Goal: Task Accomplishment & Management: Manage account settings

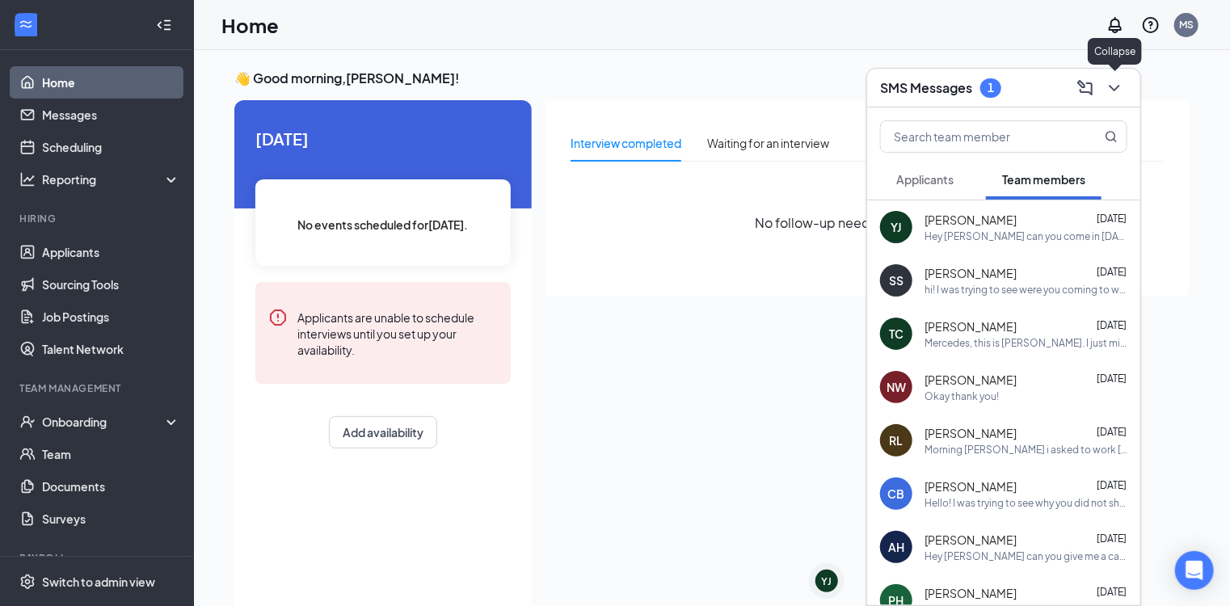
click at [1125, 82] on button at bounding box center [1115, 88] width 26 height 26
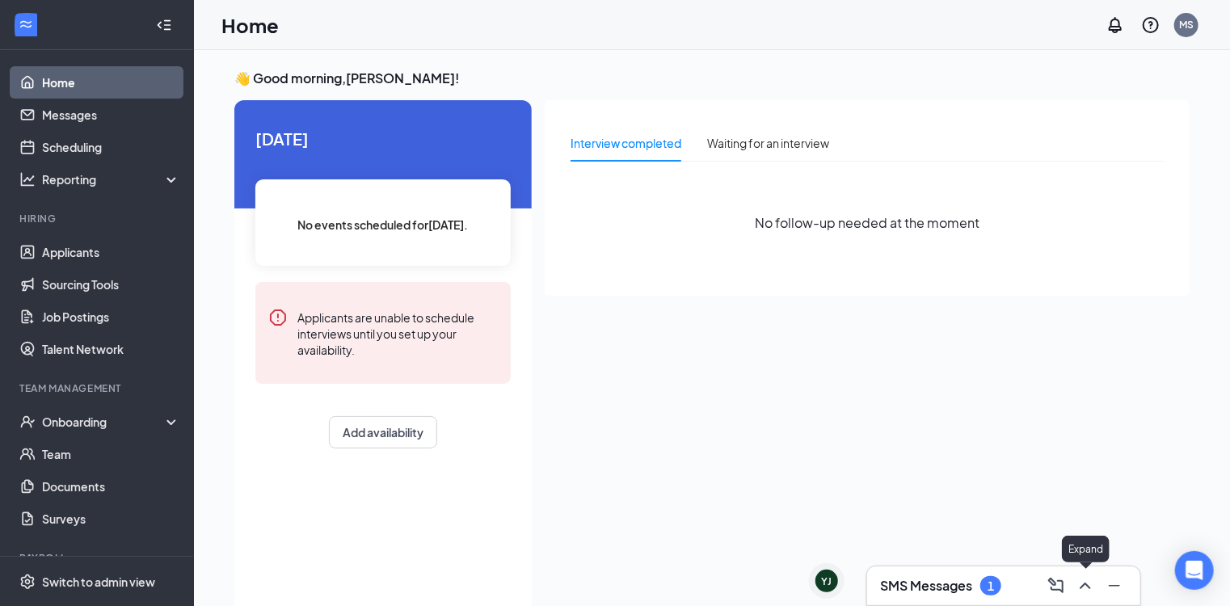
click at [1080, 586] on icon "ChevronUp" at bounding box center [1085, 585] width 19 height 19
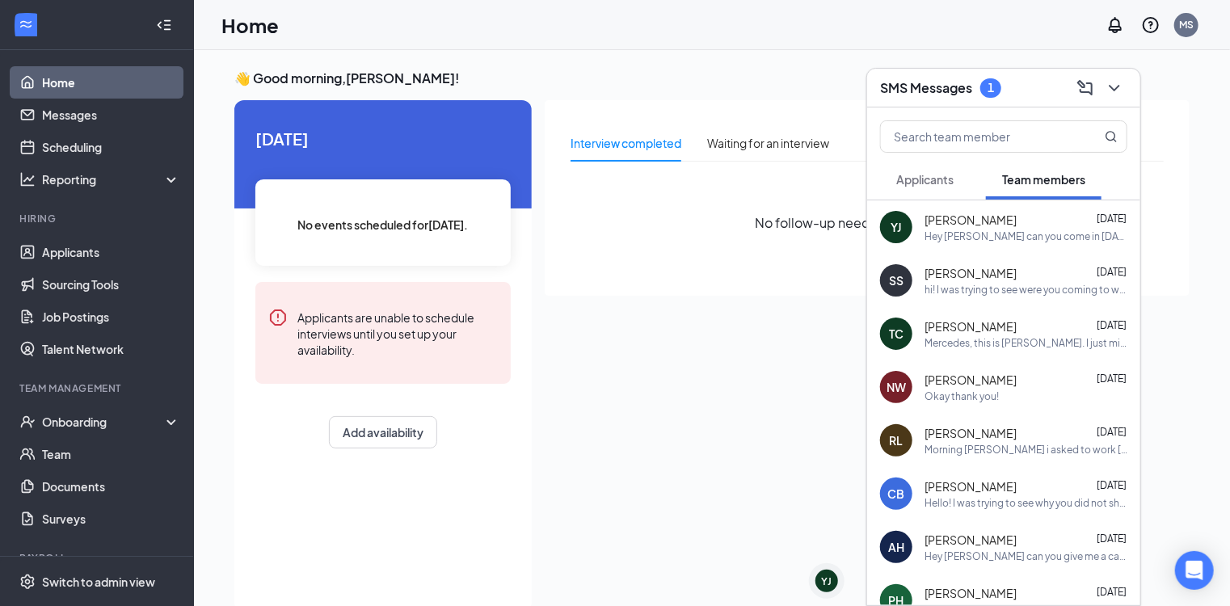
click at [941, 181] on span "Applicants" at bounding box center [924, 179] width 57 height 15
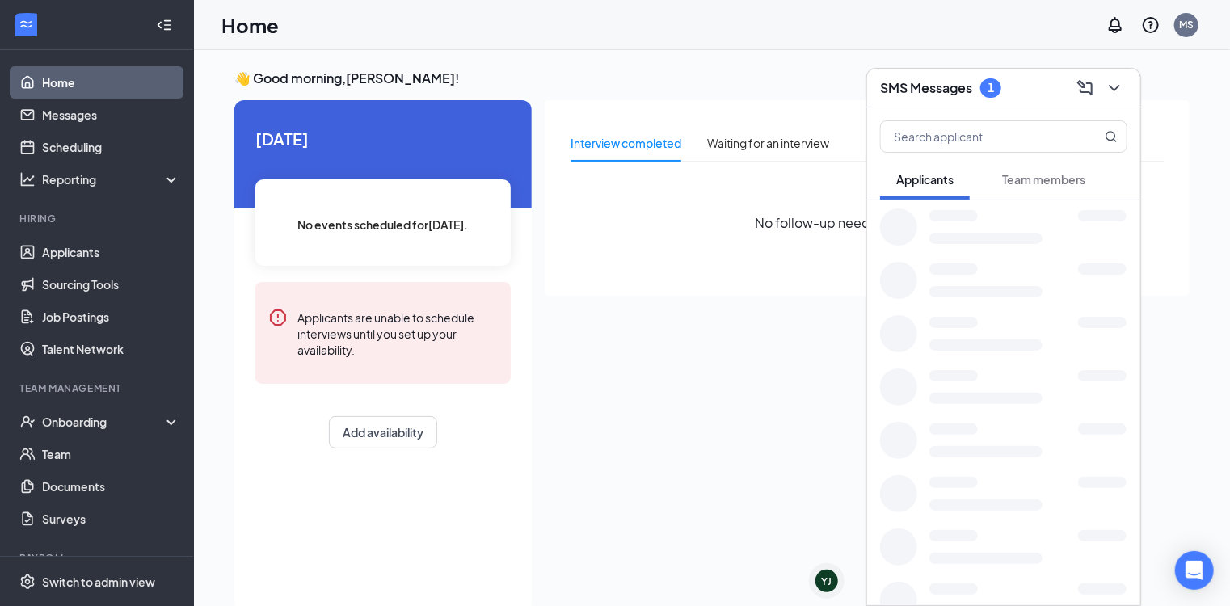
click at [1044, 176] on span "Team members" at bounding box center [1043, 179] width 83 height 15
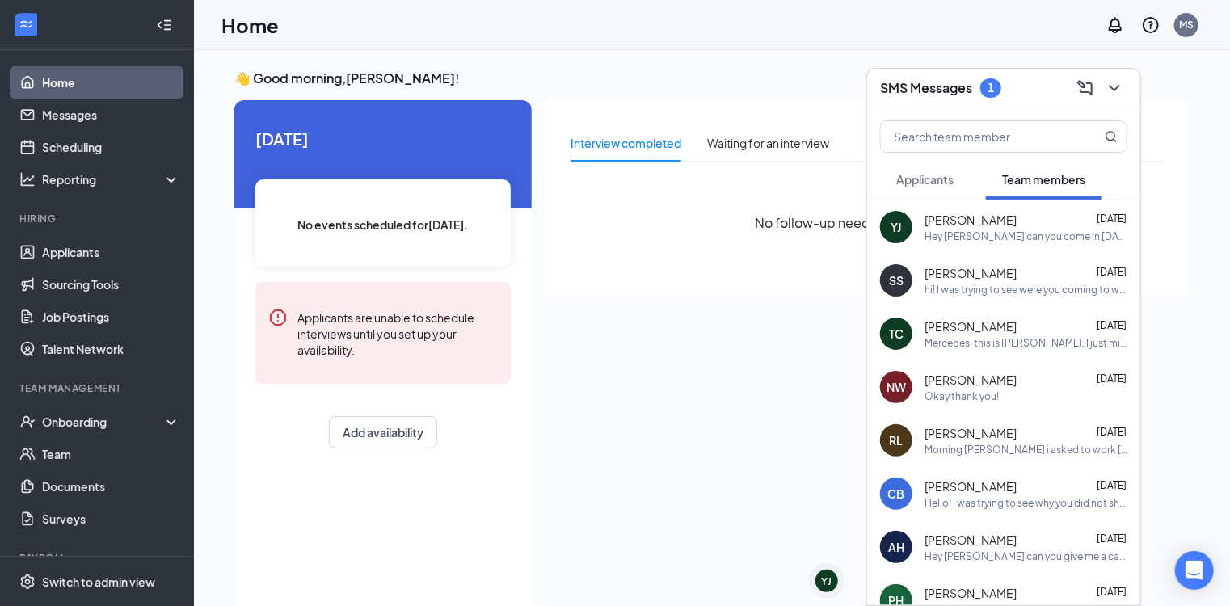
click at [937, 178] on span "Applicants" at bounding box center [924, 179] width 57 height 15
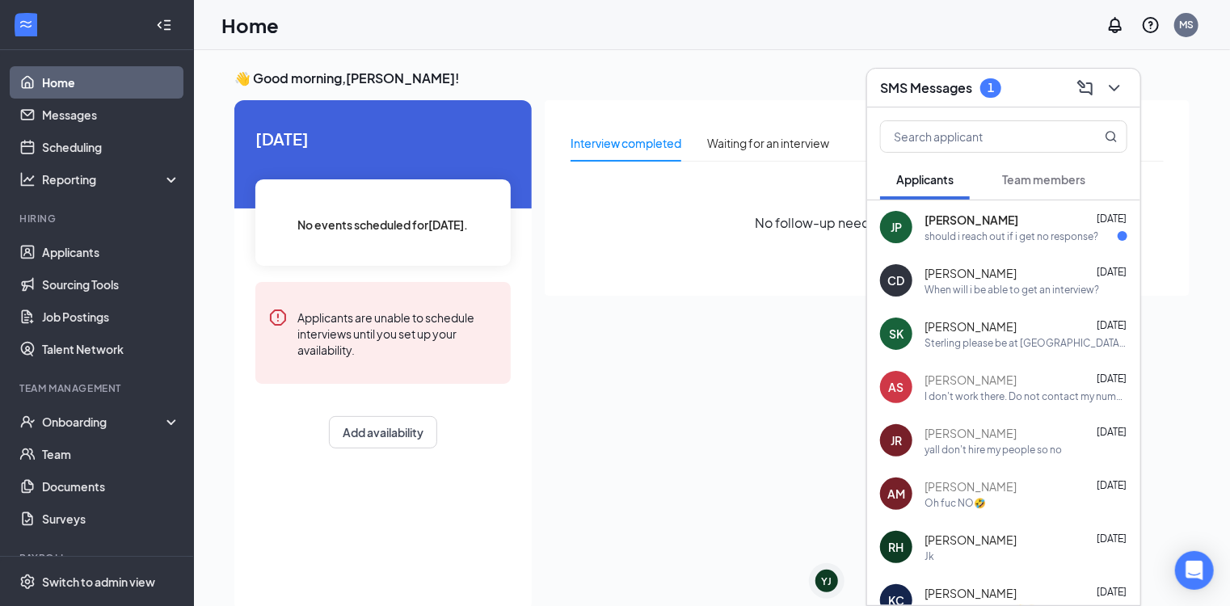
click at [963, 226] on span "Jayden Prudhomme" at bounding box center [972, 220] width 94 height 16
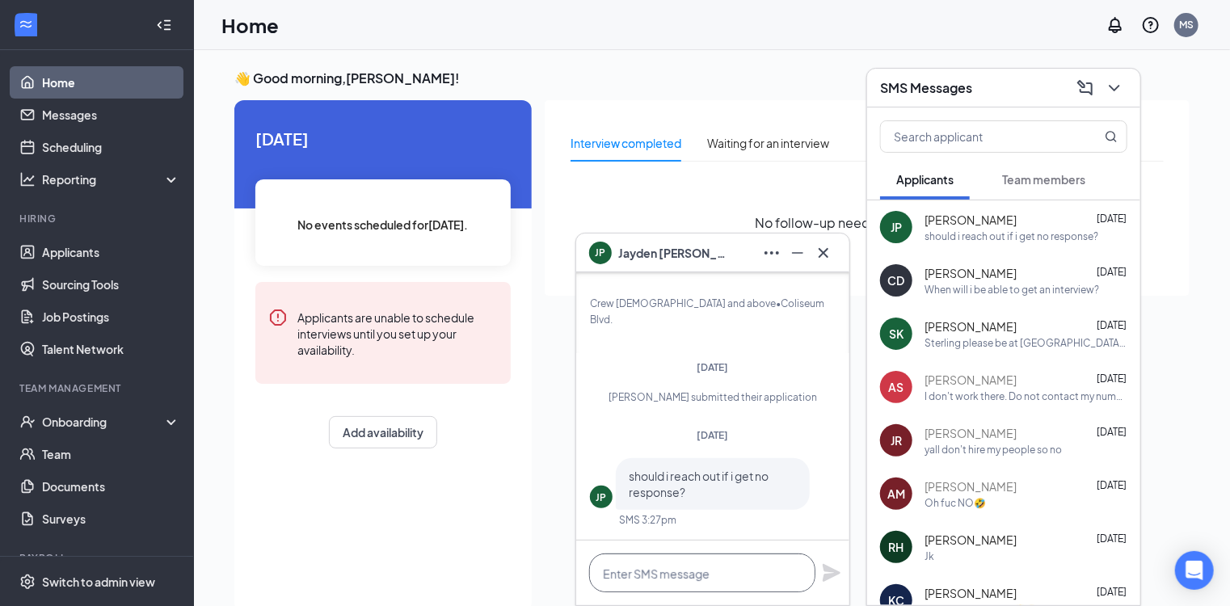
click at [684, 582] on textarea at bounding box center [702, 573] width 226 height 39
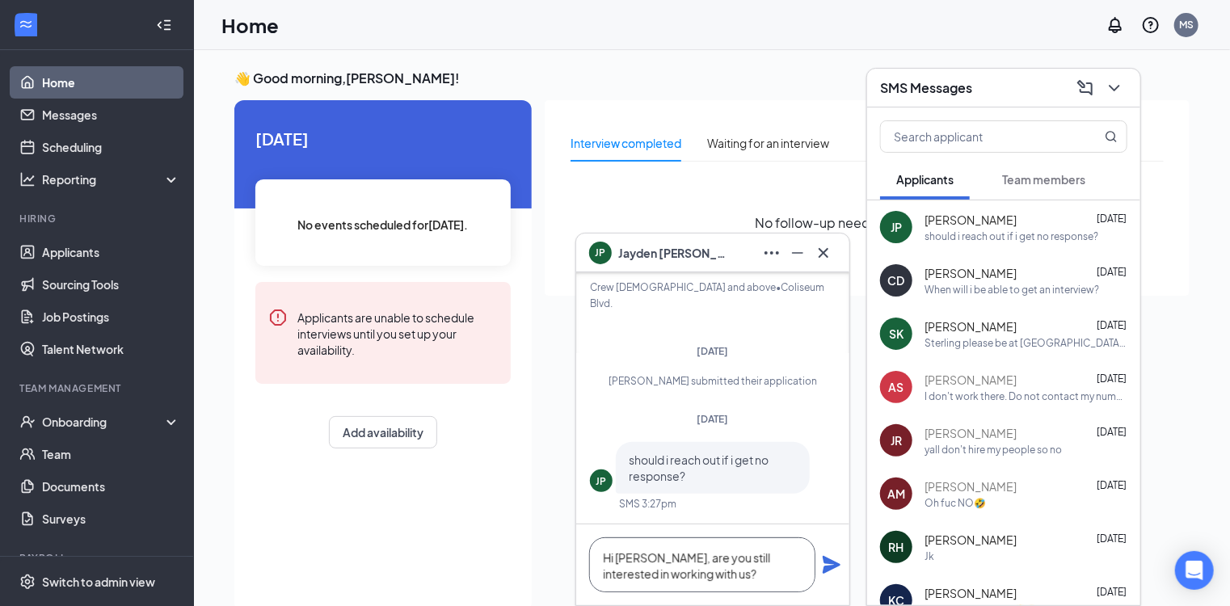
type textarea "Hi Jayden, are you still interested in working with us?"
click at [832, 564] on icon "Plane" at bounding box center [831, 564] width 19 height 19
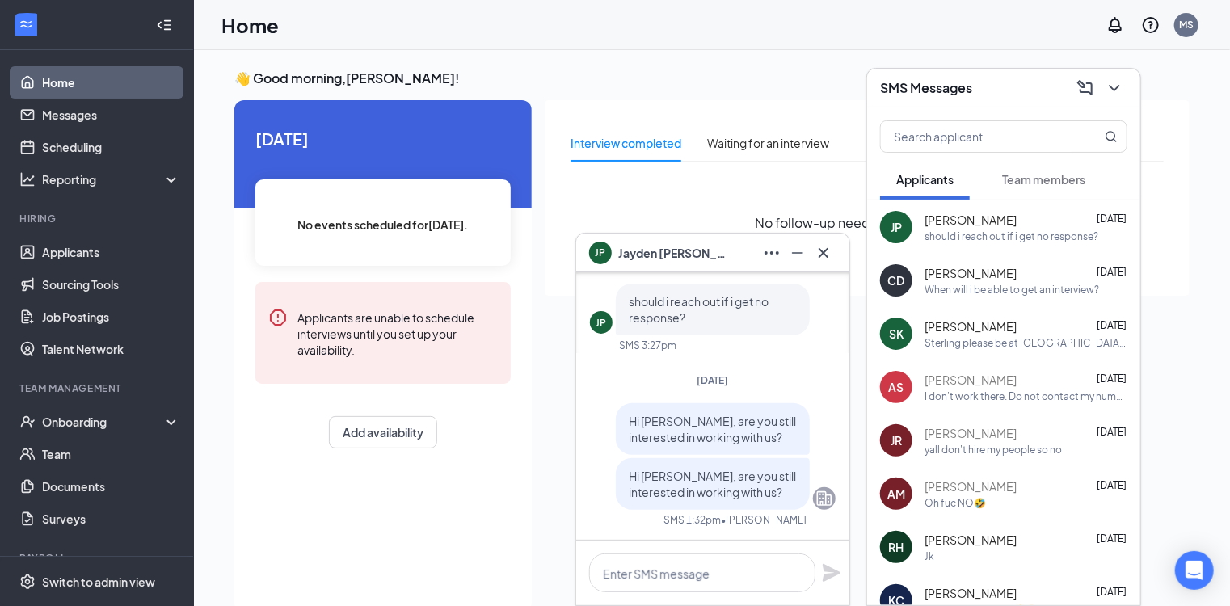
click at [722, 483] on p "Hi Jayden, are you still interested in working with us?" at bounding box center [713, 484] width 168 height 32
click at [722, 486] on span "Hi Jayden, are you still interested in working with us?" at bounding box center [712, 484] width 167 height 31
click at [782, 491] on p "Hi Jayden, are you still interested in working with us?" at bounding box center [713, 484] width 168 height 32
drag, startPoint x: 782, startPoint y: 491, endPoint x: 625, endPoint y: 476, distance: 158.3
click at [625, 476] on div "Hi Jayden, are you still interested in working with us?" at bounding box center [713, 484] width 194 height 52
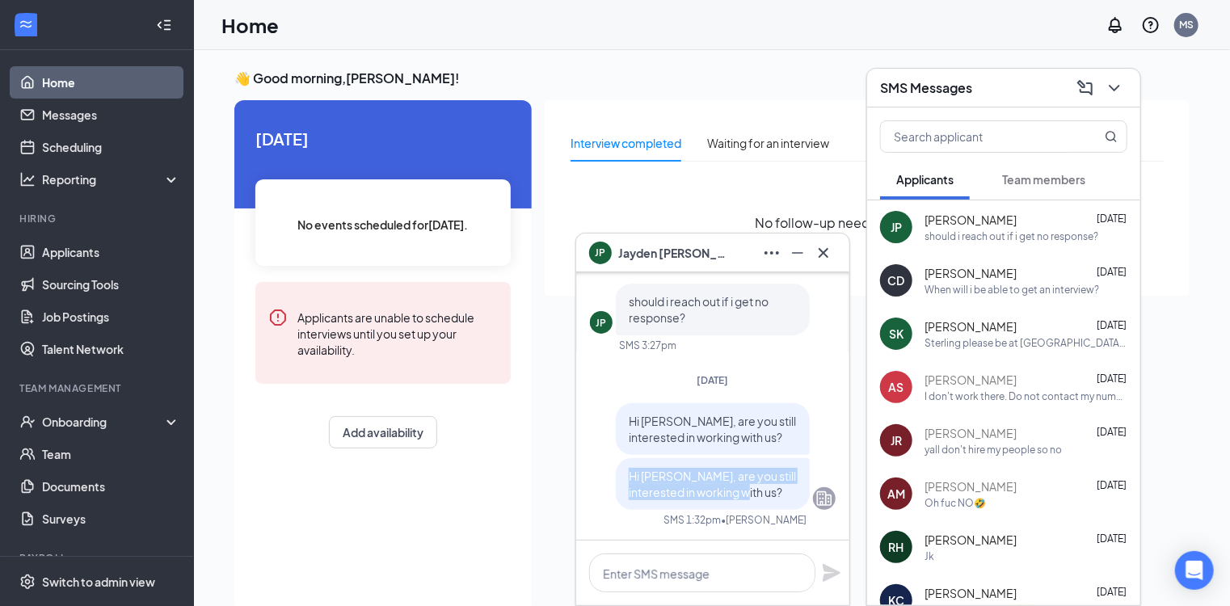
drag, startPoint x: 625, startPoint y: 476, endPoint x: 640, endPoint y: 476, distance: 15.4
copy span "Hi Jayden, are you still interested in working with us?"
click at [634, 383] on div "Today" at bounding box center [713, 380] width 246 height 14
click at [675, 253] on span "Jayden Prudhomme" at bounding box center [674, 253] width 113 height 18
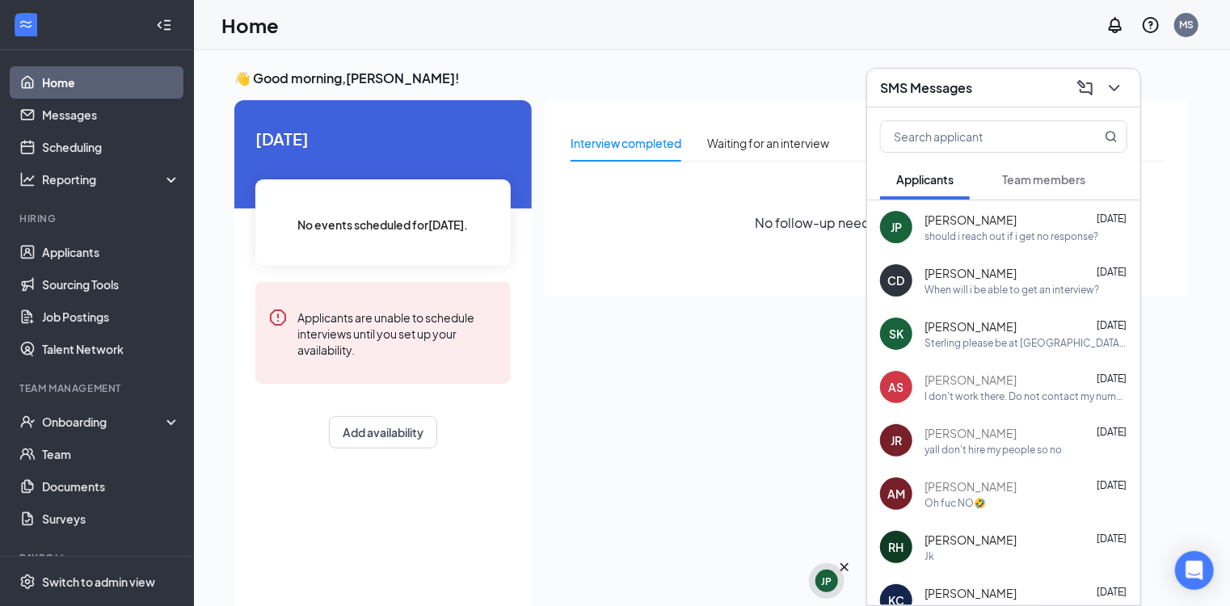
click at [831, 576] on div "JP" at bounding box center [827, 582] width 11 height 14
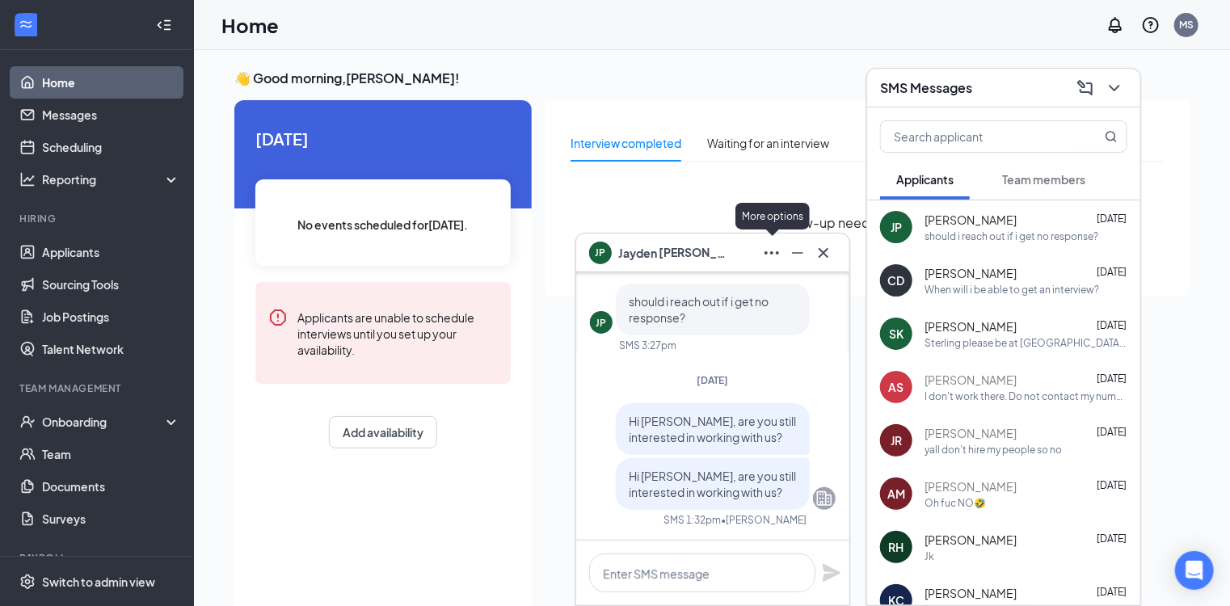
click at [777, 255] on icon "Ellipses" at bounding box center [771, 252] width 19 height 19
click at [823, 254] on icon "Cross" at bounding box center [824, 252] width 10 height 10
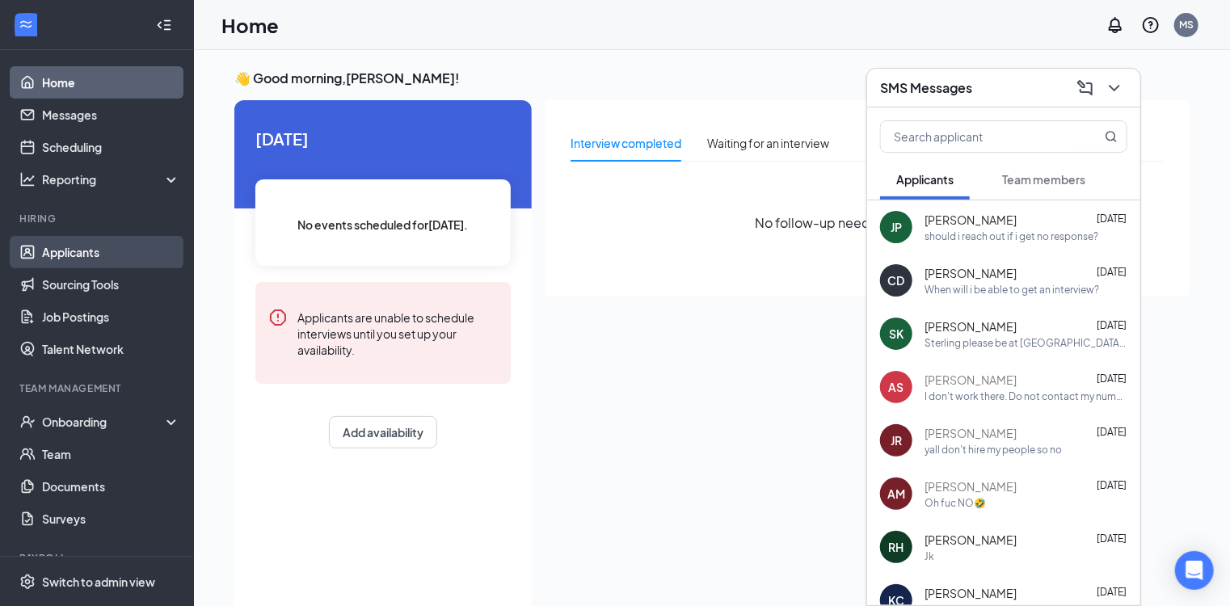
click at [71, 252] on link "Applicants" at bounding box center [111, 252] width 138 height 32
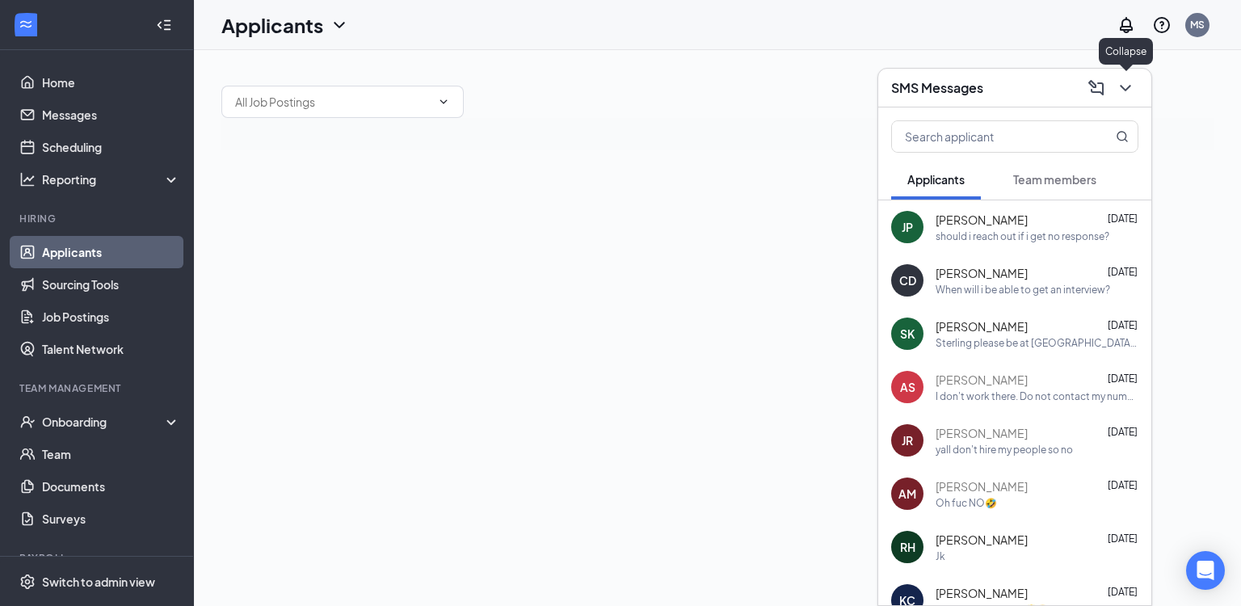
click at [1125, 91] on icon "ChevronDown" at bounding box center [1125, 87] width 19 height 19
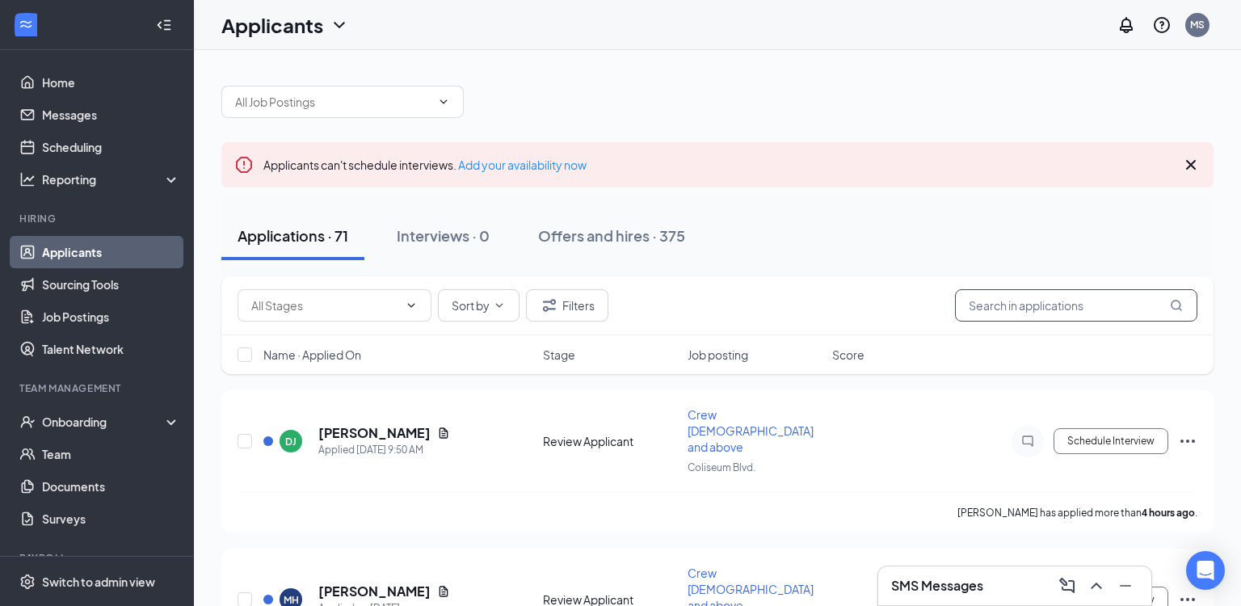
click at [1025, 304] on input "text" at bounding box center [1076, 305] width 242 height 32
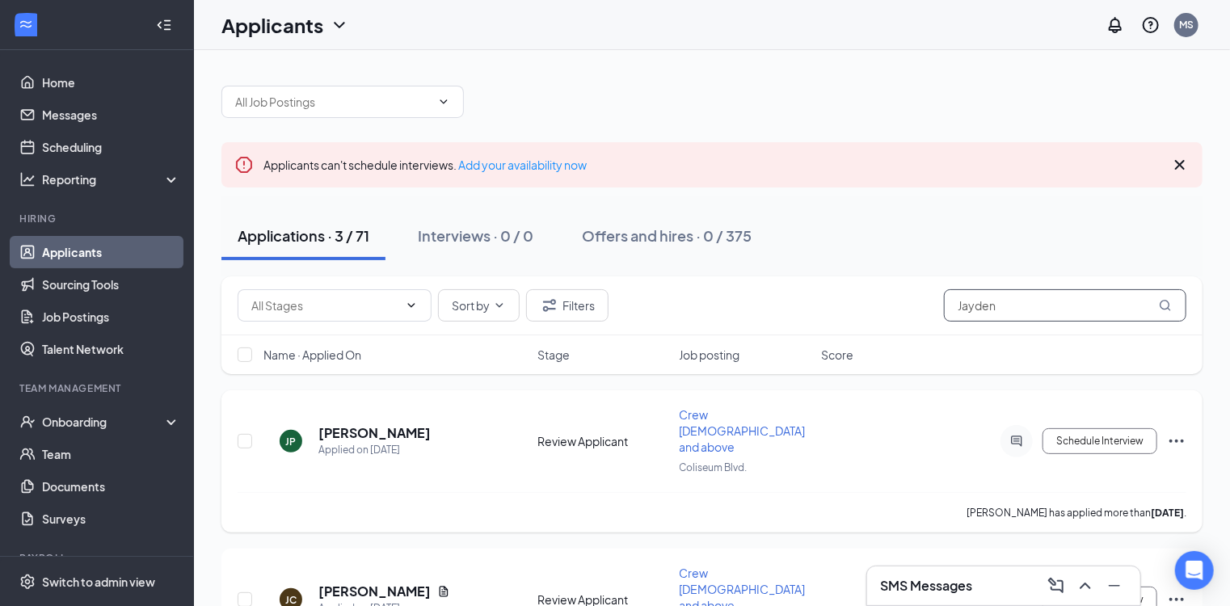
type input "Jayden"
click at [425, 424] on h5 "[PERSON_NAME]" at bounding box center [374, 433] width 112 height 18
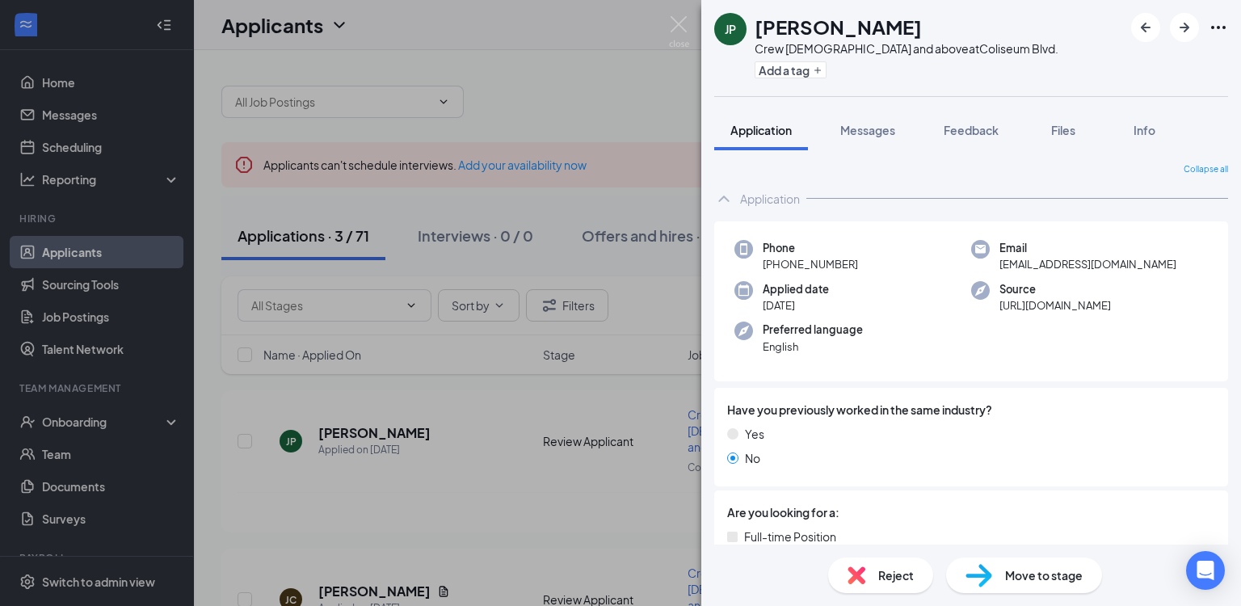
click at [1219, 29] on icon "Ellipses" at bounding box center [1218, 27] width 19 height 19
click at [1138, 61] on link "View full application" at bounding box center [1131, 65] width 175 height 16
click at [670, 27] on img at bounding box center [679, 32] width 20 height 32
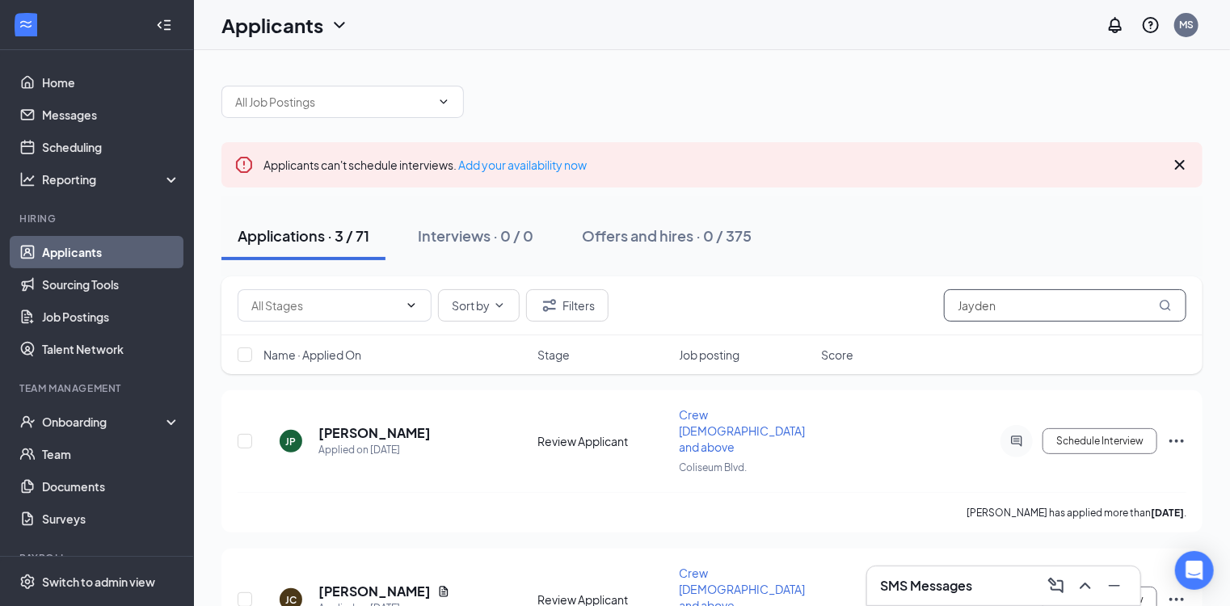
drag, startPoint x: 1026, startPoint y: 310, endPoint x: 827, endPoint y: 326, distance: 200.3
click at [832, 328] on div "Sort by Filters Jayden" at bounding box center [711, 305] width 981 height 59
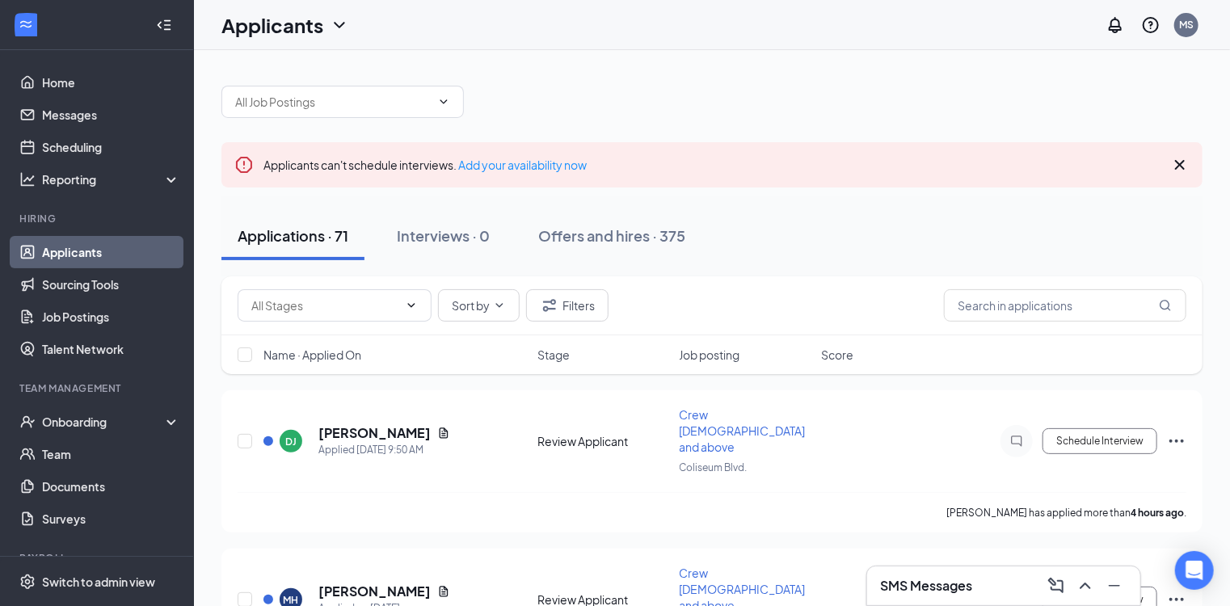
click at [957, 246] on div "Applications · 71 Interviews · 0 Offers and hires · 375" at bounding box center [711, 236] width 981 height 48
click at [372, 424] on h5 "[PERSON_NAME]" at bounding box center [374, 433] width 112 height 18
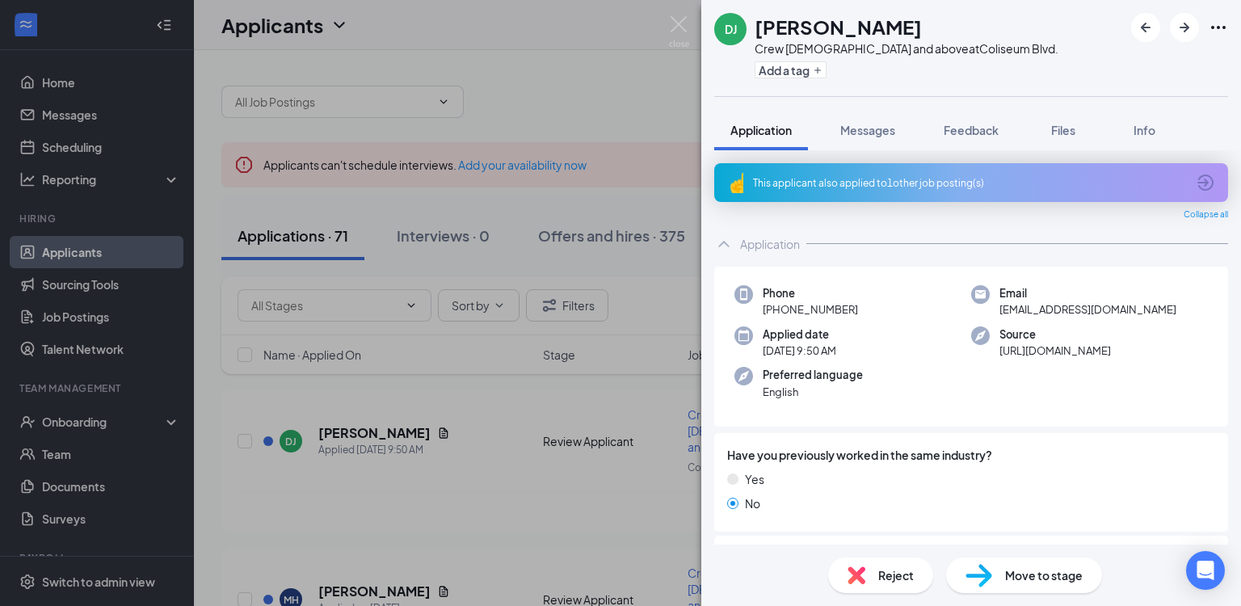
click at [1217, 21] on icon "Ellipses" at bounding box center [1218, 27] width 19 height 19
click at [1144, 63] on link "View full application" at bounding box center [1131, 65] width 175 height 16
click at [676, 23] on img at bounding box center [679, 32] width 20 height 32
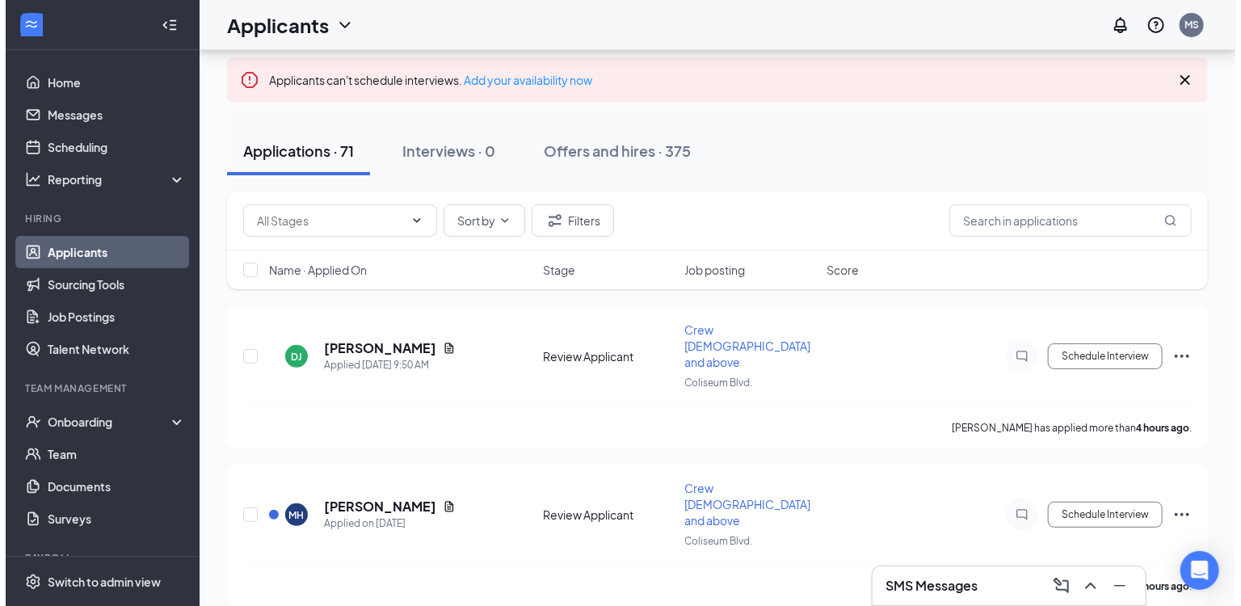
scroll to position [91, 0]
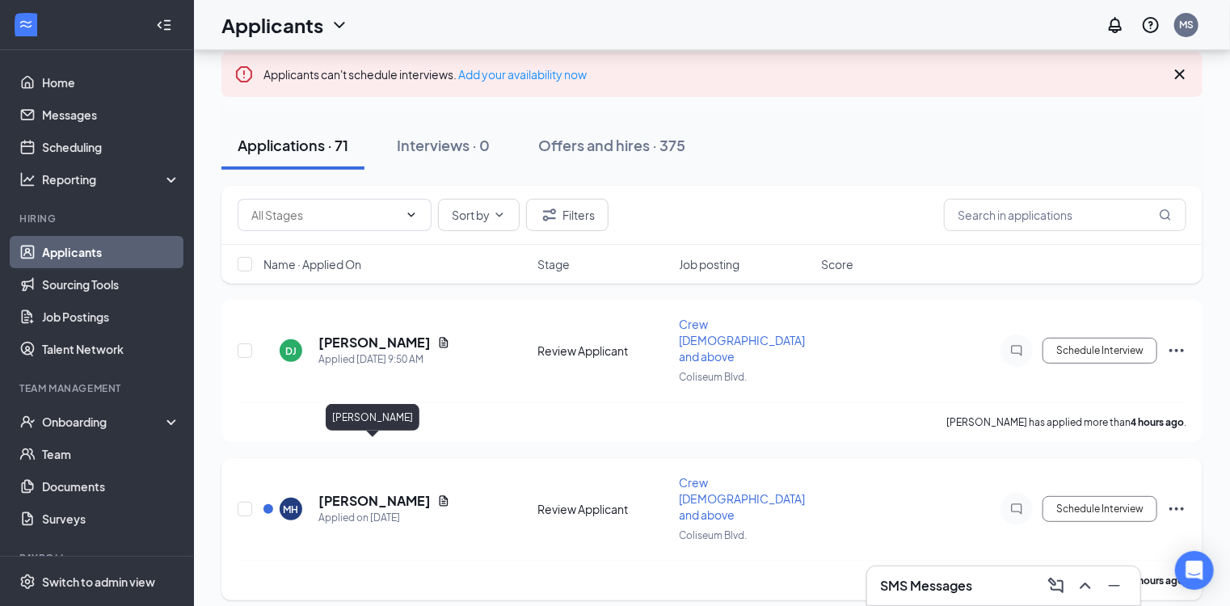
click at [393, 492] on h5 "[PERSON_NAME]" at bounding box center [374, 501] width 112 height 18
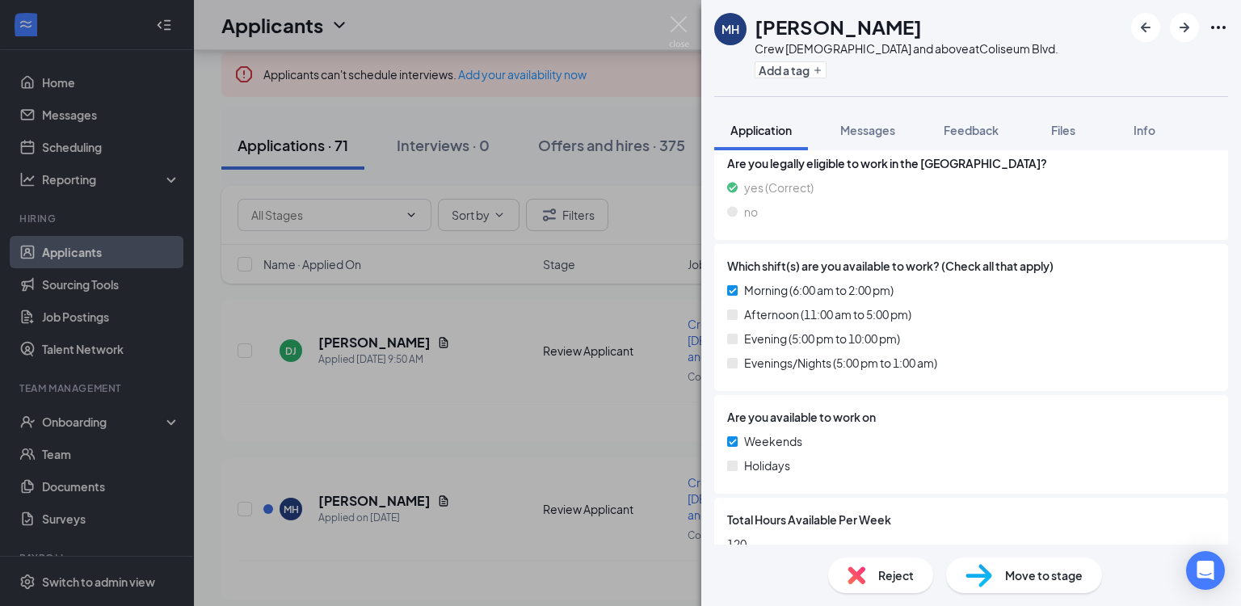
scroll to position [476, 0]
click at [679, 26] on img at bounding box center [679, 32] width 20 height 32
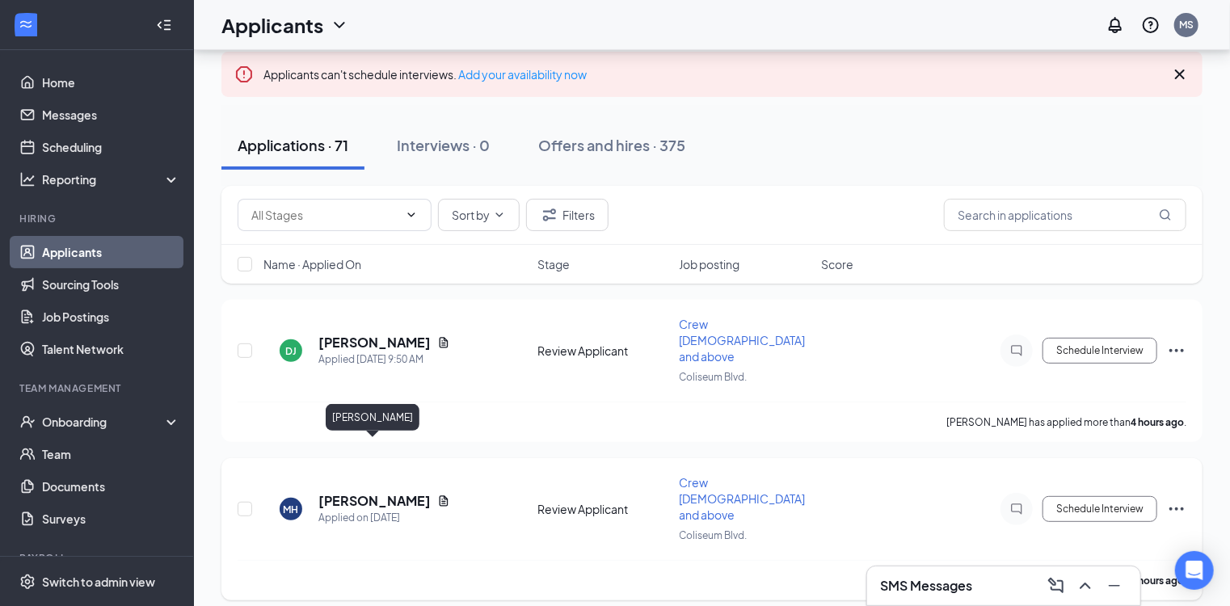
click at [390, 492] on h5 "[PERSON_NAME]" at bounding box center [374, 501] width 112 height 18
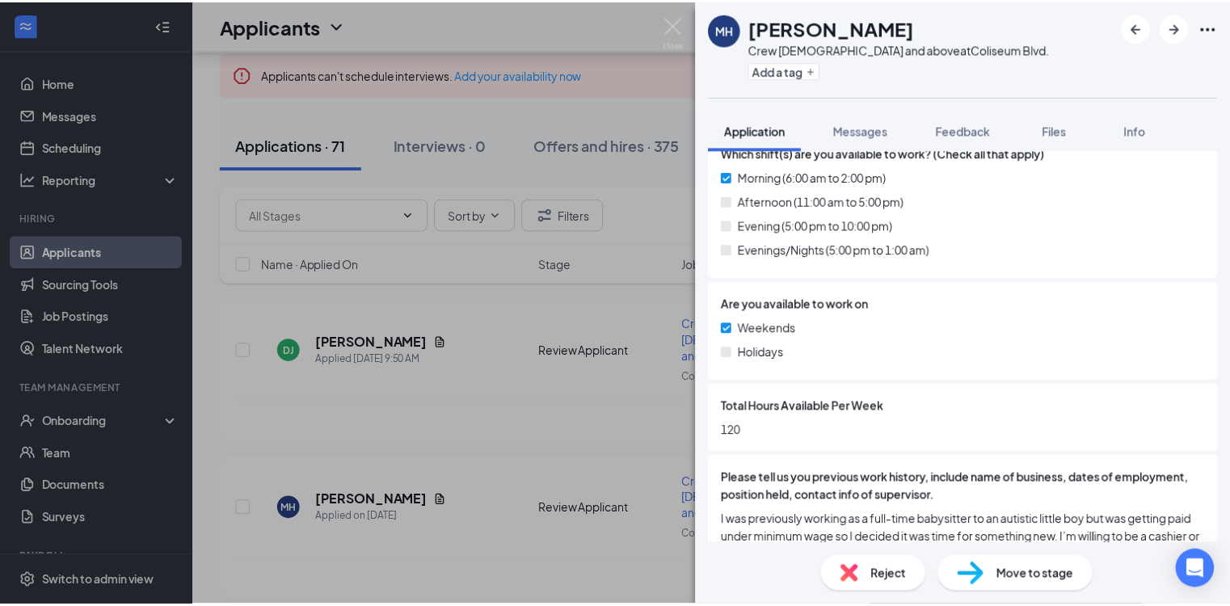
scroll to position [592, 0]
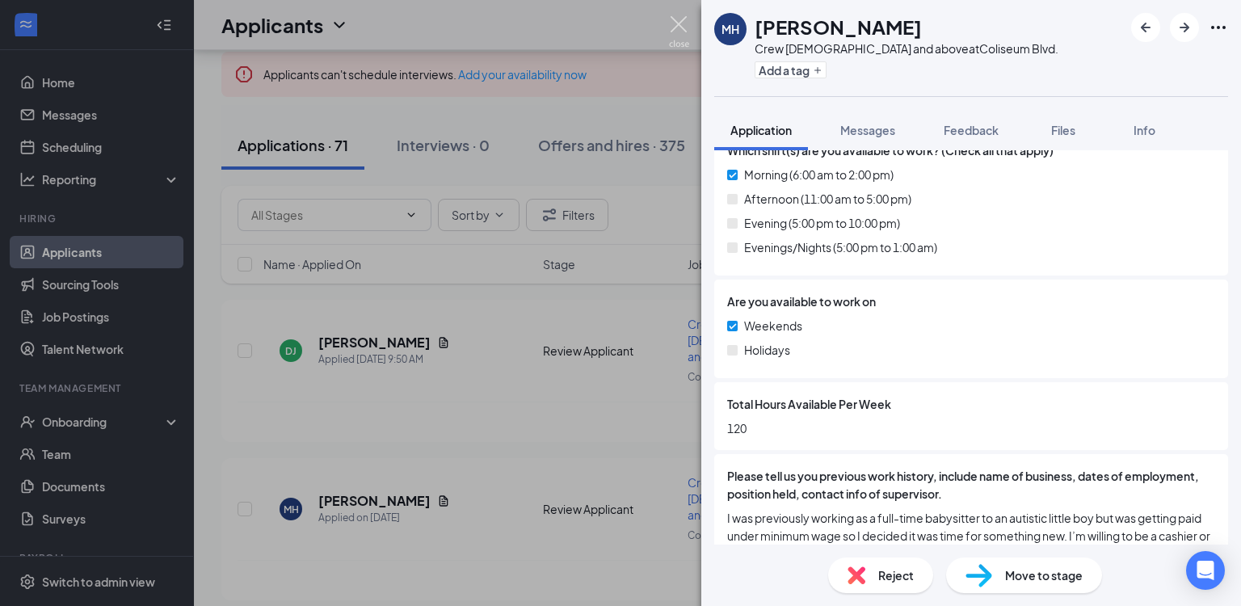
click at [676, 27] on img at bounding box center [679, 32] width 20 height 32
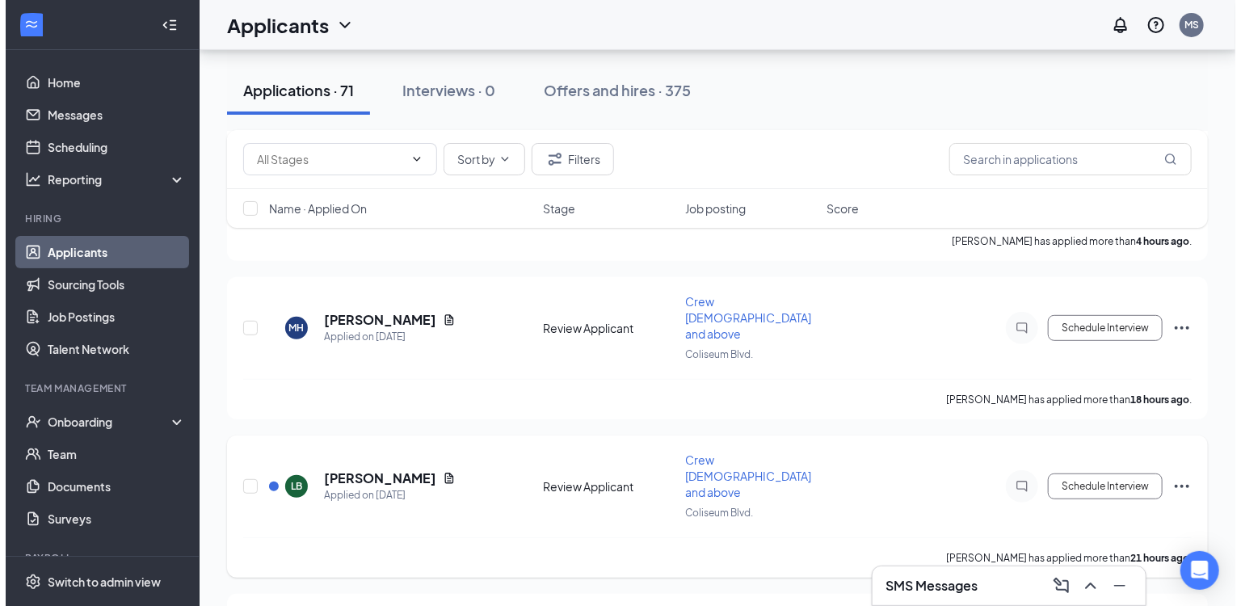
scroll to position [272, 0]
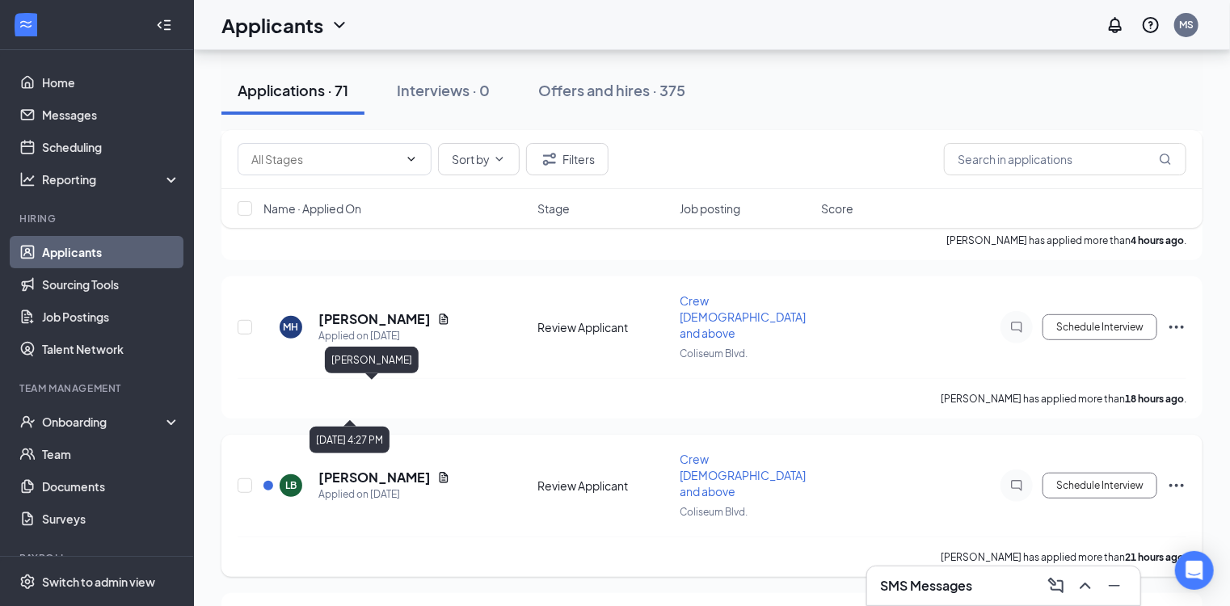
click at [366, 469] on h5 "[PERSON_NAME]" at bounding box center [374, 478] width 112 height 18
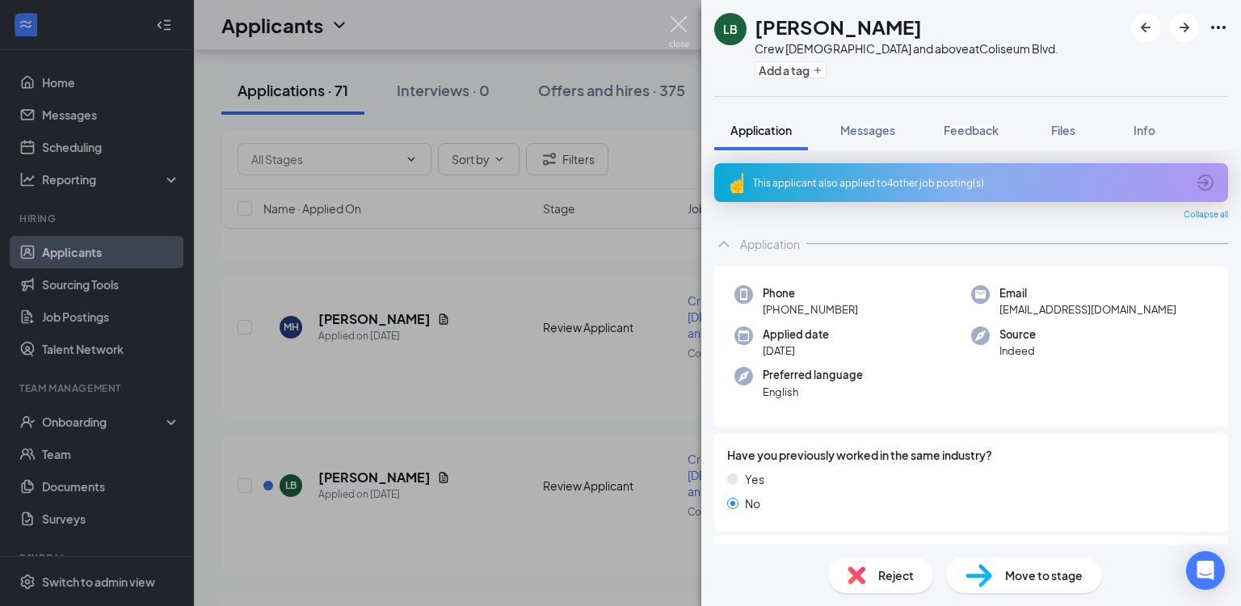
click at [680, 26] on img at bounding box center [679, 32] width 20 height 32
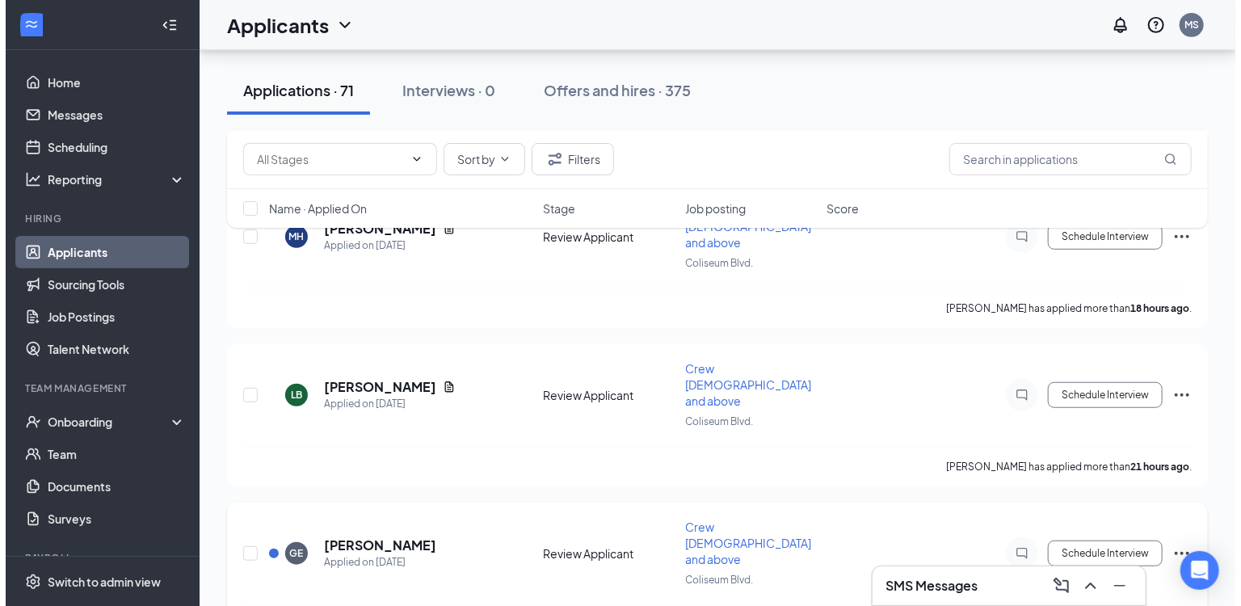
scroll to position [363, 0]
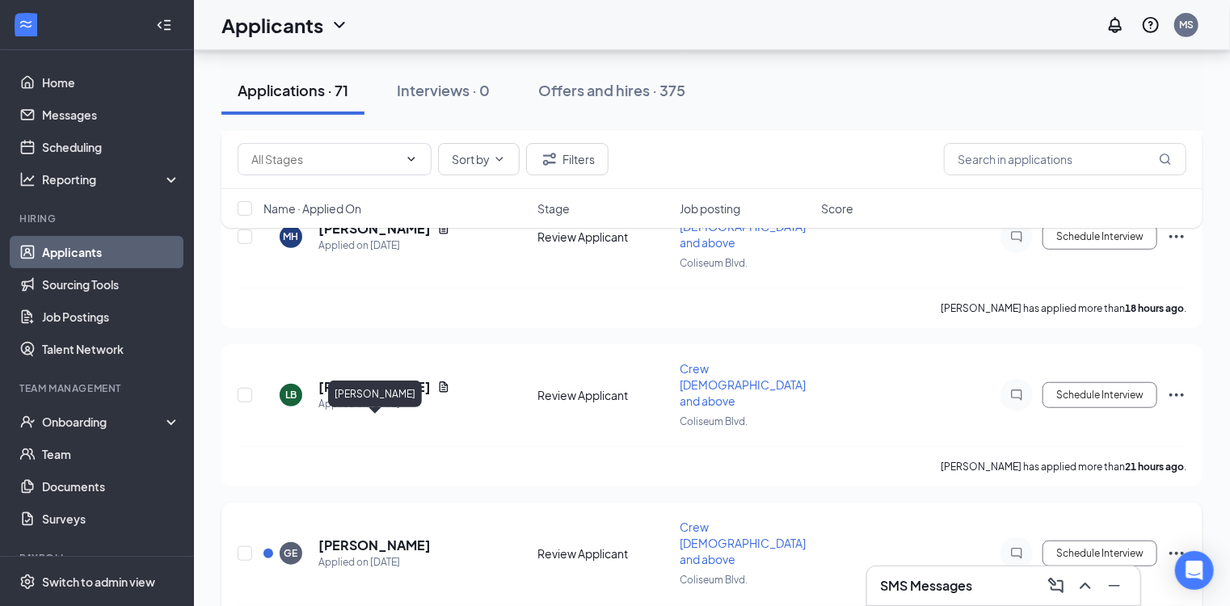
click at [359, 537] on h5 "[PERSON_NAME]" at bounding box center [374, 546] width 112 height 18
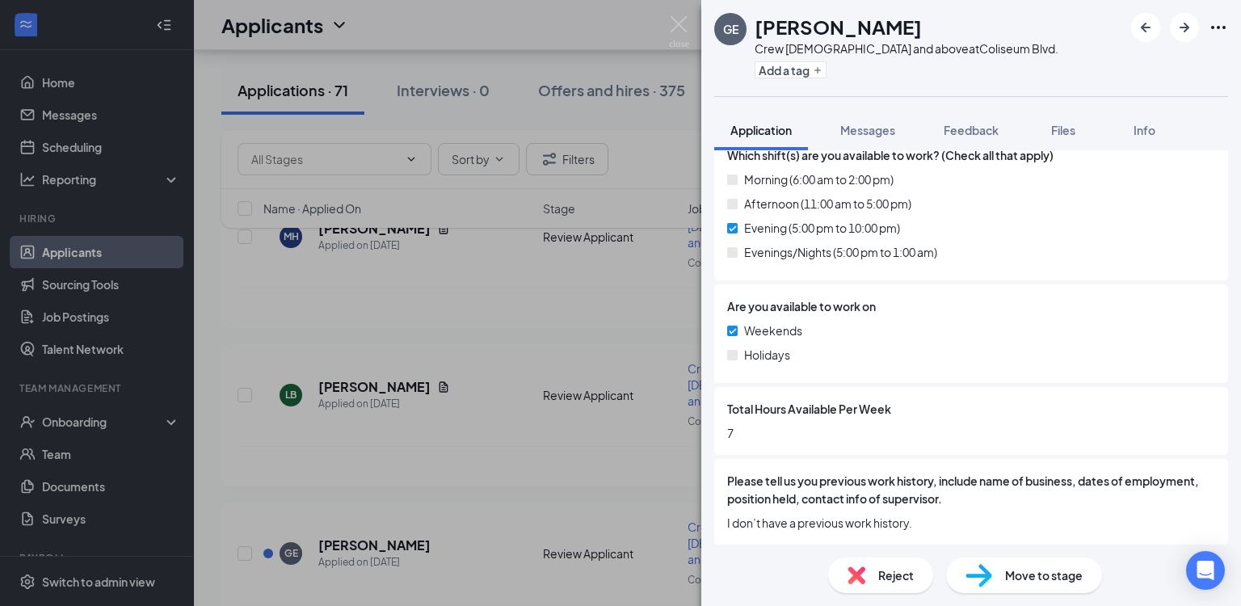
scroll to position [587, 0]
click at [678, 32] on img at bounding box center [679, 32] width 20 height 32
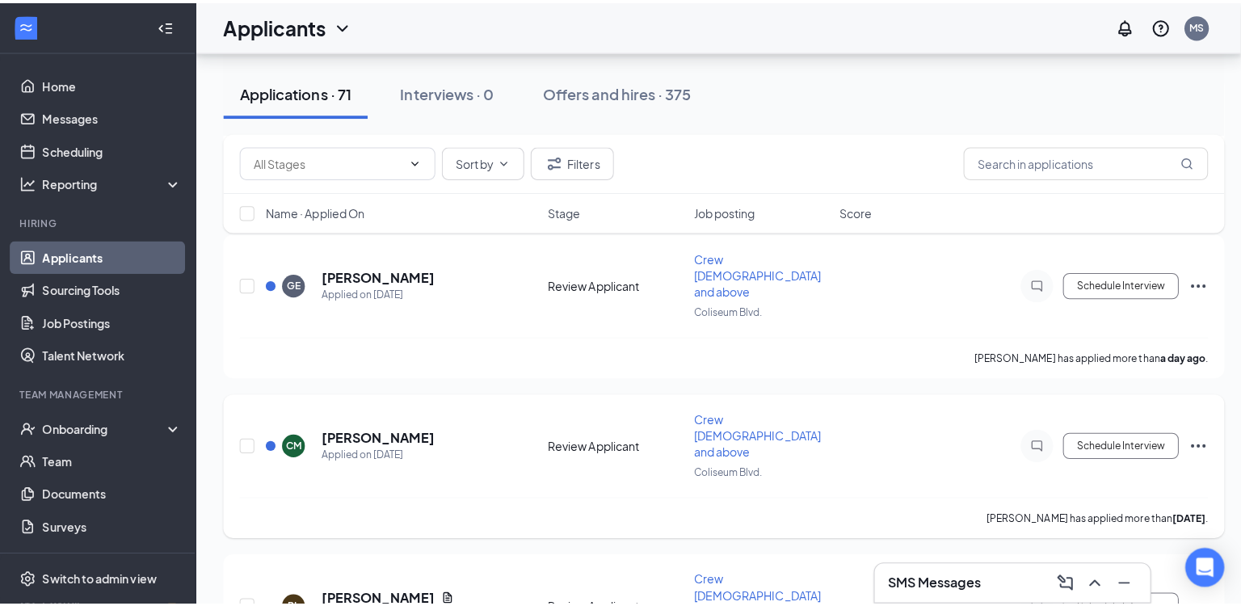
scroll to position [636, 0]
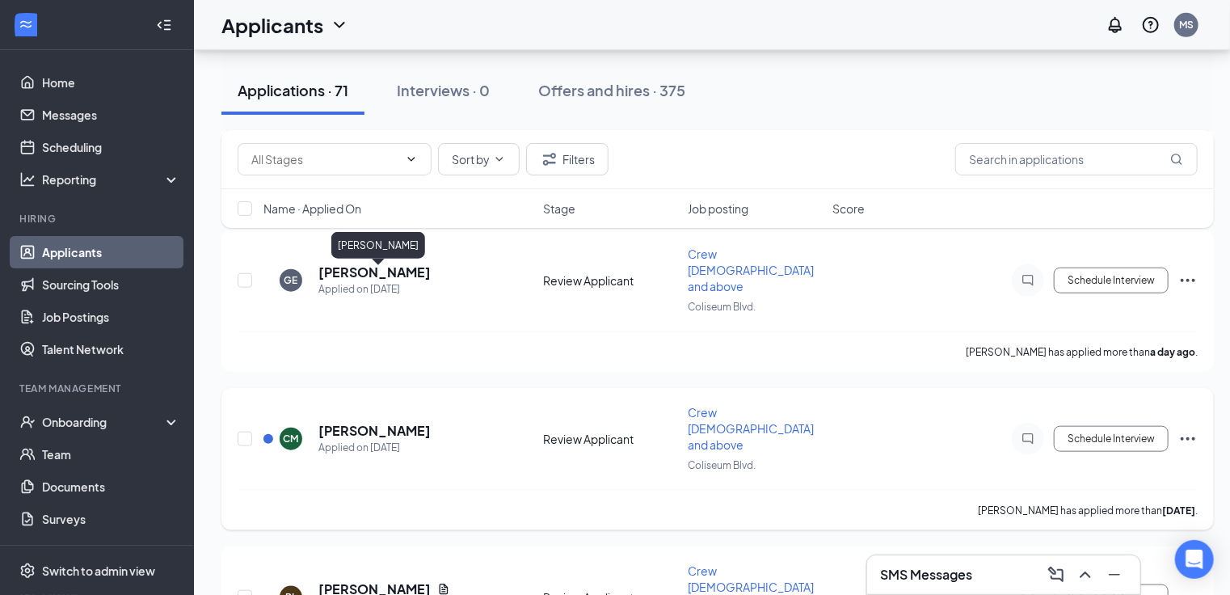
click at [431, 422] on h5 "[PERSON_NAME]" at bounding box center [374, 431] width 112 height 18
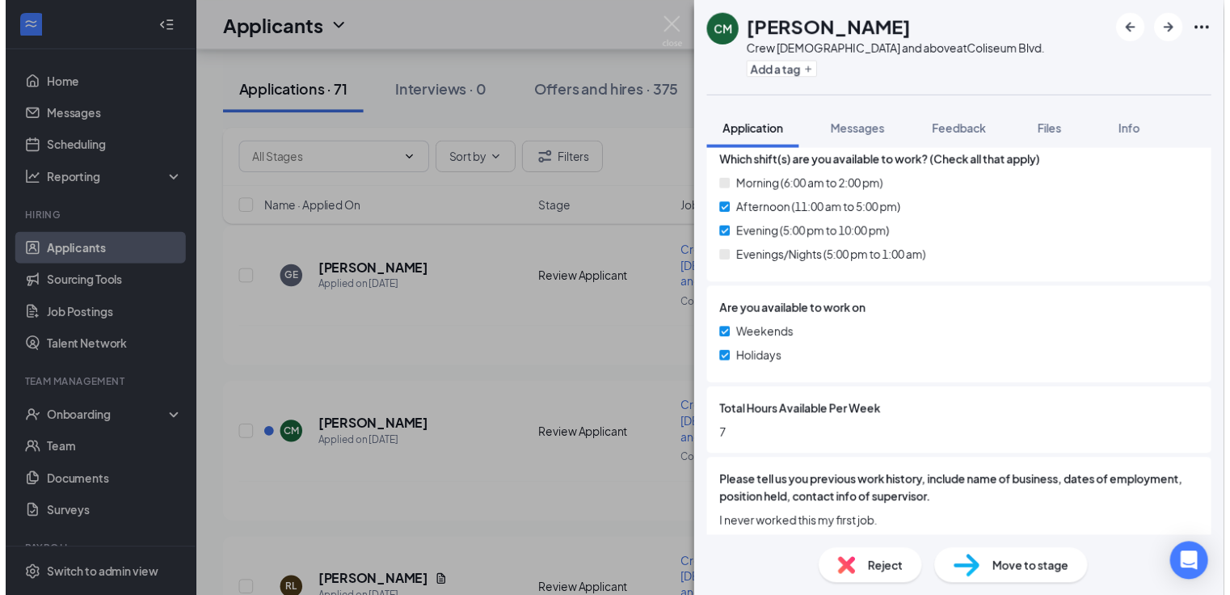
scroll to position [587, 0]
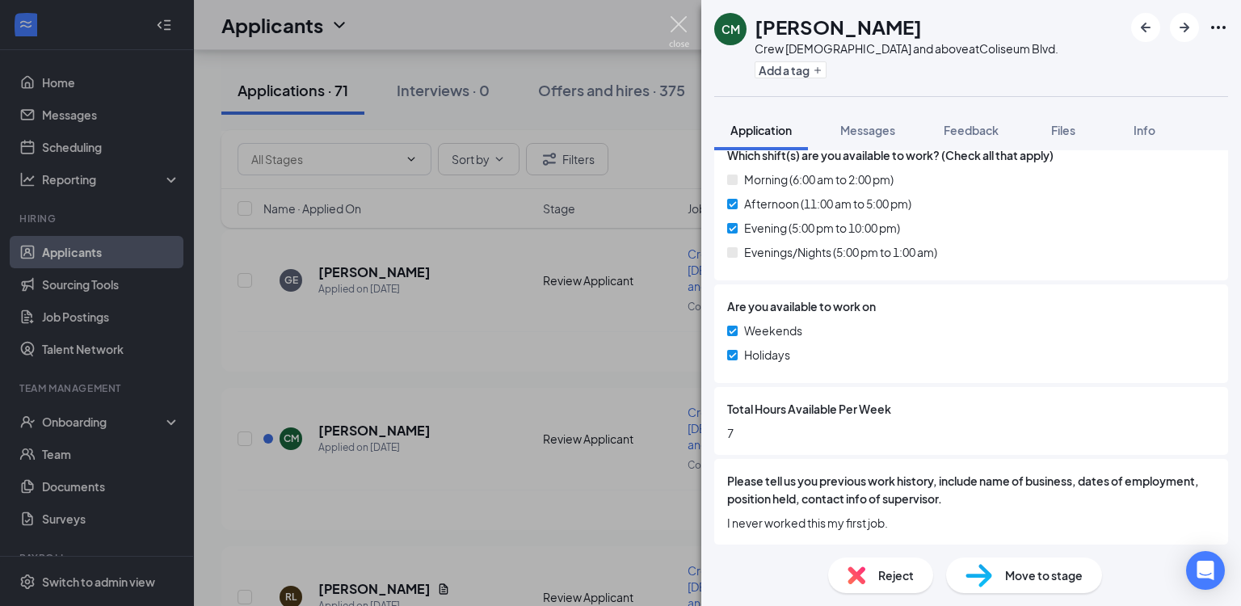
click at [680, 20] on img at bounding box center [679, 32] width 20 height 32
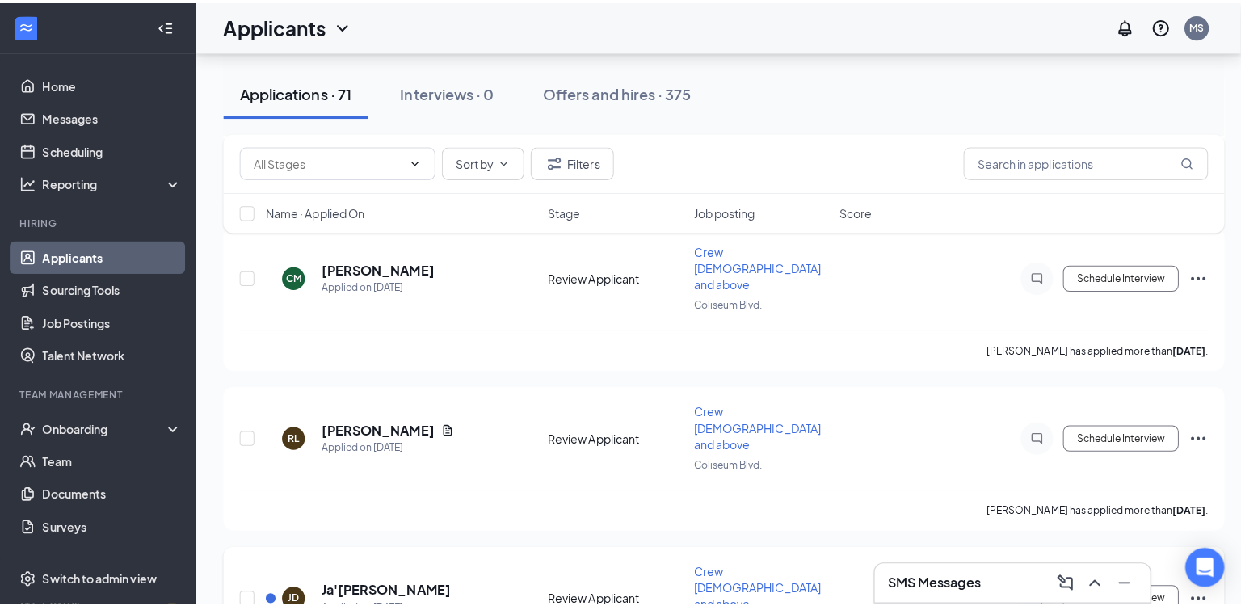
scroll to position [814, 0]
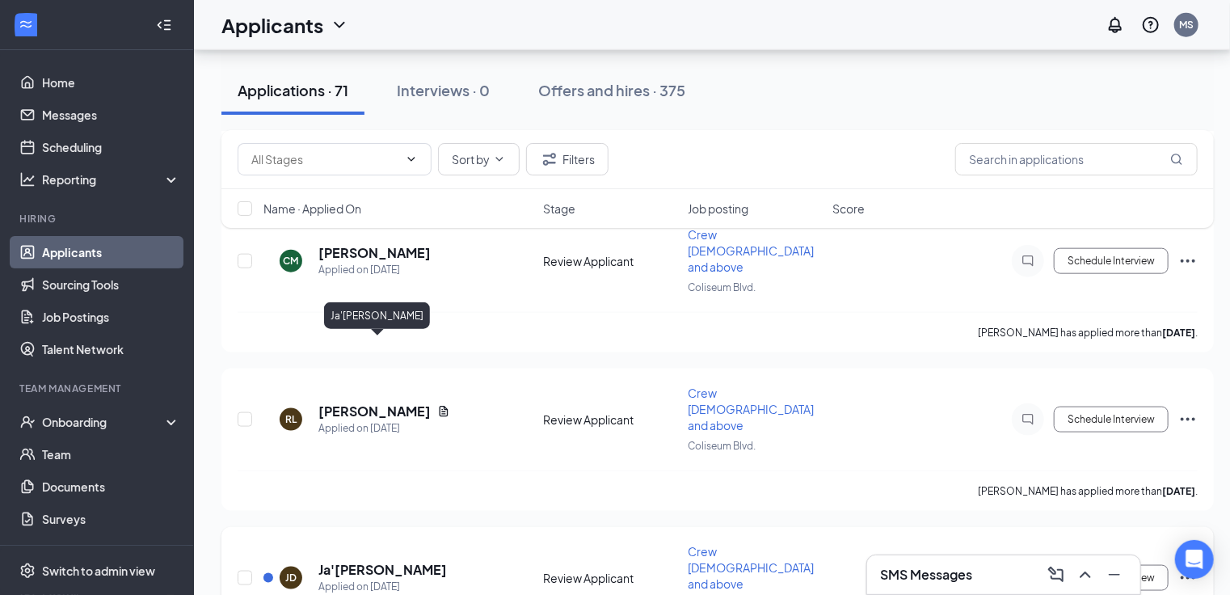
click at [401, 561] on h5 "Ja'[PERSON_NAME]" at bounding box center [382, 570] width 128 height 18
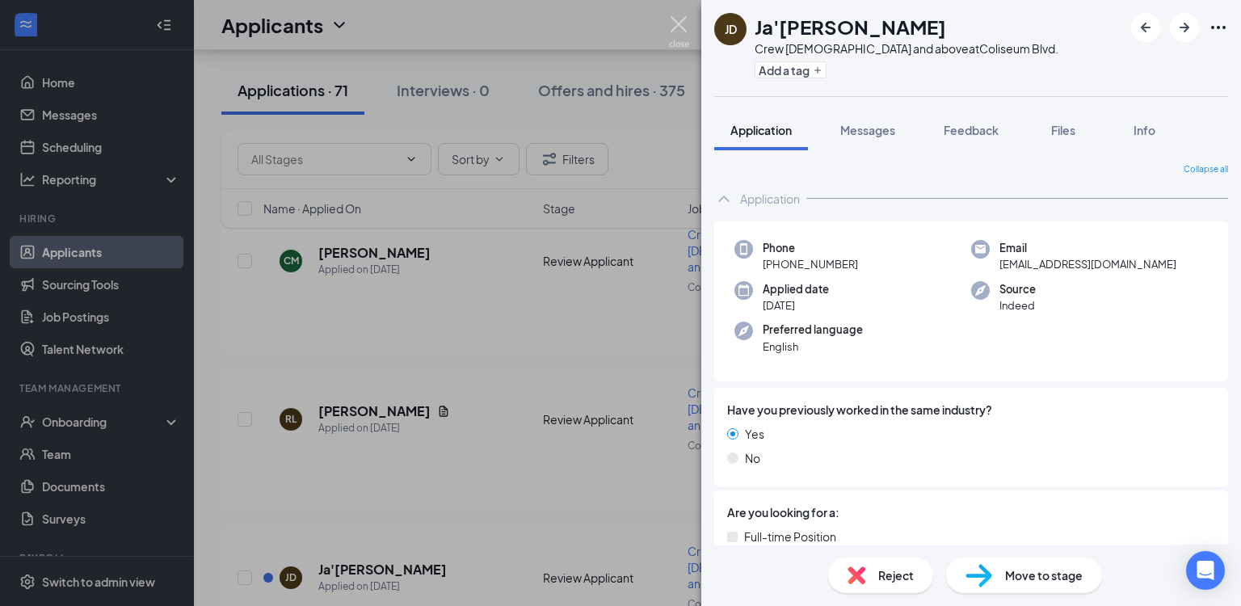
click at [680, 35] on img at bounding box center [679, 32] width 20 height 32
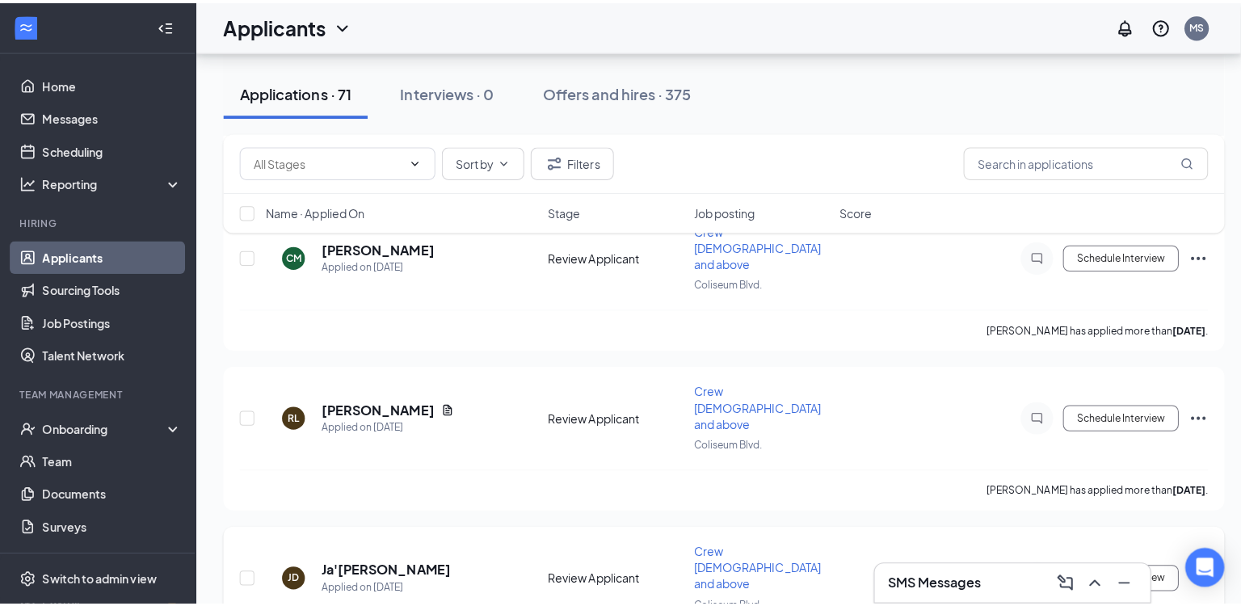
scroll to position [814, 0]
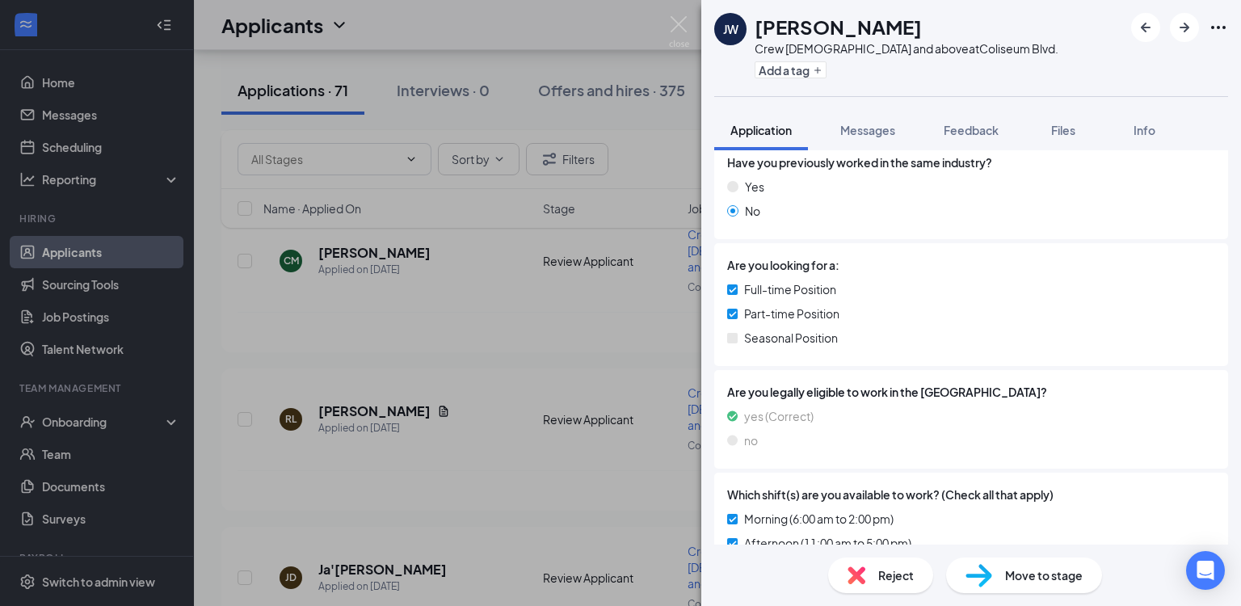
scroll to position [191, 0]
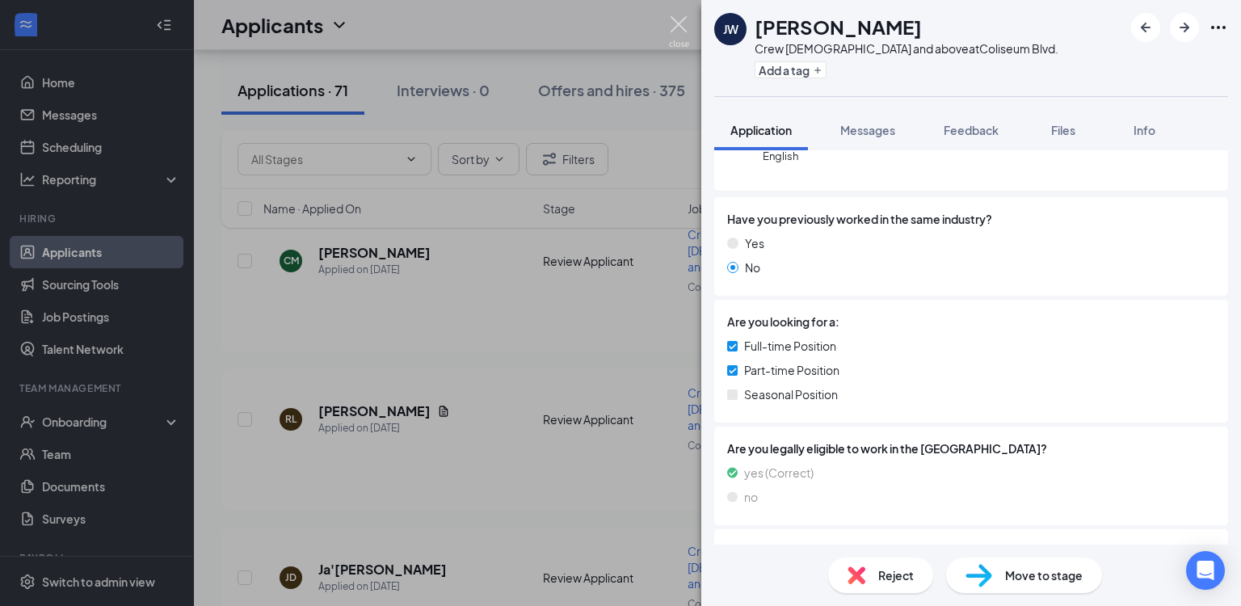
click at [676, 25] on img at bounding box center [679, 32] width 20 height 32
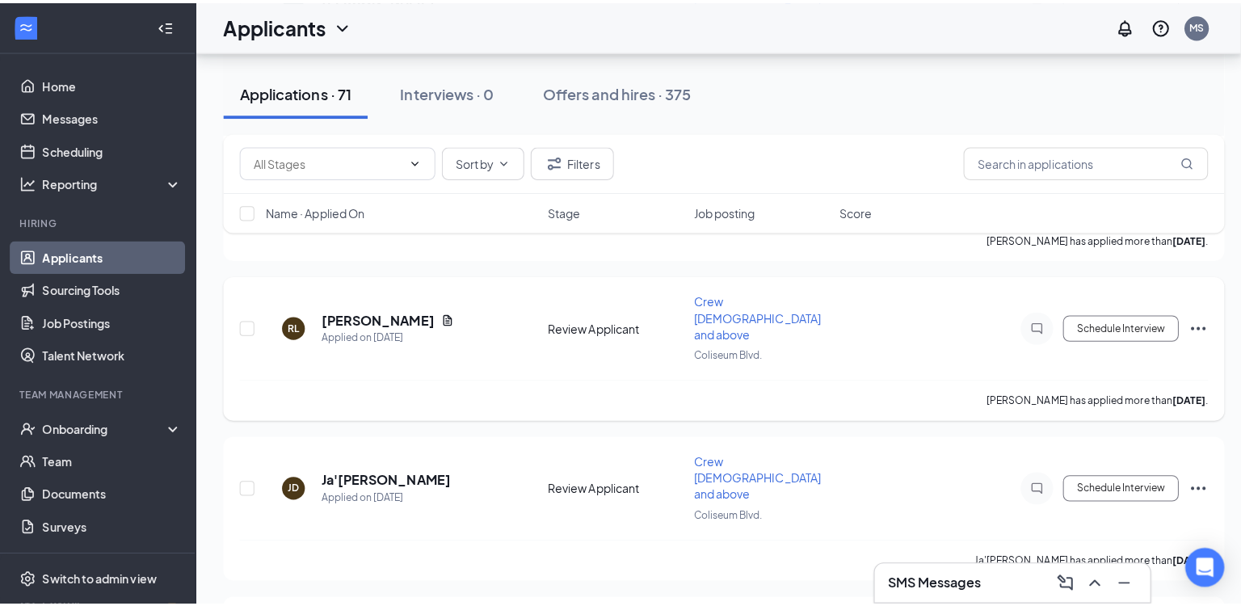
scroll to position [994, 0]
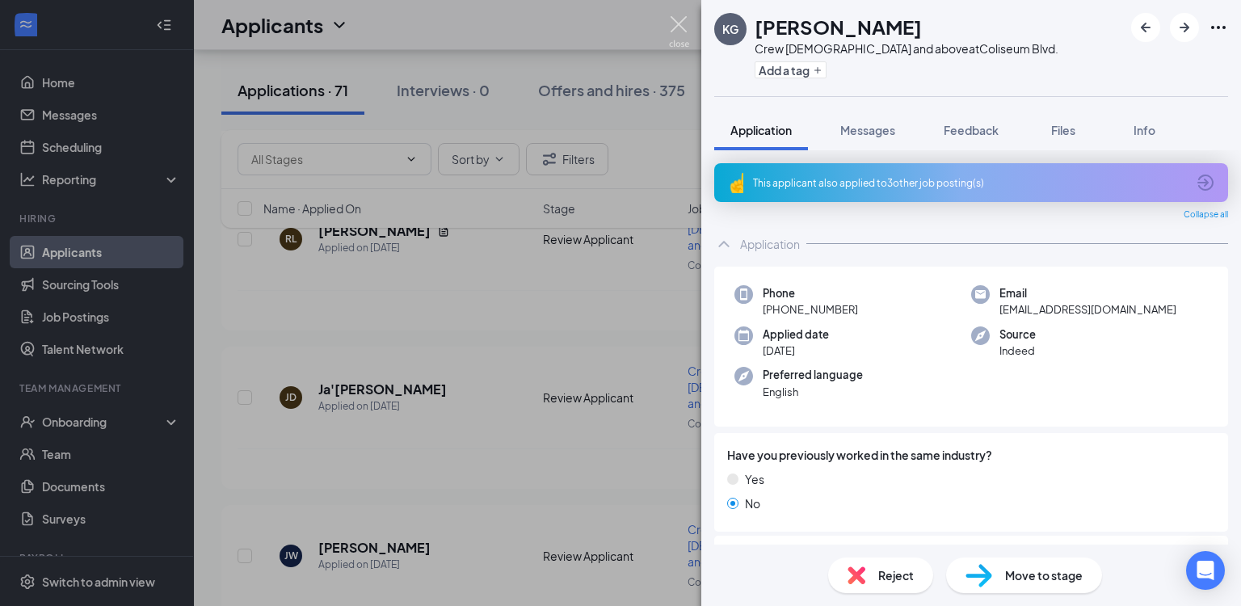
click at [674, 25] on img at bounding box center [679, 32] width 20 height 32
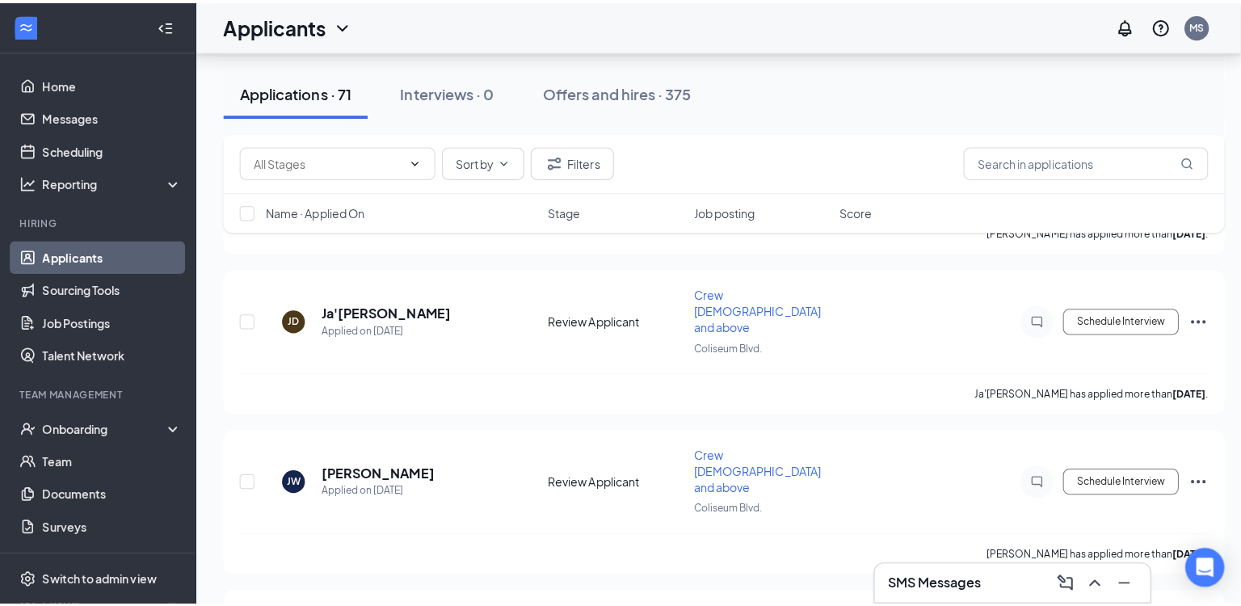
scroll to position [1084, 0]
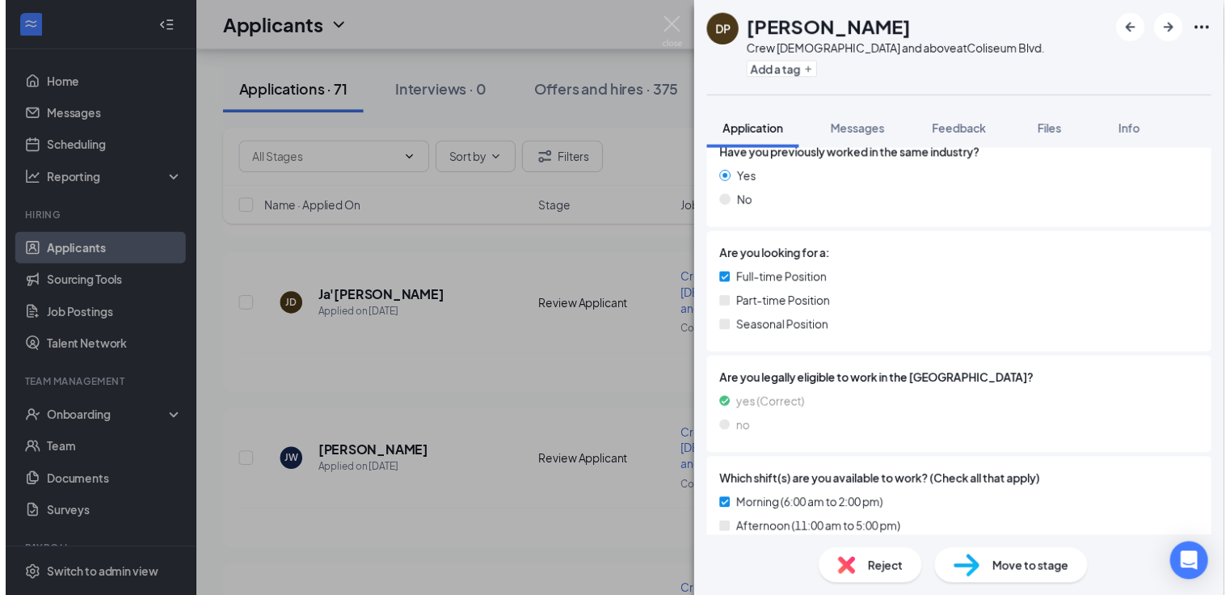
scroll to position [255, 0]
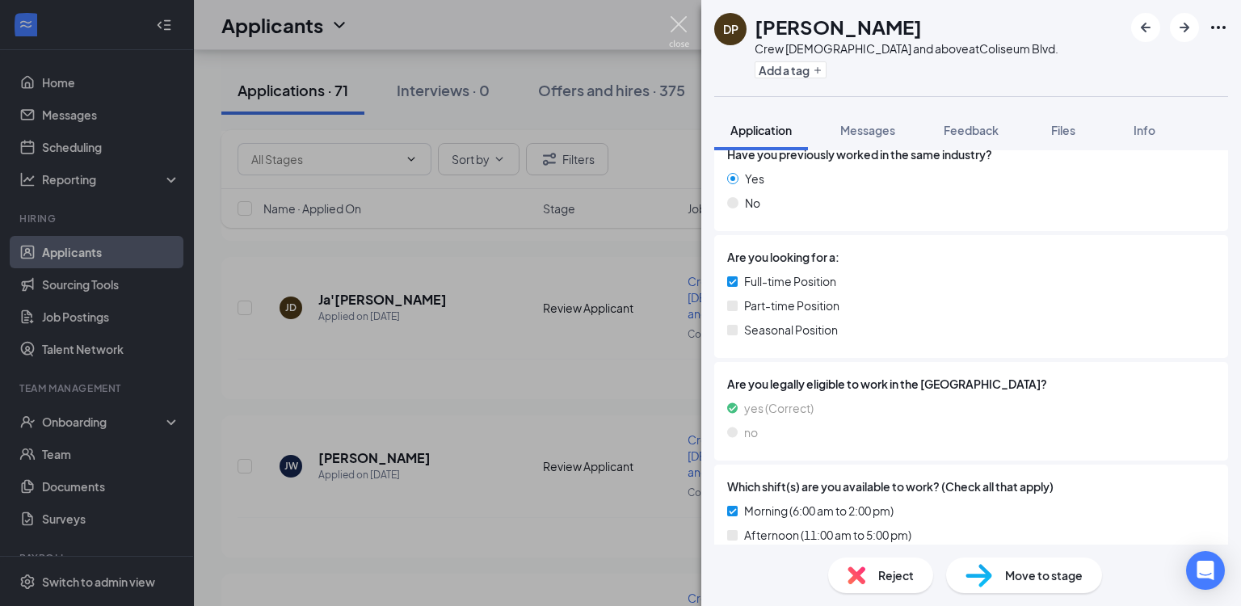
click at [676, 26] on img at bounding box center [679, 32] width 20 height 32
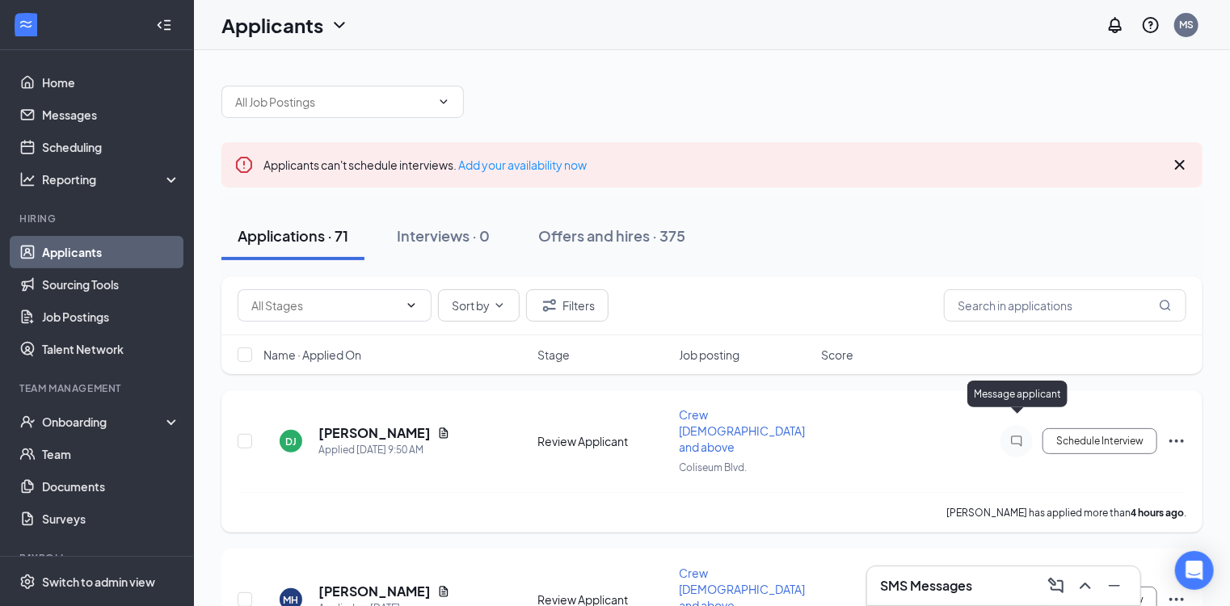
click at [1013, 435] on icon "ChatInactive" at bounding box center [1016, 441] width 19 height 13
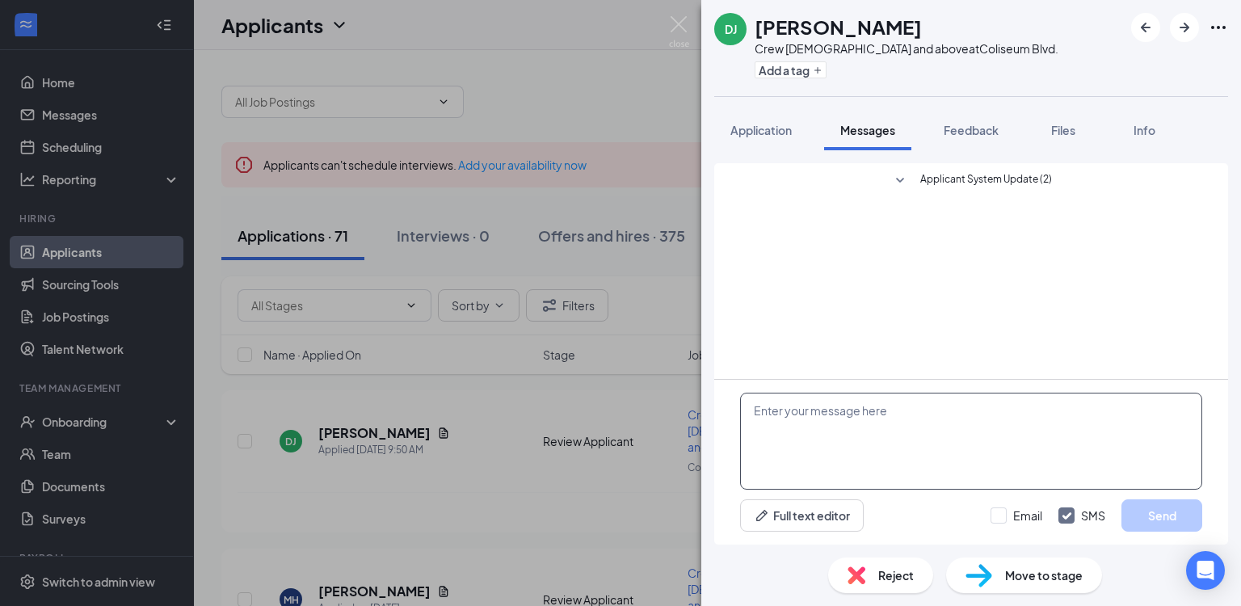
click at [904, 422] on textarea at bounding box center [971, 441] width 462 height 97
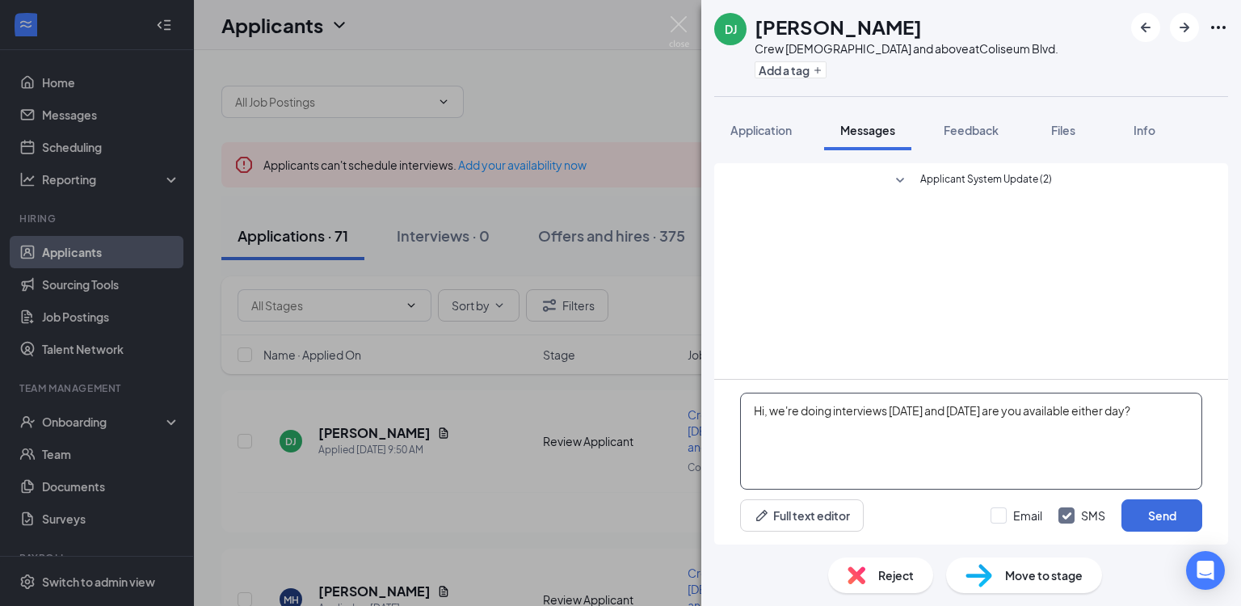
drag, startPoint x: 1163, startPoint y: 410, endPoint x: 745, endPoint y: 419, distance: 417.9
click at [745, 419] on textarea "Hi, we're doing interviews [DATE] and [DATE] are you available either day?" at bounding box center [971, 441] width 462 height 97
type textarea "Hi, we're doing interviews [DATE] and [DATE] are you available either day?"
click at [1168, 519] on button "Send" at bounding box center [1162, 515] width 81 height 32
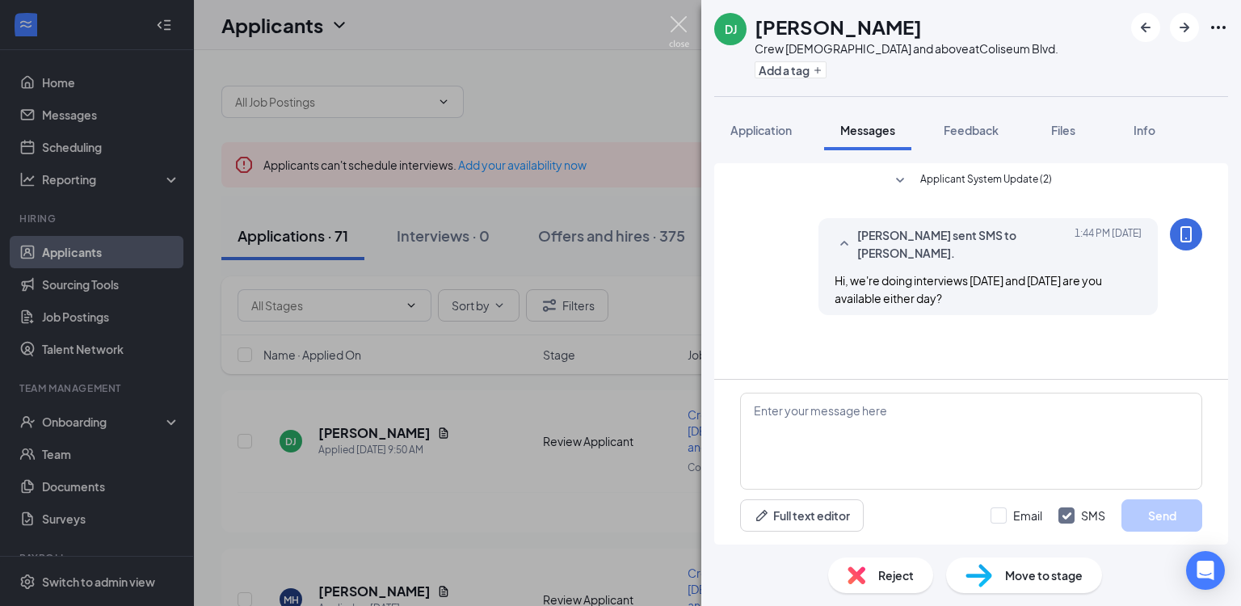
click at [681, 23] on img at bounding box center [679, 32] width 20 height 32
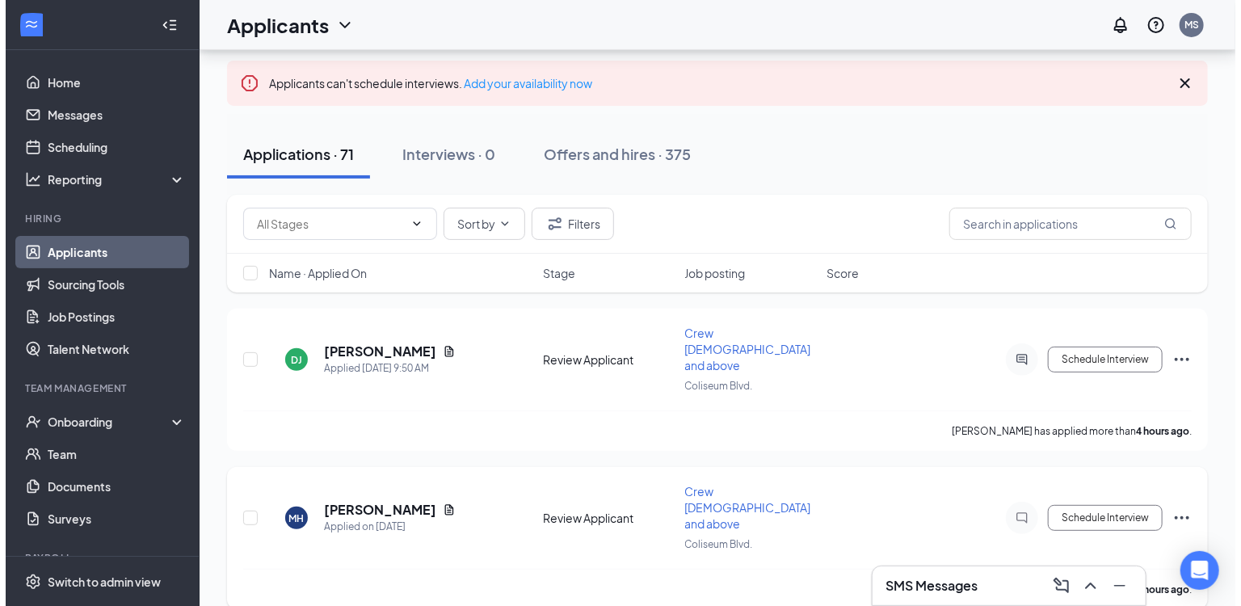
scroll to position [91, 0]
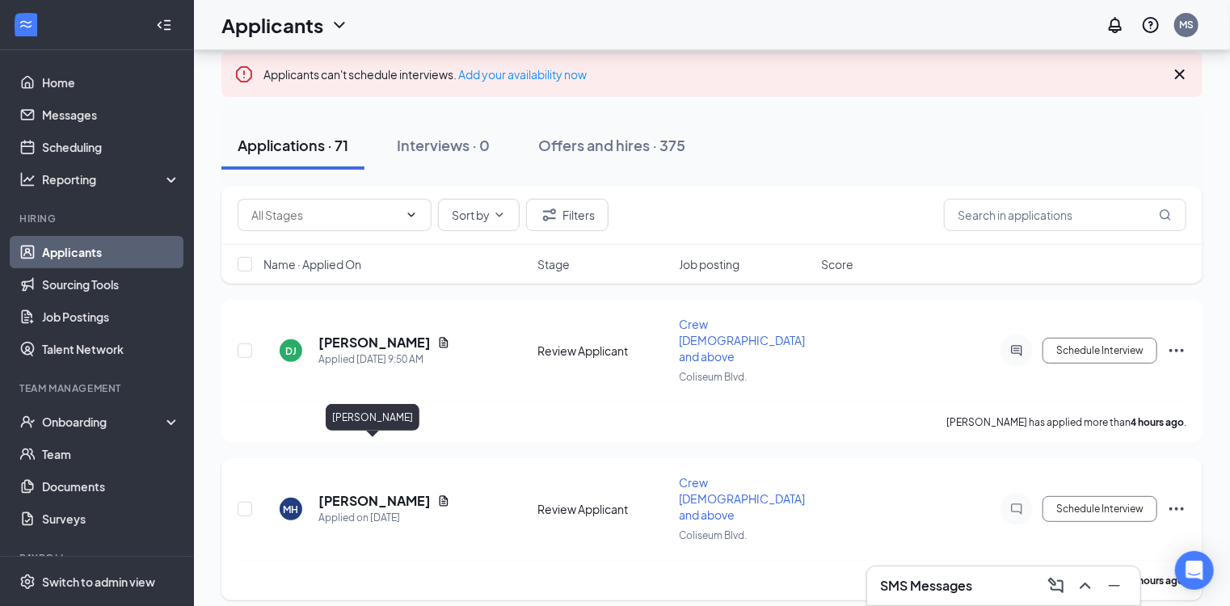
click at [394, 492] on h5 "[PERSON_NAME]" at bounding box center [374, 501] width 112 height 18
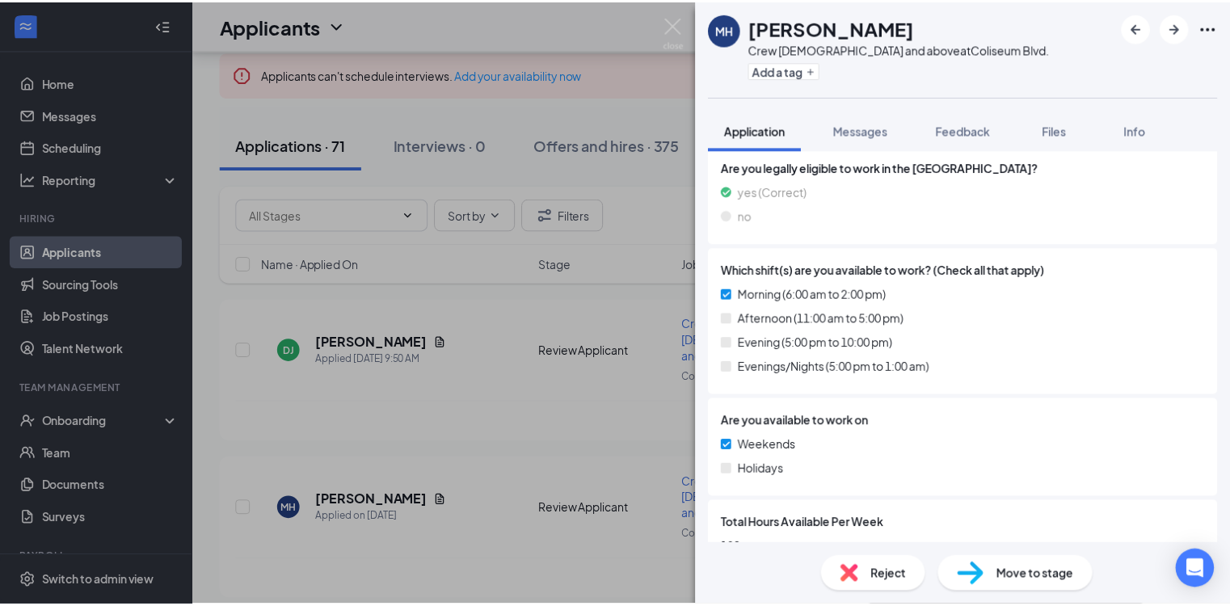
scroll to position [473, 0]
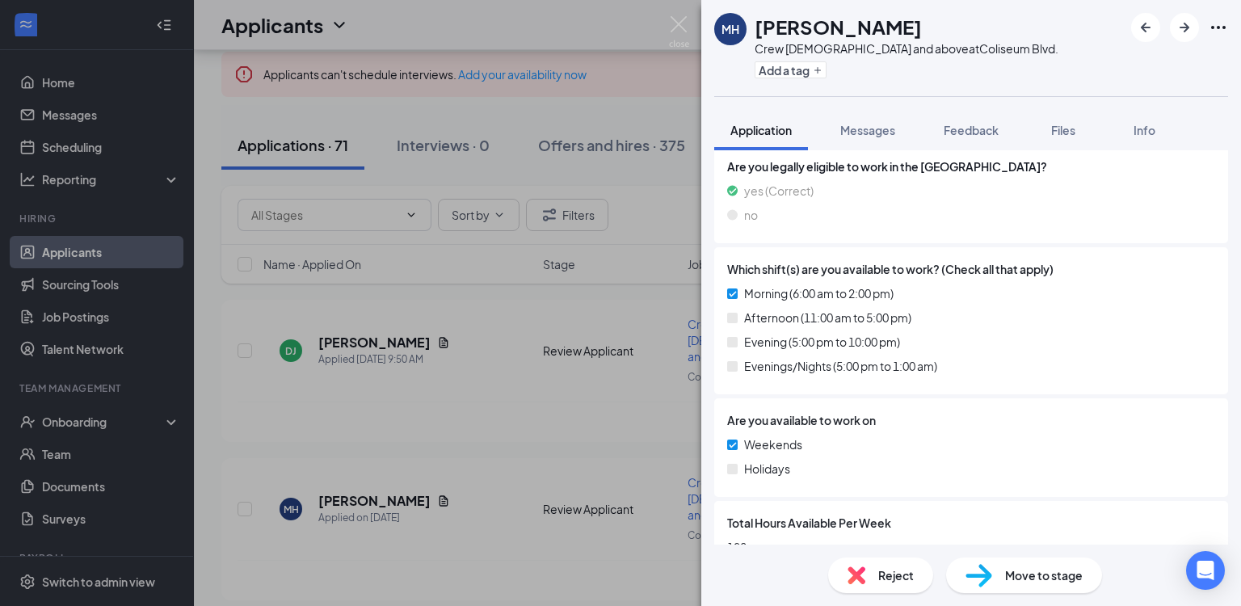
click at [668, 24] on div "MH Madison Hebert Crew 16 y/o and above at Coliseum Blvd. Add a tag Application…" at bounding box center [620, 303] width 1241 height 606
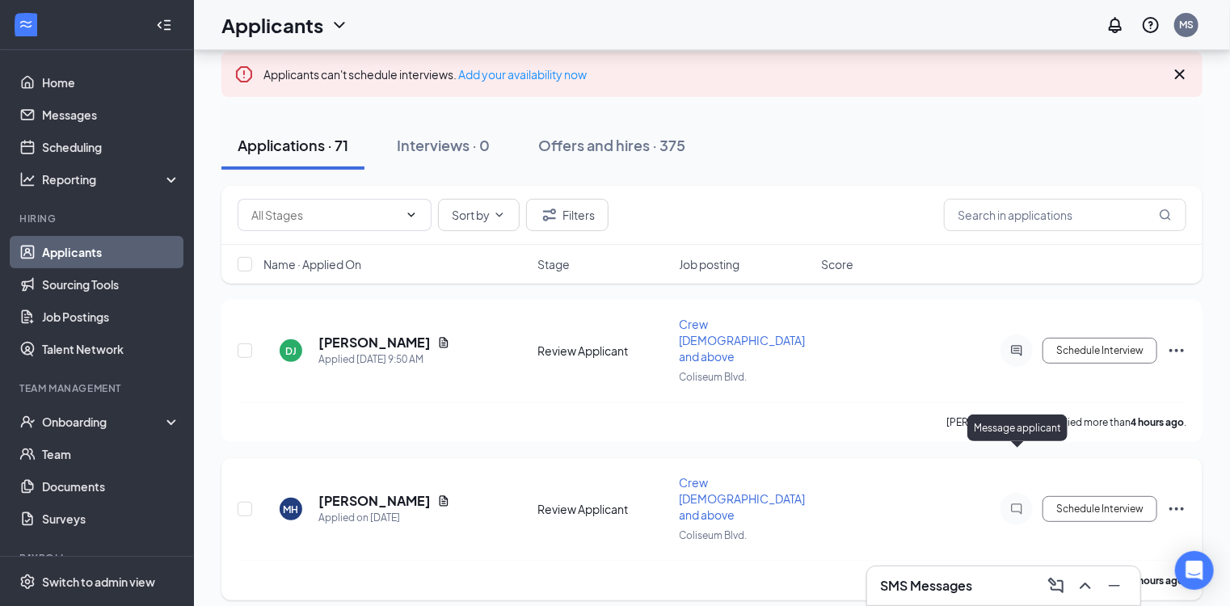
click at [1018, 503] on icon "ChatInactive" at bounding box center [1016, 509] width 19 height 13
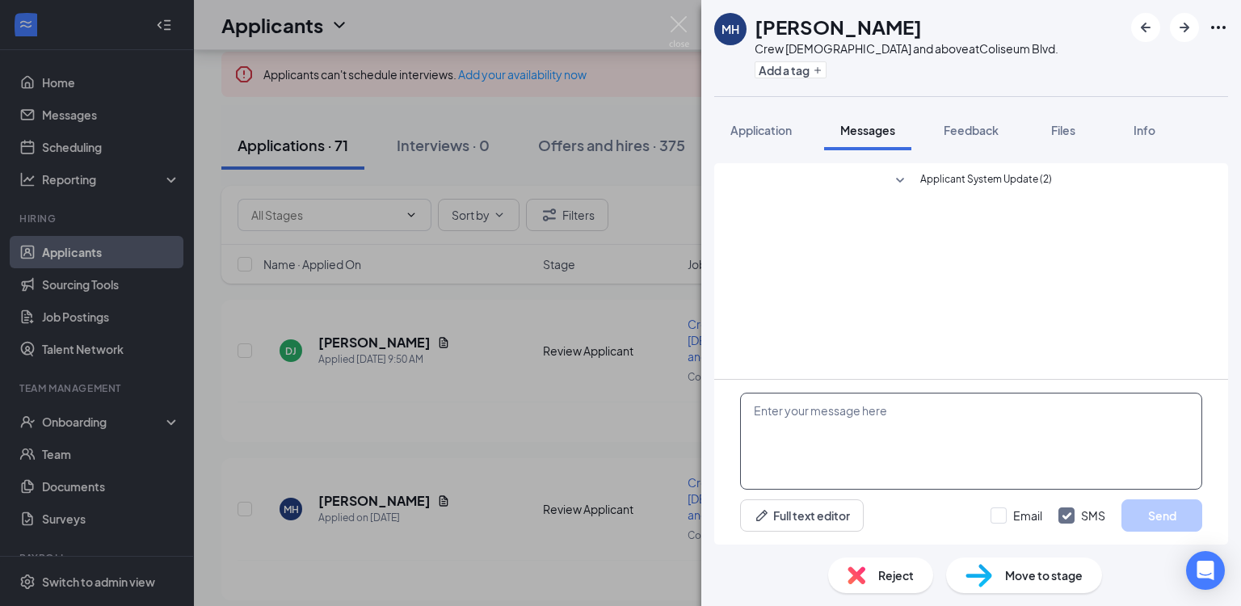
click at [904, 433] on textarea at bounding box center [971, 441] width 462 height 97
paste textarea "Hi, we're doing interviews [DATE] and [DATE] are you available either day?"
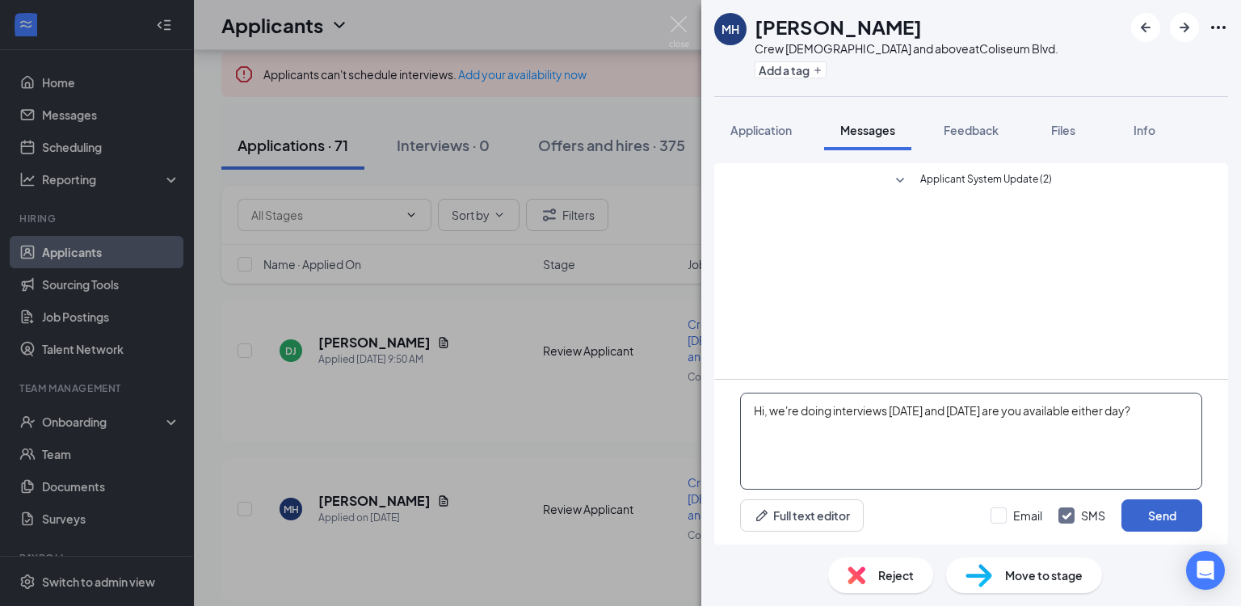
type textarea "Hi, we're doing interviews [DATE] and [DATE] are you available either day?"
click at [1158, 514] on button "Send" at bounding box center [1162, 515] width 81 height 32
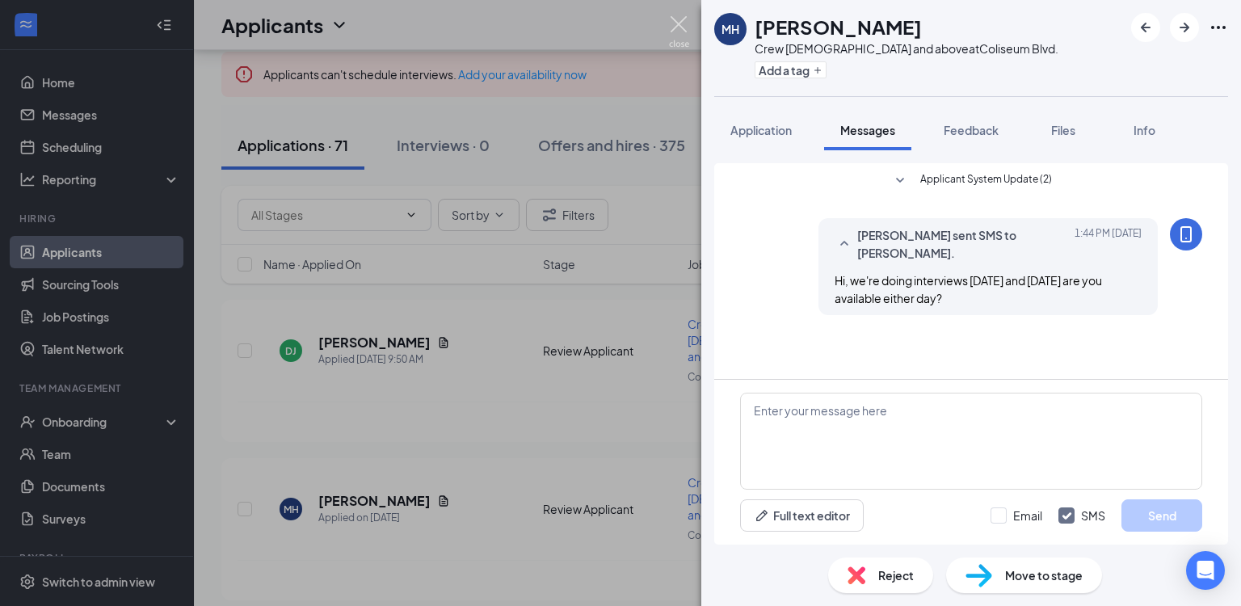
click at [678, 23] on img at bounding box center [679, 32] width 20 height 32
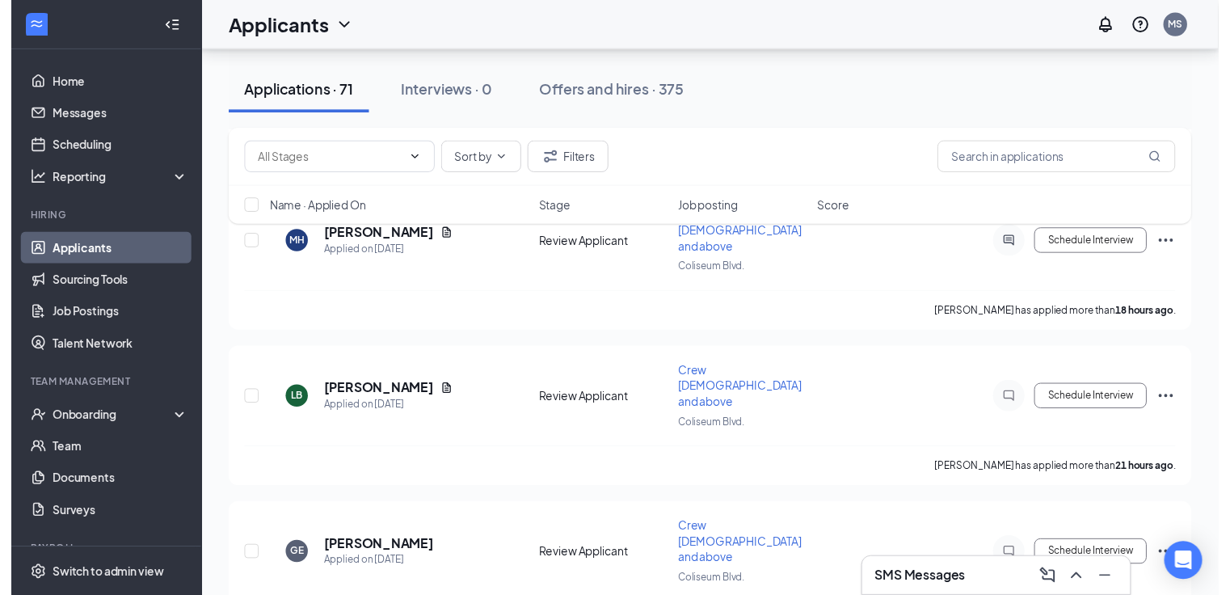
scroll to position [363, 0]
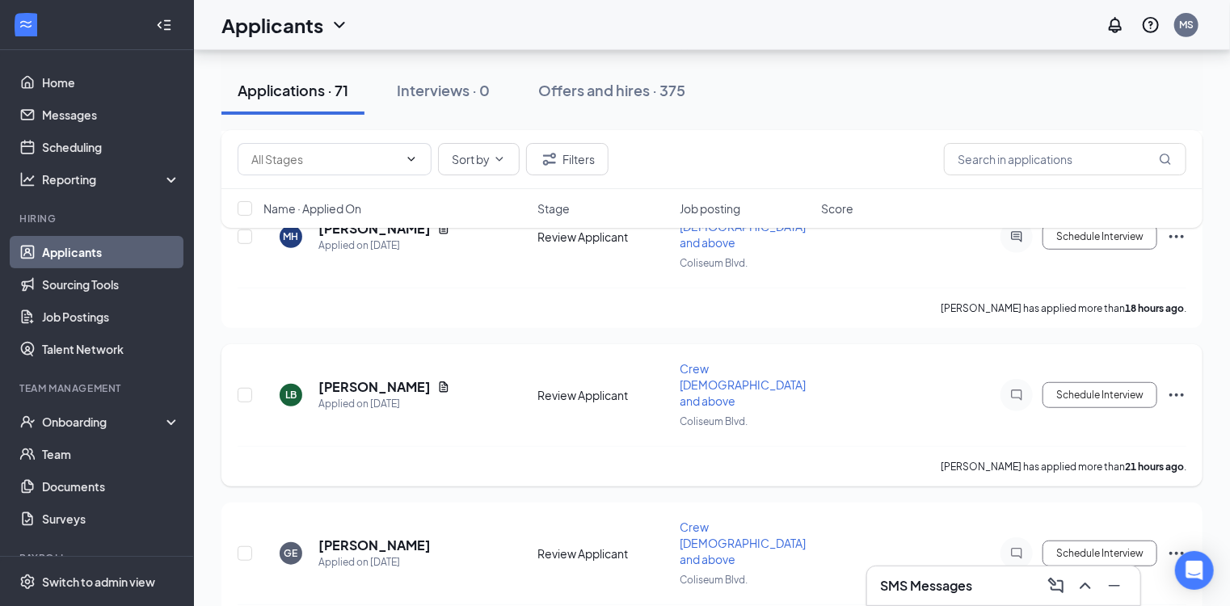
click at [1014, 389] on icon "ChatInactive" at bounding box center [1016, 395] width 19 height 13
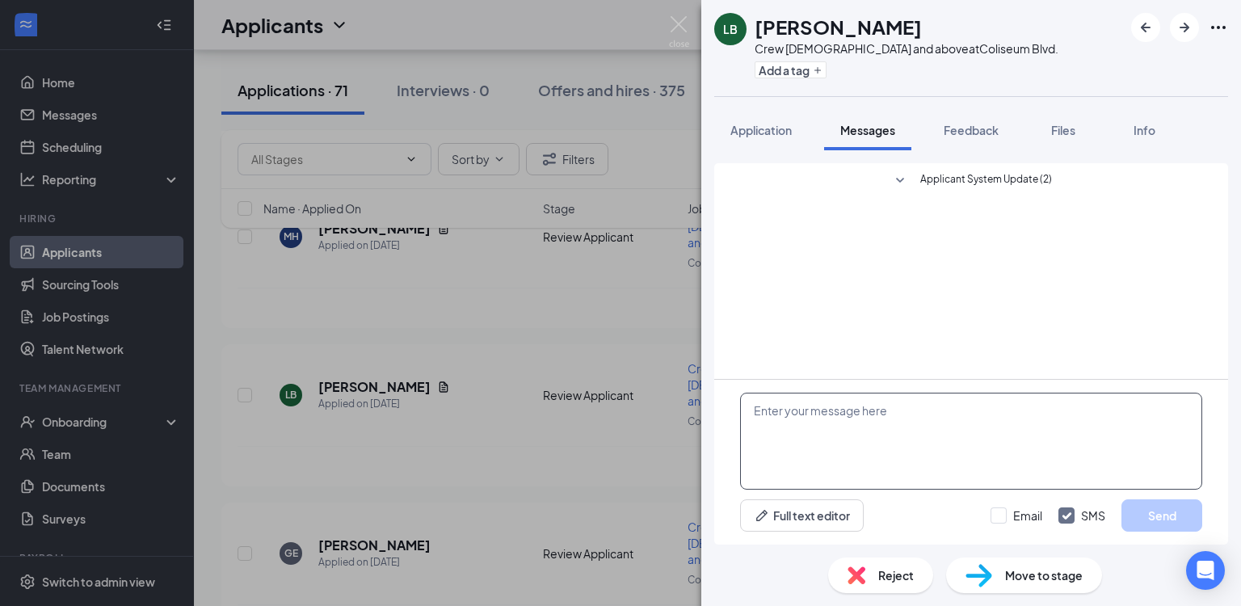
click at [874, 426] on textarea at bounding box center [971, 441] width 462 height 97
paste textarea "Hi, we're doing interviews [DATE] and [DATE] are you available either day?"
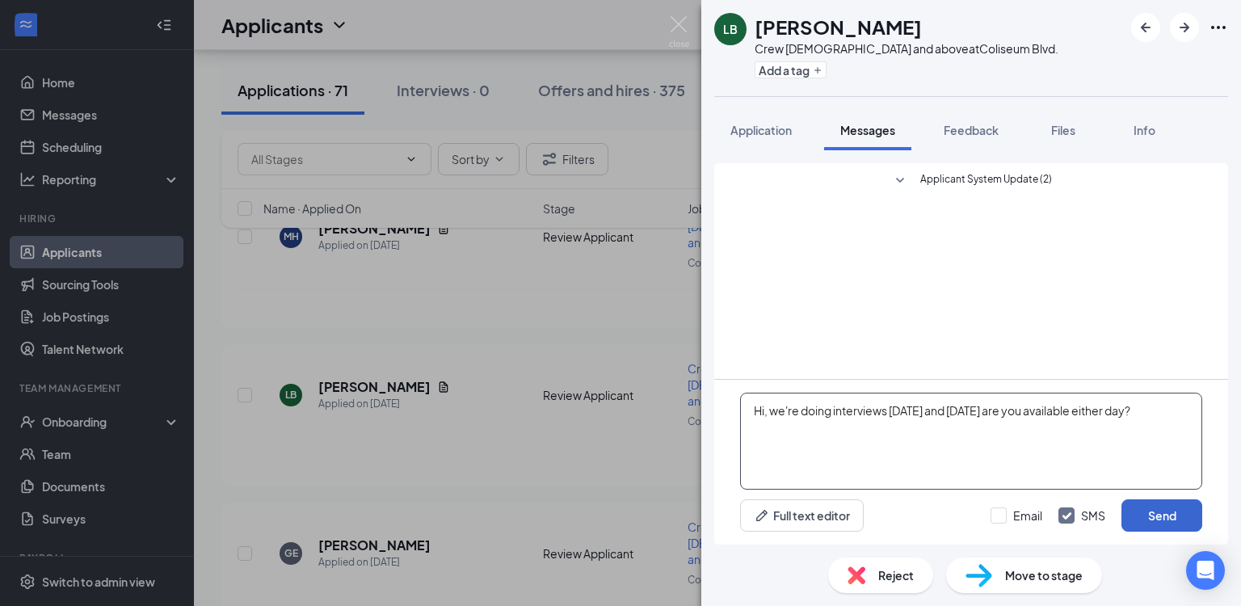
type textarea "Hi, we're doing interviews [DATE] and [DATE] are you available either day?"
click at [1162, 519] on button "Send" at bounding box center [1162, 515] width 81 height 32
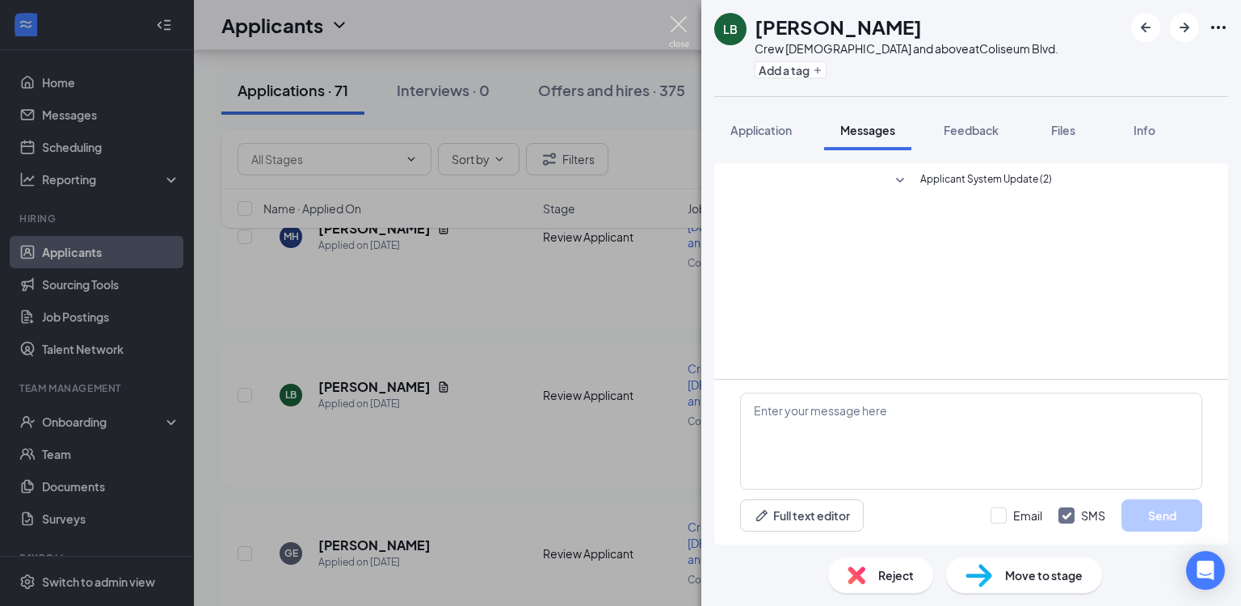
click at [676, 19] on img at bounding box center [679, 32] width 20 height 32
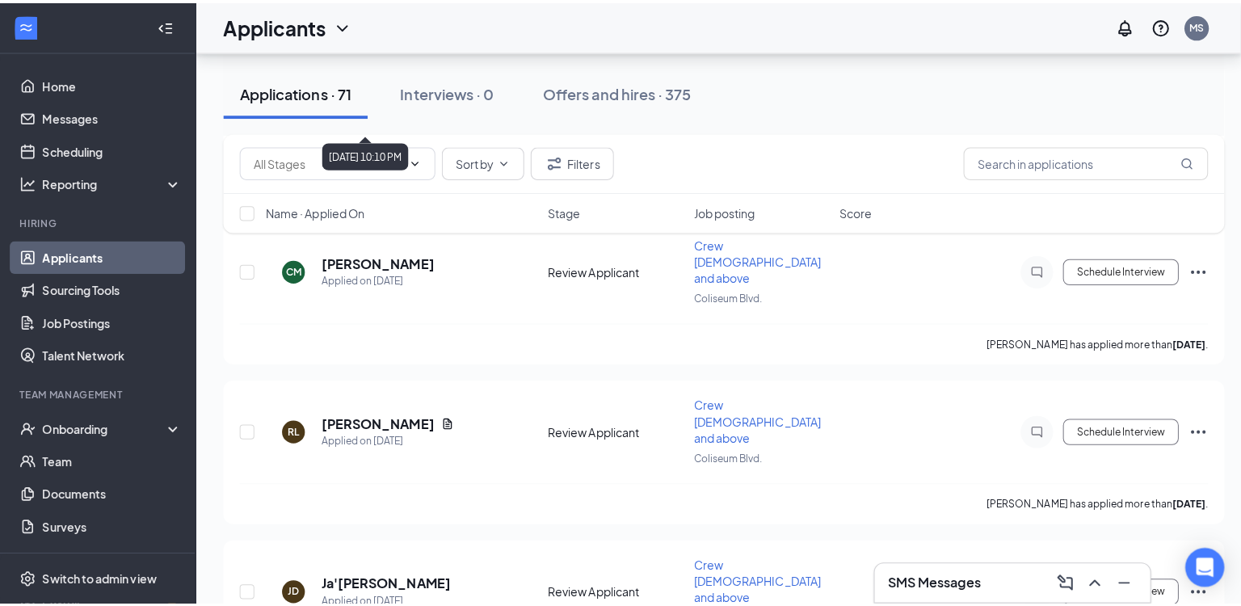
scroll to position [809, 0]
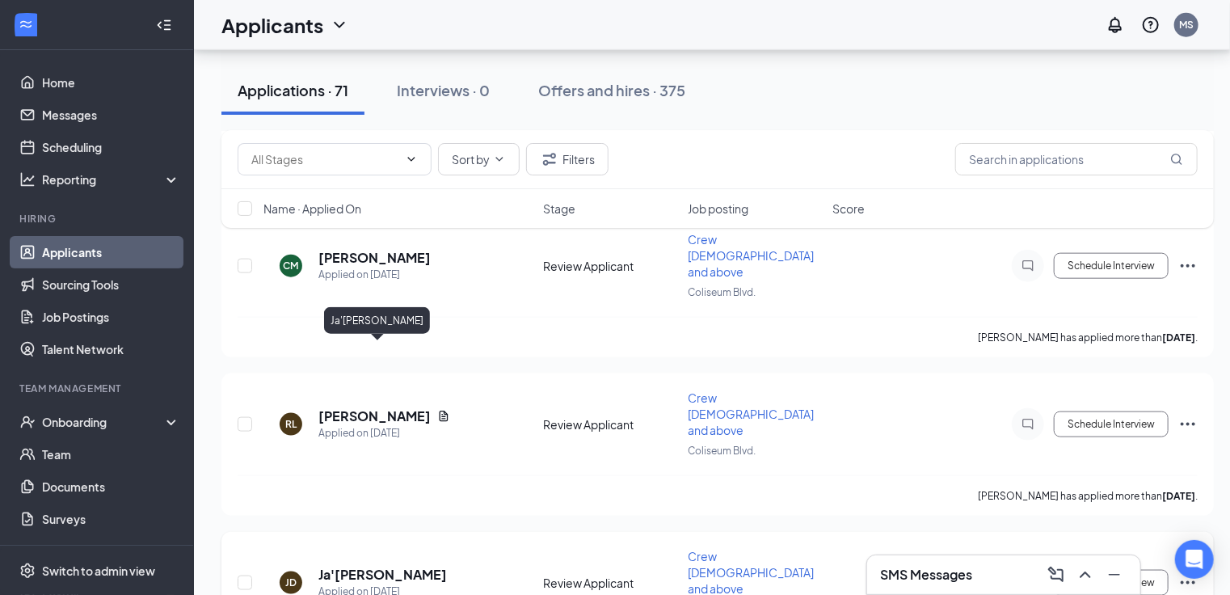
click at [372, 566] on h5 "Ja'[PERSON_NAME]" at bounding box center [382, 575] width 128 height 18
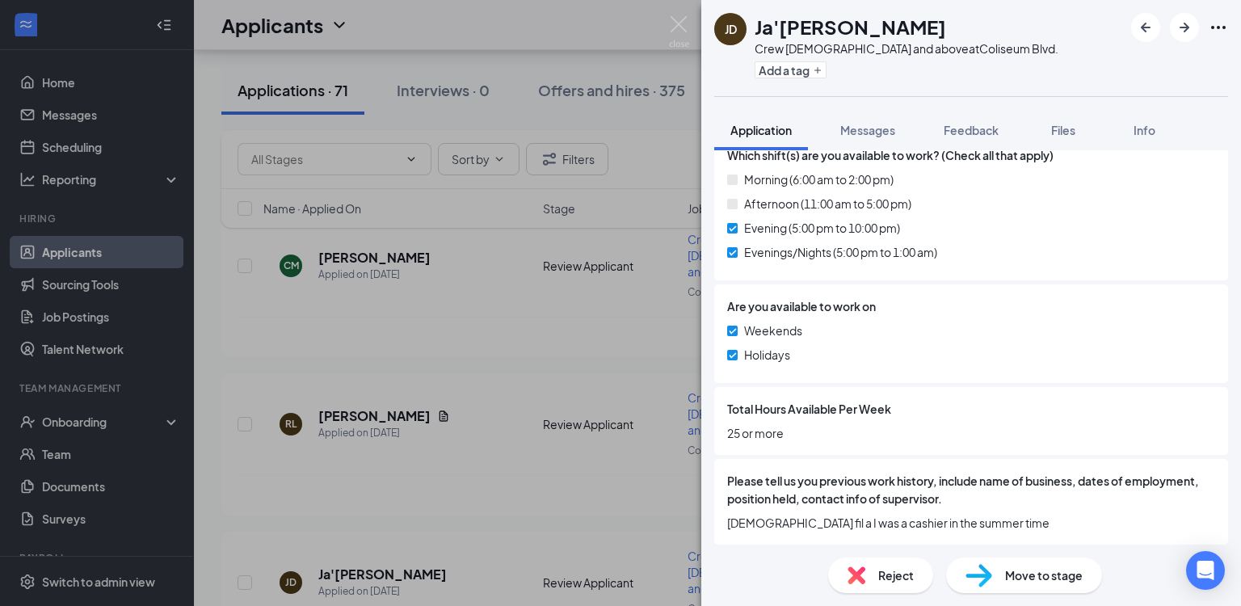
scroll to position [587, 0]
click at [866, 129] on span "Messages" at bounding box center [867, 130] width 55 height 15
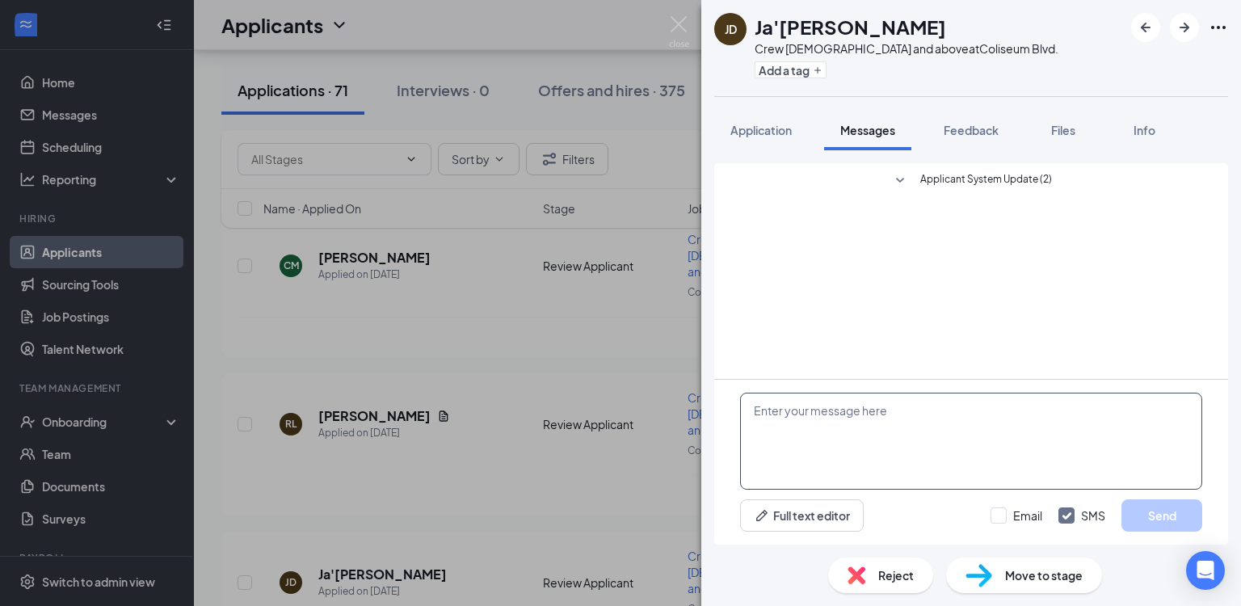
click at [904, 419] on textarea at bounding box center [971, 441] width 462 height 97
paste textarea "Hi, we're doing interviews [DATE] and [DATE] are you available either day?"
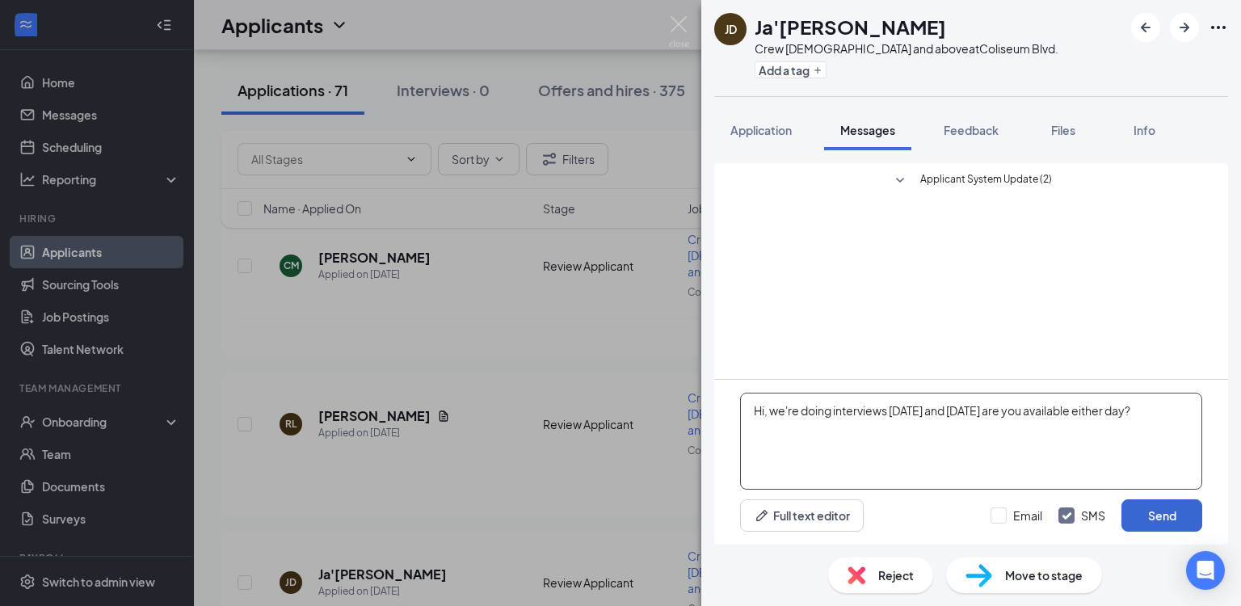
type textarea "Hi, we're doing interviews [DATE] and [DATE] are you available either day?"
click at [1156, 519] on button "Send" at bounding box center [1162, 515] width 81 height 32
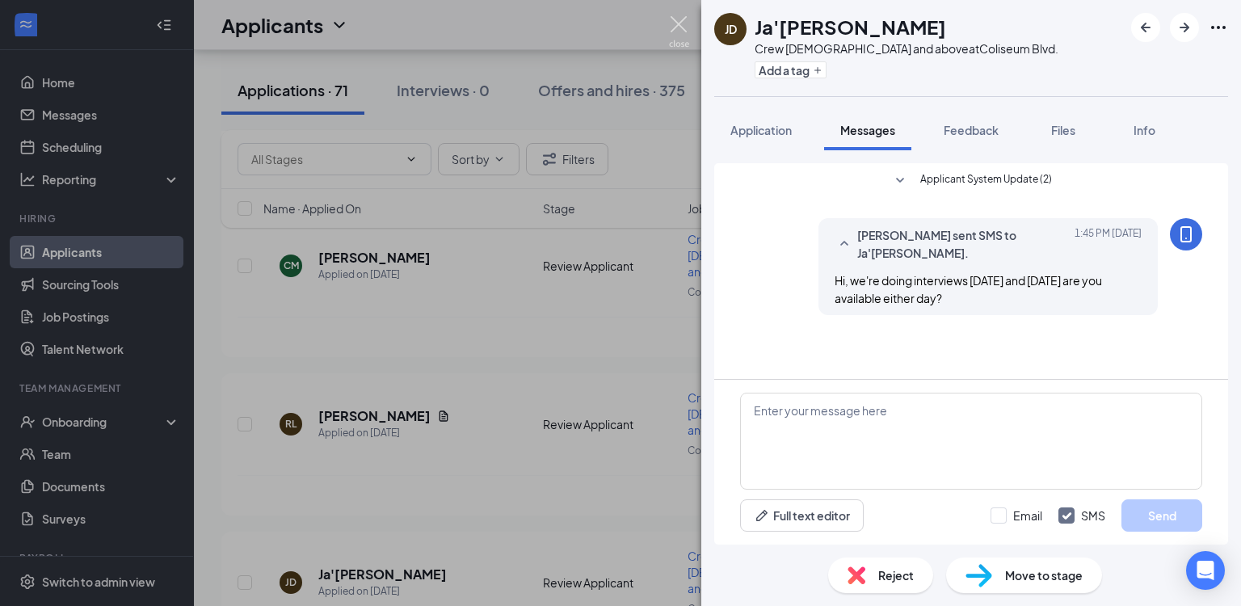
click at [679, 19] on img at bounding box center [679, 32] width 20 height 32
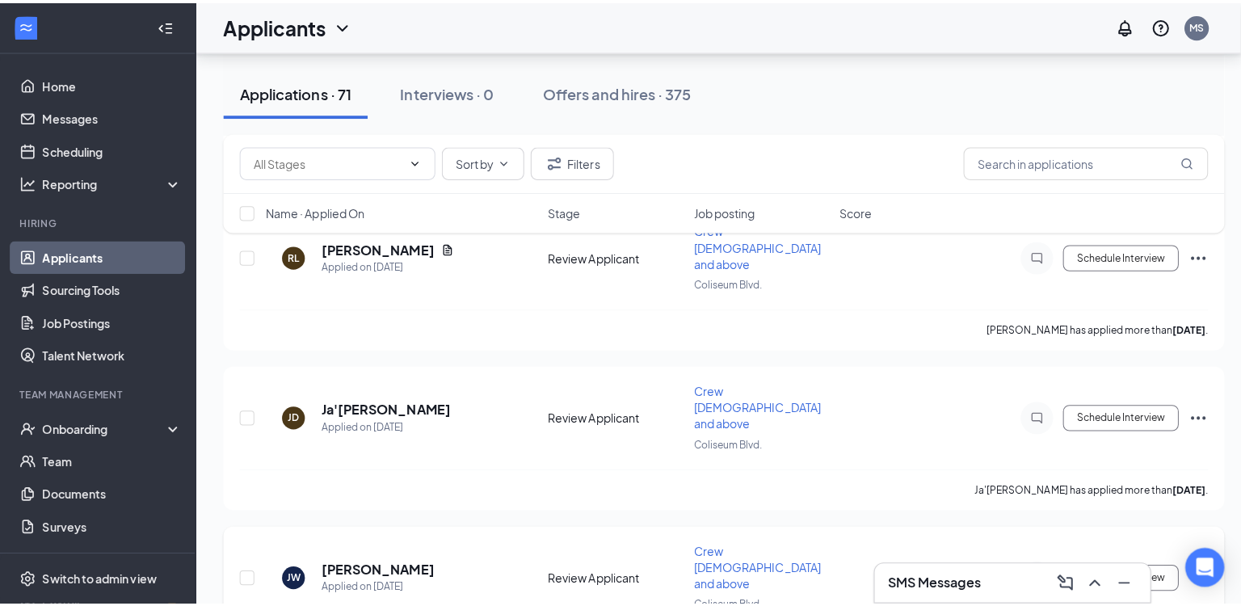
scroll to position [988, 0]
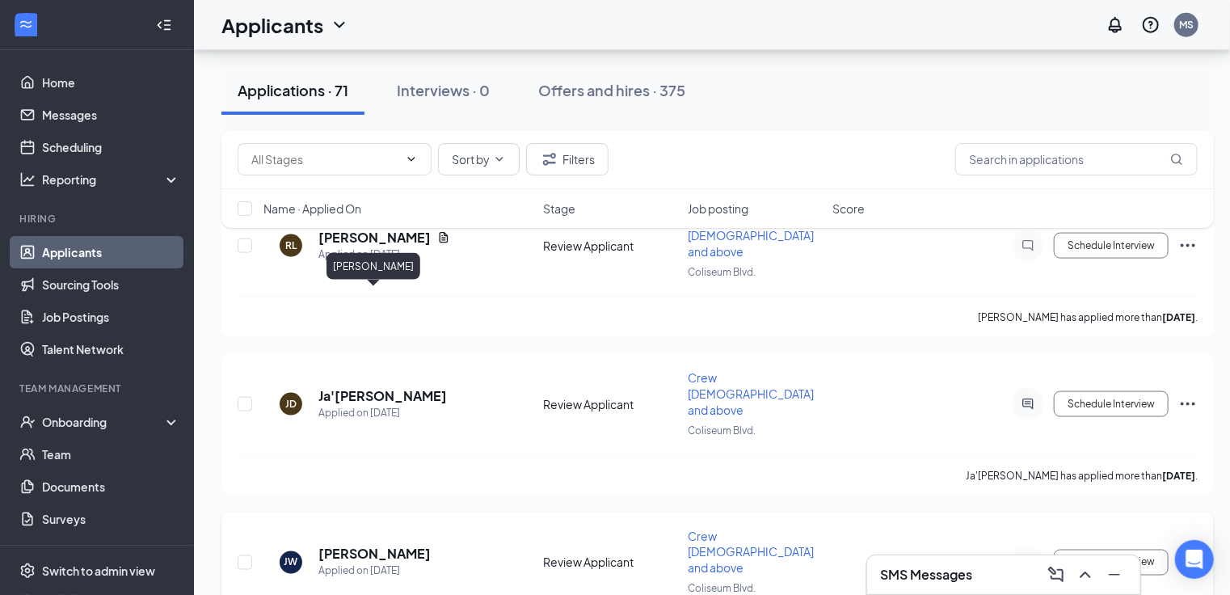
click at [411, 546] on h5 "[PERSON_NAME]" at bounding box center [374, 555] width 112 height 18
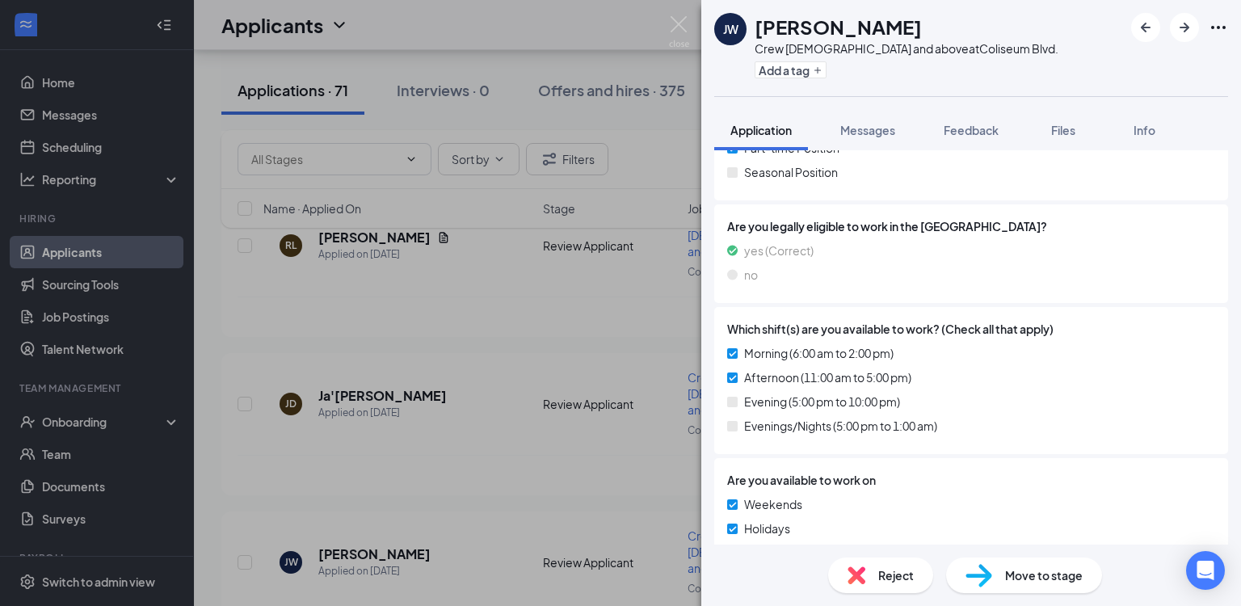
scroll to position [414, 0]
click at [884, 128] on span "Messages" at bounding box center [867, 130] width 55 height 15
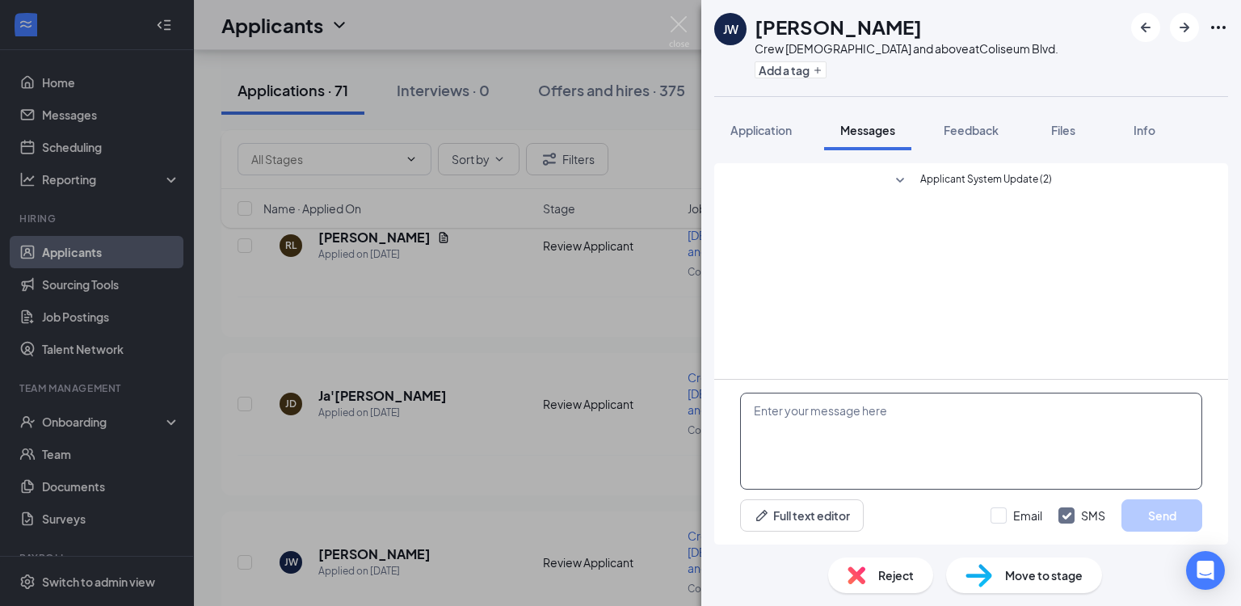
click at [879, 416] on textarea at bounding box center [971, 441] width 462 height 97
paste textarea "Hi, we're doing interviews [DATE] and [DATE] are you available either day?"
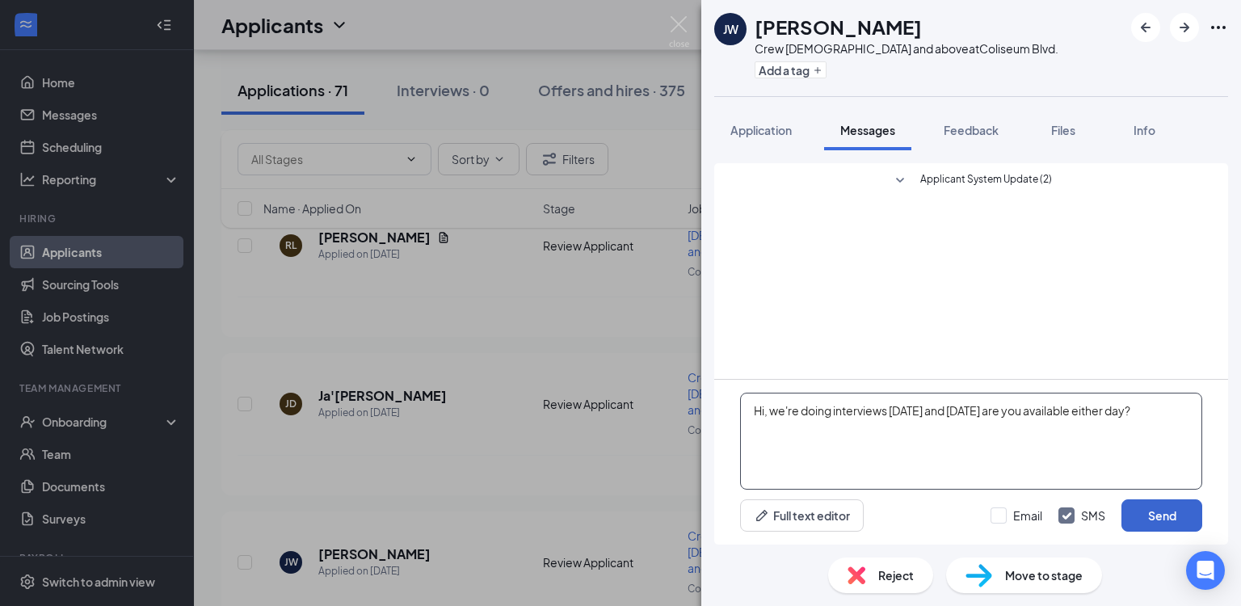
type textarea "Hi, we're doing interviews [DATE] and [DATE] are you available either day?"
click at [1168, 518] on button "Send" at bounding box center [1162, 515] width 81 height 32
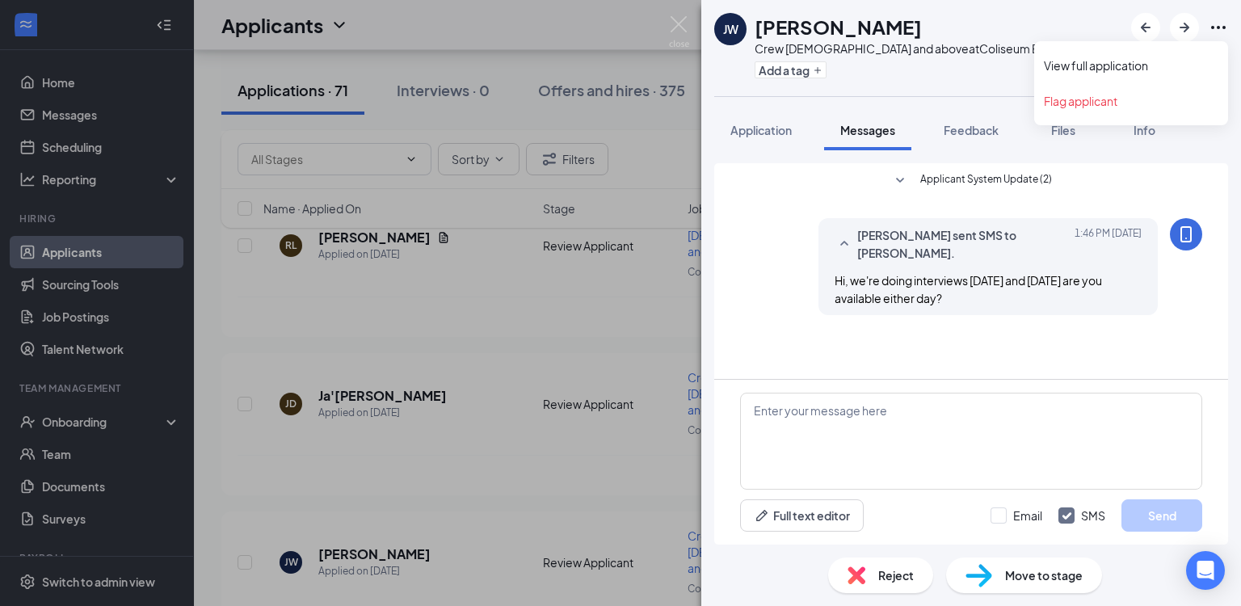
click at [1219, 28] on icon "Ellipses" at bounding box center [1218, 27] width 15 height 3
click at [1144, 66] on link "View full application" at bounding box center [1131, 65] width 175 height 16
click at [676, 23] on img at bounding box center [679, 32] width 20 height 32
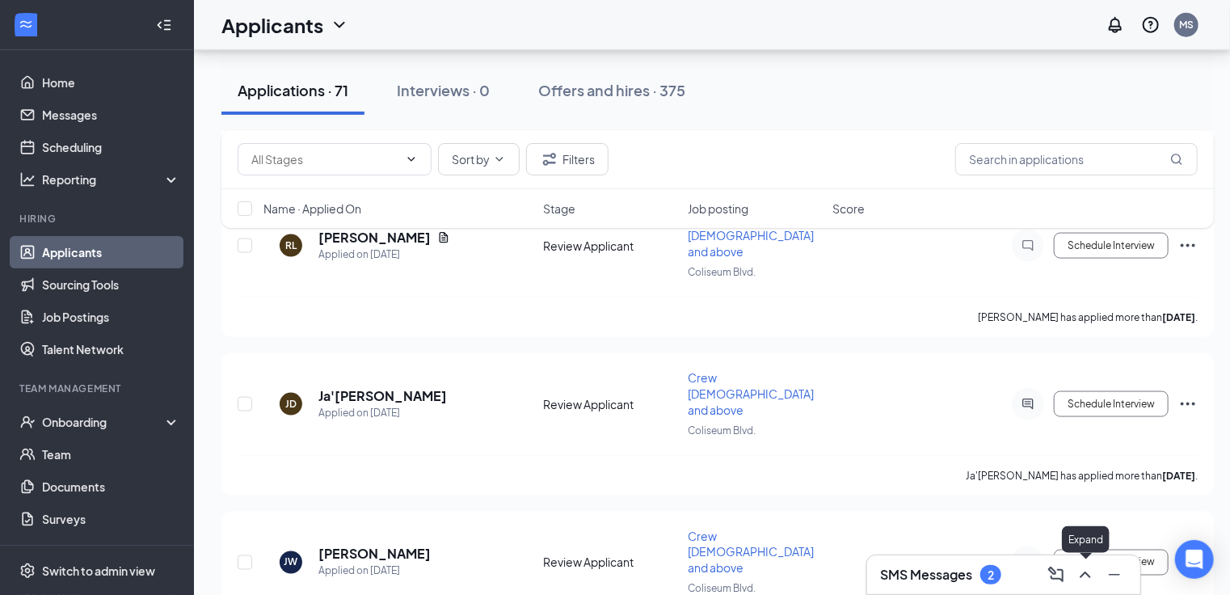
click at [1083, 575] on icon "ChevronUp" at bounding box center [1085, 574] width 11 height 6
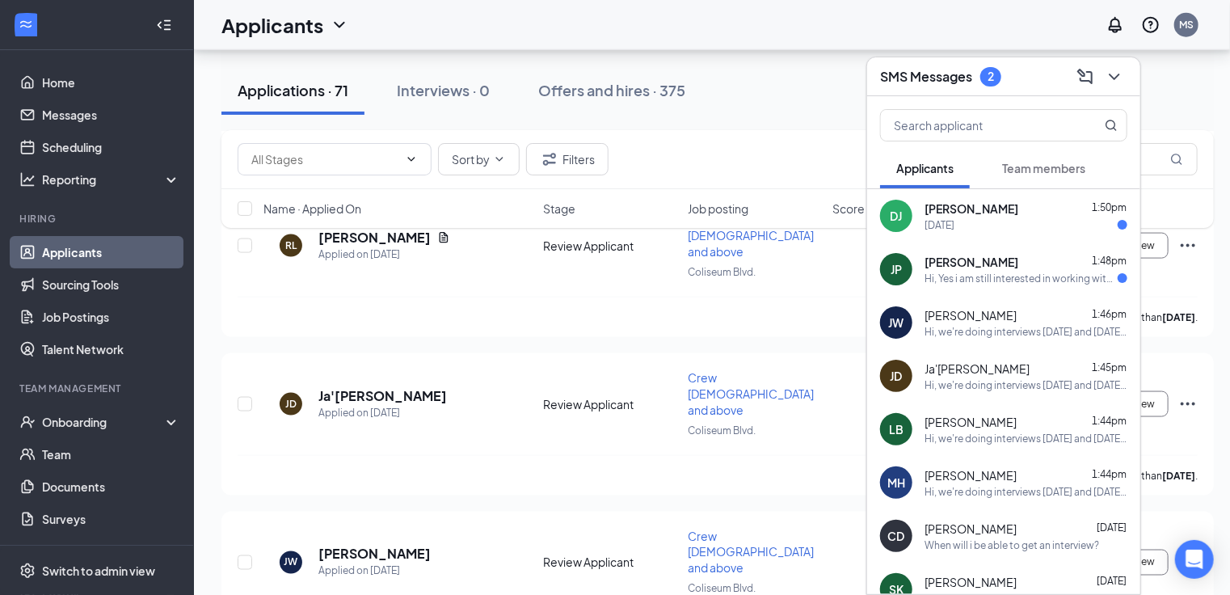
click at [958, 265] on span "[PERSON_NAME]" at bounding box center [972, 262] width 94 height 16
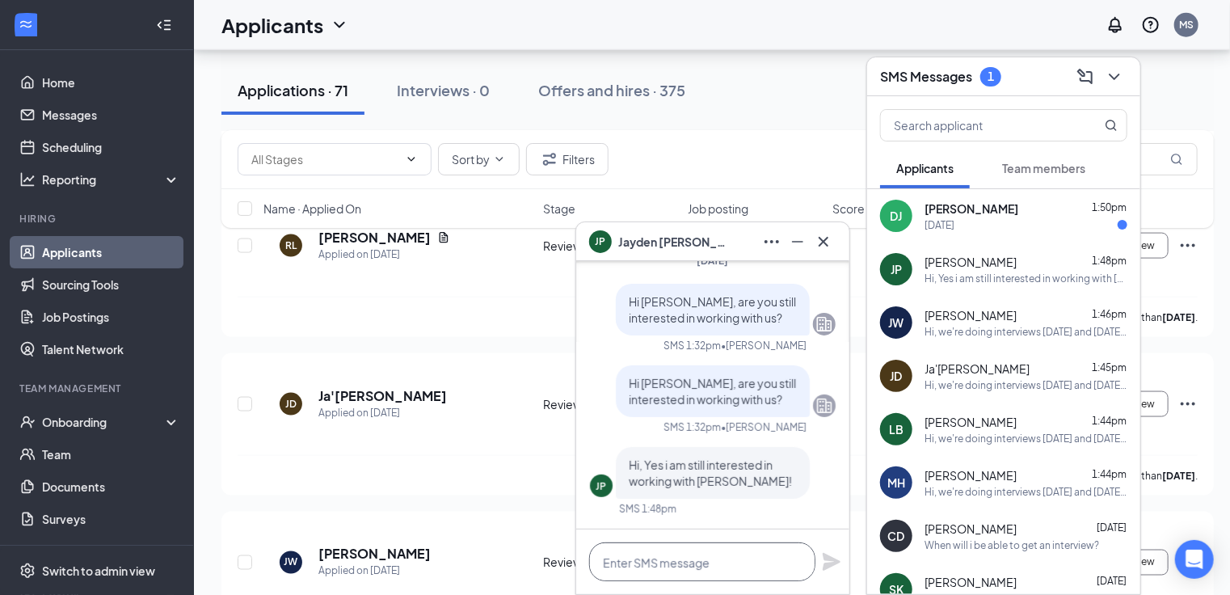
click at [685, 561] on textarea at bounding box center [702, 561] width 226 height 39
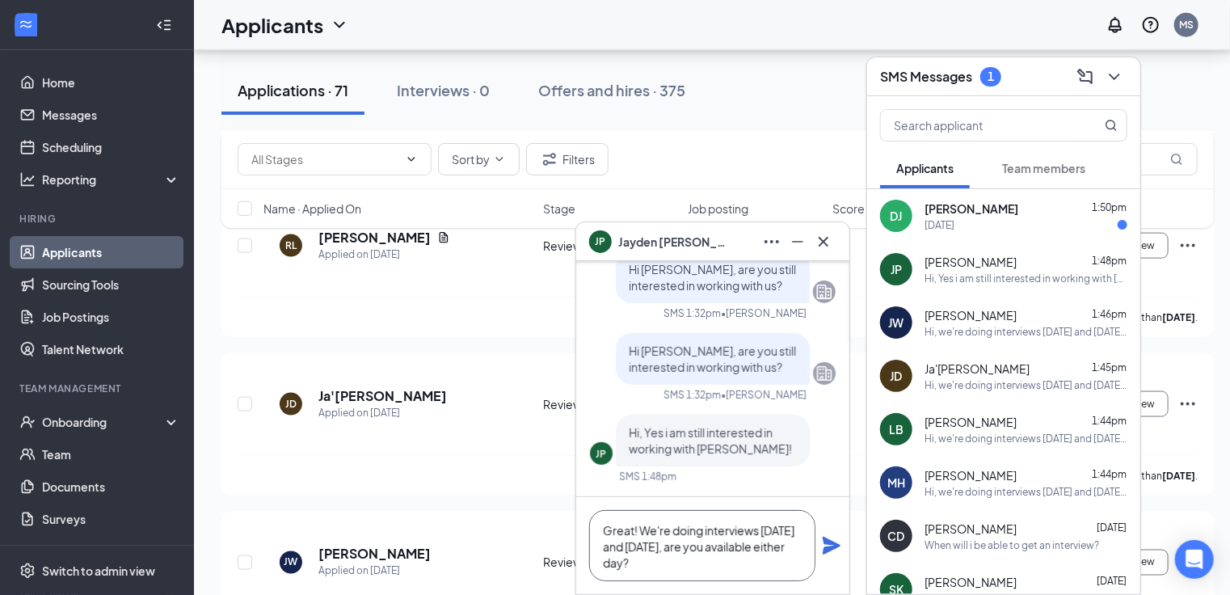
click at [727, 567] on textarea "Great! We're doing interviews today and tomorrow, are you available either day?" at bounding box center [702, 545] width 226 height 71
type textarea "Great! We're doing interviews today and tomorrow, are you available either day?"
click at [828, 551] on icon "Plane" at bounding box center [832, 546] width 18 height 18
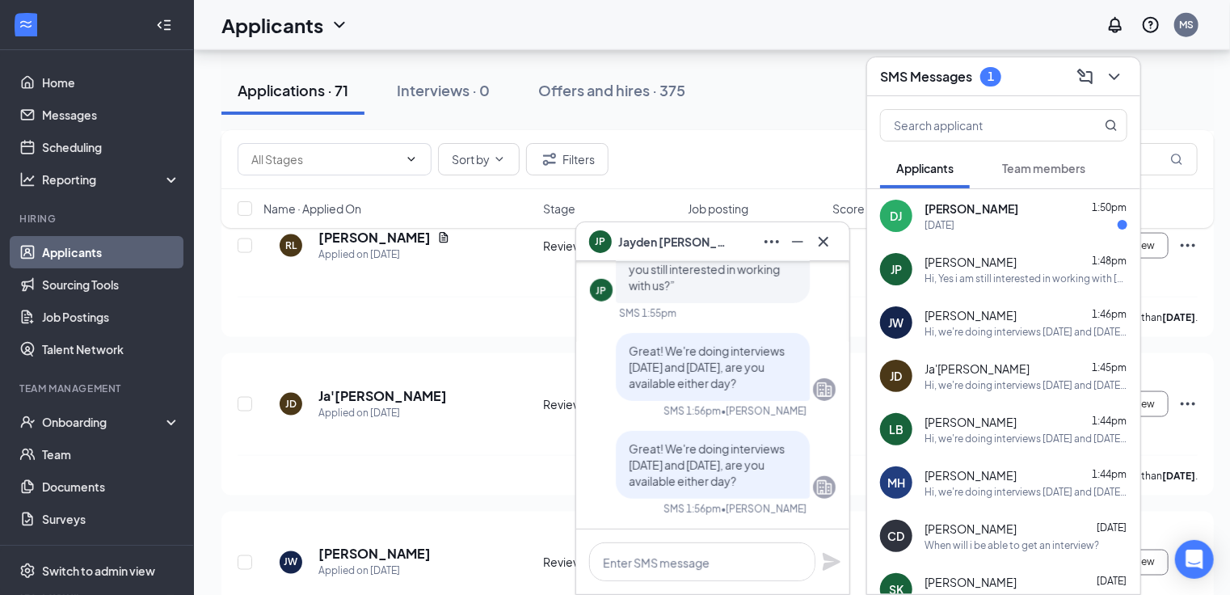
click at [1030, 224] on div "[DATE]" at bounding box center [1026, 225] width 203 height 14
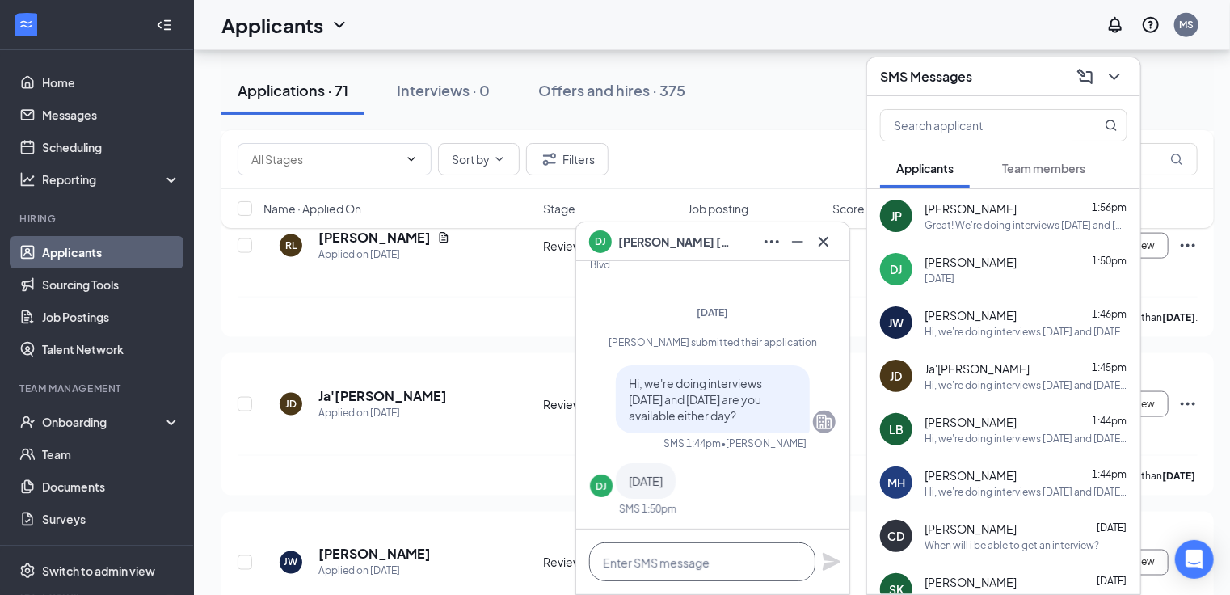
click at [691, 570] on textarea at bounding box center [702, 561] width 226 height 39
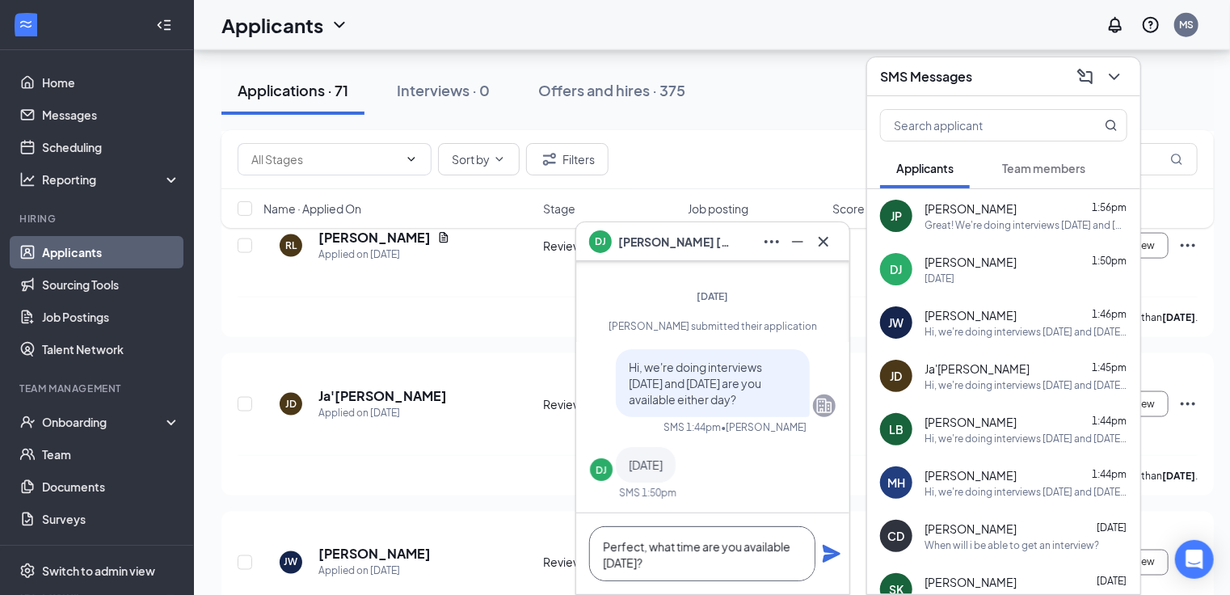
type textarea "Perfect, what time are you available today?"
click at [831, 557] on icon "Plane" at bounding box center [832, 554] width 18 height 18
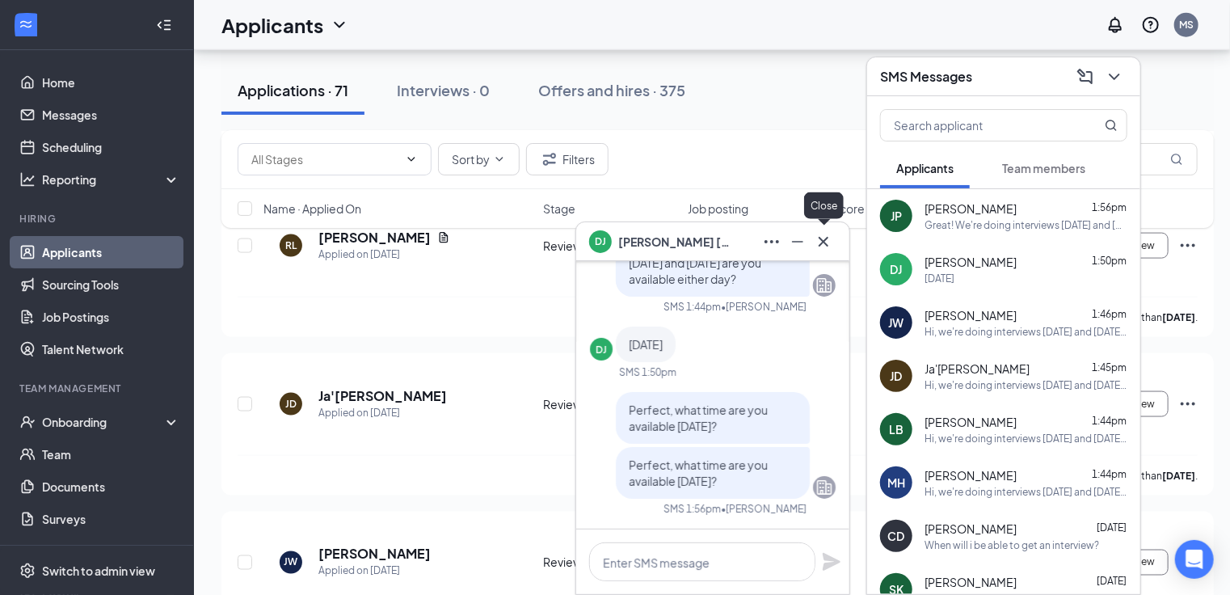
click at [828, 245] on icon "Cross" at bounding box center [824, 241] width 10 height 10
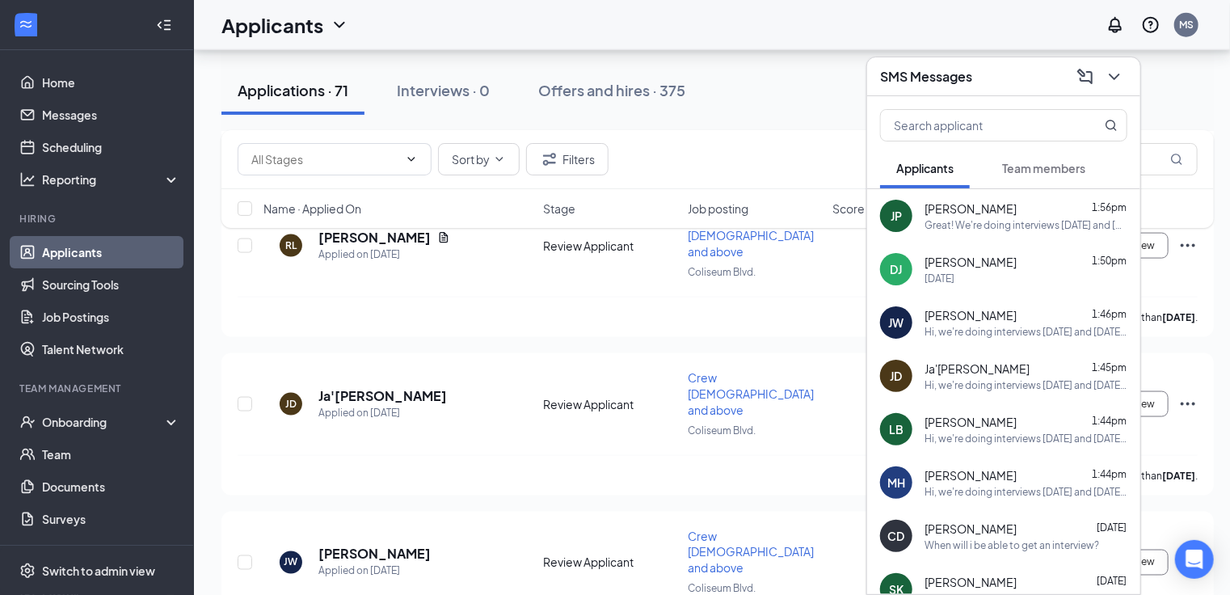
click at [993, 223] on div "Great! We're doing interviews today and tomorrow, are you available either day?" at bounding box center [1026, 225] width 203 height 14
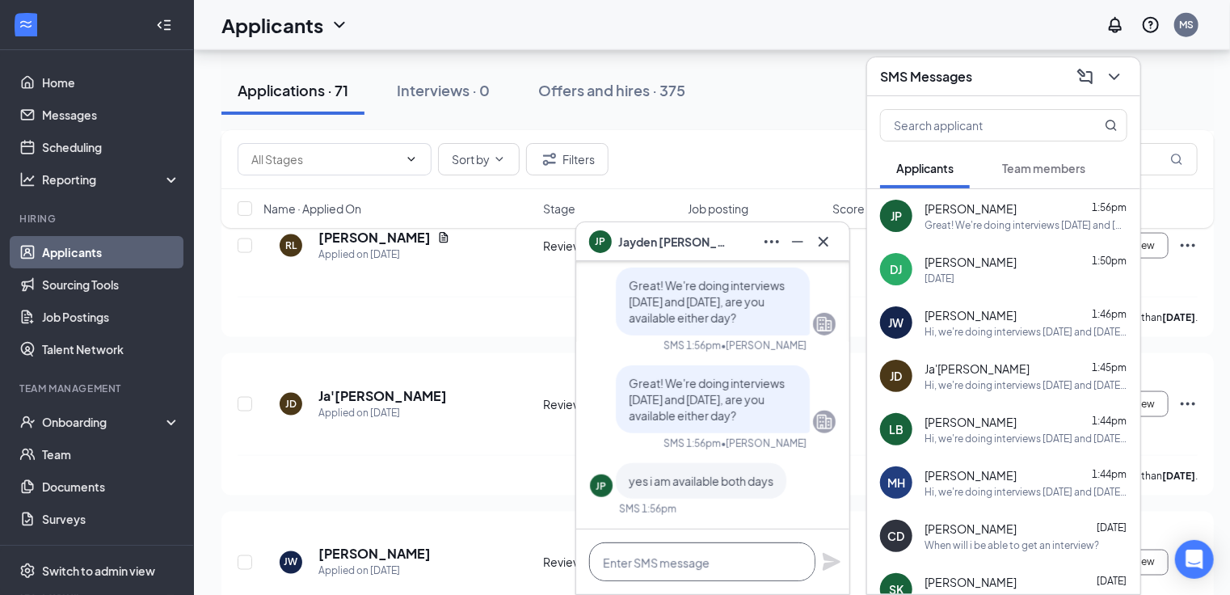
click at [721, 565] on textarea at bounding box center [702, 561] width 226 height 39
type textarea "Perfect, cou"
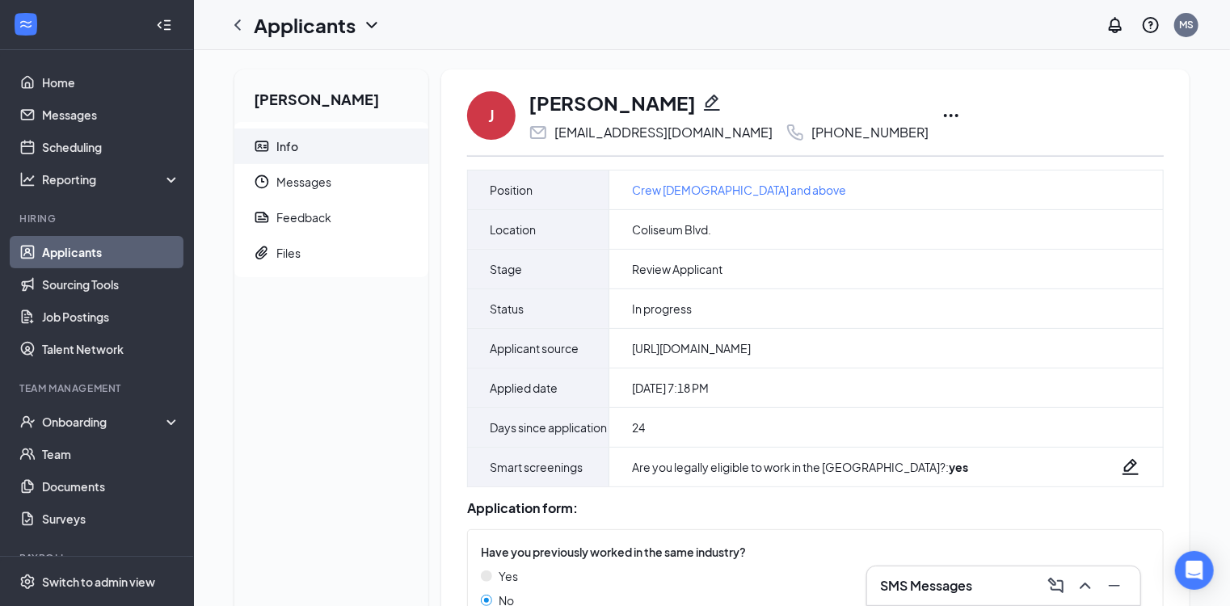
click at [947, 116] on icon "Ellipses" at bounding box center [950, 115] width 19 height 19
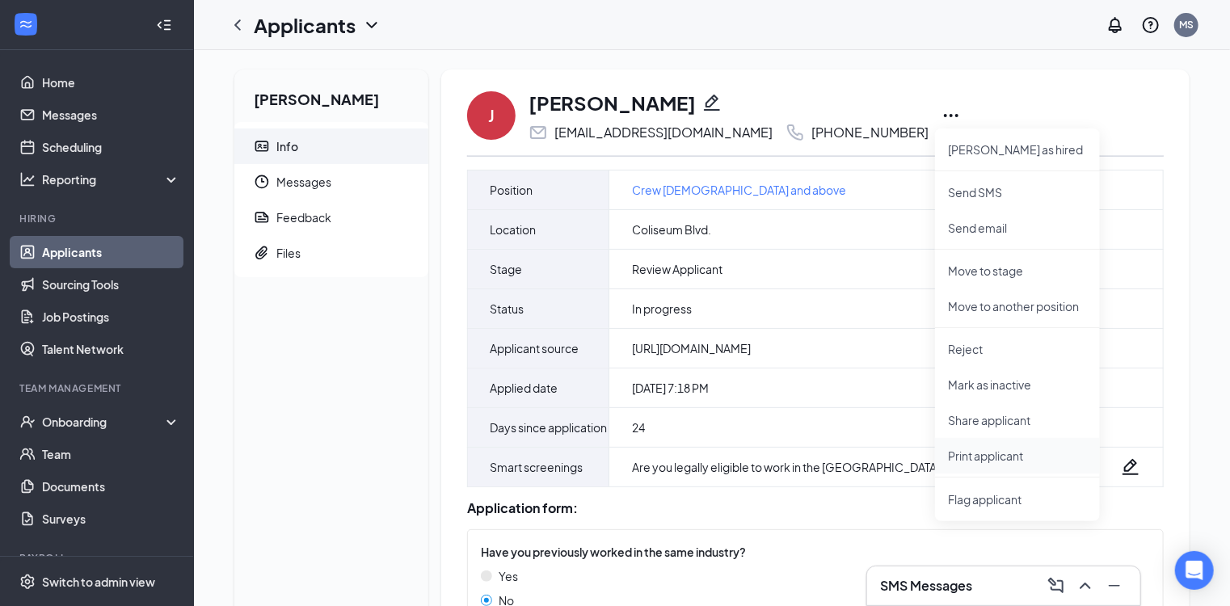
click at [1005, 452] on p "Print applicant" at bounding box center [1017, 456] width 139 height 16
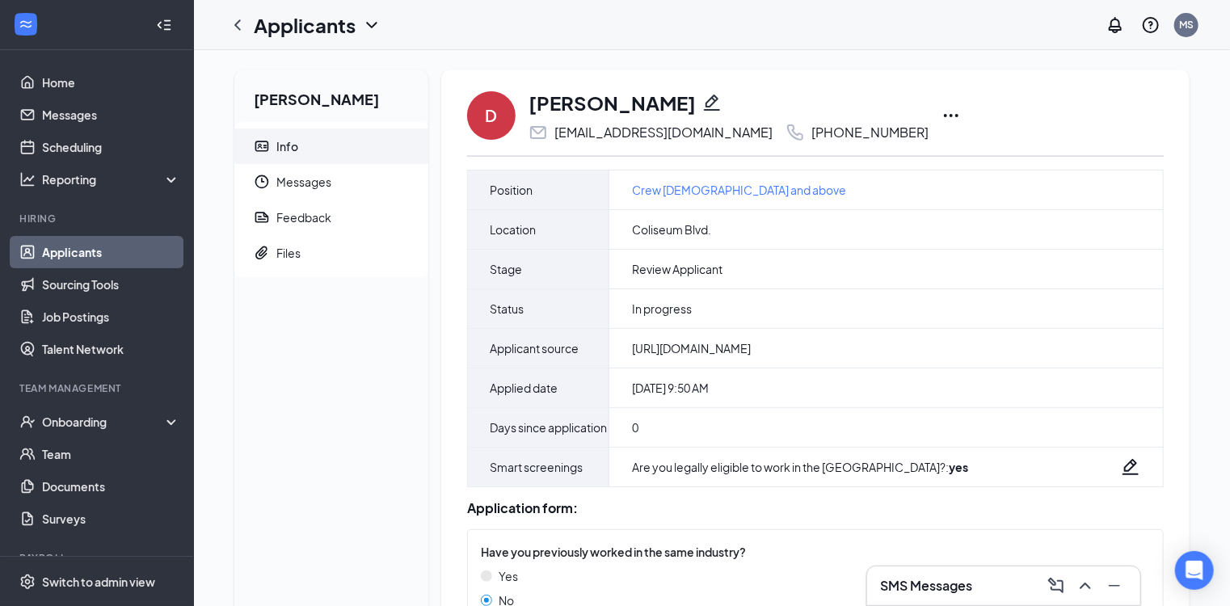
click at [944, 116] on icon "Ellipses" at bounding box center [951, 115] width 15 height 3
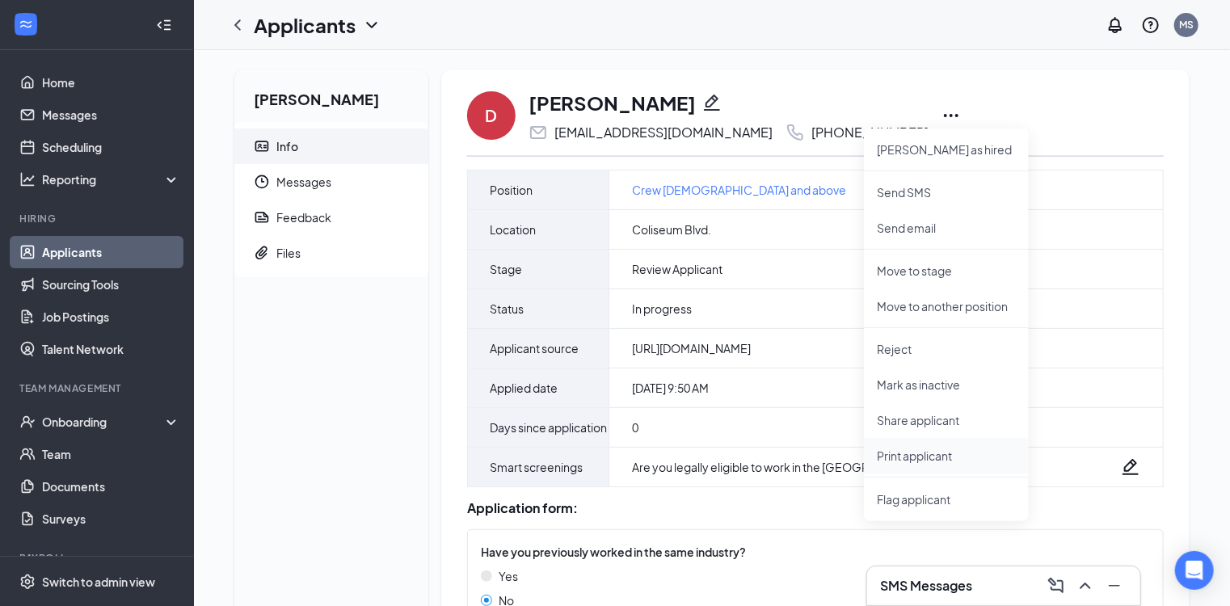
click at [926, 458] on p "Print applicant" at bounding box center [946, 456] width 139 height 16
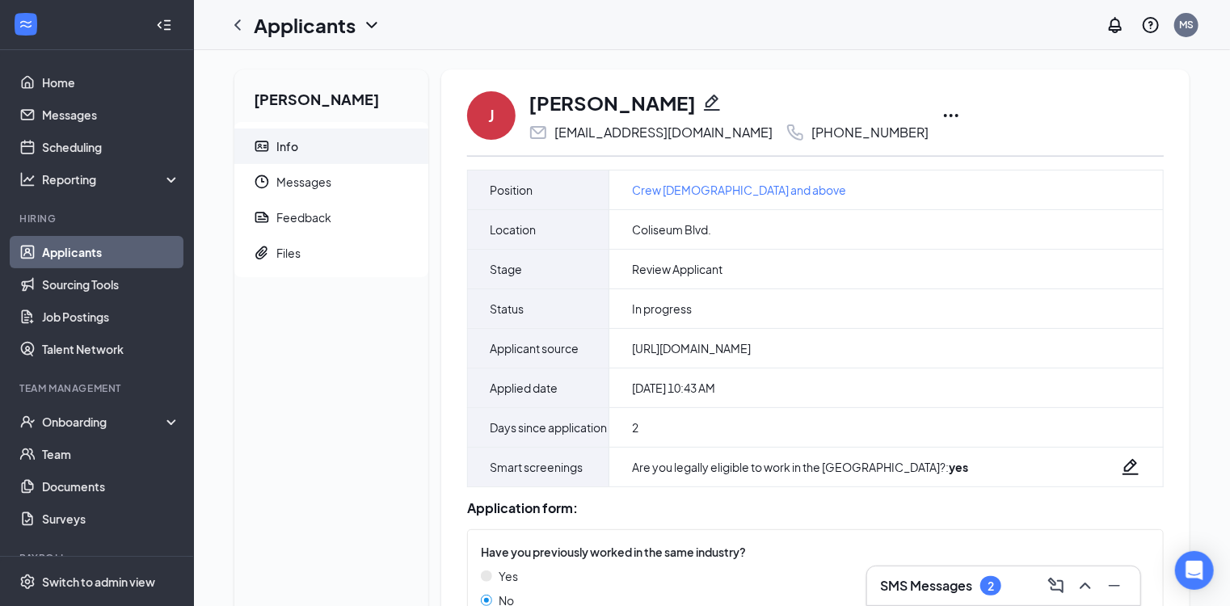
click at [941, 116] on icon "Ellipses" at bounding box center [950, 115] width 19 height 19
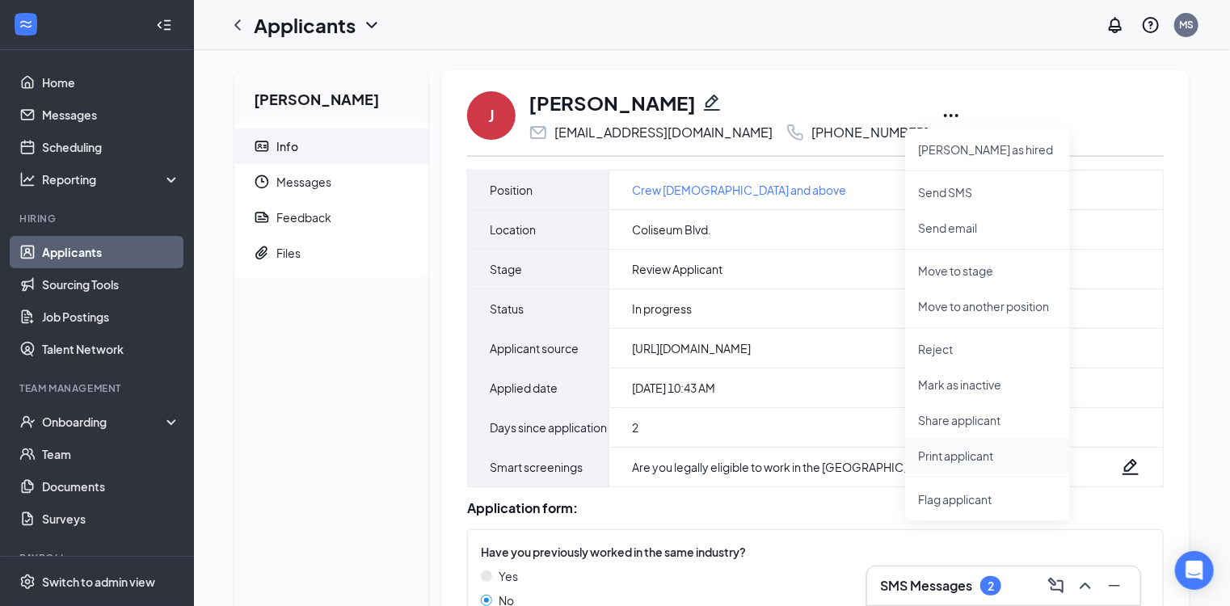
click at [967, 456] on p "Print applicant" at bounding box center [987, 456] width 139 height 16
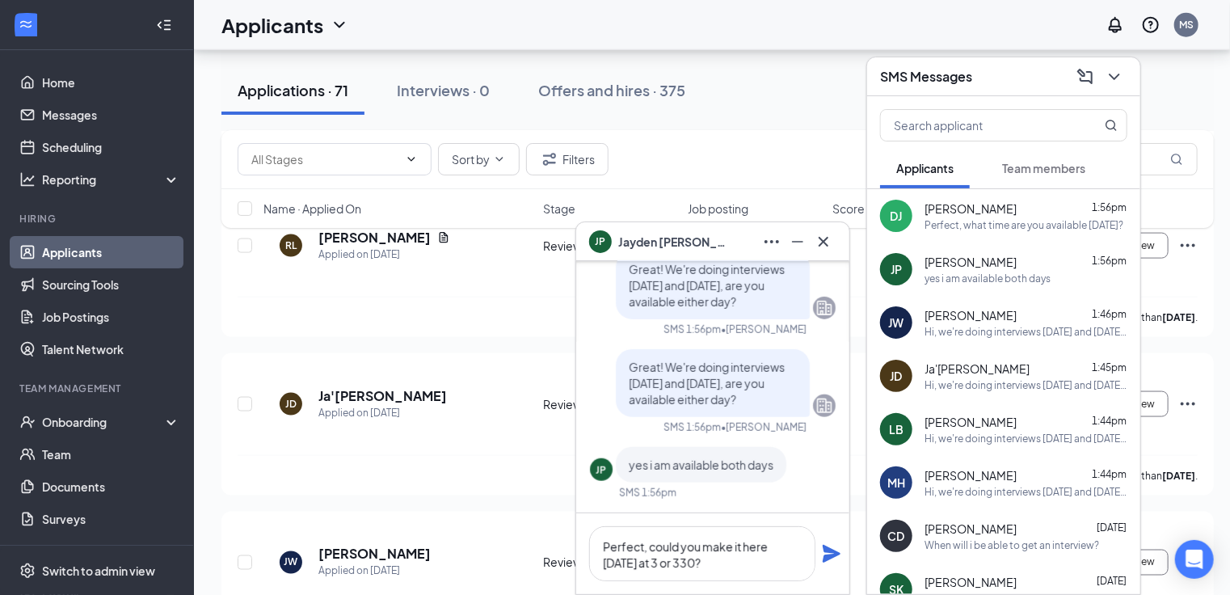
type textarea "Perfect, could you make it here today at 3 or 330?"
click at [834, 555] on icon "Plane" at bounding box center [832, 554] width 18 height 18
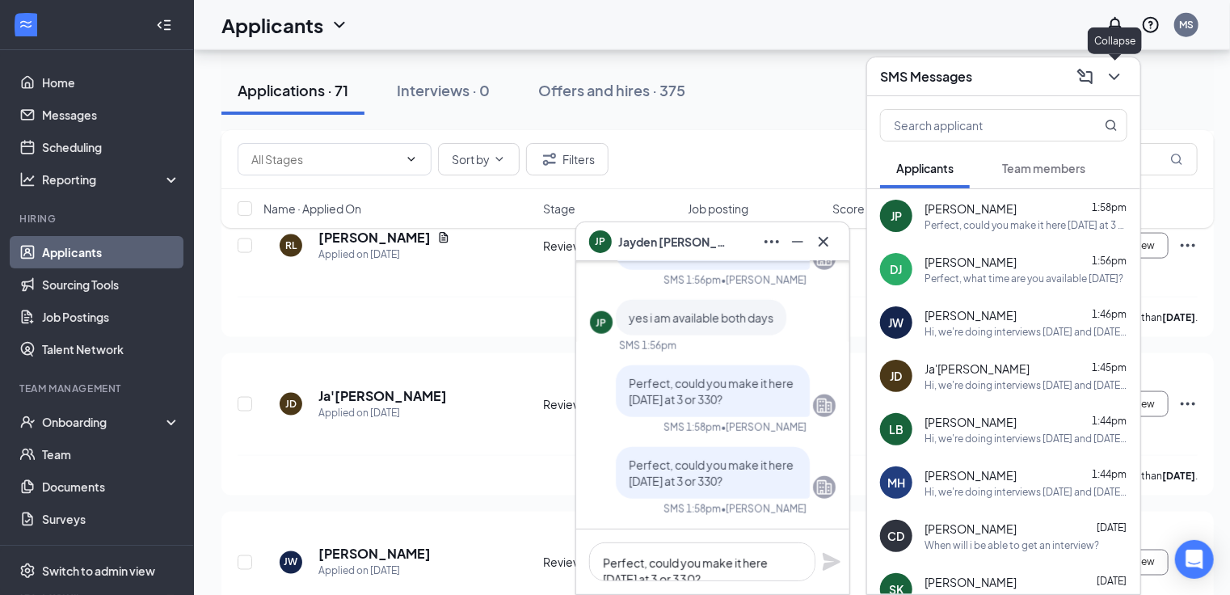
click at [1108, 79] on icon "ChevronDown" at bounding box center [1114, 76] width 19 height 19
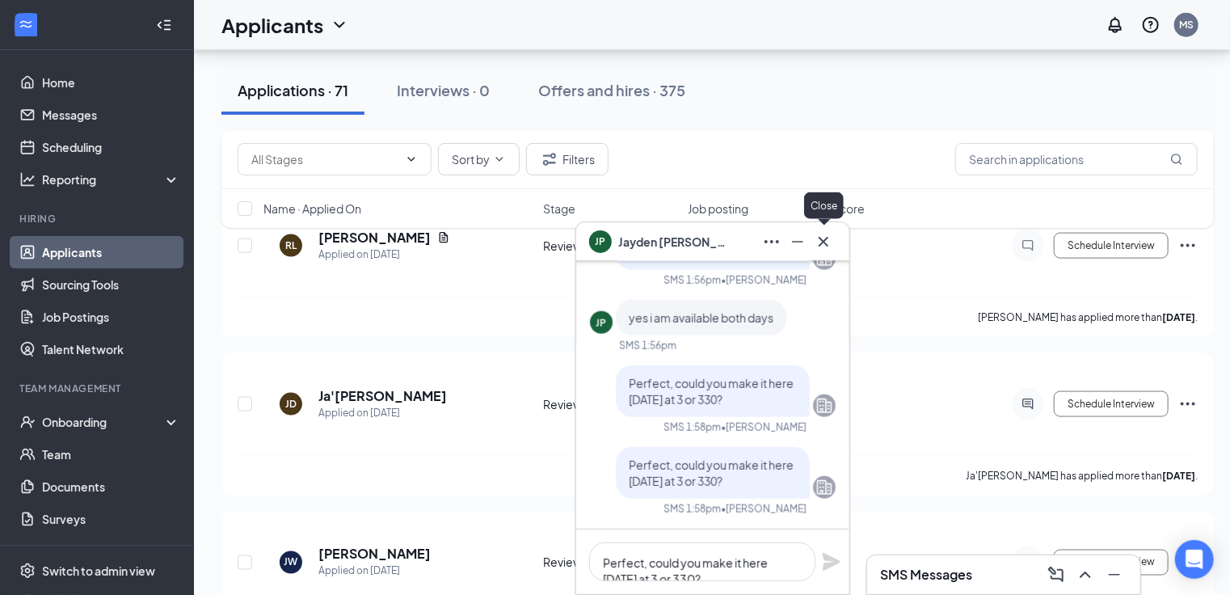
click at [828, 240] on icon "Cross" at bounding box center [823, 241] width 19 height 19
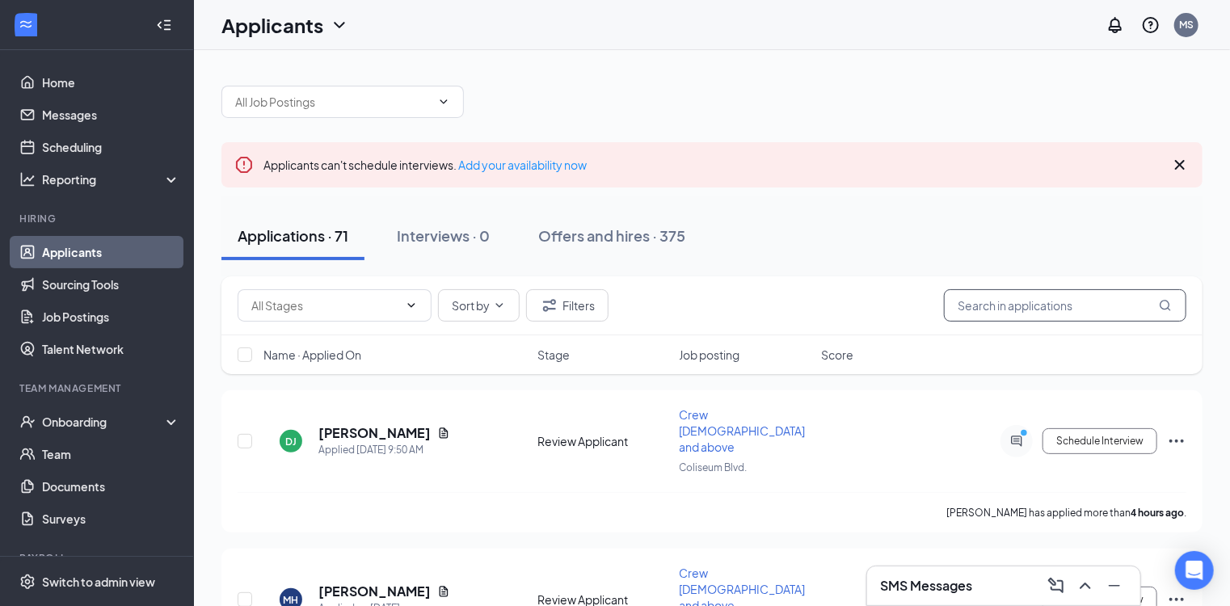
click at [984, 303] on input "text" at bounding box center [1065, 305] width 242 height 32
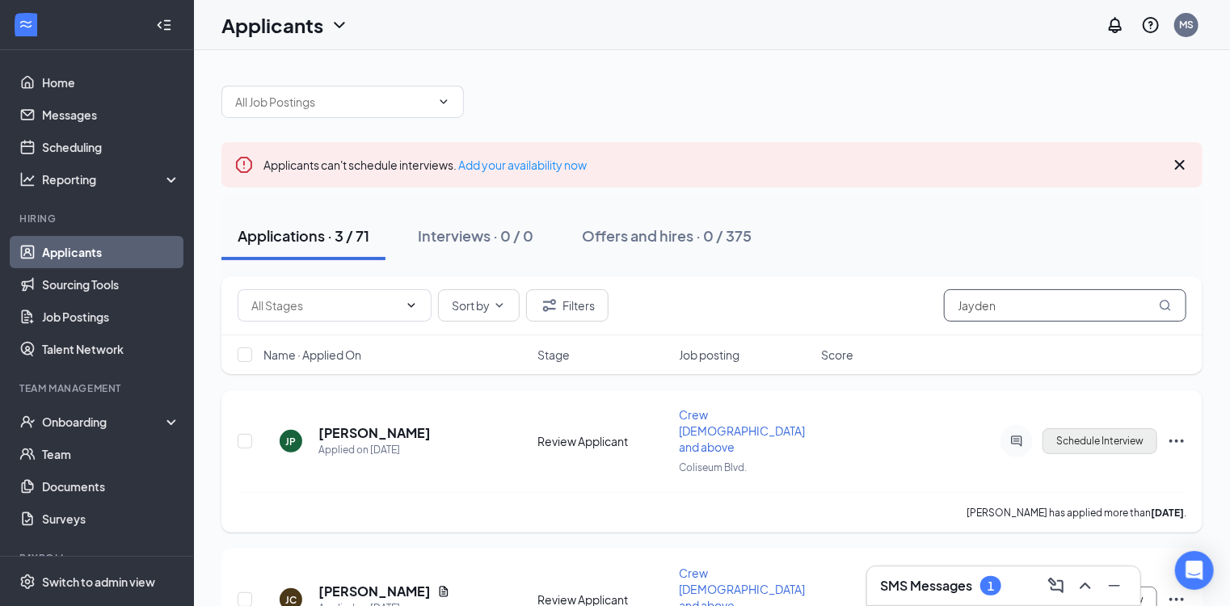
type input "Jayden"
click at [1066, 428] on button "Schedule Interview" at bounding box center [1100, 441] width 115 height 26
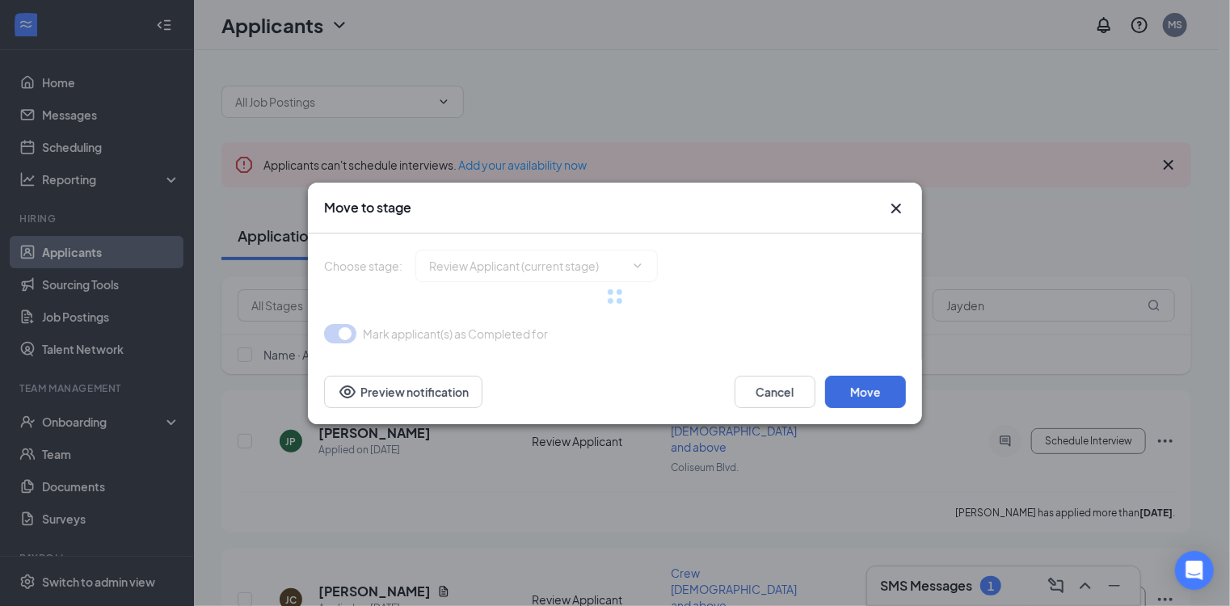
type input "Onsite Interview (next stage)"
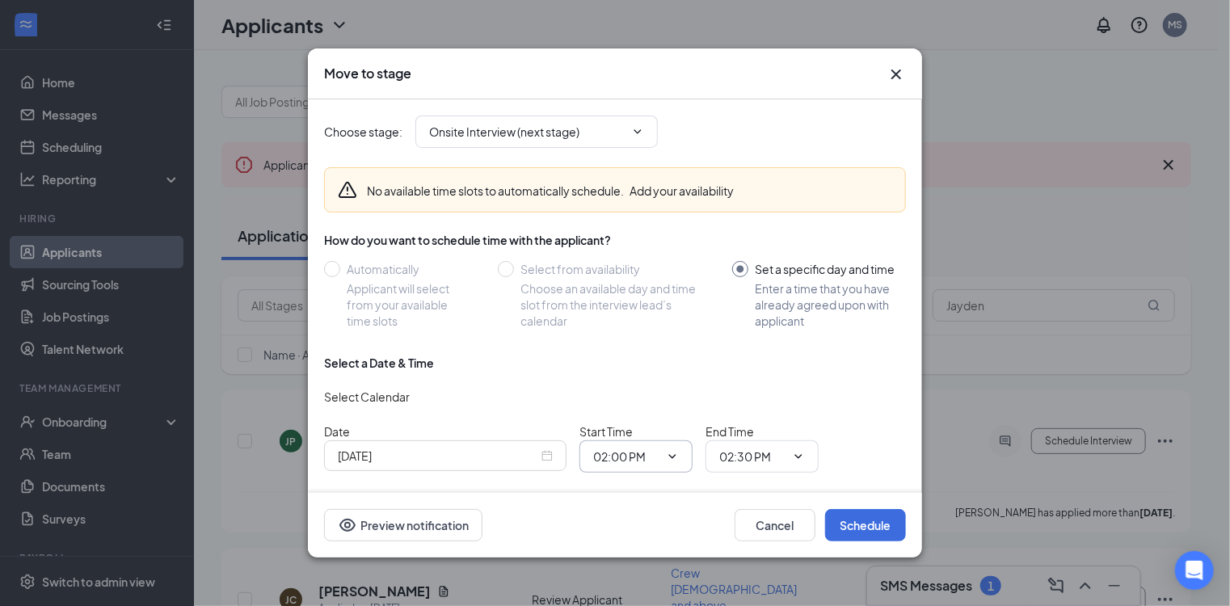
click at [657, 453] on input "02:00 PM" at bounding box center [626, 457] width 66 height 18
click at [634, 377] on div "03:30 PM" at bounding box center [630, 380] width 48 height 18
type input "03:30 PM"
click at [758, 454] on input "02:30 PM" at bounding box center [752, 457] width 66 height 18
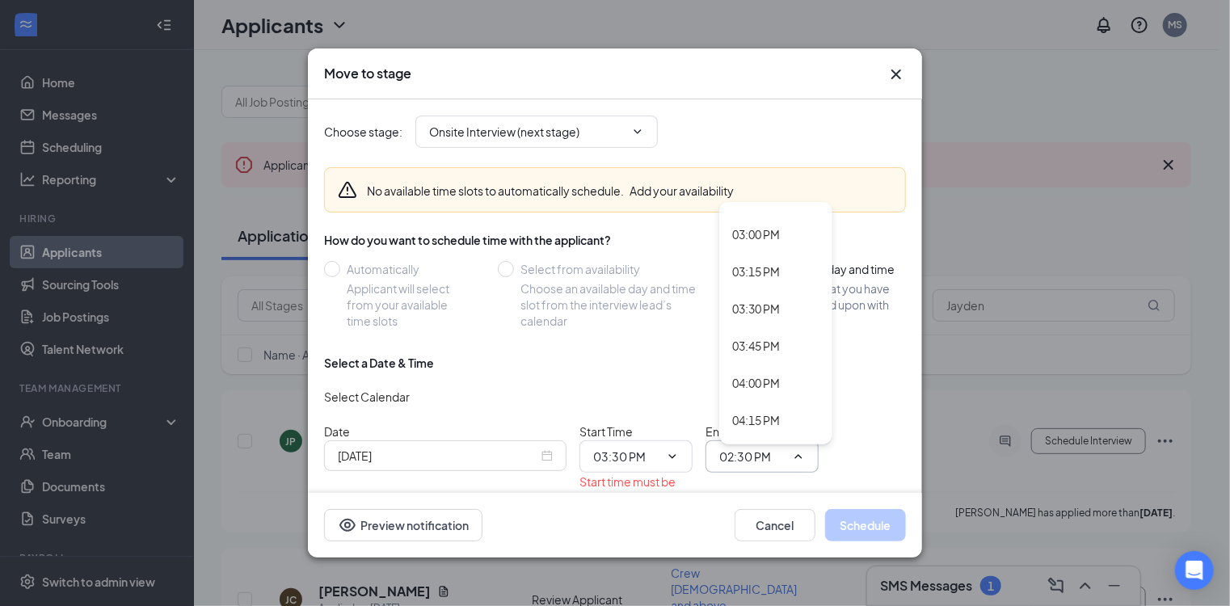
scroll to position [2218, 0]
click at [756, 384] on div "04:00 PM" at bounding box center [756, 382] width 48 height 18
type input "04:00 PM"
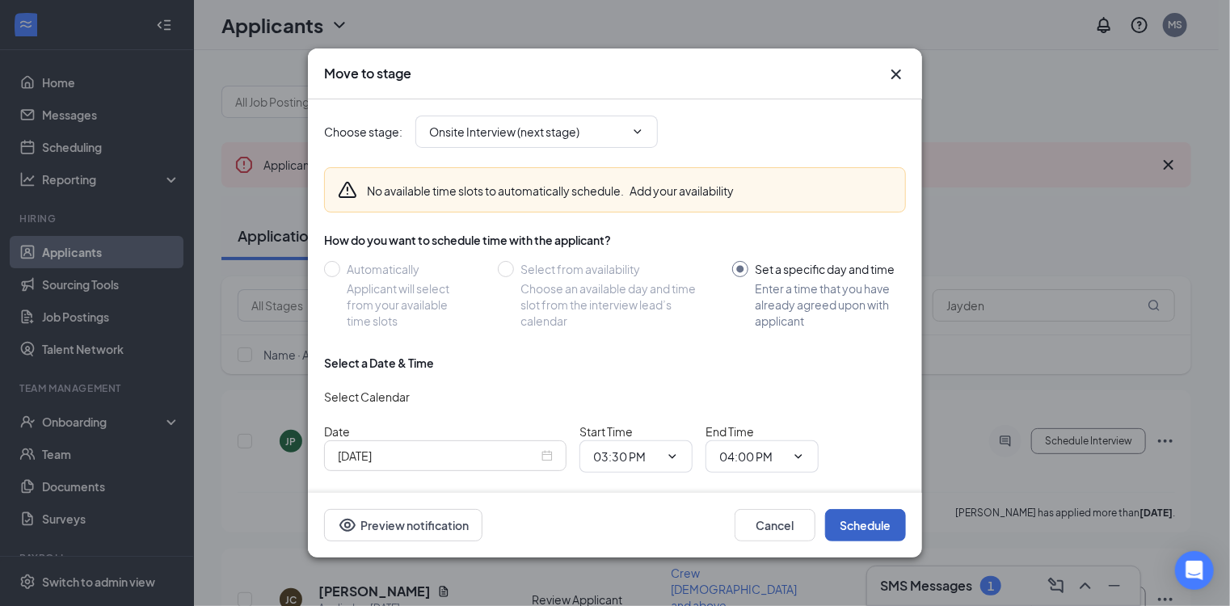
click at [863, 527] on button "Schedule" at bounding box center [865, 525] width 81 height 32
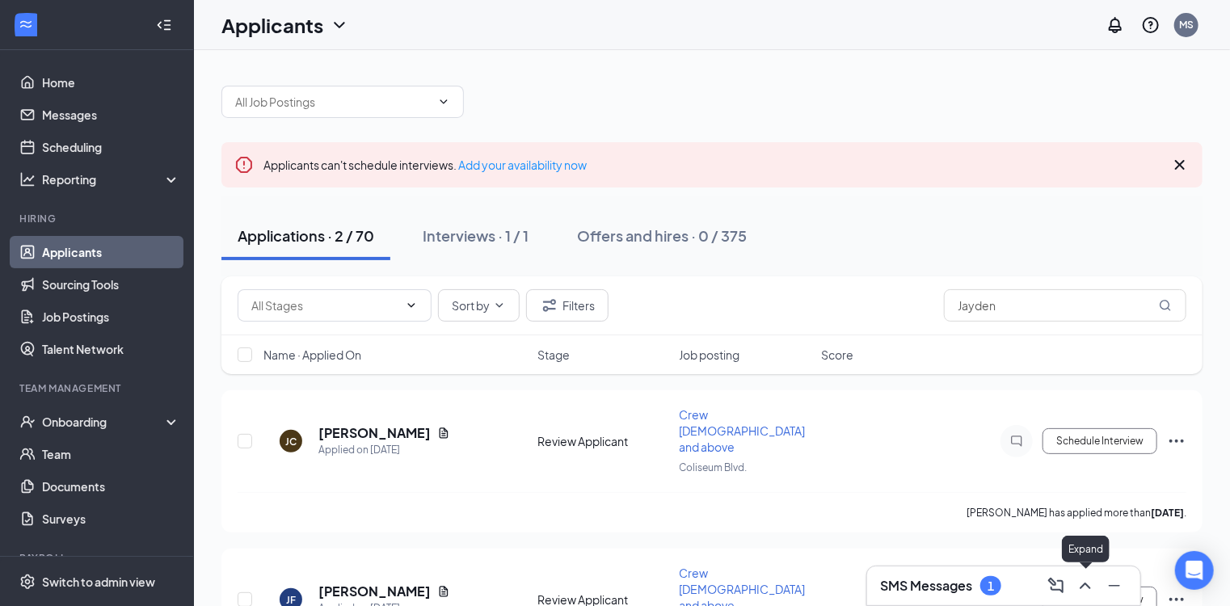
click at [1083, 584] on icon "ChevronUp" at bounding box center [1085, 585] width 19 height 19
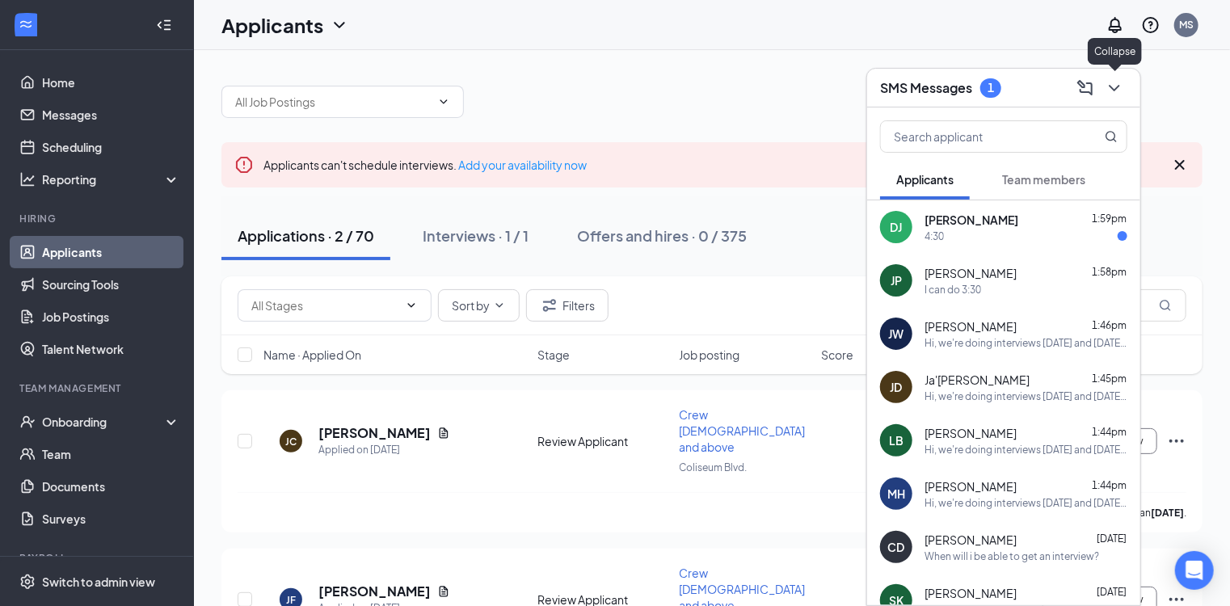
click at [1119, 88] on icon "ChevronDown" at bounding box center [1114, 87] width 19 height 19
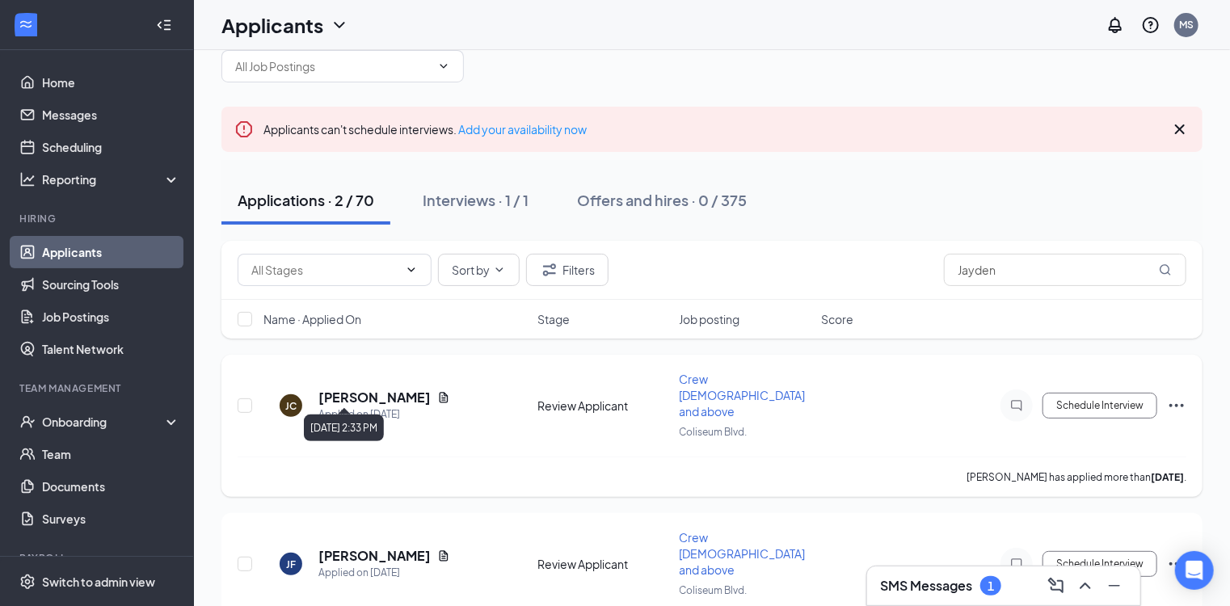
scroll to position [36, 0]
drag, startPoint x: 1005, startPoint y: 268, endPoint x: 833, endPoint y: 280, distance: 172.6
click at [836, 278] on div "Sort by Filters Jayden" at bounding box center [712, 270] width 949 height 32
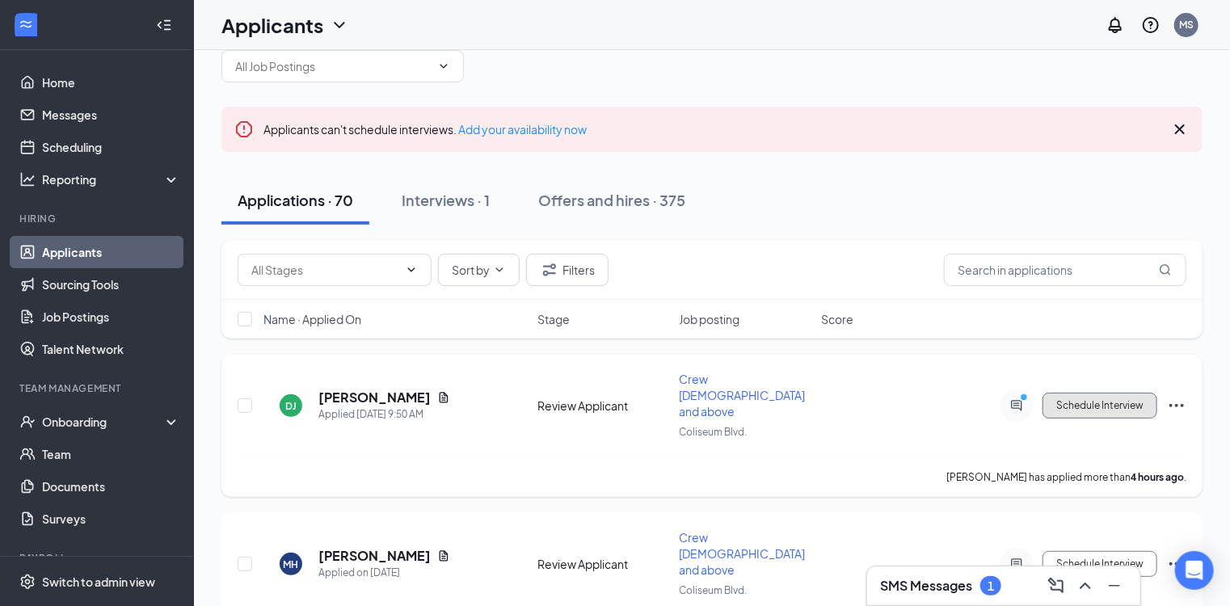
click at [1079, 393] on button "Schedule Interview" at bounding box center [1100, 406] width 115 height 26
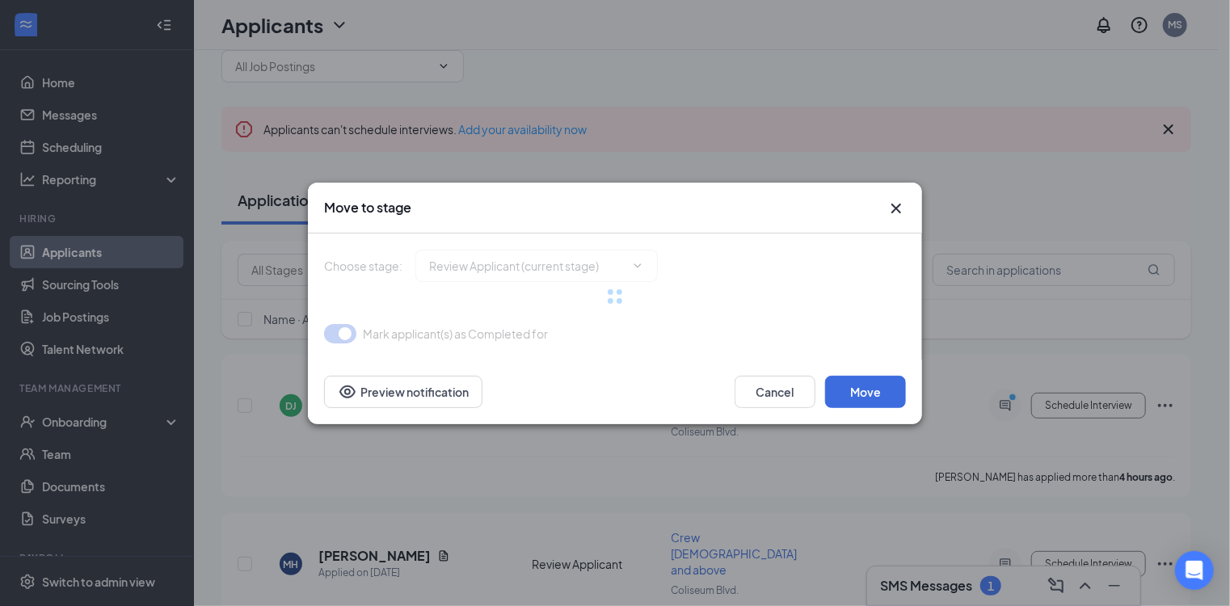
type input "Onsite Interview (next stage)"
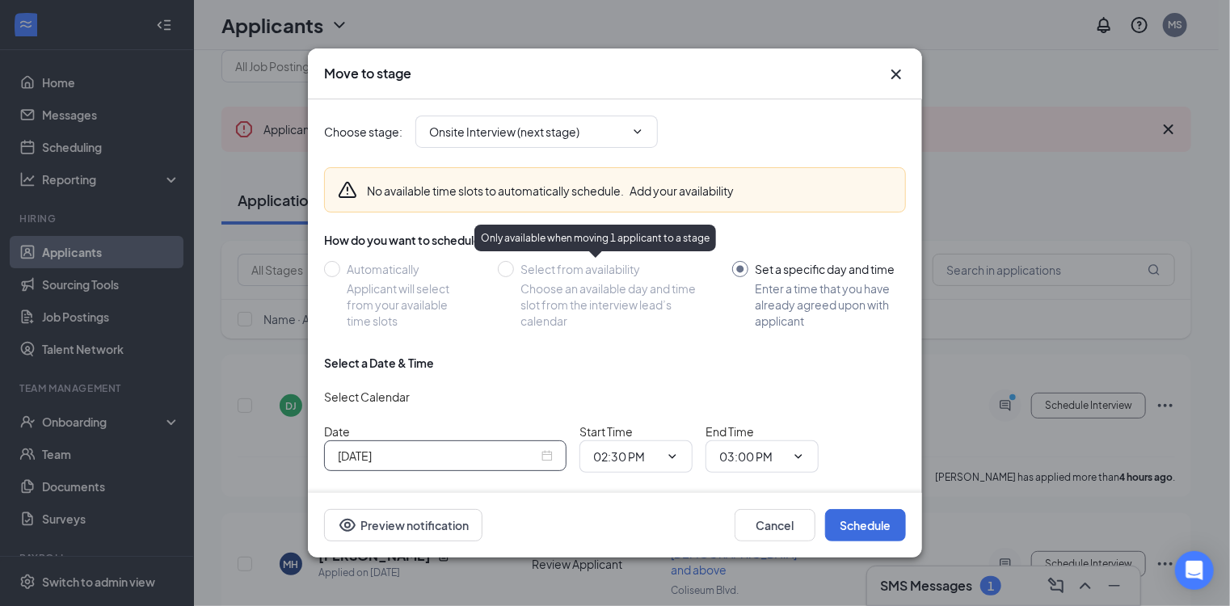
click at [546, 459] on div "[DATE]" at bounding box center [445, 456] width 215 height 18
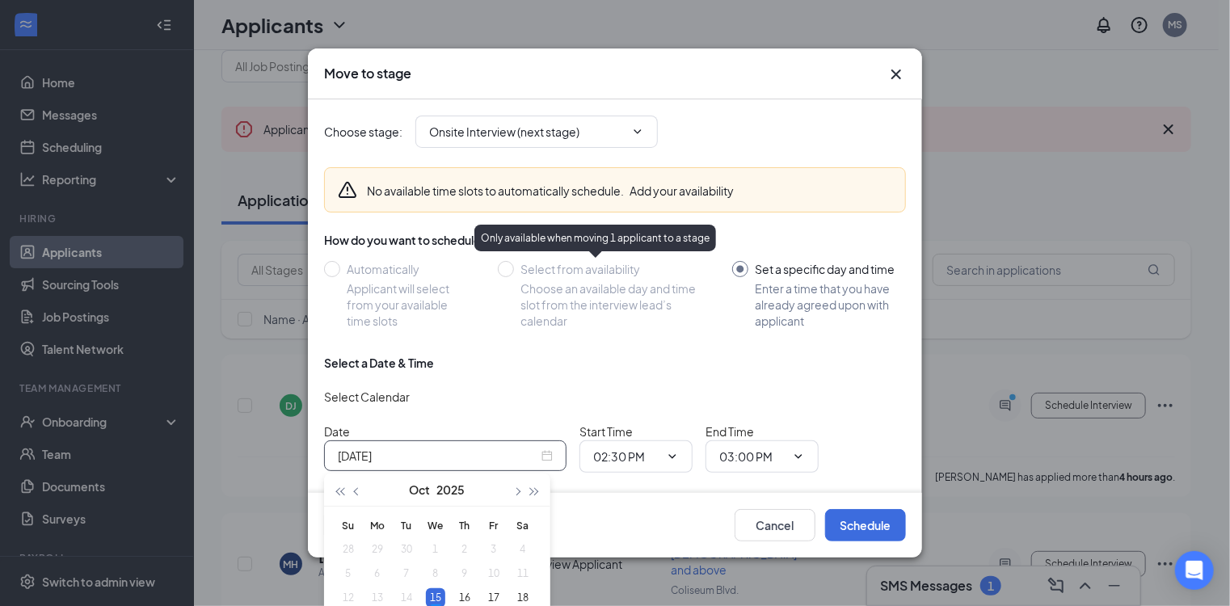
click at [549, 458] on div "[DATE]" at bounding box center [445, 456] width 215 height 18
click at [668, 457] on icon "ChevronDown" at bounding box center [672, 456] width 13 height 13
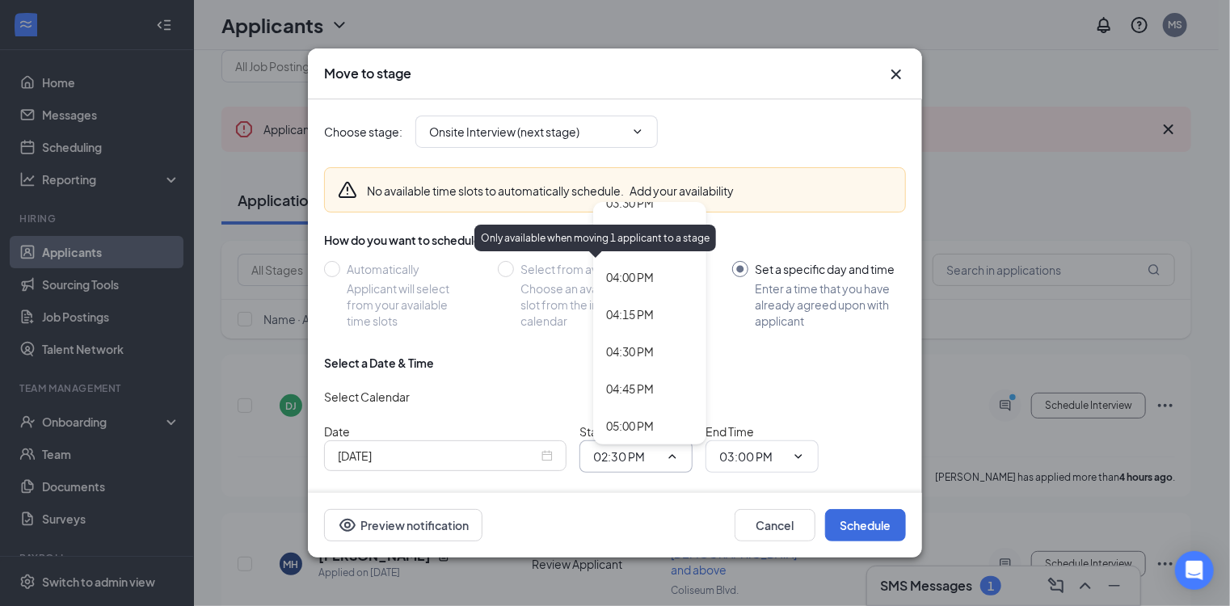
scroll to position [2327, 0]
click at [644, 349] on div "04:30 PM" at bounding box center [630, 347] width 48 height 18
type input "04:30 PM"
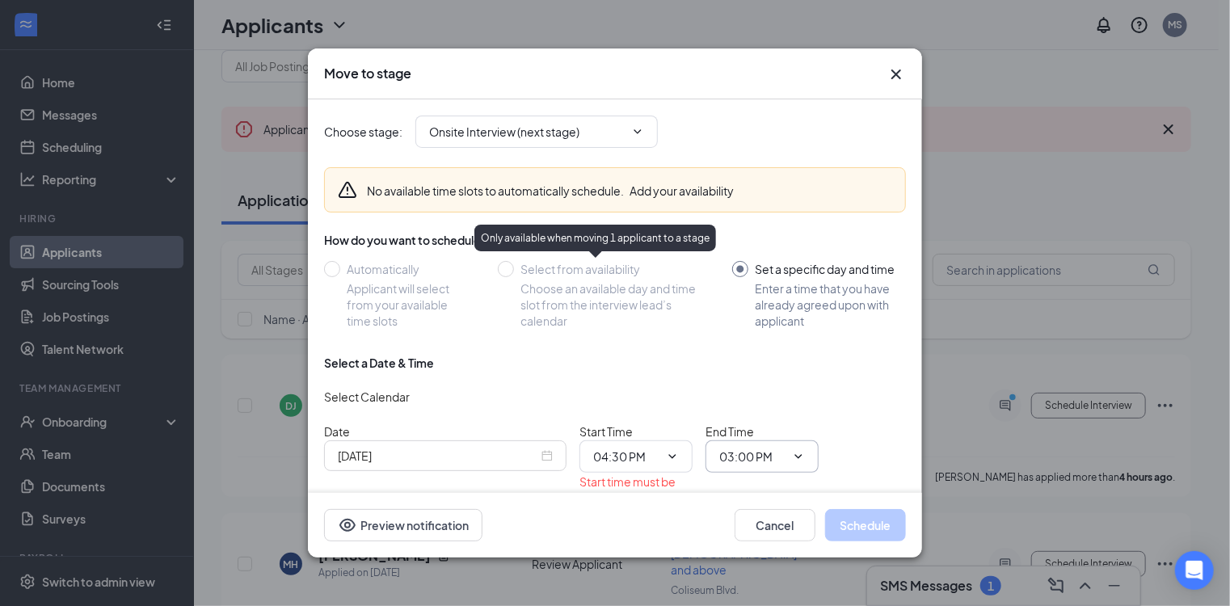
click at [757, 459] on input "03:00 PM" at bounding box center [752, 457] width 66 height 18
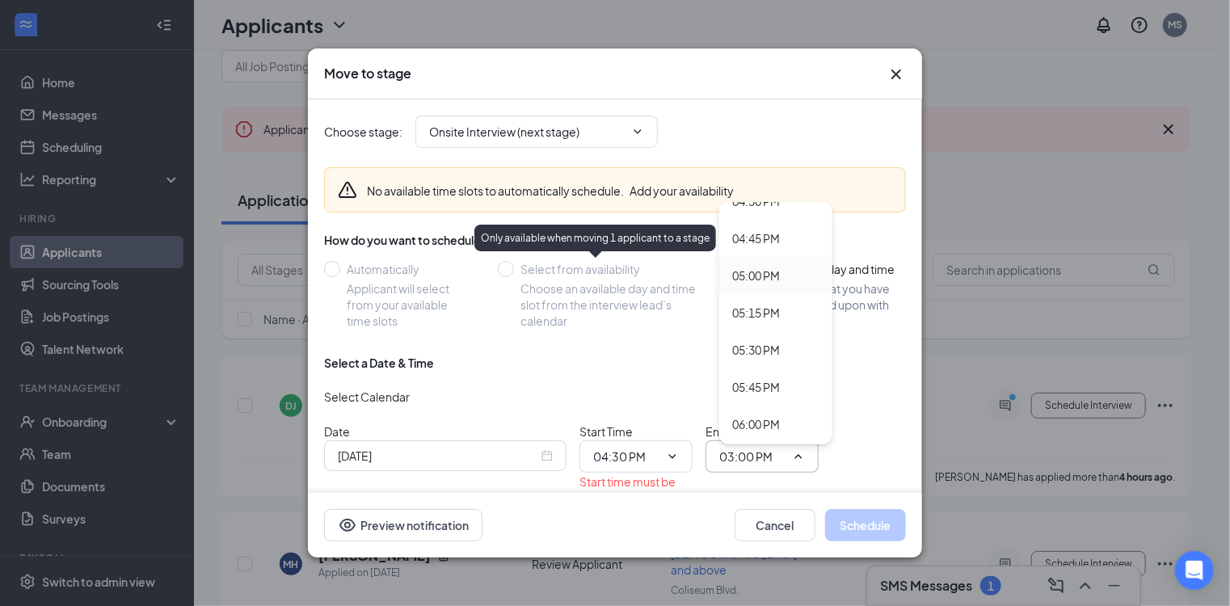
click at [756, 273] on div "05:00 PM" at bounding box center [756, 276] width 48 height 18
type input "05:00 PM"
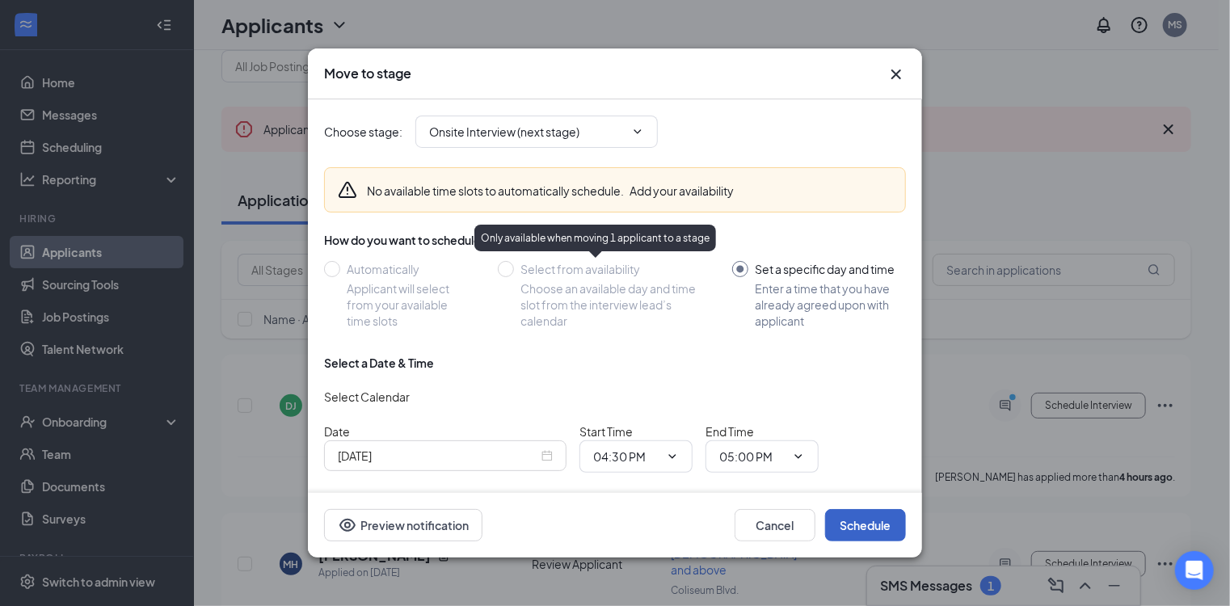
click at [867, 527] on button "Schedule" at bounding box center [865, 525] width 81 height 32
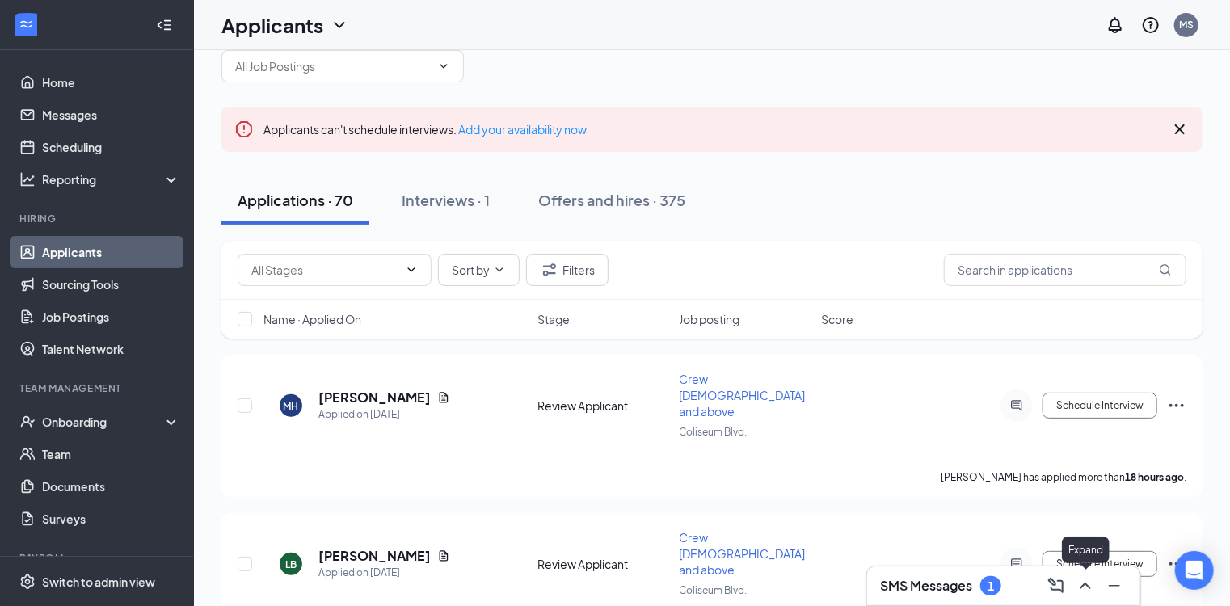
click at [1080, 585] on icon "ChevronUp" at bounding box center [1085, 585] width 19 height 19
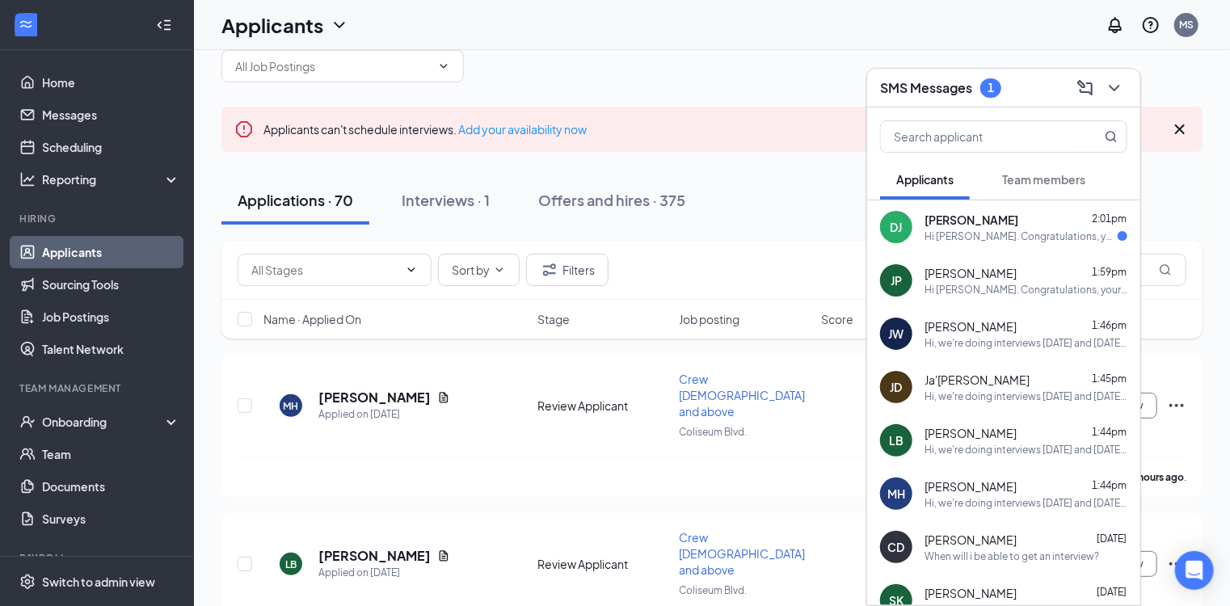
click at [974, 220] on span "[PERSON_NAME]" at bounding box center [972, 220] width 94 height 16
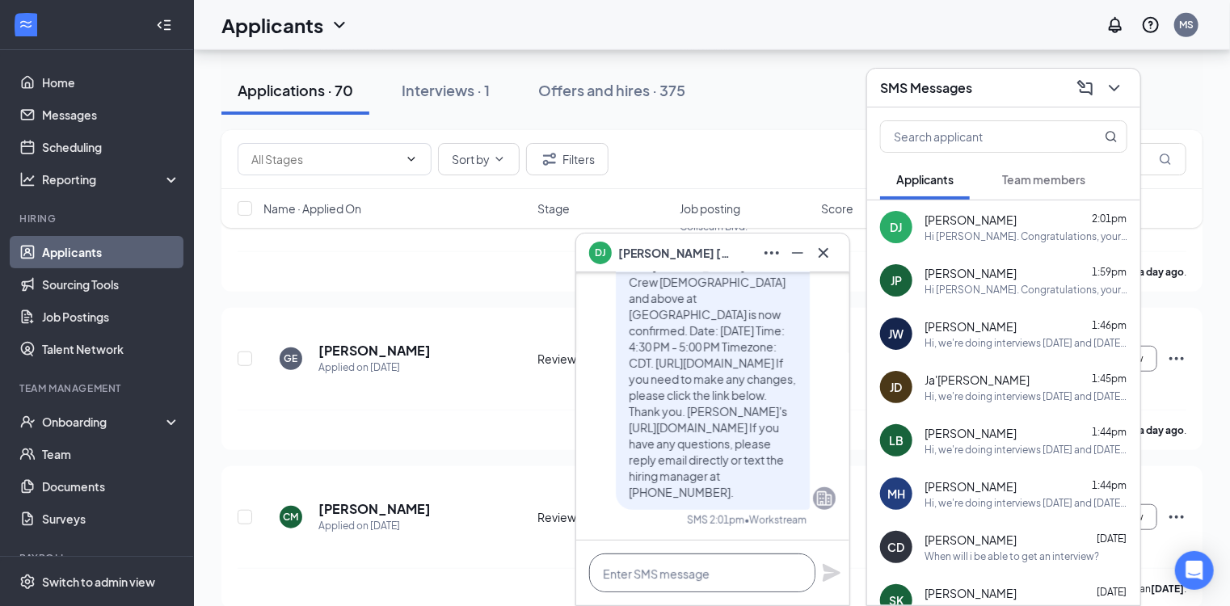
scroll to position [399, 0]
click at [676, 576] on textarea at bounding box center [702, 573] width 226 height 39
type textarea "See you at 430"
drag, startPoint x: 696, startPoint y: 575, endPoint x: 529, endPoint y: 579, distance: 167.3
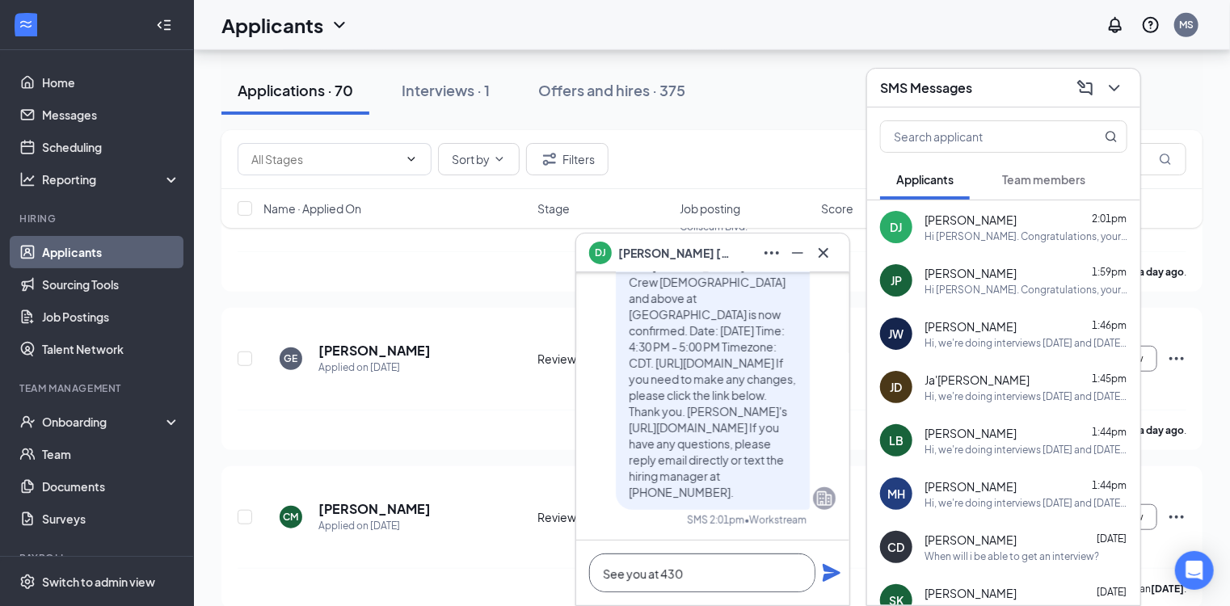
click at [825, 259] on icon "Cross" at bounding box center [823, 252] width 19 height 19
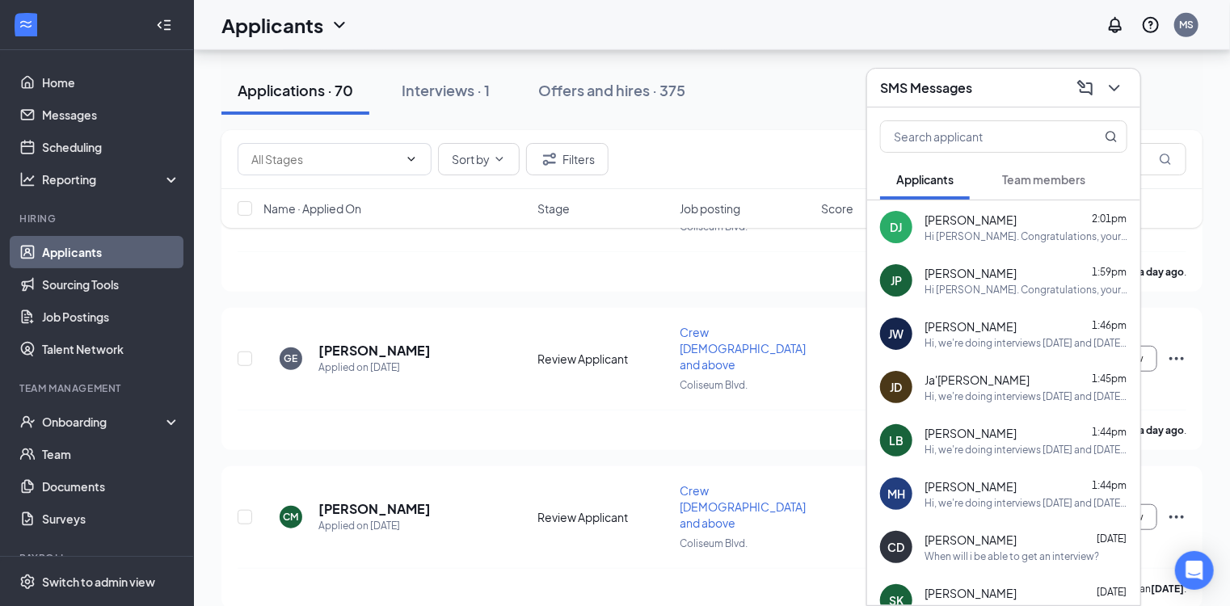
click at [976, 385] on span "Ja'[PERSON_NAME]" at bounding box center [977, 380] width 105 height 16
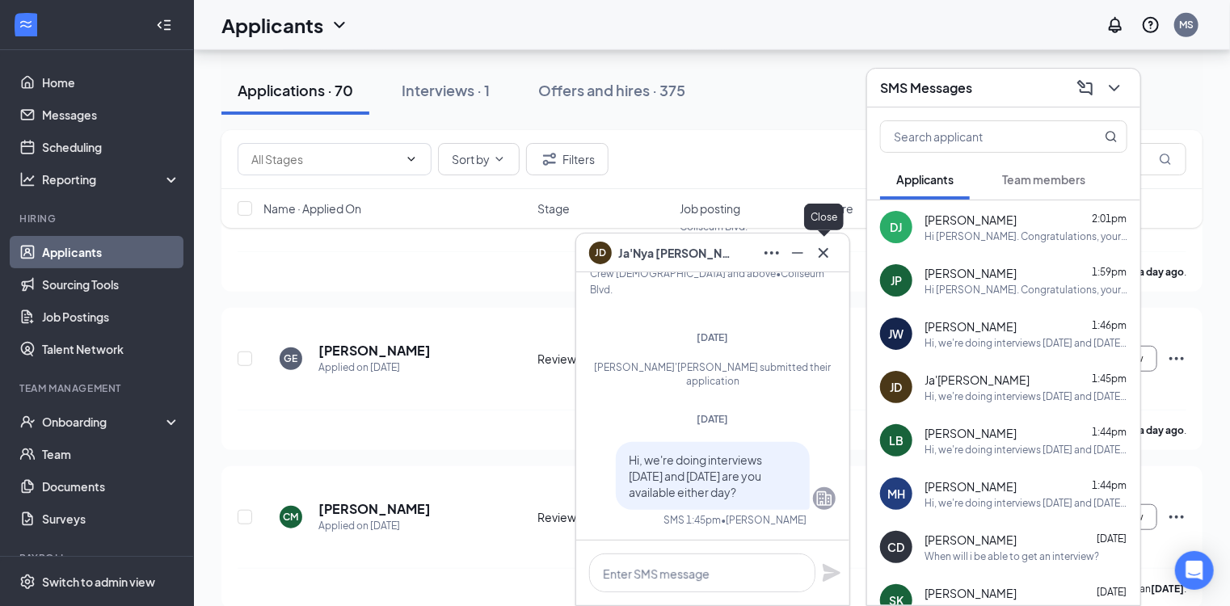
click at [827, 258] on icon "Cross" at bounding box center [823, 252] width 19 height 19
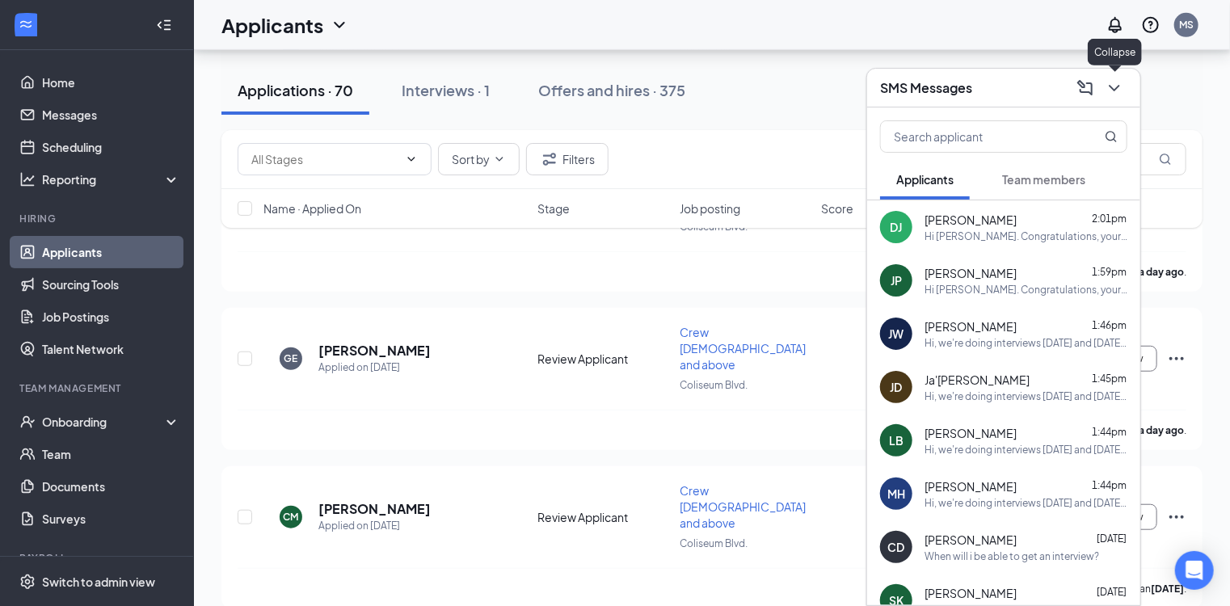
click at [1118, 81] on icon "ChevronDown" at bounding box center [1114, 87] width 19 height 19
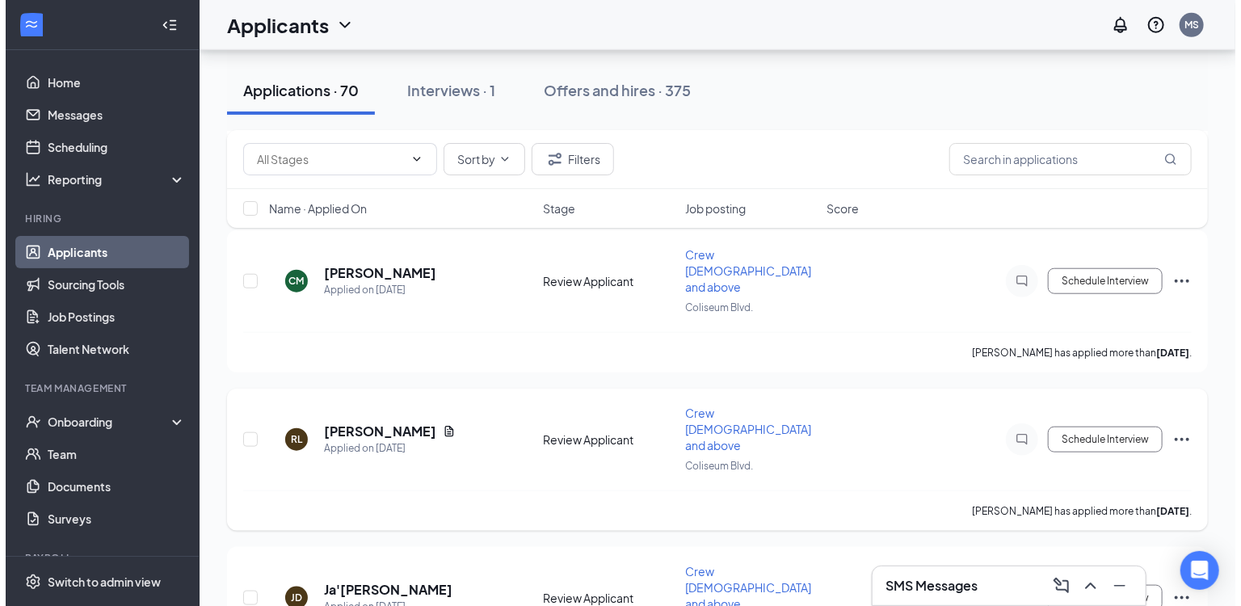
scroll to position [636, 0]
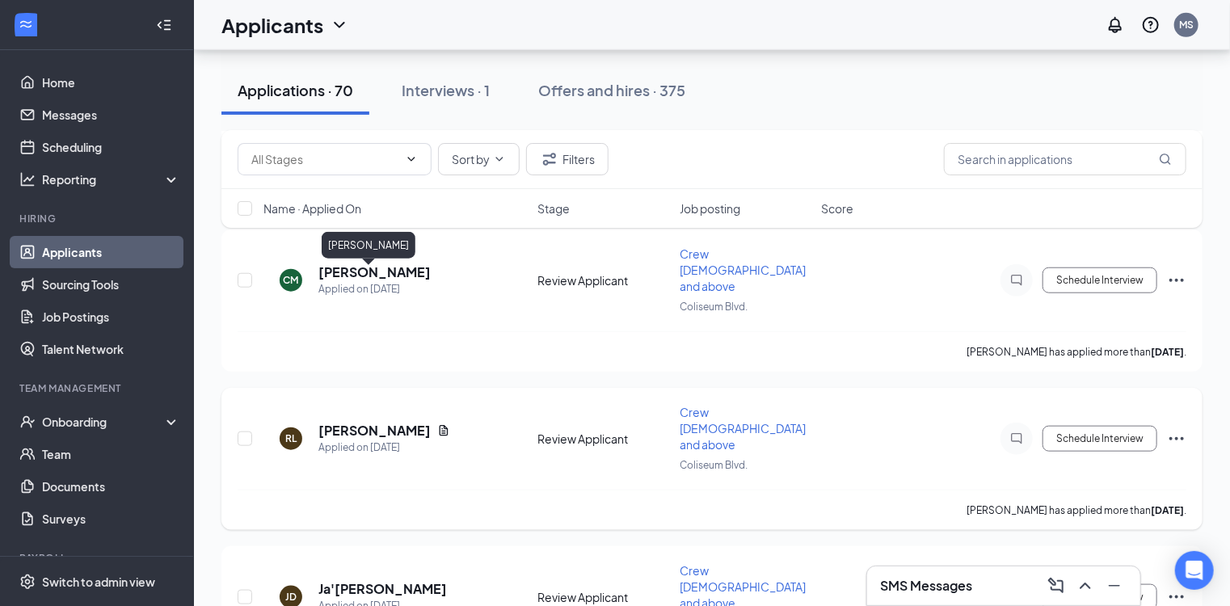
click at [353, 422] on h5 "[PERSON_NAME]" at bounding box center [374, 431] width 112 height 18
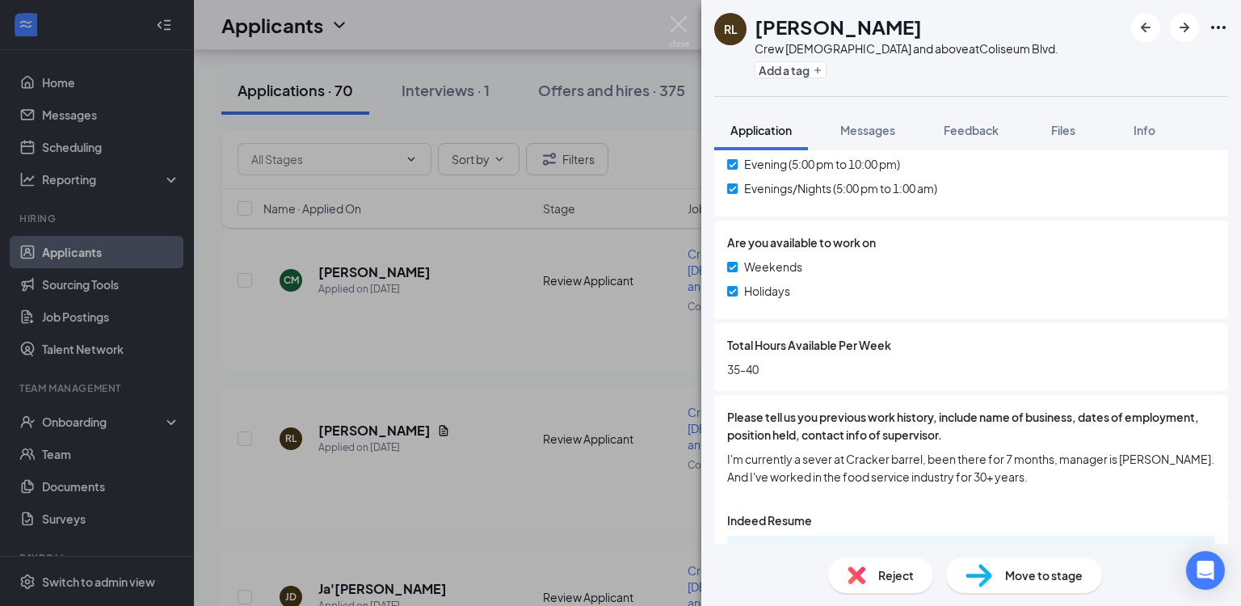
scroll to position [695, 0]
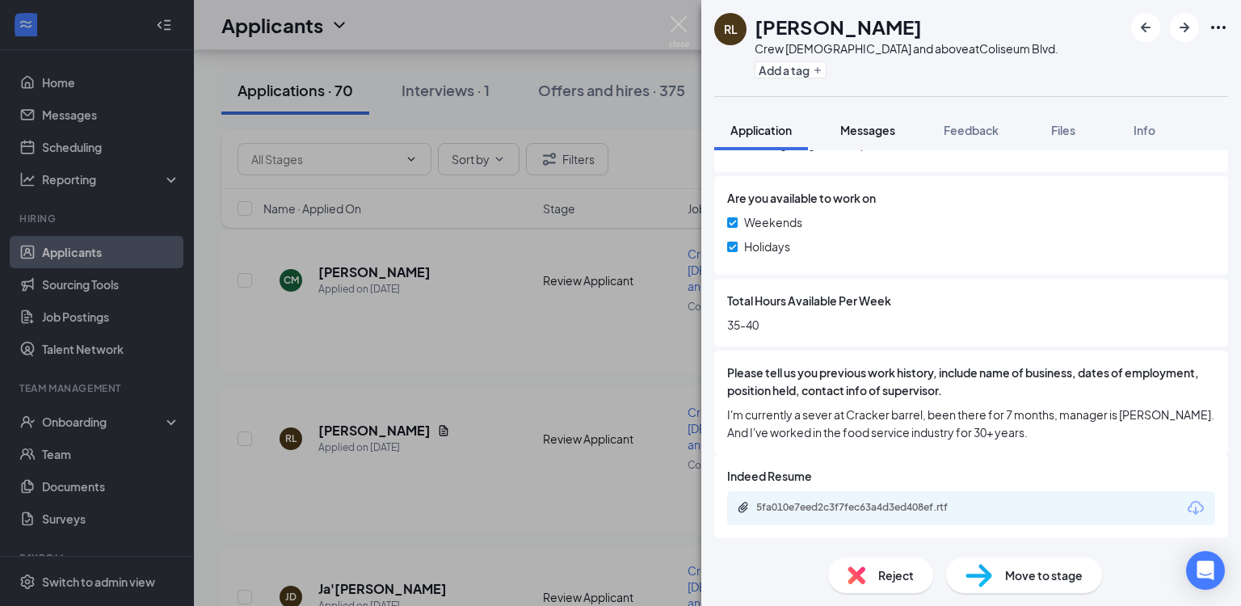
click at [874, 130] on span "Messages" at bounding box center [867, 130] width 55 height 15
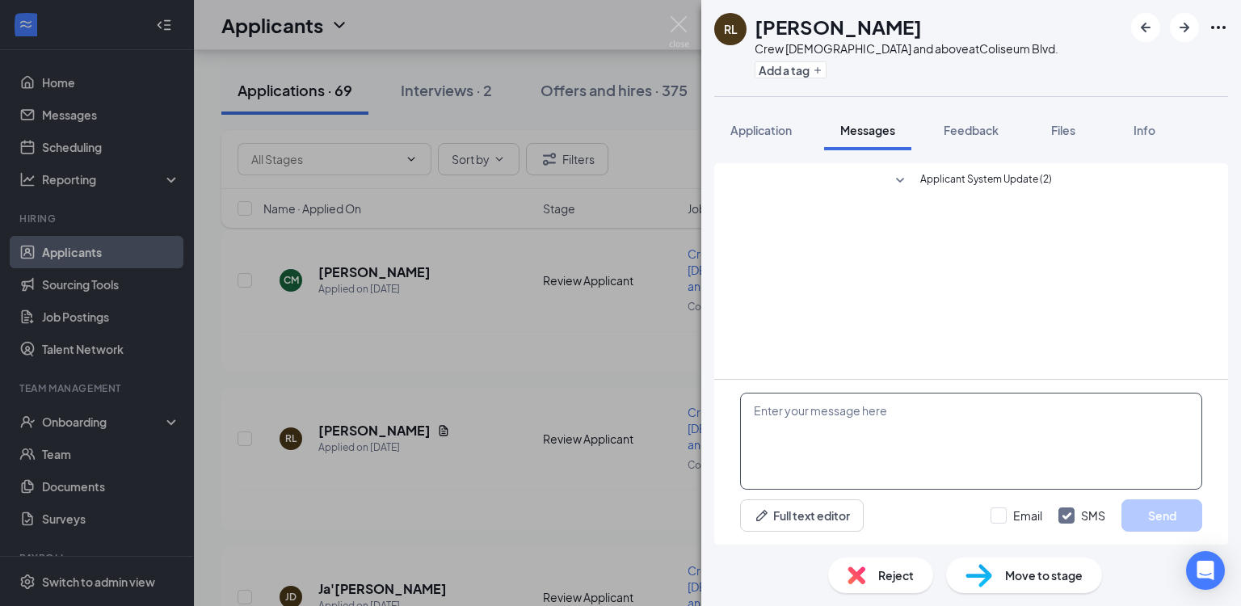
click at [872, 417] on textarea at bounding box center [971, 441] width 462 height 97
paste textarea "Hi, we're doing interviews [DATE] and [DATE] are you available either day?"
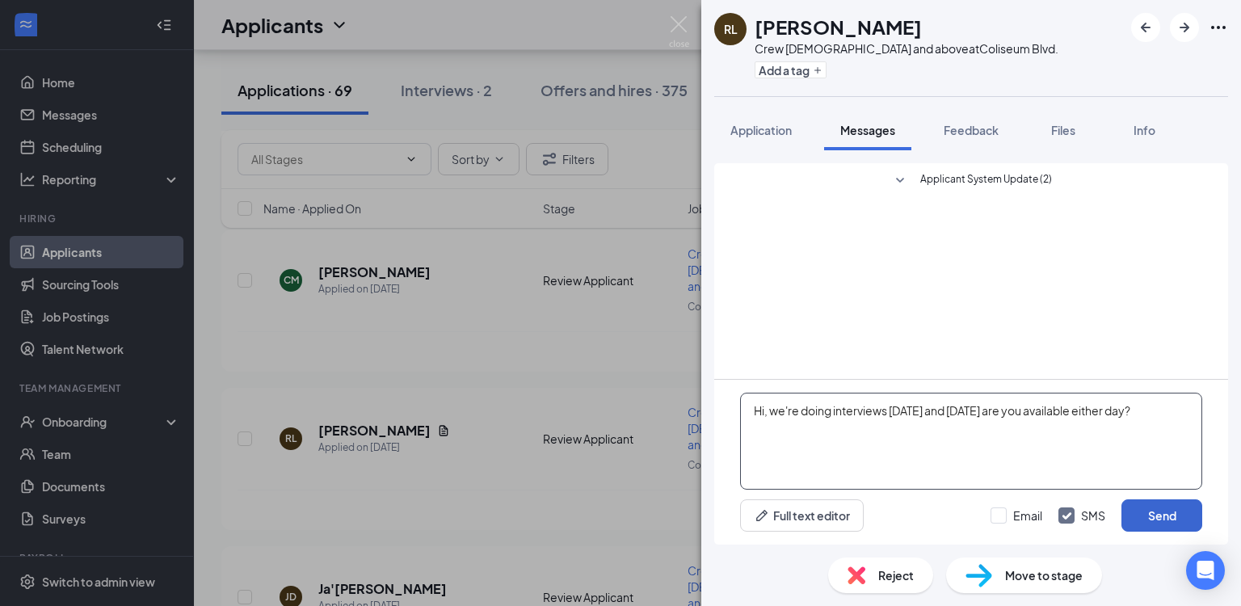
type textarea "Hi, we're doing interviews [DATE] and [DATE] are you available either day?"
click at [1173, 517] on button "Send" at bounding box center [1162, 515] width 81 height 32
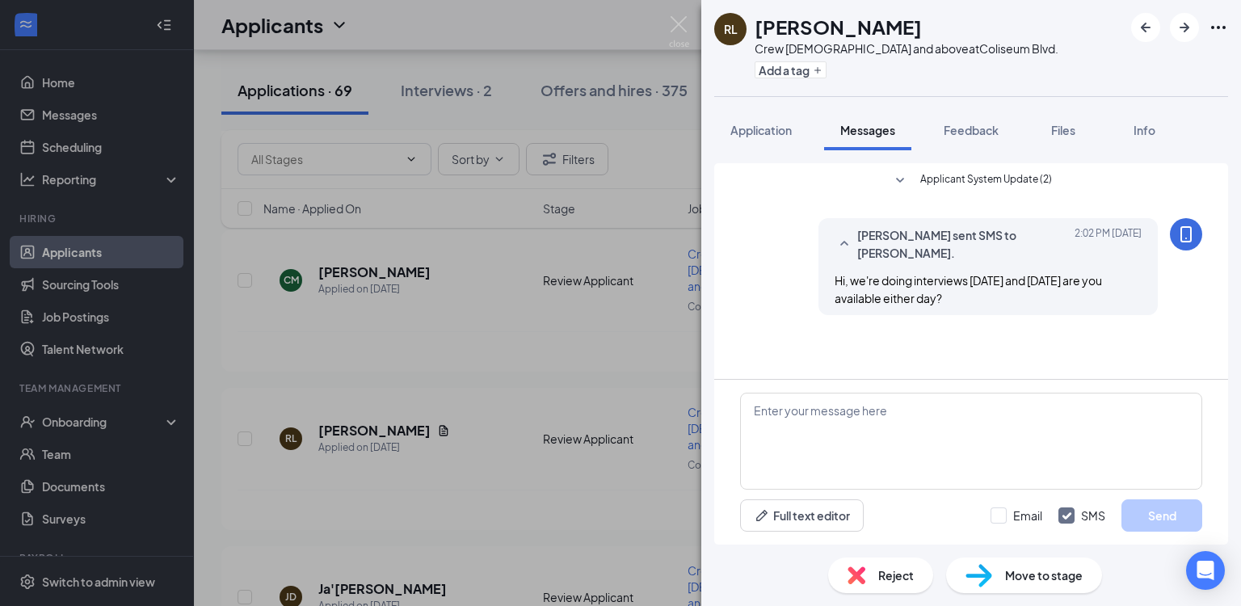
click at [1214, 26] on icon "Ellipses" at bounding box center [1218, 27] width 15 height 3
click at [1120, 65] on link "View full application" at bounding box center [1131, 65] width 175 height 16
click at [675, 25] on img at bounding box center [679, 32] width 20 height 32
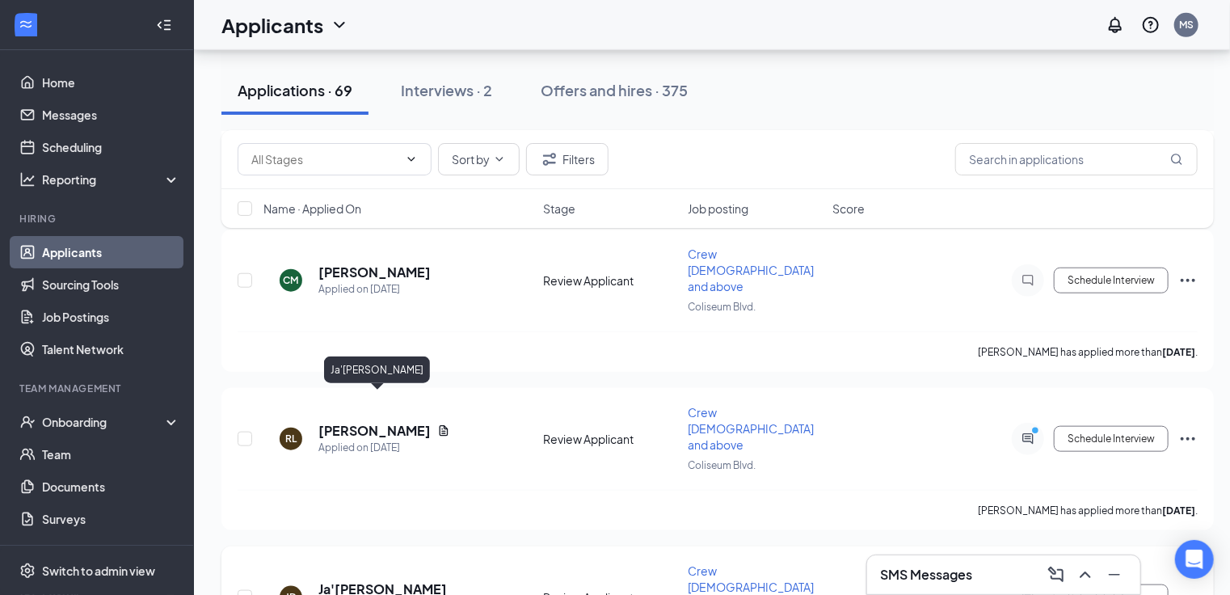
click at [381, 580] on h5 "Ja'[PERSON_NAME]" at bounding box center [382, 589] width 128 height 18
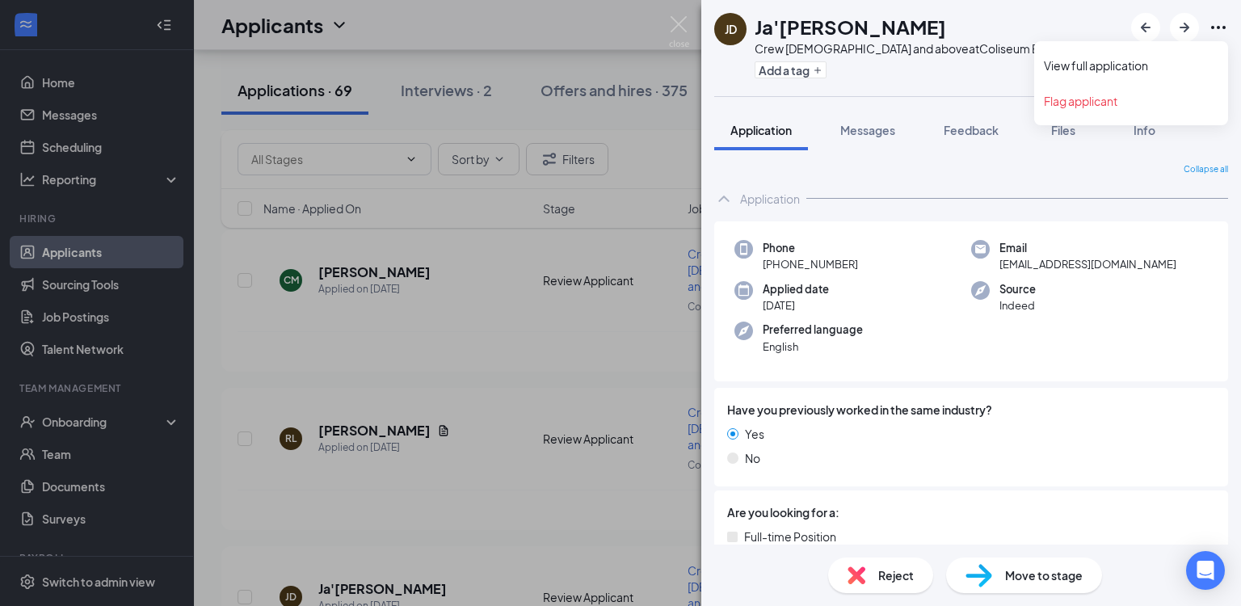
click at [1222, 28] on icon "Ellipses" at bounding box center [1218, 27] width 19 height 19
click at [1128, 70] on link "View full application" at bounding box center [1131, 65] width 175 height 16
drag, startPoint x: 676, startPoint y: 23, endPoint x: 449, endPoint y: 291, distance: 351.0
click at [676, 23] on img at bounding box center [679, 32] width 20 height 32
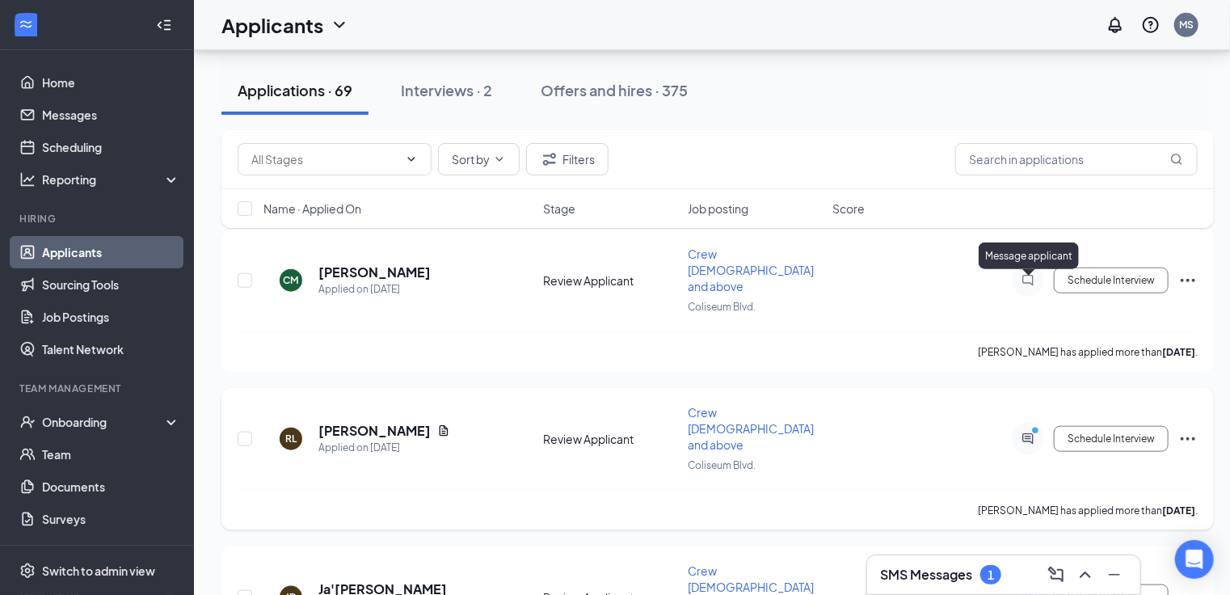
click at [1032, 426] on icon "PrimaryDot" at bounding box center [1037, 432] width 19 height 13
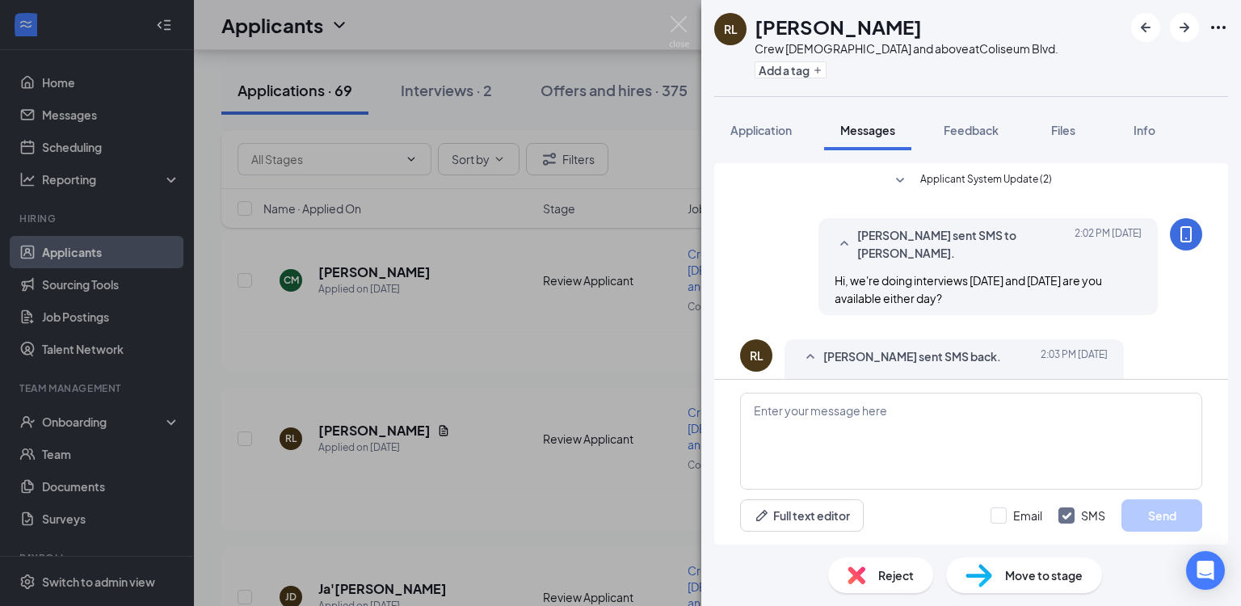
scroll to position [39, 0]
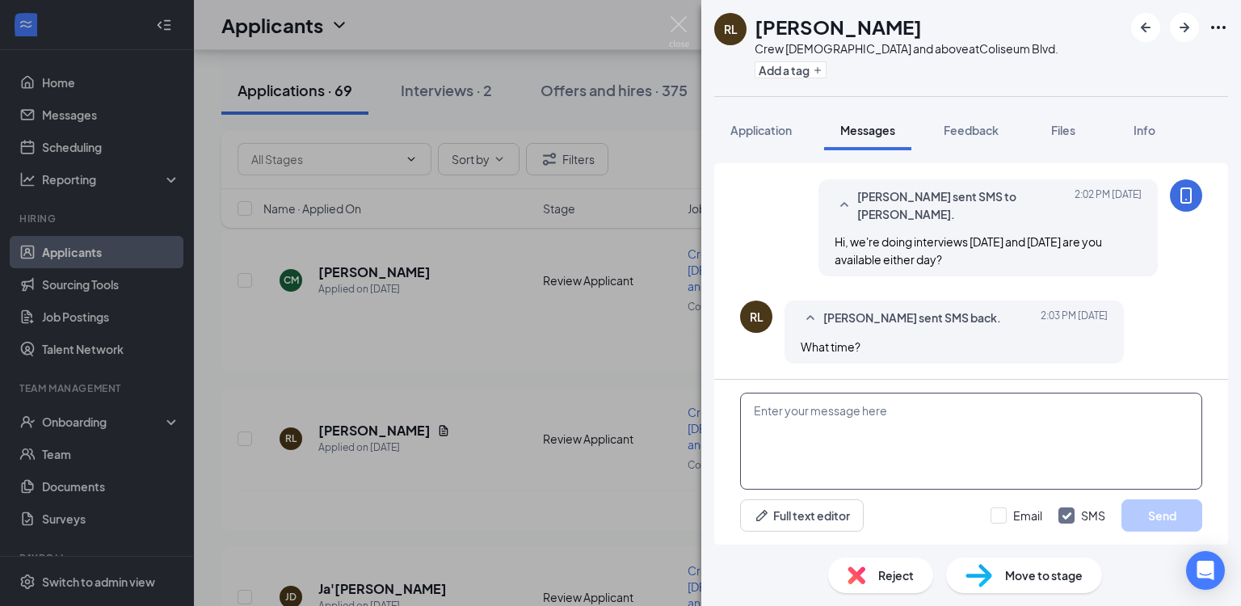
click at [889, 417] on textarea at bounding box center [971, 441] width 462 height 97
type textarea "What time would you be available to make it [DATE]?"
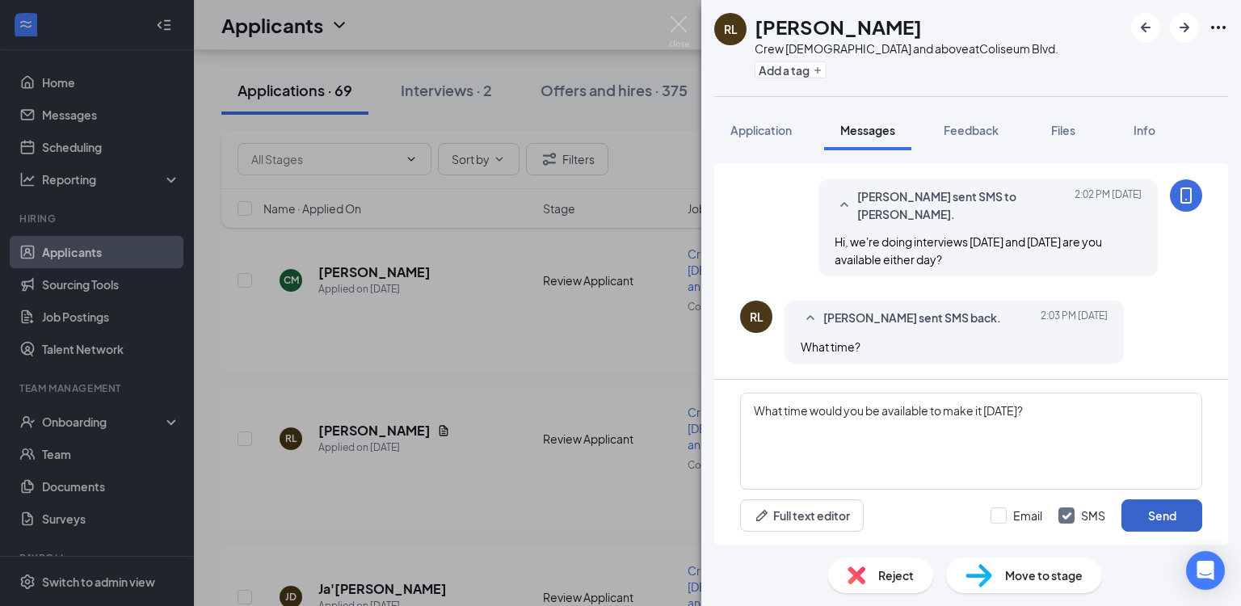
click at [1148, 513] on button "Send" at bounding box center [1162, 515] width 81 height 32
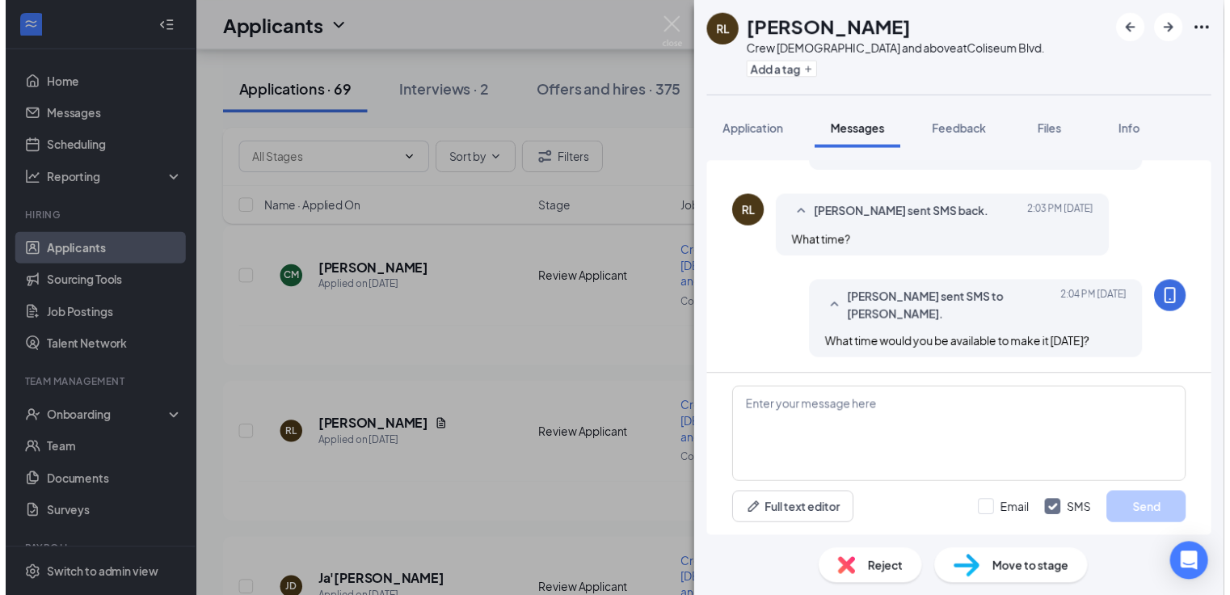
scroll to position [142, 0]
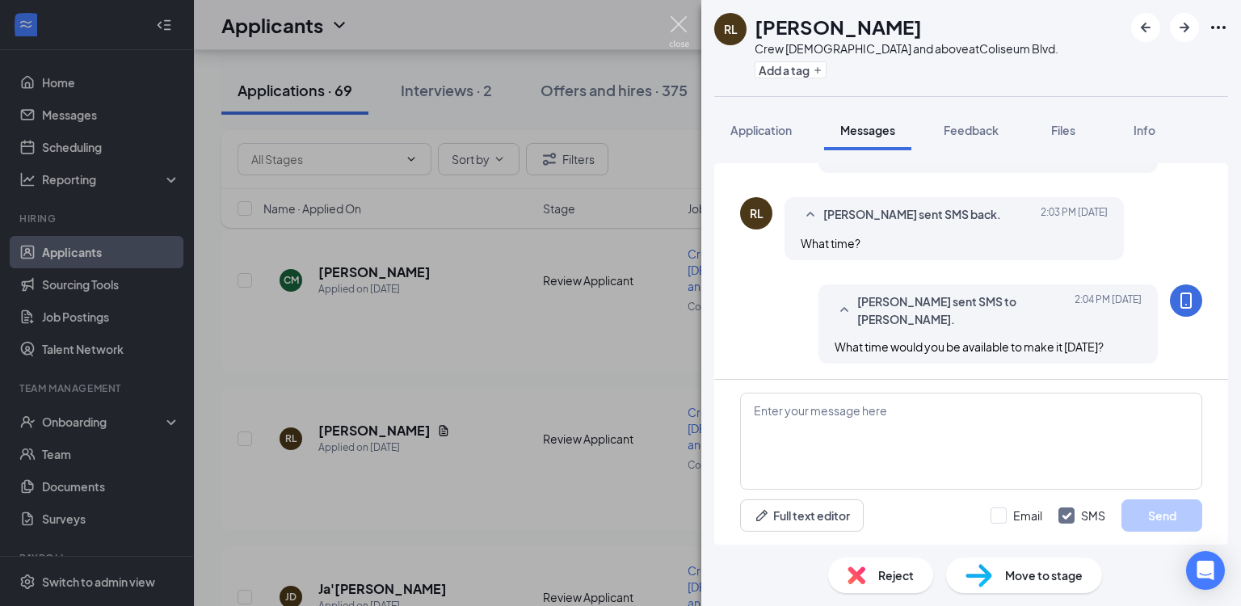
click at [676, 35] on img at bounding box center [679, 32] width 20 height 32
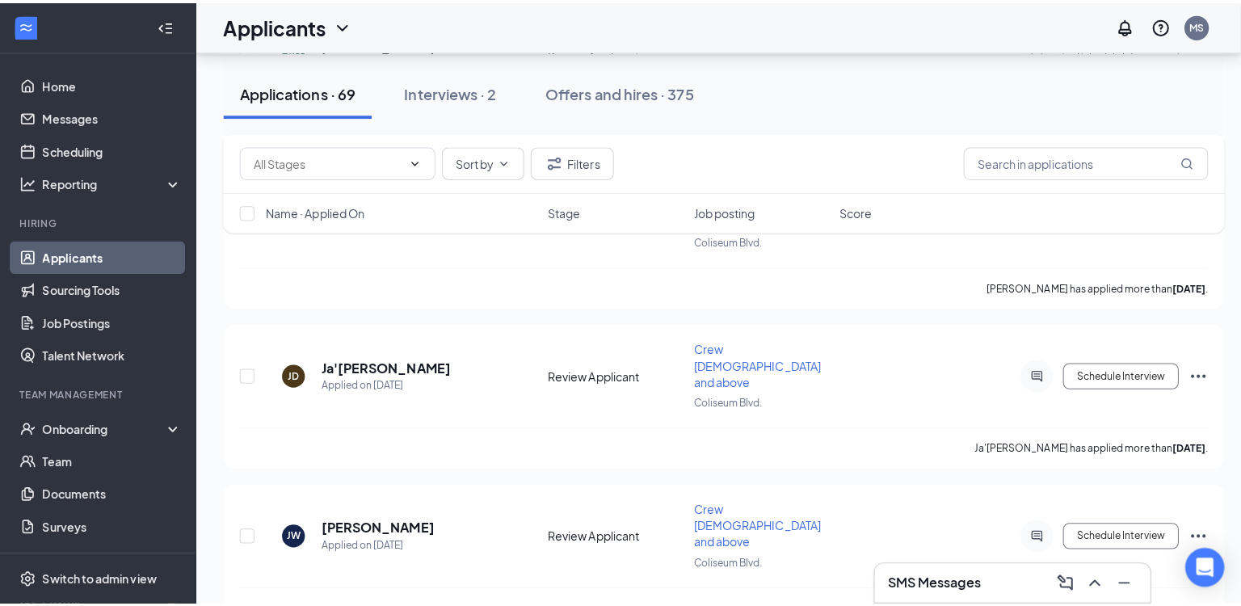
scroll to position [904, 0]
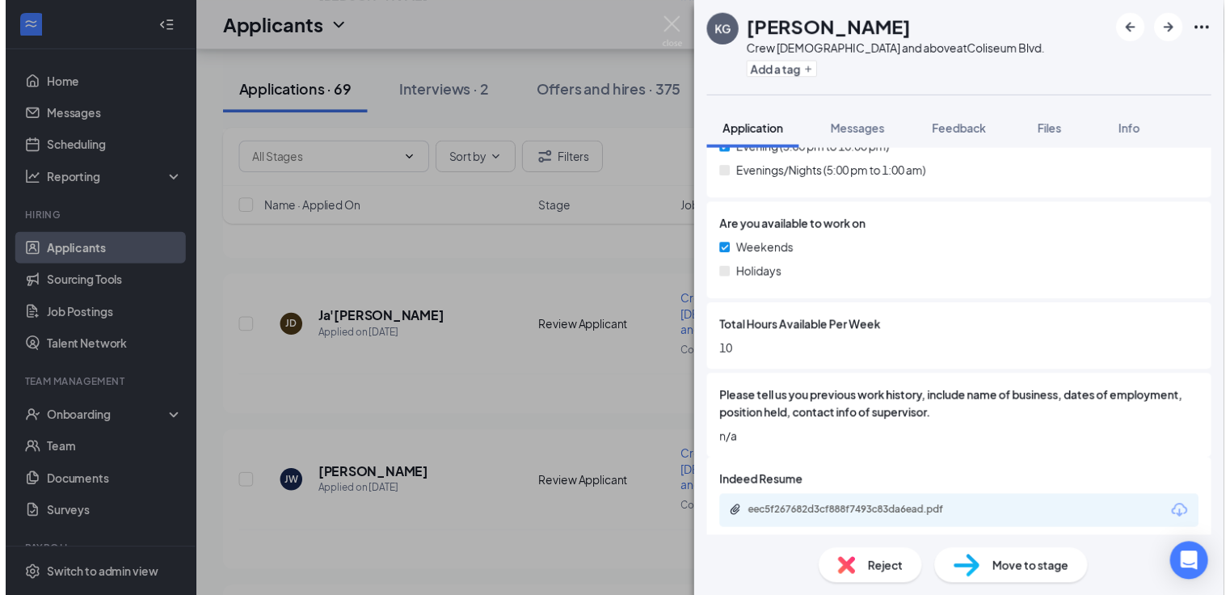
scroll to position [722, 0]
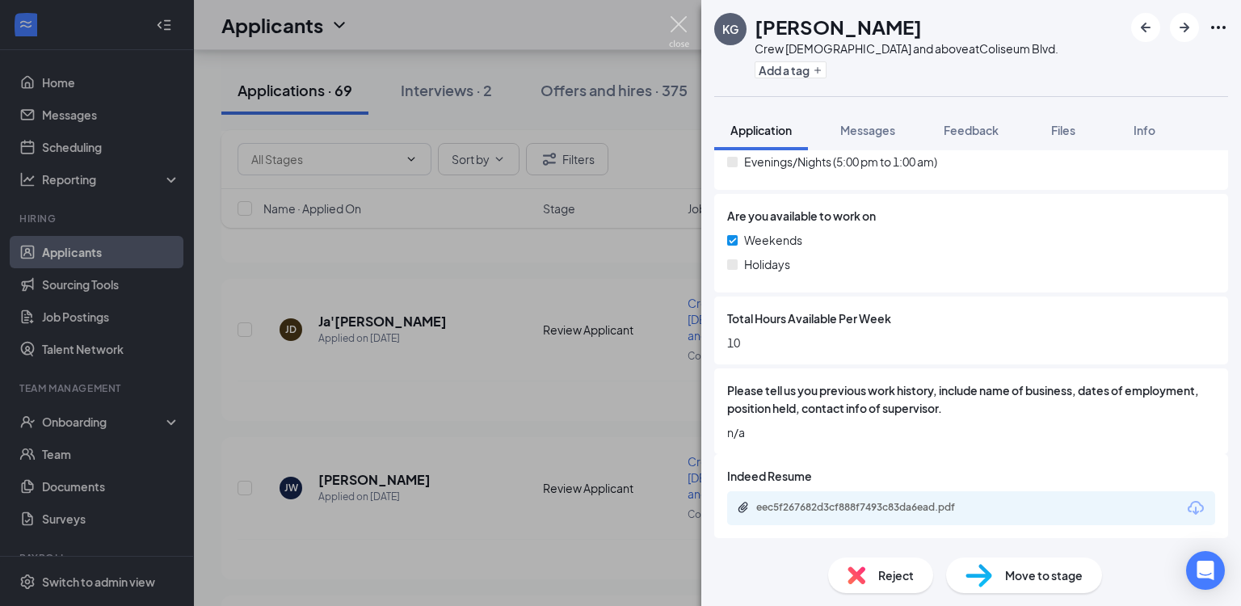
click at [682, 26] on img at bounding box center [679, 32] width 20 height 32
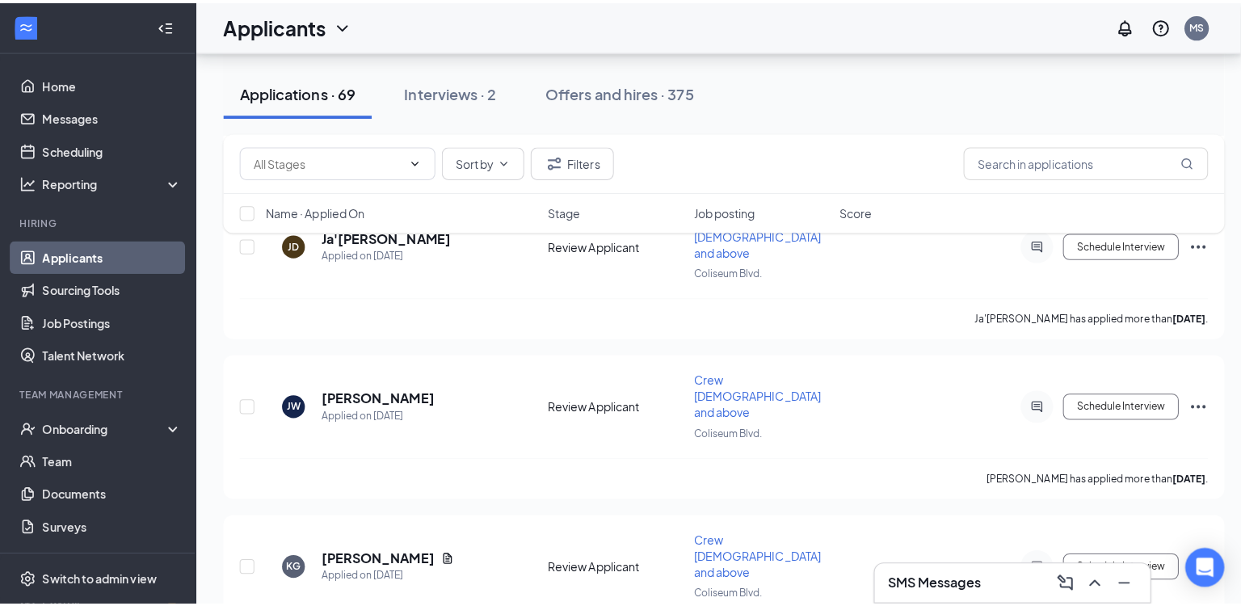
scroll to position [992, 0]
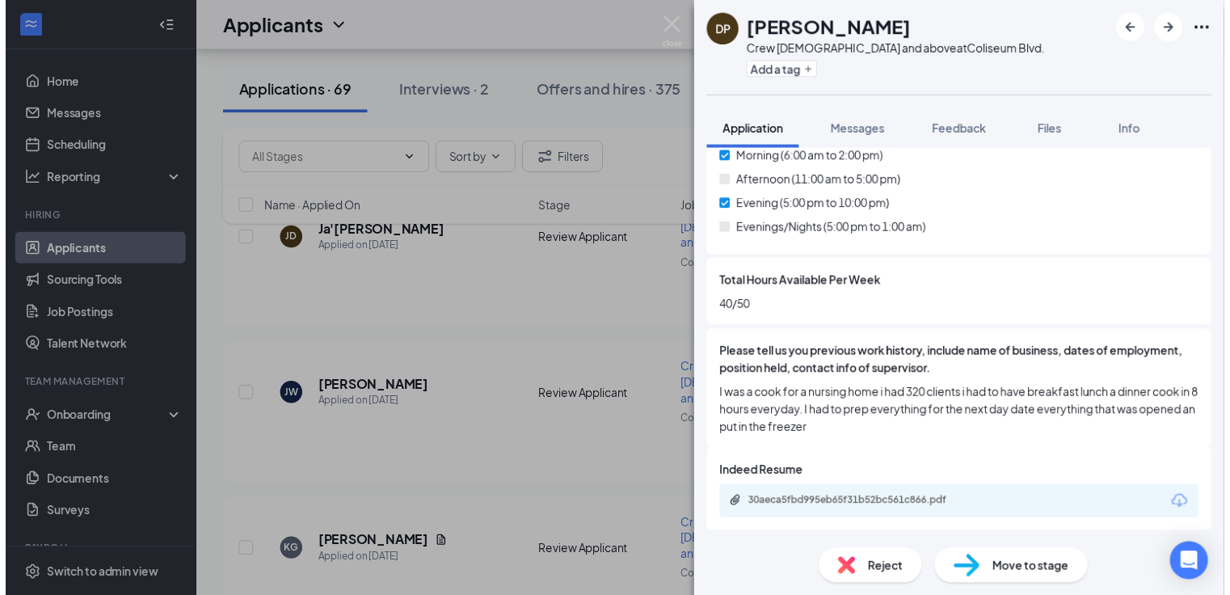
scroll to position [610, 0]
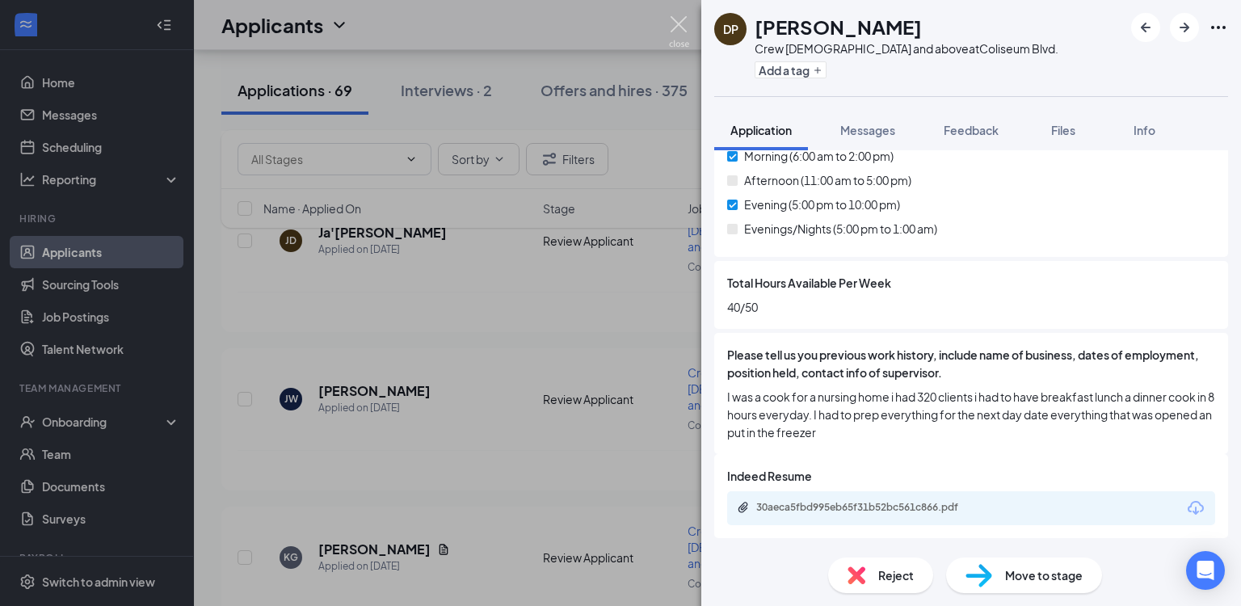
click at [676, 18] on img at bounding box center [679, 32] width 20 height 32
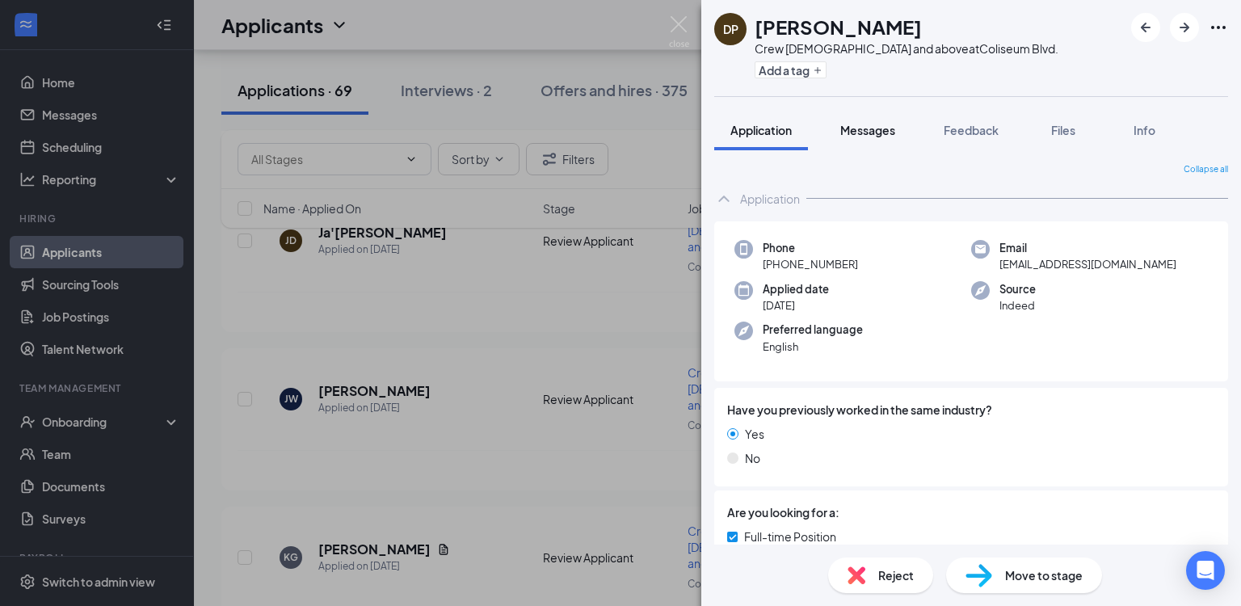
click at [880, 133] on span "Messages" at bounding box center [867, 130] width 55 height 15
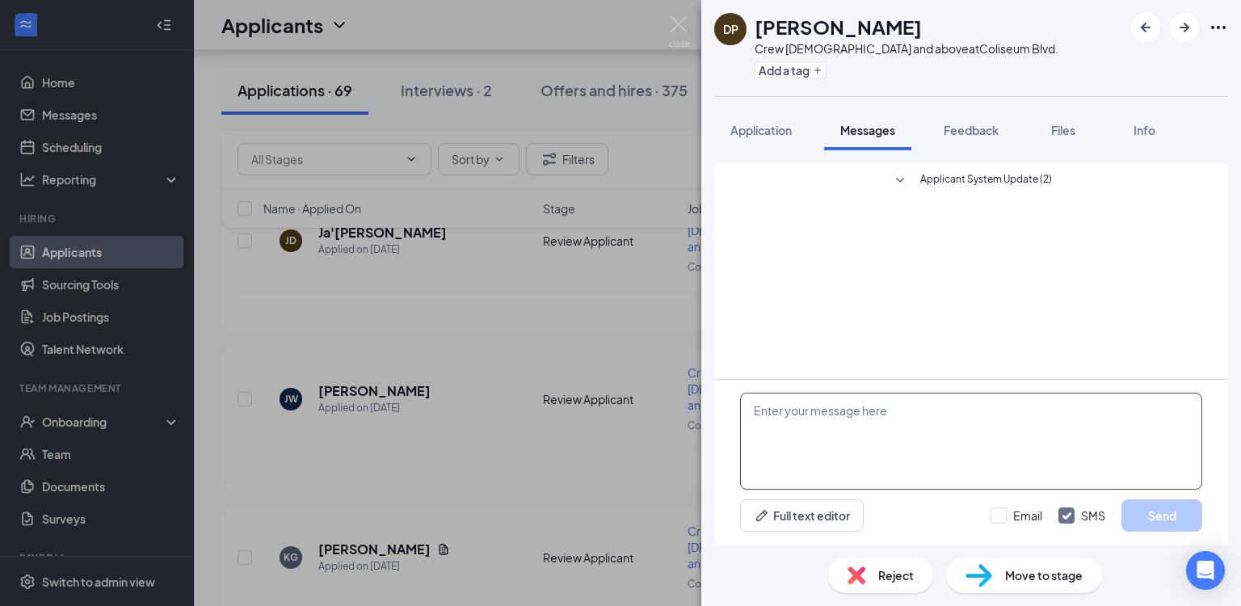
click at [859, 433] on textarea at bounding box center [971, 441] width 462 height 97
paste textarea "Hi, we're doing interviews [DATE] and [DATE] are you available either day?"
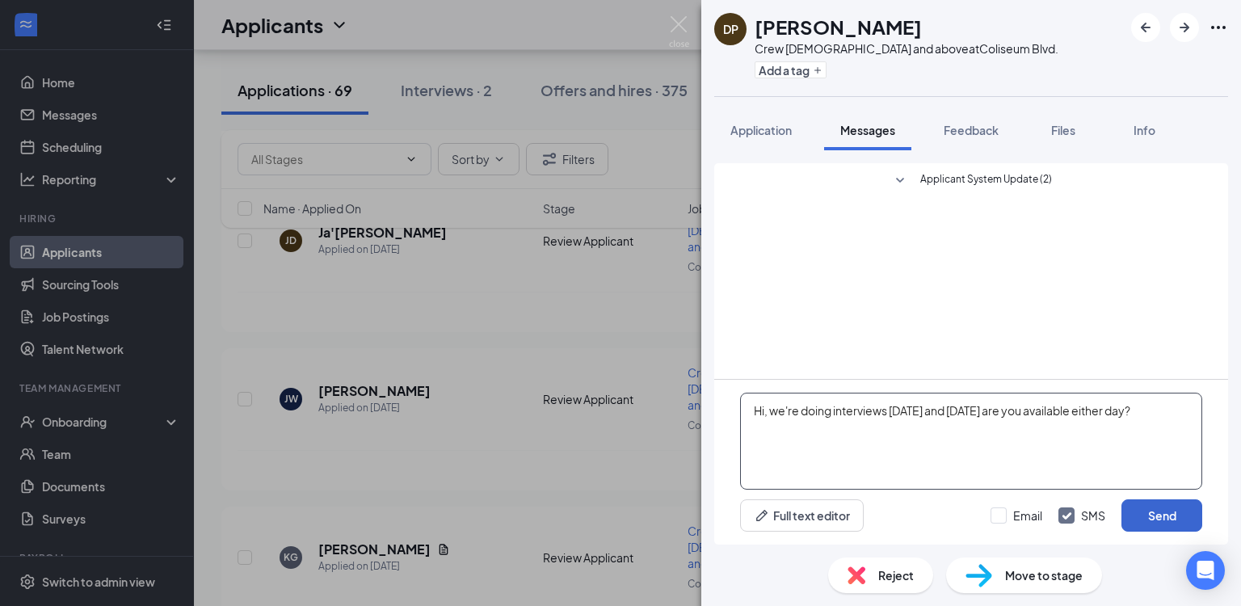
type textarea "Hi, we're doing interviews [DATE] and [DATE] are you available either day?"
click at [1165, 520] on button "Send" at bounding box center [1162, 515] width 81 height 32
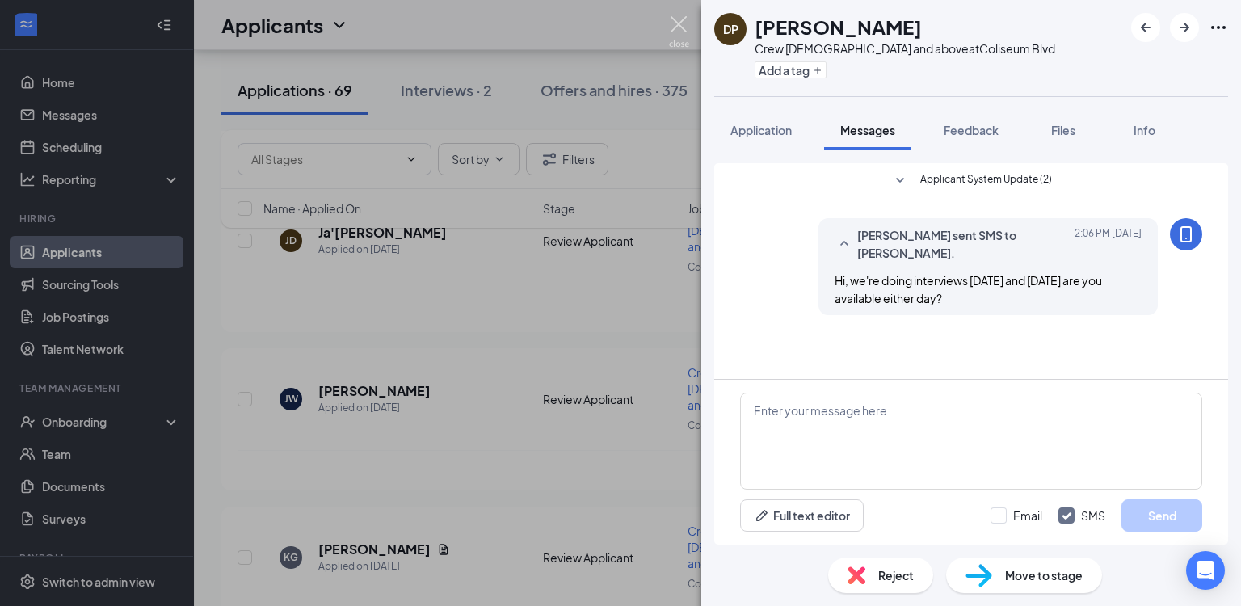
click at [676, 25] on img at bounding box center [679, 32] width 20 height 32
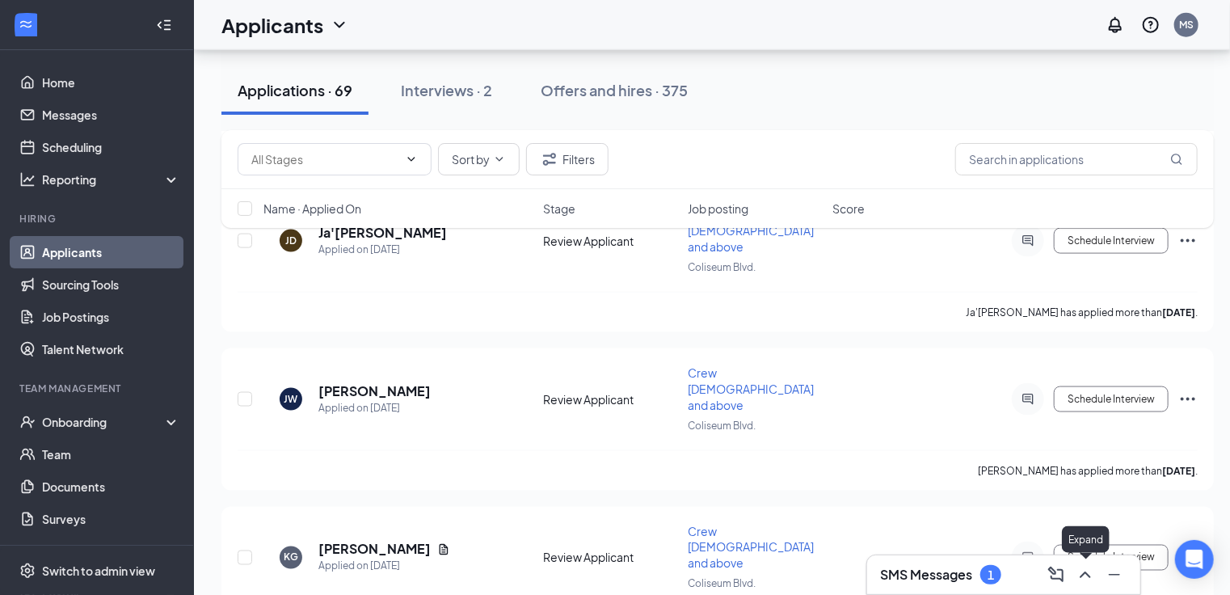
click at [1090, 577] on icon "ChevronUp" at bounding box center [1085, 574] width 11 height 6
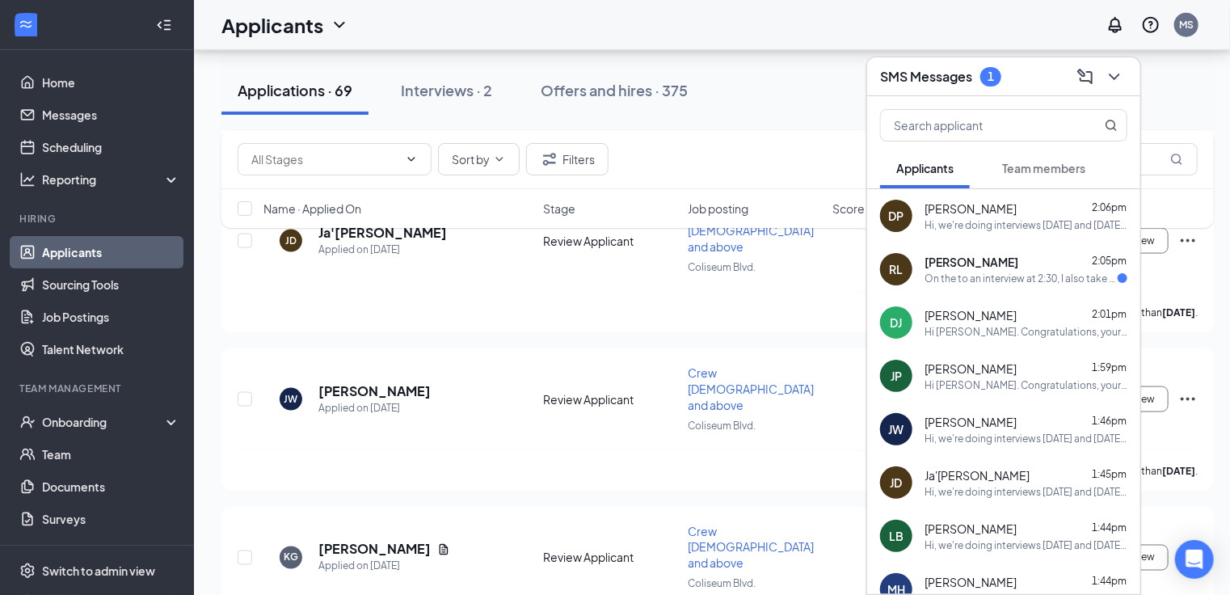
click at [1000, 262] on div "Robert Lott 2:05pm" at bounding box center [1026, 262] width 203 height 16
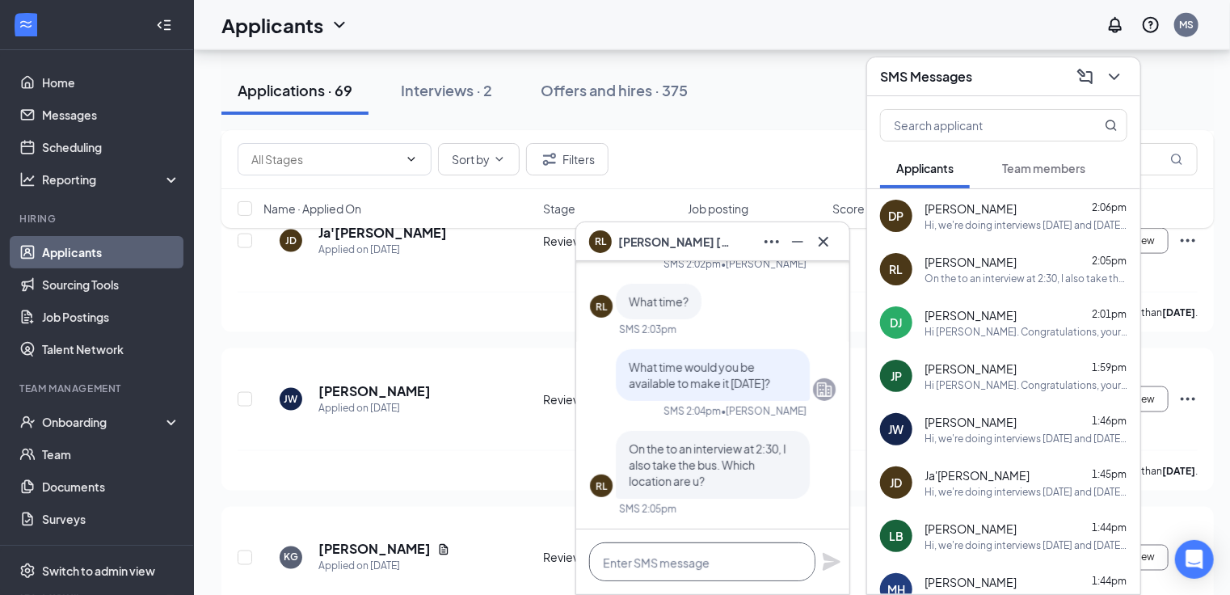
click at [707, 562] on textarea at bounding box center [702, 561] width 226 height 39
type textarea "Oh ok, the [GEOGRAPHIC_DATA] location"
click at [833, 562] on icon "Plane" at bounding box center [832, 562] width 18 height 18
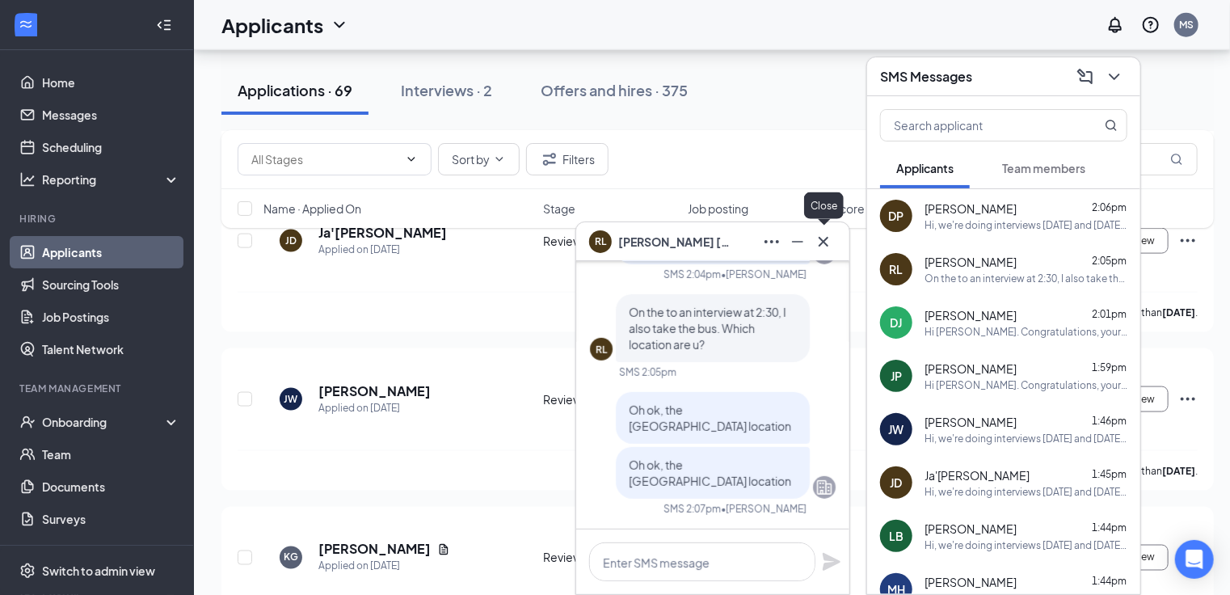
click at [832, 242] on icon "Cross" at bounding box center [823, 241] width 19 height 19
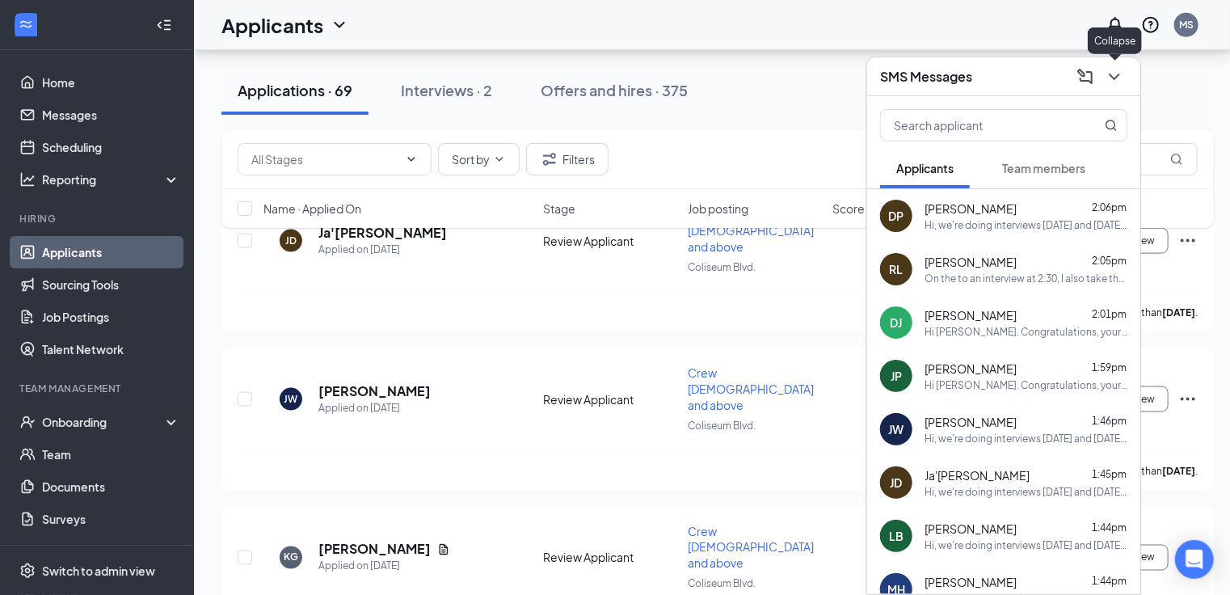
click at [1114, 70] on icon "ChevronDown" at bounding box center [1114, 76] width 19 height 19
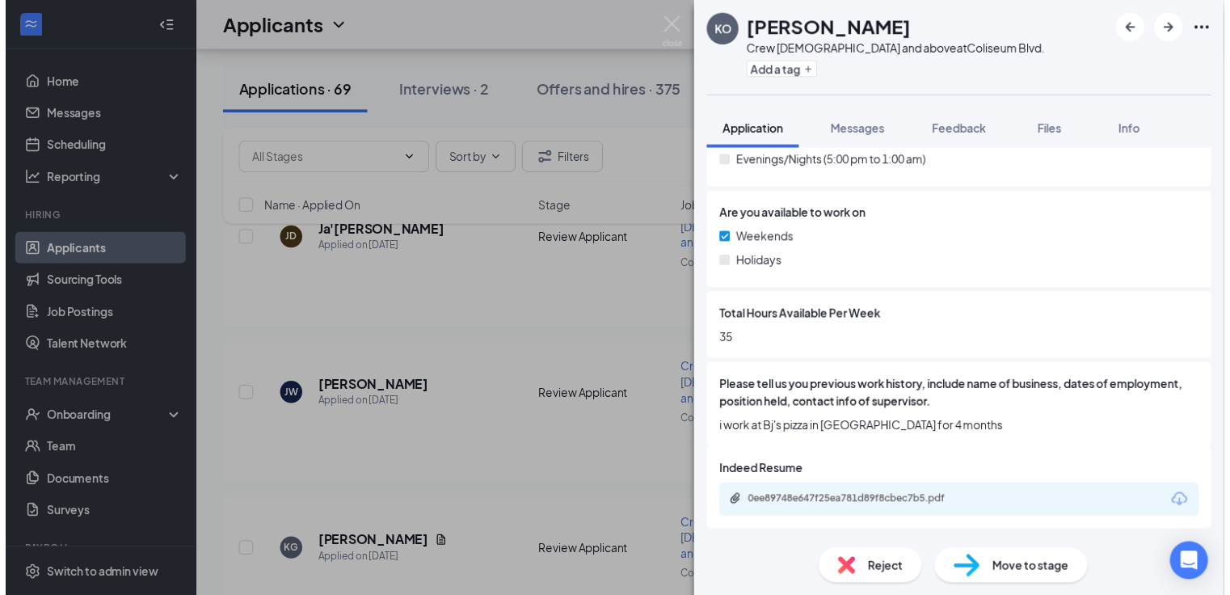
scroll to position [677, 0]
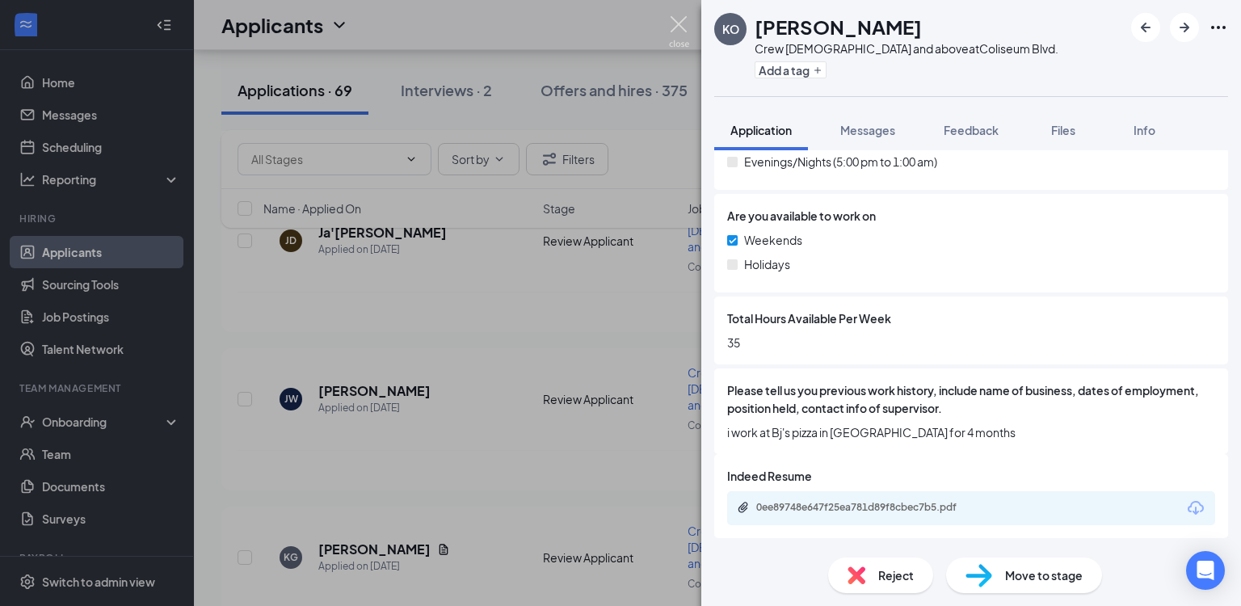
click at [675, 22] on img at bounding box center [679, 32] width 20 height 32
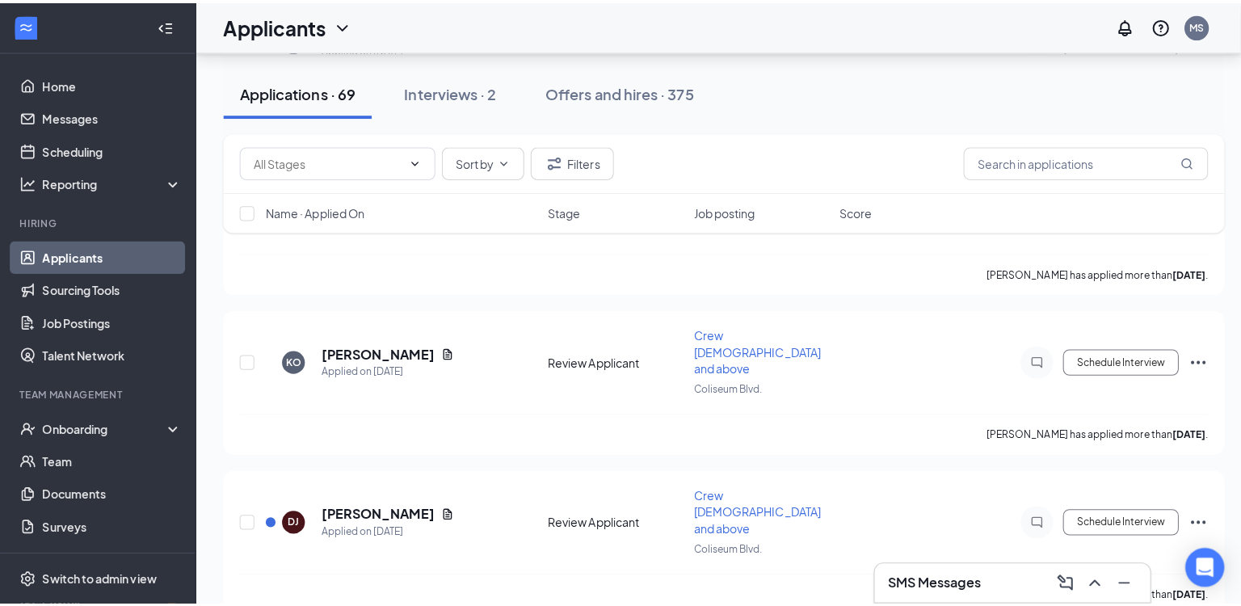
scroll to position [1528, 0]
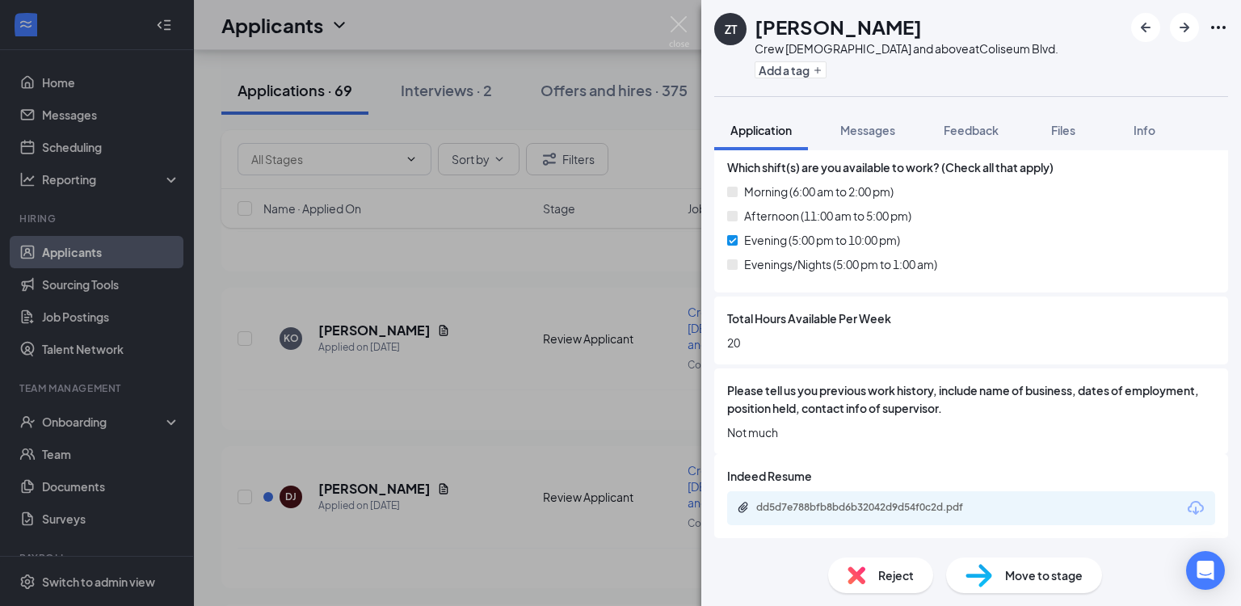
scroll to position [575, 0]
click at [679, 26] on img at bounding box center [679, 32] width 20 height 32
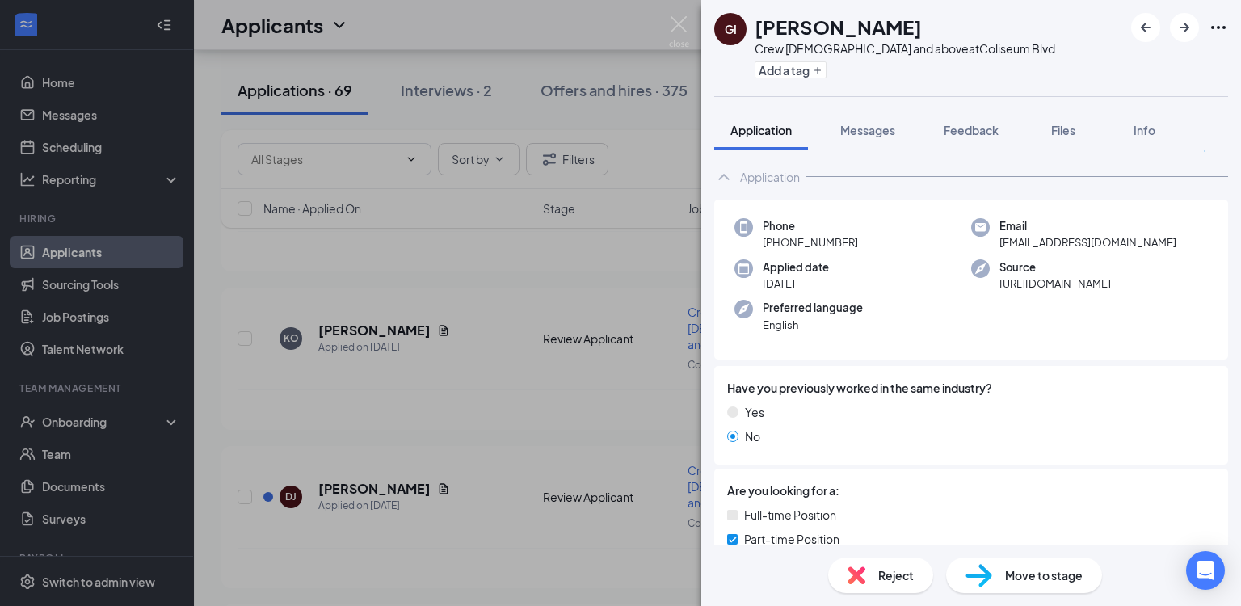
scroll to position [11, 0]
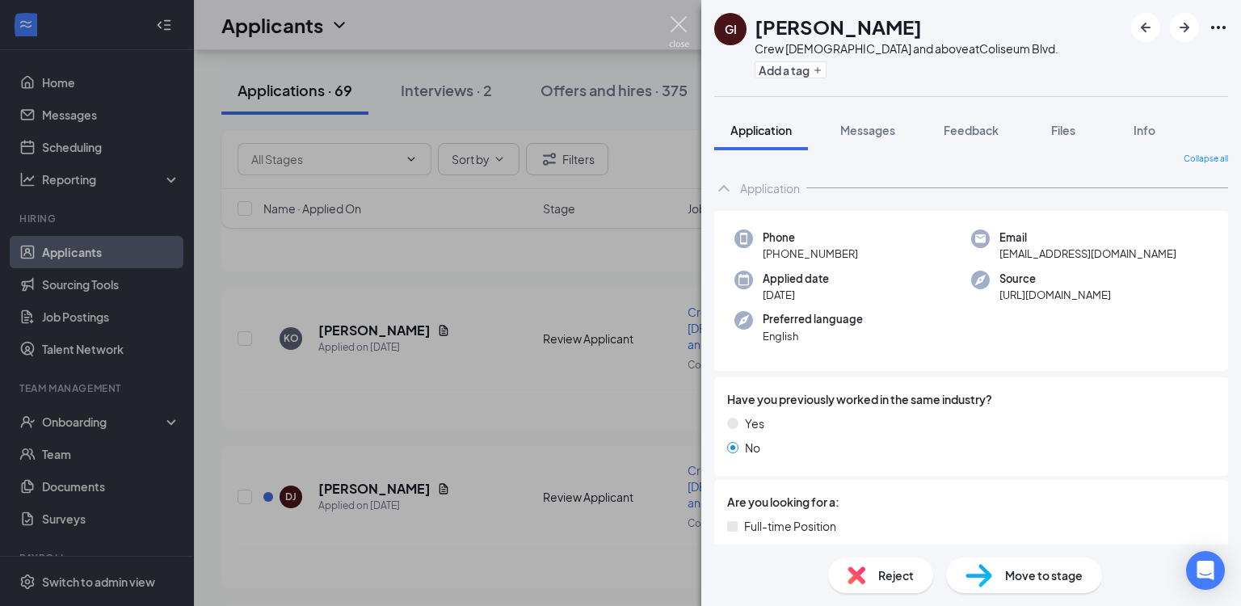
click at [673, 24] on img at bounding box center [679, 32] width 20 height 32
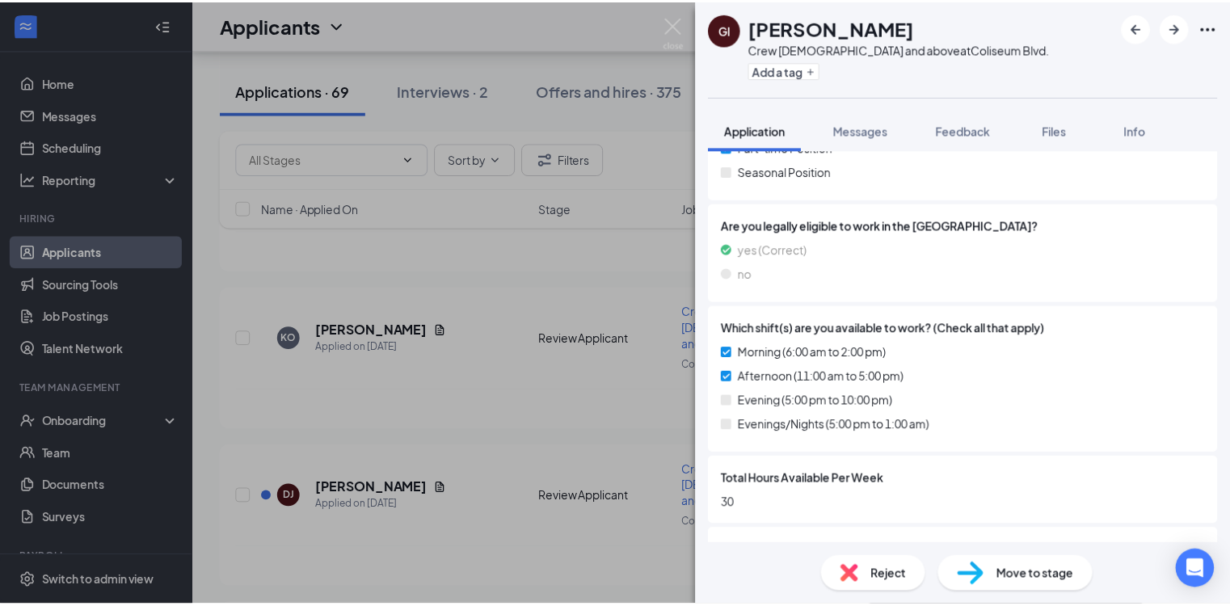
scroll to position [414, 0]
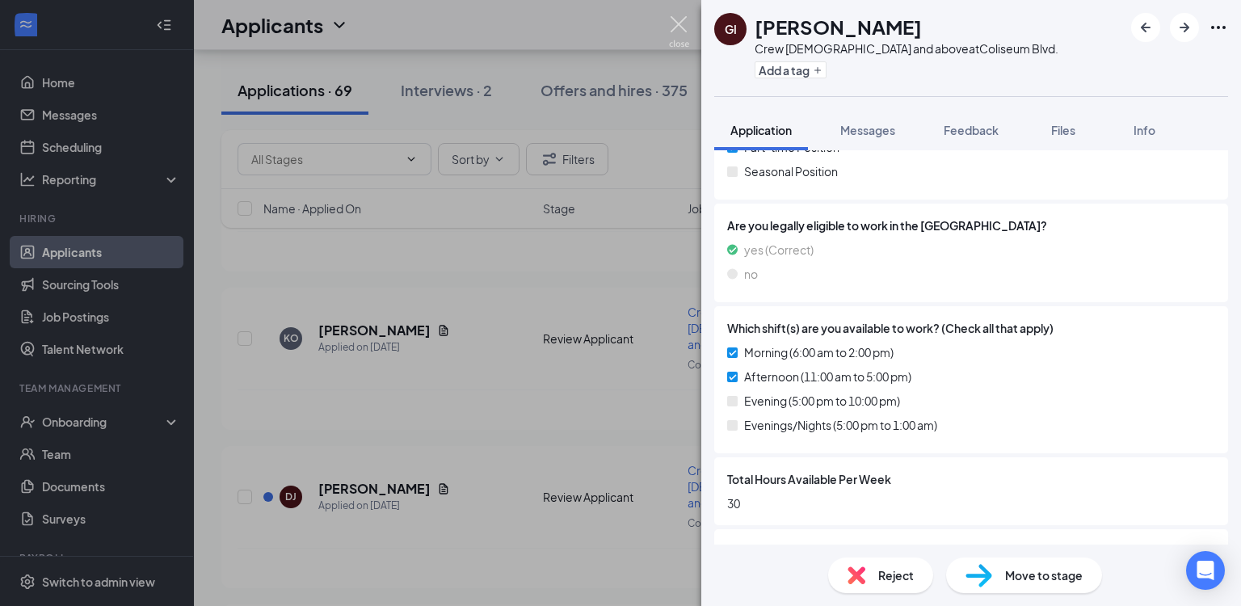
click at [678, 30] on img at bounding box center [679, 32] width 20 height 32
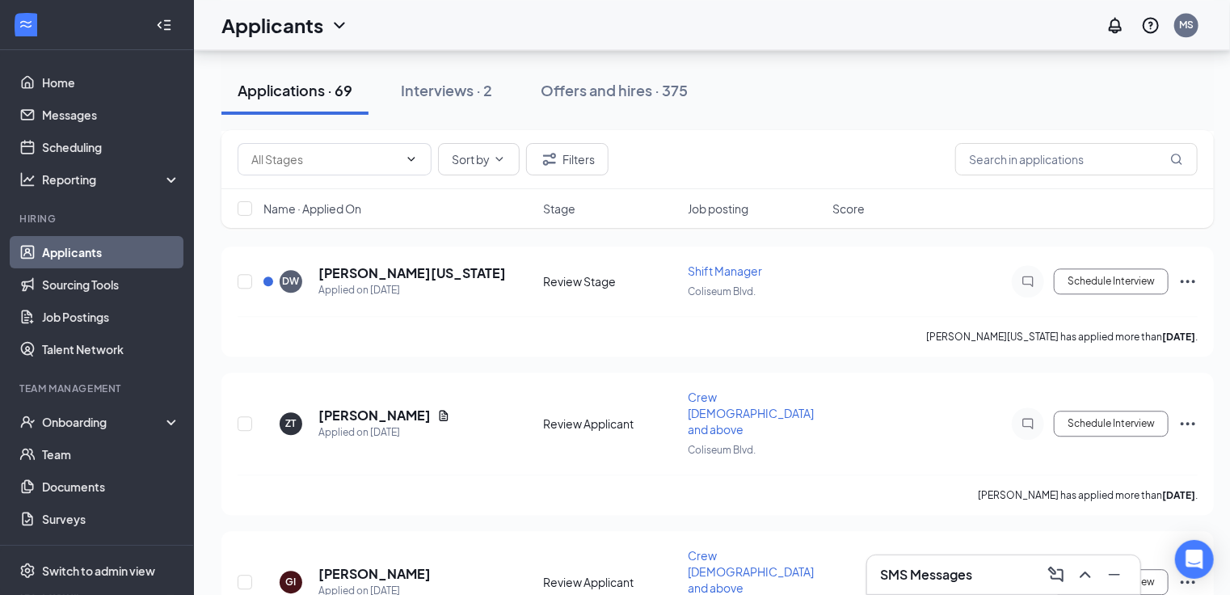
scroll to position [1886, 0]
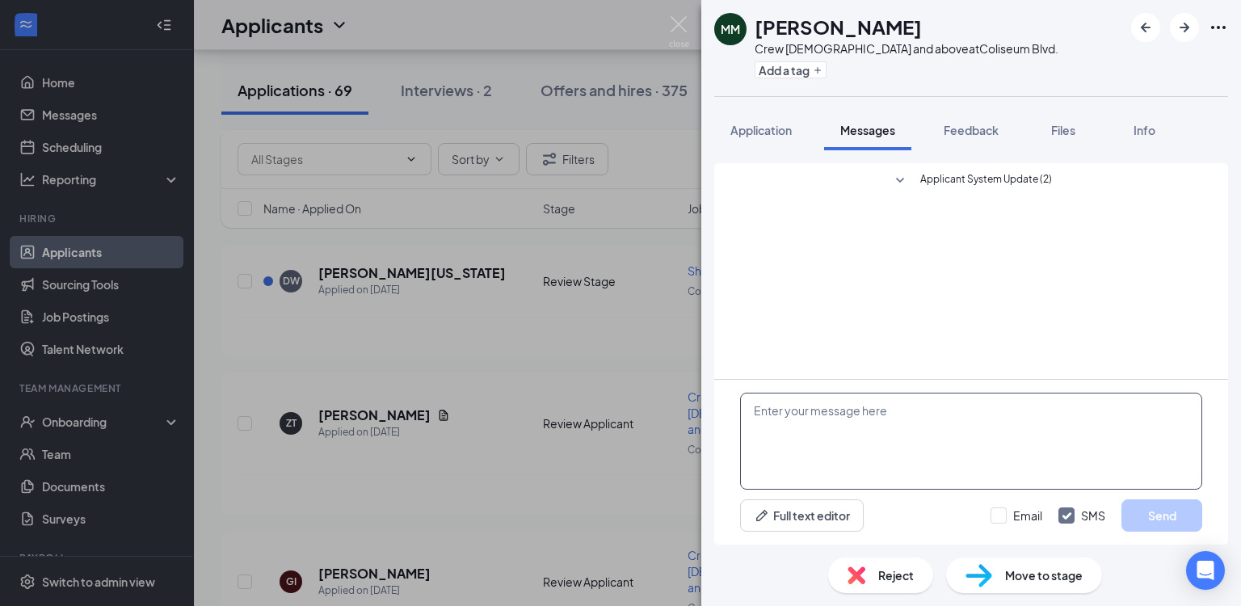
click at [849, 416] on textarea at bounding box center [971, 441] width 462 height 97
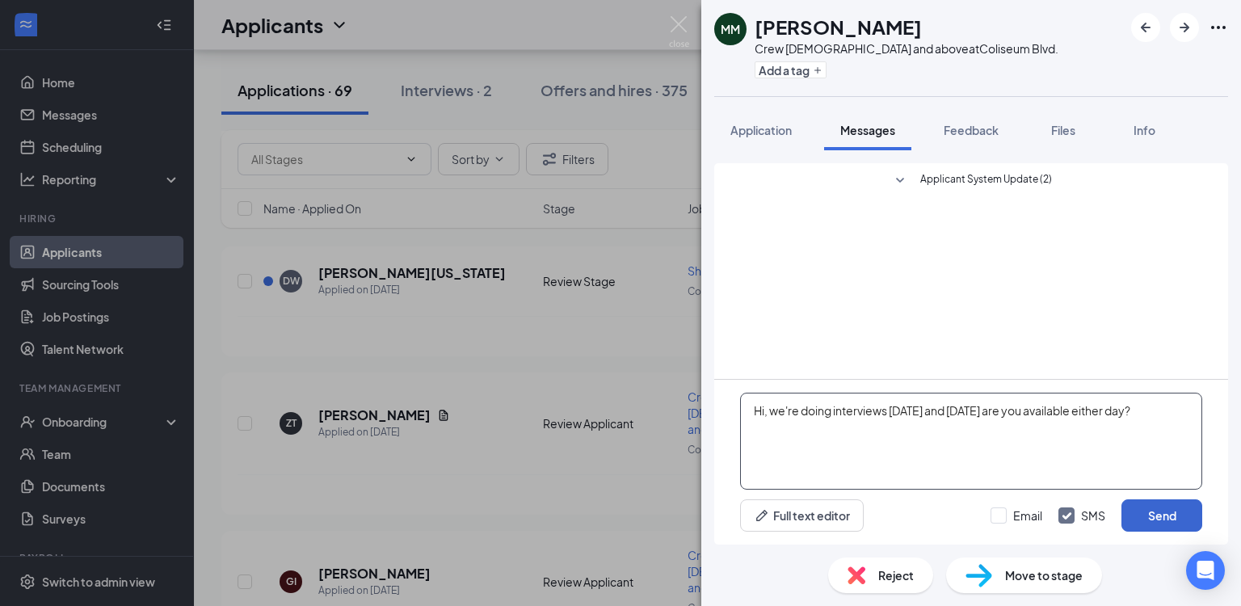
type textarea "Hi, we're doing interviews today and tomorrow are you available either day?"
click at [1171, 516] on button "Send" at bounding box center [1162, 515] width 81 height 32
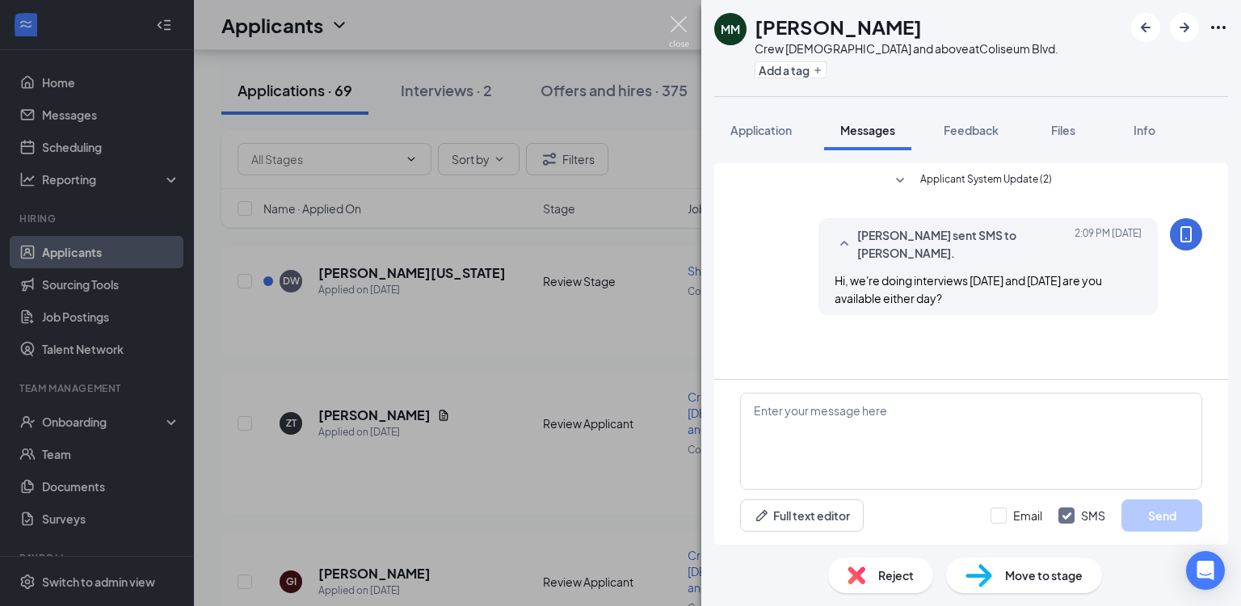
click at [685, 22] on img at bounding box center [679, 32] width 20 height 32
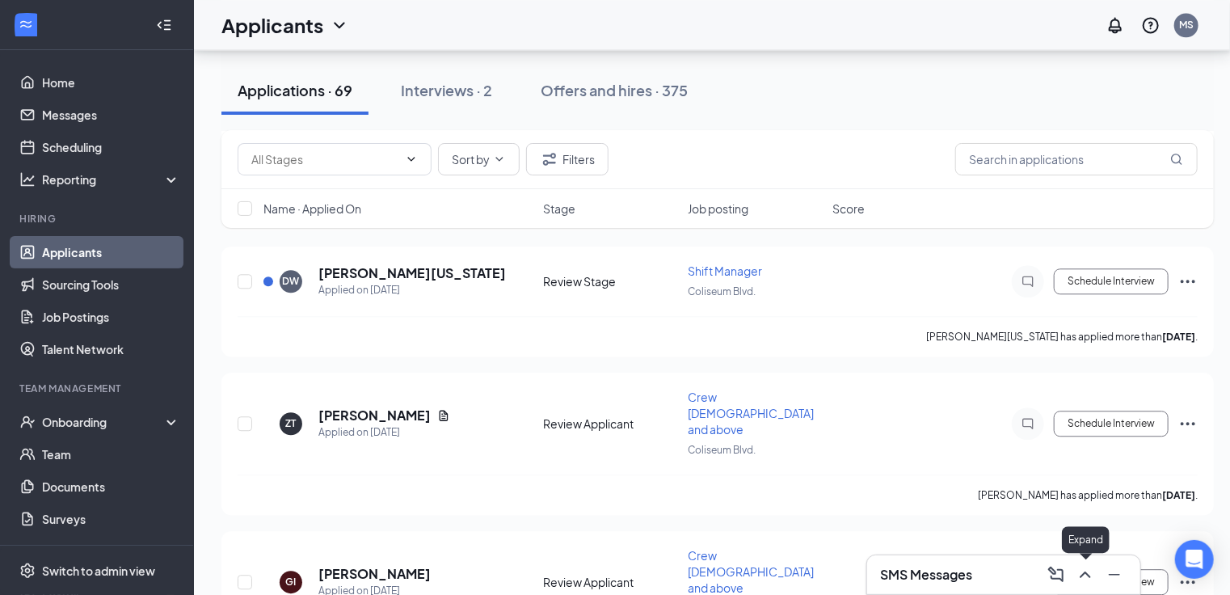
click at [1086, 570] on icon "ChevronUp" at bounding box center [1085, 574] width 19 height 19
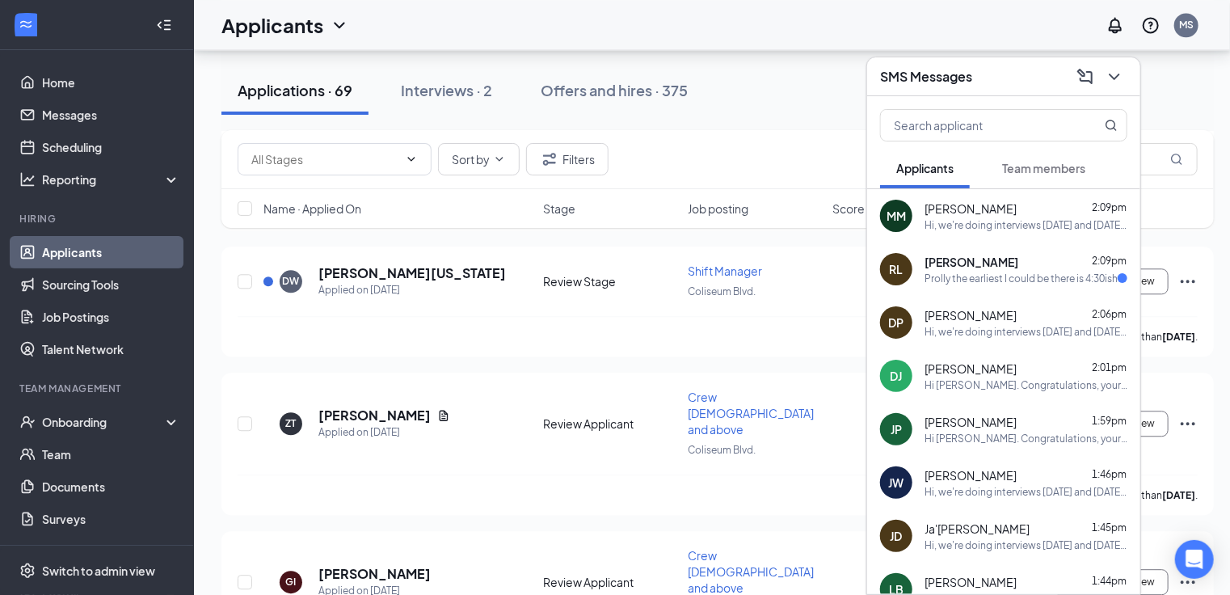
click at [992, 265] on div "Robert Lott 2:09pm" at bounding box center [1026, 262] width 203 height 16
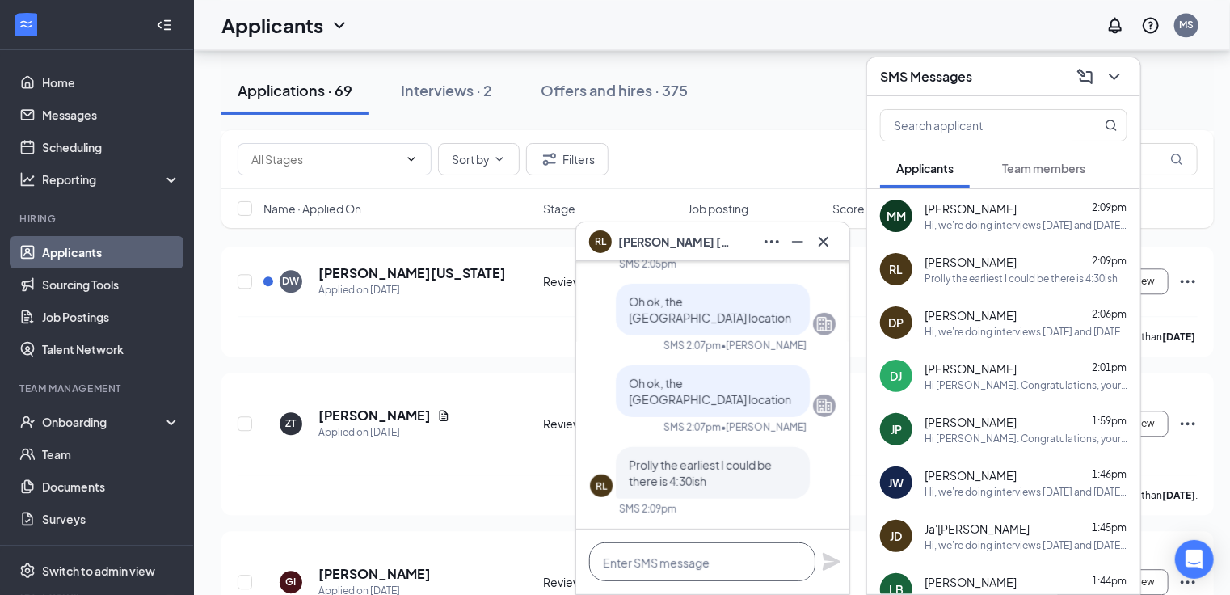
click at [699, 562] on textarea at bounding box center [702, 561] width 226 height 39
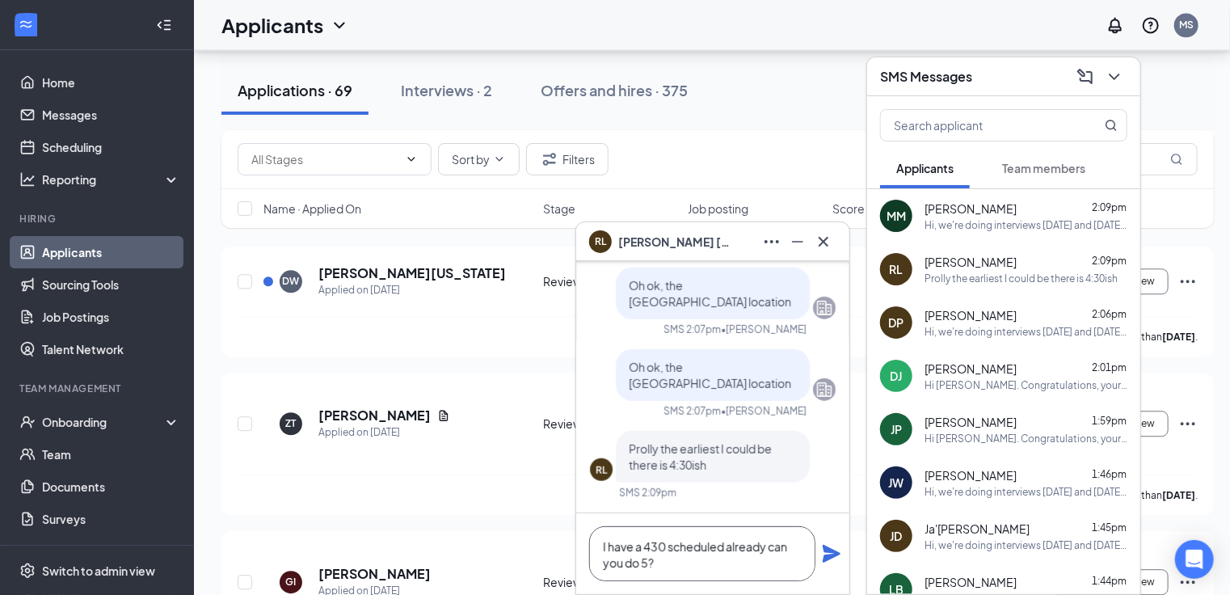
click at [766, 548] on textarea "I have a 430 scheduled already can you do 5?" at bounding box center [702, 553] width 226 height 55
type textarea "I have a 430 scheduled already, can you do 5?"
click at [824, 551] on icon "Plane" at bounding box center [832, 554] width 18 height 18
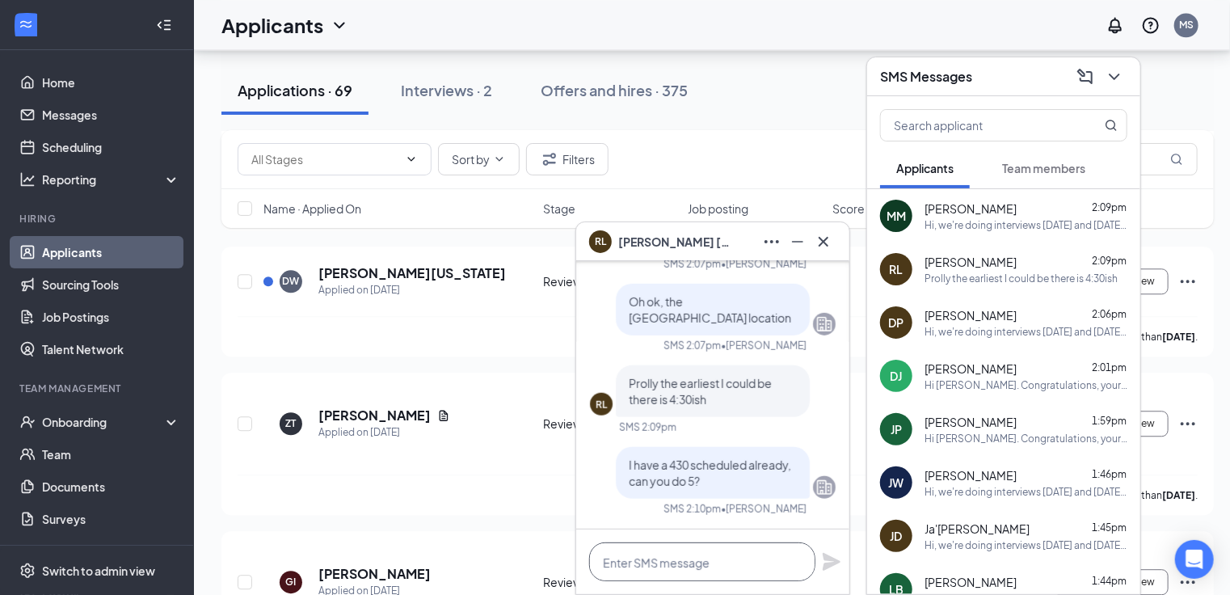
click at [712, 562] on textarea at bounding box center [702, 561] width 226 height 39
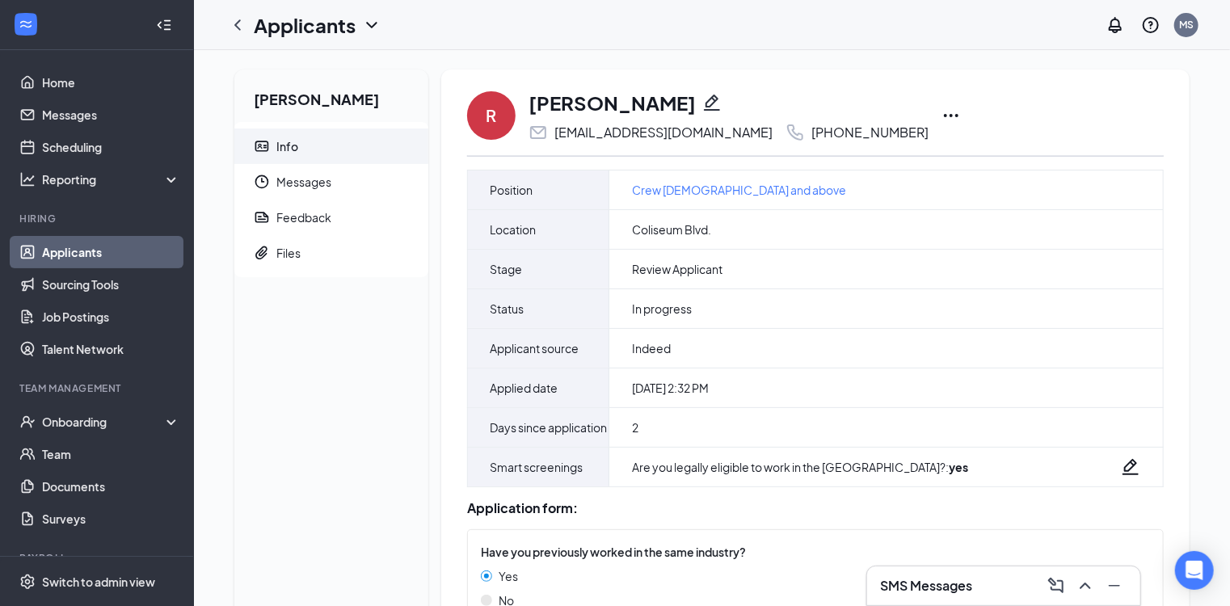
click at [941, 119] on icon "Ellipses" at bounding box center [950, 115] width 19 height 19
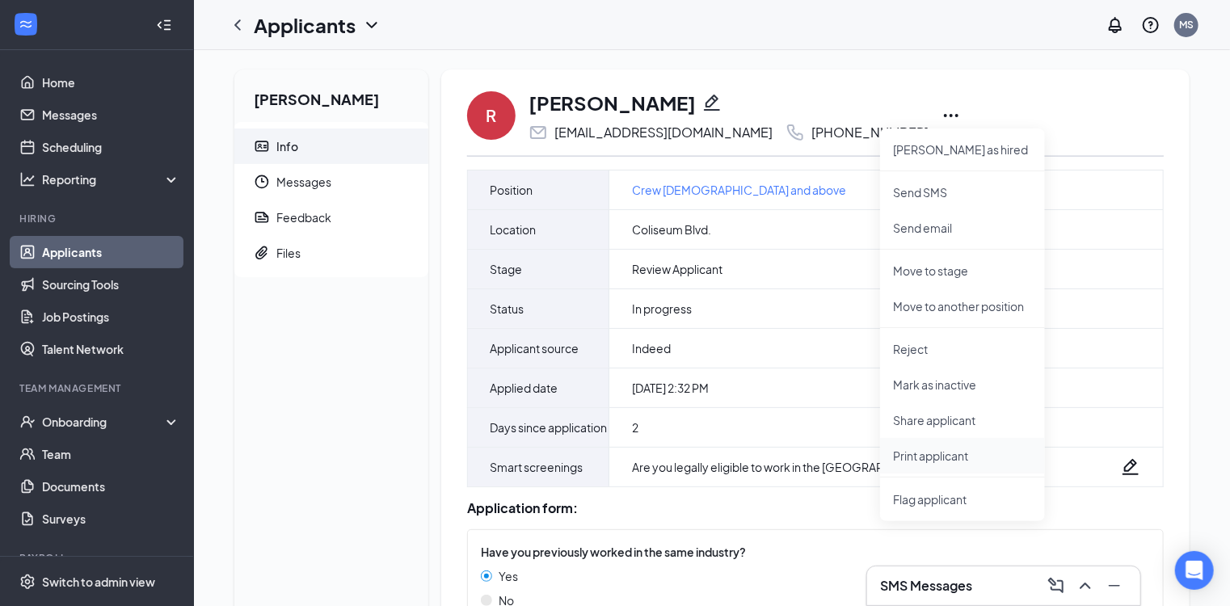
click at [937, 460] on p "Print applicant" at bounding box center [962, 456] width 139 height 16
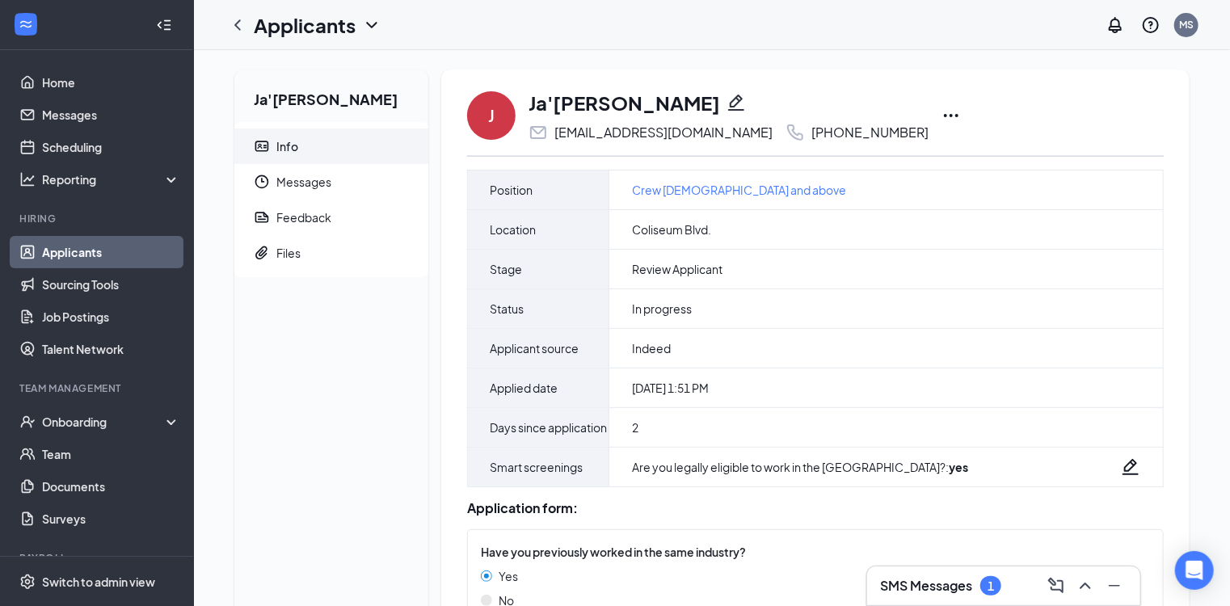
click at [941, 118] on icon "Ellipses" at bounding box center [950, 115] width 19 height 19
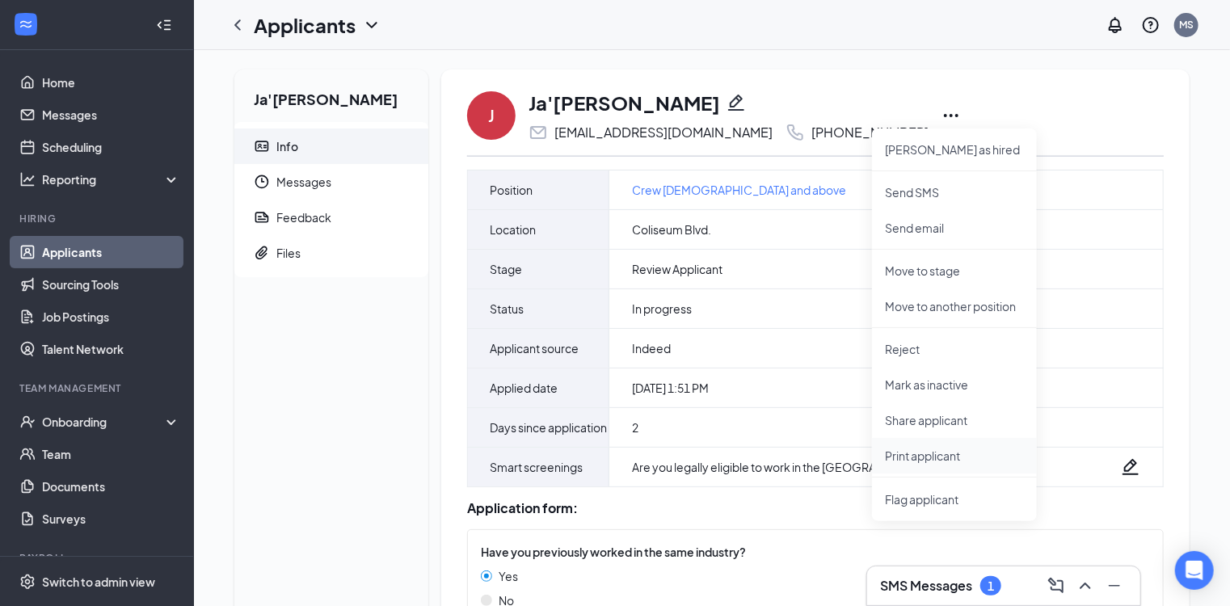
click at [923, 454] on p "Print applicant" at bounding box center [954, 456] width 139 height 16
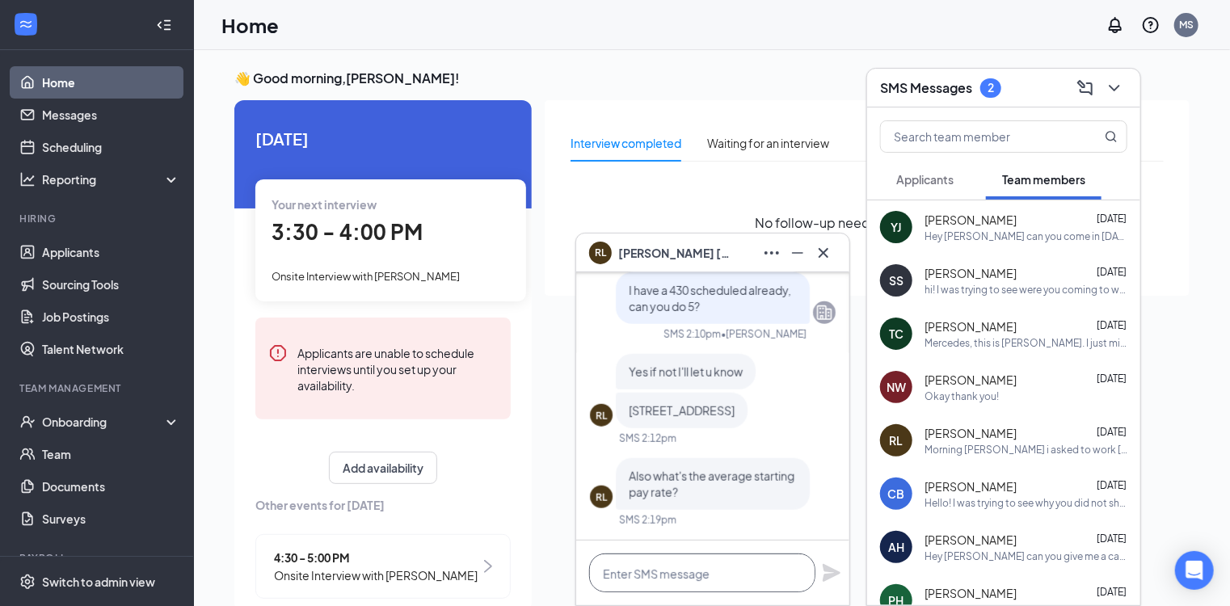
click at [688, 575] on textarea at bounding box center [702, 573] width 226 height 39
click at [786, 572] on textarea "FT 10 FT openers/closers 10.50" at bounding box center [702, 573] width 226 height 39
click at [633, 569] on textarea "FT 10 FT openers/closers 10.50" at bounding box center [702, 573] width 226 height 39
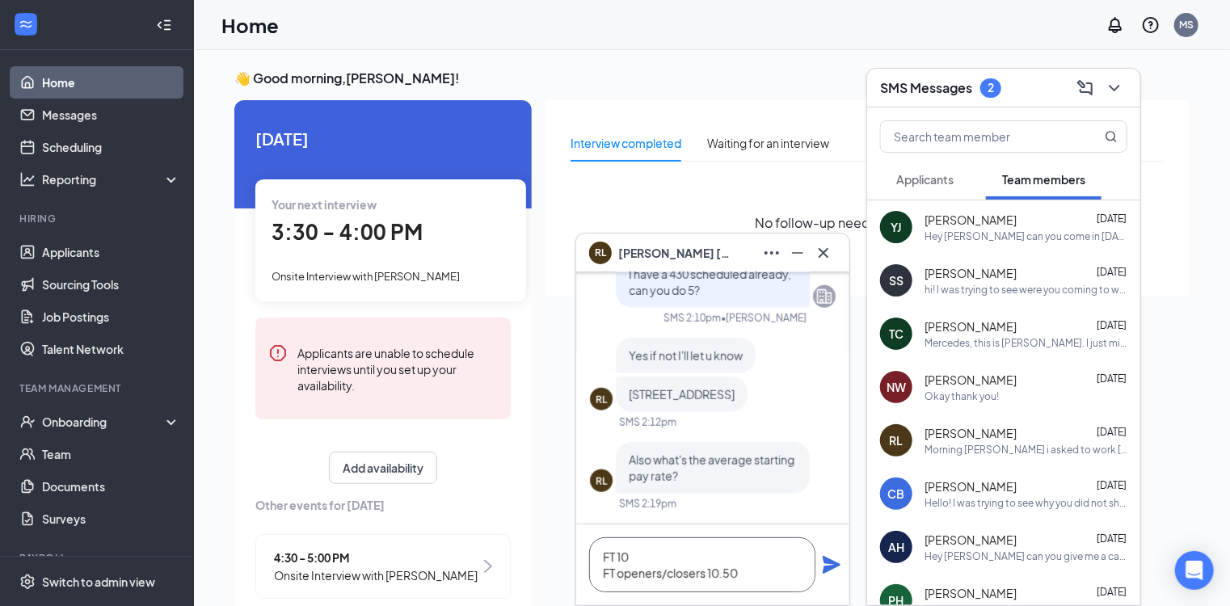
type textarea "FT 10 FT openers/closers 10.50"
click at [828, 562] on icon "Plane" at bounding box center [832, 565] width 18 height 18
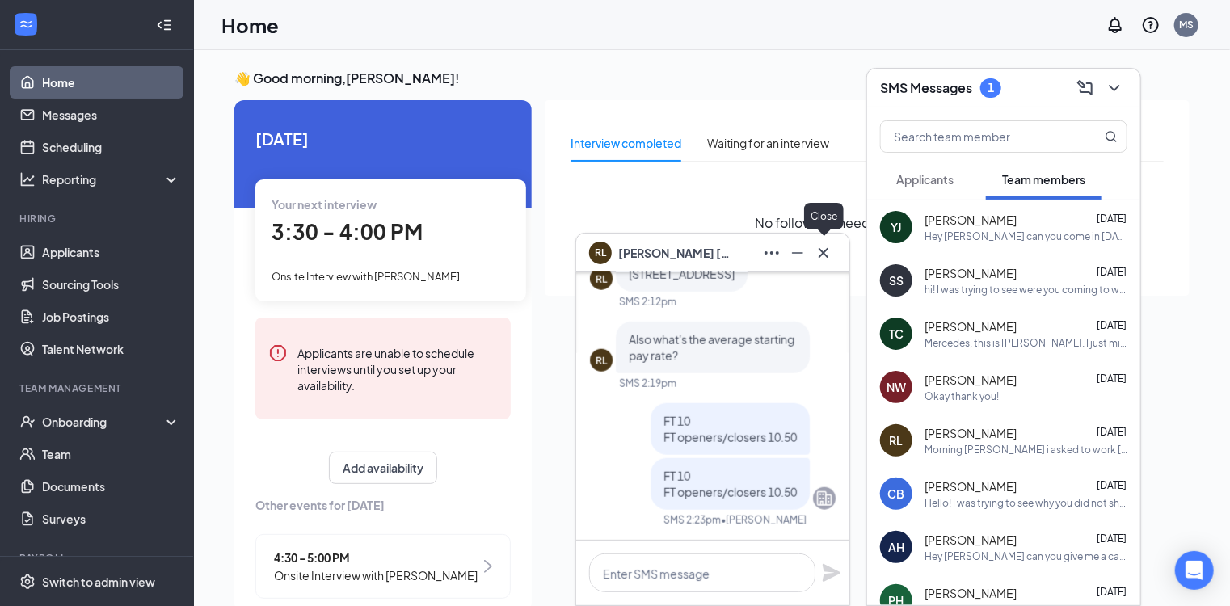
click at [822, 254] on icon "Cross" at bounding box center [824, 252] width 10 height 10
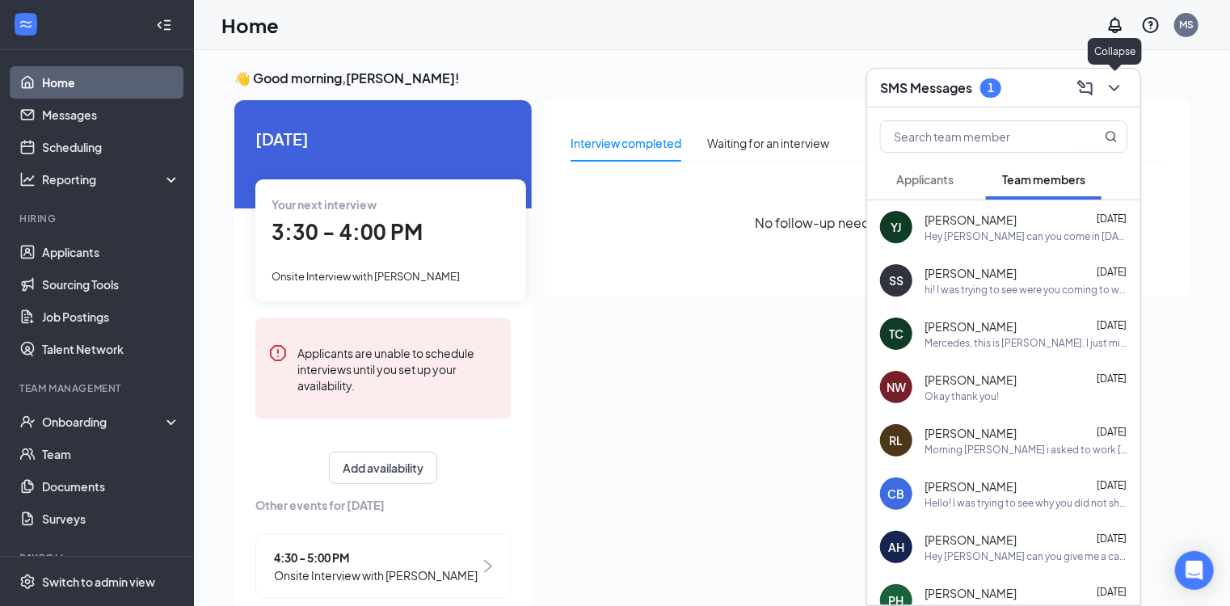
click at [1115, 83] on icon "ChevronDown" at bounding box center [1114, 87] width 19 height 19
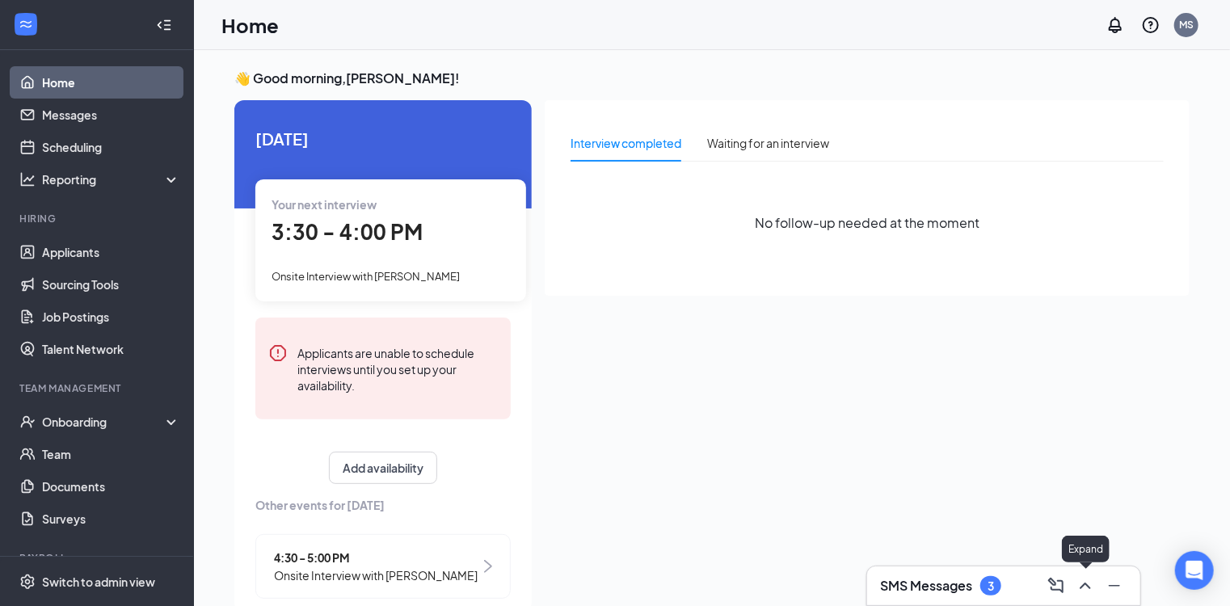
click at [1083, 587] on icon "ChevronUp" at bounding box center [1085, 586] width 11 height 6
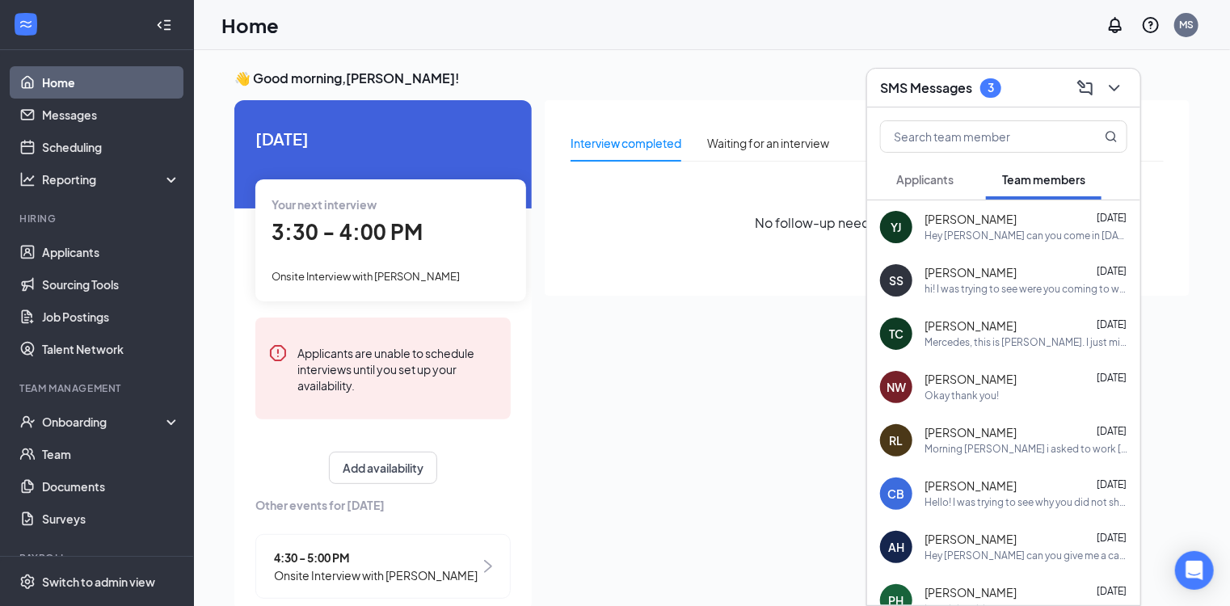
click at [925, 183] on span "Applicants" at bounding box center [924, 179] width 57 height 15
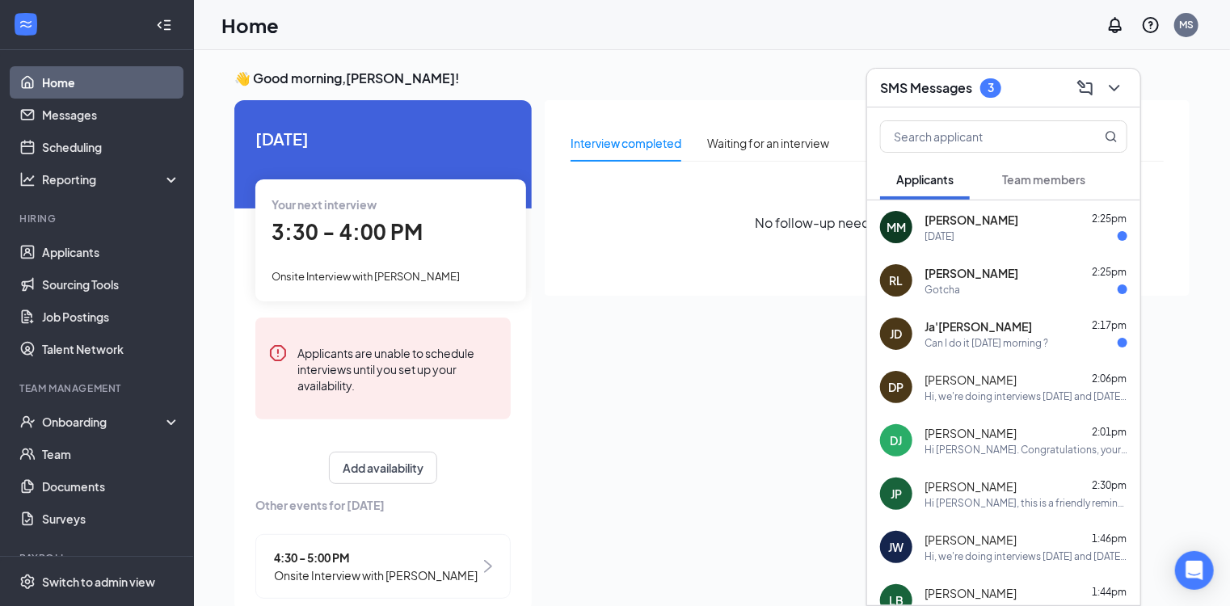
click at [989, 343] on div "Can I do it [DATE] morning ?" at bounding box center [987, 343] width 124 height 14
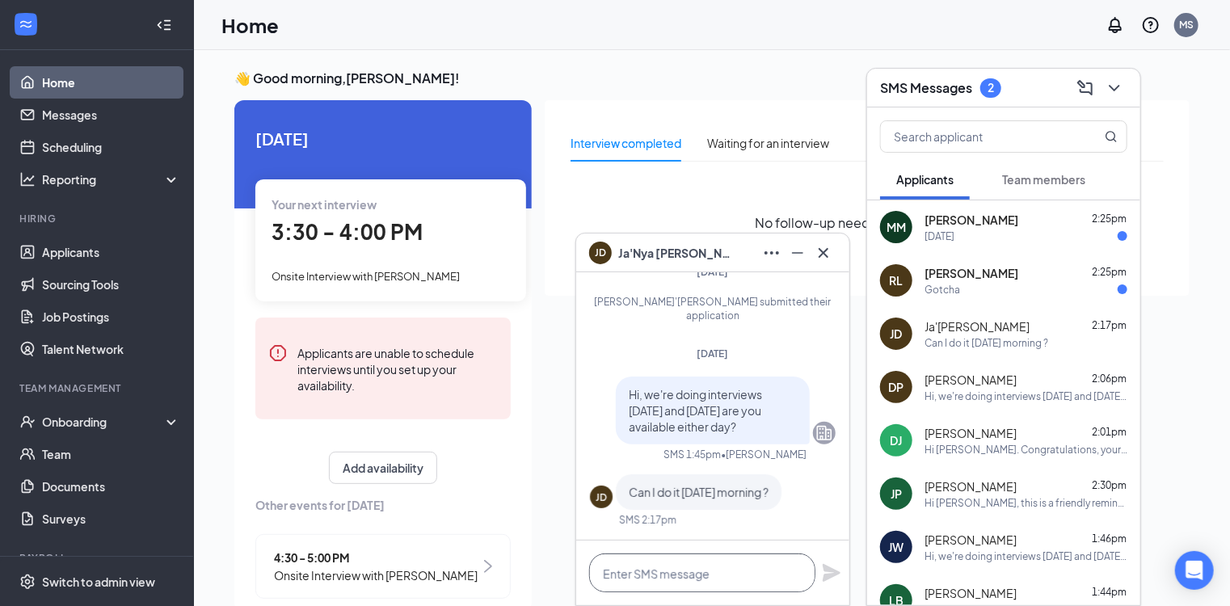
click at [673, 579] on textarea at bounding box center [702, 573] width 226 height 39
type textarea "w"
drag, startPoint x: 620, startPoint y: 572, endPoint x: 596, endPoint y: 572, distance: 24.2
click at [596, 572] on textarea "Will 930 work for you?" at bounding box center [702, 573] width 226 height 39
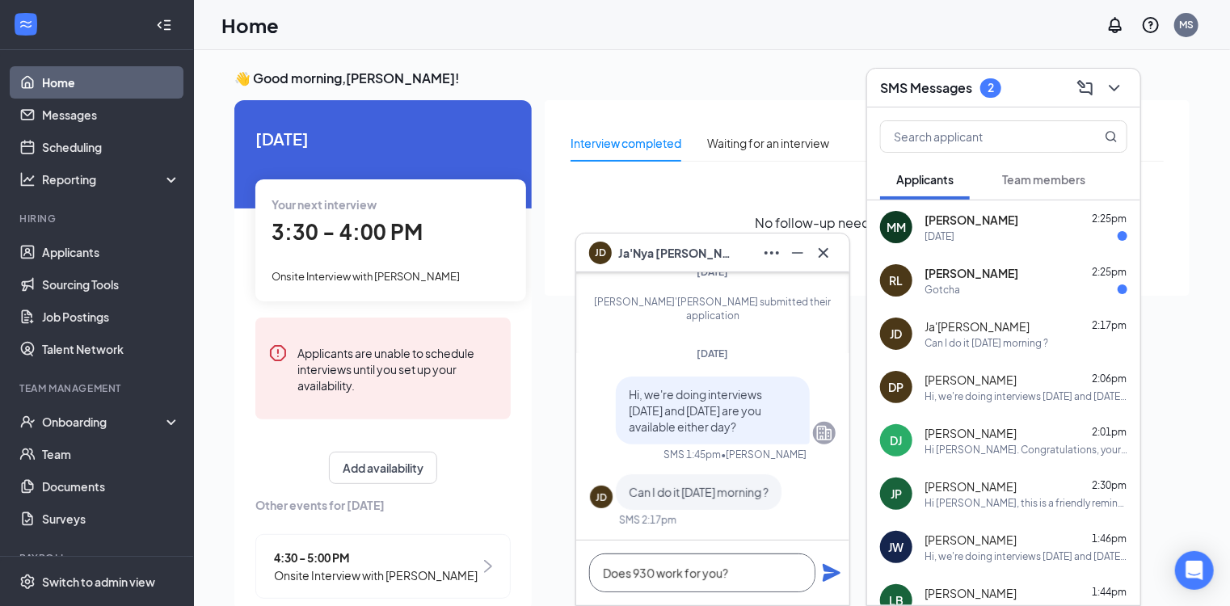
drag, startPoint x: 729, startPoint y: 575, endPoint x: 585, endPoint y: 579, distance: 143.9
click at [585, 579] on div "Does 930 work for you?" at bounding box center [712, 573] width 273 height 65
type textarea "W"
type textarea "[DATE] at 930?"
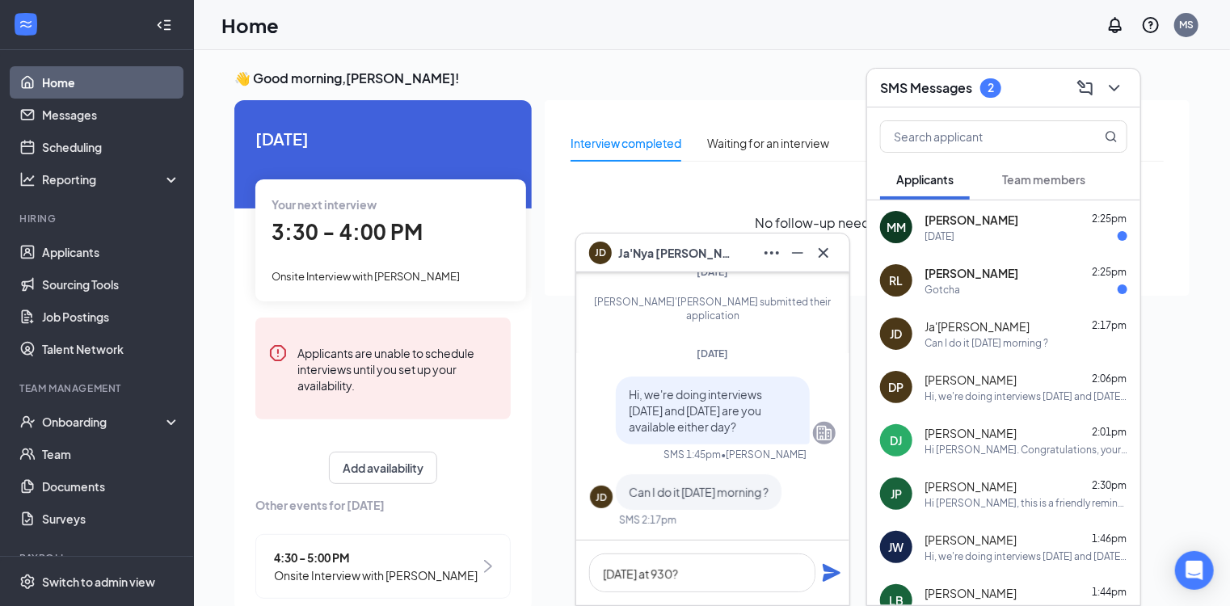
click at [837, 571] on icon "Plane" at bounding box center [832, 573] width 18 height 18
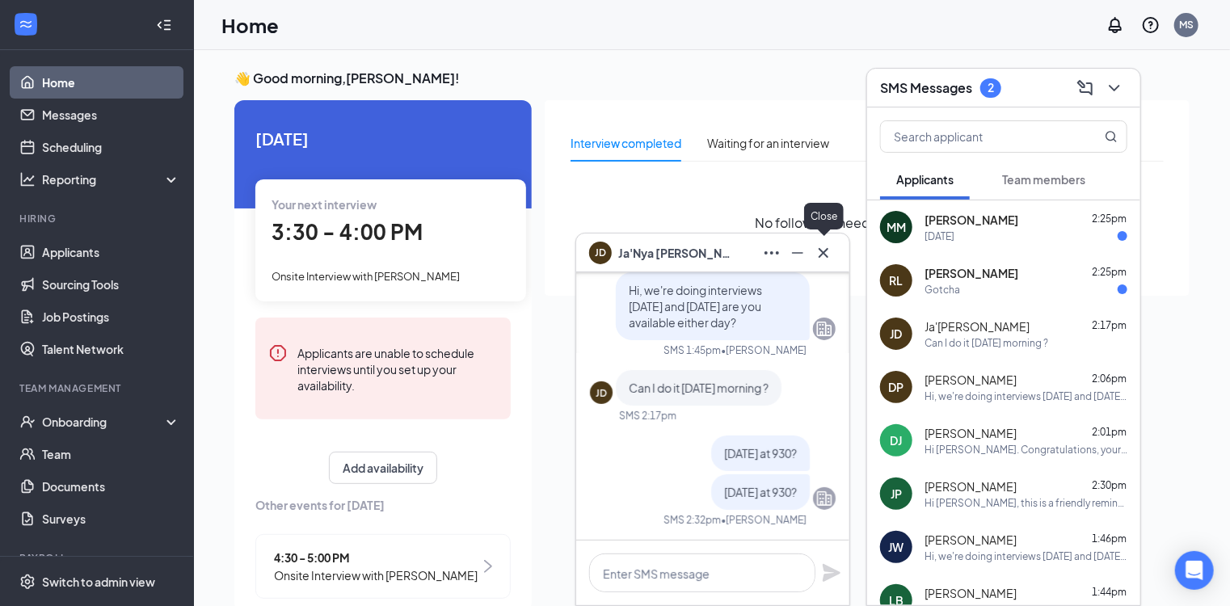
click at [825, 255] on icon "Cross" at bounding box center [823, 252] width 19 height 19
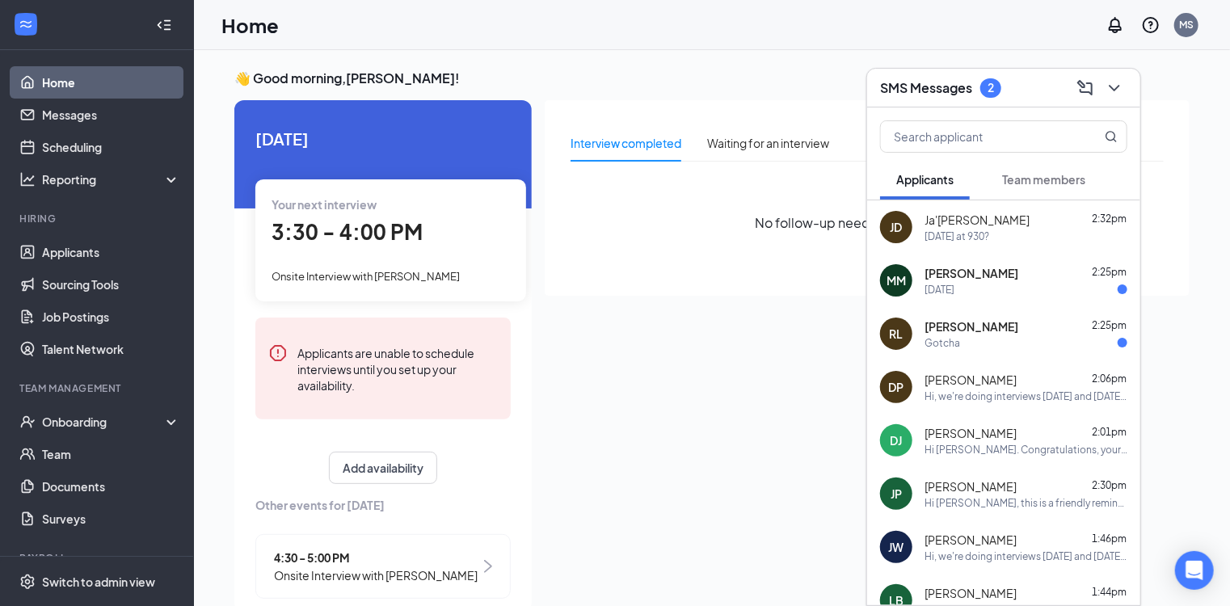
click at [973, 284] on div "[DATE]" at bounding box center [1026, 290] width 203 height 14
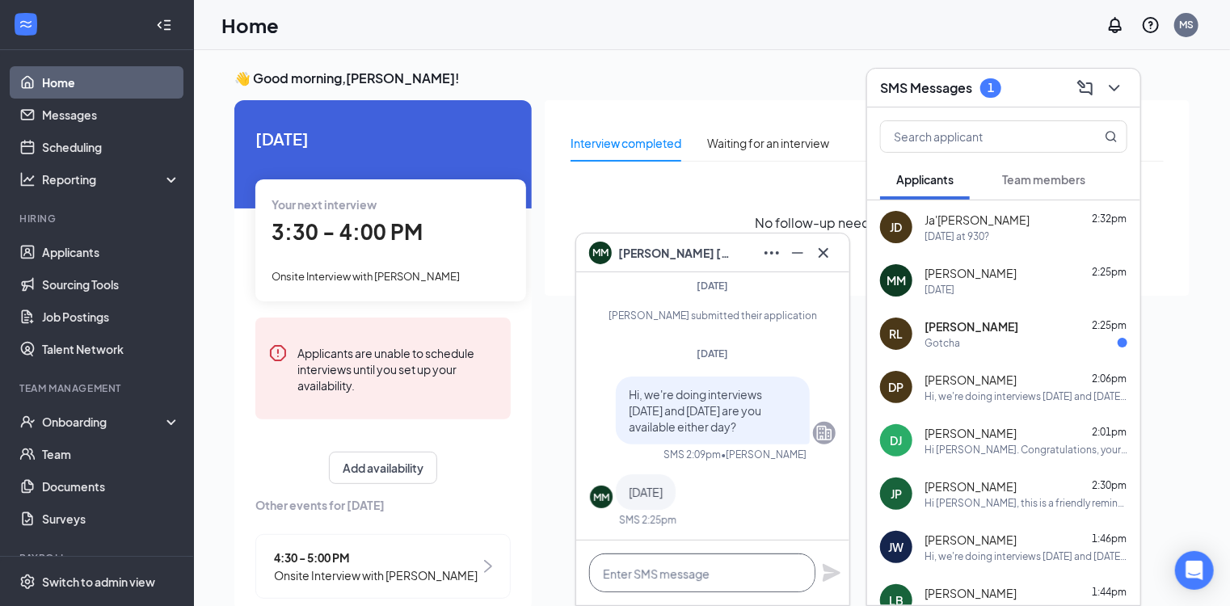
click at [672, 575] on textarea at bounding box center [702, 573] width 226 height 39
type textarea "230?"
click at [832, 571] on icon "Plane" at bounding box center [832, 573] width 18 height 18
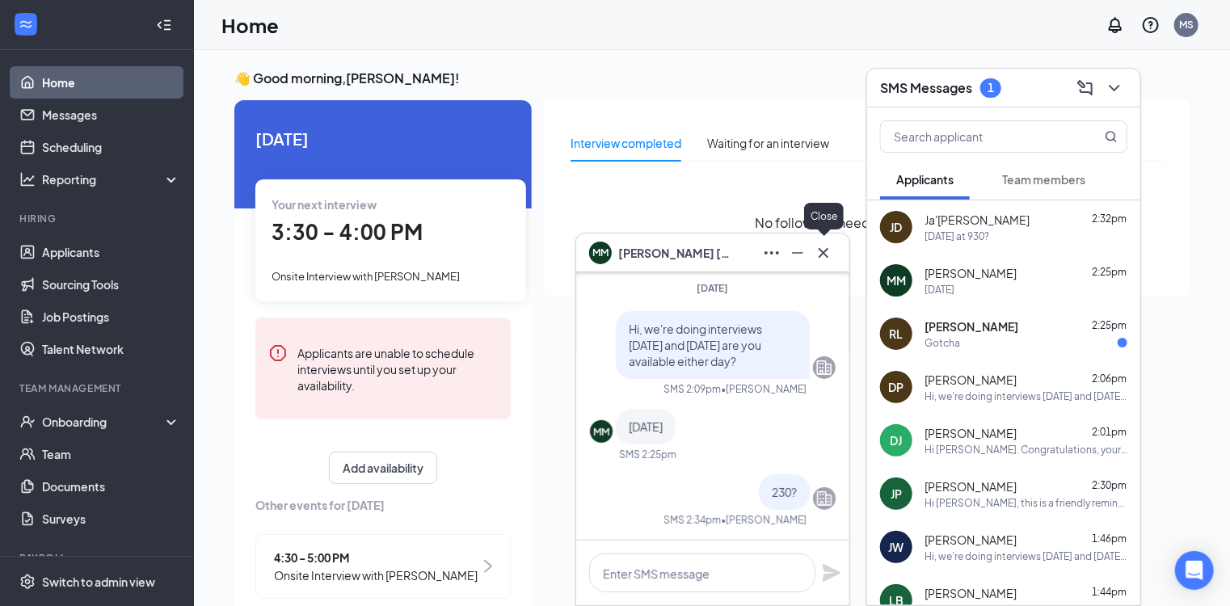
click at [822, 255] on icon "Cross" at bounding box center [824, 252] width 10 height 10
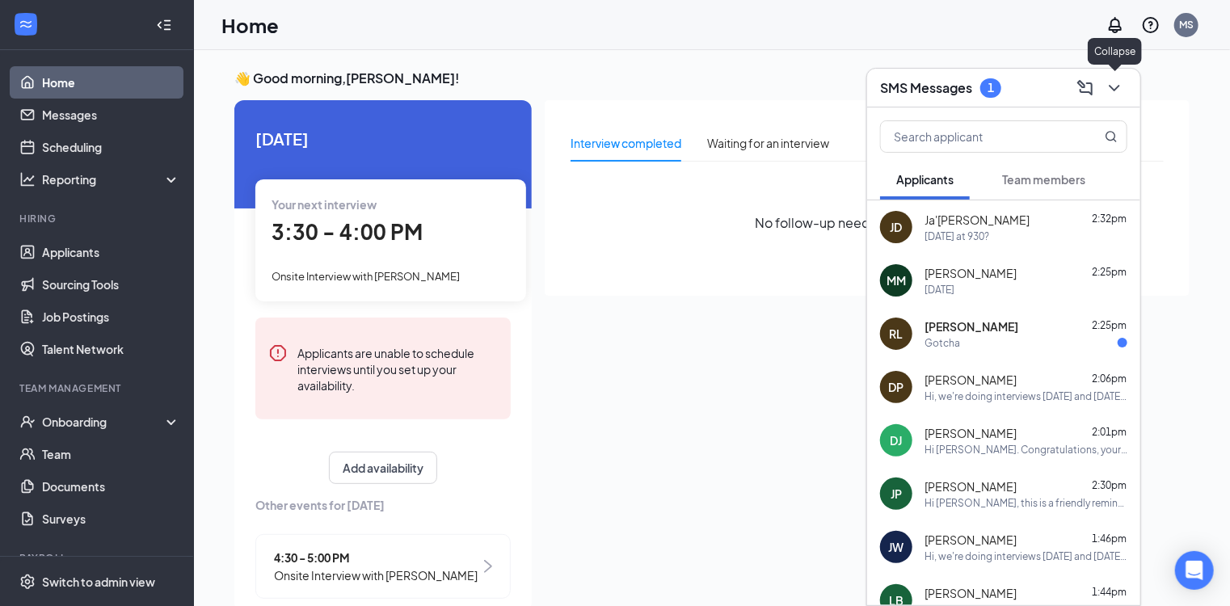
click at [1119, 86] on icon "ChevronDown" at bounding box center [1114, 87] width 19 height 19
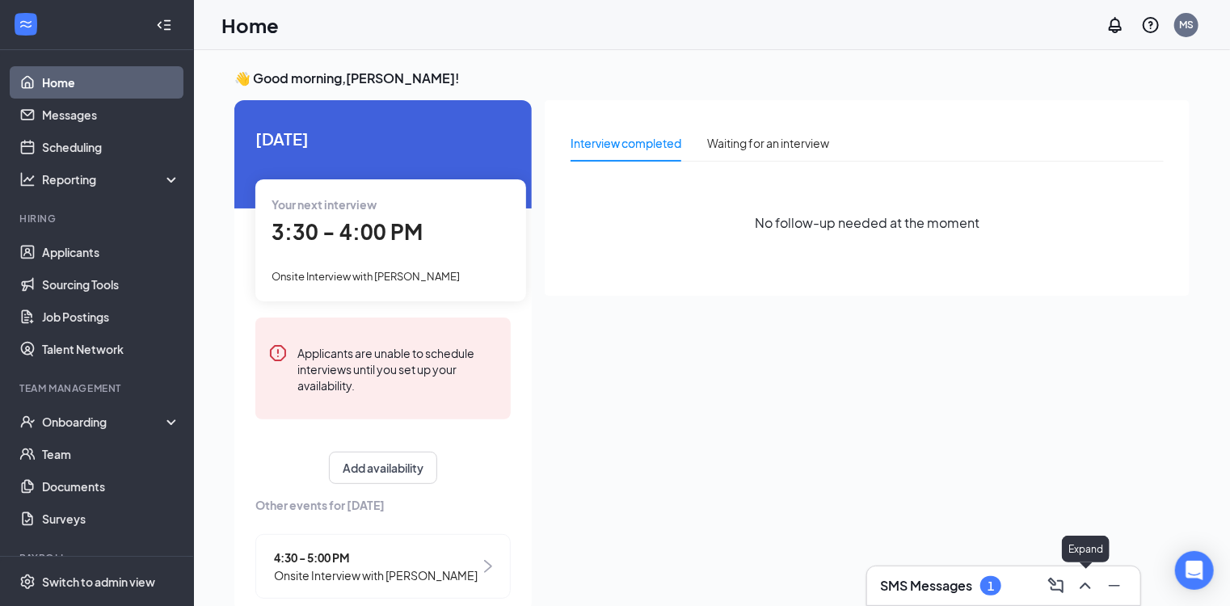
click at [1076, 582] on icon "ChevronUp" at bounding box center [1085, 585] width 19 height 19
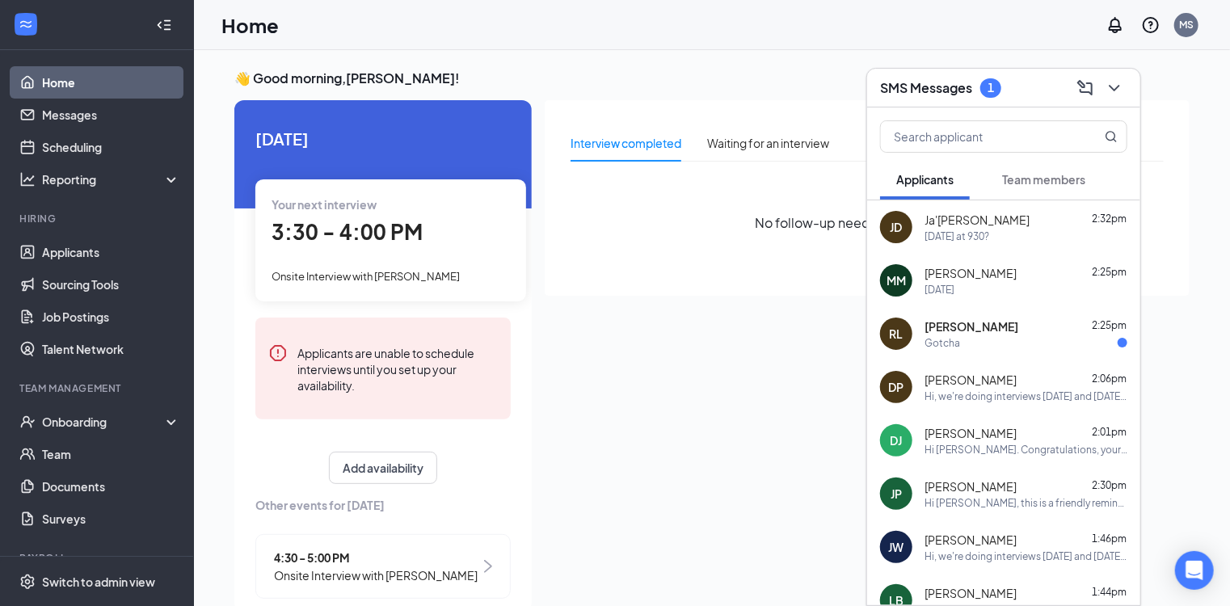
click at [1027, 343] on div "Gotcha" at bounding box center [1026, 343] width 203 height 14
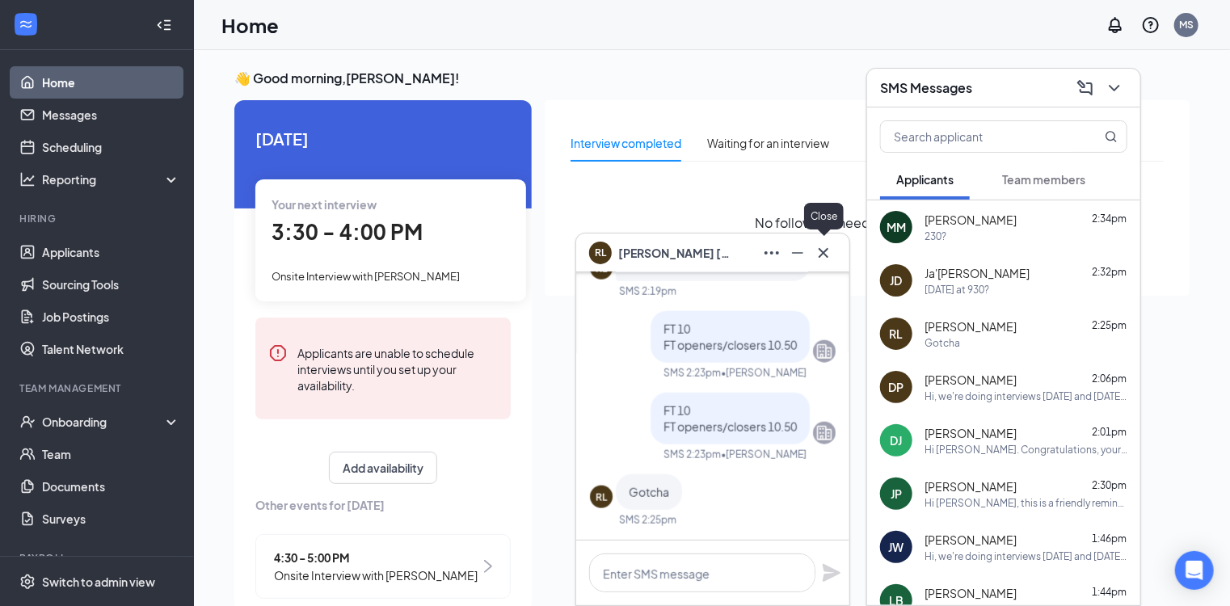
click at [822, 249] on icon "Cross" at bounding box center [823, 252] width 19 height 19
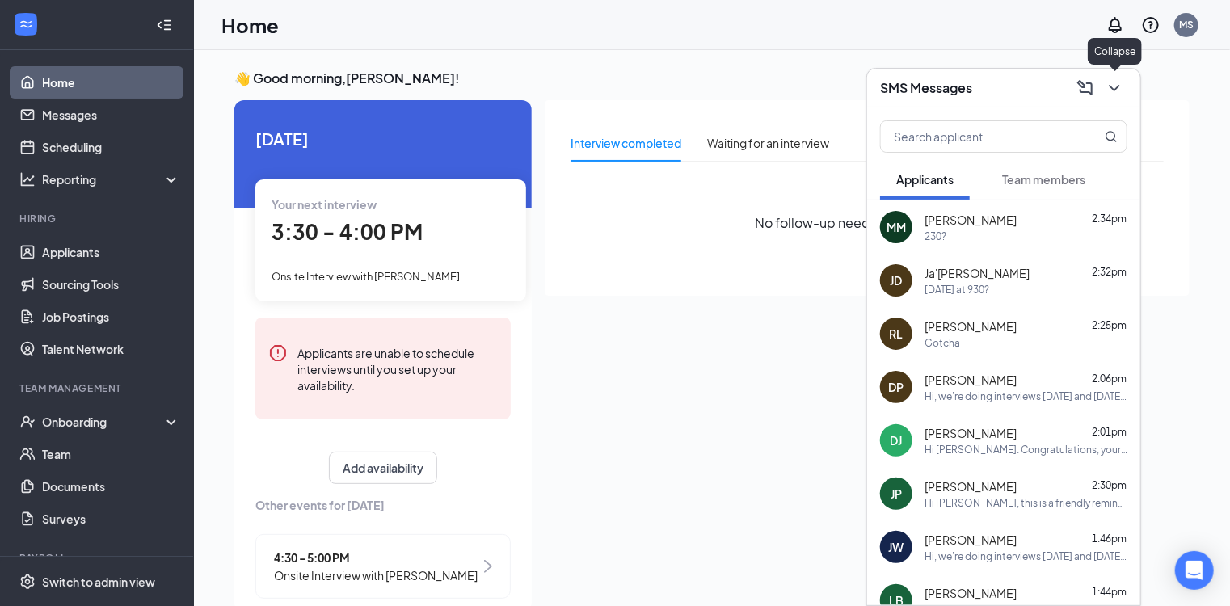
click at [1114, 94] on icon "ChevronDown" at bounding box center [1114, 87] width 19 height 19
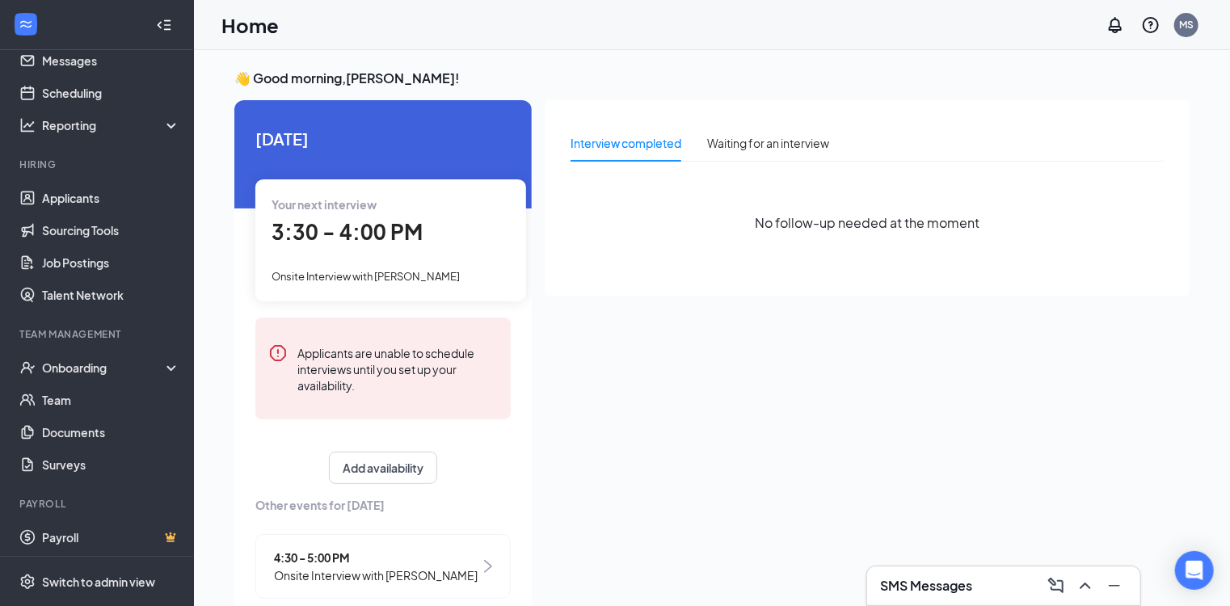
scroll to position [58, 0]
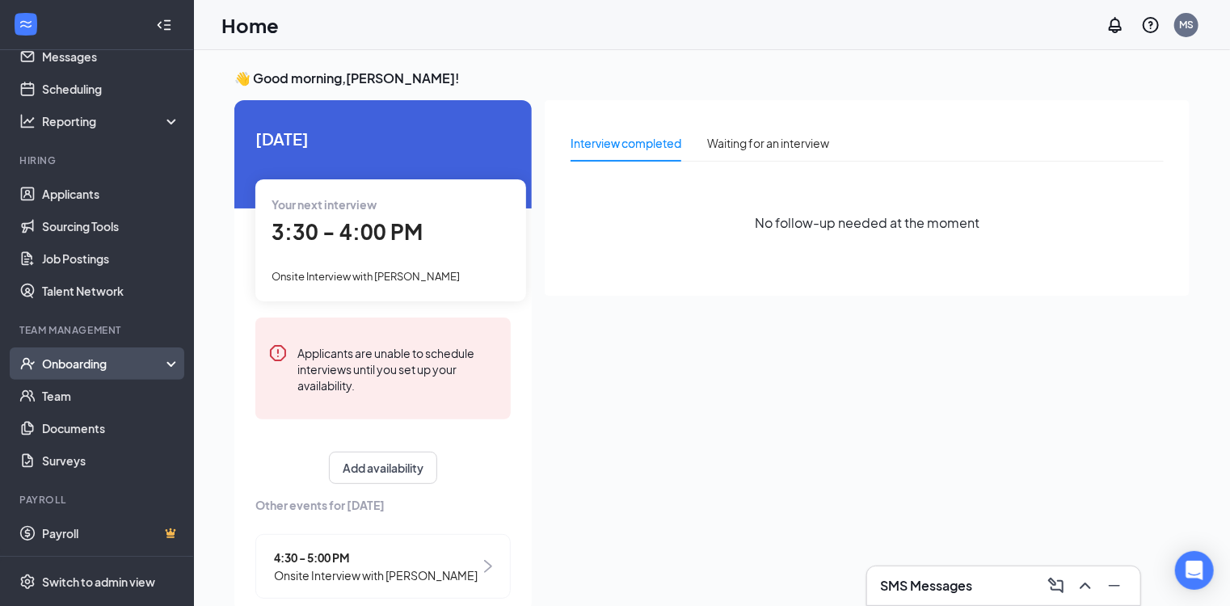
click at [82, 362] on div "Onboarding" at bounding box center [104, 364] width 124 height 16
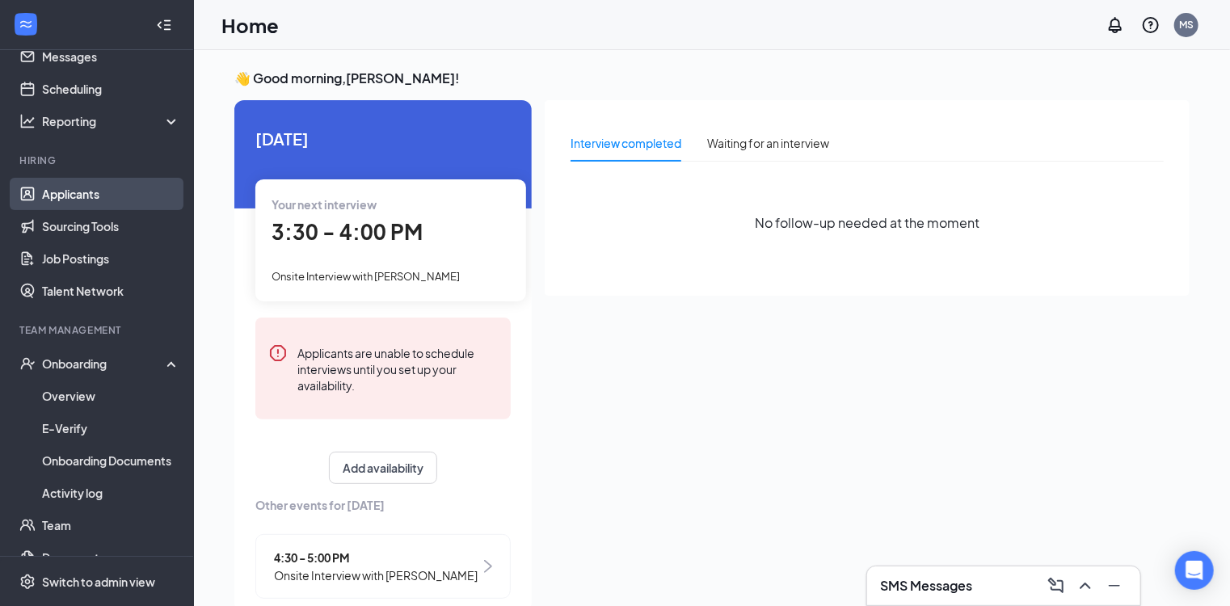
click at [68, 190] on link "Applicants" at bounding box center [111, 194] width 138 height 32
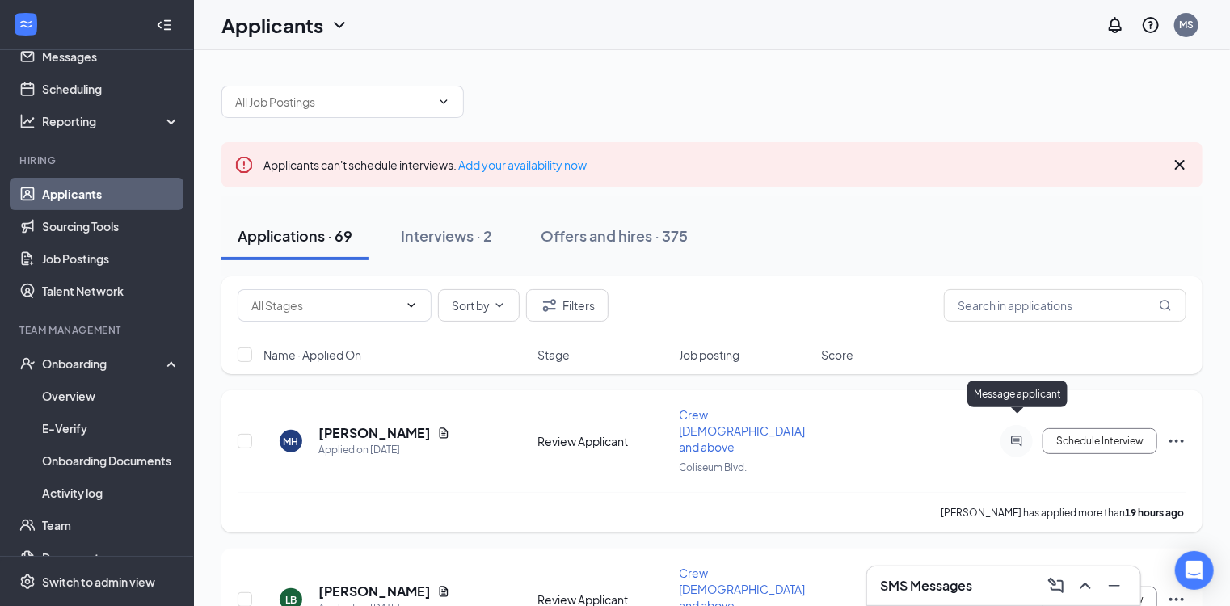
click at [1017, 436] on icon "ActiveChat" at bounding box center [1016, 441] width 11 height 11
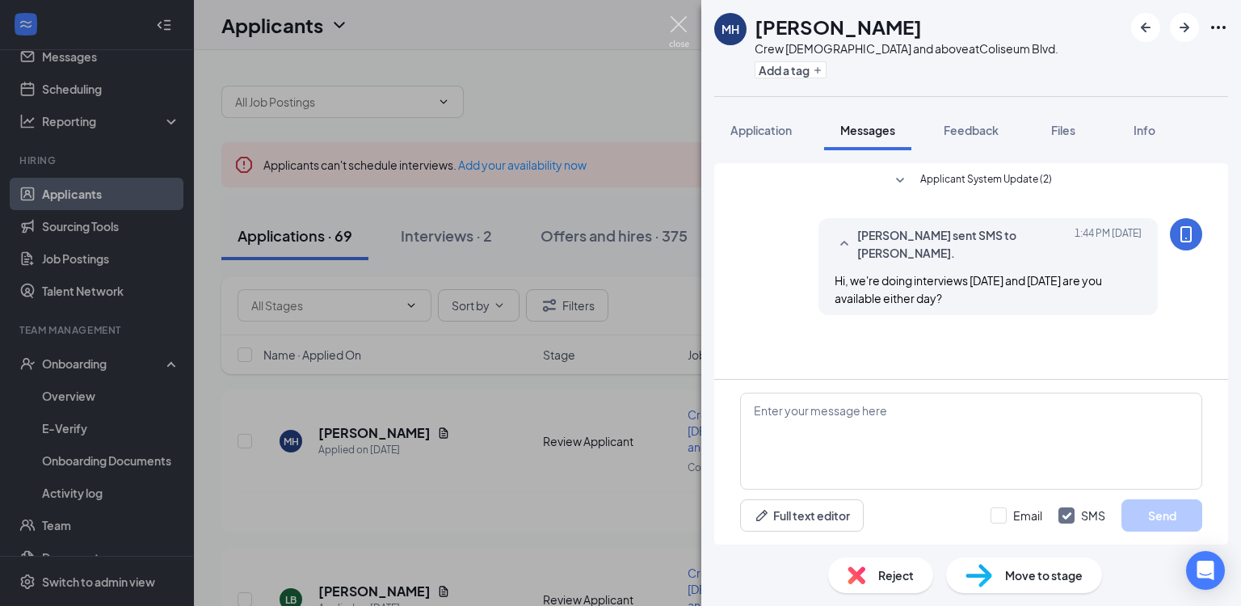
click at [680, 23] on img at bounding box center [679, 32] width 20 height 32
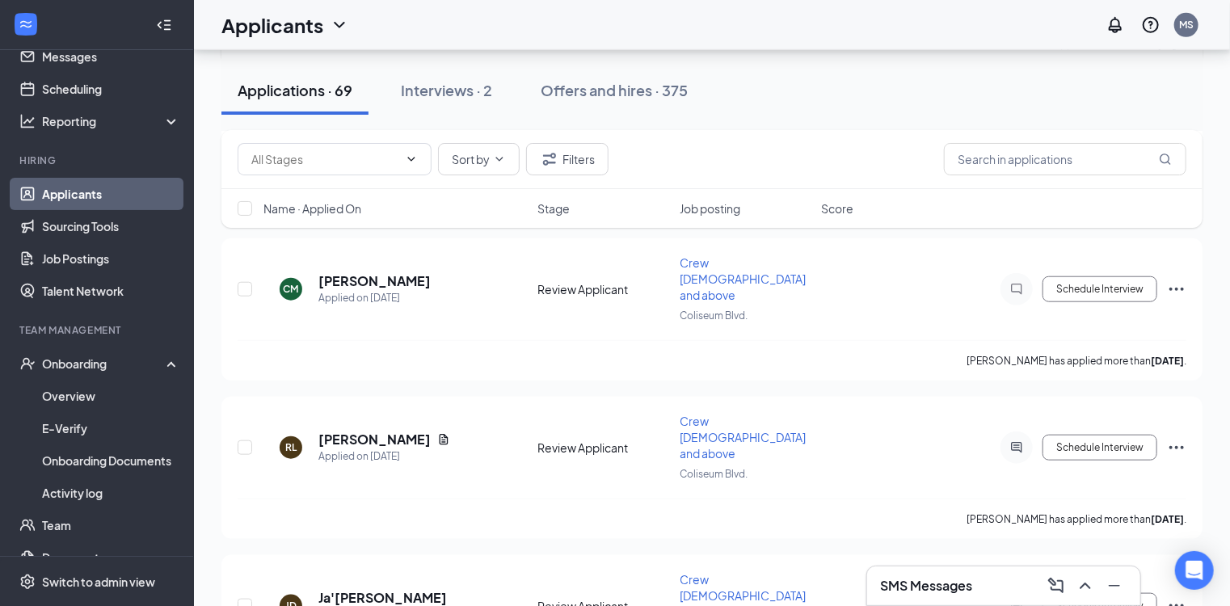
scroll to position [636, 0]
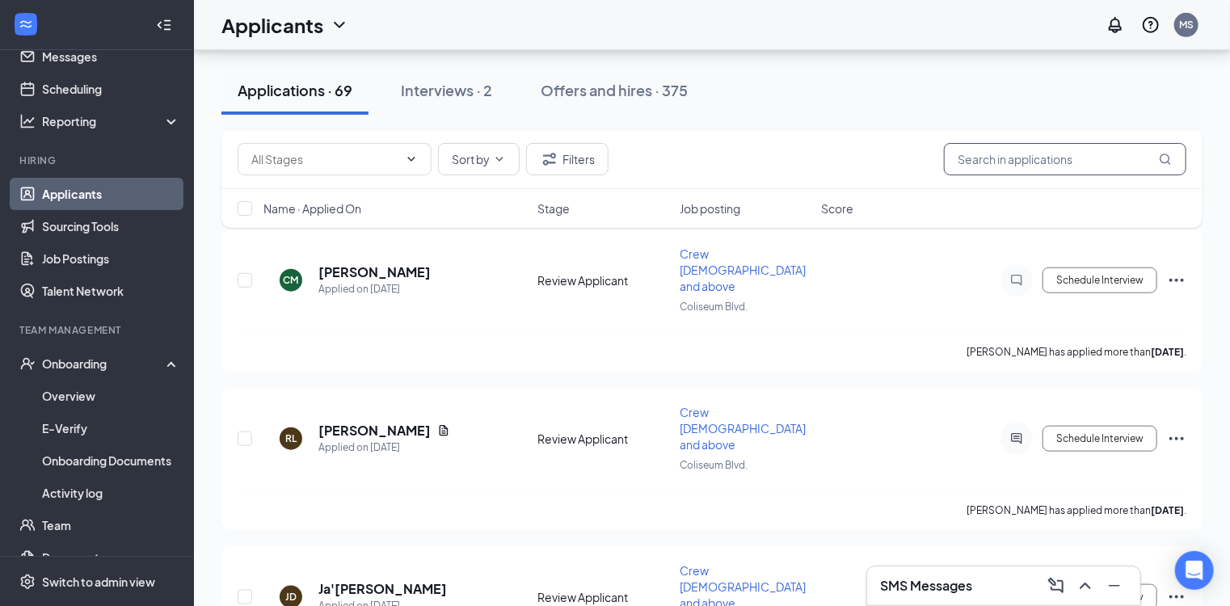
click at [1058, 158] on input "text" at bounding box center [1065, 159] width 242 height 32
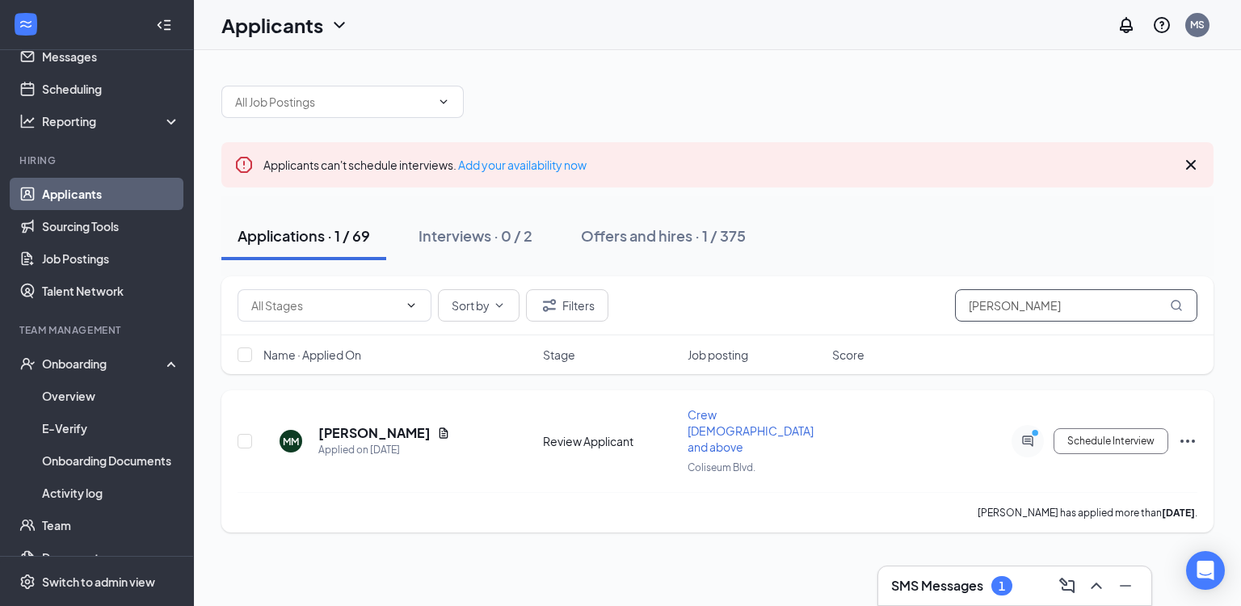
type input "michael"
click at [1025, 436] on icon "ActiveChat" at bounding box center [1027, 441] width 11 height 11
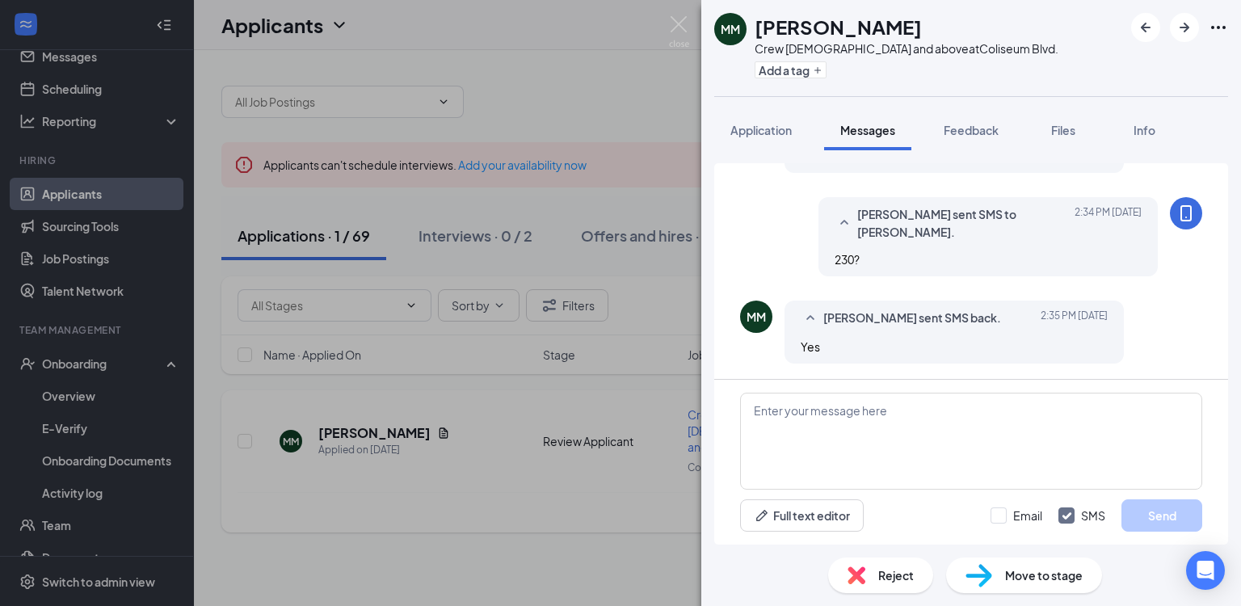
scroll to position [230, 0]
click at [681, 26] on img at bounding box center [679, 32] width 20 height 32
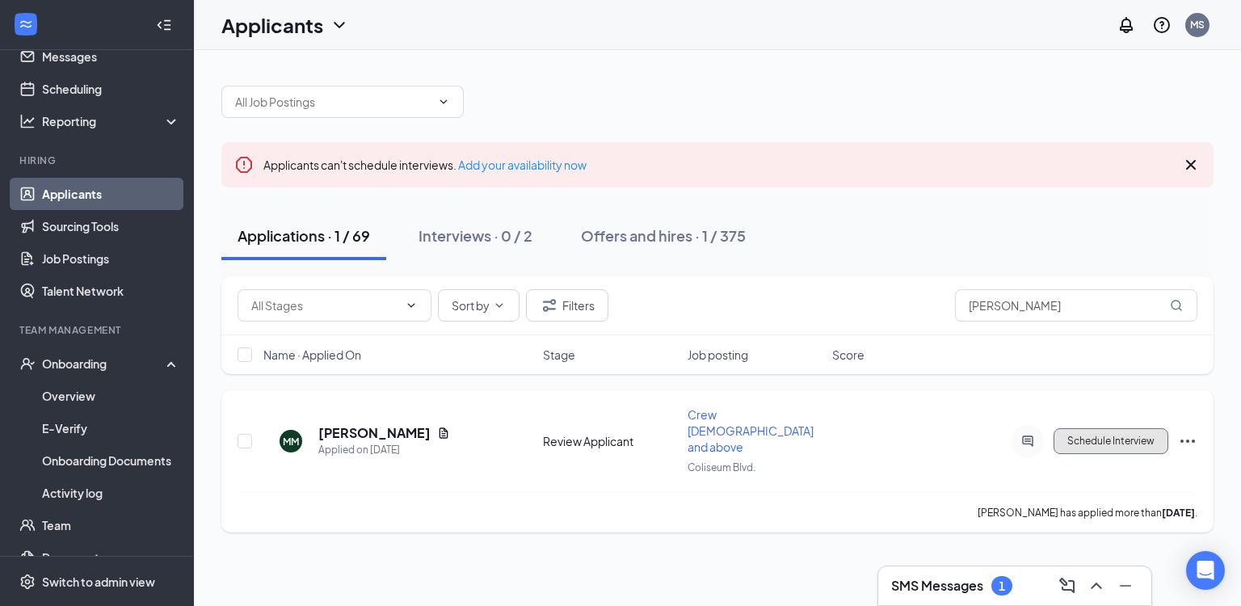
click at [1102, 428] on button "Schedule Interview" at bounding box center [1111, 441] width 115 height 26
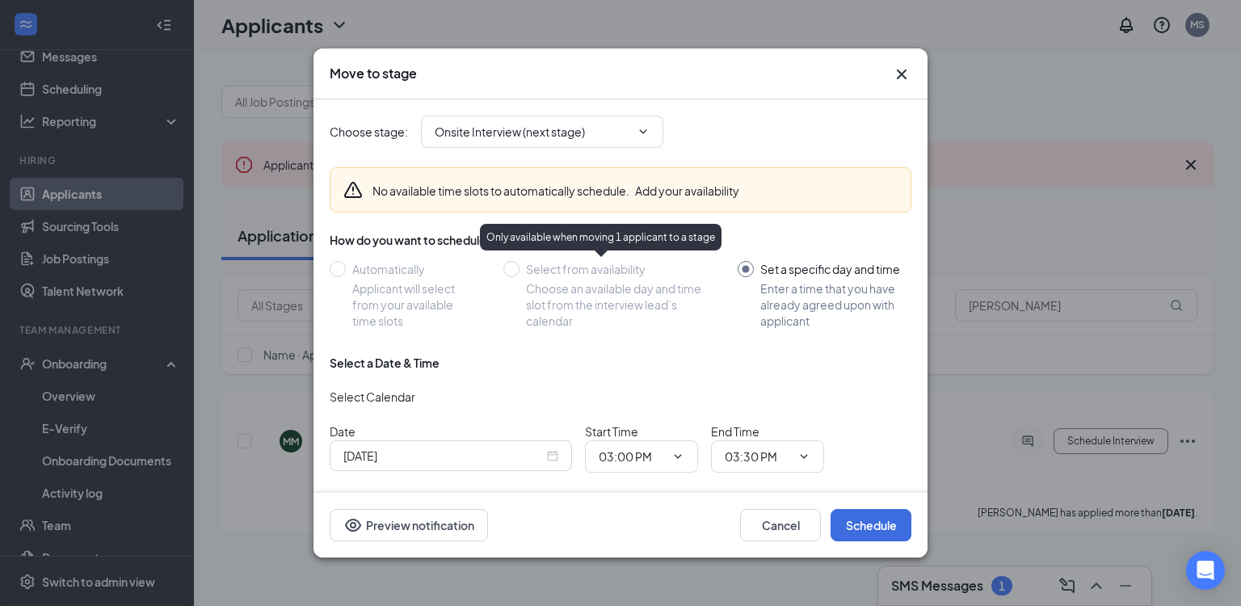
click at [554, 456] on div "Oct 15, 2025" at bounding box center [450, 456] width 215 height 18
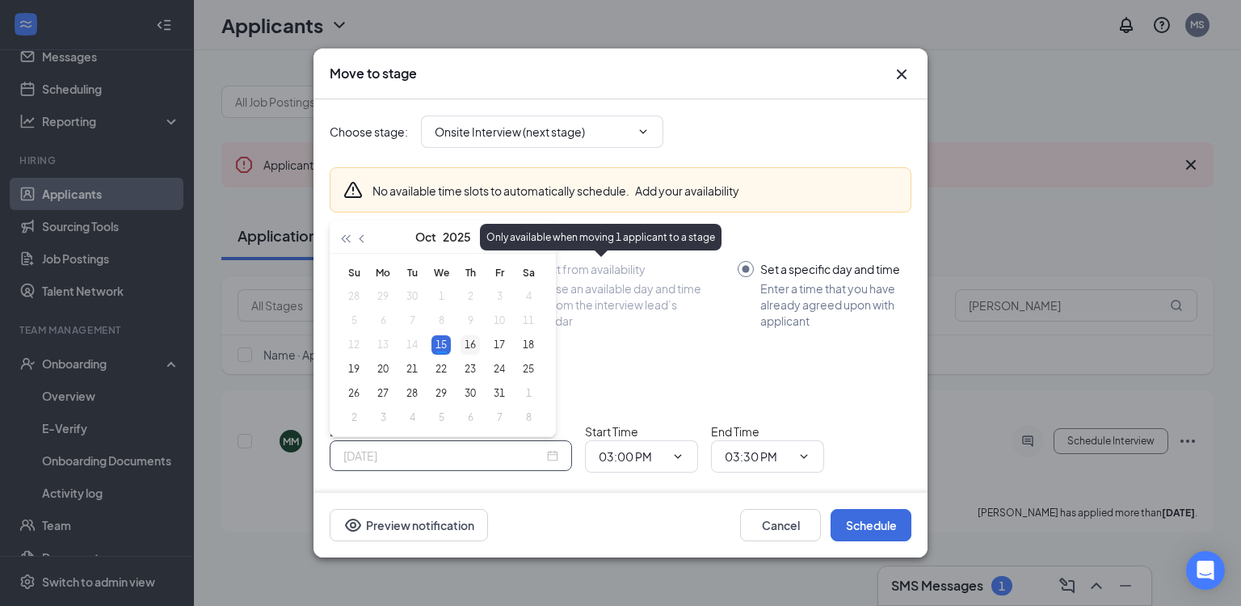
type input "Oct 16, 2025"
click at [472, 341] on div "16" at bounding box center [470, 344] width 19 height 19
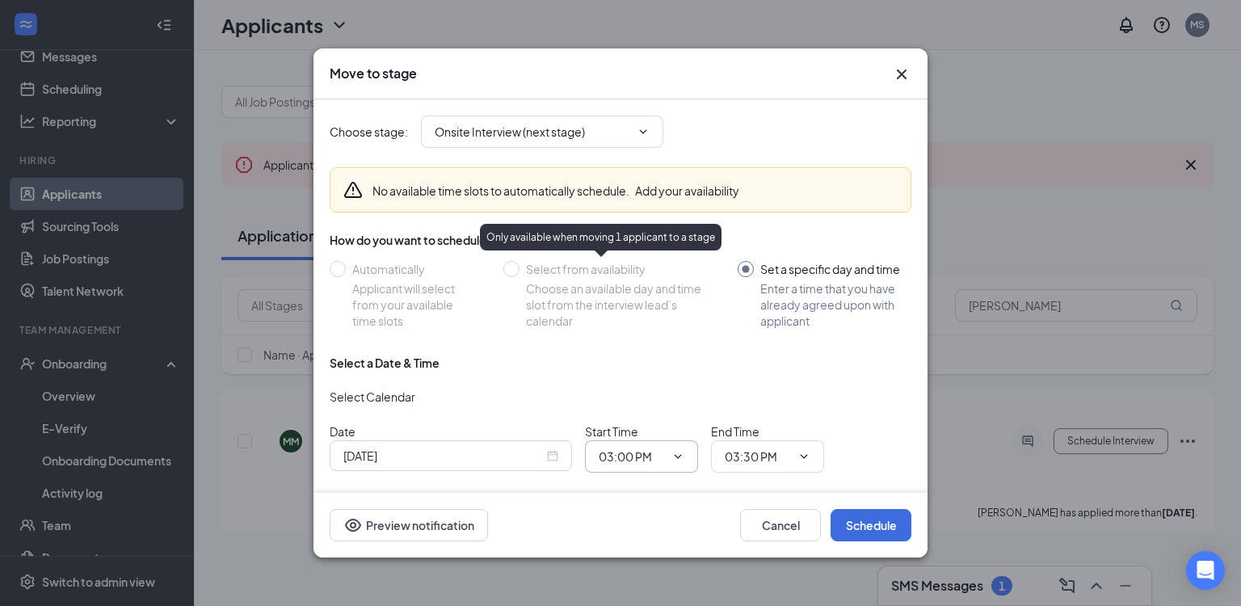
click at [679, 456] on icon "ChevronDown" at bounding box center [678, 456] width 7 height 4
click at [640, 268] on div "02:30 PM" at bounding box center [635, 268] width 48 height 18
type input "02:30 PM"
click at [794, 454] on span "03:30 PM" at bounding box center [767, 456] width 113 height 32
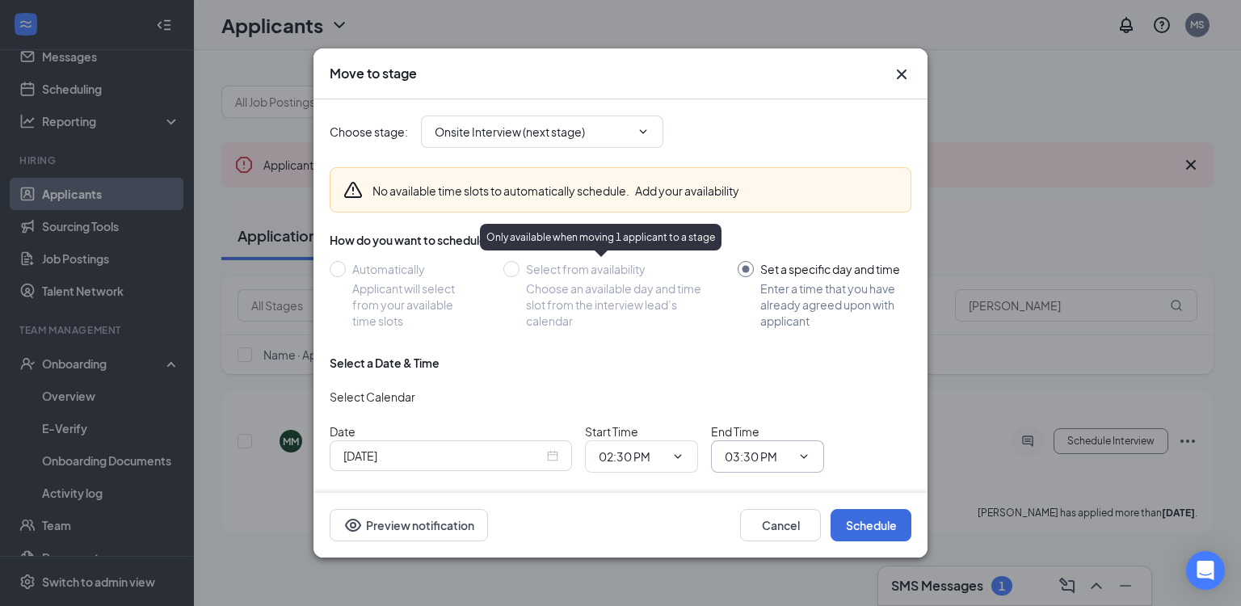
click at [798, 457] on icon "ChevronDown" at bounding box center [804, 456] width 13 height 13
click at [775, 336] on div "03:00 PM" at bounding box center [761, 342] width 48 height 18
type input "03:00 PM"
click at [876, 527] on button "Schedule" at bounding box center [871, 525] width 81 height 32
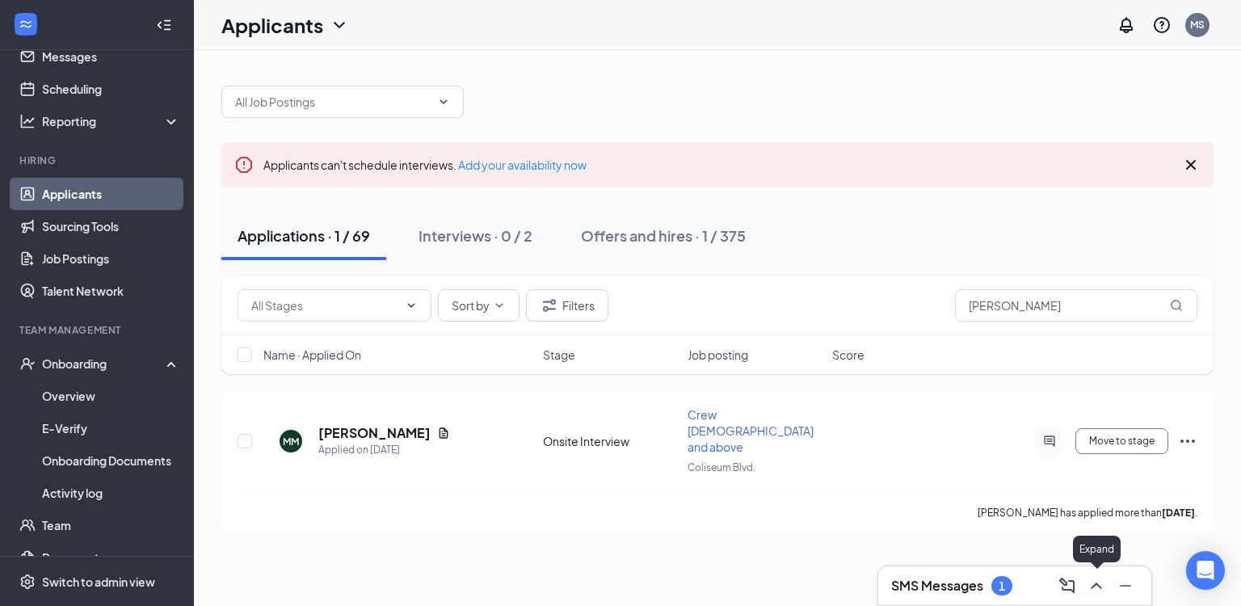
click at [1094, 587] on icon "ChevronUp" at bounding box center [1096, 585] width 19 height 19
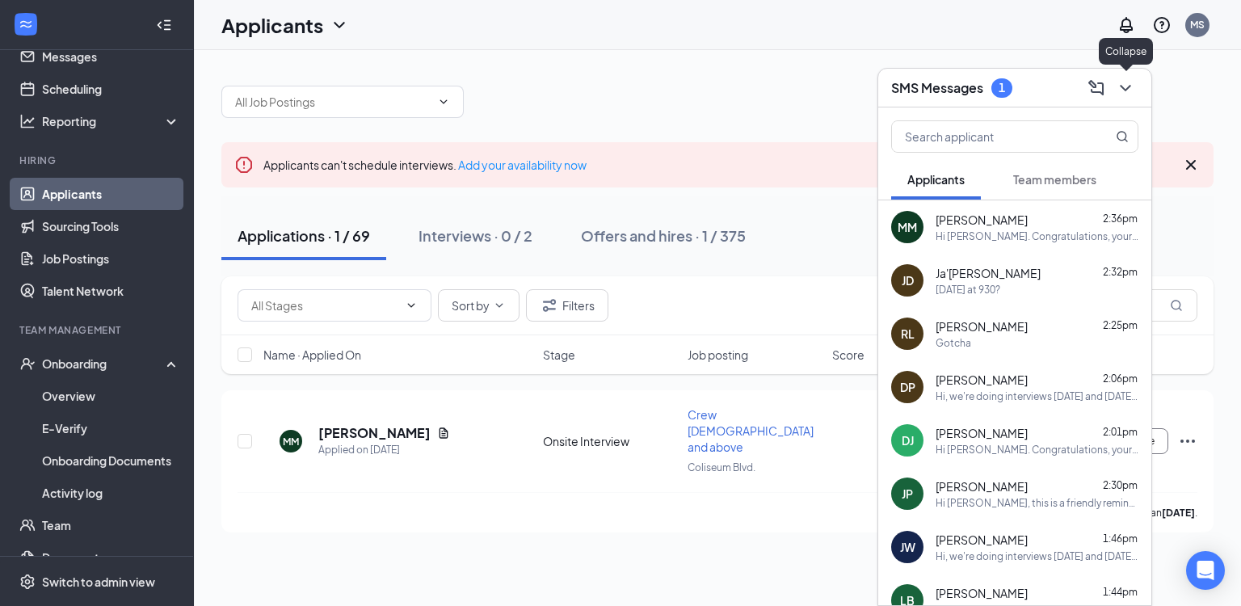
click at [1128, 91] on icon "ChevronDown" at bounding box center [1125, 87] width 19 height 19
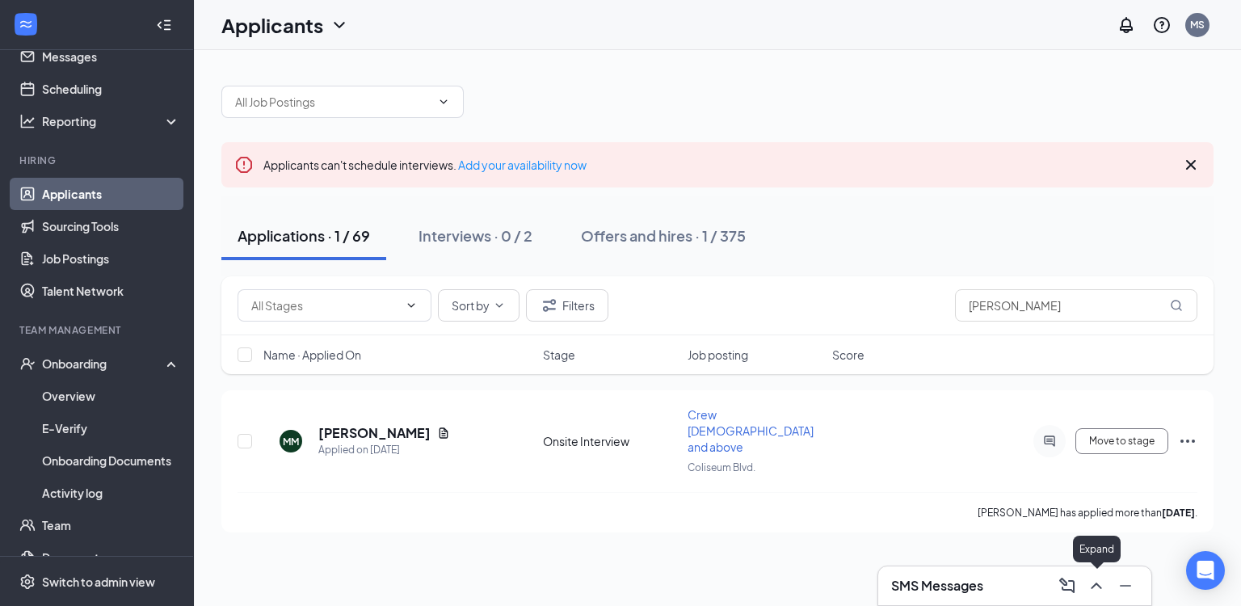
click at [1102, 588] on icon "ChevronUp" at bounding box center [1096, 585] width 19 height 19
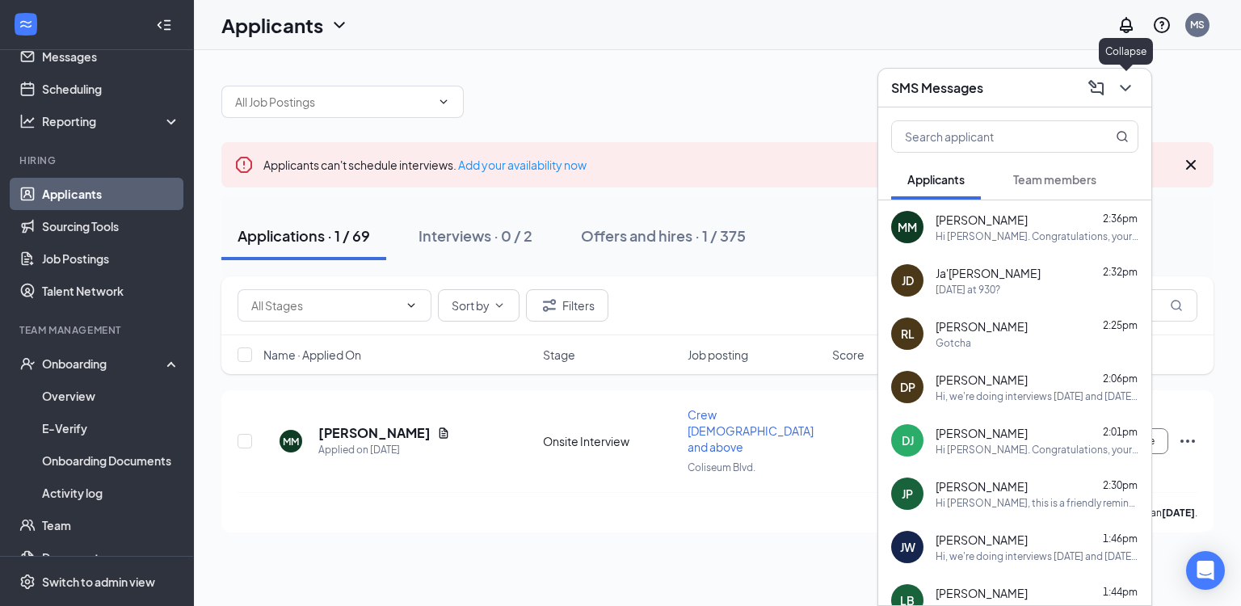
click at [1123, 86] on icon "ChevronDown" at bounding box center [1125, 88] width 11 height 6
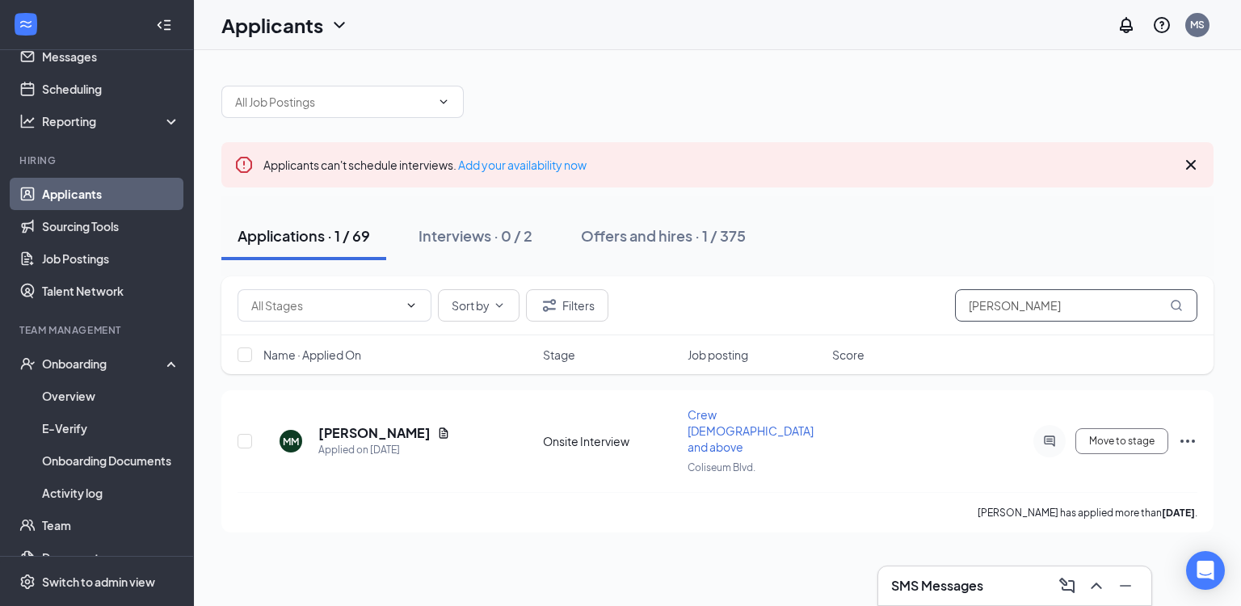
drag, startPoint x: 1047, startPoint y: 305, endPoint x: 719, endPoint y: 314, distance: 328.3
click at [730, 317] on div "Sort by Filters michael" at bounding box center [718, 305] width 960 height 32
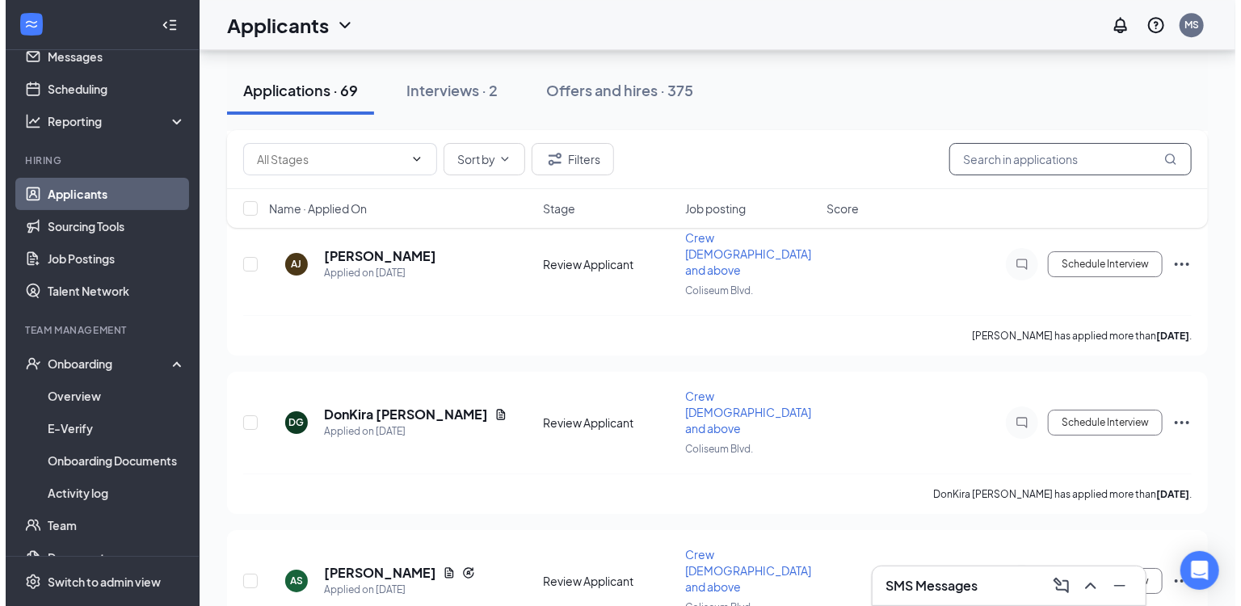
scroll to position [2726, 0]
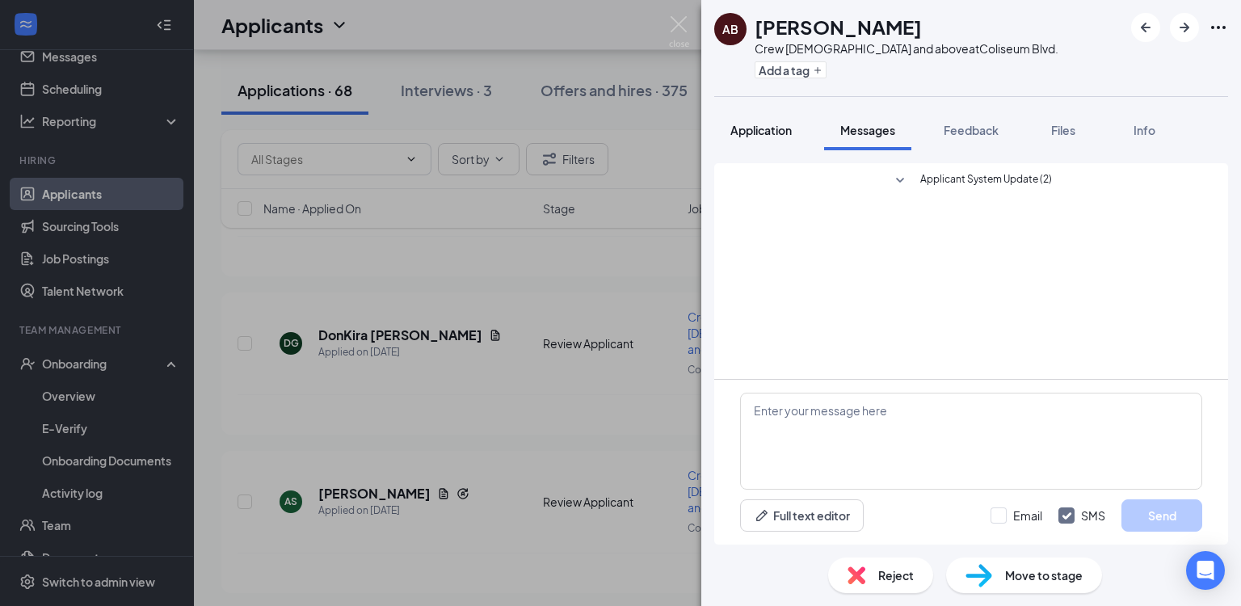
click at [767, 128] on span "Application" at bounding box center [761, 130] width 61 height 15
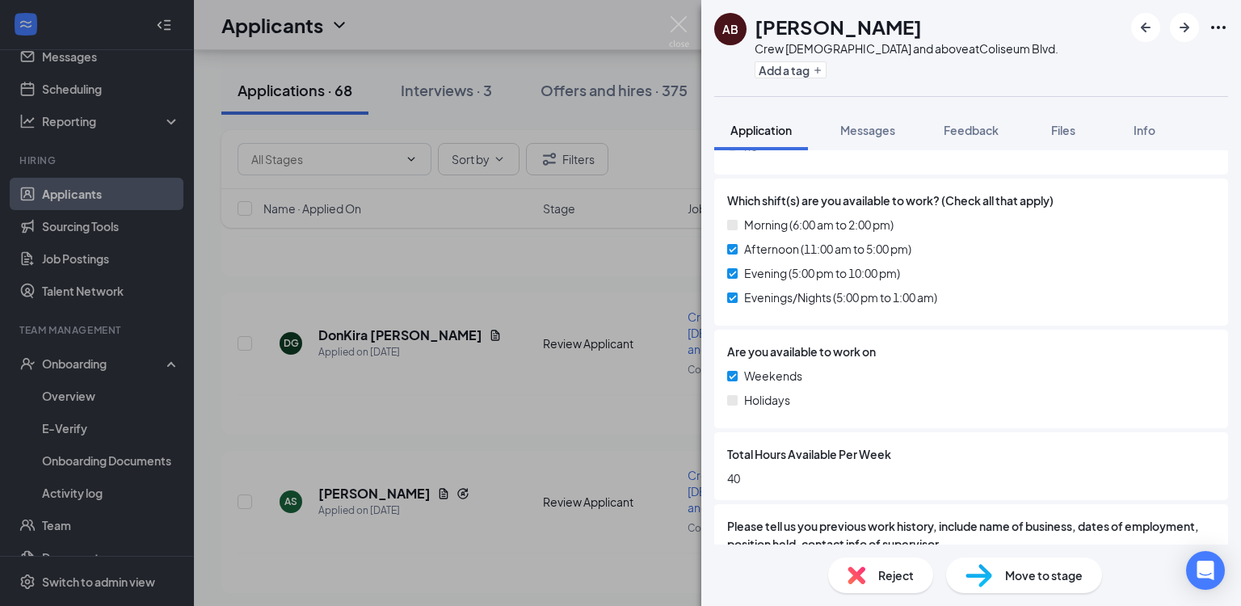
scroll to position [651, 0]
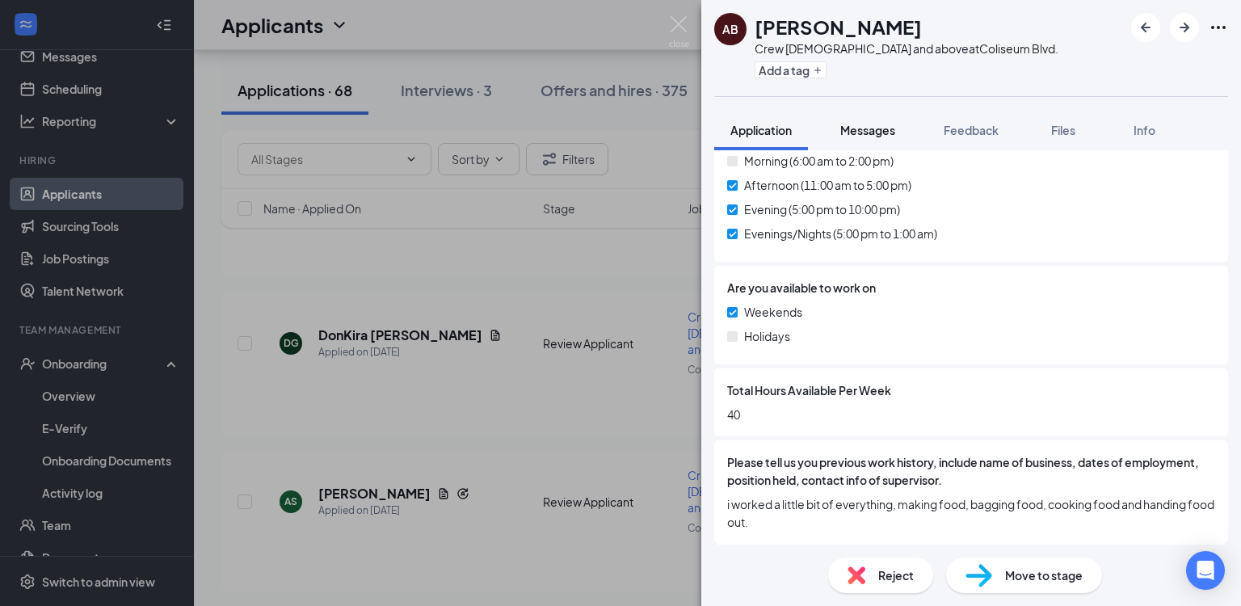
click at [891, 126] on span "Messages" at bounding box center [867, 130] width 55 height 15
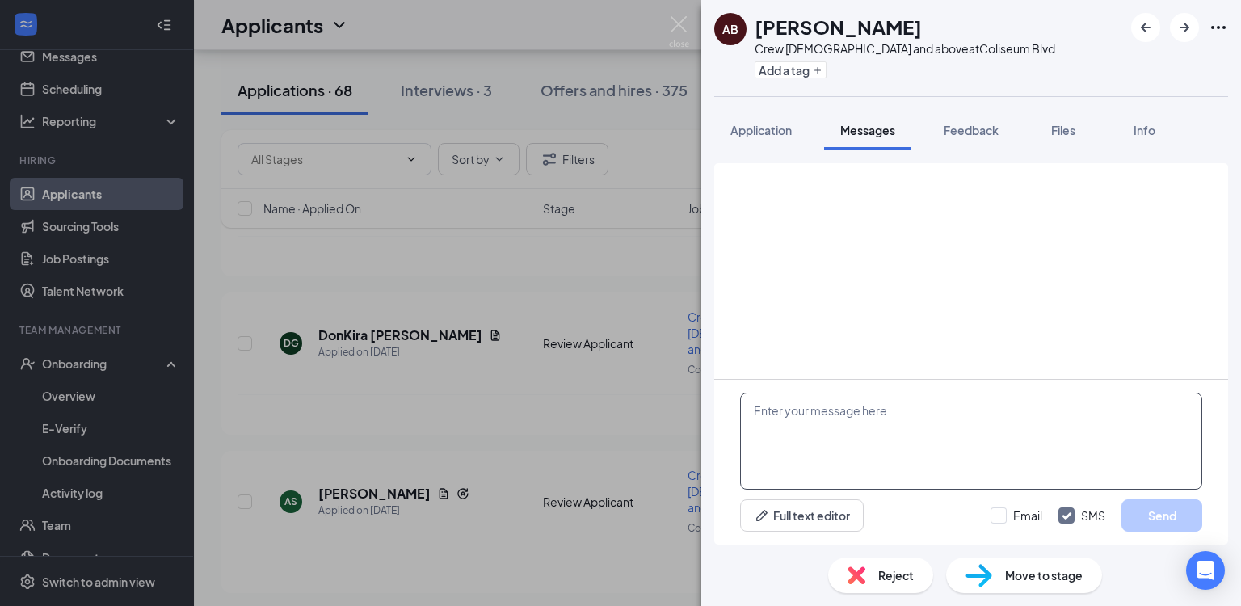
click at [927, 411] on textarea at bounding box center [971, 441] width 462 height 97
paste textarea "Hi, we're doing interviews today and tomorrow are you available either day?"
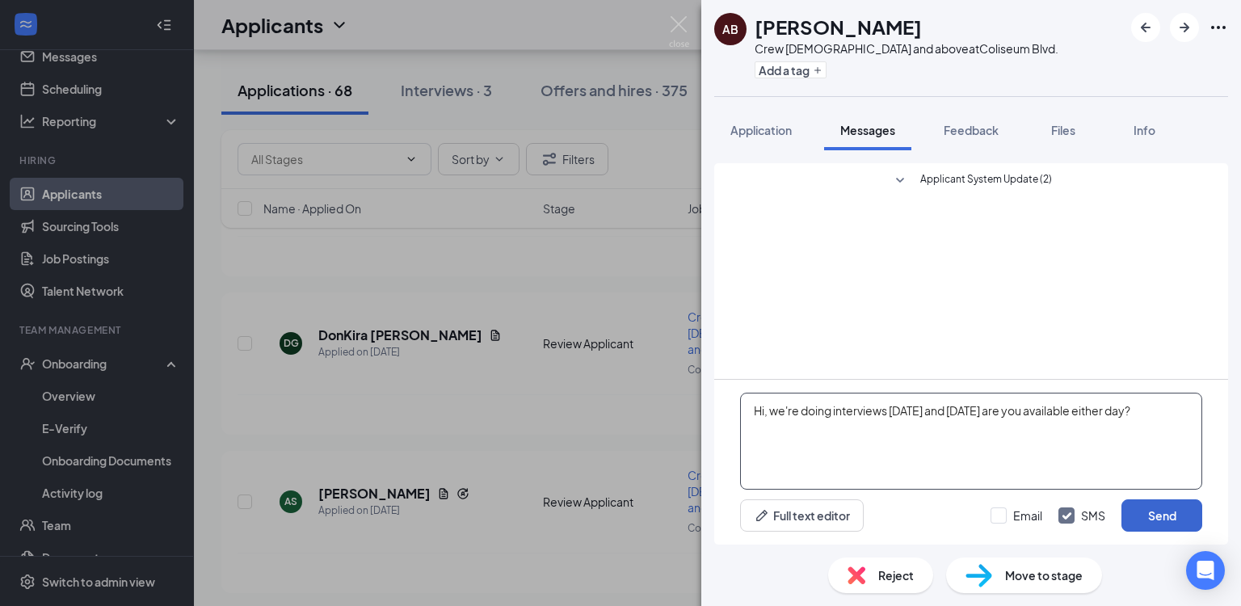
type textarea "Hi, we're doing interviews today and tomorrow are you available either day?"
click at [1158, 523] on button "Send" at bounding box center [1162, 515] width 81 height 32
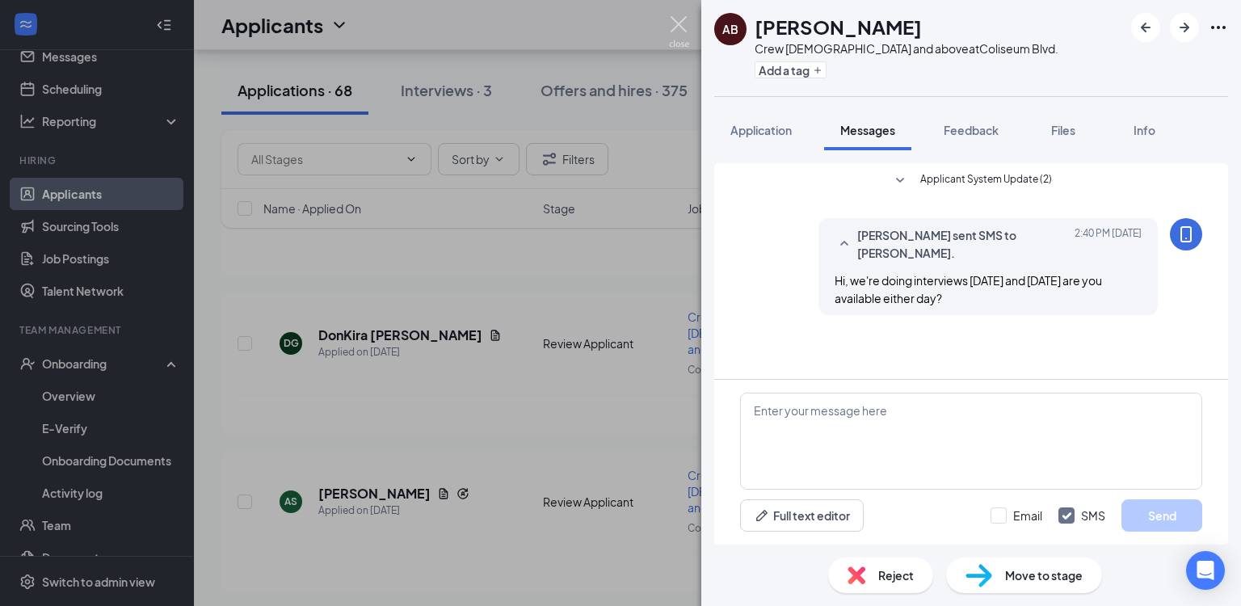
click at [672, 26] on img at bounding box center [679, 32] width 20 height 32
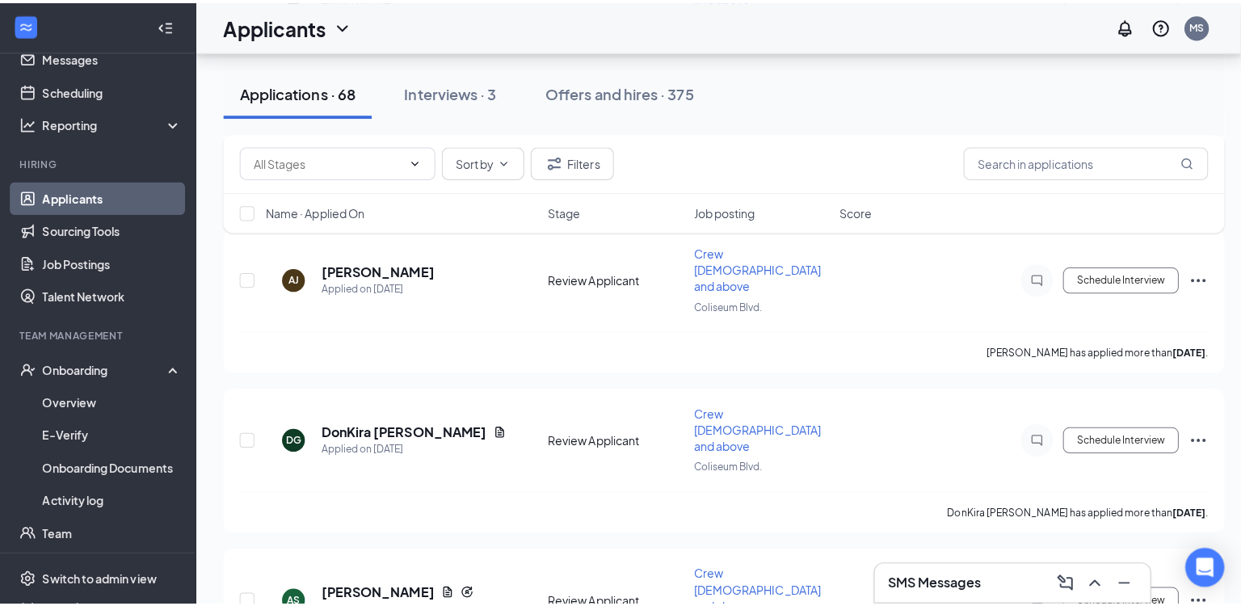
scroll to position [2547, 0]
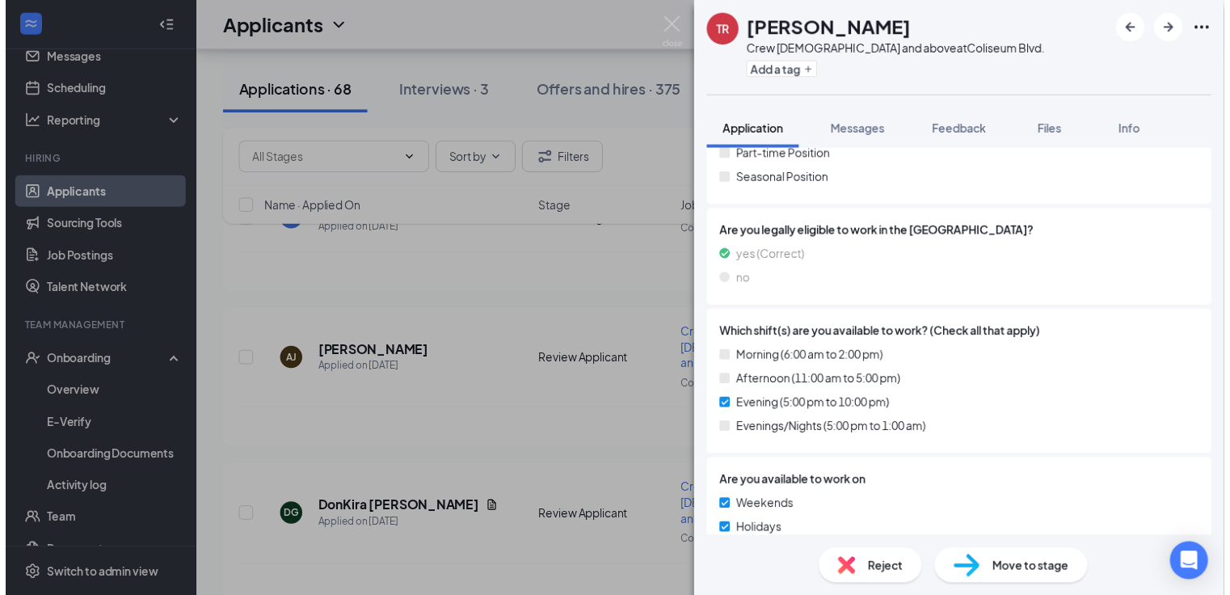
scroll to position [414, 0]
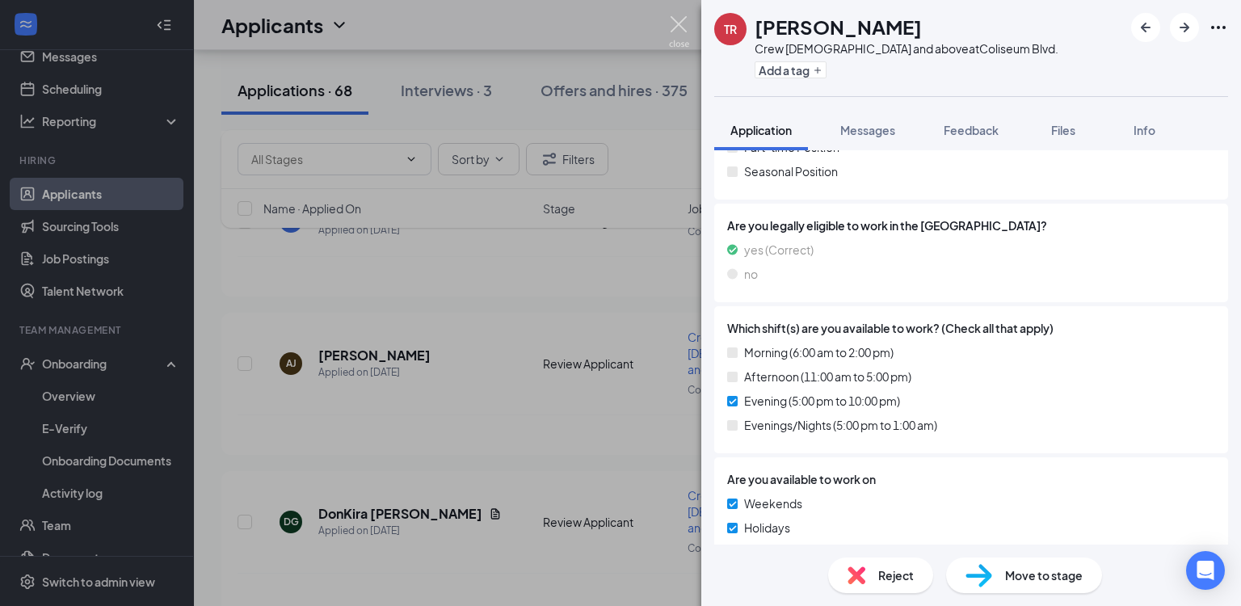
click at [674, 16] on img at bounding box center [679, 32] width 20 height 32
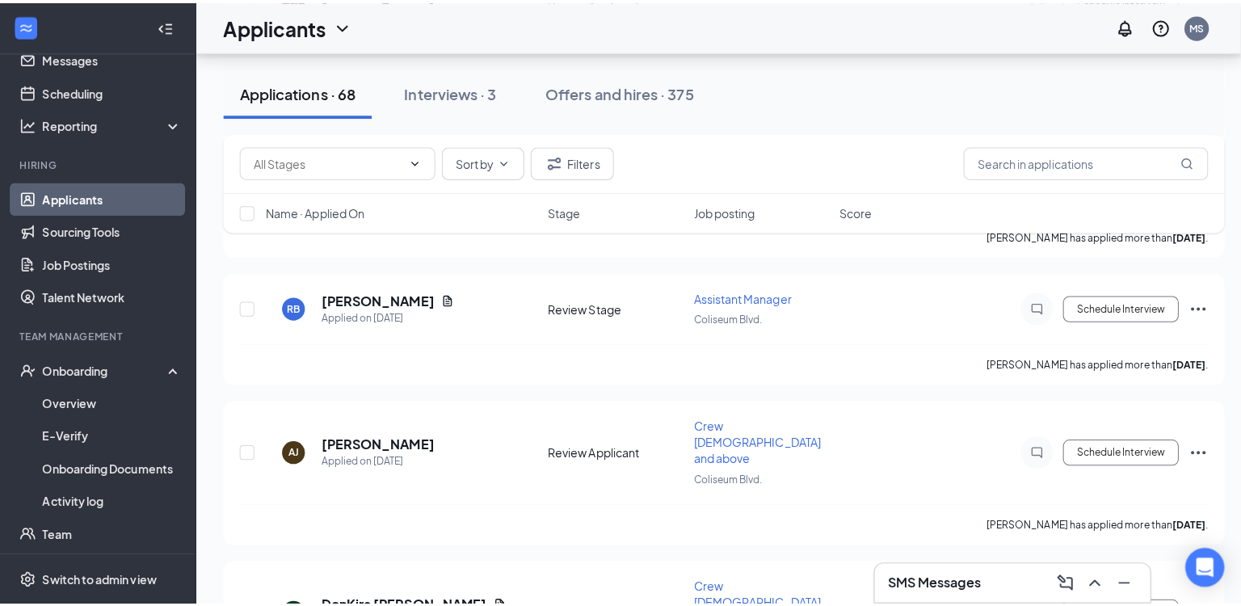
scroll to position [2458, 0]
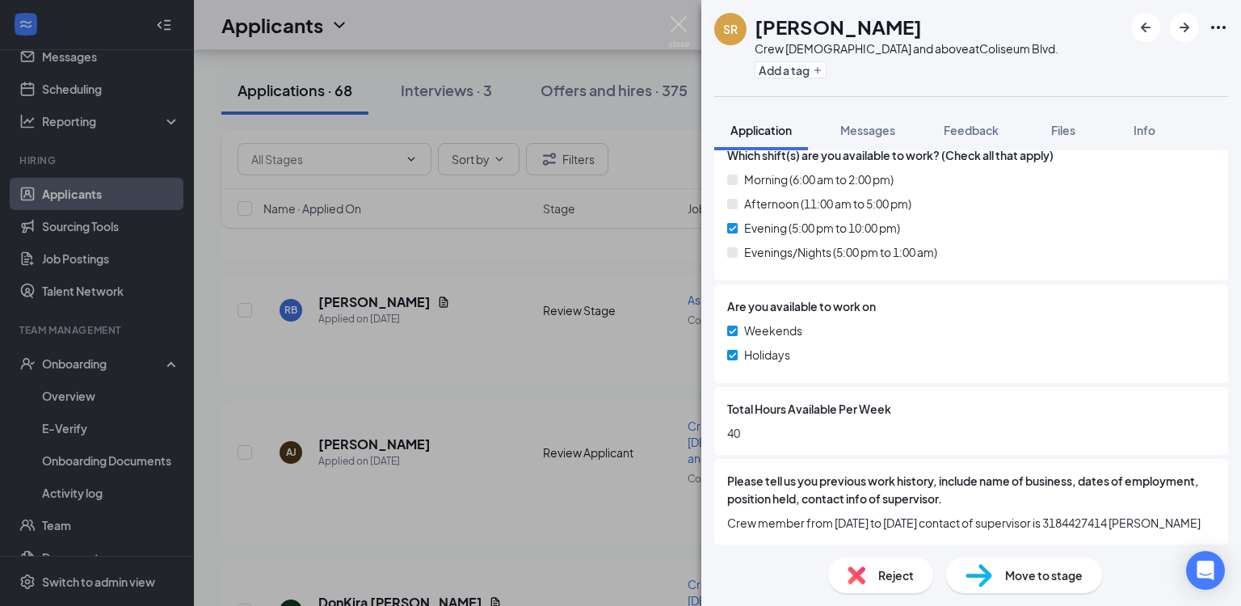
scroll to position [587, 0]
click at [883, 128] on span "Messages" at bounding box center [867, 130] width 55 height 15
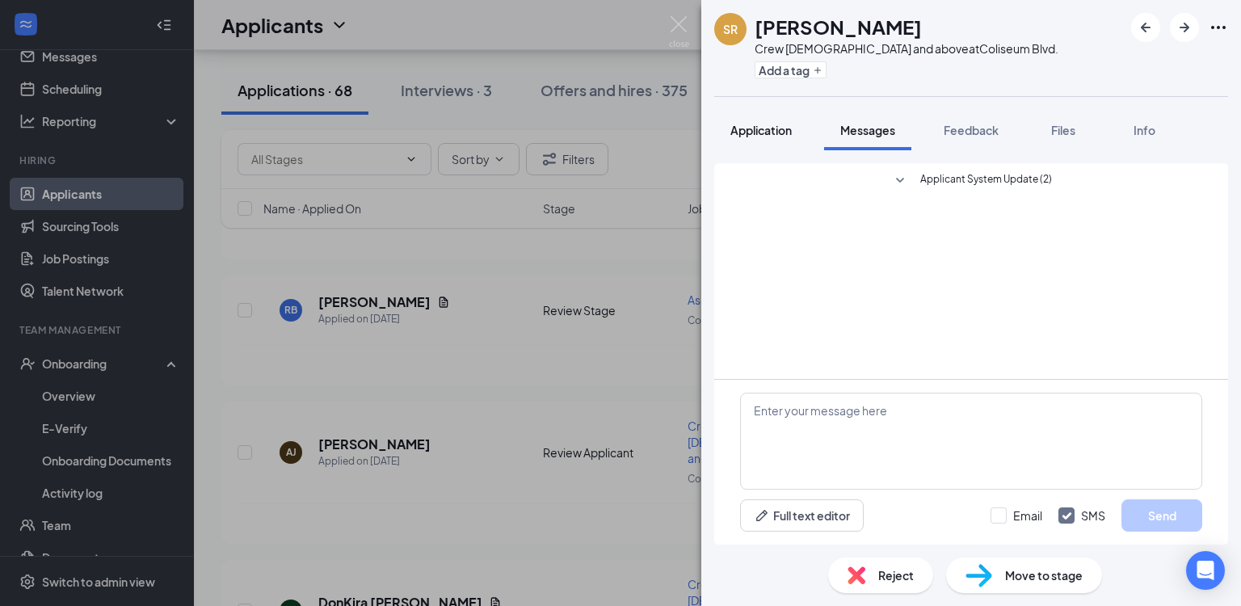
click at [777, 130] on span "Application" at bounding box center [761, 130] width 61 height 15
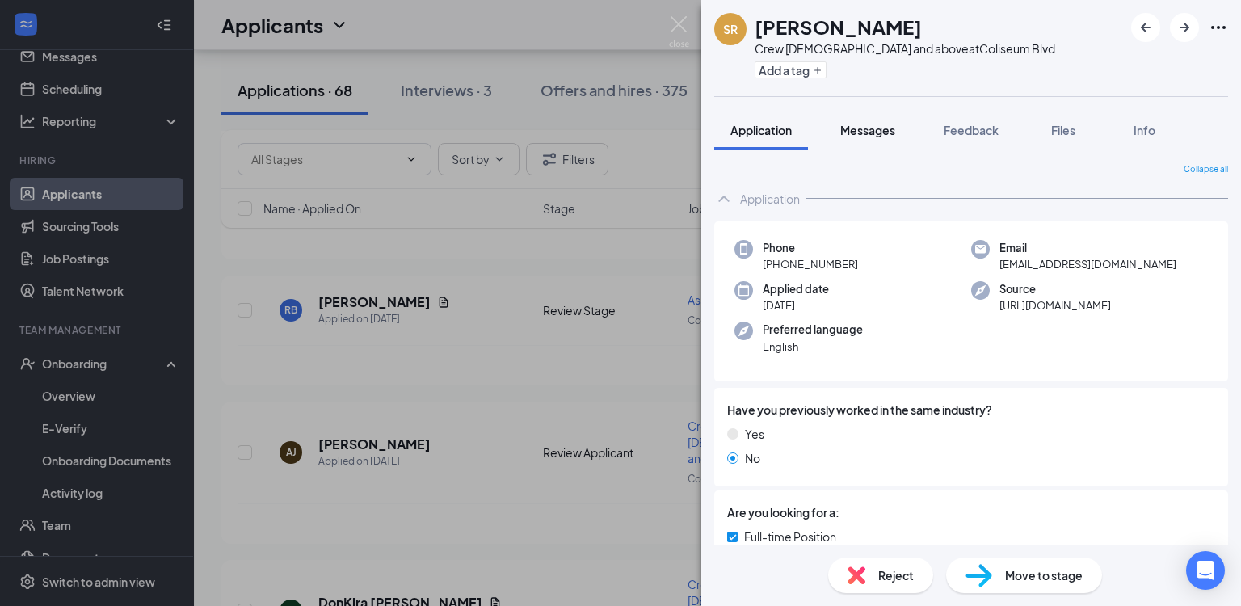
click at [864, 129] on span "Messages" at bounding box center [867, 130] width 55 height 15
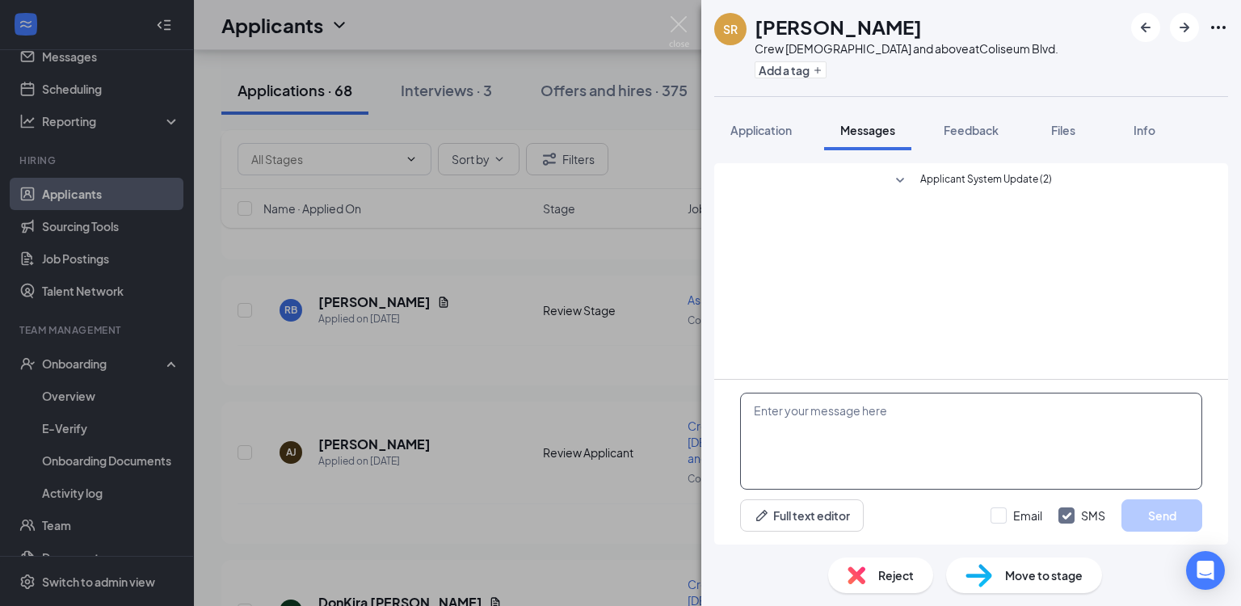
click at [818, 410] on textarea at bounding box center [971, 441] width 462 height 97
paste textarea "Hi, we're doing interviews today and tomorrow are you available either day?"
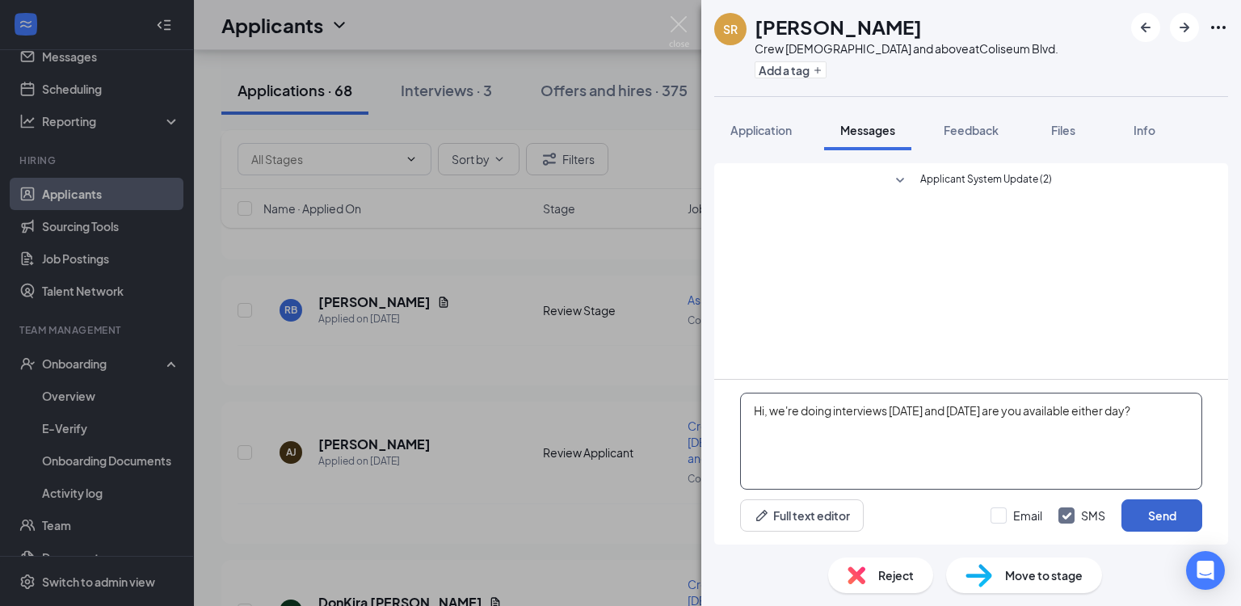
type textarea "Hi, we're doing interviews today and tomorrow are you available either day?"
drag, startPoint x: 1169, startPoint y: 520, endPoint x: 1133, endPoint y: 489, distance: 47.6
click at [1169, 520] on button "Send" at bounding box center [1162, 515] width 81 height 32
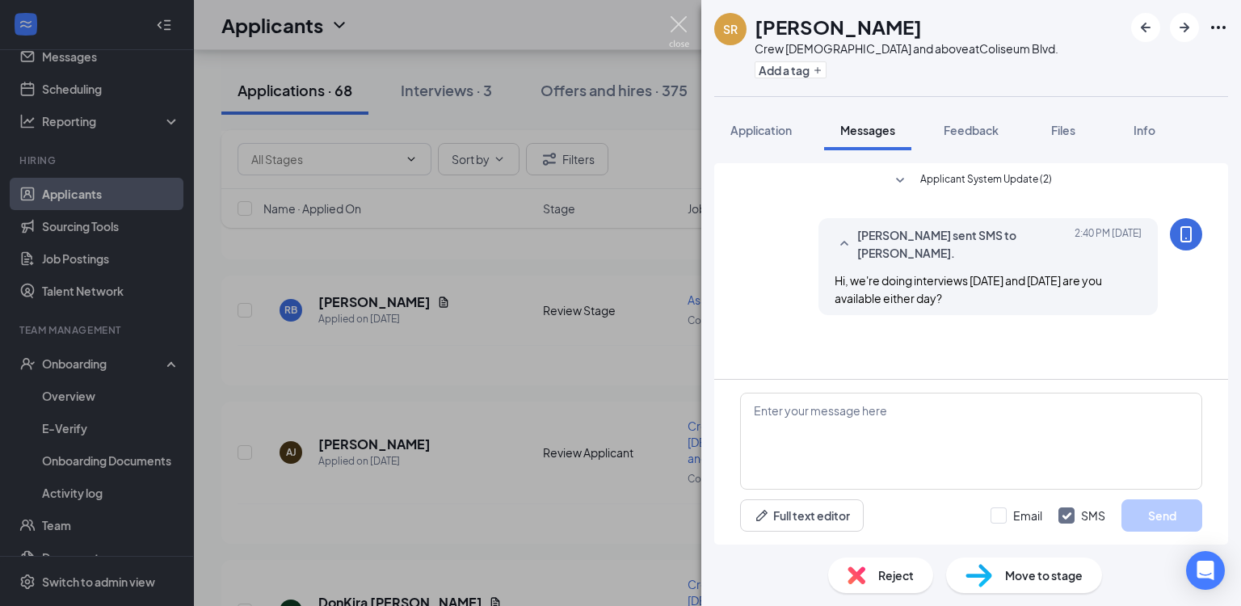
click at [677, 27] on img at bounding box center [679, 32] width 20 height 32
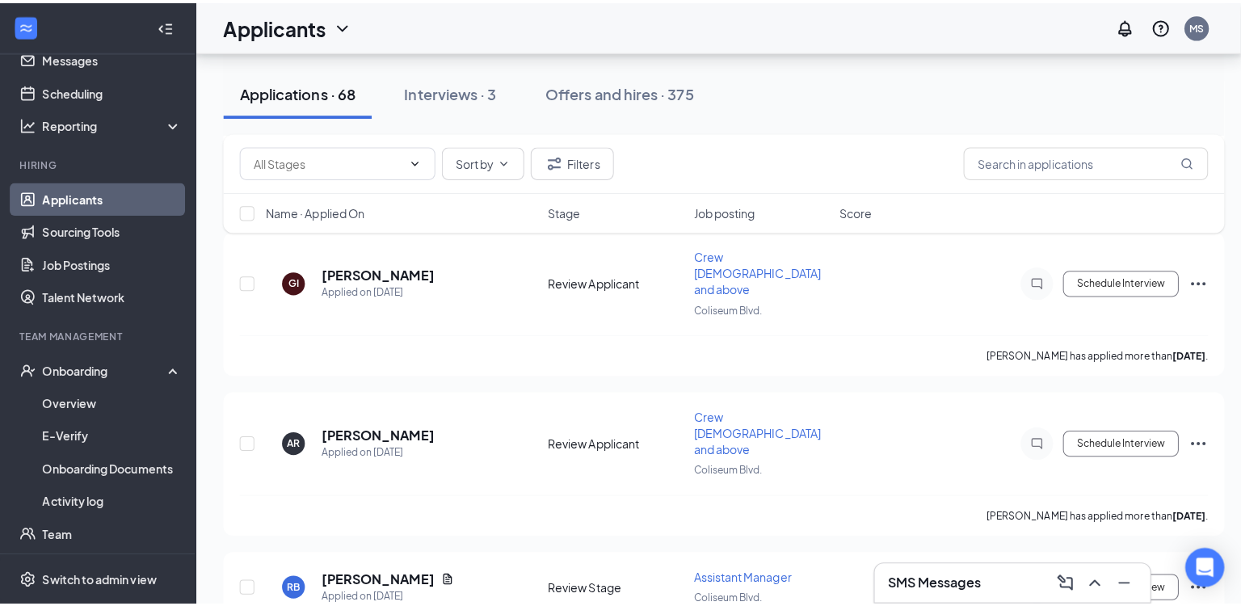
scroll to position [2190, 0]
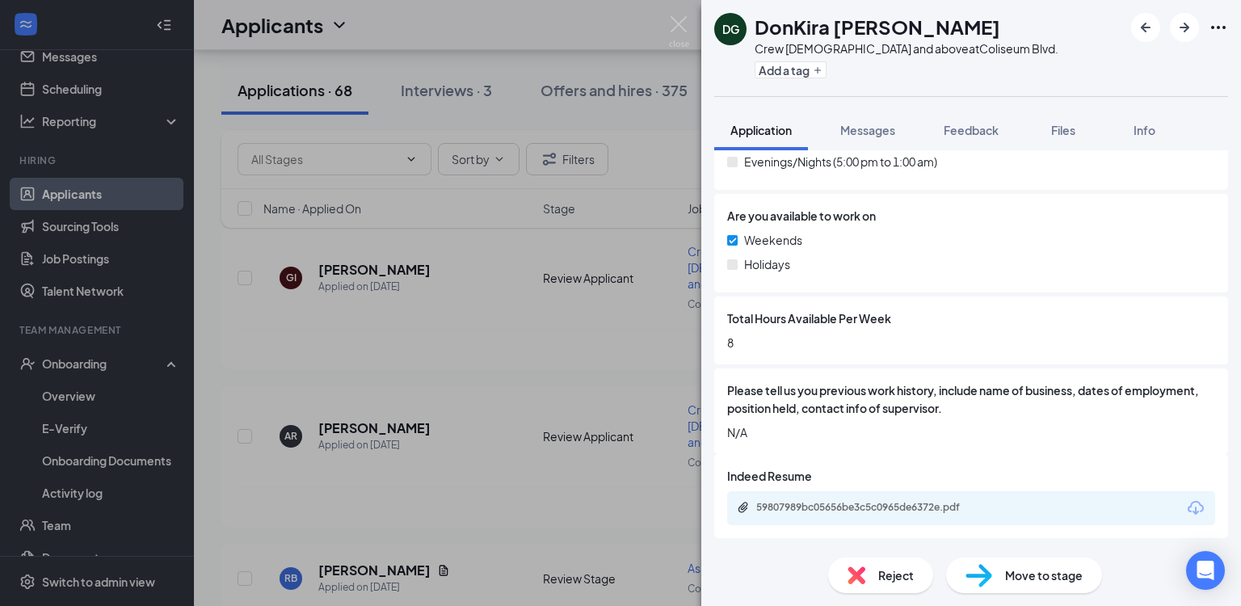
scroll to position [677, 0]
click at [863, 127] on span "Messages" at bounding box center [867, 130] width 55 height 15
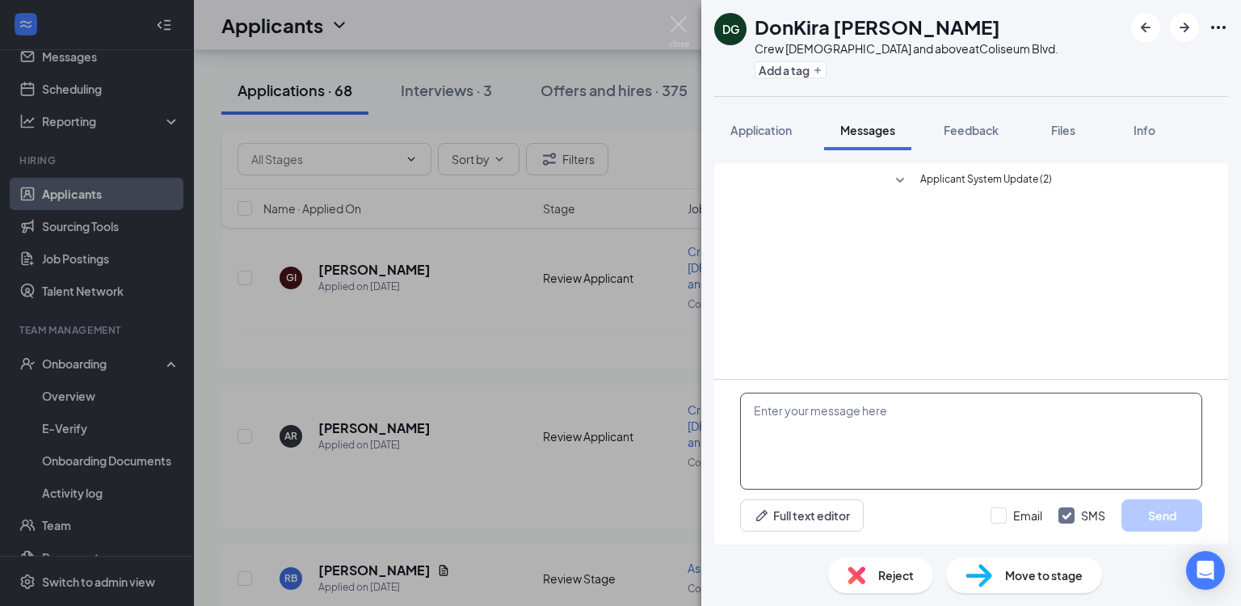
click at [902, 416] on textarea at bounding box center [971, 441] width 462 height 97
paste textarea "Hi, we're doing interviews today and tomorrow are you available either day?"
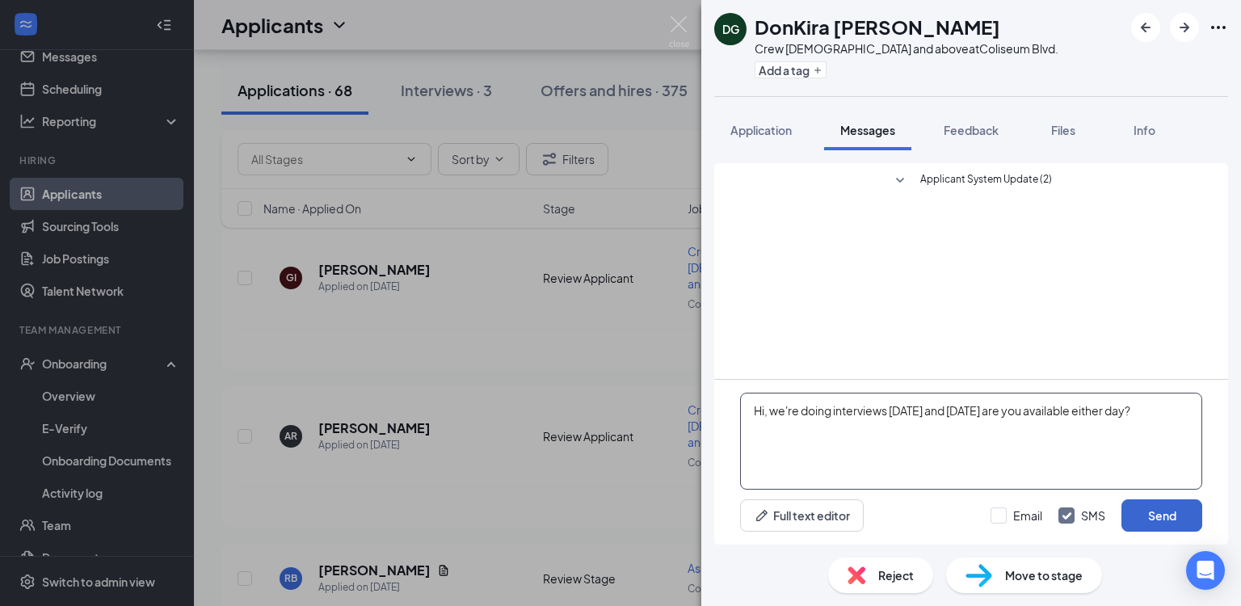
type textarea "Hi, we're doing interviews today and tomorrow are you available either day?"
click at [1160, 510] on button "Send" at bounding box center [1162, 515] width 81 height 32
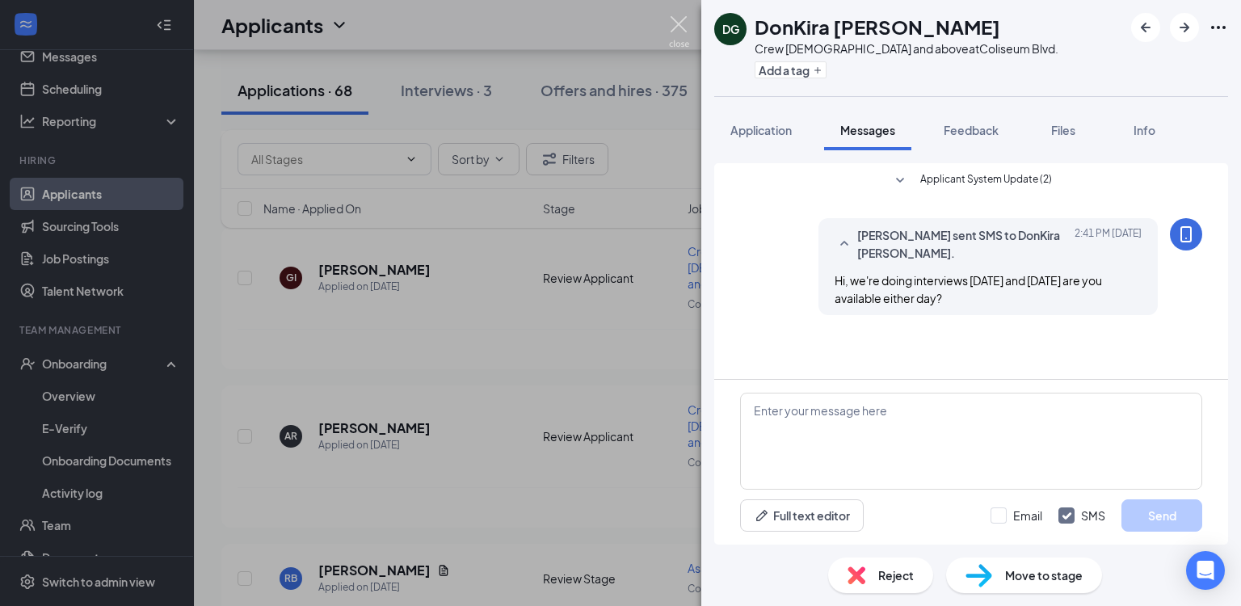
click at [676, 27] on img at bounding box center [679, 32] width 20 height 32
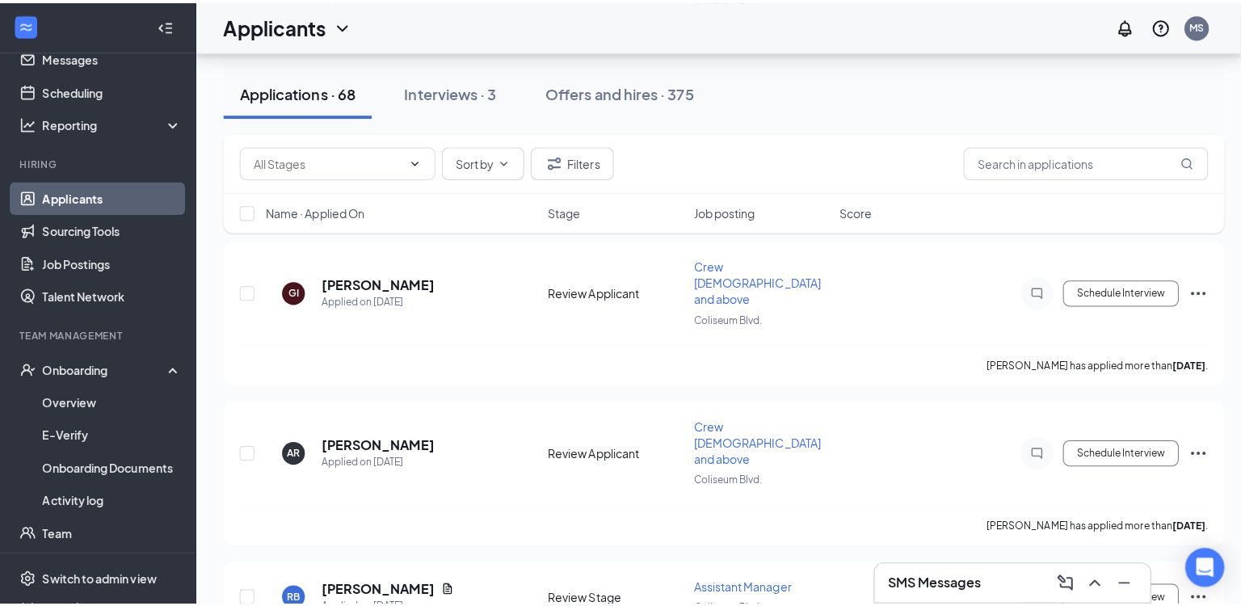
scroll to position [2277, 0]
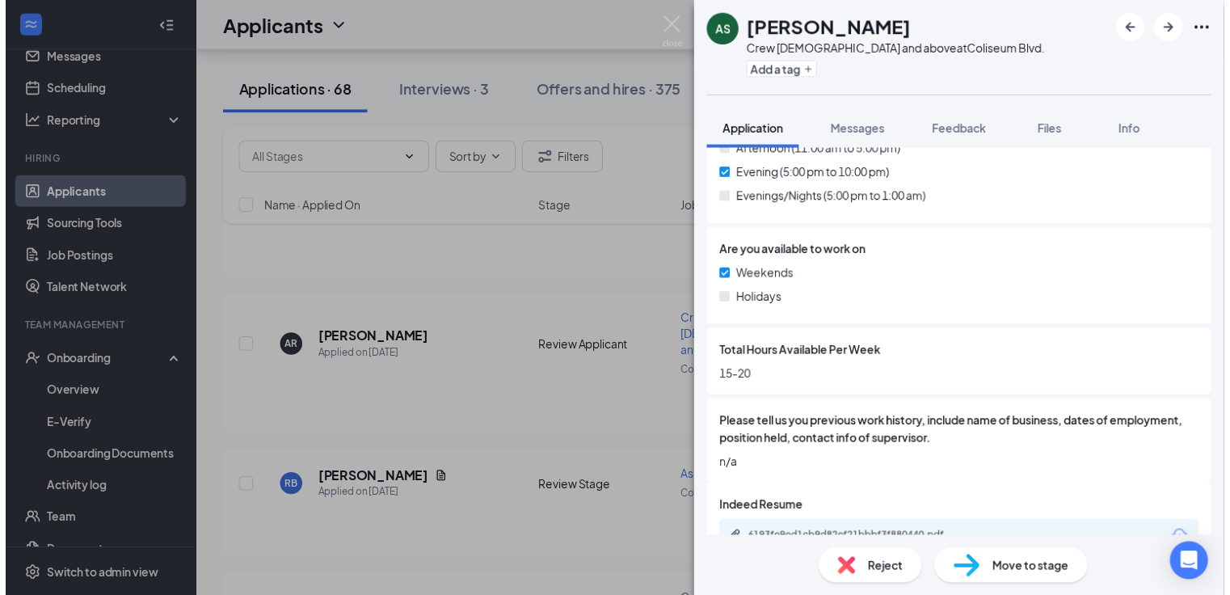
scroll to position [710, 0]
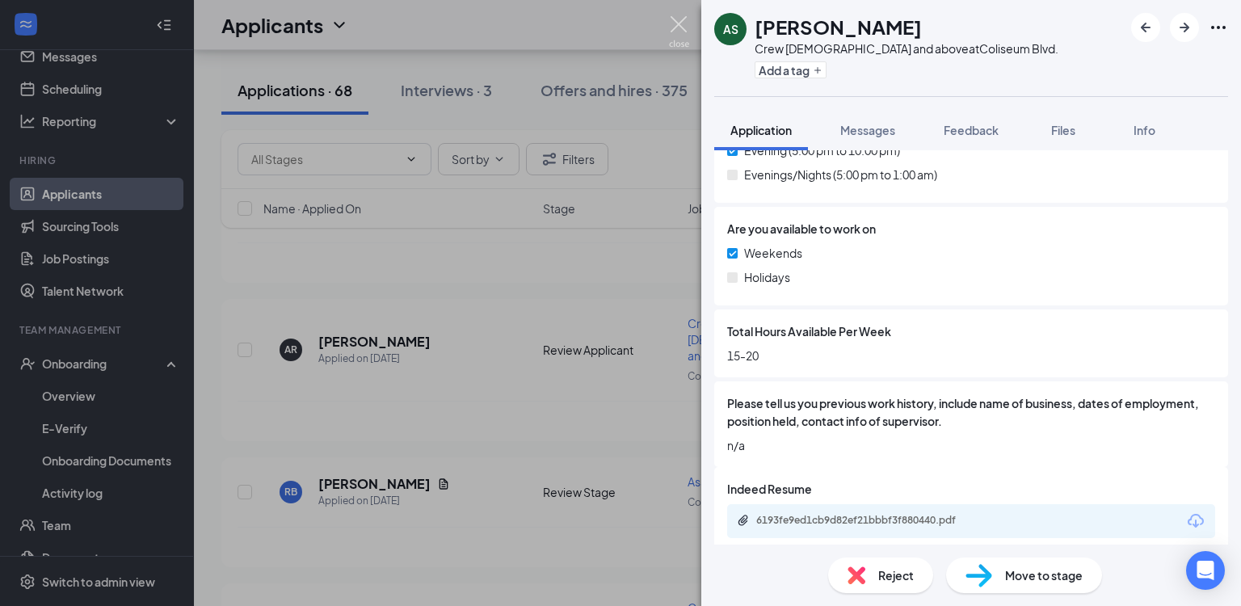
click at [676, 17] on img at bounding box center [679, 32] width 20 height 32
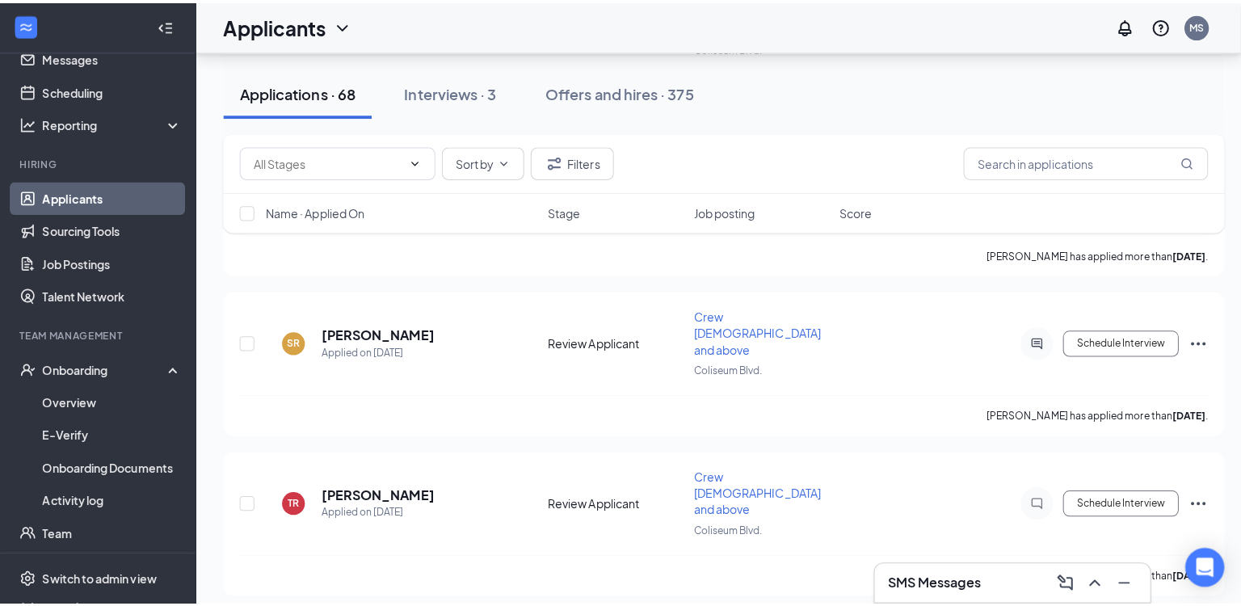
scroll to position [3079, 0]
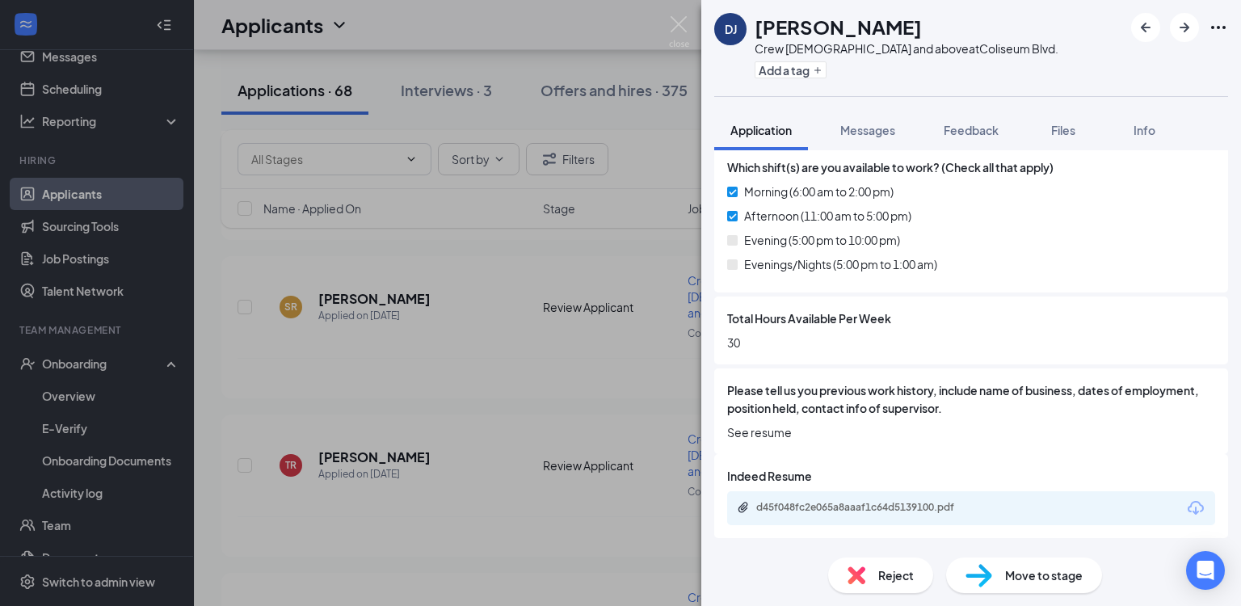
scroll to position [575, 0]
click at [888, 133] on span "Messages" at bounding box center [867, 130] width 55 height 15
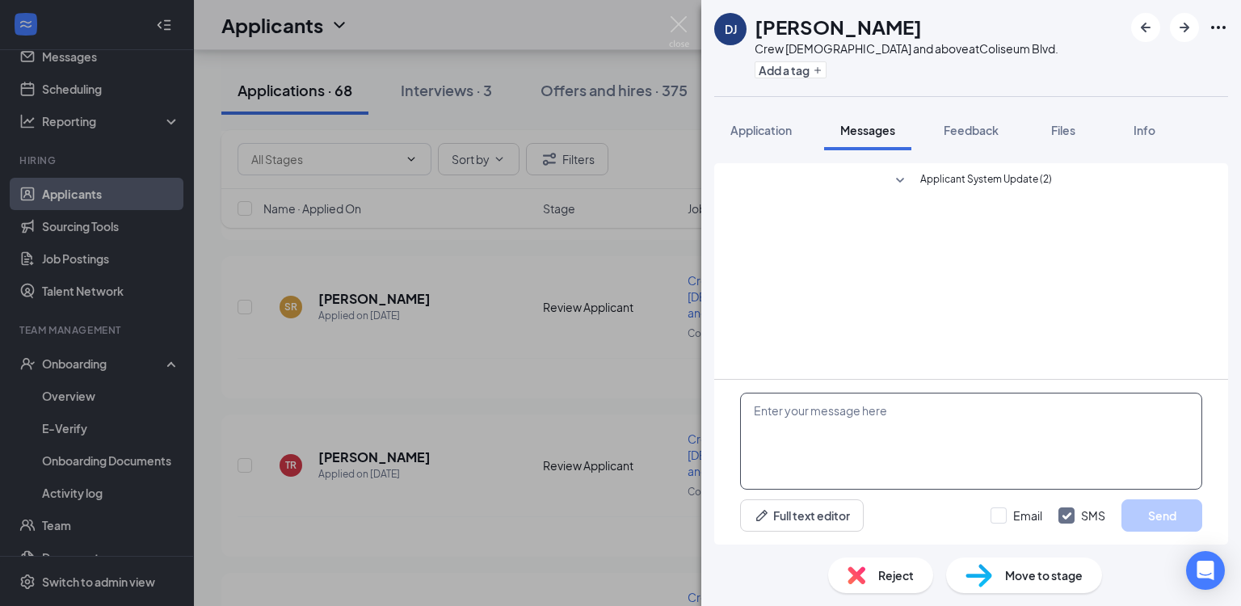
click at [964, 402] on textarea at bounding box center [971, 441] width 462 height 97
paste textarea "Hi, we're doing interviews today and tomorrow are you available either day?"
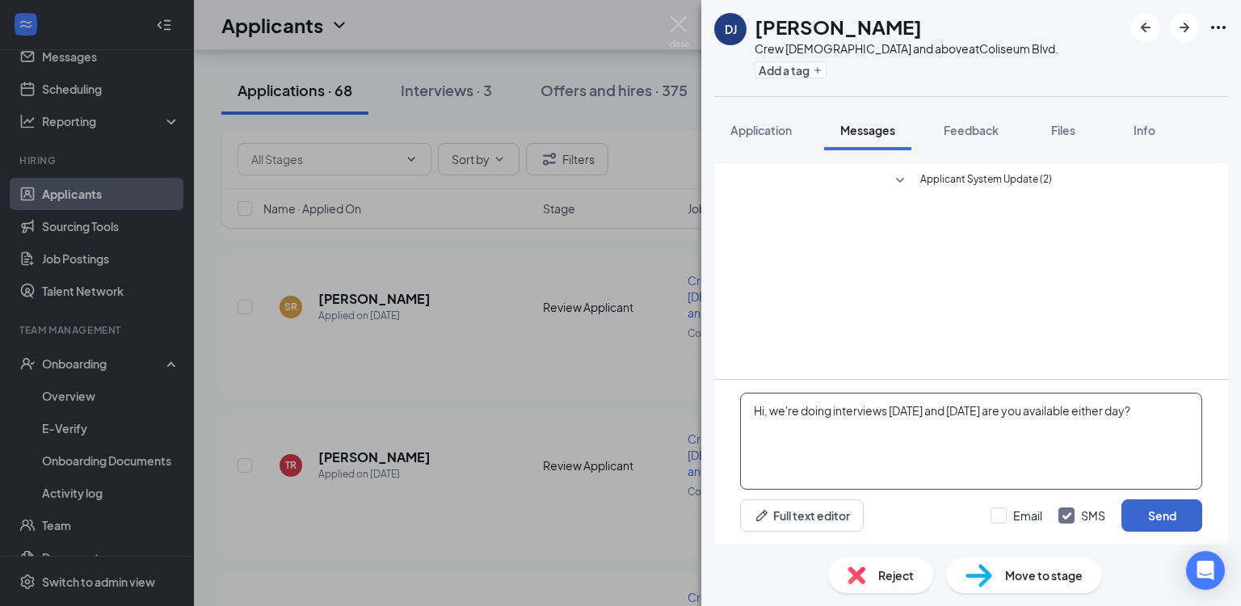
type textarea "Hi, we're doing interviews today and tomorrow are you available either day?"
click at [1143, 507] on button "Send" at bounding box center [1162, 515] width 81 height 32
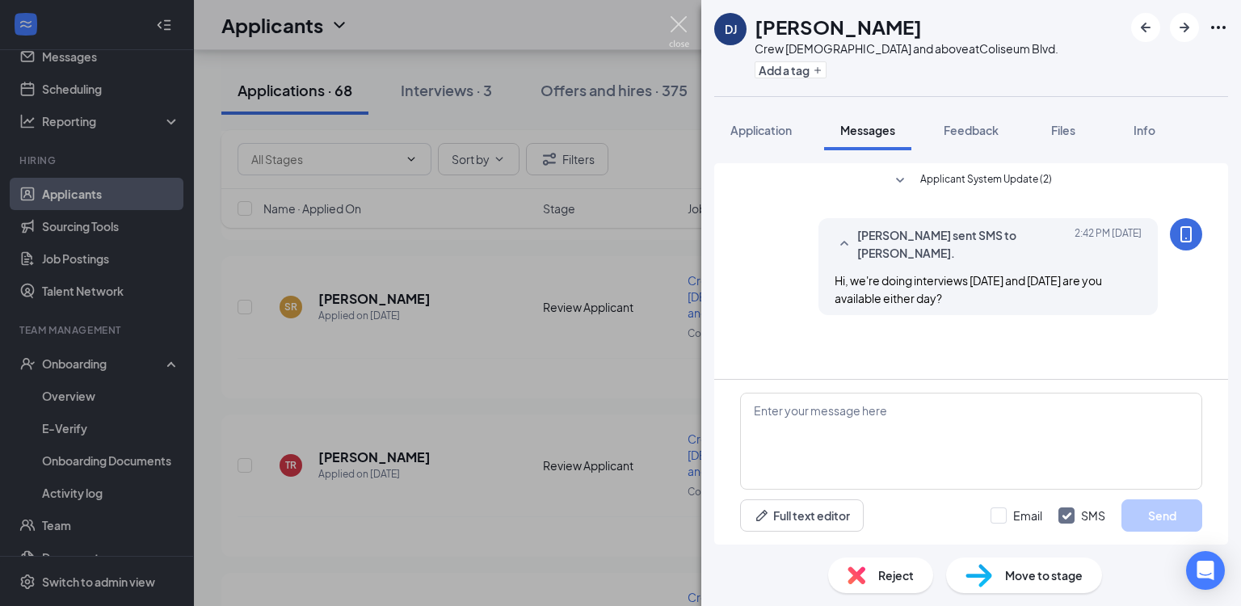
click at [676, 29] on img at bounding box center [679, 32] width 20 height 32
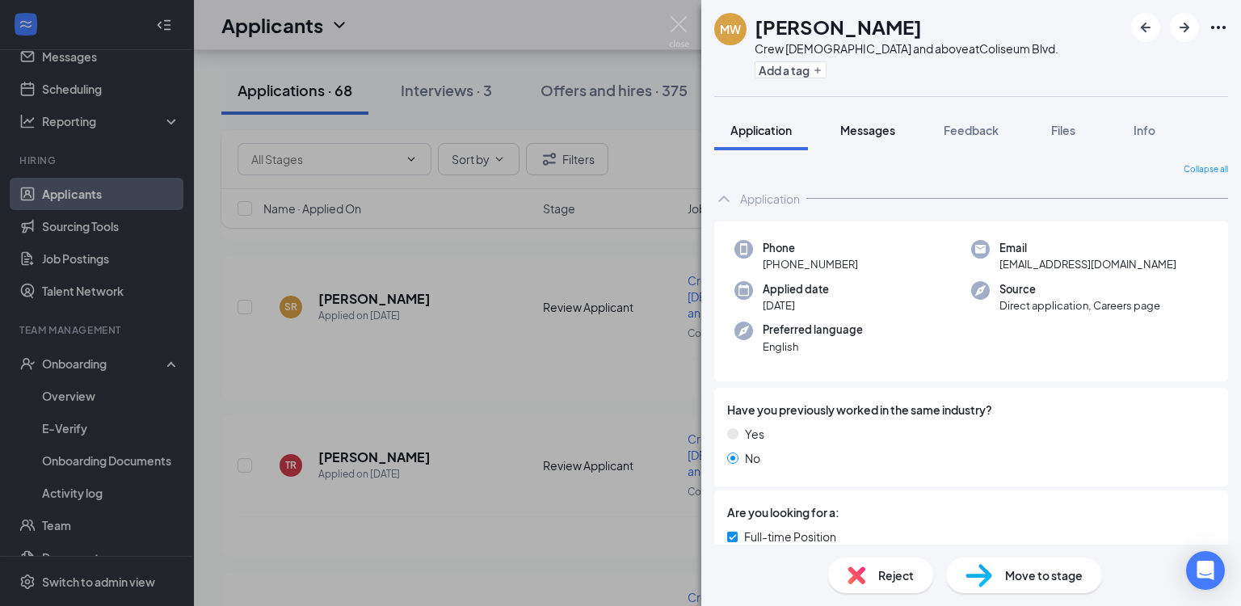
click at [865, 130] on span "Messages" at bounding box center [867, 130] width 55 height 15
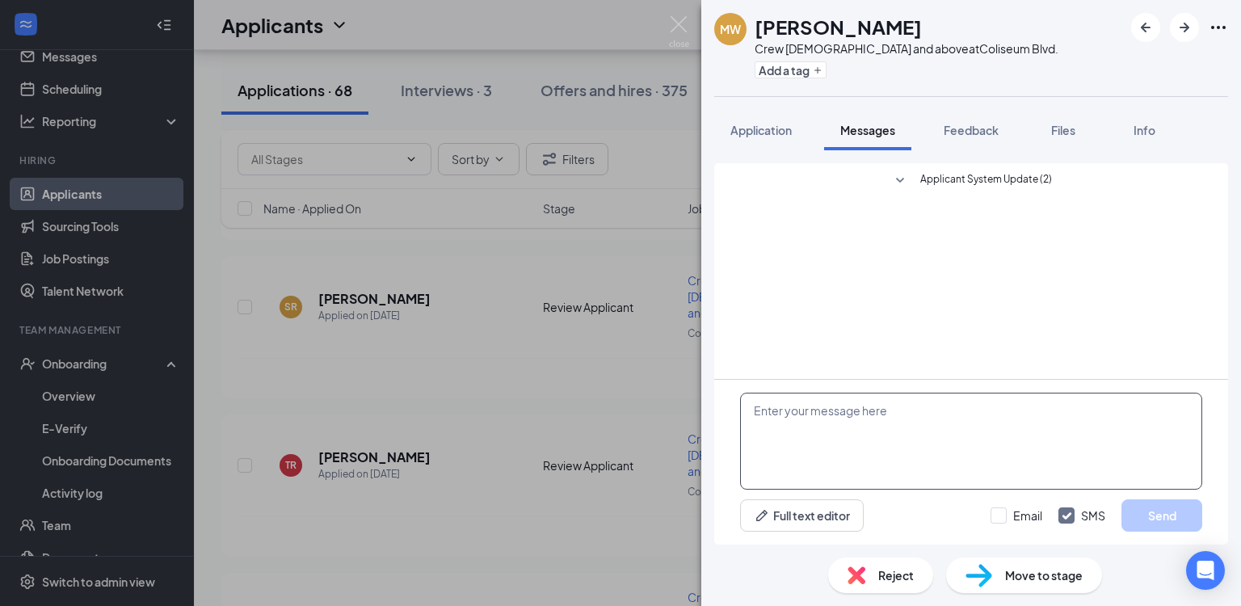
click at [912, 417] on textarea at bounding box center [971, 441] width 462 height 97
paste textarea "Hi, we're doing interviews today and tomorrow are you available either day?"
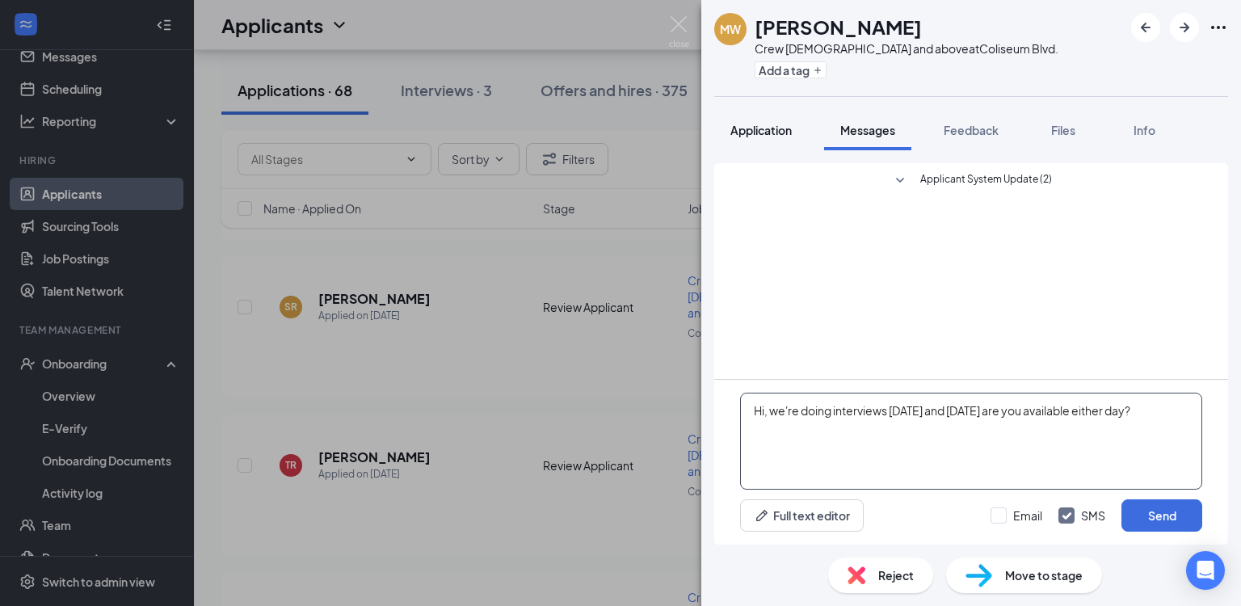
type textarea "Hi, we're doing interviews today and tomorrow are you available either day?"
click at [752, 129] on span "Application" at bounding box center [761, 130] width 61 height 15
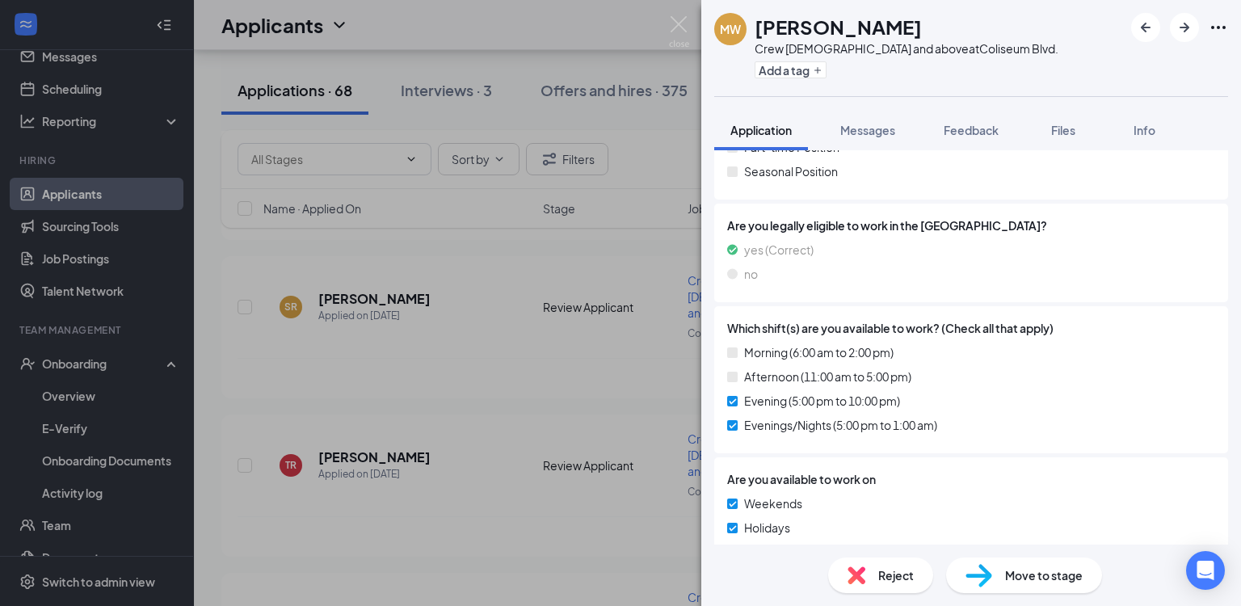
scroll to position [414, 0]
click at [873, 132] on span "Messages" at bounding box center [867, 130] width 55 height 15
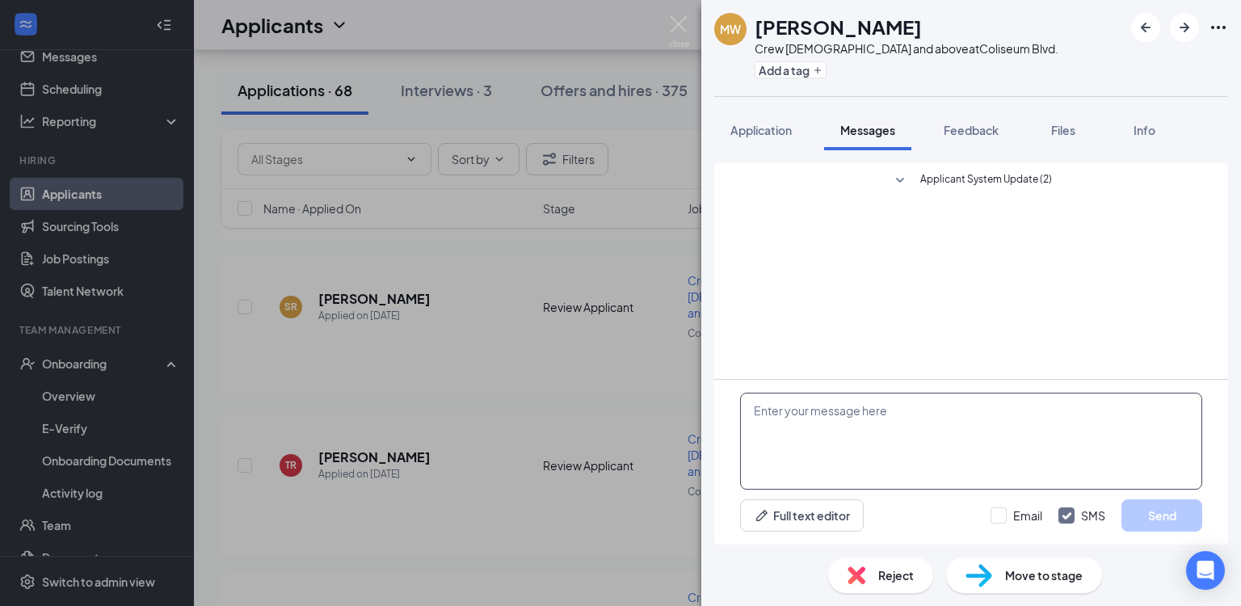
click at [853, 415] on textarea at bounding box center [971, 441] width 462 height 97
paste textarea "Hi, we're doing interviews today and tomorrow are you available either day?"
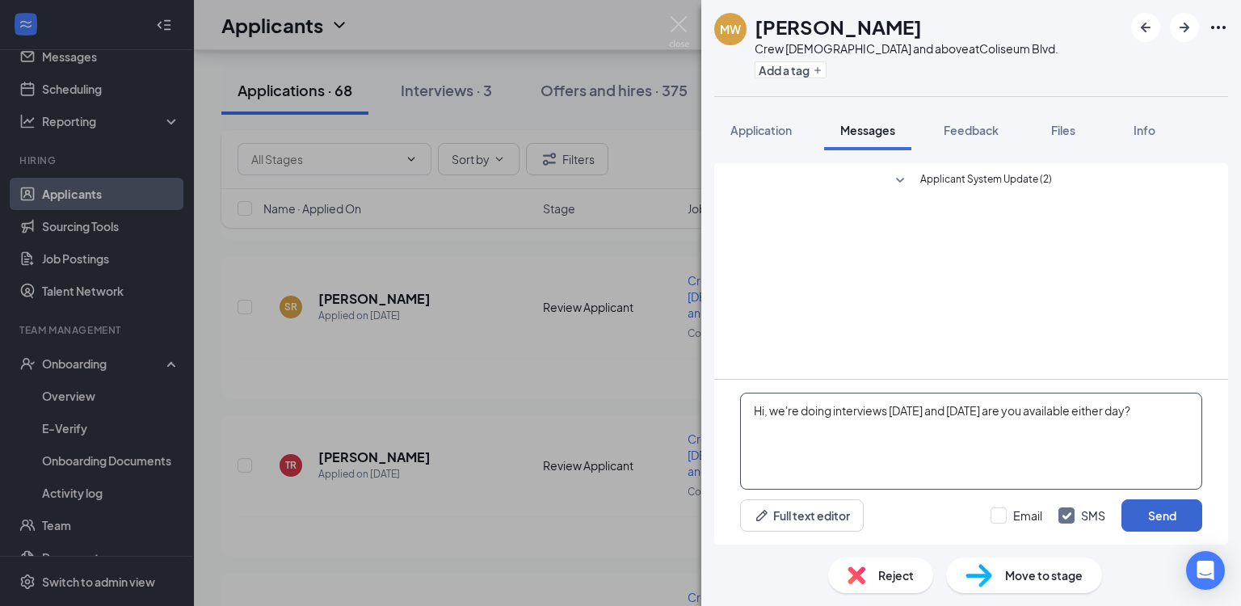
type textarea "Hi, we're doing interviews today and tomorrow are you available either day?"
click at [1169, 517] on button "Send" at bounding box center [1162, 515] width 81 height 32
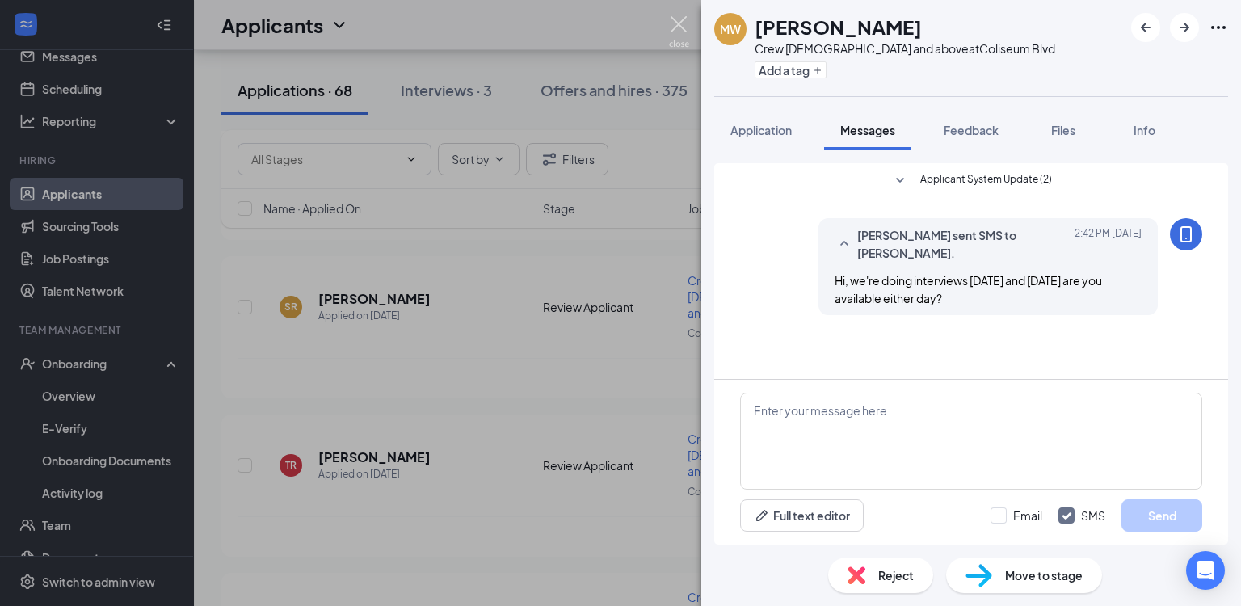
click at [681, 26] on img at bounding box center [679, 32] width 20 height 32
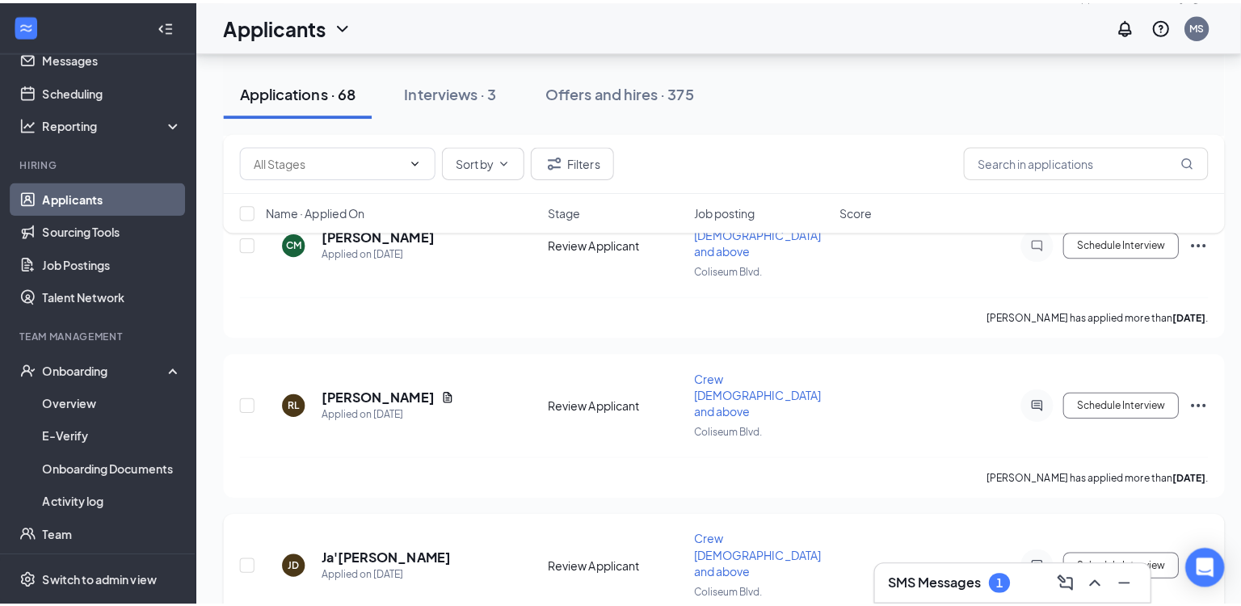
scroll to position [670, 0]
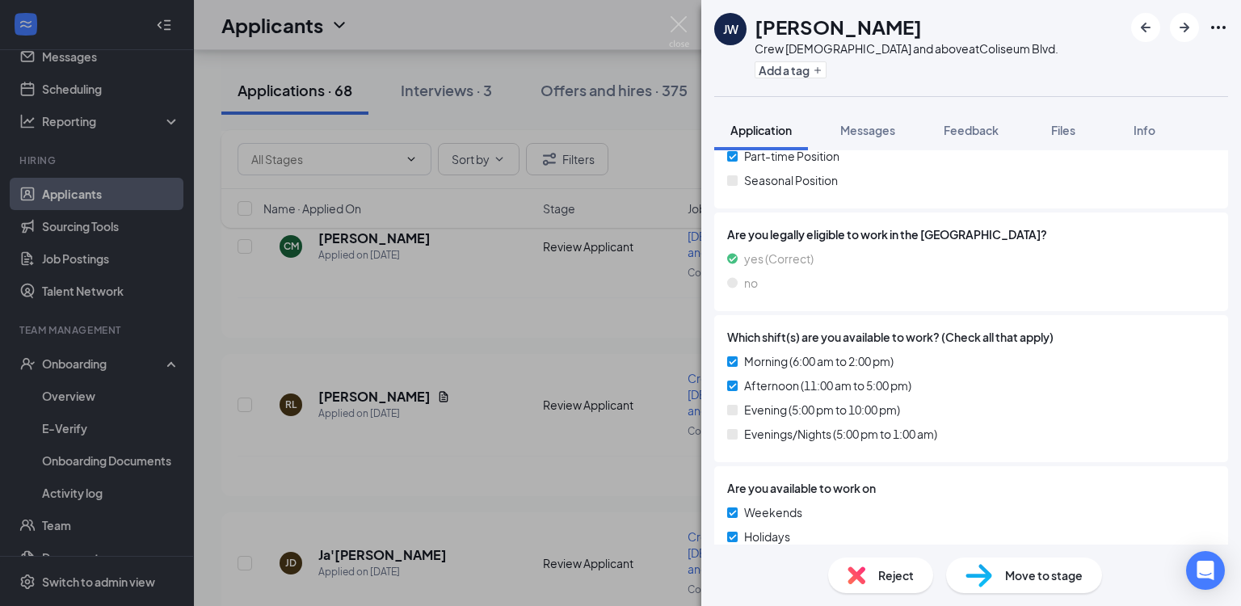
scroll to position [414, 0]
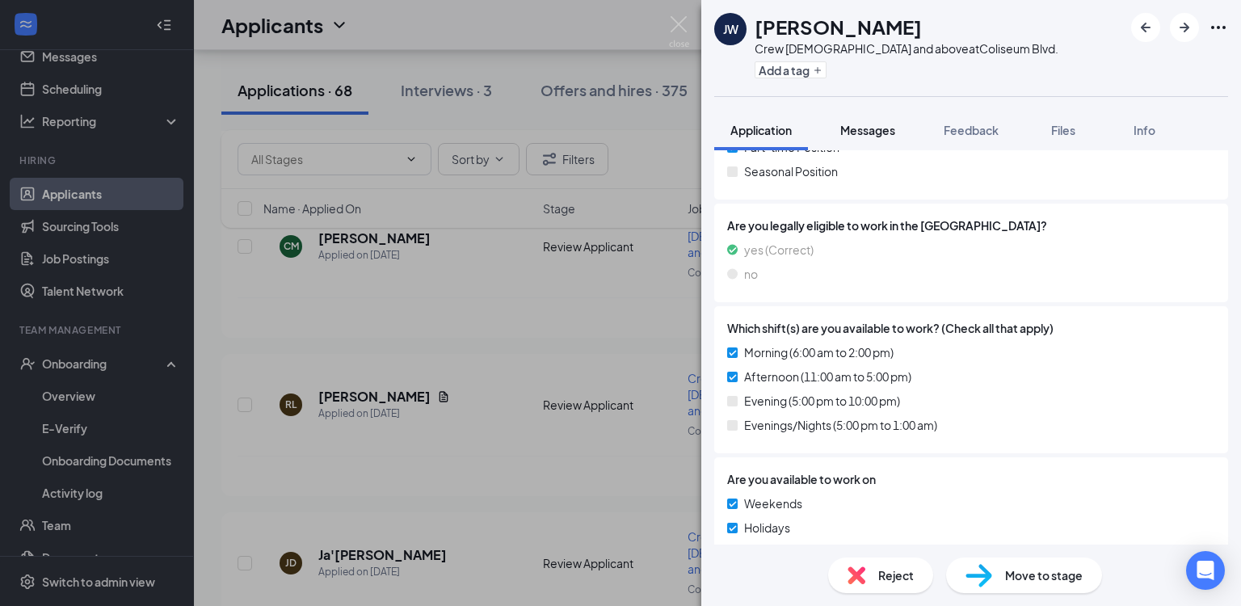
click at [865, 134] on span "Messages" at bounding box center [867, 130] width 55 height 15
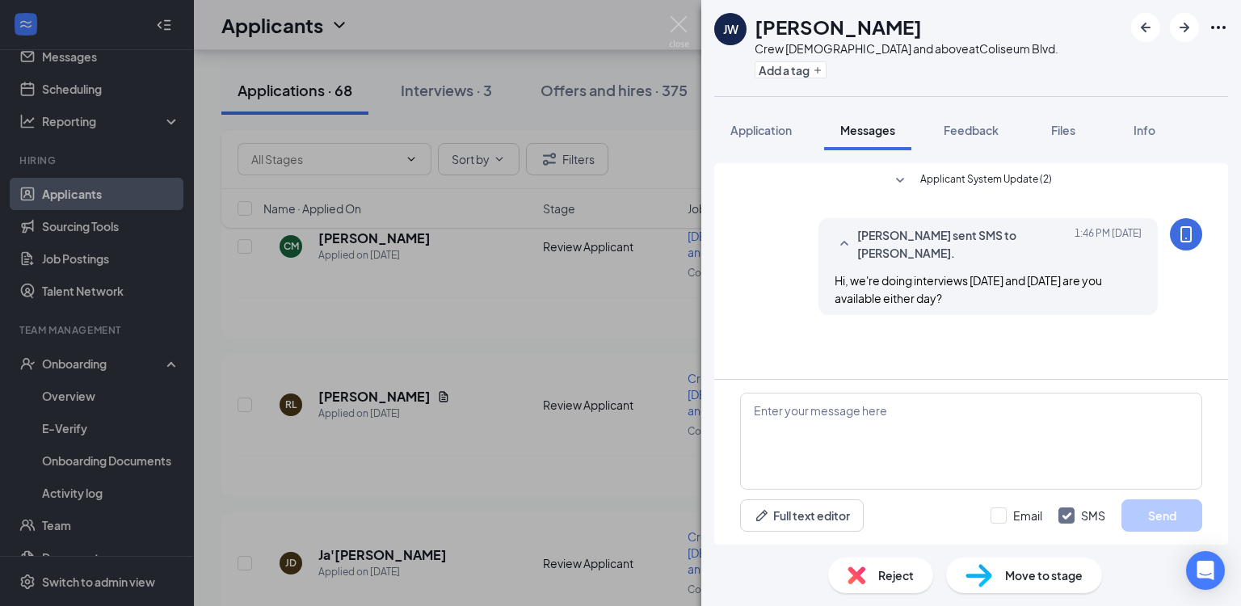
click at [670, 24] on img at bounding box center [679, 32] width 20 height 32
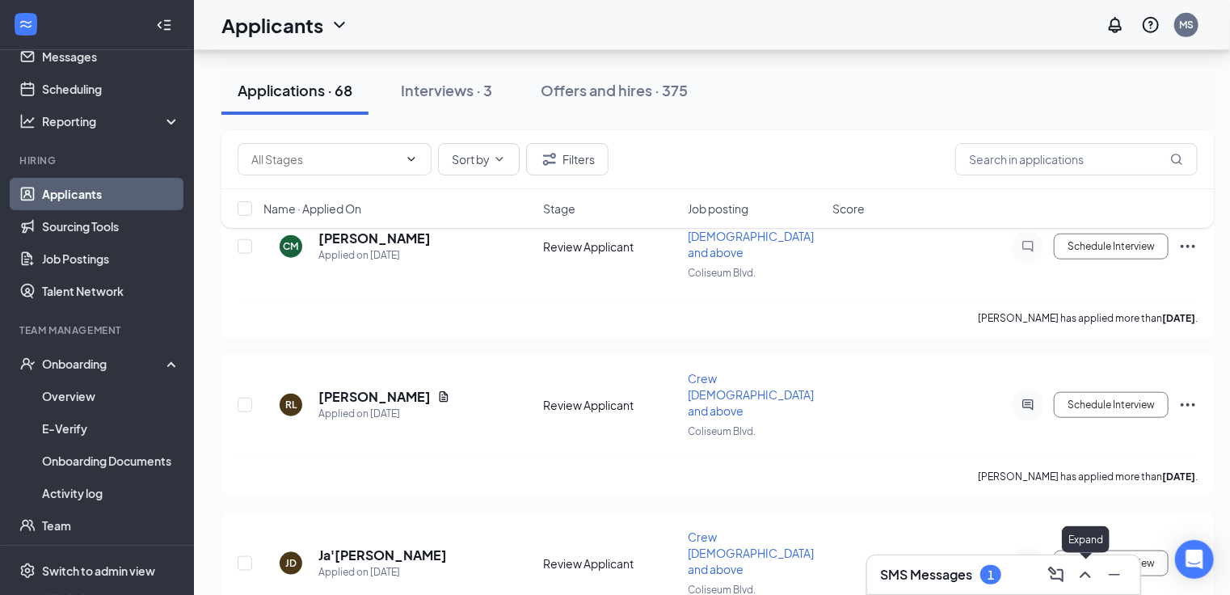
click at [1088, 577] on icon "ChevronUp" at bounding box center [1085, 574] width 19 height 19
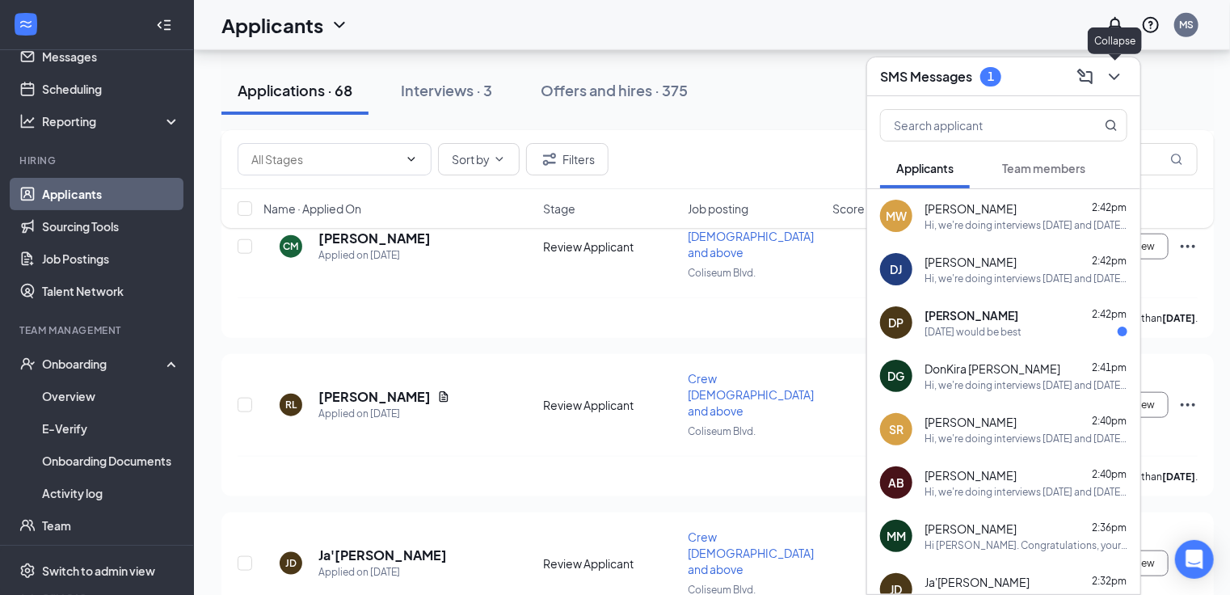
click at [1115, 77] on icon "ChevronDown" at bounding box center [1114, 77] width 11 height 6
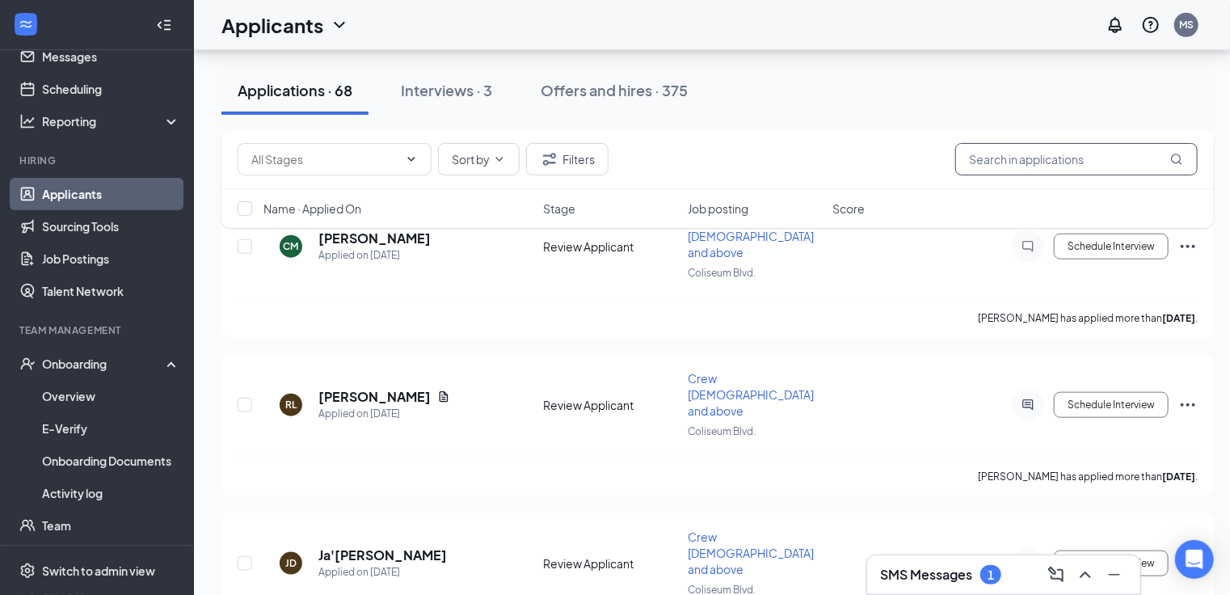
click at [1020, 152] on input "text" at bounding box center [1076, 159] width 242 height 32
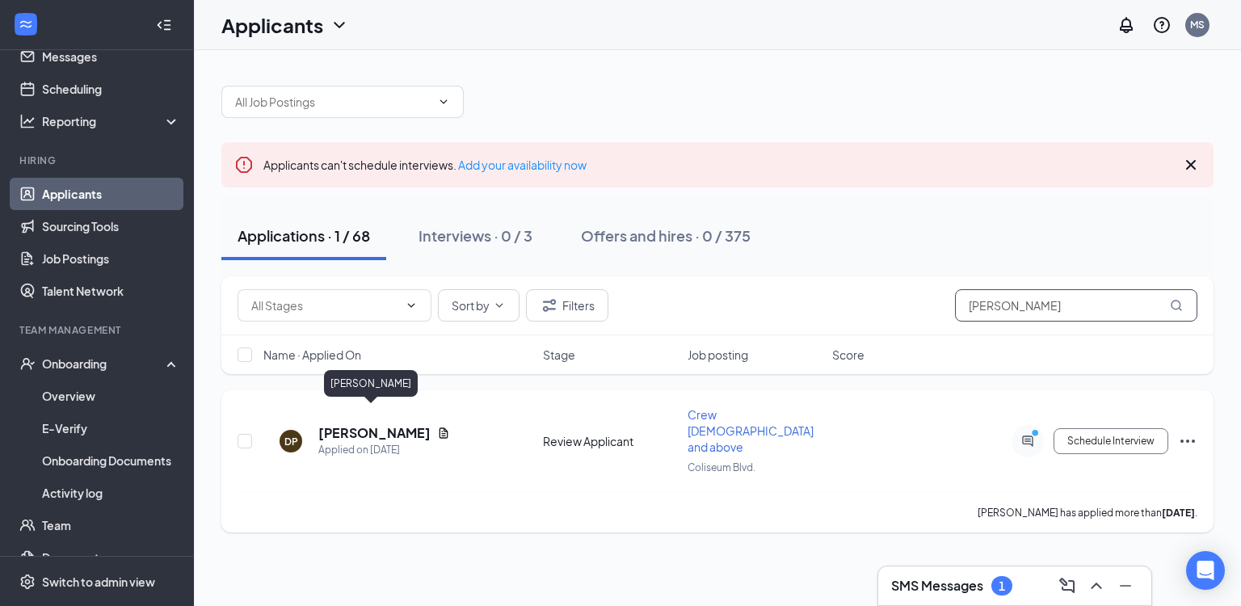
type input "dalto"
click at [340, 424] on h5 "Dalton Phillips" at bounding box center [374, 433] width 112 height 18
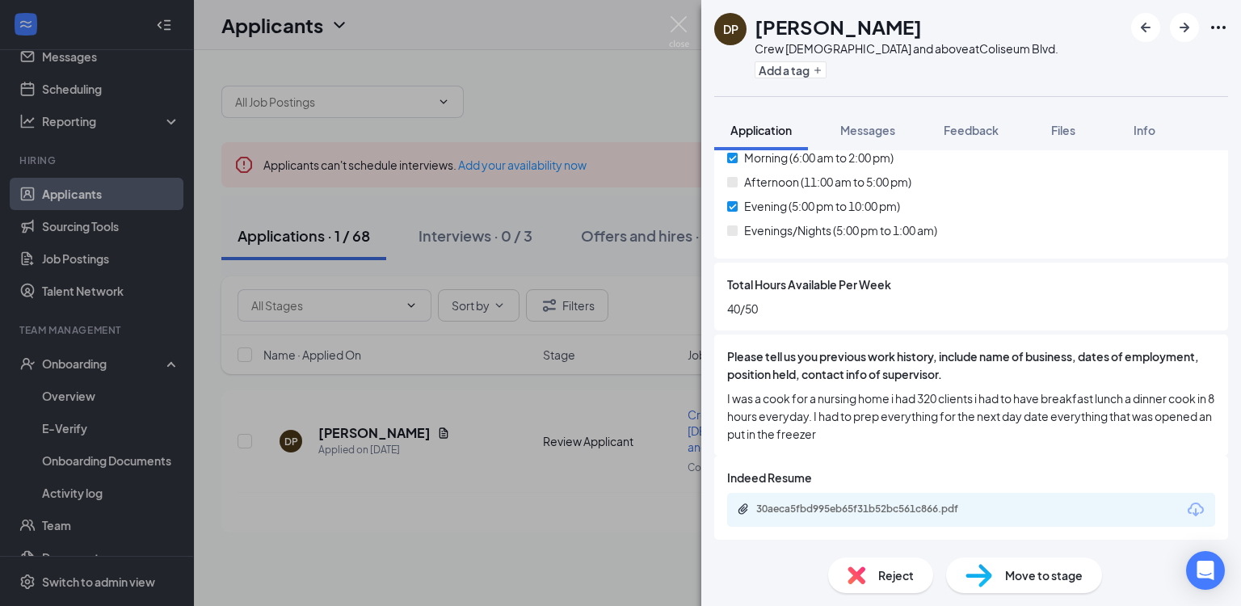
scroll to position [610, 0]
click at [869, 125] on span "Messages" at bounding box center [867, 130] width 55 height 15
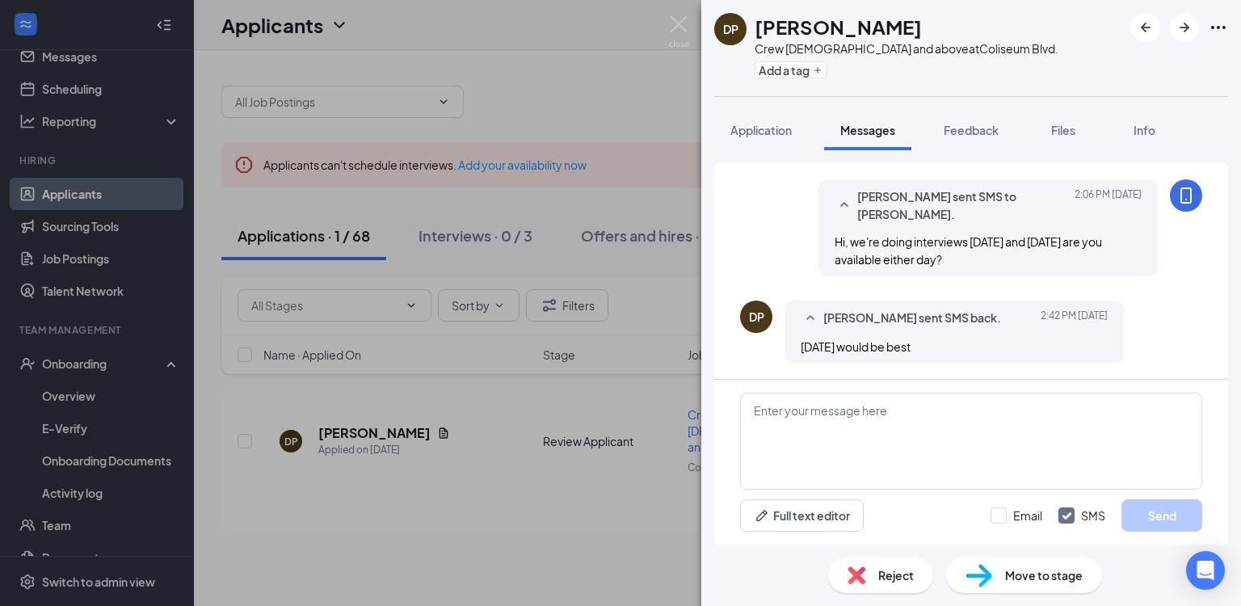
scroll to position [39, 0]
click at [836, 428] on textarea at bounding box center [971, 441] width 462 height 97
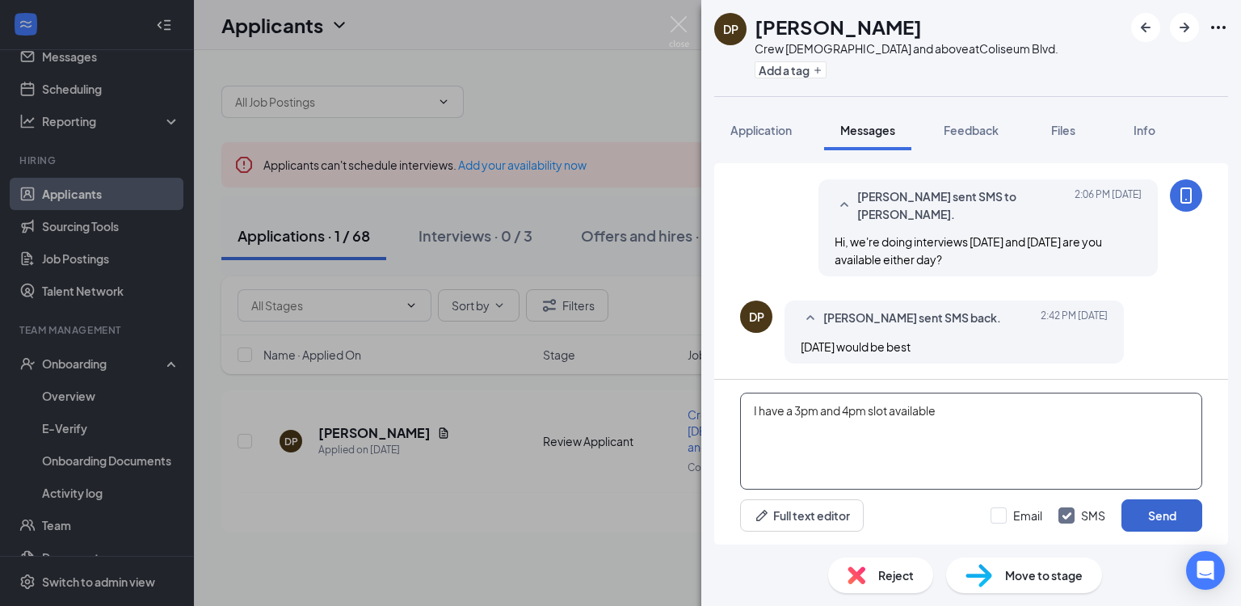
type textarea "I have a 3pm and 4pm slot available"
drag, startPoint x: 1153, startPoint y: 515, endPoint x: 1097, endPoint y: 354, distance: 170.5
click at [1153, 512] on button "Send" at bounding box center [1162, 515] width 81 height 32
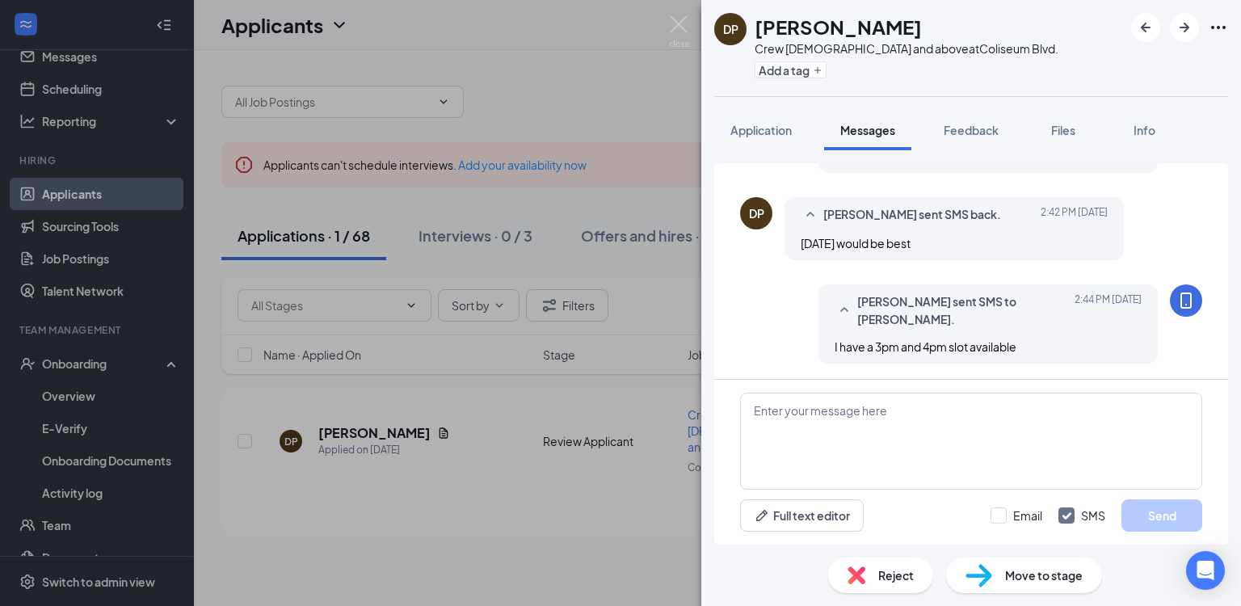
scroll to position [142, 0]
click at [675, 25] on img at bounding box center [679, 32] width 20 height 32
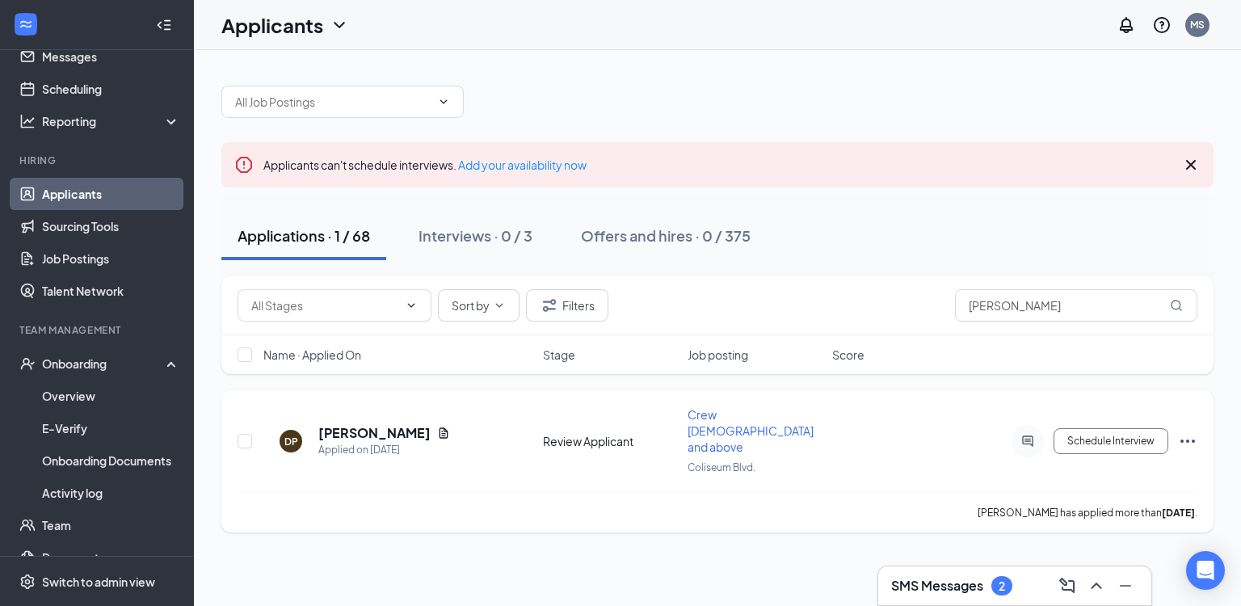
click at [1035, 435] on icon "ActiveChat" at bounding box center [1027, 441] width 19 height 13
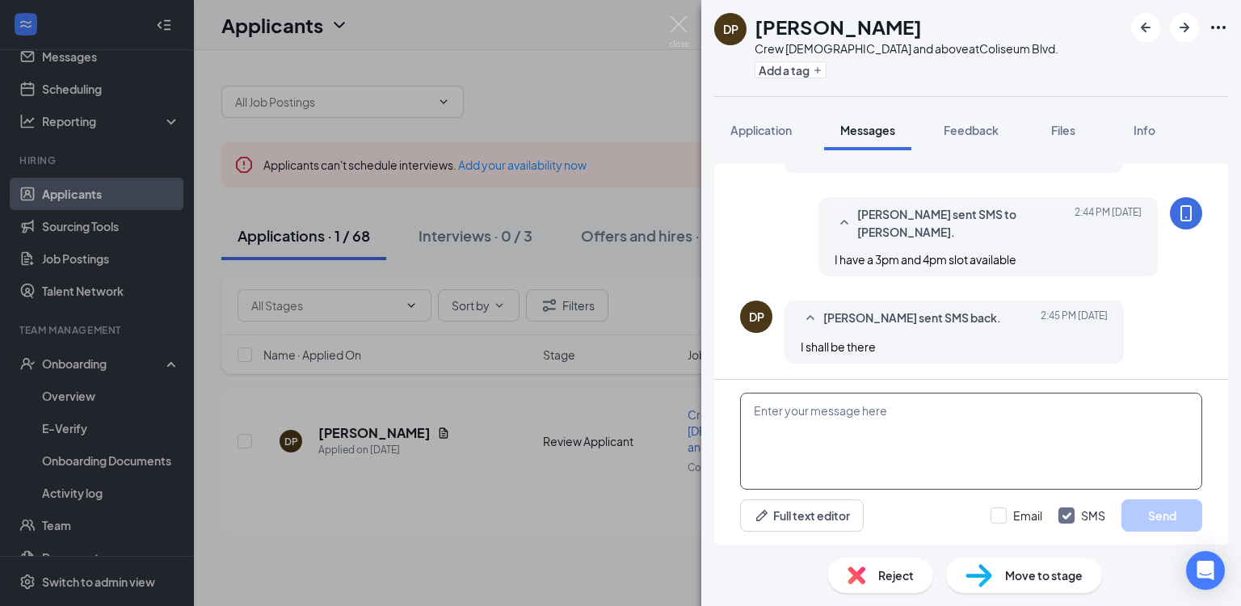
scroll to position [230, 0]
click at [918, 440] on textarea at bounding box center [971, 441] width 462 height 97
click at [841, 429] on textarea at bounding box center [971, 441] width 462 height 97
click at [676, 20] on img at bounding box center [679, 32] width 20 height 32
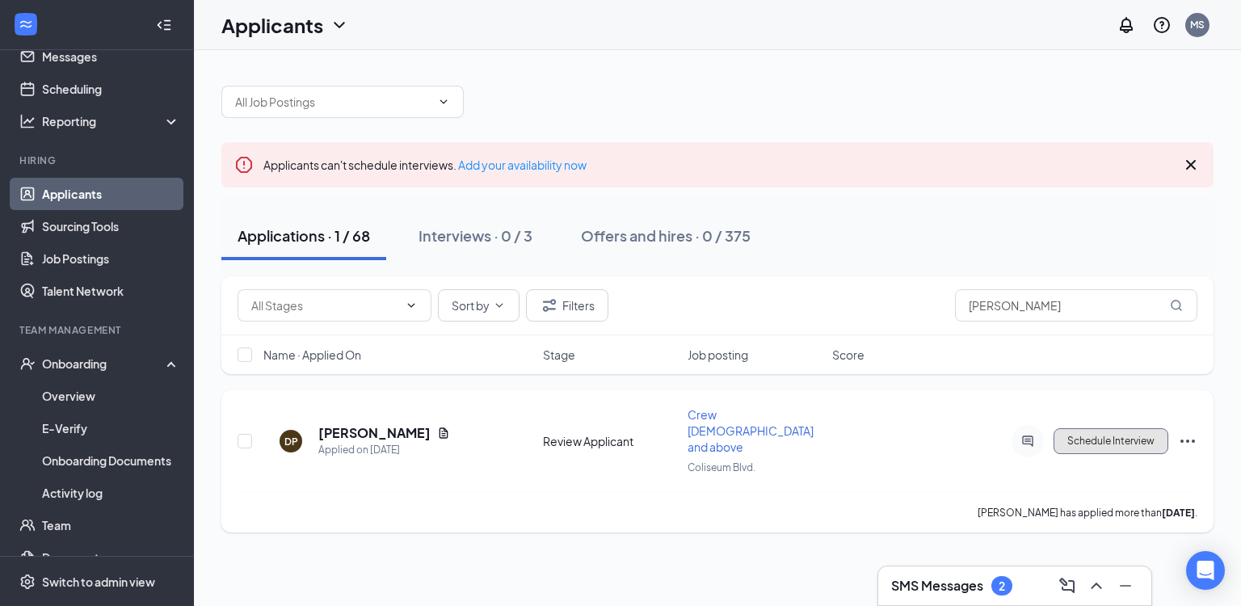
click at [1118, 428] on button "Schedule Interview" at bounding box center [1111, 441] width 115 height 26
type input "Onsite Interview (next stage)"
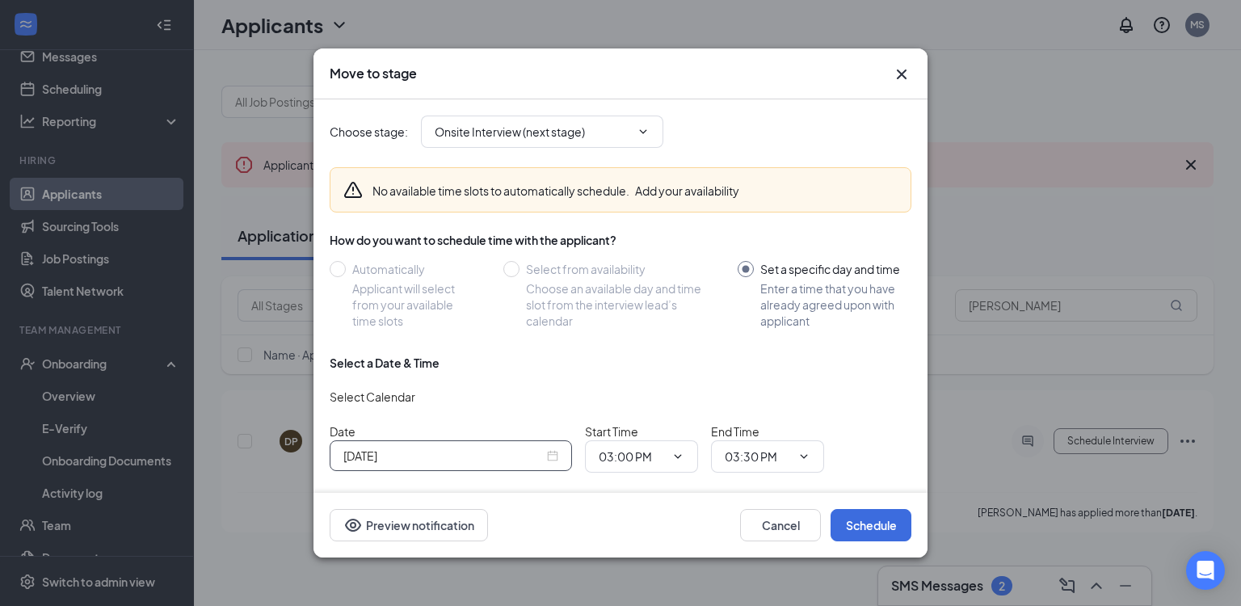
click at [553, 457] on div "Oct 15, 2025" at bounding box center [450, 456] width 215 height 18
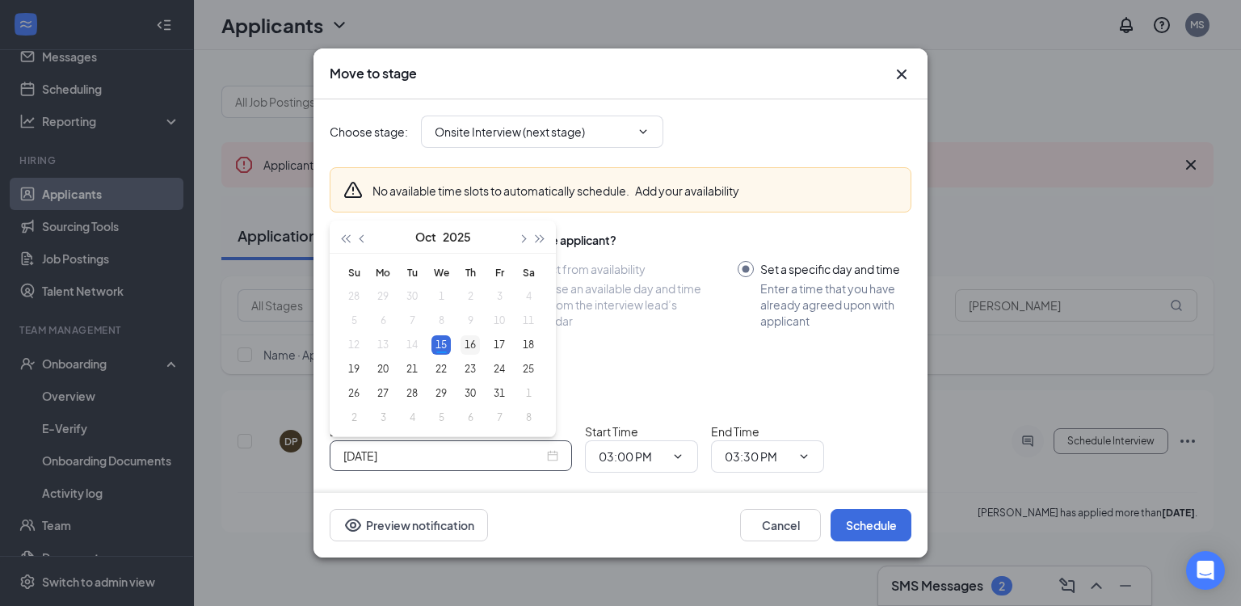
type input "Oct 16, 2025"
click at [466, 348] on div "16" at bounding box center [470, 344] width 19 height 19
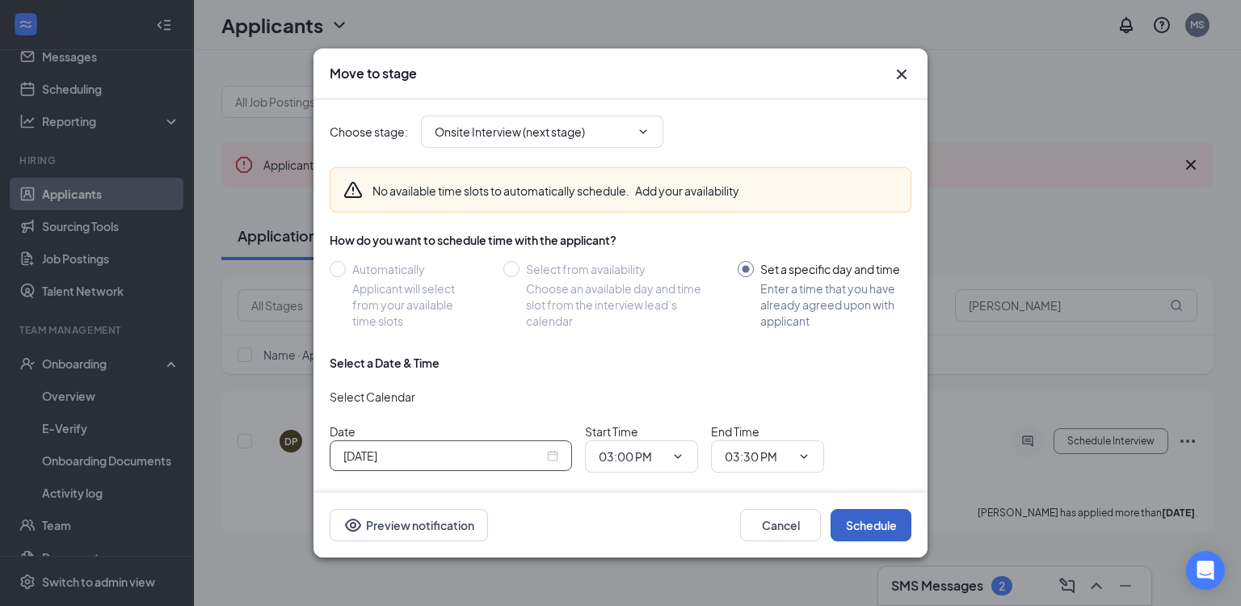
click at [863, 517] on button "Schedule" at bounding box center [871, 525] width 81 height 32
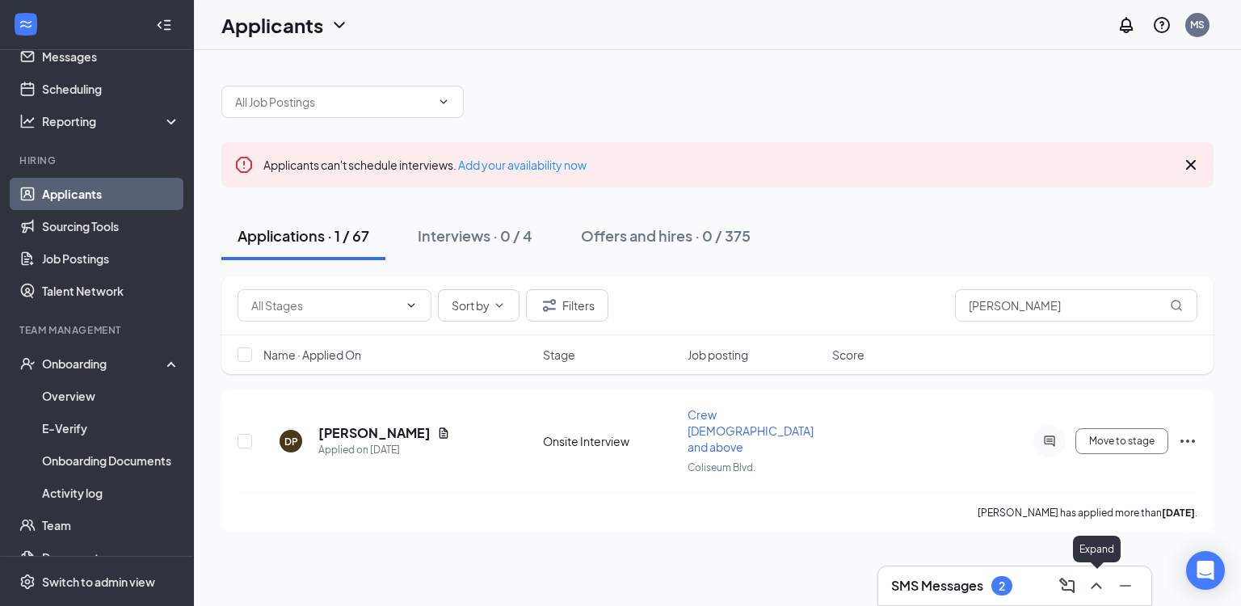
click at [1100, 585] on icon "ChevronUp" at bounding box center [1096, 585] width 19 height 19
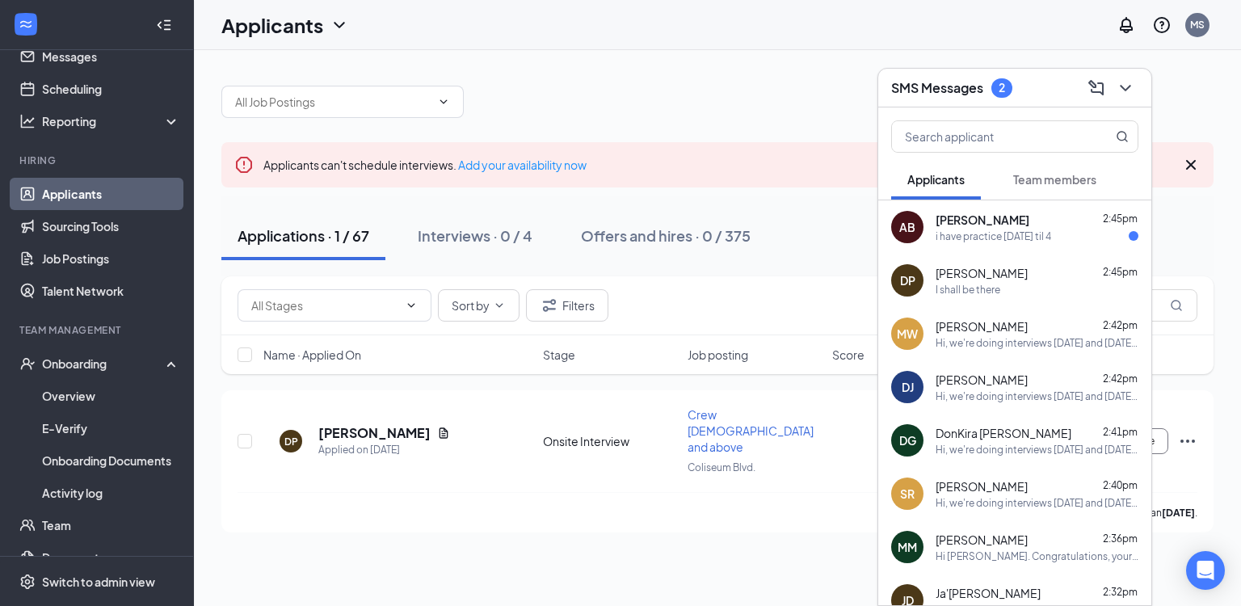
click at [984, 220] on span "Aalaiyah Brown" at bounding box center [983, 220] width 94 height 16
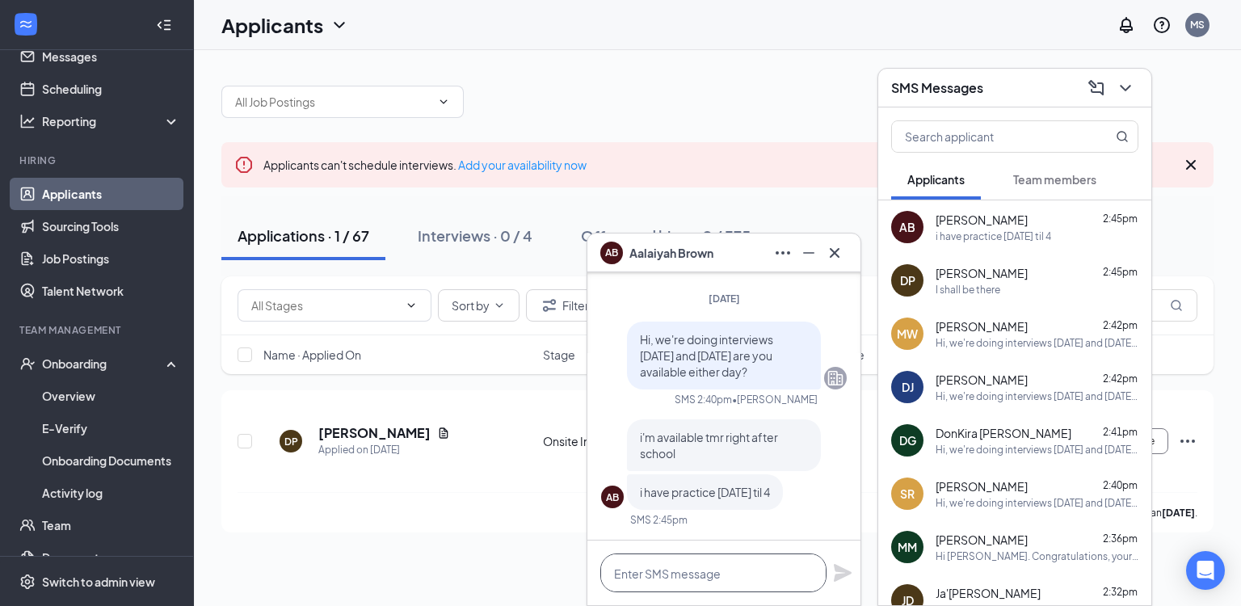
click at [706, 566] on textarea at bounding box center [713, 573] width 226 height 39
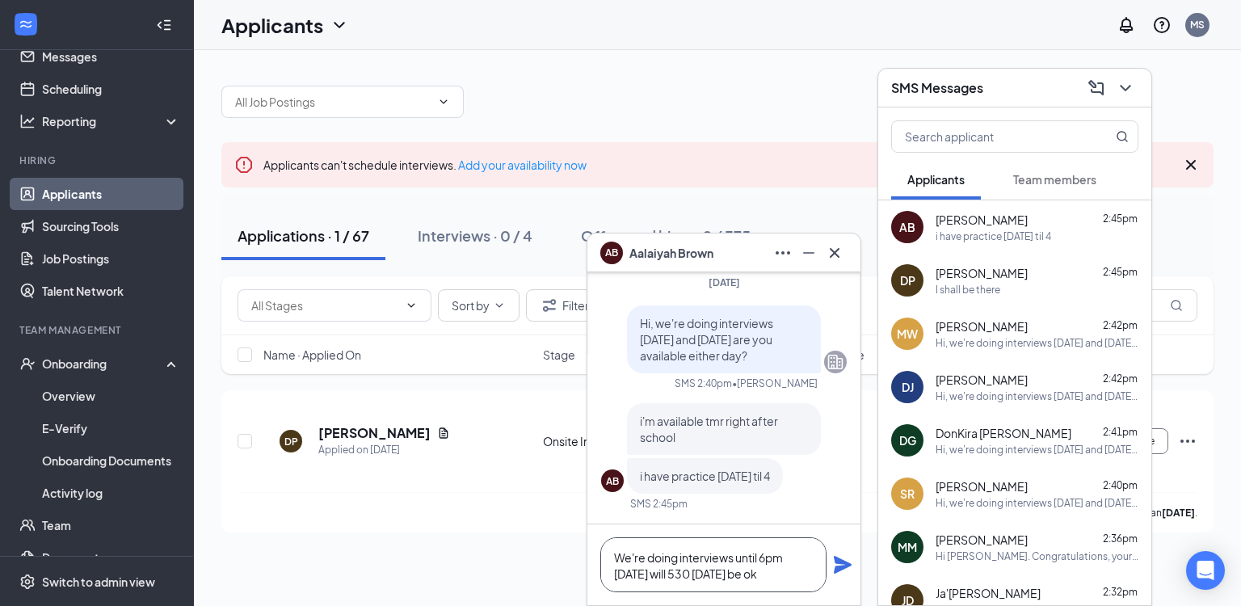
type textarea "We're doing interviews until 6pm today will 530 today be ok"
click at [839, 566] on icon "Plane" at bounding box center [843, 565] width 18 height 18
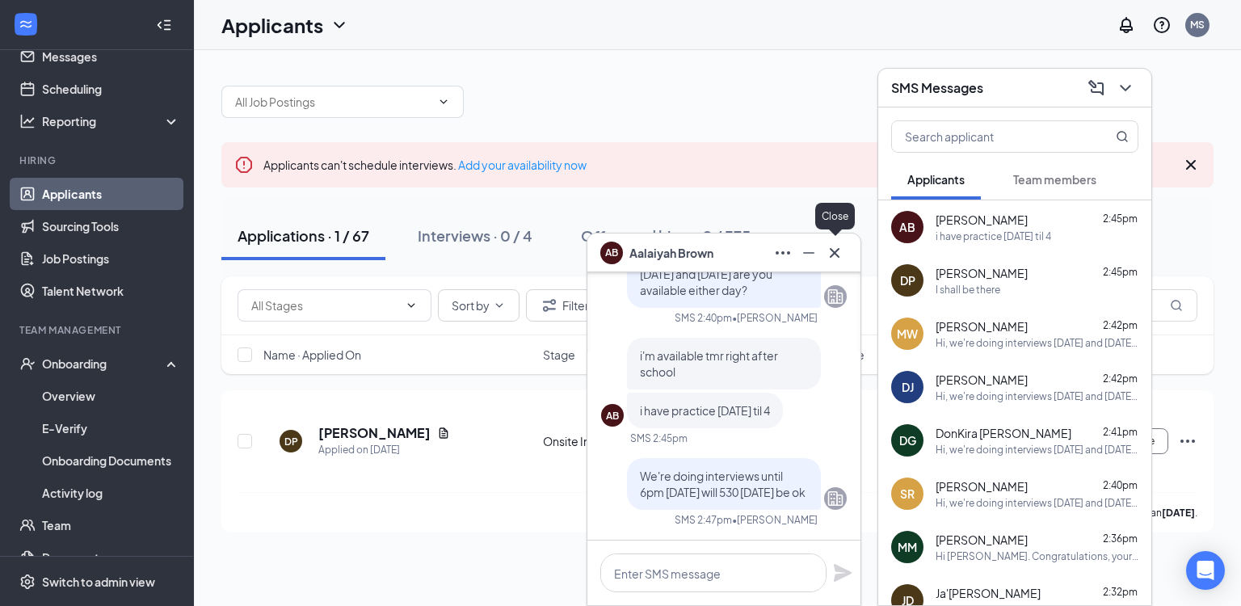
click at [834, 255] on icon "Cross" at bounding box center [834, 252] width 19 height 19
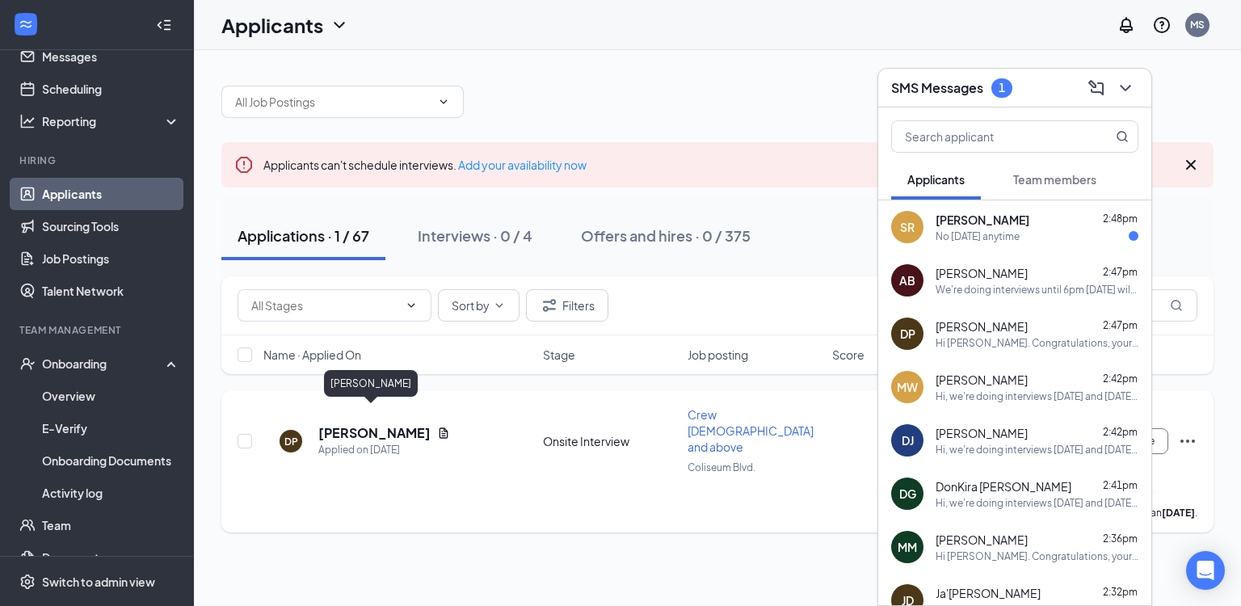
click at [372, 424] on h5 "Dalton Phillips" at bounding box center [374, 433] width 112 height 18
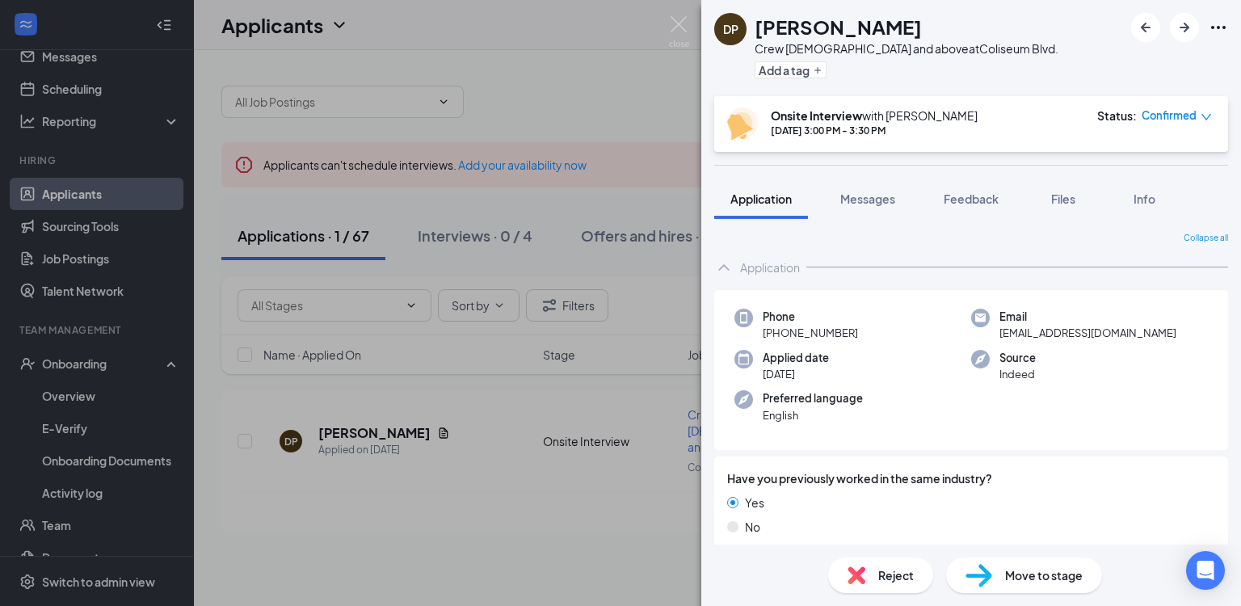
click at [1219, 27] on icon "Ellipses" at bounding box center [1218, 27] width 15 height 3
click at [1135, 65] on link "View full application" at bounding box center [1131, 65] width 175 height 16
click at [680, 22] on img at bounding box center [679, 32] width 20 height 32
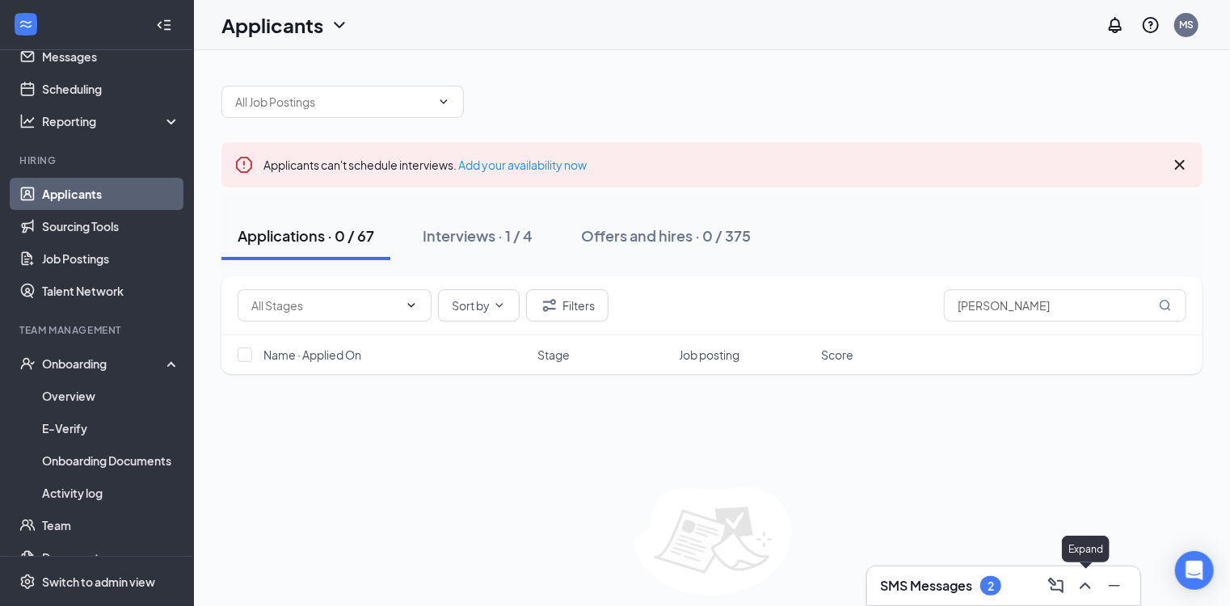
click at [1085, 585] on icon "ChevronUp" at bounding box center [1085, 585] width 19 height 19
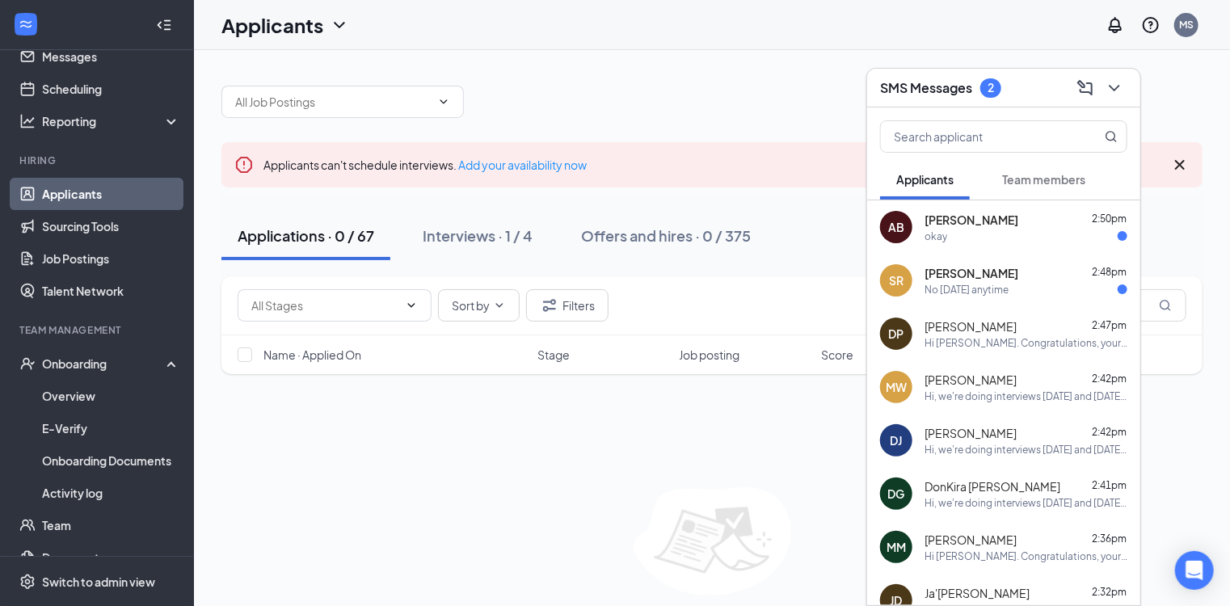
click at [976, 232] on div "okay" at bounding box center [1026, 237] width 203 height 14
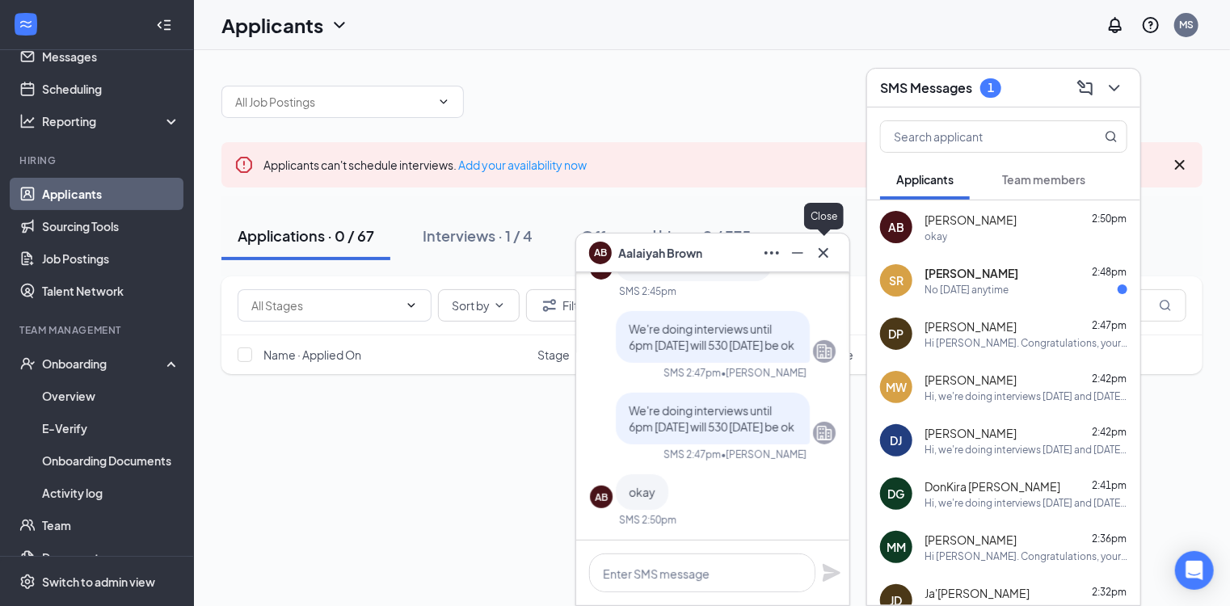
click at [824, 251] on icon "Cross" at bounding box center [823, 252] width 19 height 19
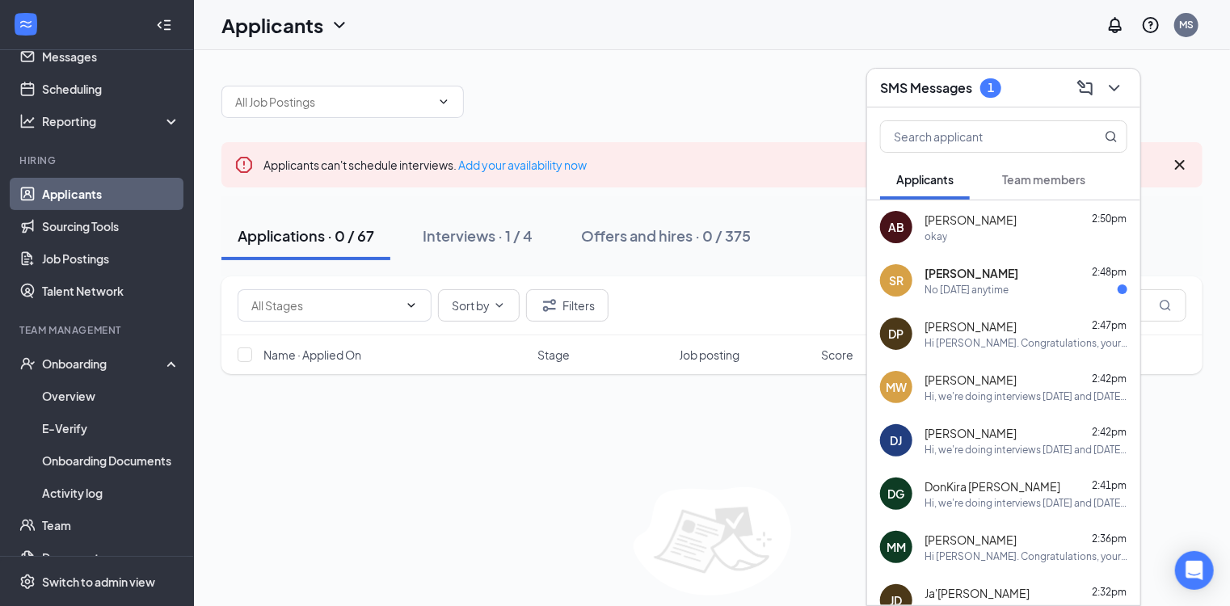
click at [1114, 87] on icon "ChevronDown" at bounding box center [1114, 87] width 19 height 19
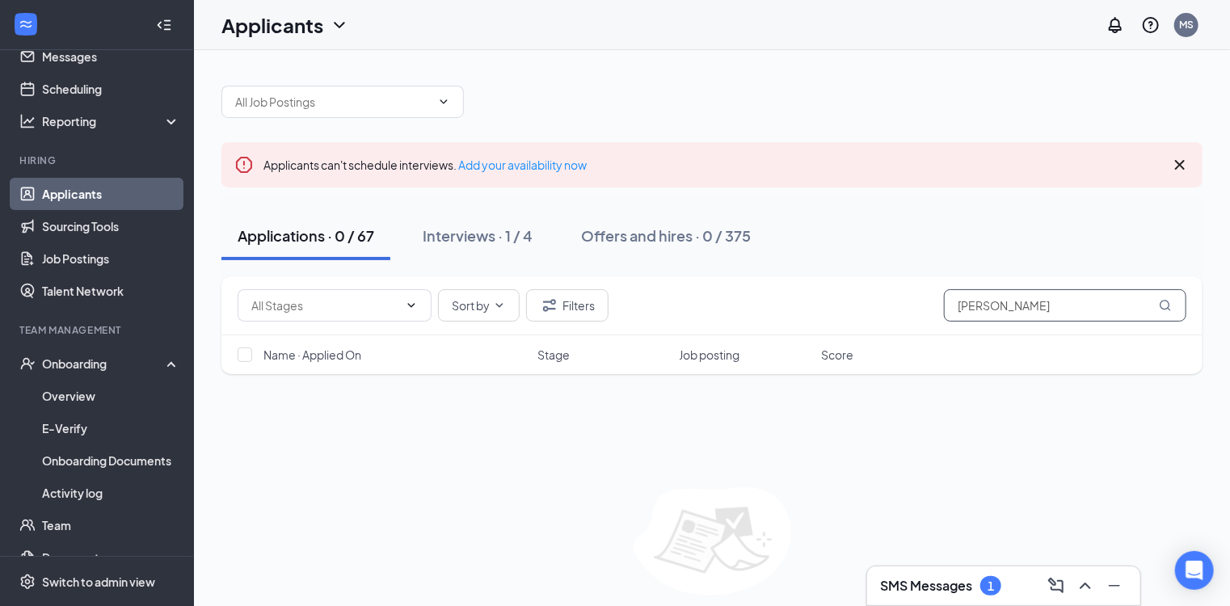
drag, startPoint x: 1005, startPoint y: 304, endPoint x: 907, endPoint y: 308, distance: 98.7
click at [907, 308] on div "Sort by Filters dalto" at bounding box center [712, 305] width 949 height 32
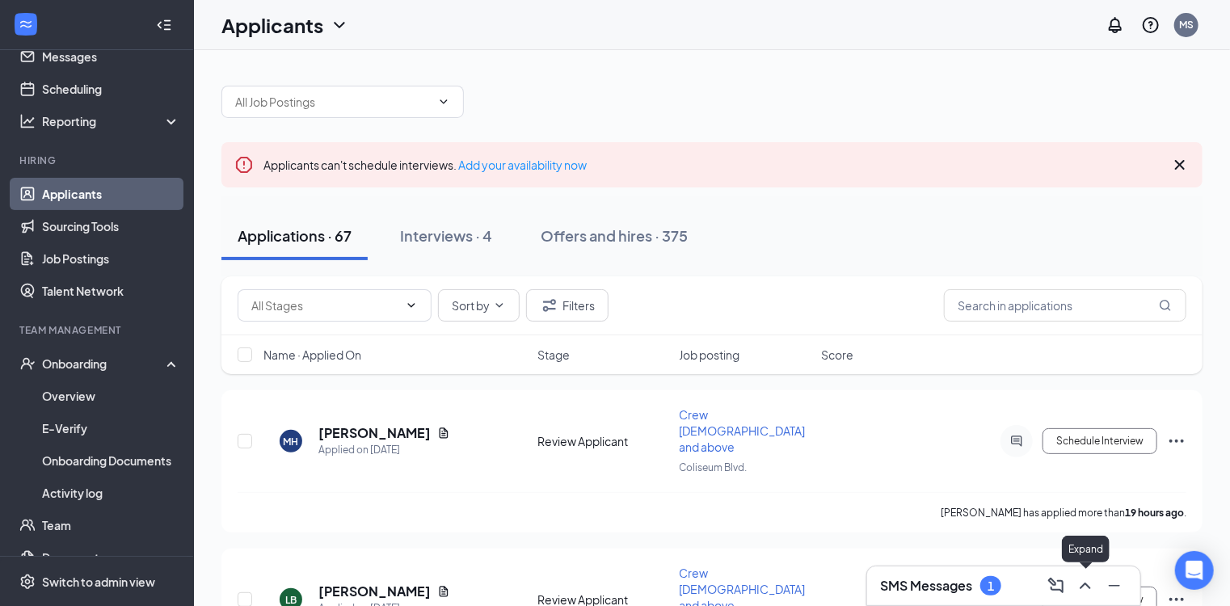
click at [1085, 585] on icon "ChevronUp" at bounding box center [1085, 585] width 19 height 19
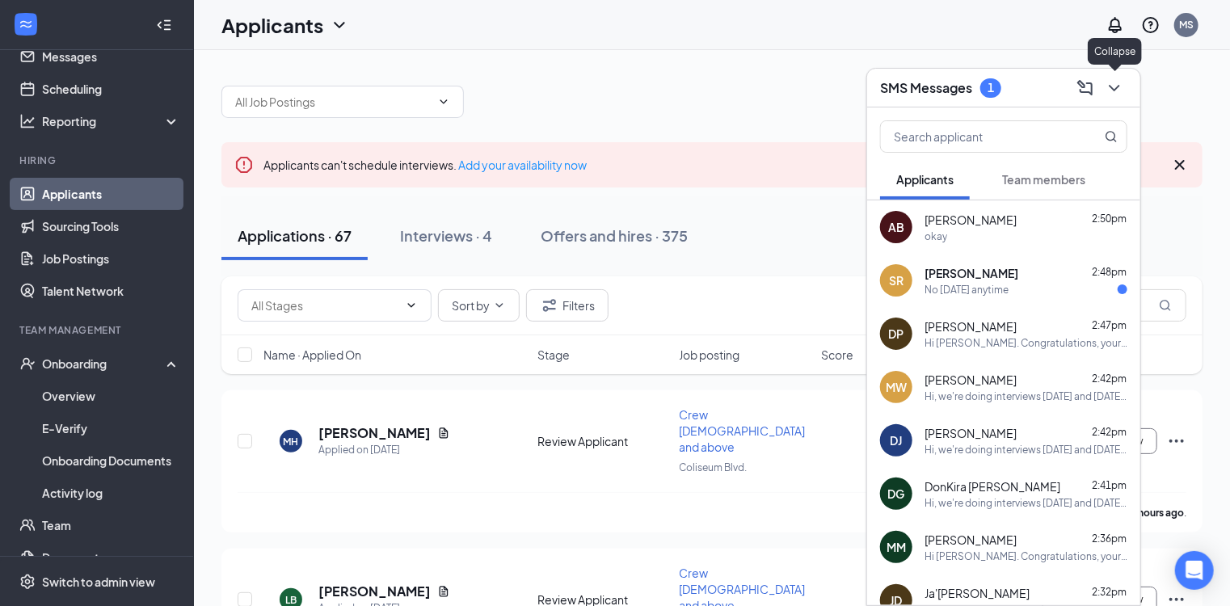
click at [1114, 87] on icon "ChevronDown" at bounding box center [1114, 88] width 11 height 6
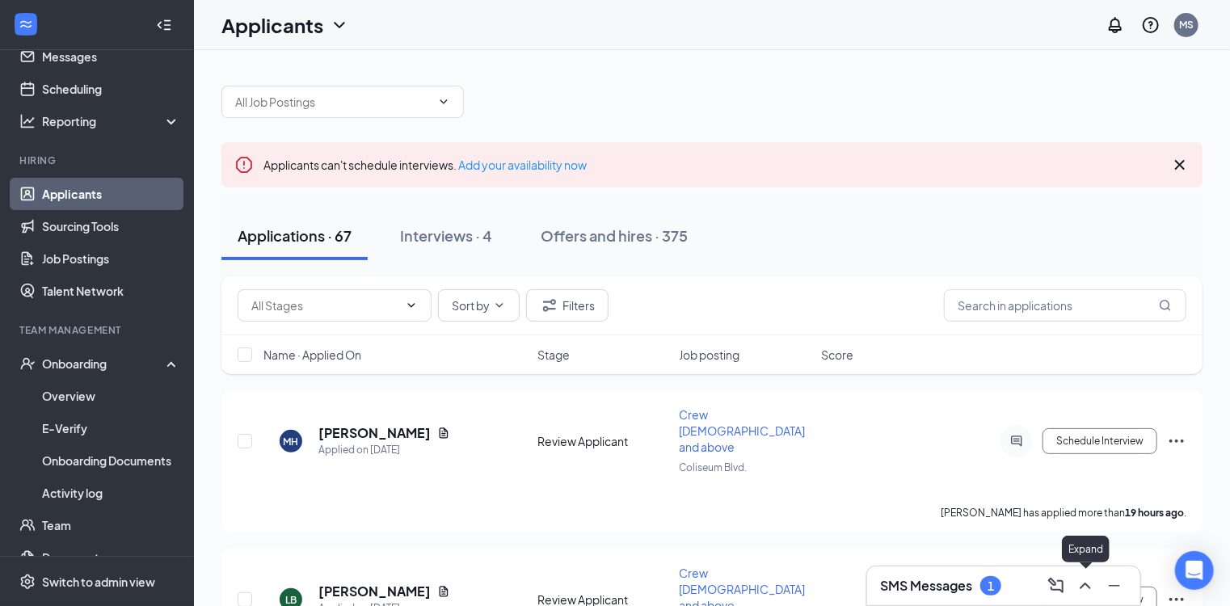
click at [1089, 588] on icon "ChevronUp" at bounding box center [1085, 586] width 11 height 6
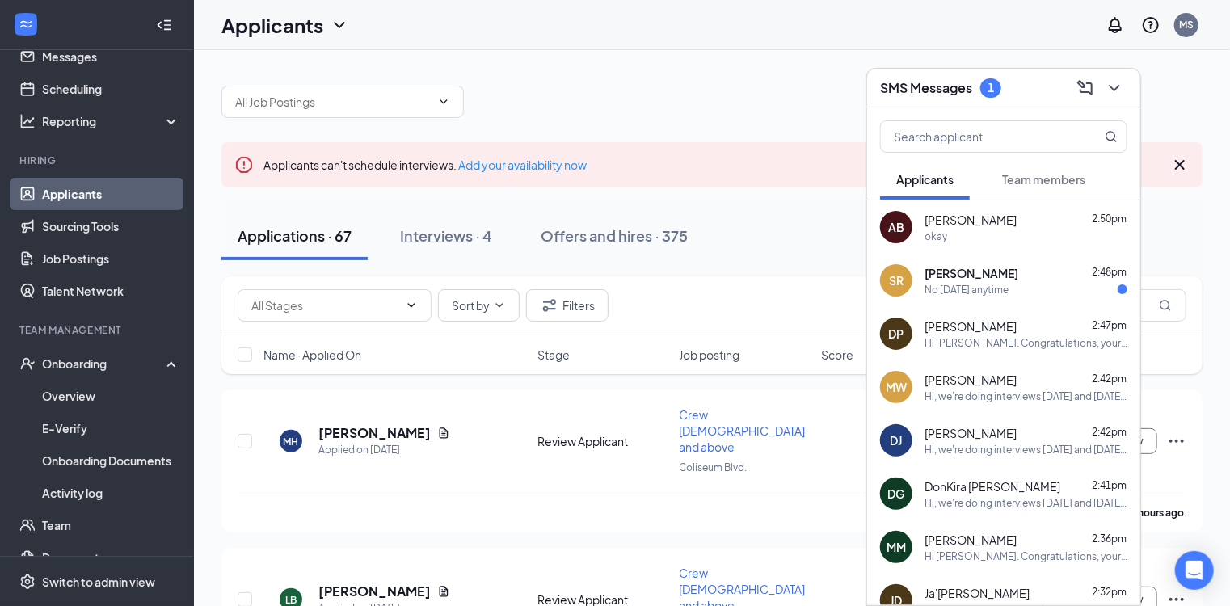
click at [994, 274] on span "Stephen Reed" at bounding box center [972, 273] width 94 height 16
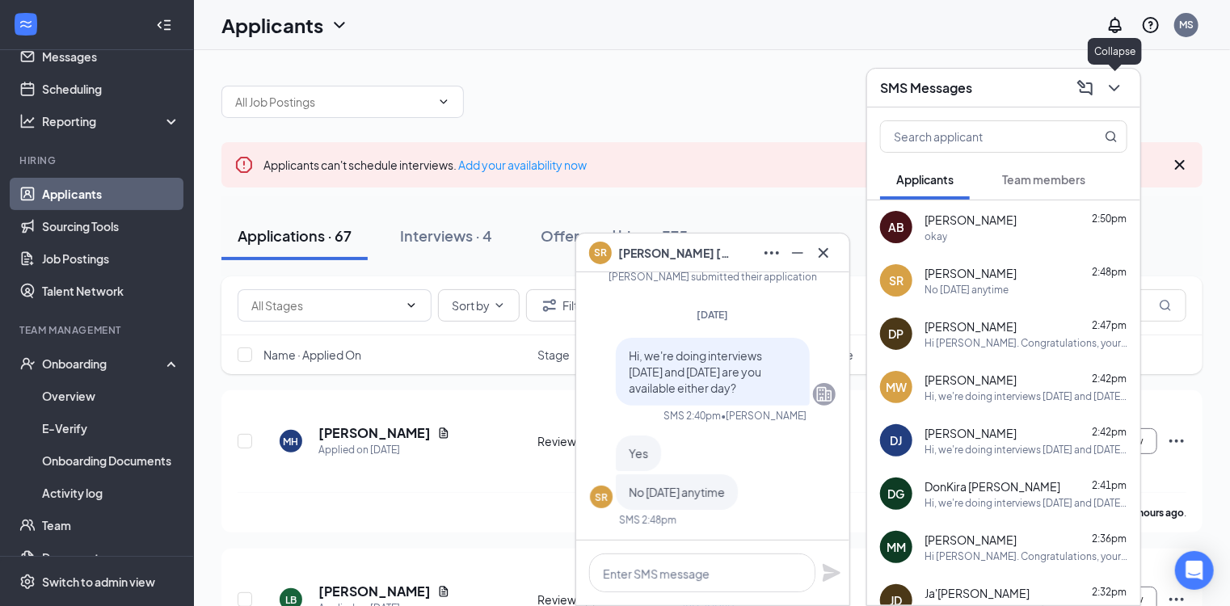
click at [1120, 91] on icon "ChevronDown" at bounding box center [1114, 87] width 19 height 19
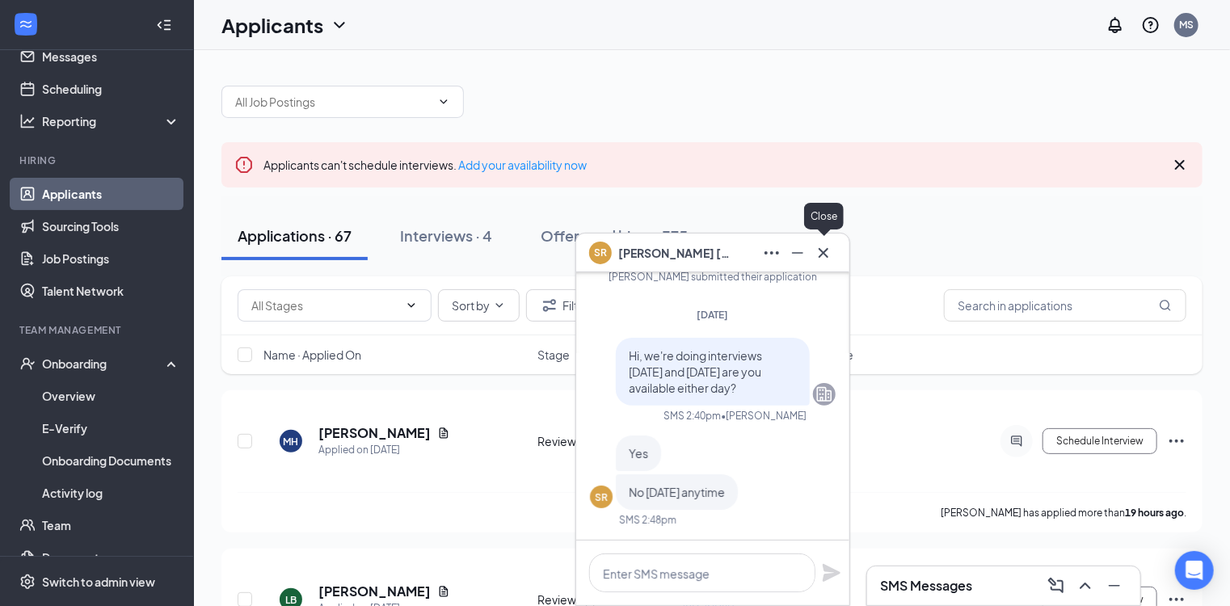
click at [828, 252] on icon "Cross" at bounding box center [823, 252] width 19 height 19
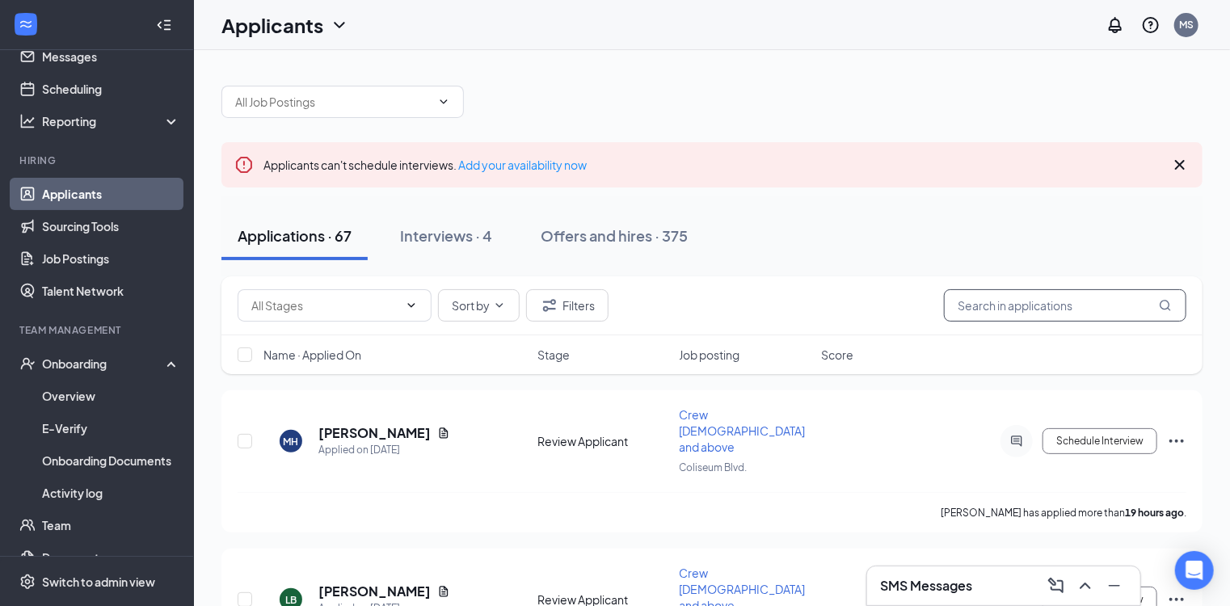
click at [1053, 309] on input "text" at bounding box center [1065, 305] width 242 height 32
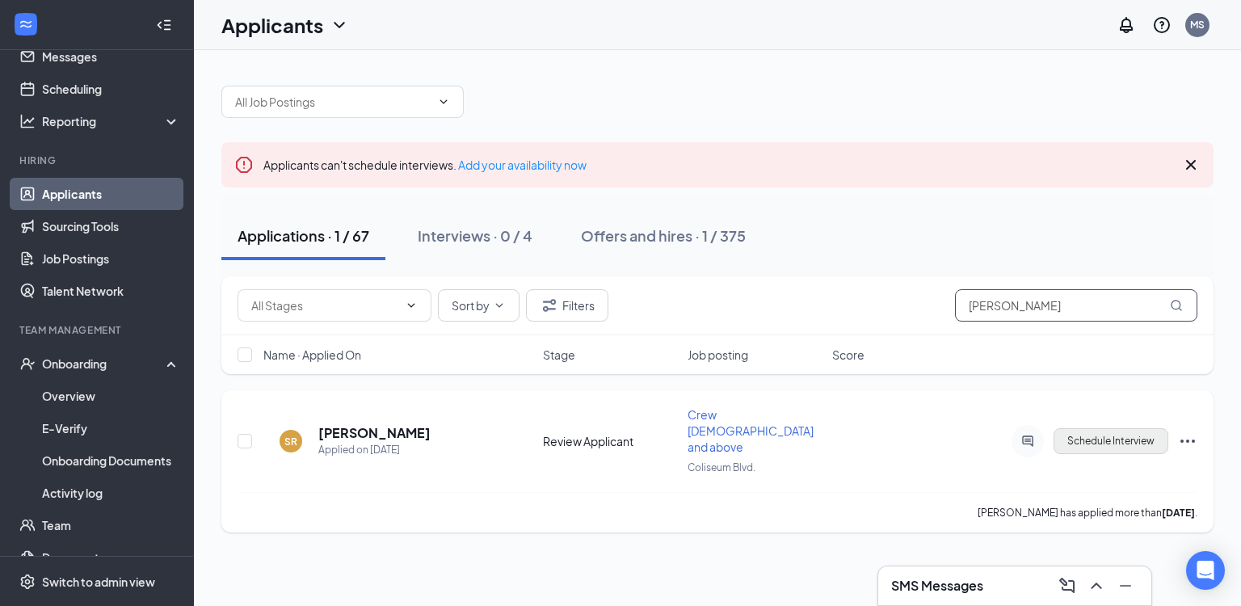
type input "stephen"
click at [1109, 428] on button "Schedule Interview" at bounding box center [1111, 441] width 115 height 26
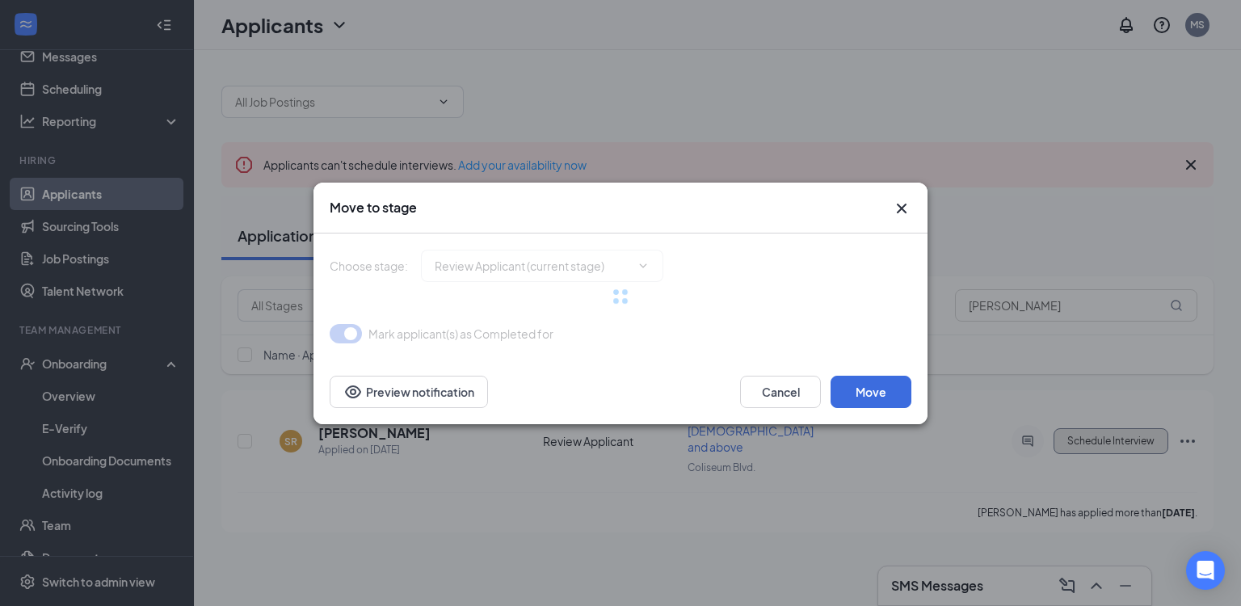
type input "Onsite Interview (next stage)"
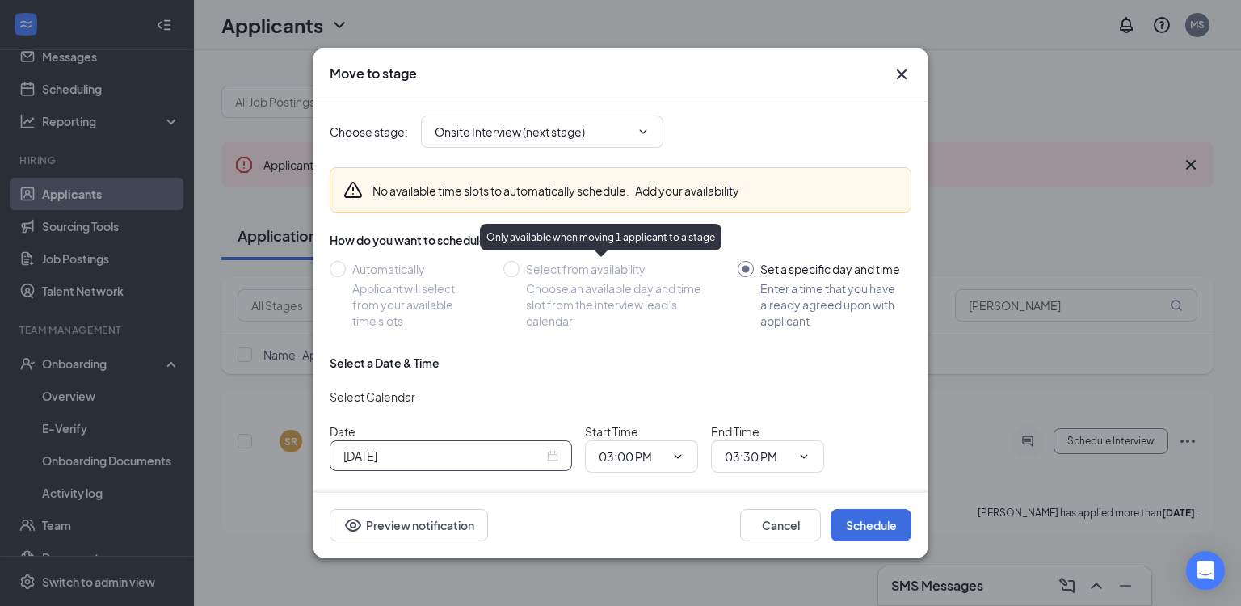
click at [553, 454] on div "Oct 15, 2025" at bounding box center [450, 456] width 215 height 18
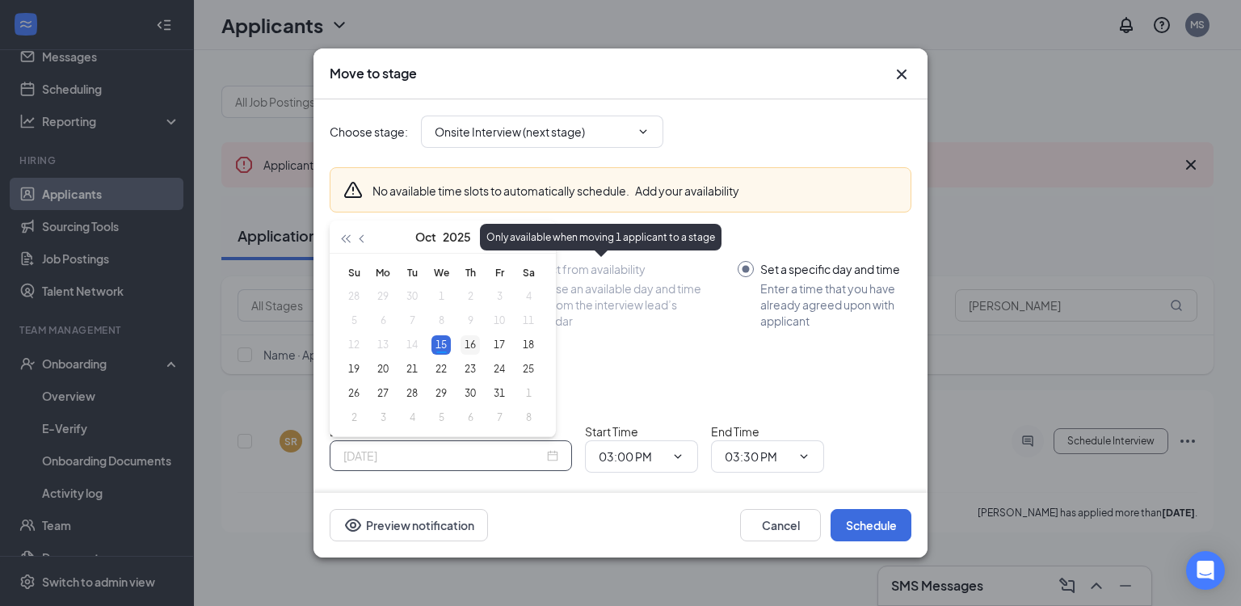
type input "Oct 16, 2025"
click at [462, 343] on div "16" at bounding box center [470, 344] width 19 height 19
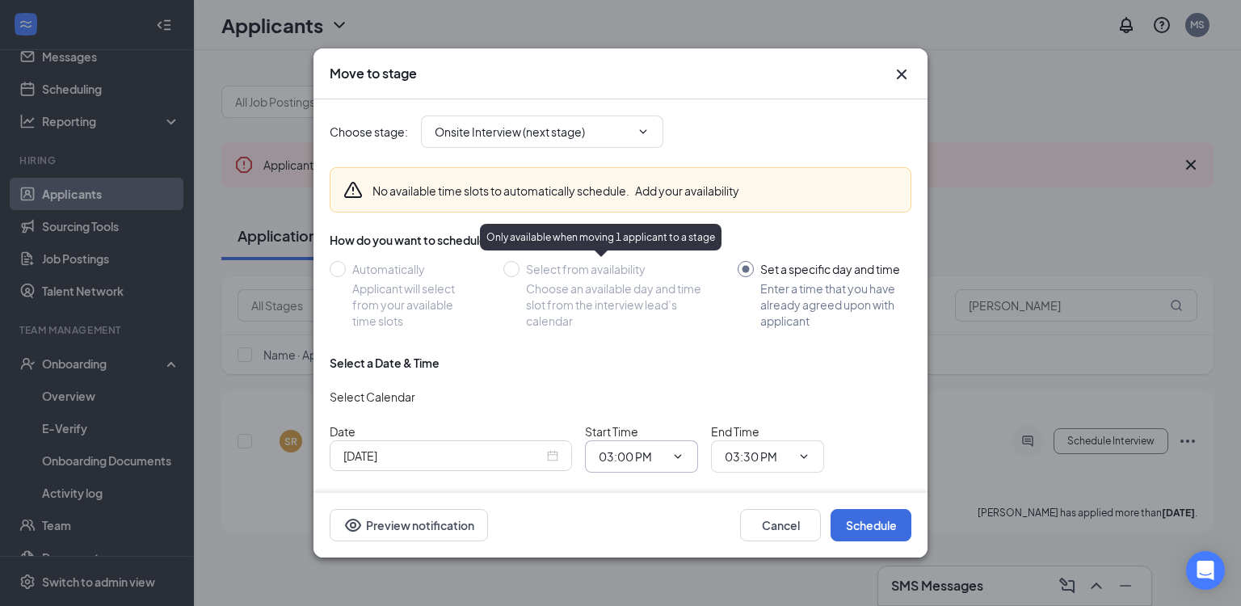
click at [676, 452] on icon "ChevronDown" at bounding box center [678, 456] width 13 height 13
click at [537, 366] on div "Select a Date & Time" at bounding box center [621, 363] width 582 height 16
click at [672, 458] on icon "ChevronDown" at bounding box center [678, 456] width 13 height 13
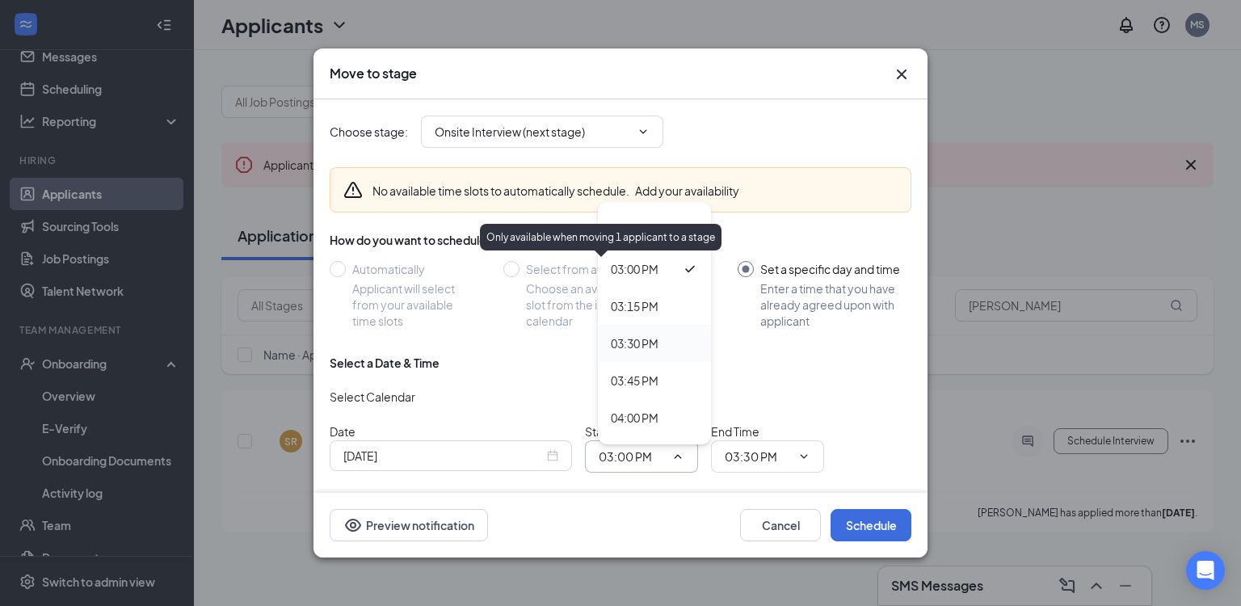
click at [639, 349] on div "03:30 PM" at bounding box center [635, 344] width 48 height 18
type input "03:30 PM"
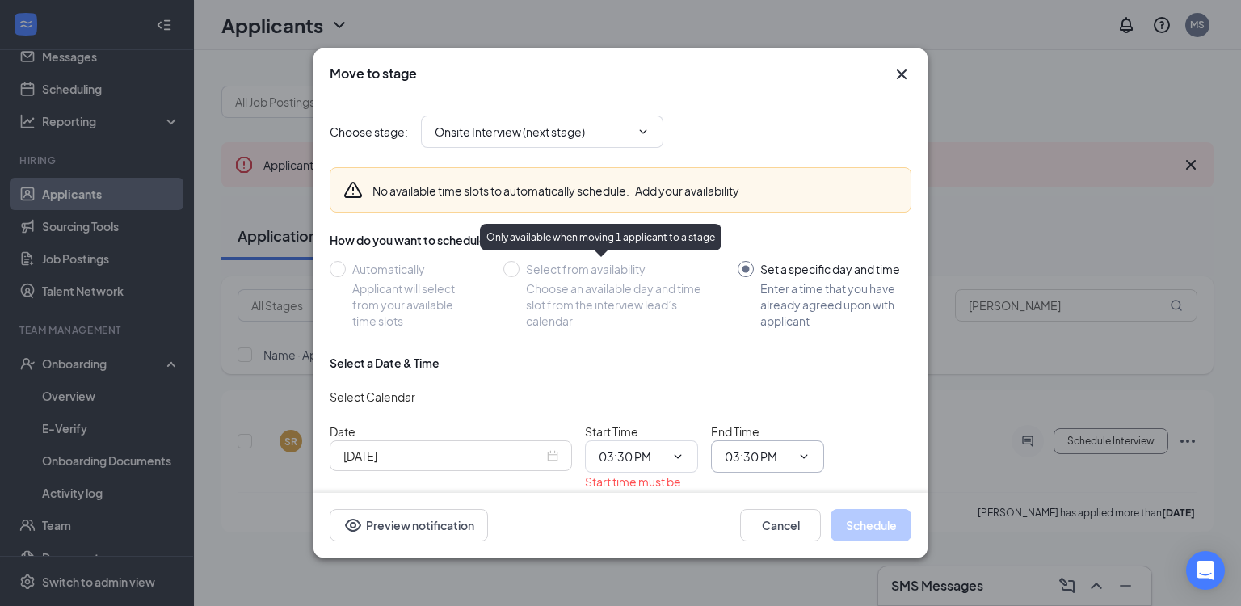
click at [776, 455] on input "03:30 PM" at bounding box center [758, 457] width 66 height 18
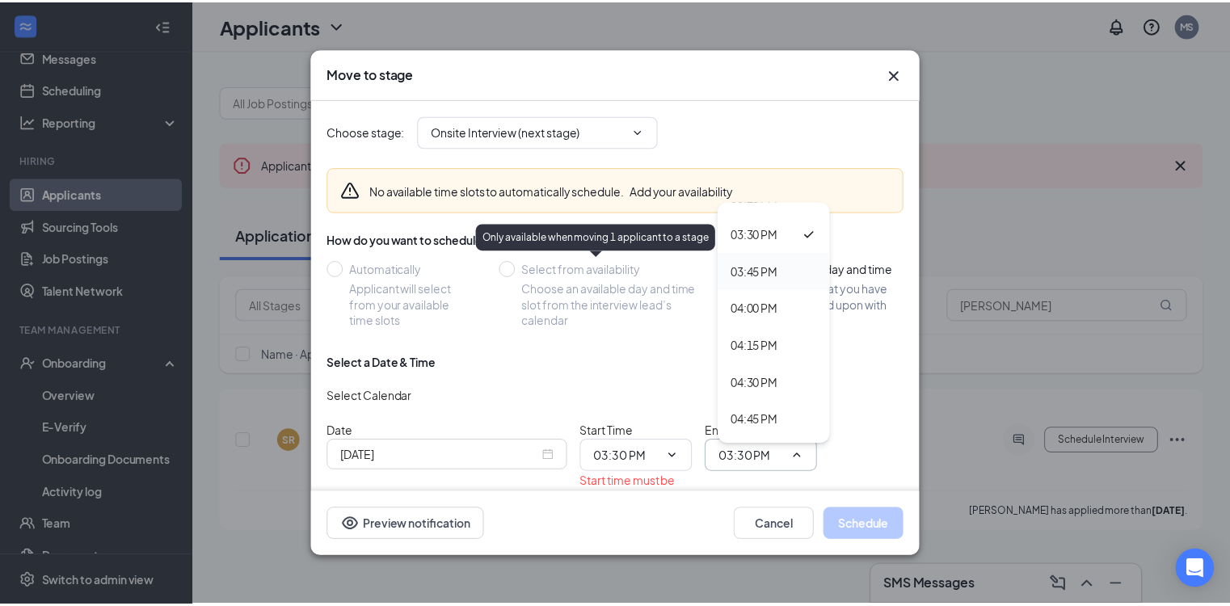
scroll to position [2291, 0]
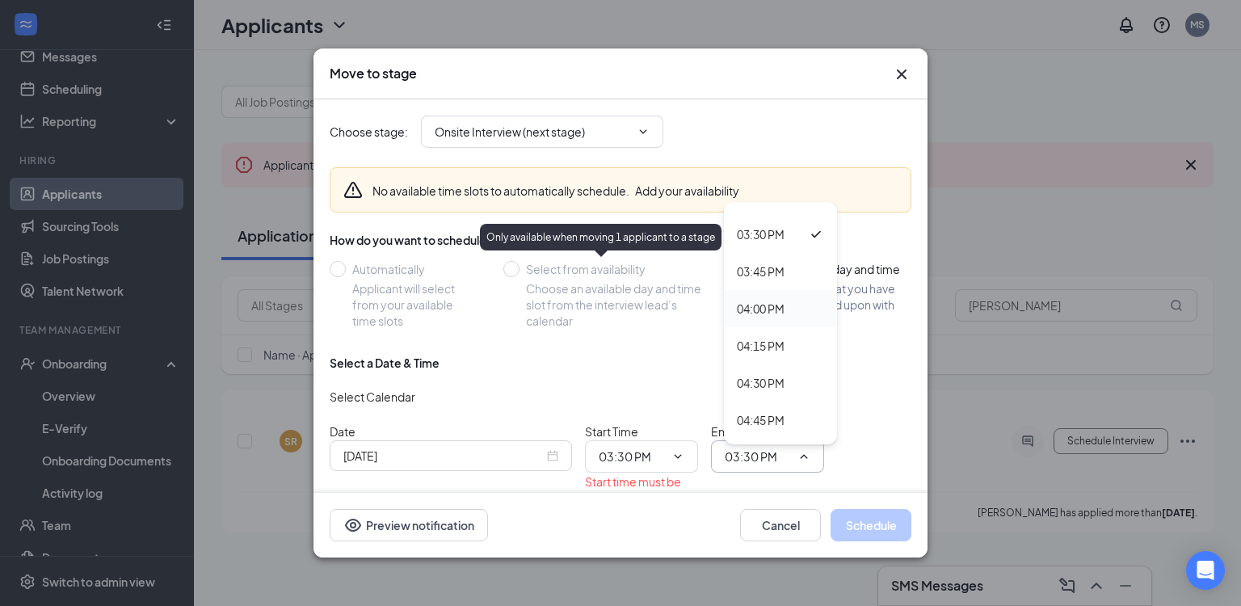
click at [769, 304] on div "04:00 PM" at bounding box center [761, 309] width 48 height 18
type input "04:00 PM"
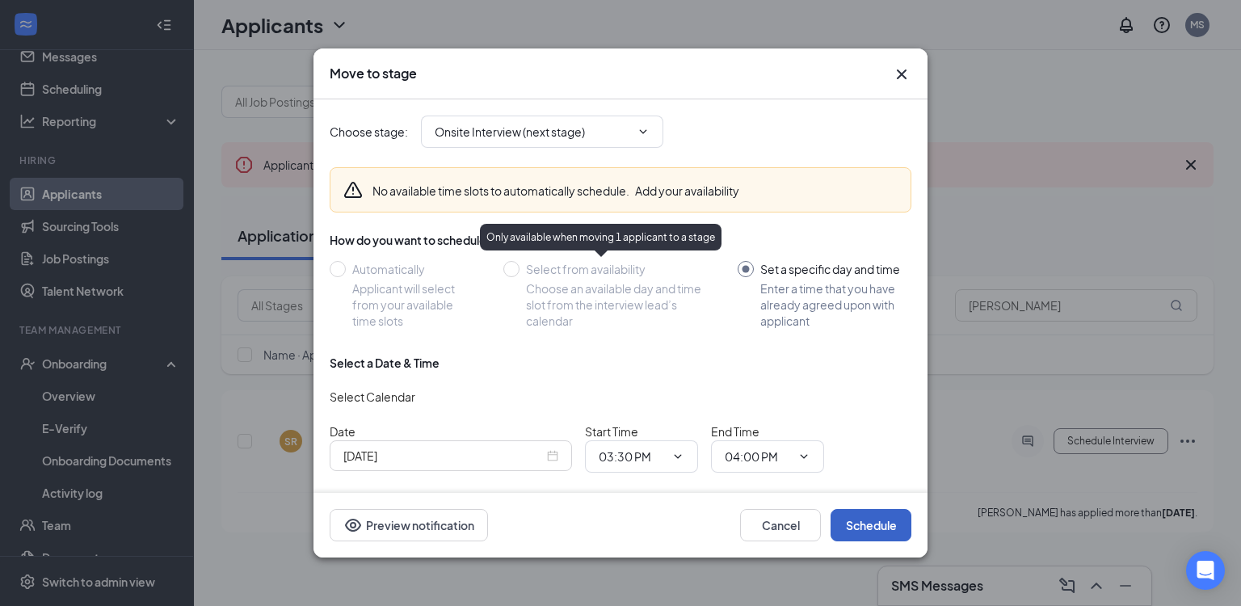
click at [853, 524] on button "Schedule" at bounding box center [871, 525] width 81 height 32
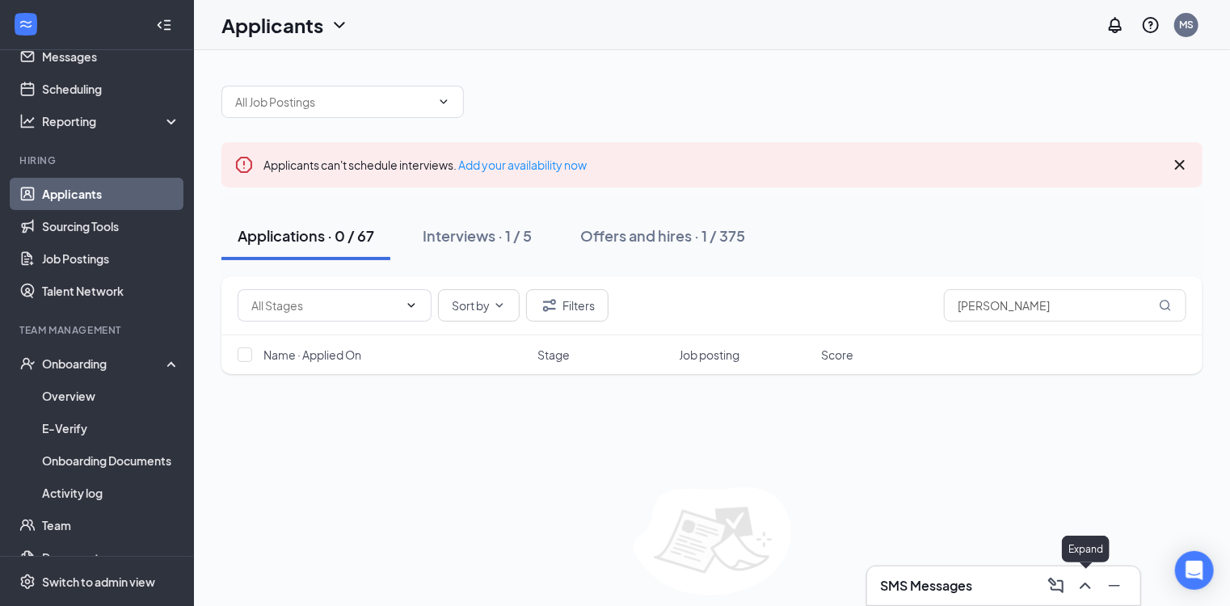
click at [1081, 594] on icon "ChevronUp" at bounding box center [1085, 585] width 19 height 19
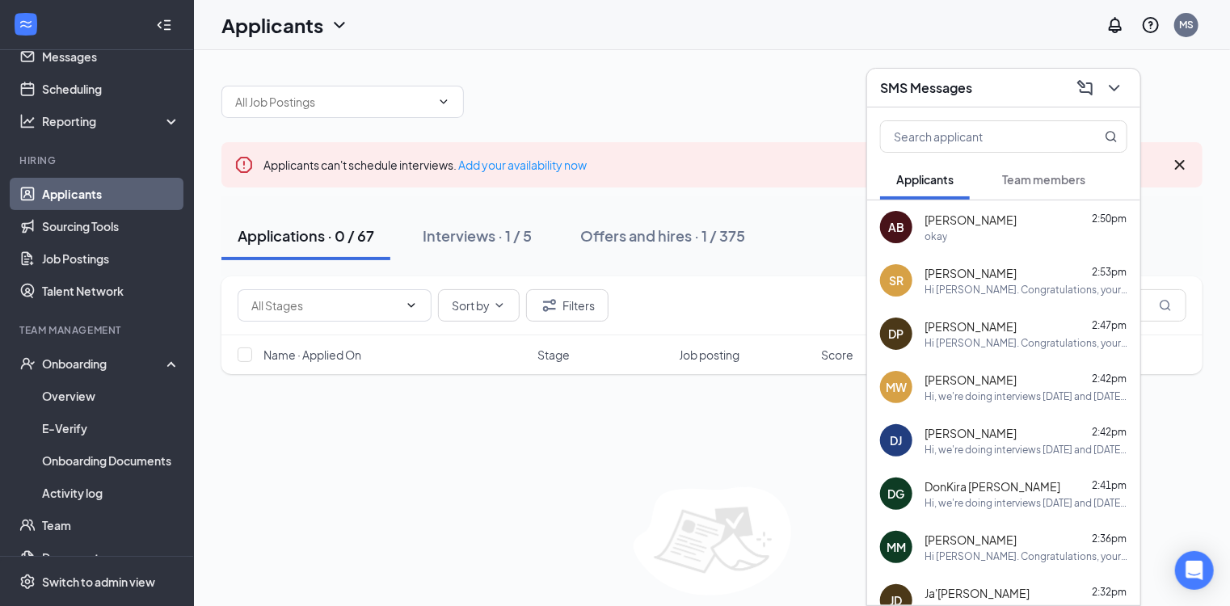
click at [981, 214] on span "Aalaiyah Brown" at bounding box center [971, 220] width 92 height 16
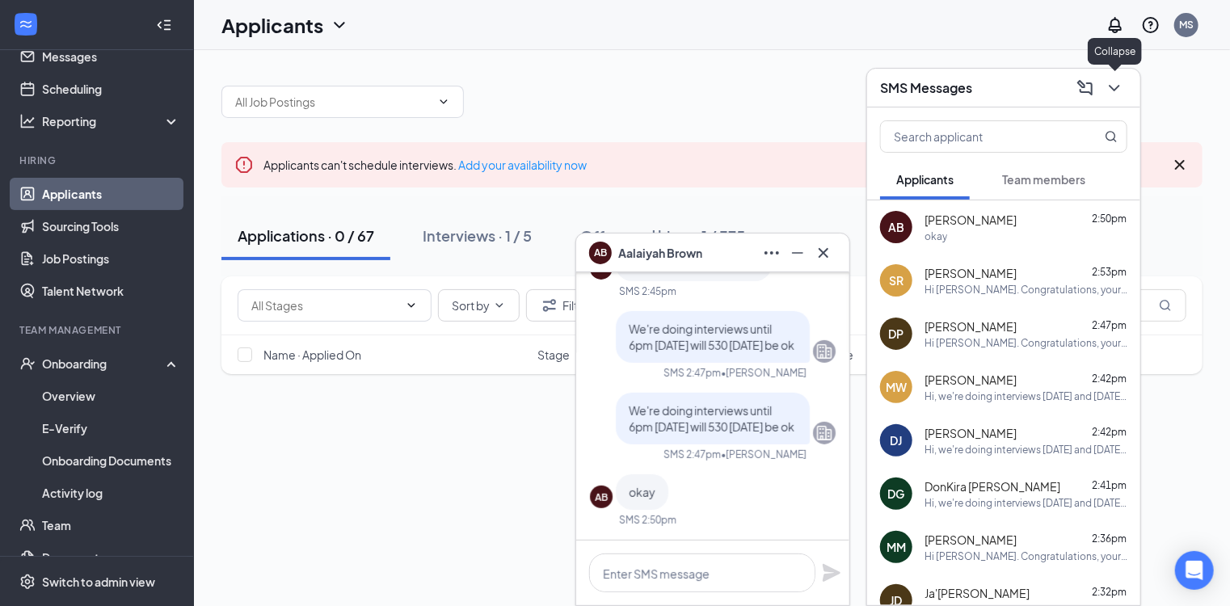
click at [1106, 87] on icon "ChevronDown" at bounding box center [1114, 87] width 19 height 19
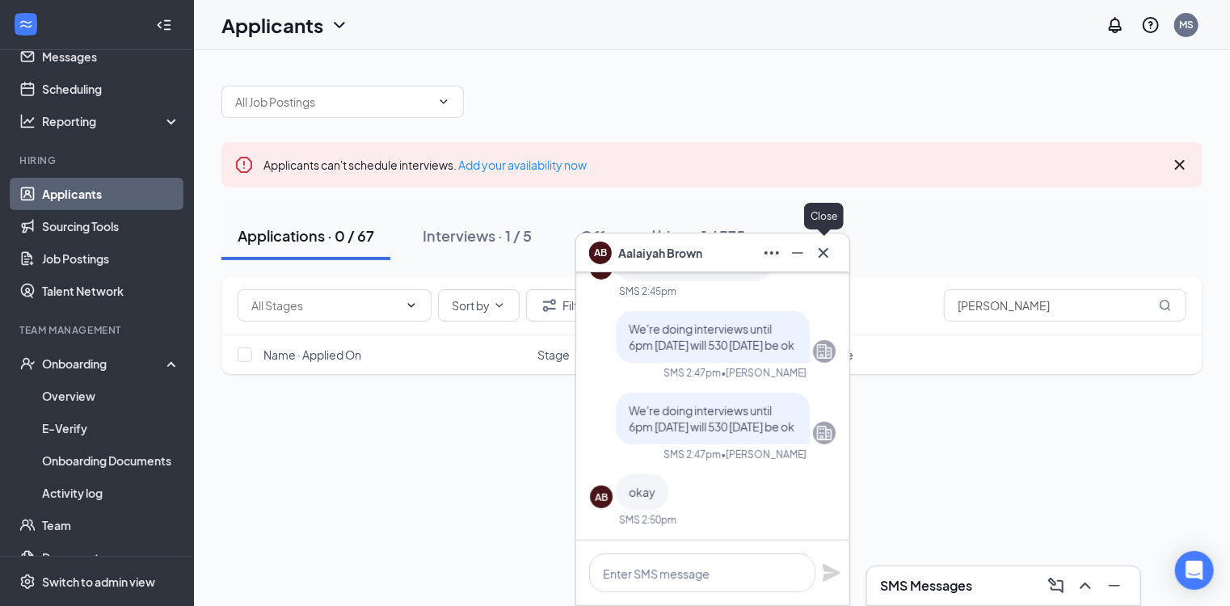
click at [830, 254] on icon "Cross" at bounding box center [823, 252] width 19 height 19
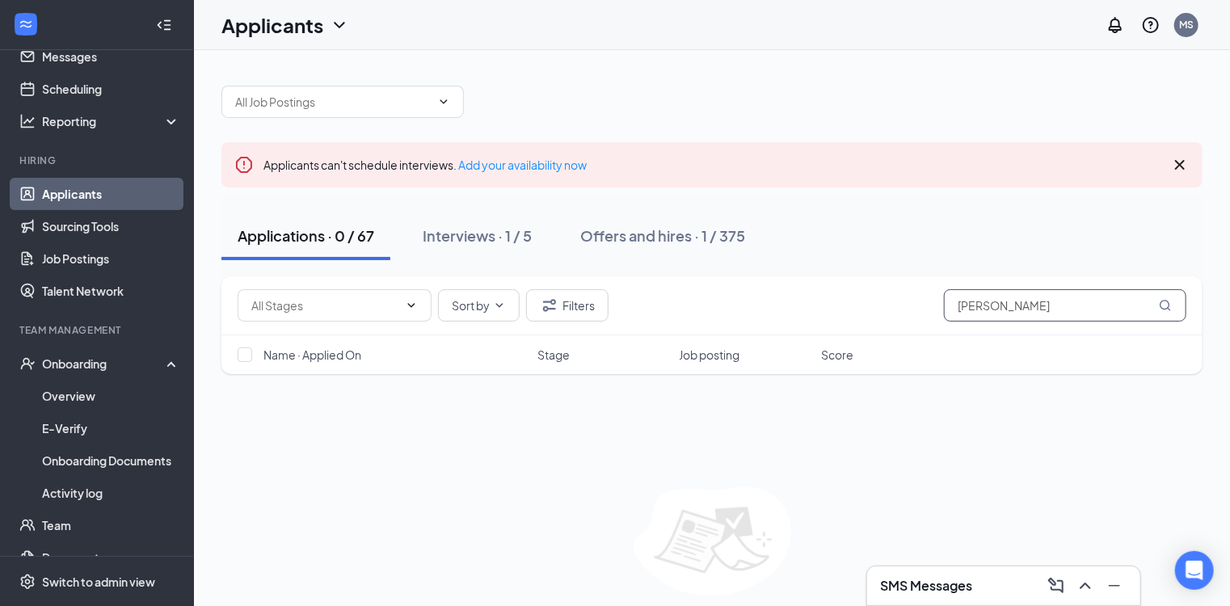
drag, startPoint x: 1068, startPoint y: 309, endPoint x: 684, endPoint y: 335, distance: 385.5
click at [689, 335] on div "Sort by Filters stephen Name · Applied On Stage Job posting Score" at bounding box center [711, 325] width 981 height 98
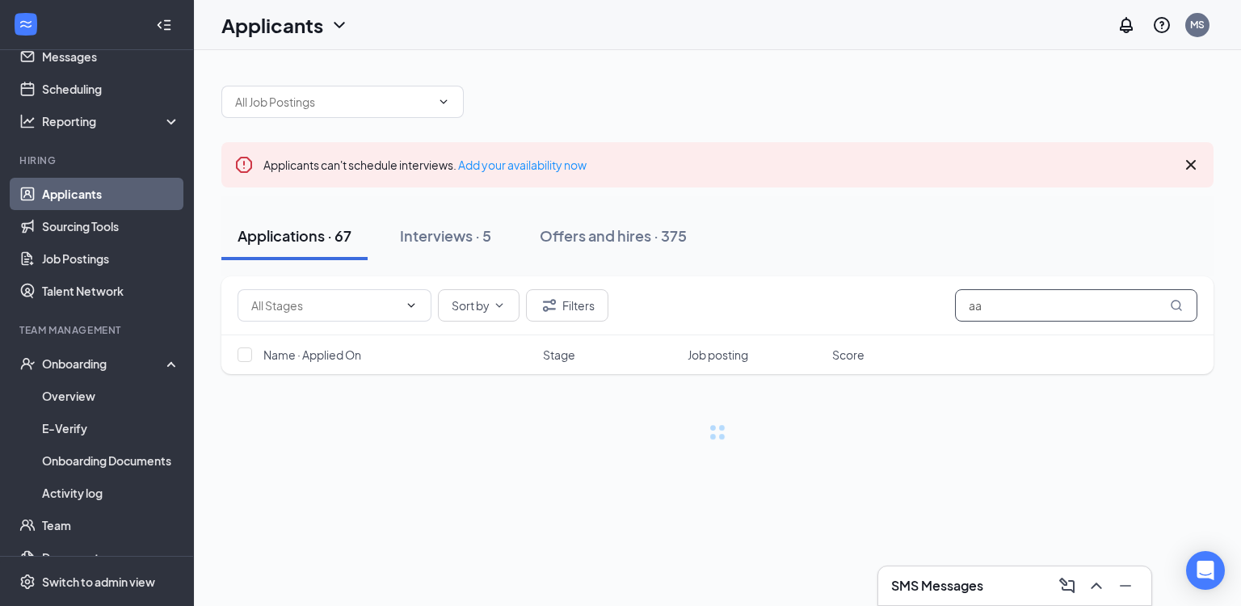
type input "aa"
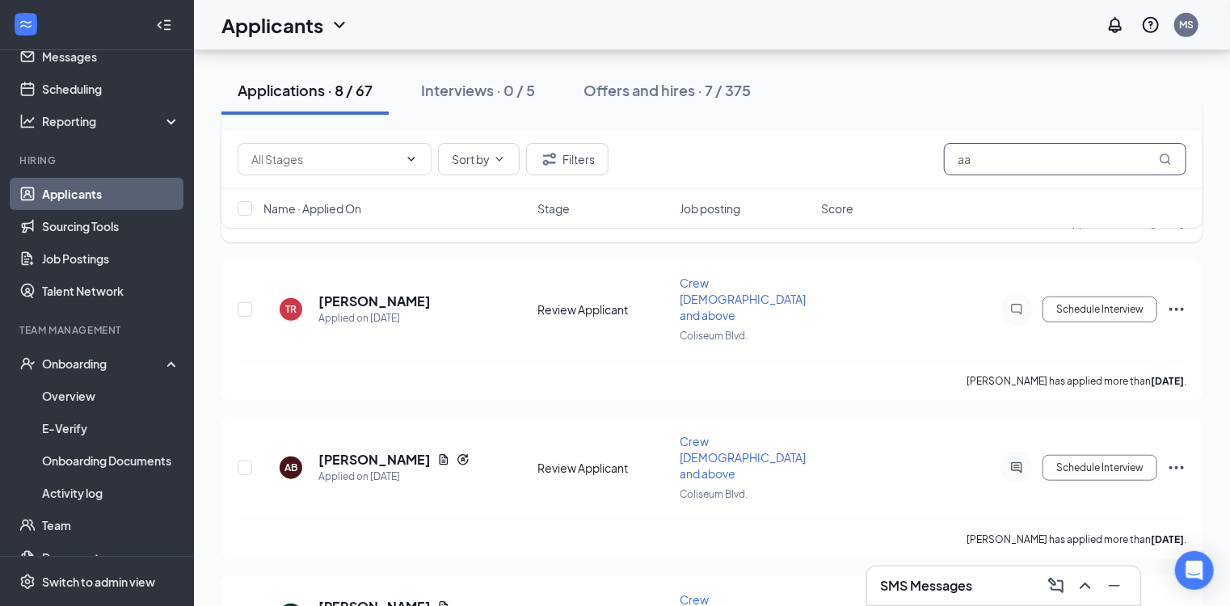
scroll to position [454, 0]
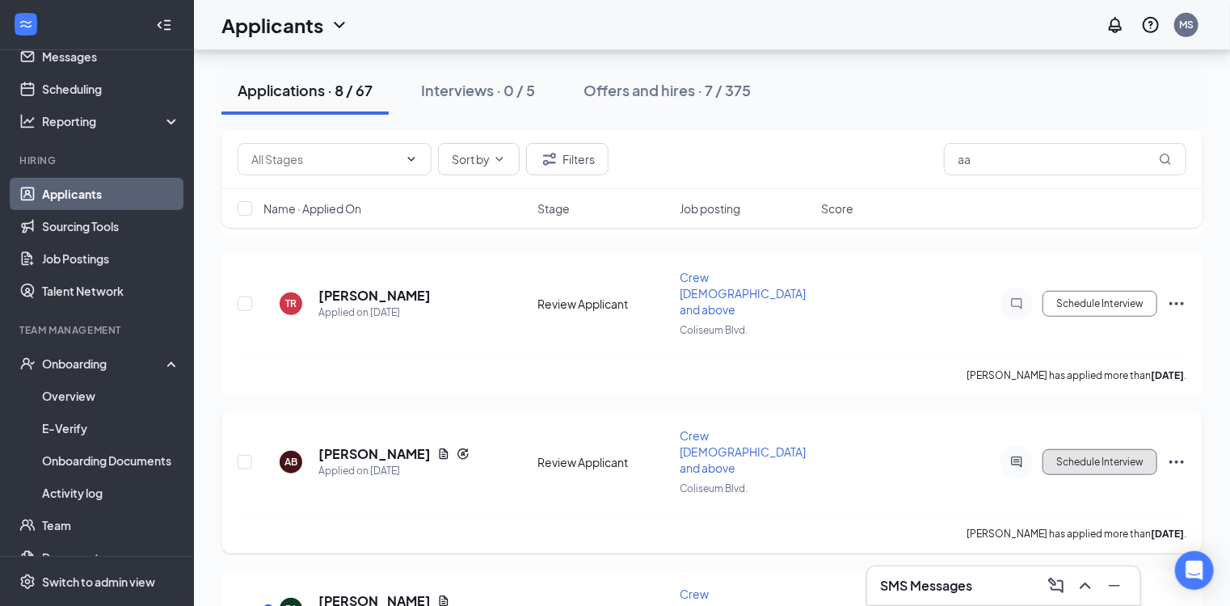
click at [1068, 449] on button "Schedule Interview" at bounding box center [1100, 462] width 115 height 26
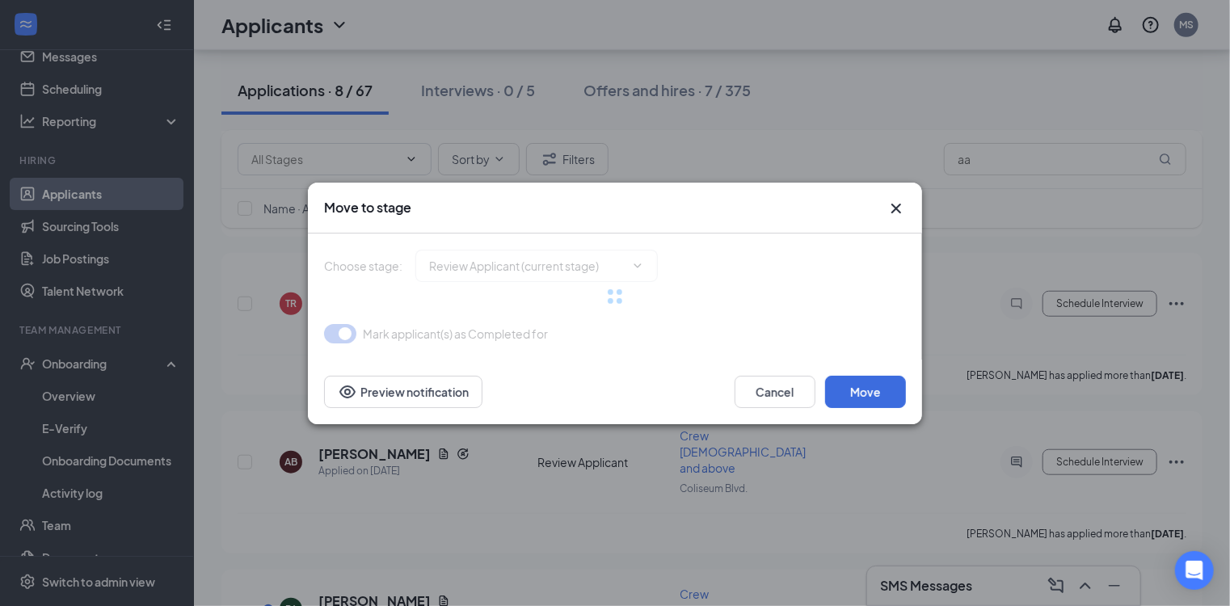
type input "Onsite Interview (next stage)"
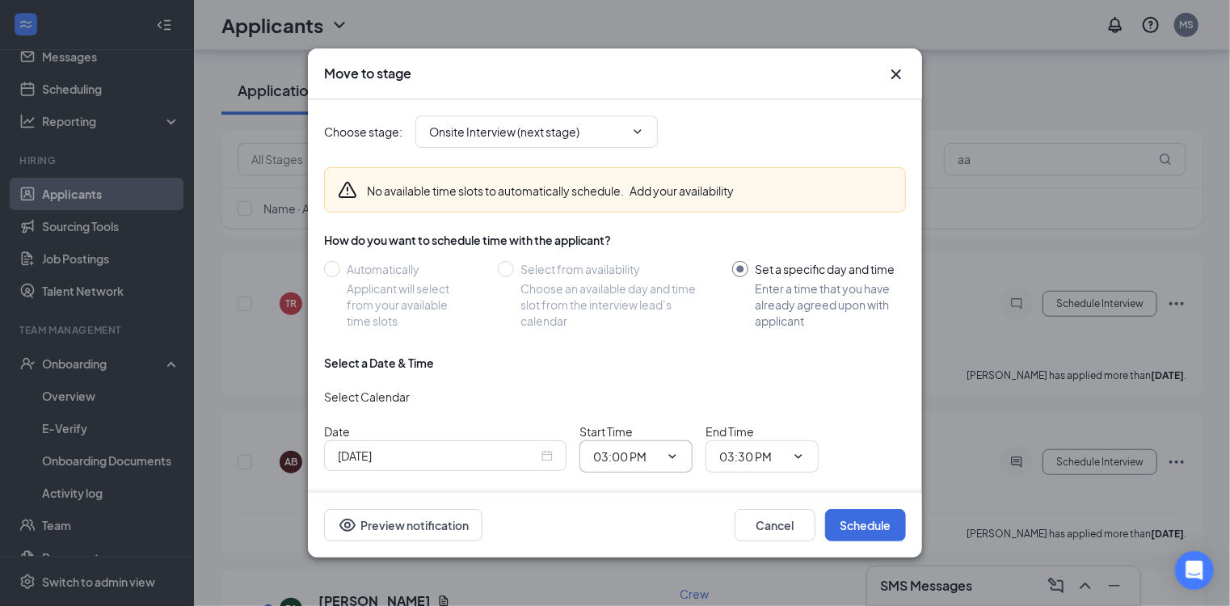
click at [671, 454] on icon "ChevronDown" at bounding box center [672, 456] width 13 height 13
click at [634, 310] on div "05:30 PM" at bounding box center [630, 314] width 48 height 18
type input "05:30 PM"
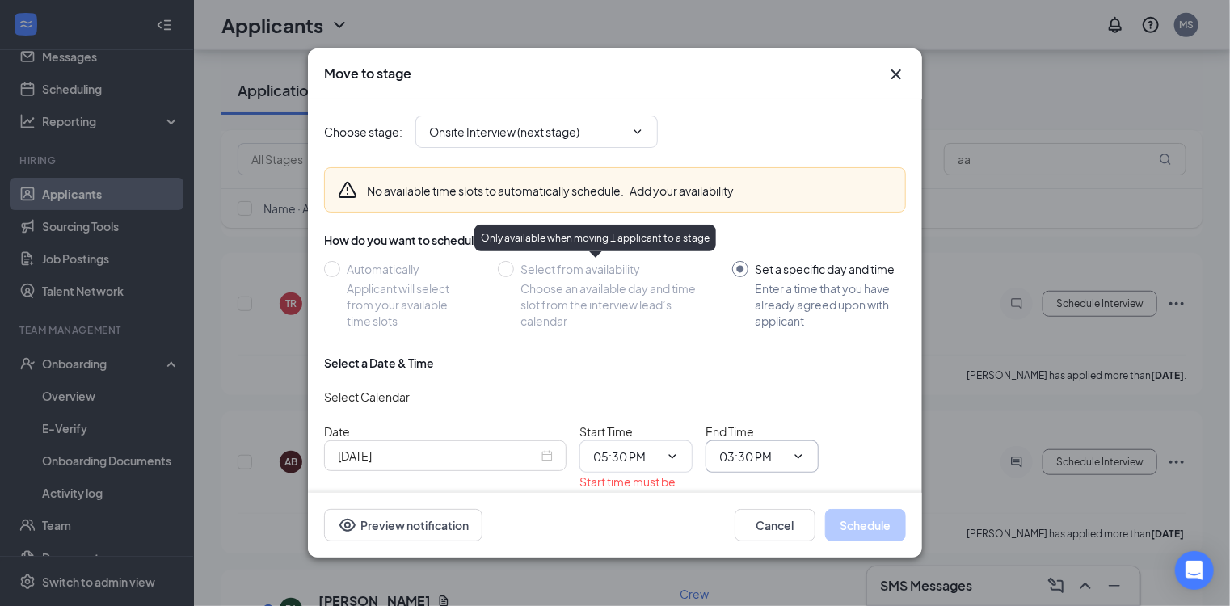
click at [771, 455] on input "03:30 PM" at bounding box center [752, 457] width 66 height 18
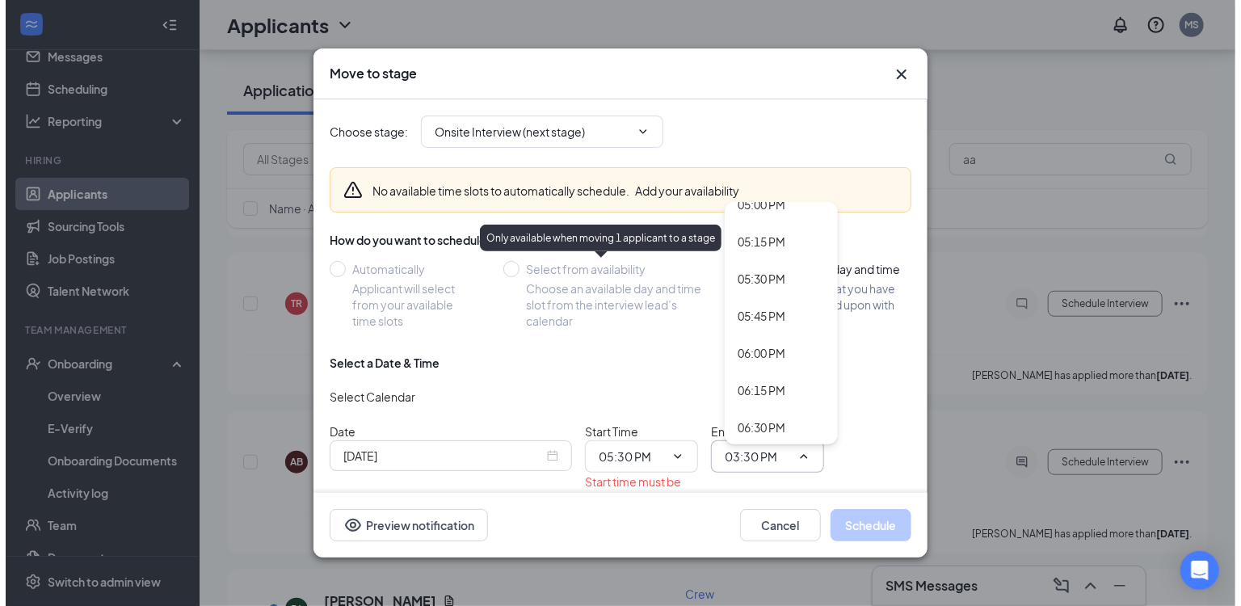
scroll to position [2546, 0]
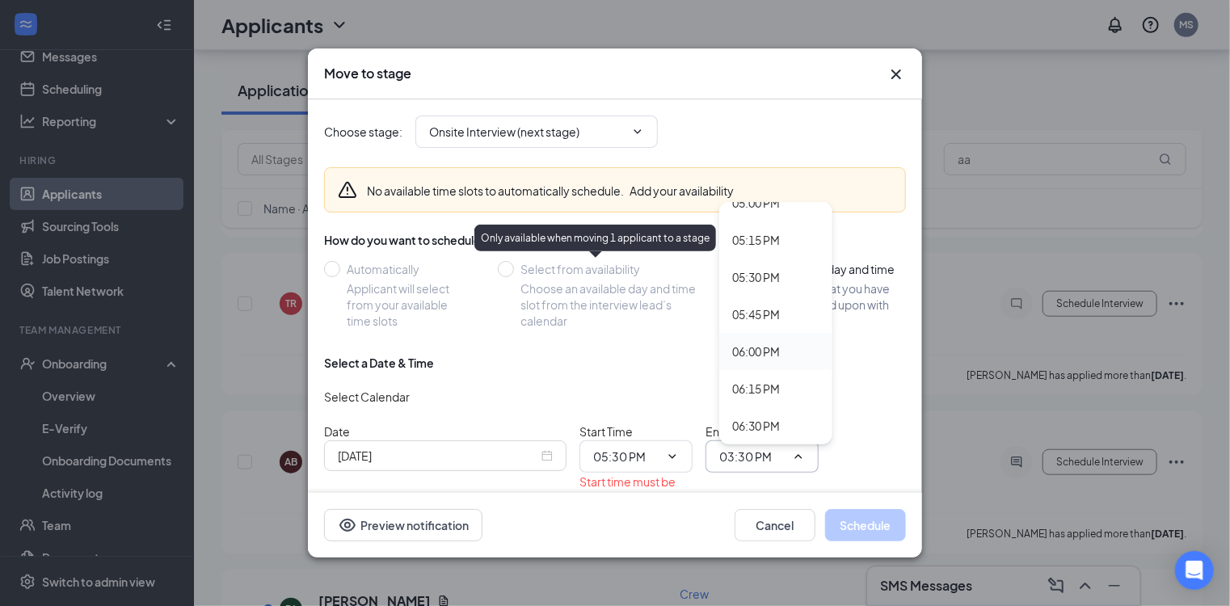
click at [763, 347] on div "06:00 PM" at bounding box center [756, 352] width 48 height 18
type input "06:00 PM"
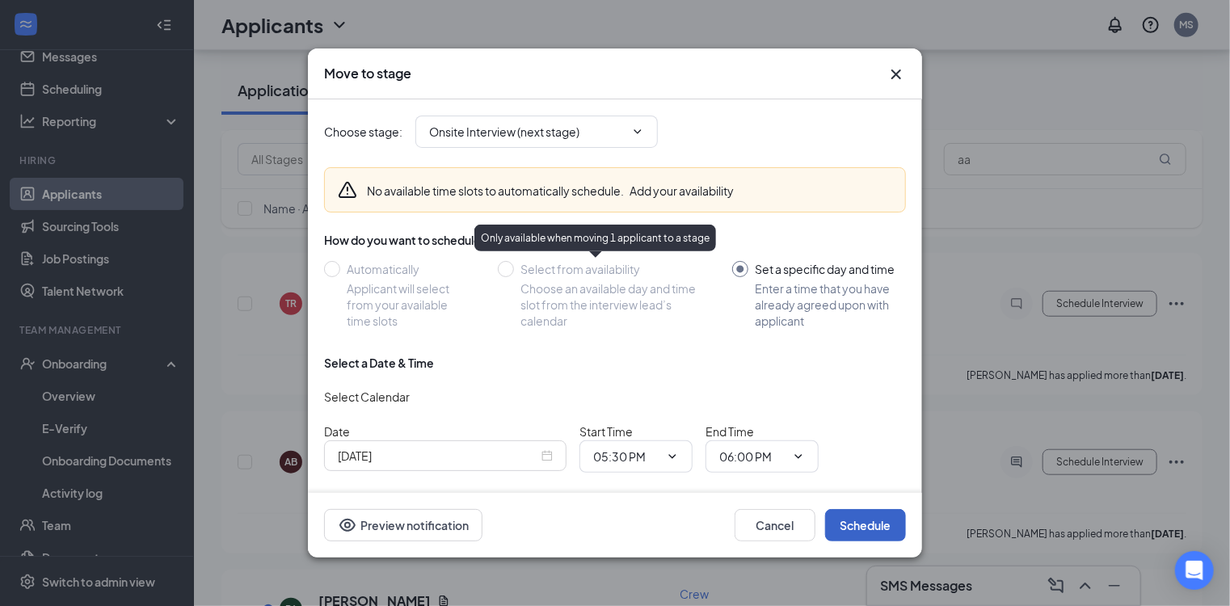
click at [862, 525] on button "Schedule" at bounding box center [865, 525] width 81 height 32
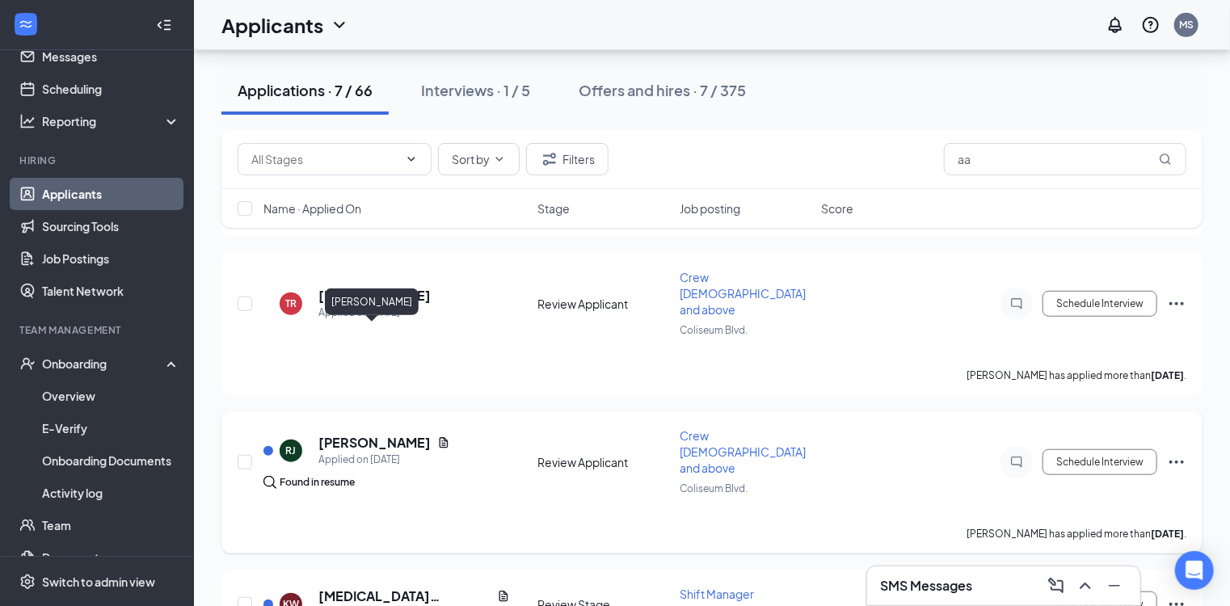
click at [380, 434] on h5 "Ronald Jackson" at bounding box center [374, 443] width 112 height 18
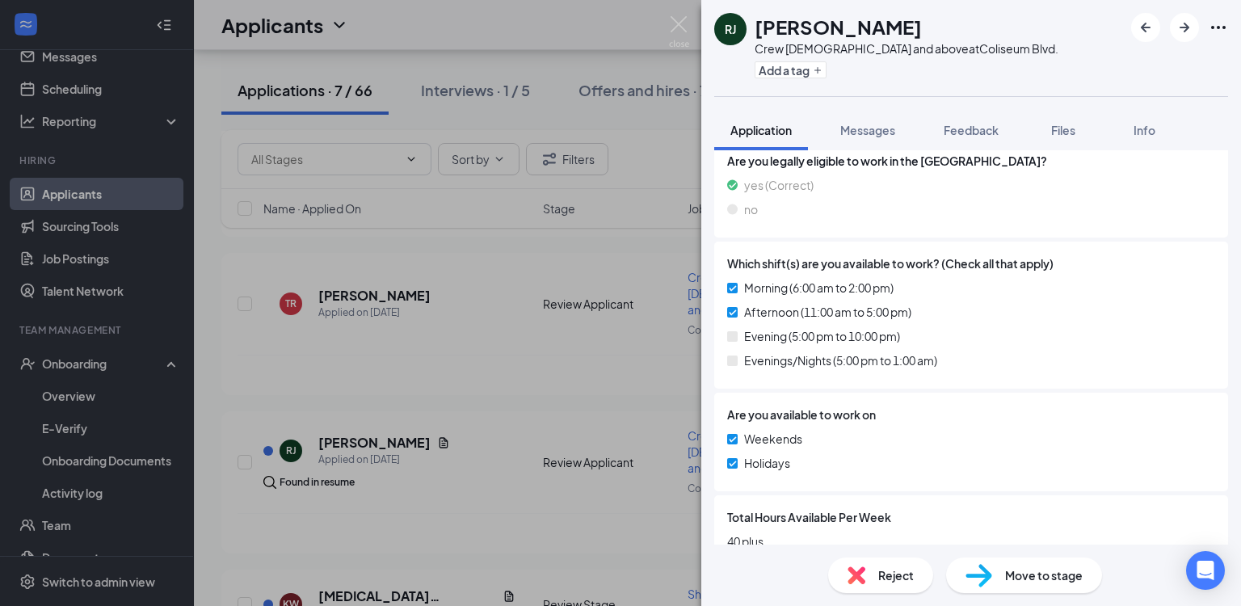
scroll to position [532, 0]
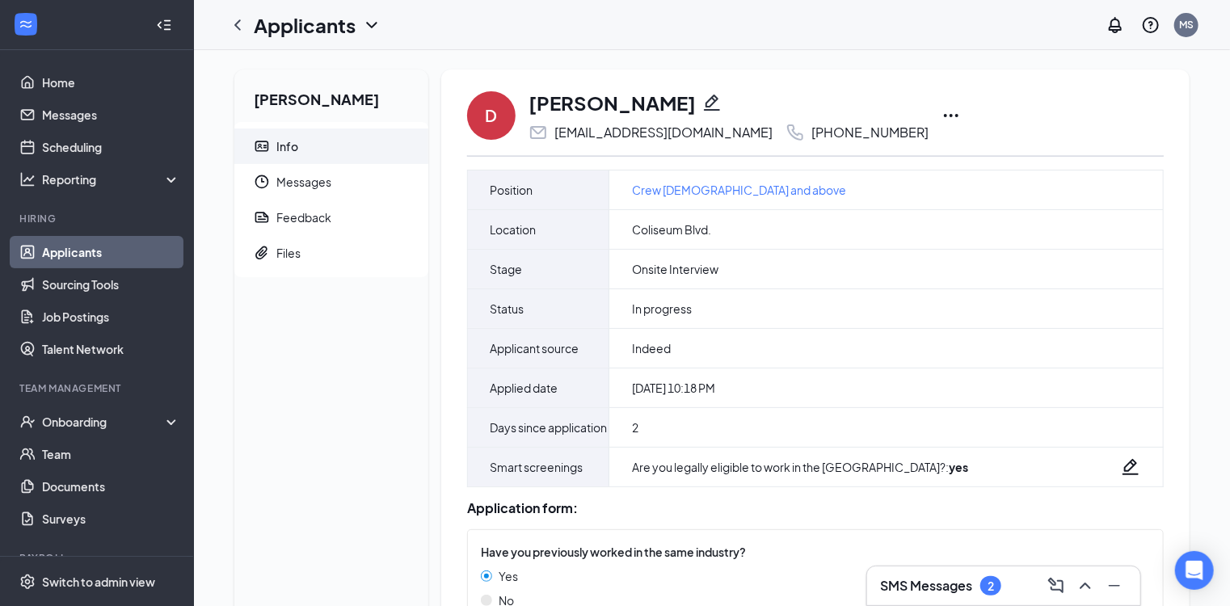
click at [941, 116] on icon "Ellipses" at bounding box center [950, 115] width 19 height 19
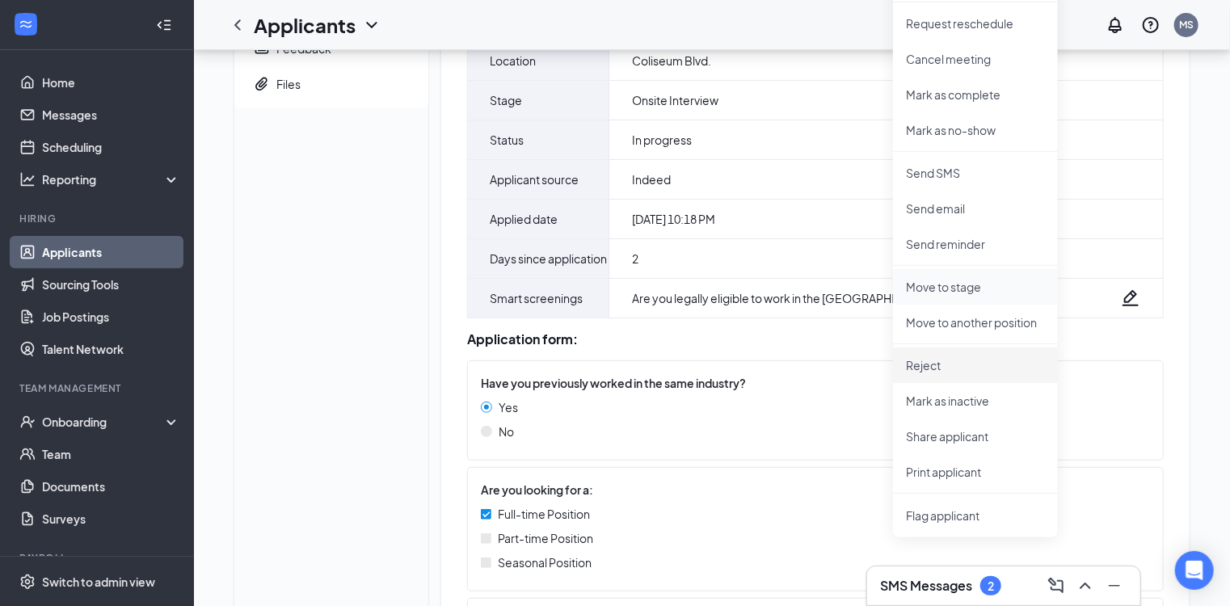
scroll to position [181, 0]
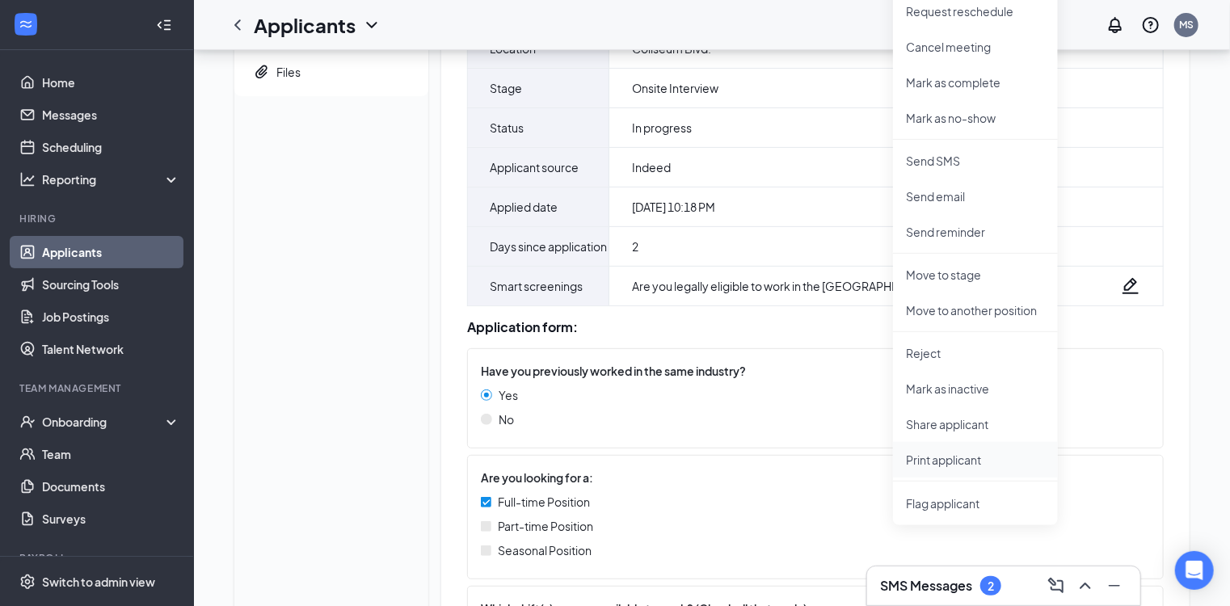
click at [954, 460] on p "Print applicant" at bounding box center [975, 460] width 139 height 16
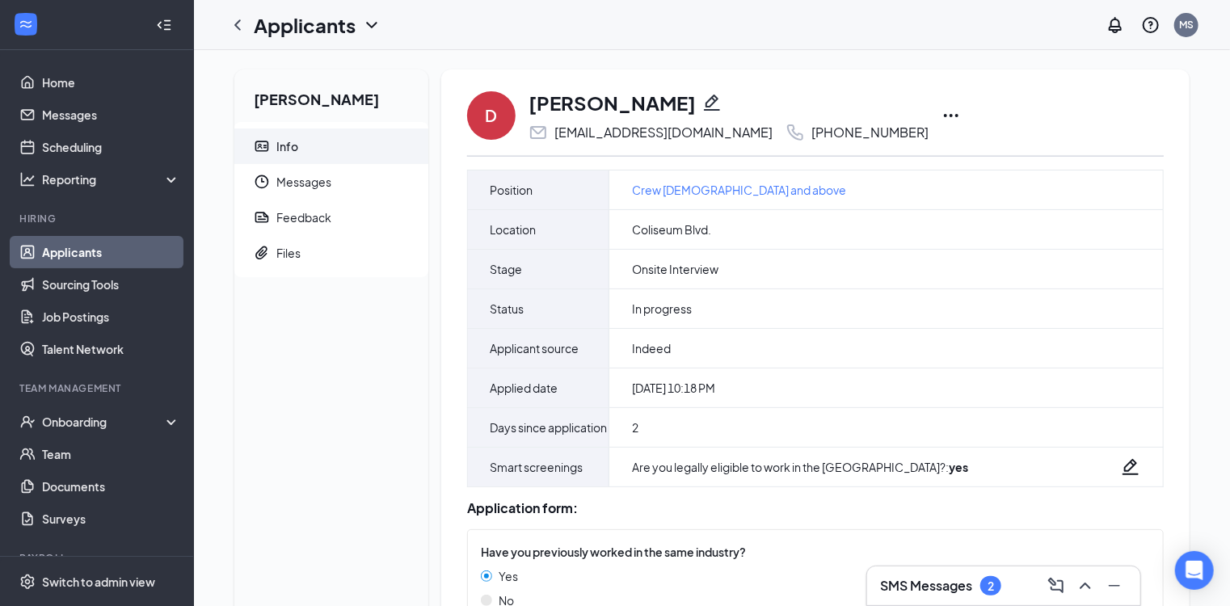
scroll to position [0, 0]
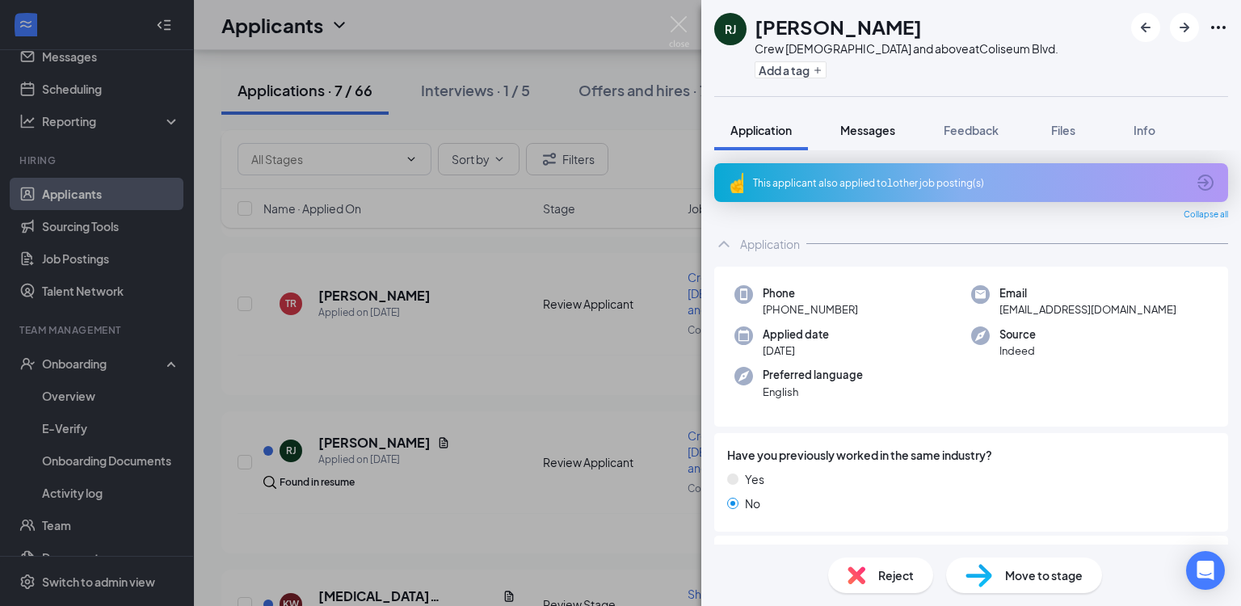
click at [855, 139] on button "Messages" at bounding box center [867, 130] width 87 height 40
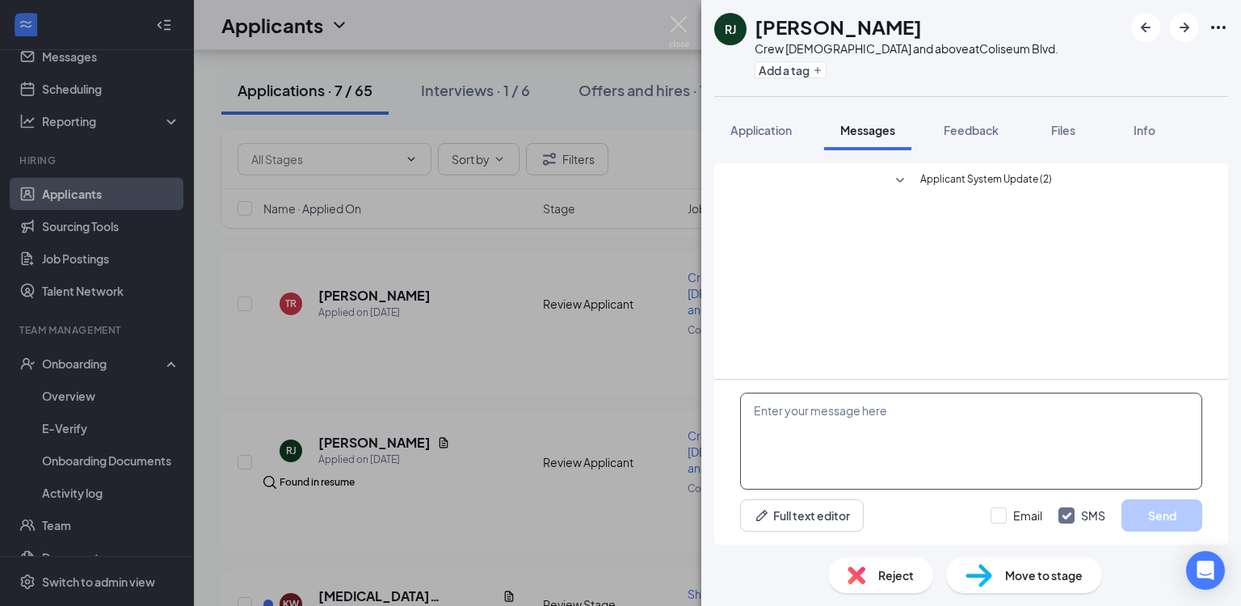
click at [899, 415] on textarea at bounding box center [971, 441] width 462 height 97
paste textarea "Hi, we're doing interviews [DATE] and [DATE] are you available either day?"
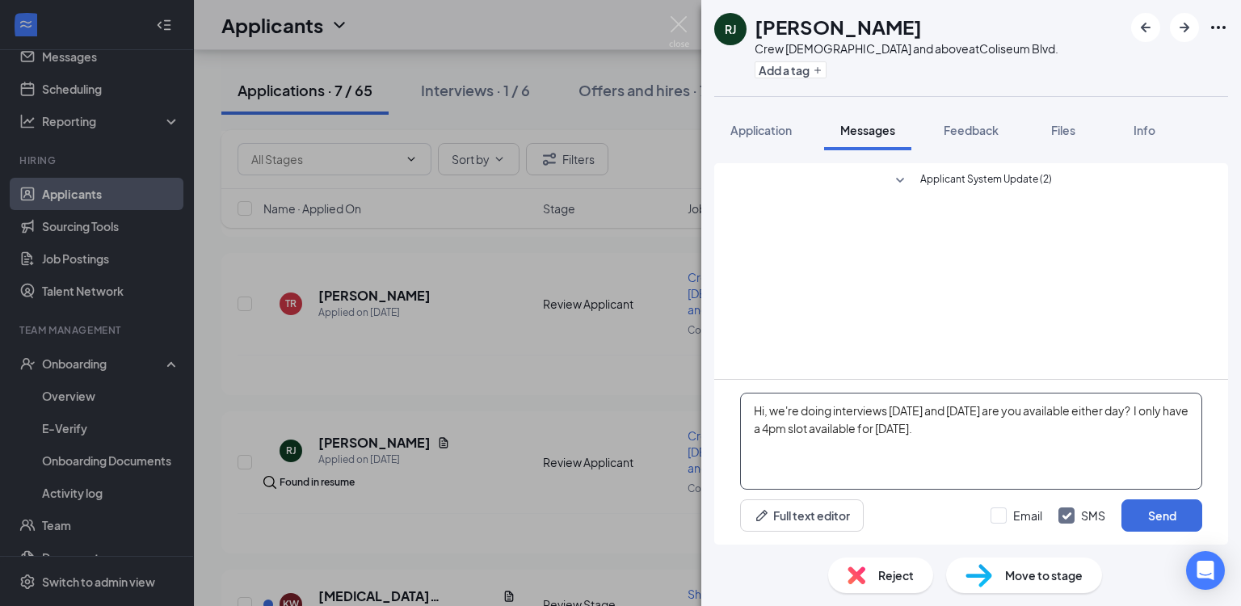
click at [789, 426] on textarea "Hi, we're doing interviews [DATE] and [DATE] are you available either day? I on…" at bounding box center [971, 441] width 462 height 97
click at [965, 430] on textarea "Hi, we're doing interviews [DATE] and [DATE] are you available either day? I on…" at bounding box center [971, 441] width 462 height 97
drag, startPoint x: 890, startPoint y: 427, endPoint x: 847, endPoint y: 425, distance: 42.9
click at [847, 425] on textarea "Hi, we're doing interviews [DATE] and [DATE] are you available either day? I on…" at bounding box center [971, 441] width 462 height 97
type textarea "Hi, we're doing interviews [DATE] and [DATE] are you available either day? I on…"
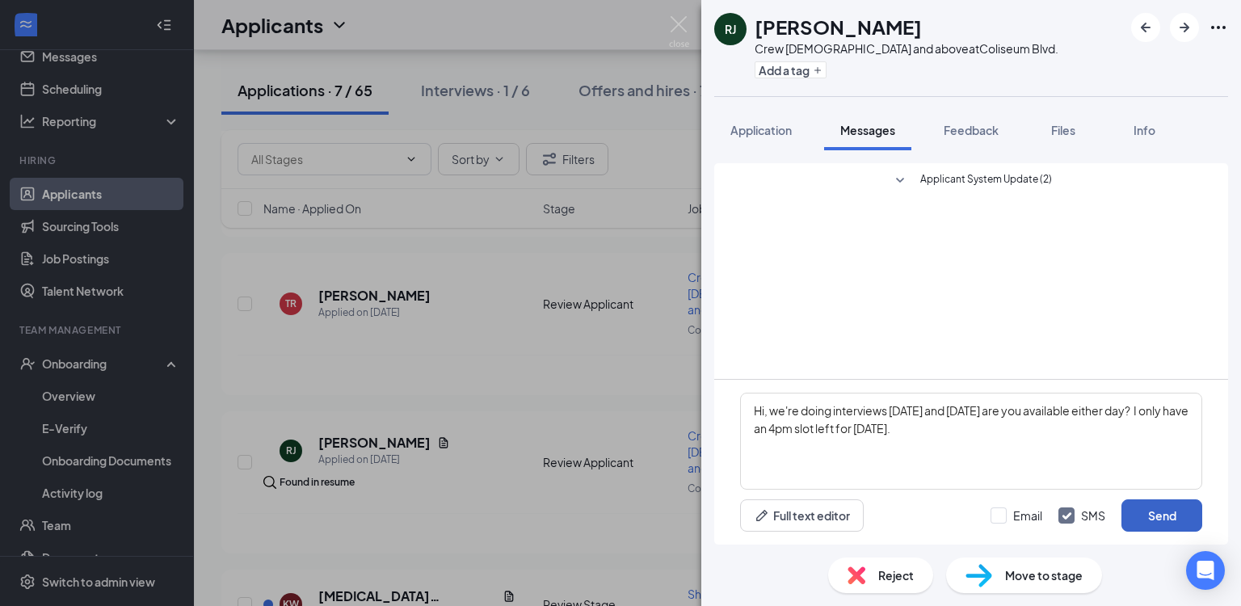
click at [1141, 512] on button "Send" at bounding box center [1162, 515] width 81 height 32
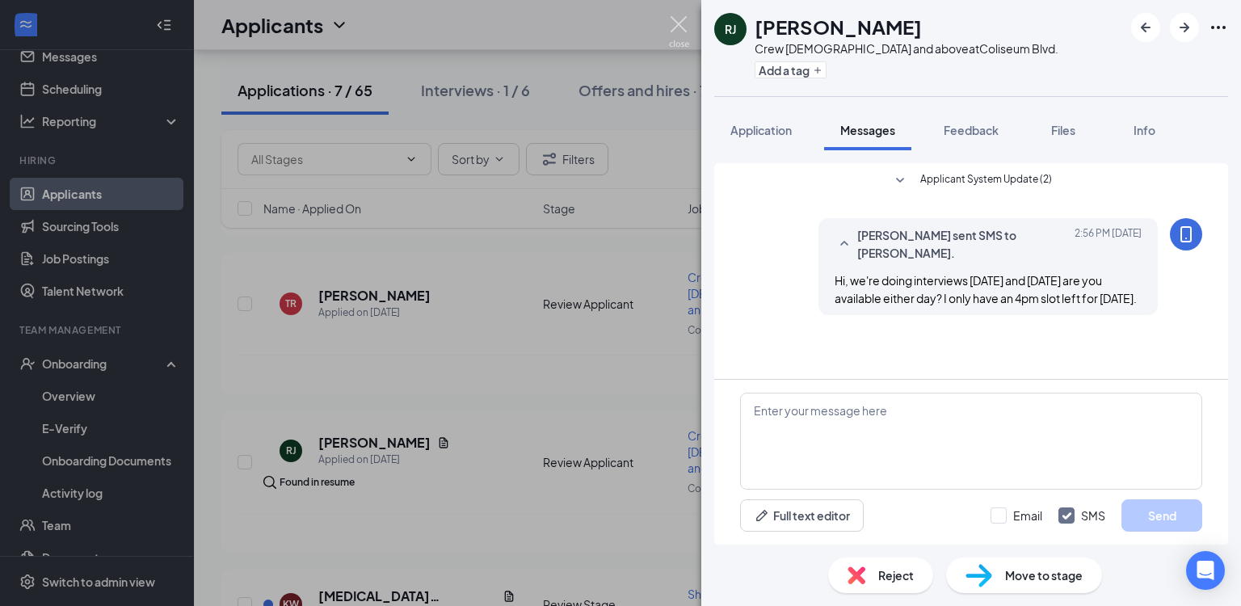
click at [670, 30] on img at bounding box center [679, 32] width 20 height 32
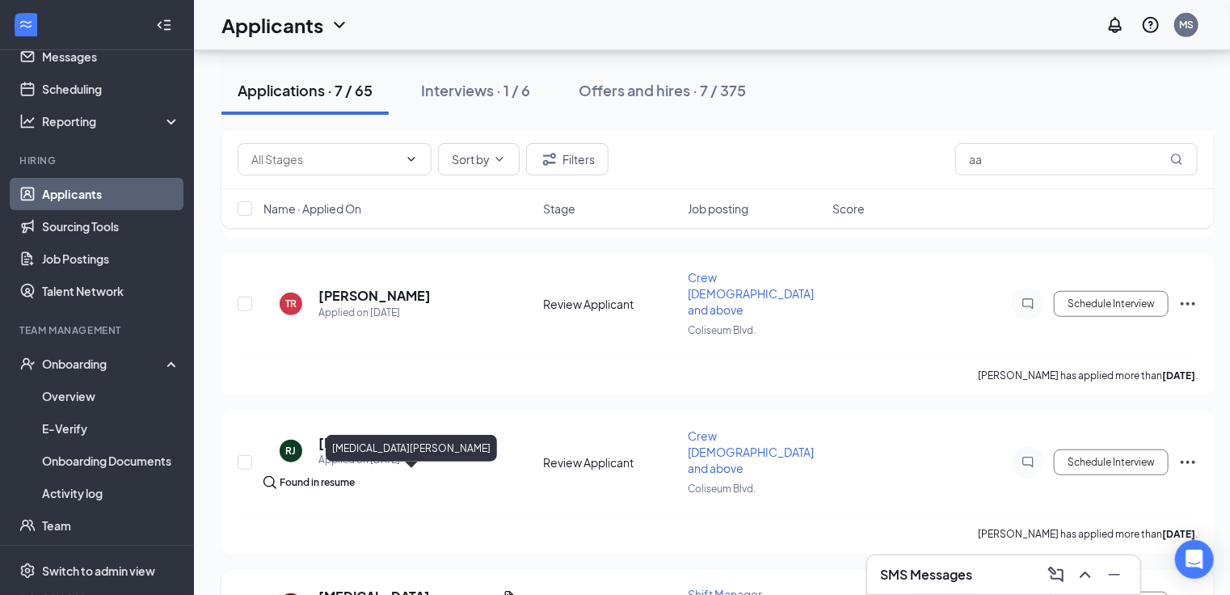
click at [369, 588] on h5 "[MEDICAL_DATA][PERSON_NAME]" at bounding box center [407, 597] width 178 height 18
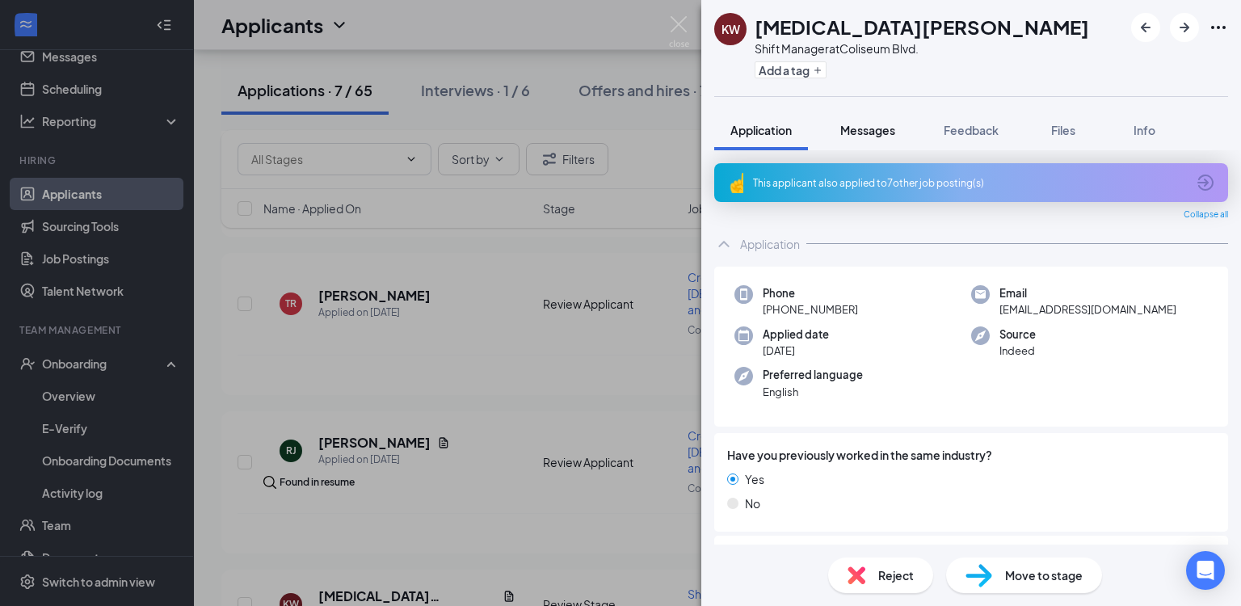
click at [853, 133] on span "Messages" at bounding box center [867, 130] width 55 height 15
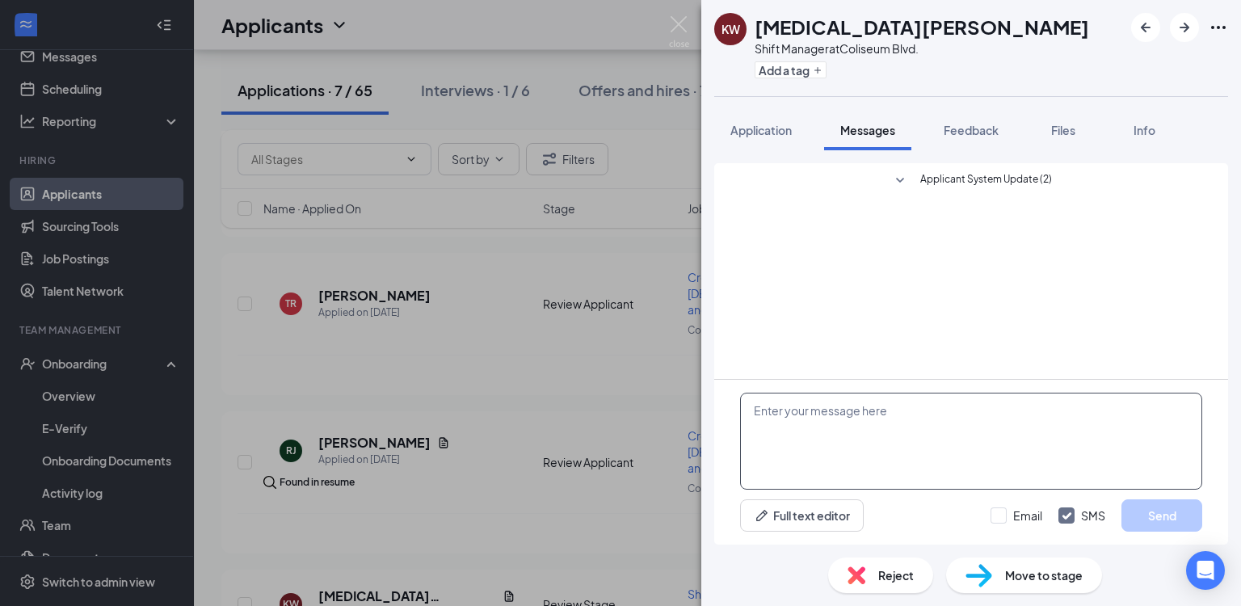
click at [916, 425] on textarea at bounding box center [971, 441] width 462 height 97
drag, startPoint x: 916, startPoint y: 425, endPoint x: 832, endPoint y: 436, distance: 85.6
click at [832, 436] on textarea at bounding box center [971, 441] width 462 height 97
drag, startPoint x: 640, startPoint y: 304, endPoint x: 656, endPoint y: 222, distance: 83.2
click at [640, 304] on div "KW [MEDICAL_DATA][PERSON_NAME] Shift Manager at [GEOGRAPHIC_DATA]. Add a tag Ap…" at bounding box center [620, 303] width 1241 height 606
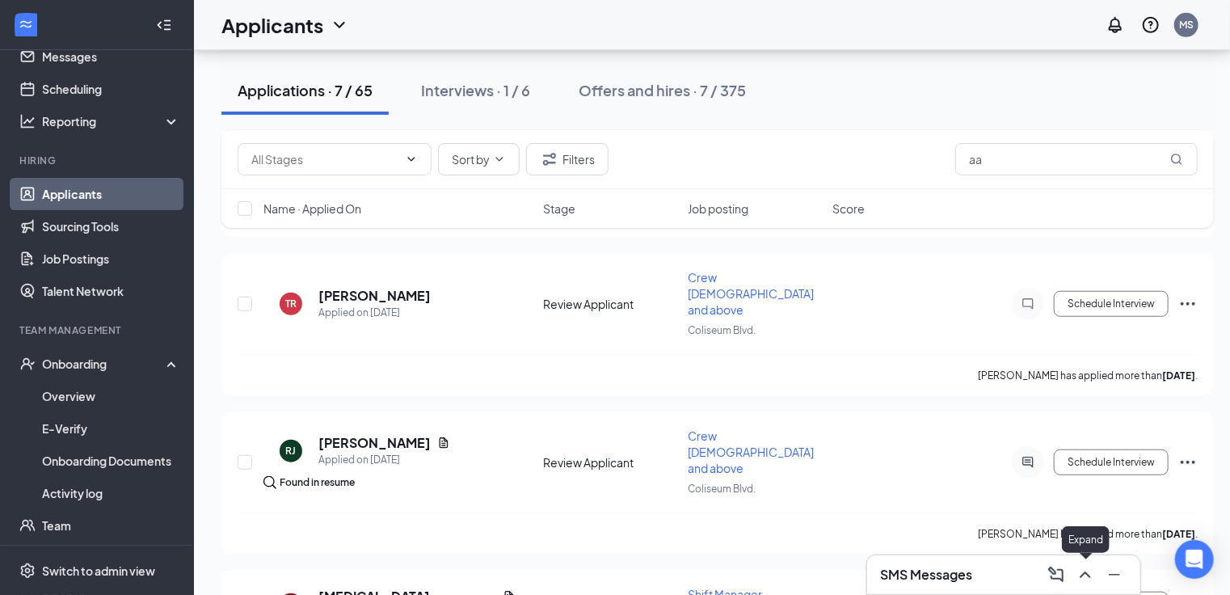
click at [1085, 578] on icon "ChevronUp" at bounding box center [1085, 574] width 19 height 19
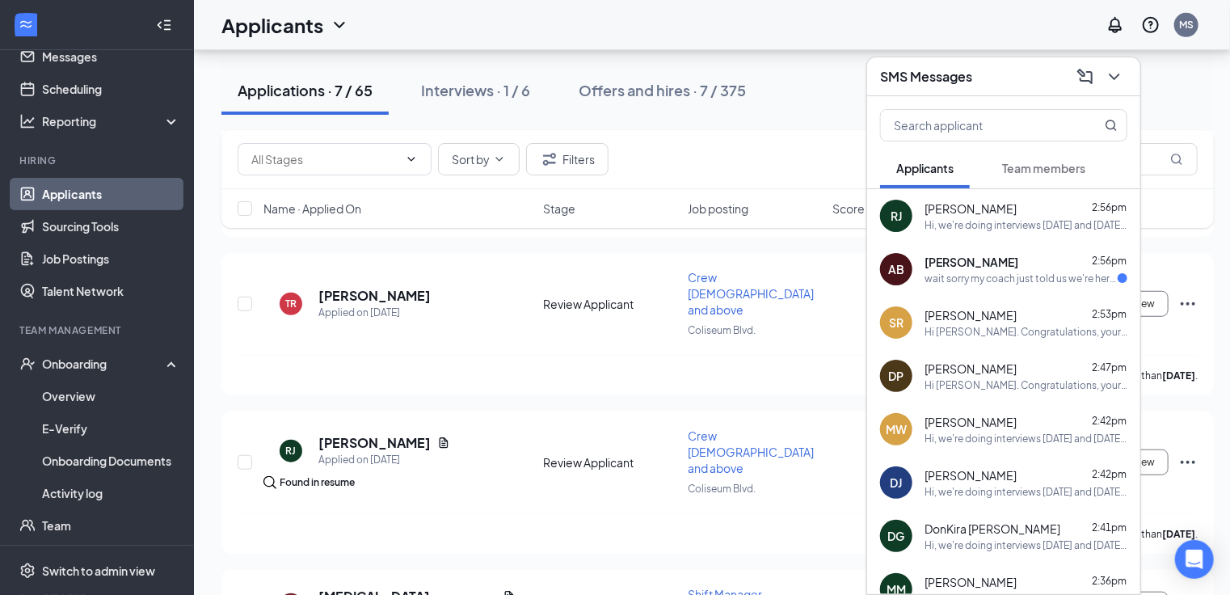
click at [998, 275] on div "wait sorry my coach just told us we're here til 5, i don't think i will be able…" at bounding box center [1021, 279] width 193 height 14
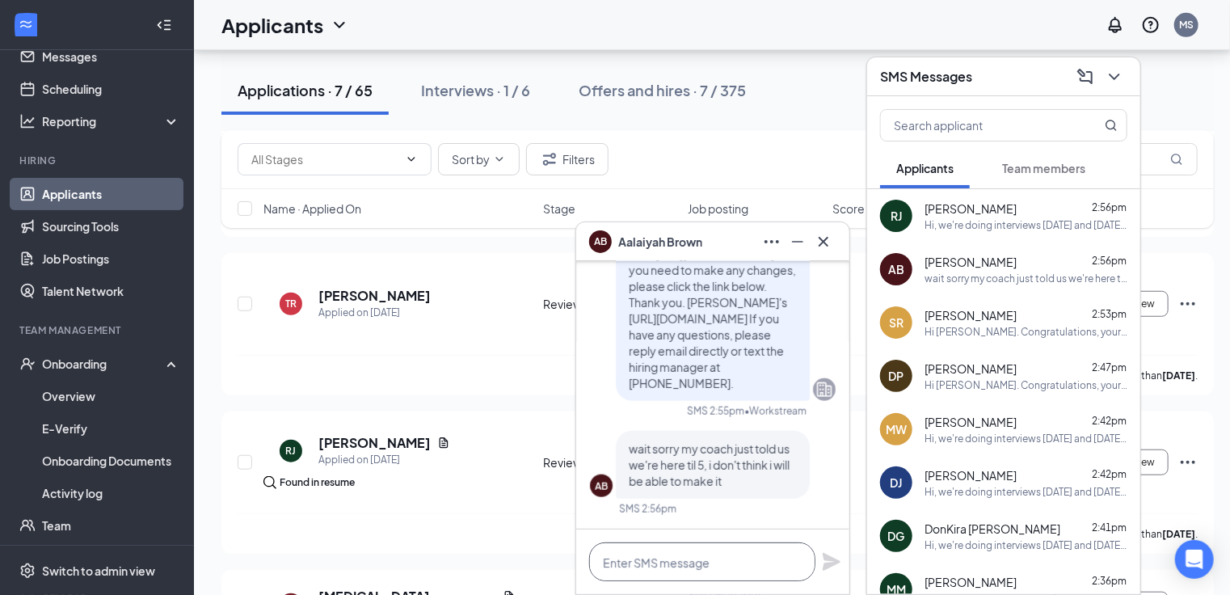
click at [693, 564] on textarea at bounding box center [702, 561] width 226 height 39
type textarea "o"
type textarea "N"
type textarea "o"
click at [722, 565] on textarea "Ok, no problem thank" at bounding box center [702, 561] width 226 height 39
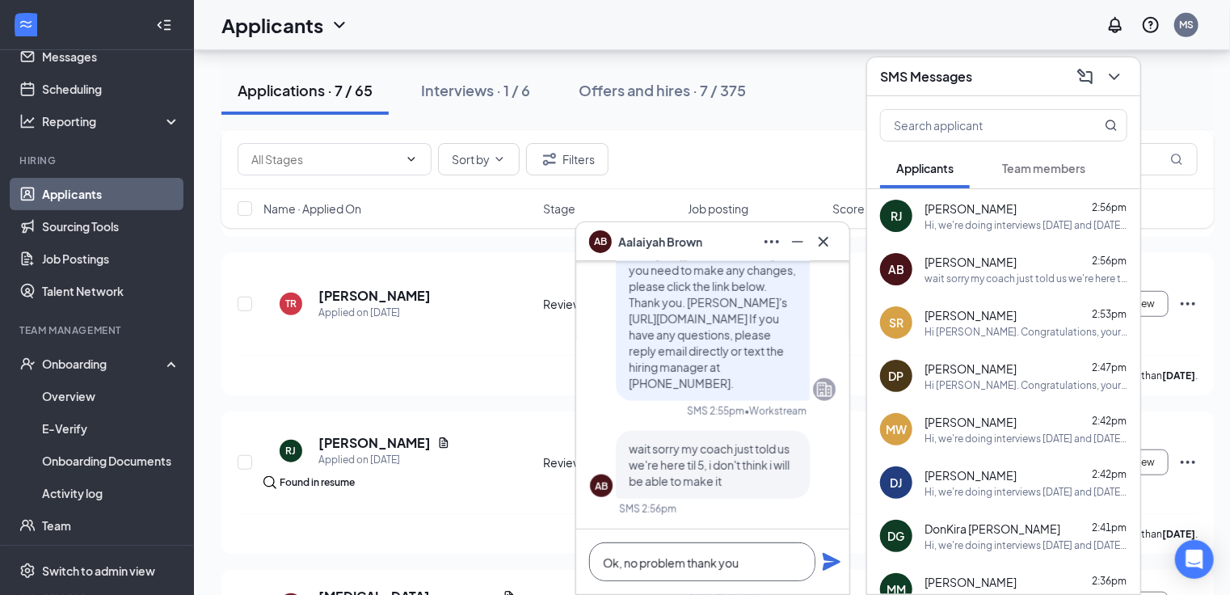
click at [756, 565] on textarea "Ok, no problem thank you" at bounding box center [702, 561] width 226 height 39
type textarea "Ok, no problem thank you"
click at [827, 564] on icon "Plane" at bounding box center [832, 562] width 18 height 18
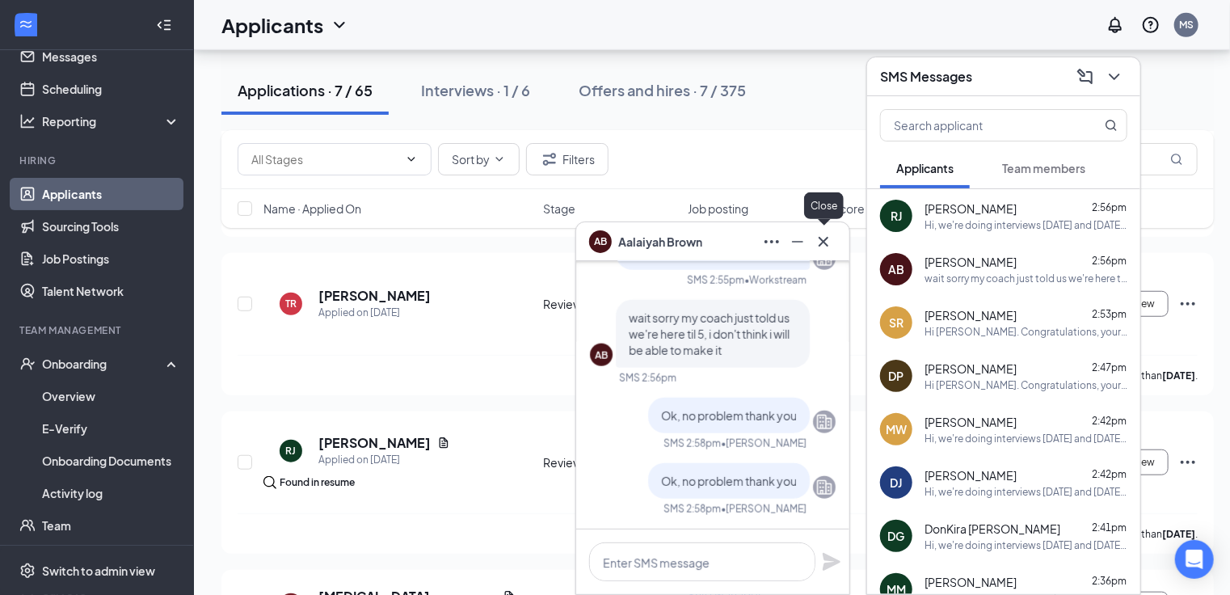
click at [822, 243] on icon "Cross" at bounding box center [824, 241] width 10 height 10
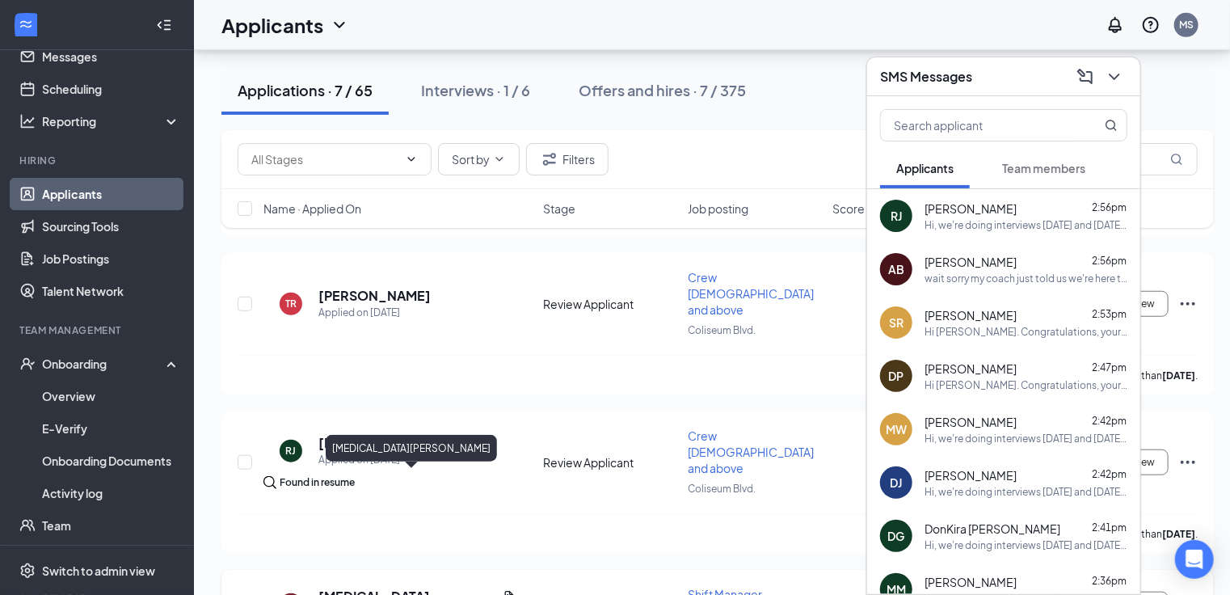
click at [380, 588] on h5 "[MEDICAL_DATA][PERSON_NAME]" at bounding box center [407, 597] width 178 height 18
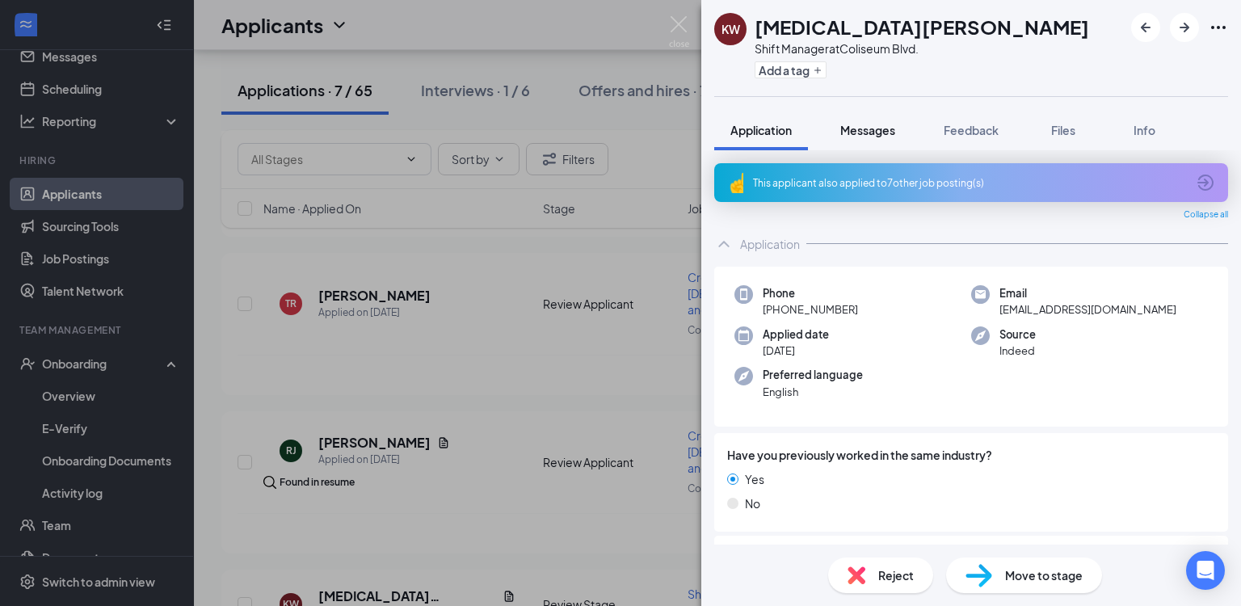
click at [878, 137] on div "Messages" at bounding box center [867, 130] width 55 height 16
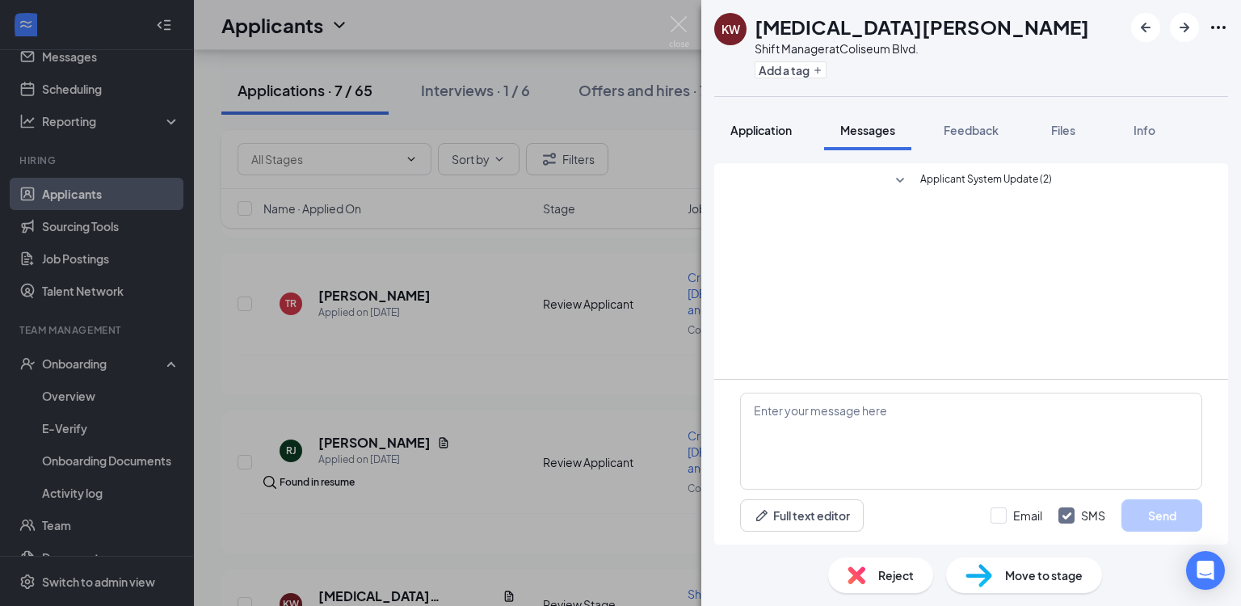
click at [772, 129] on span "Application" at bounding box center [761, 130] width 61 height 15
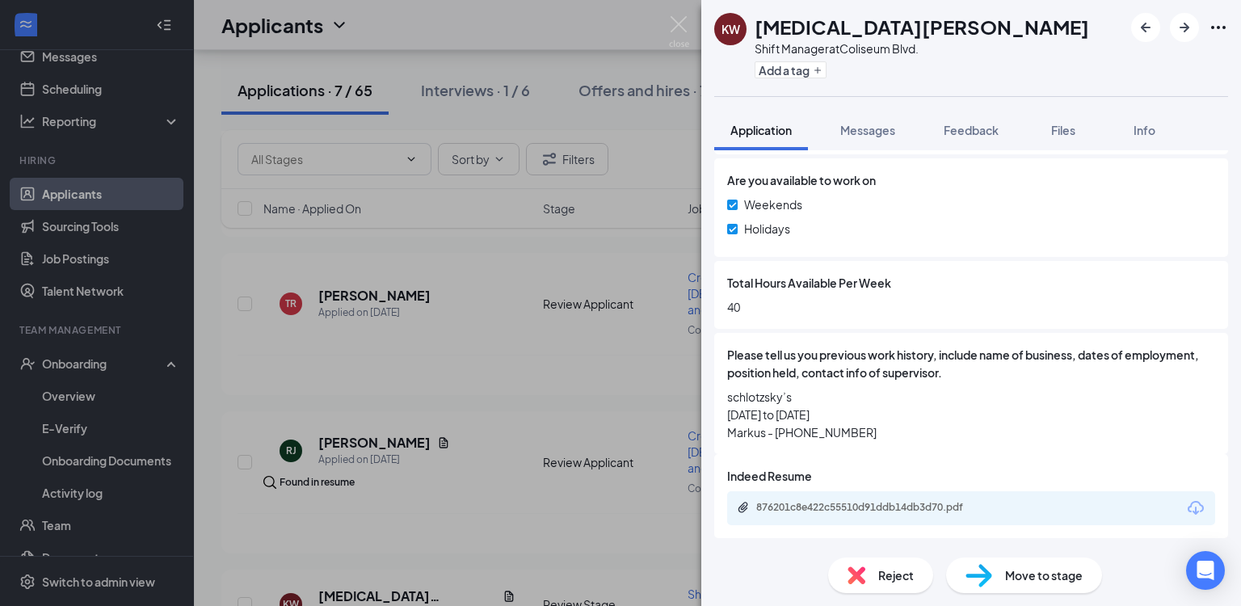
scroll to position [836, 0]
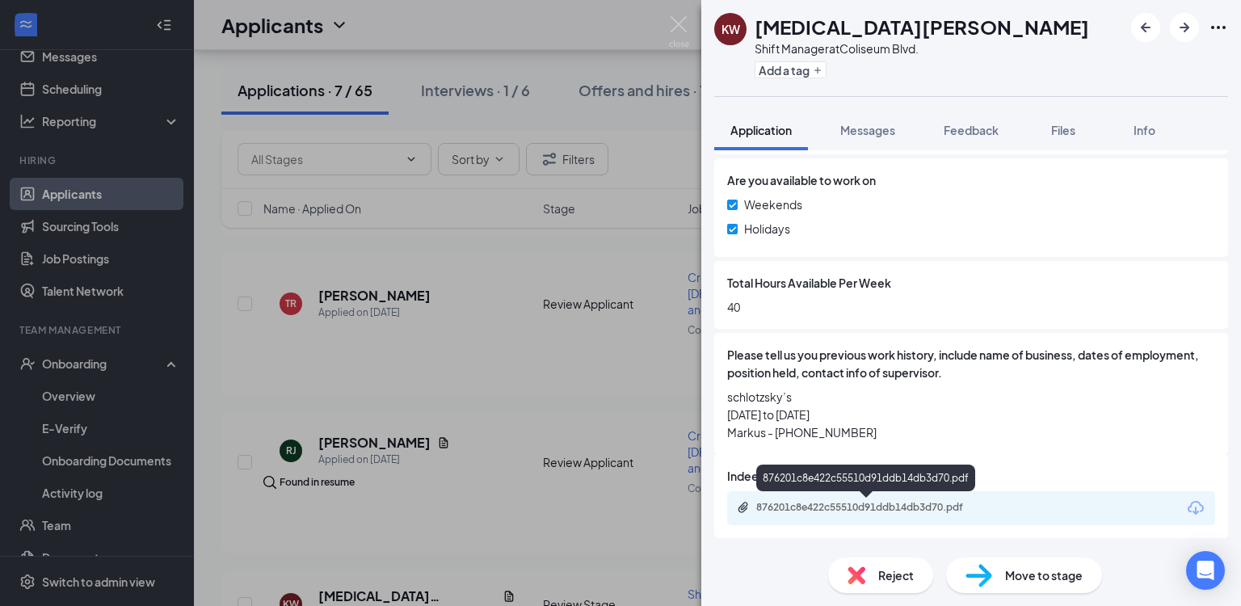
click at [845, 501] on div "876201c8e422c55510d91ddb14db3d70.pdf" at bounding box center [869, 507] width 226 height 13
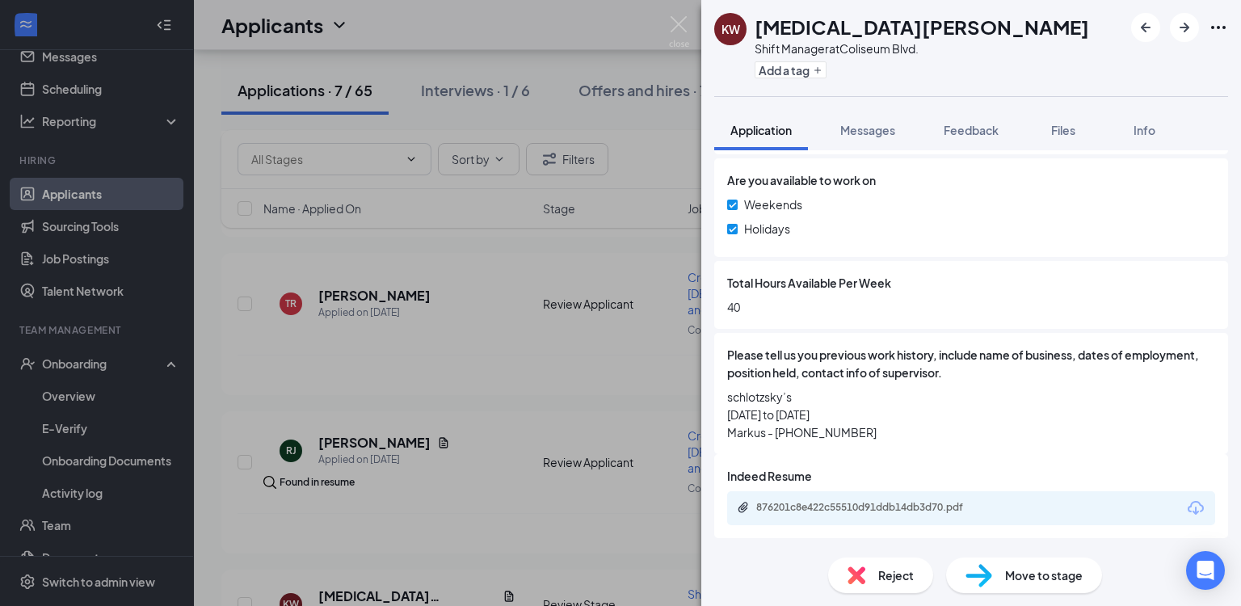
scroll to position [831, 0]
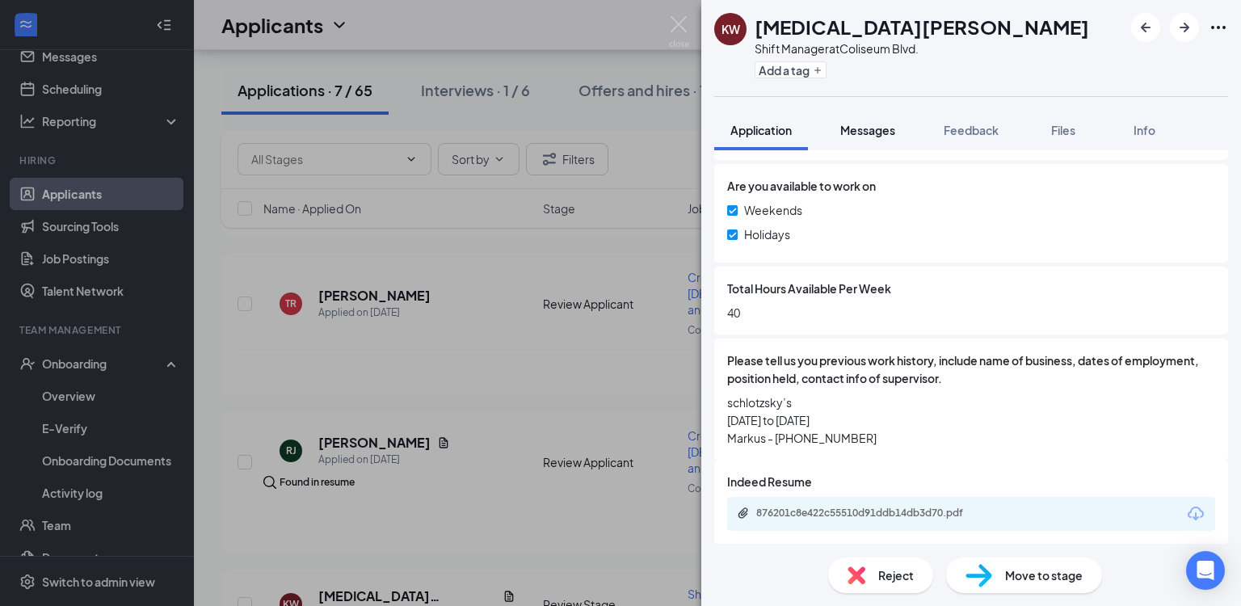
click at [870, 129] on span "Messages" at bounding box center [867, 130] width 55 height 15
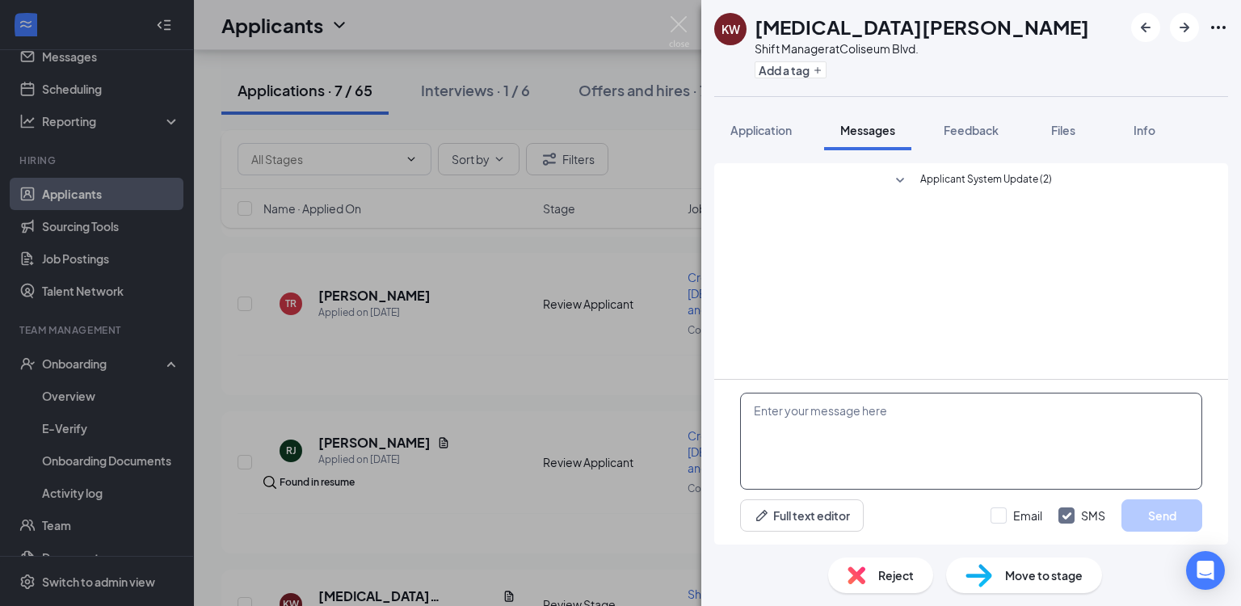
click at [917, 427] on textarea at bounding box center [971, 441] width 462 height 97
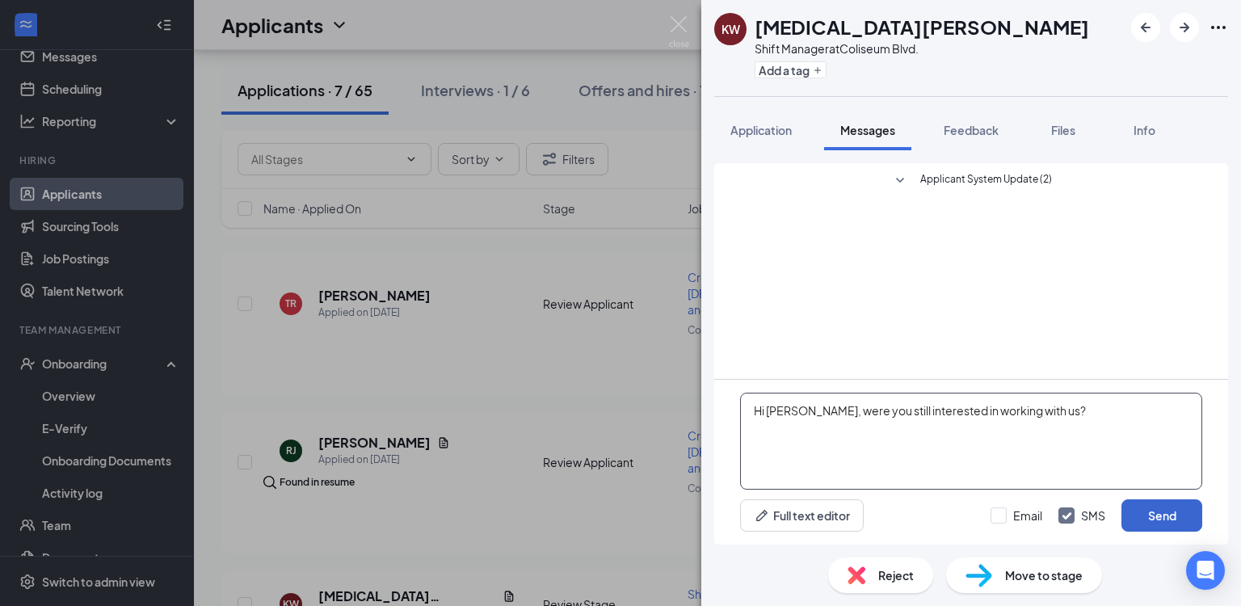
type textarea "Hi [PERSON_NAME], were you still interested in working with us?"
click at [1148, 517] on button "Send" at bounding box center [1162, 515] width 81 height 32
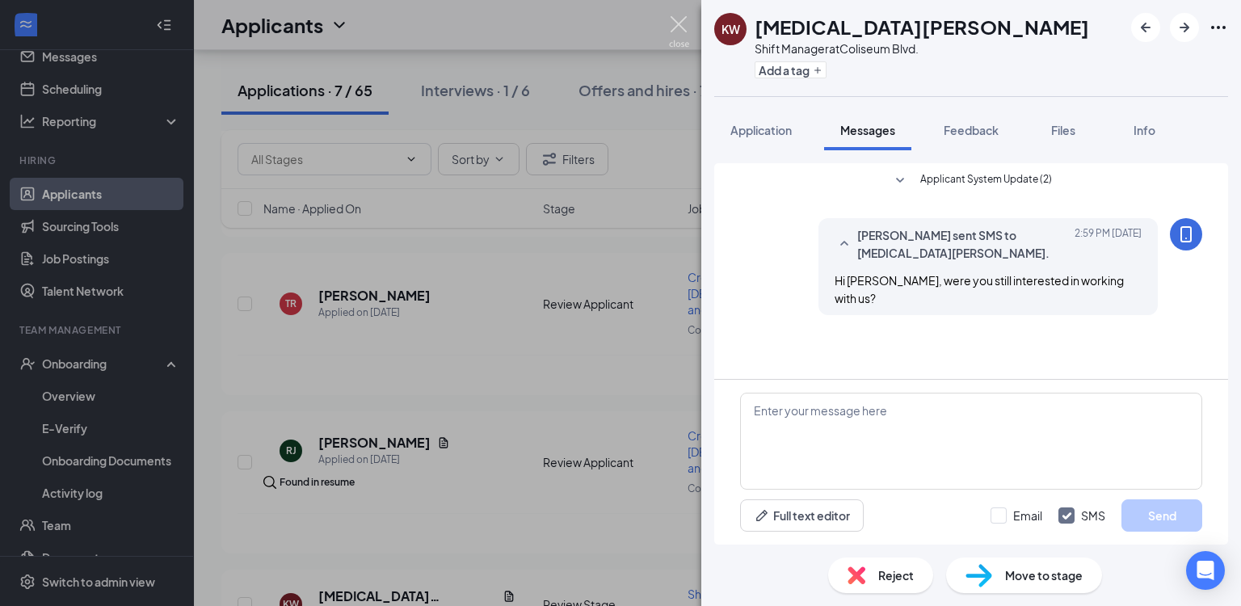
click at [676, 23] on img at bounding box center [679, 32] width 20 height 32
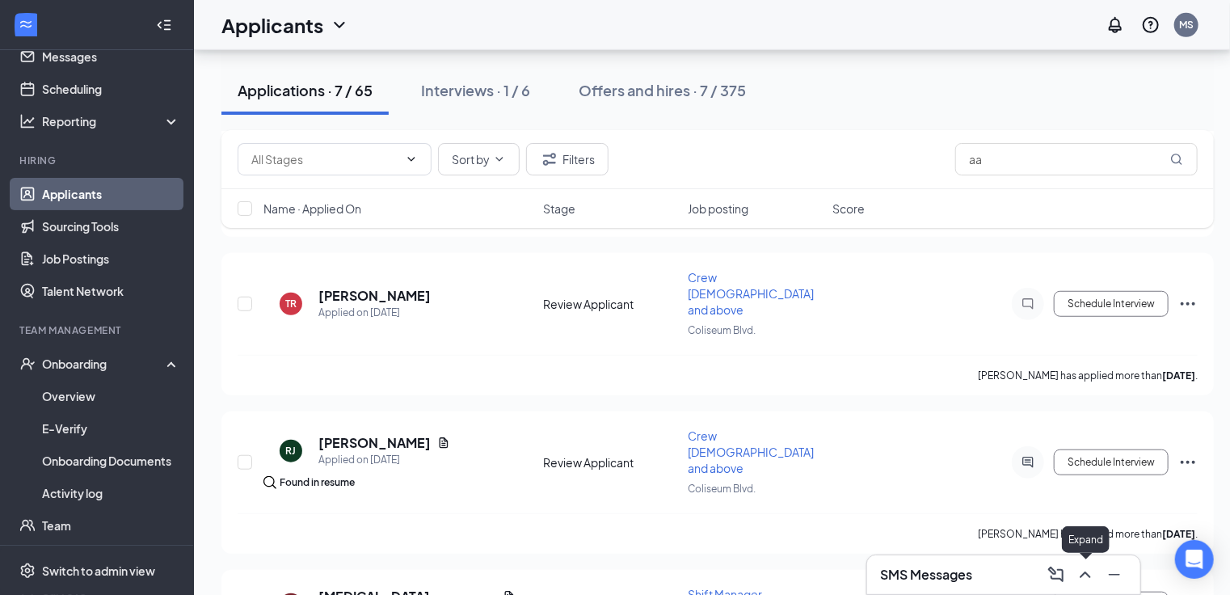
click at [1086, 579] on icon "ChevronUp" at bounding box center [1085, 574] width 19 height 19
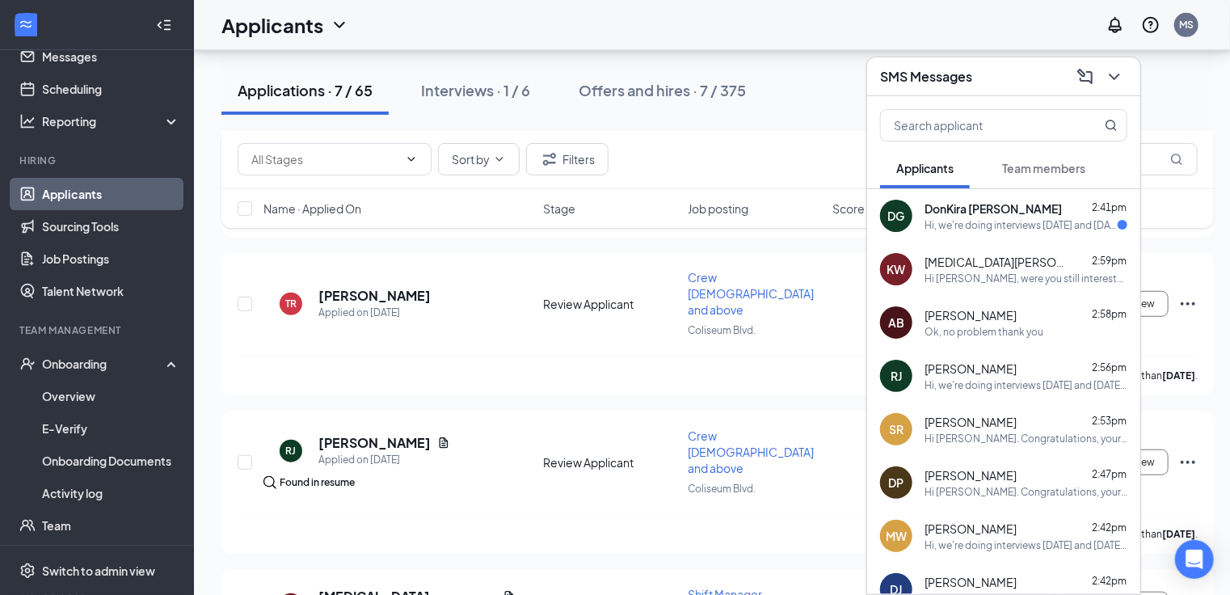
click at [1029, 220] on div "Hi, we're doing interviews [DATE] and [DATE] are you available either day?" at bounding box center [1021, 225] width 193 height 14
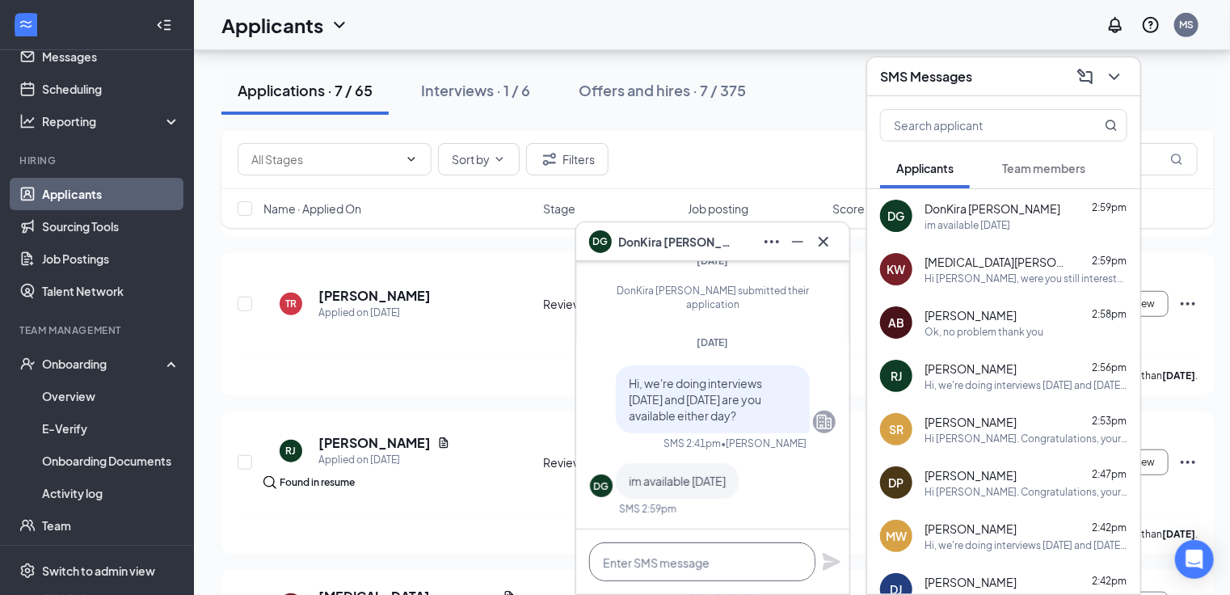
click at [715, 564] on textarea at bounding box center [702, 561] width 226 height 39
type textarea "Perfect will 4pm work?"
click at [833, 565] on icon "Plane" at bounding box center [832, 562] width 18 height 18
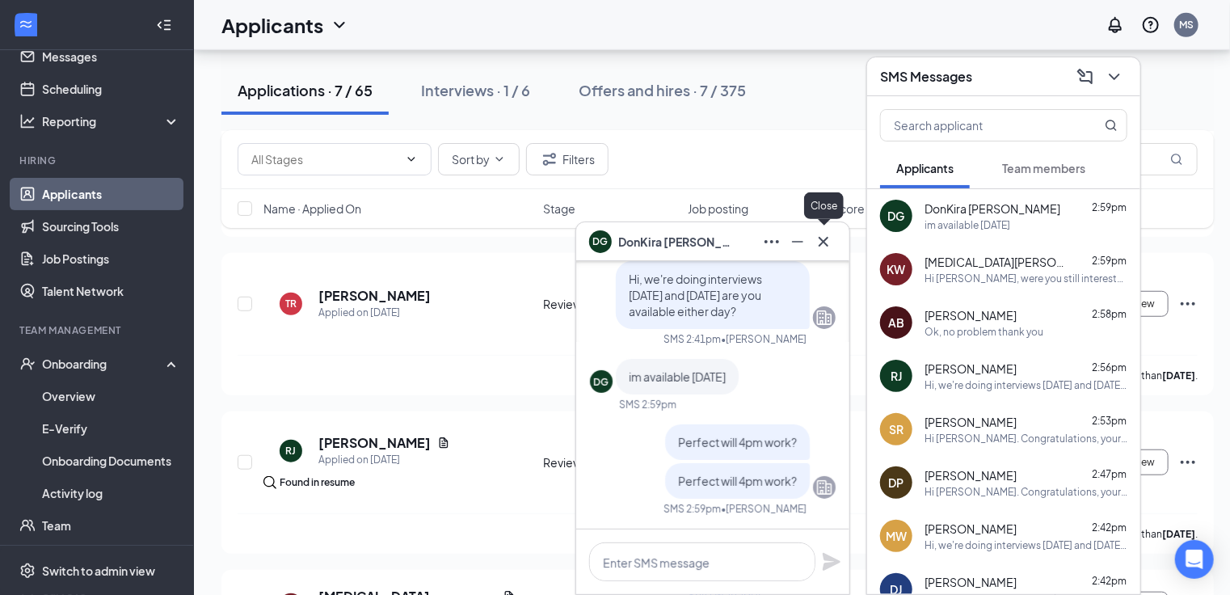
click at [819, 241] on icon "Cross" at bounding box center [823, 241] width 19 height 19
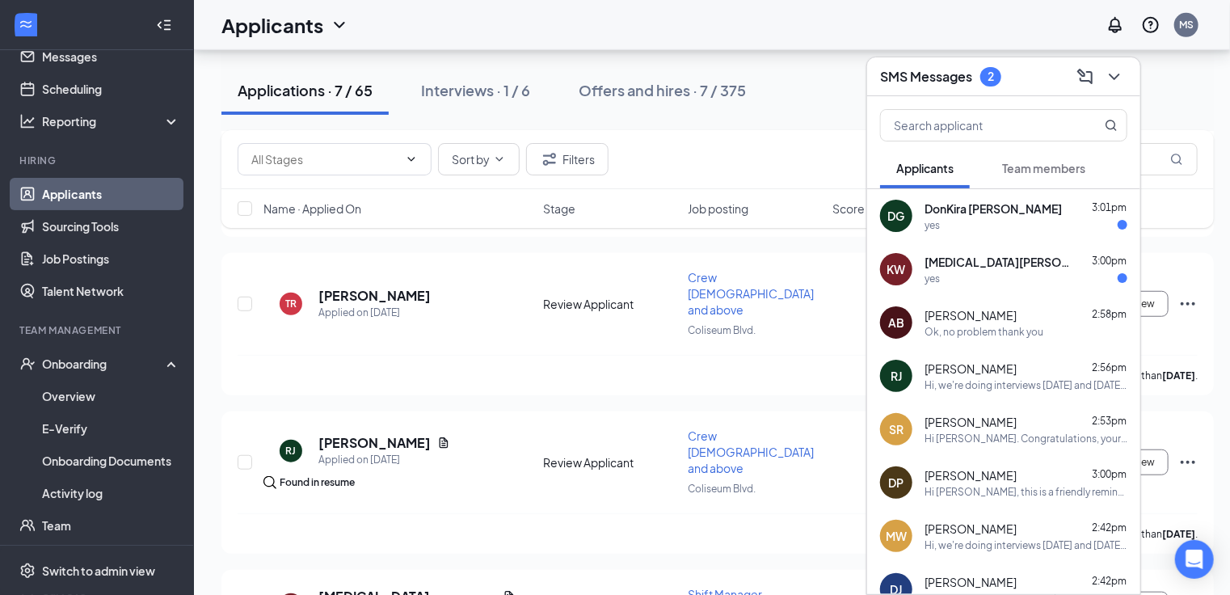
click at [988, 219] on div "yes" at bounding box center [1026, 225] width 203 height 14
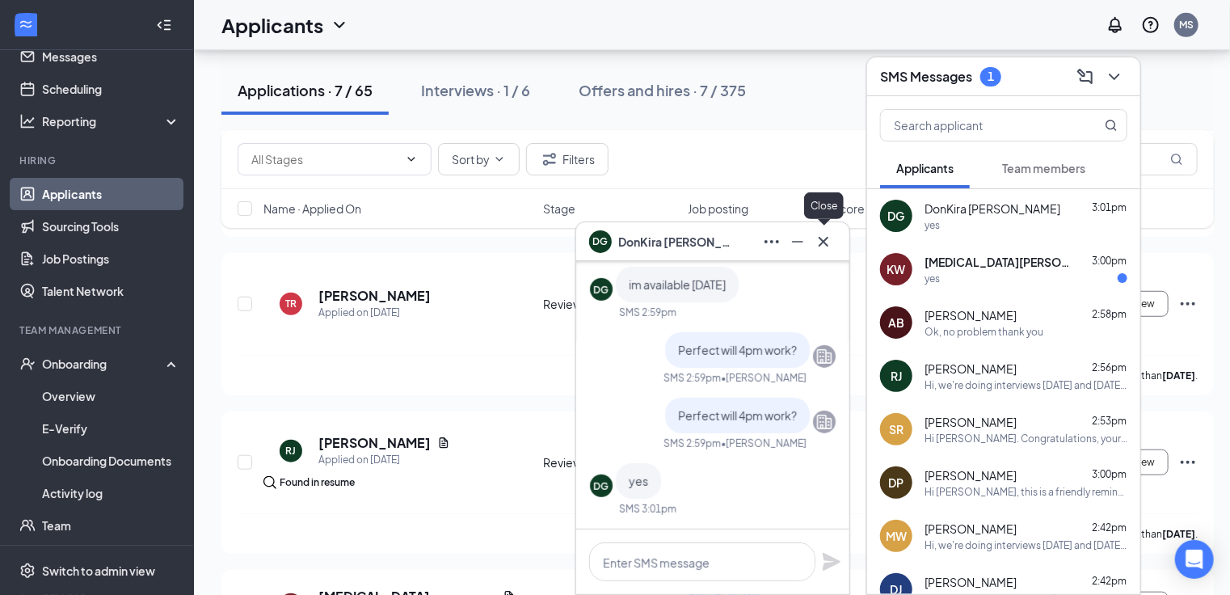
click at [828, 241] on icon "Cross" at bounding box center [823, 241] width 19 height 19
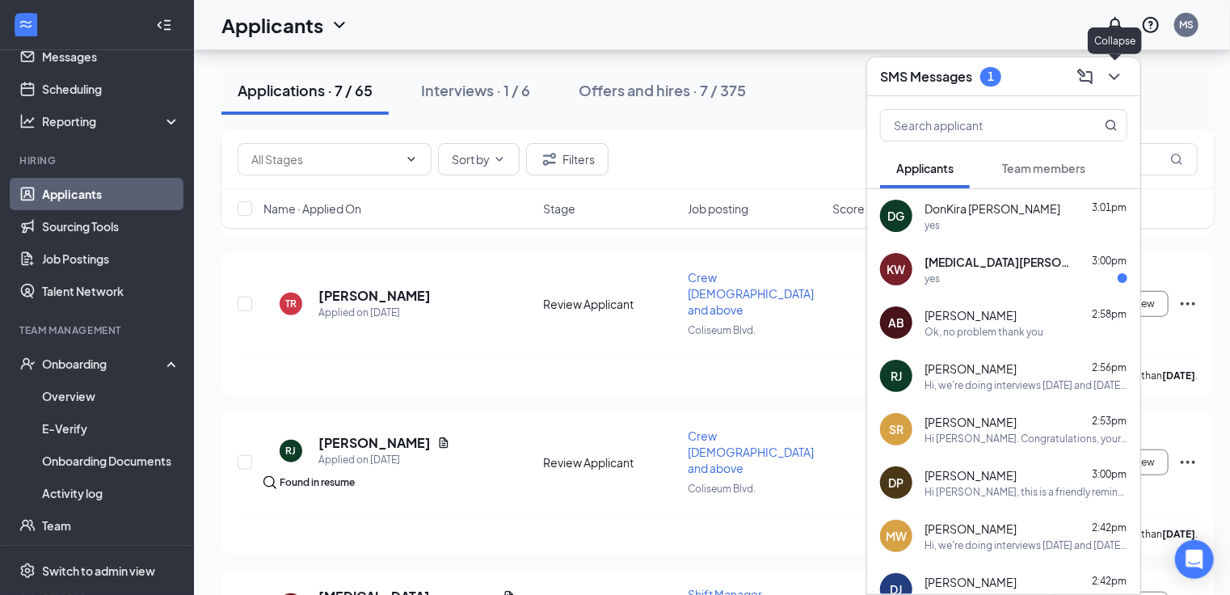
click at [1112, 78] on icon "ChevronDown" at bounding box center [1114, 76] width 19 height 19
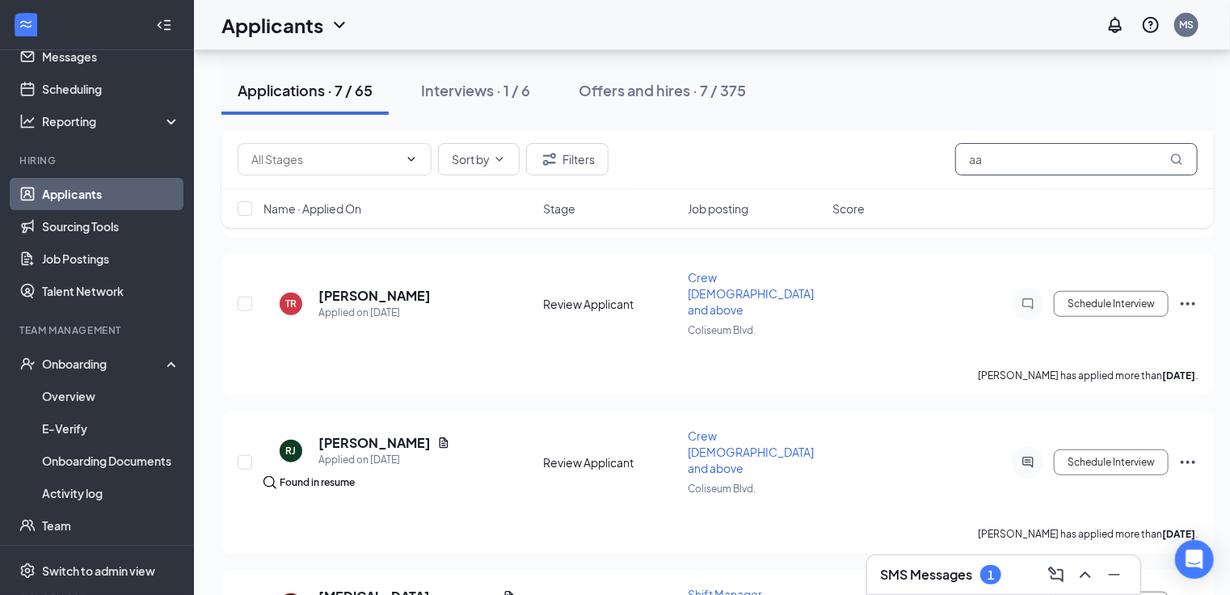
drag, startPoint x: 1008, startPoint y: 164, endPoint x: 903, endPoint y: 175, distance: 105.7
click at [918, 179] on div "Sort by Filters aa" at bounding box center [717, 159] width 992 height 59
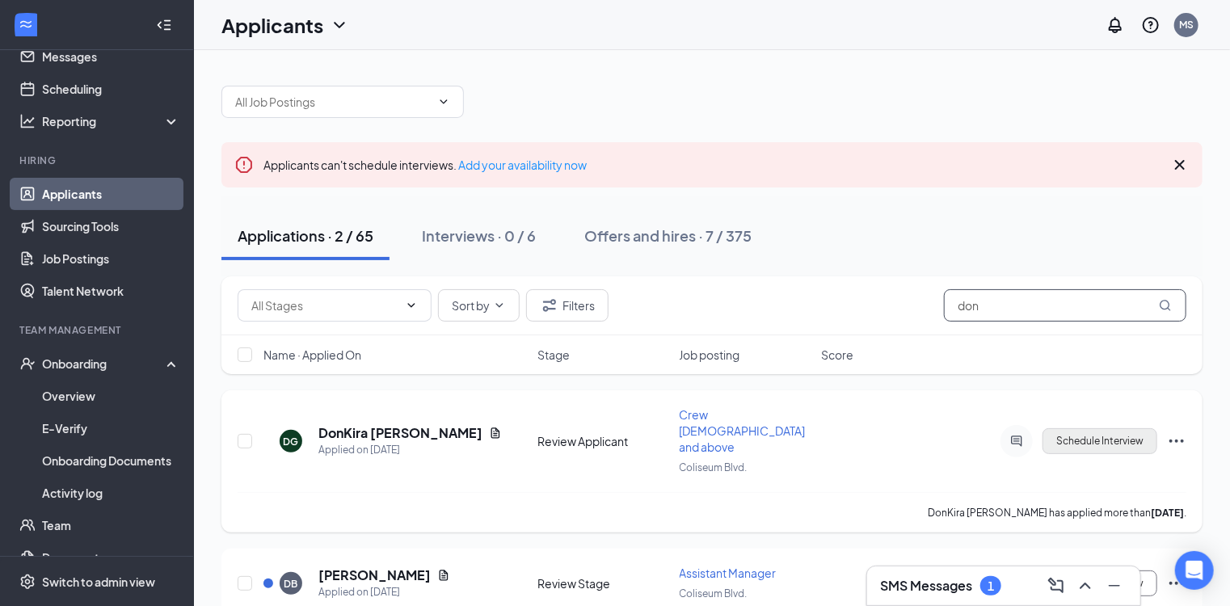
type input "don"
click at [1067, 428] on button "Schedule Interview" at bounding box center [1100, 441] width 115 height 26
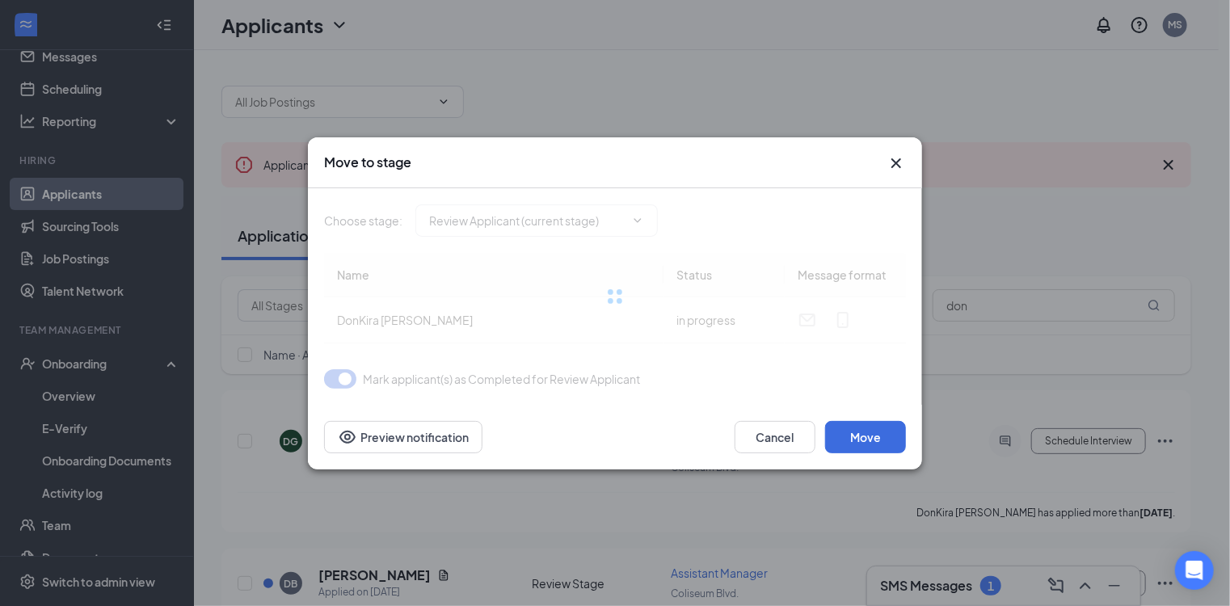
type input "Onsite Interview (next stage)"
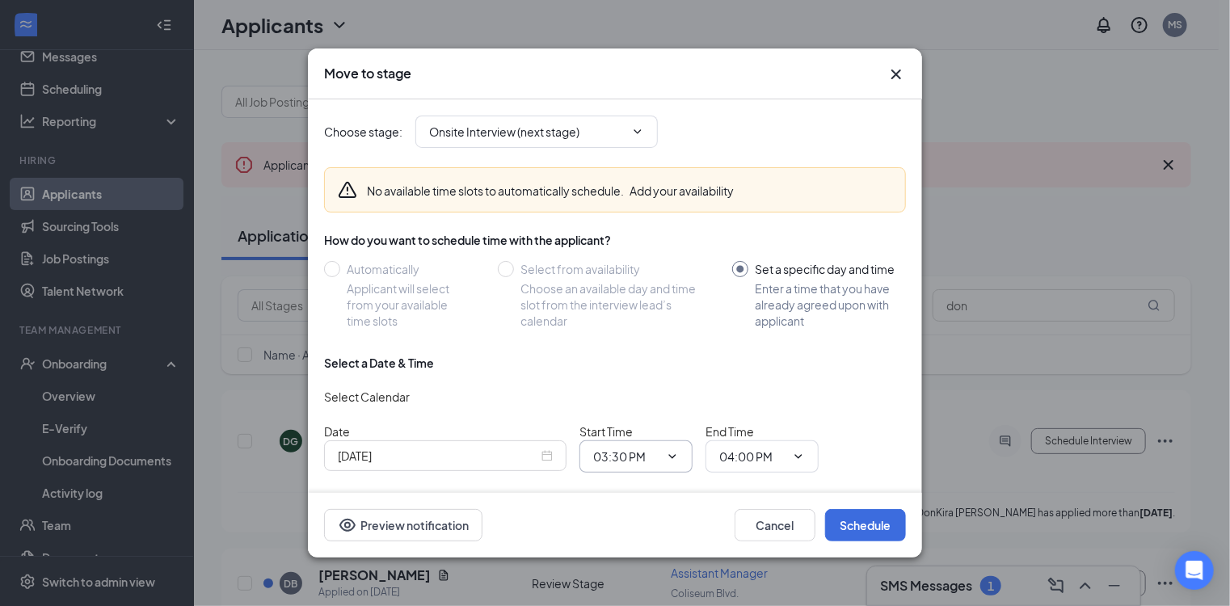
click at [668, 456] on icon "ChevronDown" at bounding box center [672, 456] width 13 height 13
click at [621, 278] on div "04:00 PM" at bounding box center [630, 272] width 48 height 18
type input "04:00 PM"
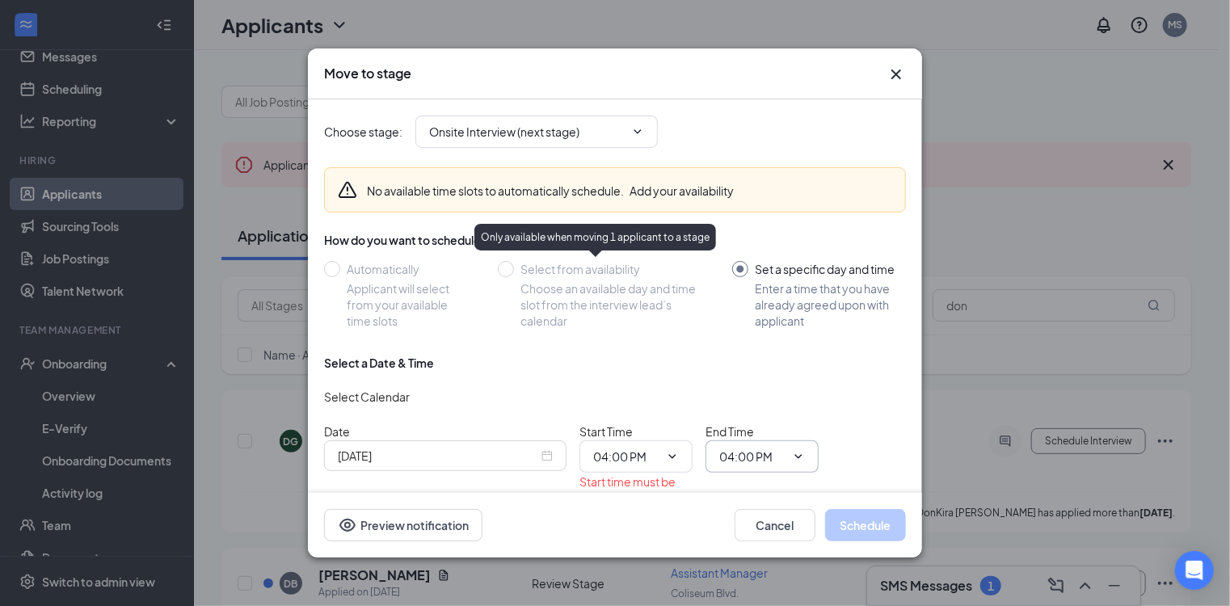
click at [798, 453] on icon "ChevronDown" at bounding box center [798, 456] width 13 height 13
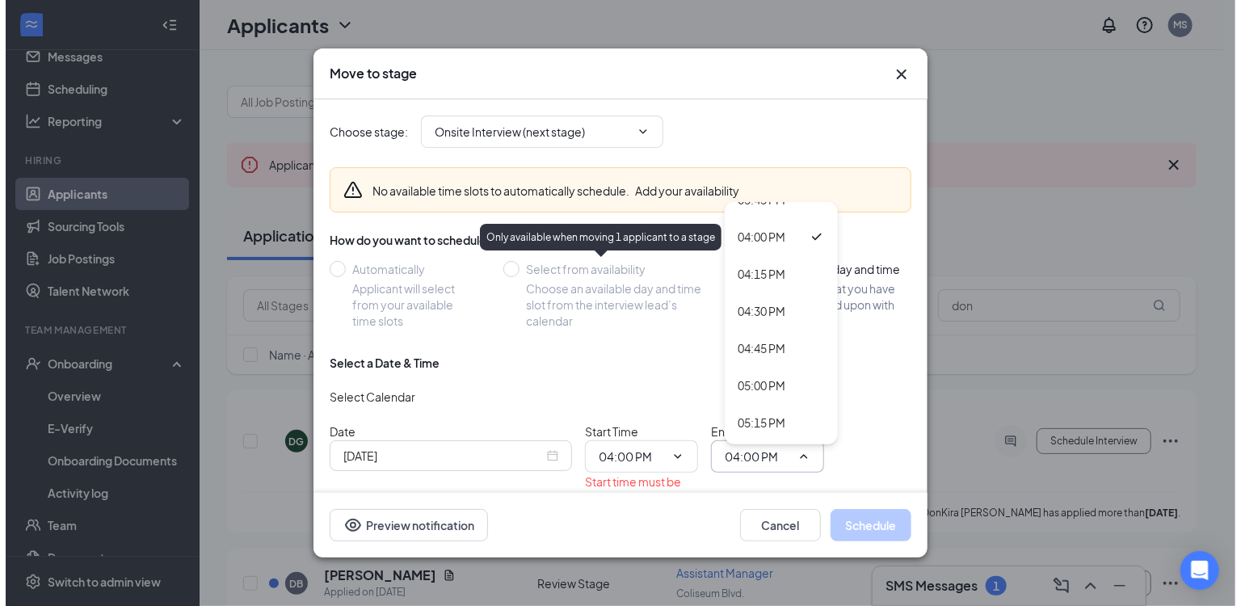
scroll to position [2364, 0]
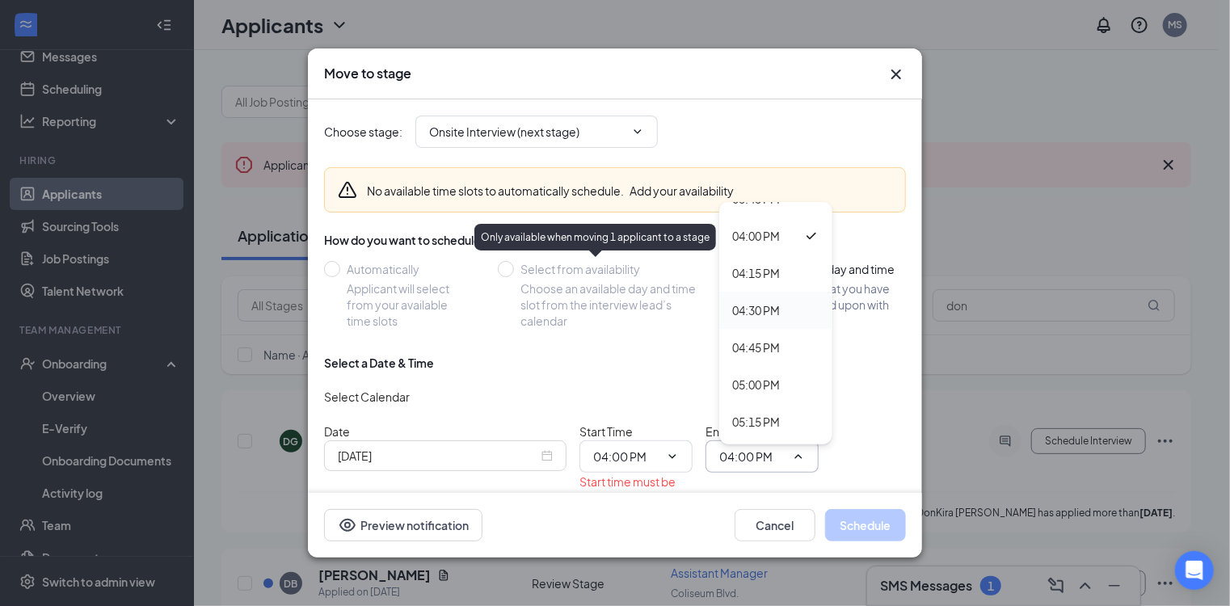
click at [760, 305] on div "04:30 PM" at bounding box center [756, 310] width 48 height 18
type input "04:30 PM"
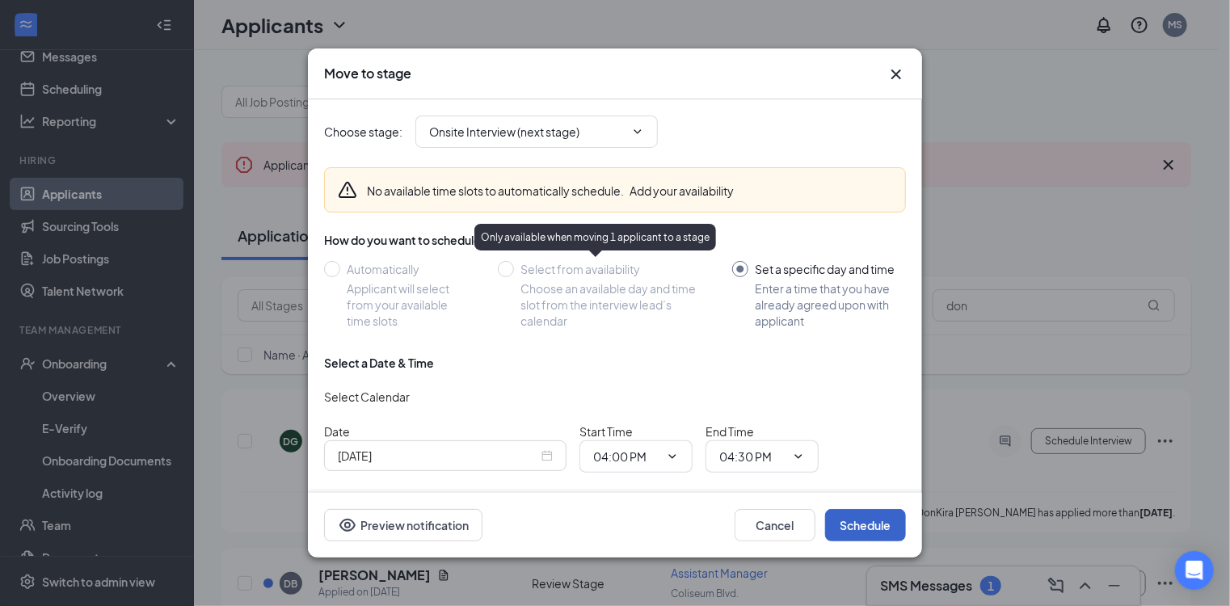
click at [857, 522] on button "Schedule" at bounding box center [865, 525] width 81 height 32
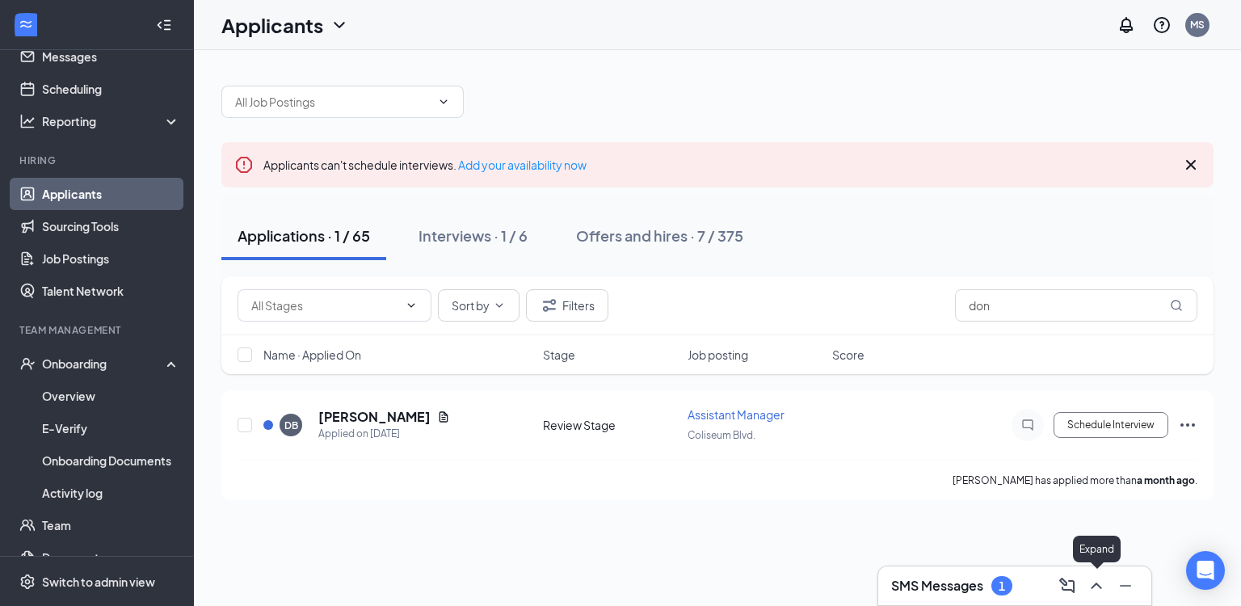
click at [1092, 589] on icon "ChevronUp" at bounding box center [1096, 585] width 19 height 19
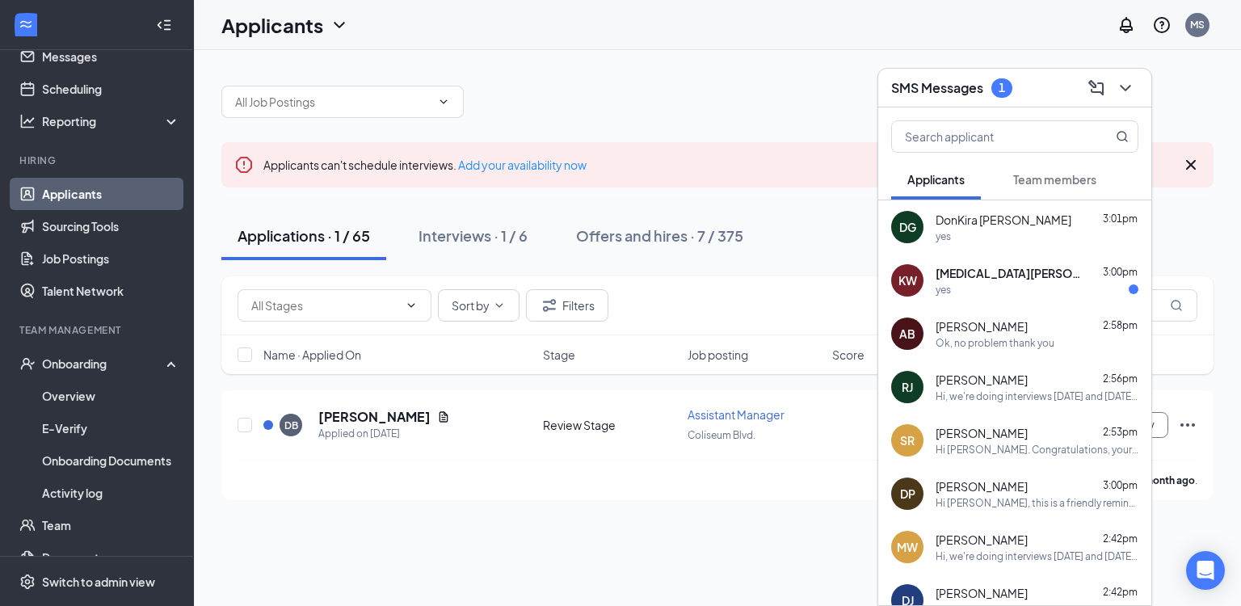
click at [1007, 272] on span "kyra Williamson" at bounding box center [1008, 273] width 145 height 16
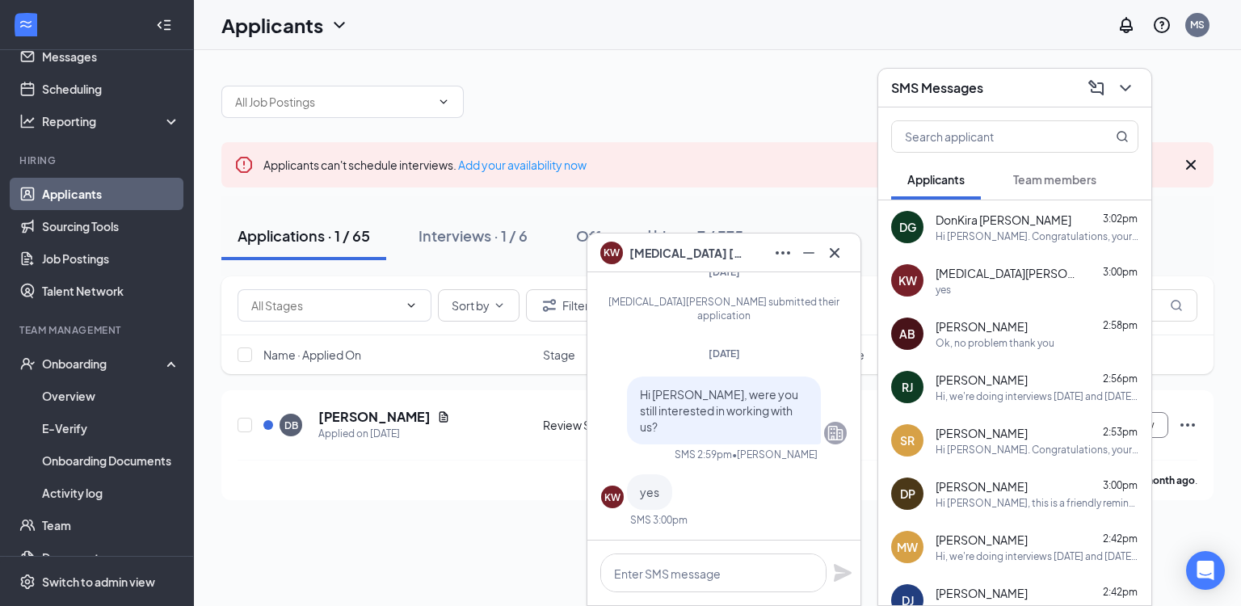
click at [675, 252] on span "kyra Williamson" at bounding box center [686, 253] width 113 height 18
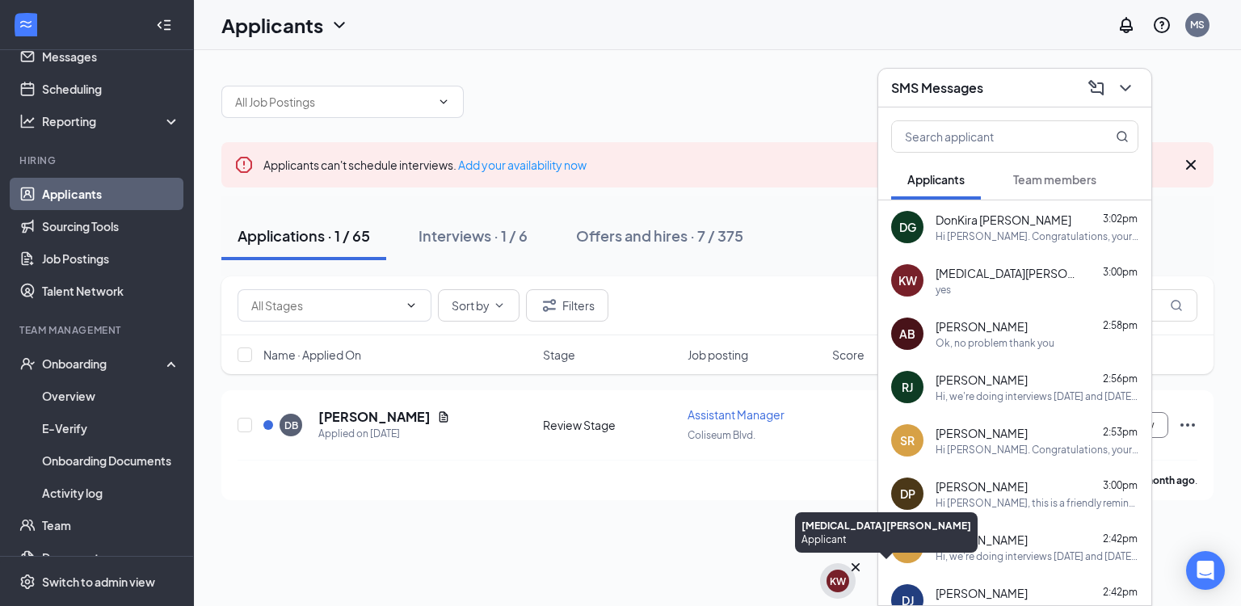
click at [843, 579] on div "KW" at bounding box center [838, 582] width 16 height 14
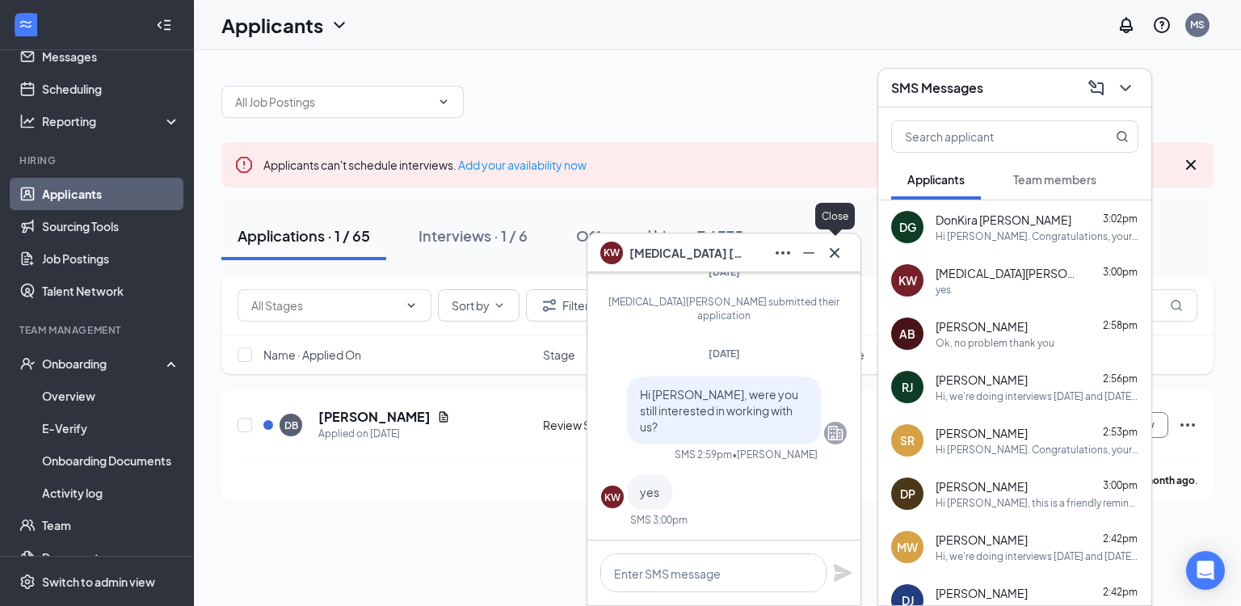
click at [837, 252] on icon "Cross" at bounding box center [834, 252] width 19 height 19
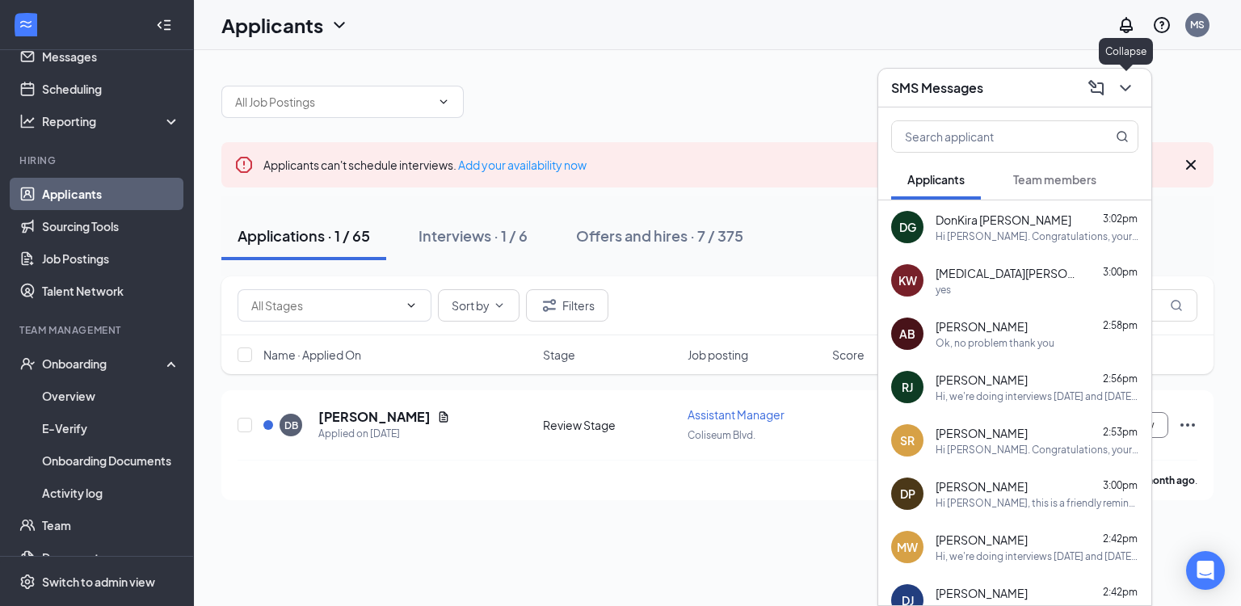
click at [1132, 86] on icon "ChevronDown" at bounding box center [1125, 87] width 19 height 19
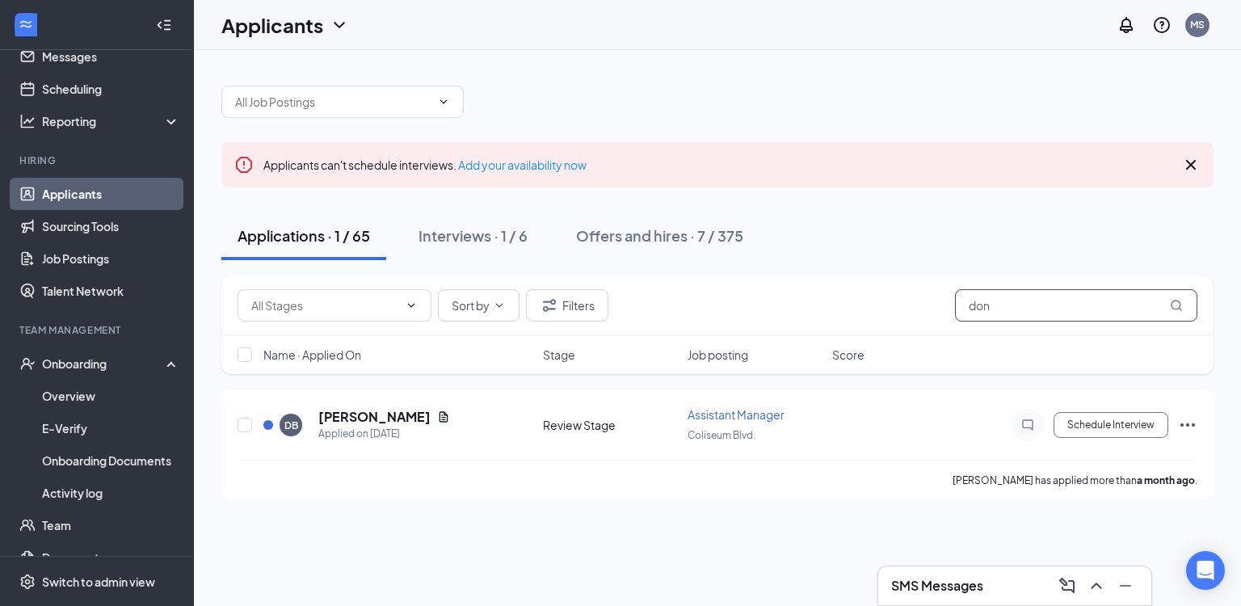
drag, startPoint x: 1047, startPoint y: 304, endPoint x: 822, endPoint y: 339, distance: 228.1
click at [853, 332] on div "Sort by Filters don" at bounding box center [717, 305] width 992 height 59
type input "kyra"
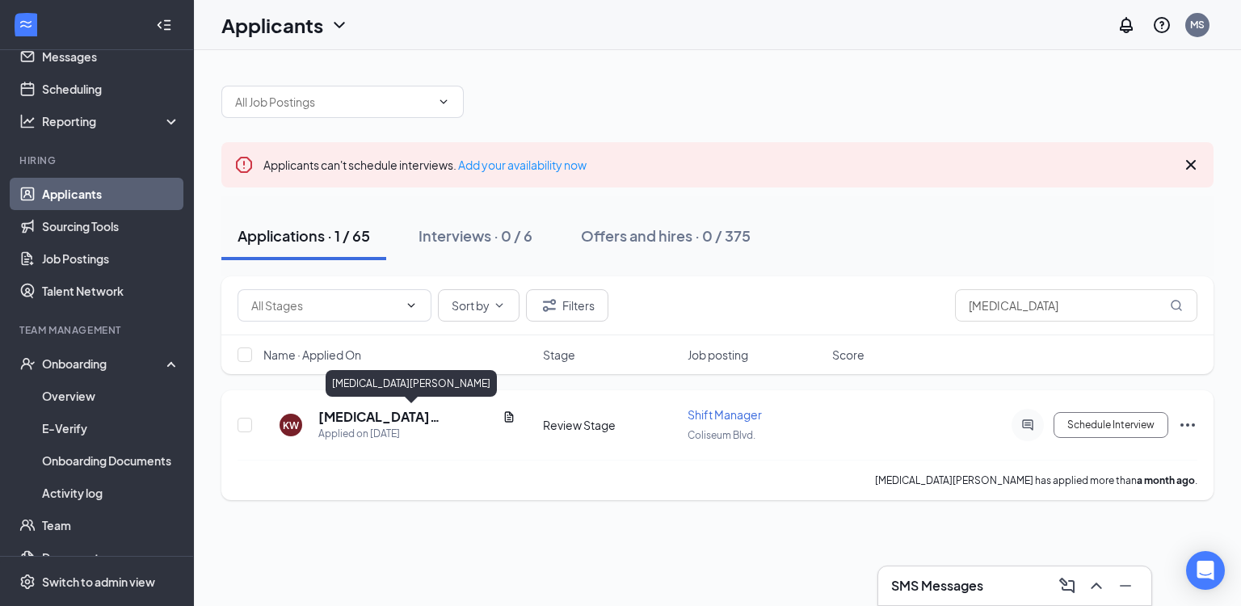
click at [326, 411] on h5 "kyra Williamson" at bounding box center [407, 417] width 178 height 18
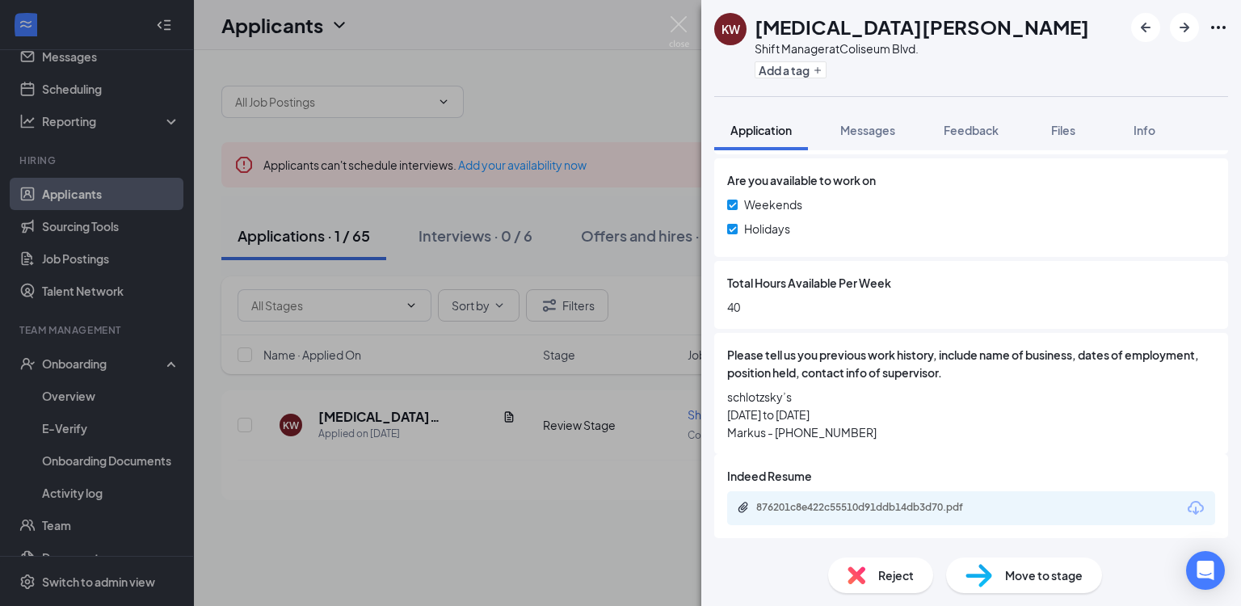
scroll to position [836, 0]
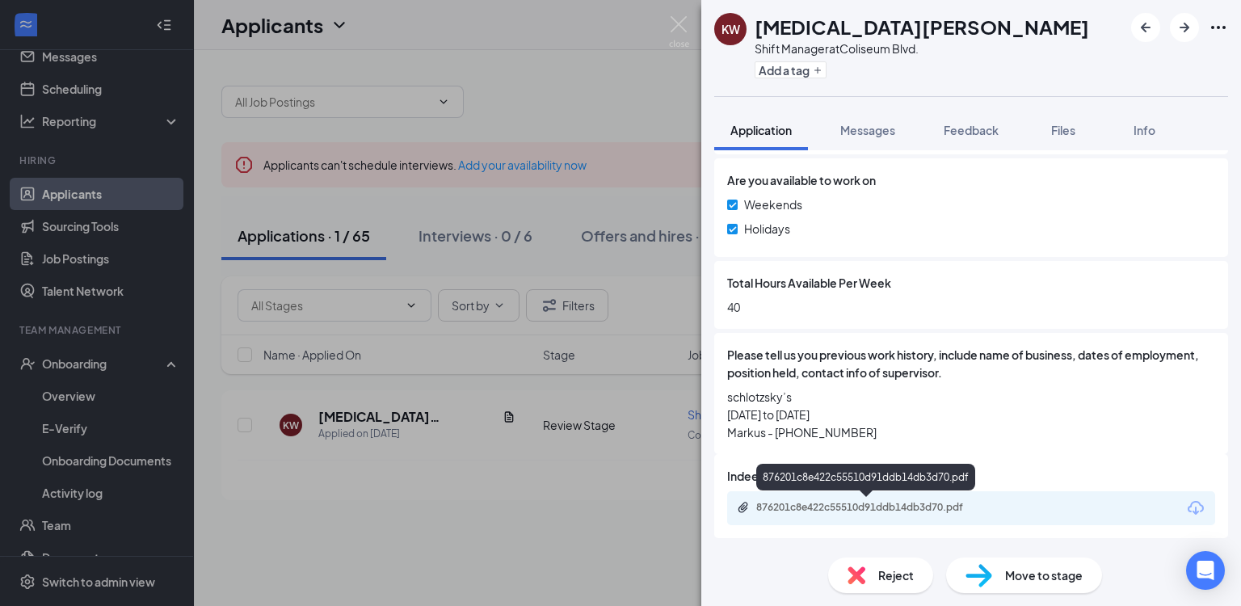
click at [859, 511] on div "876201c8e422c55510d91ddb14db3d70.pdf" at bounding box center [869, 507] width 226 height 13
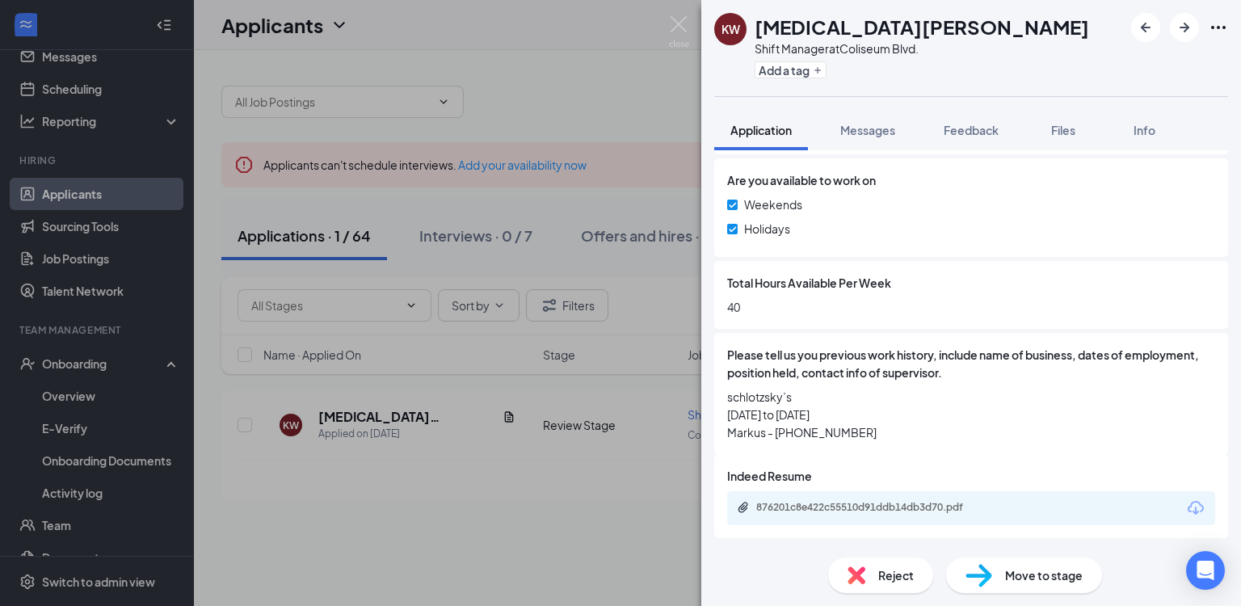
scroll to position [831, 0]
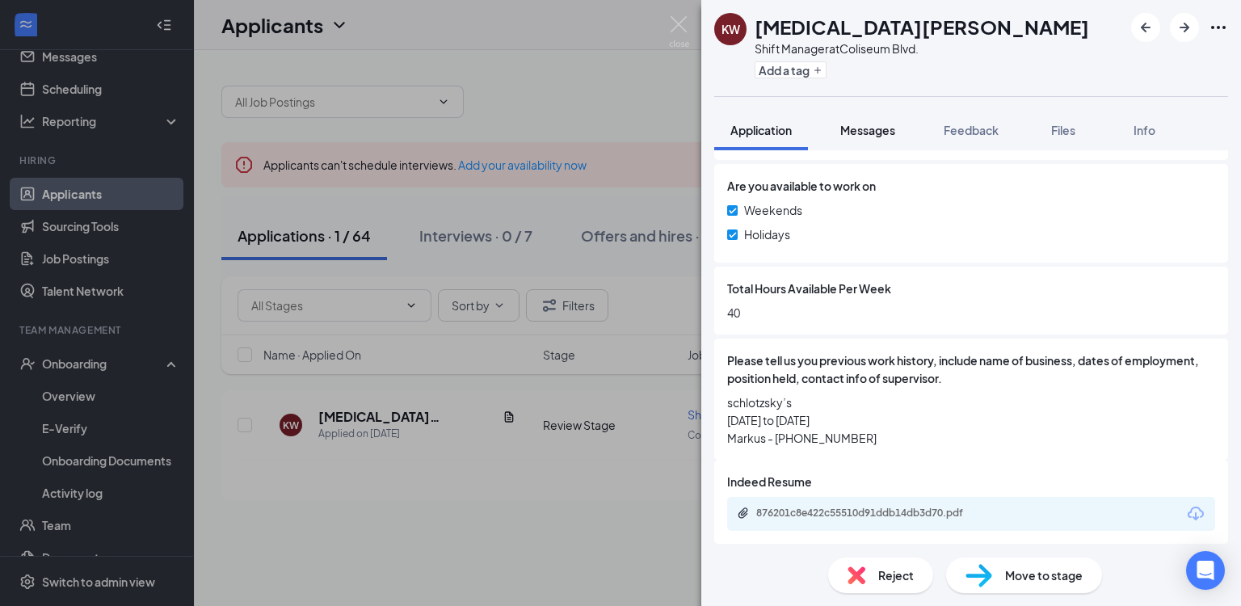
click at [880, 135] on span "Messages" at bounding box center [867, 130] width 55 height 15
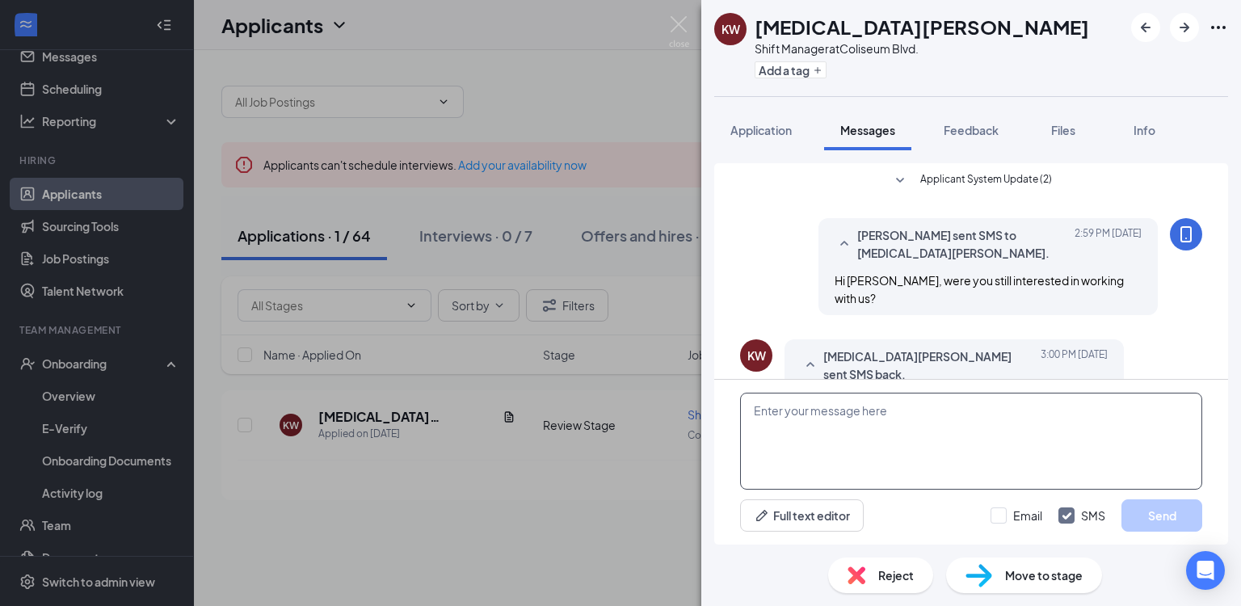
scroll to position [22, 0]
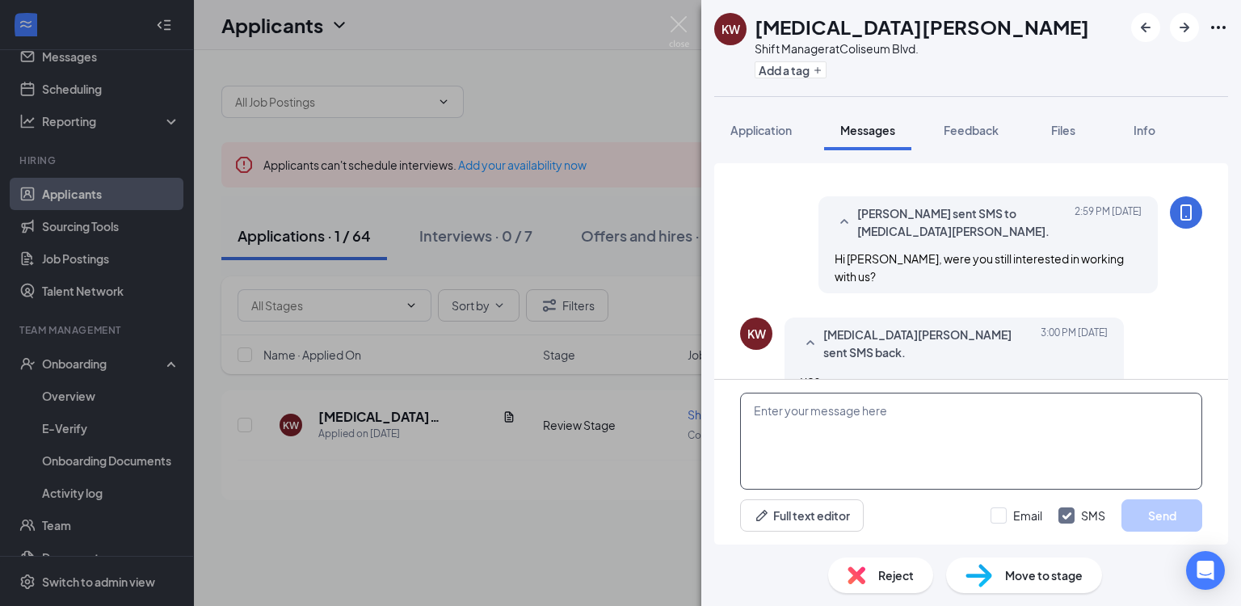
click at [858, 427] on textarea at bounding box center [971, 441] width 462 height 97
click at [1106, 413] on textarea "I reviewed your resume' and noticed you didn't list any previous" at bounding box center [971, 441] width 462 height 97
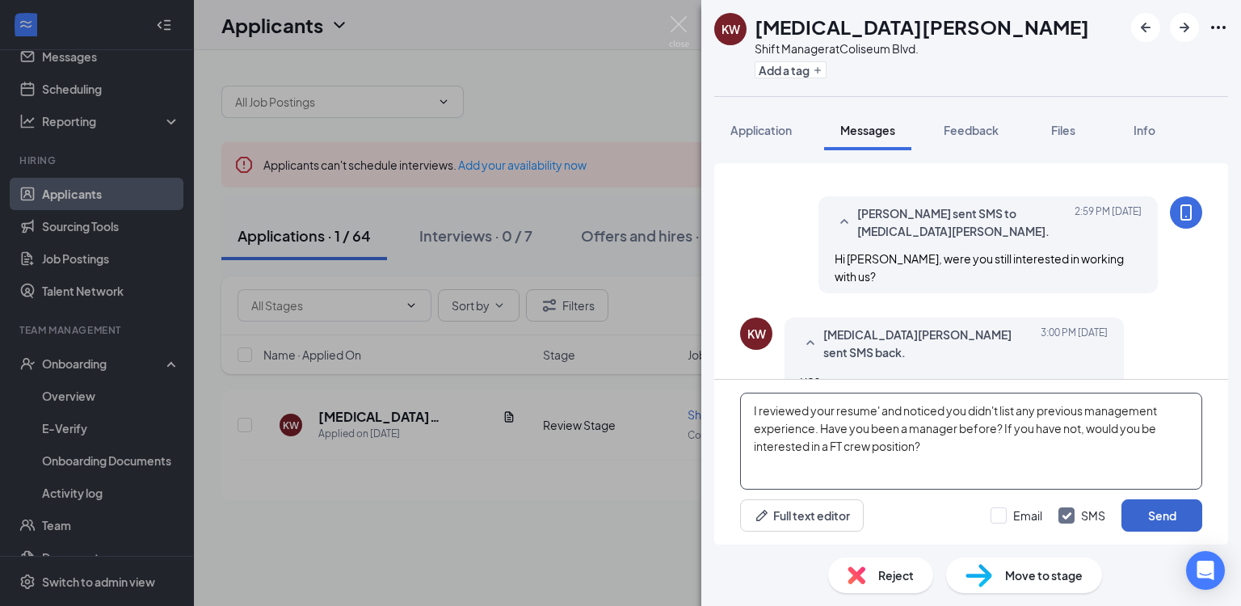
type textarea "I reviewed your resume' and noticed you didn't list any previous management exp…"
click at [1151, 510] on button "Send" at bounding box center [1162, 515] width 81 height 32
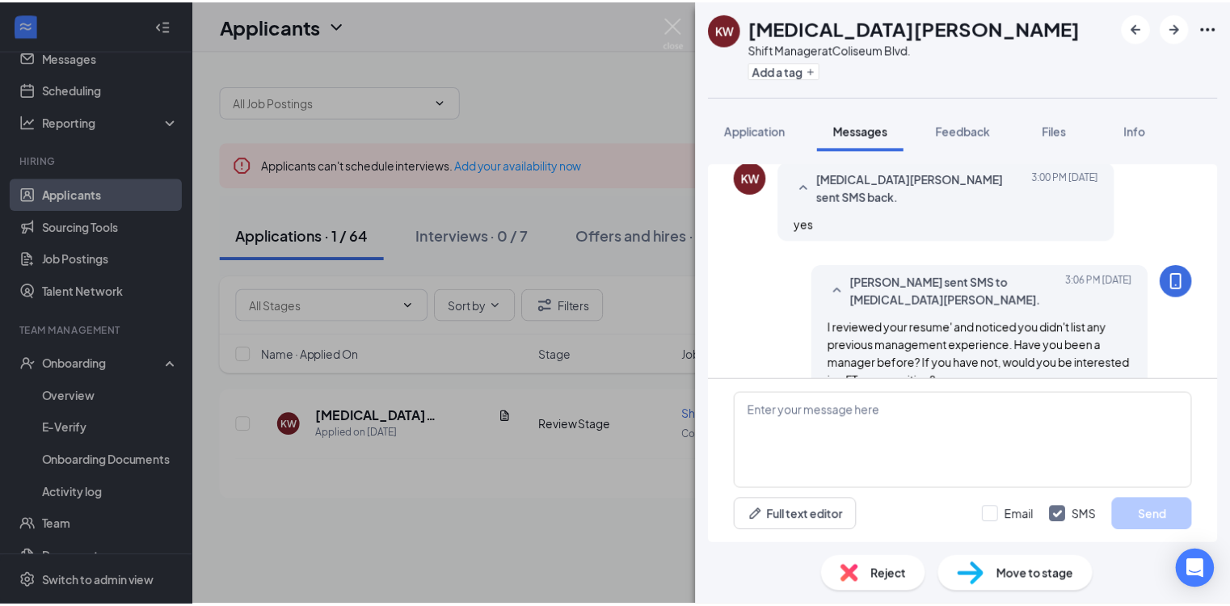
scroll to position [178, 0]
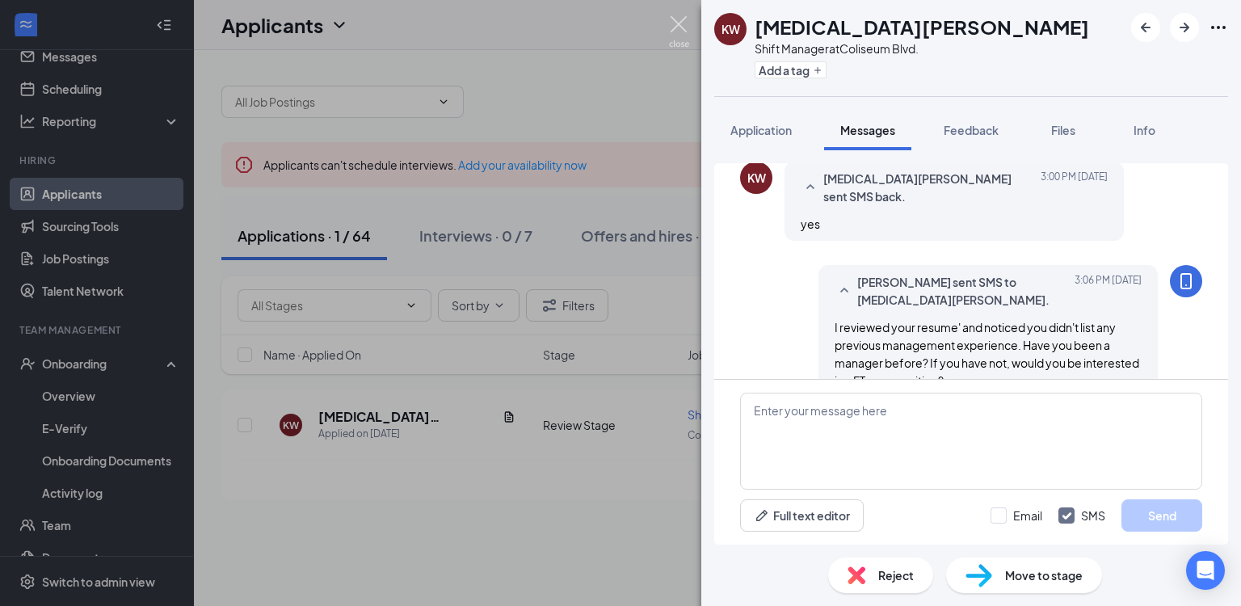
drag, startPoint x: 680, startPoint y: 26, endPoint x: 674, endPoint y: 34, distance: 10.3
click at [681, 26] on img at bounding box center [679, 32] width 20 height 32
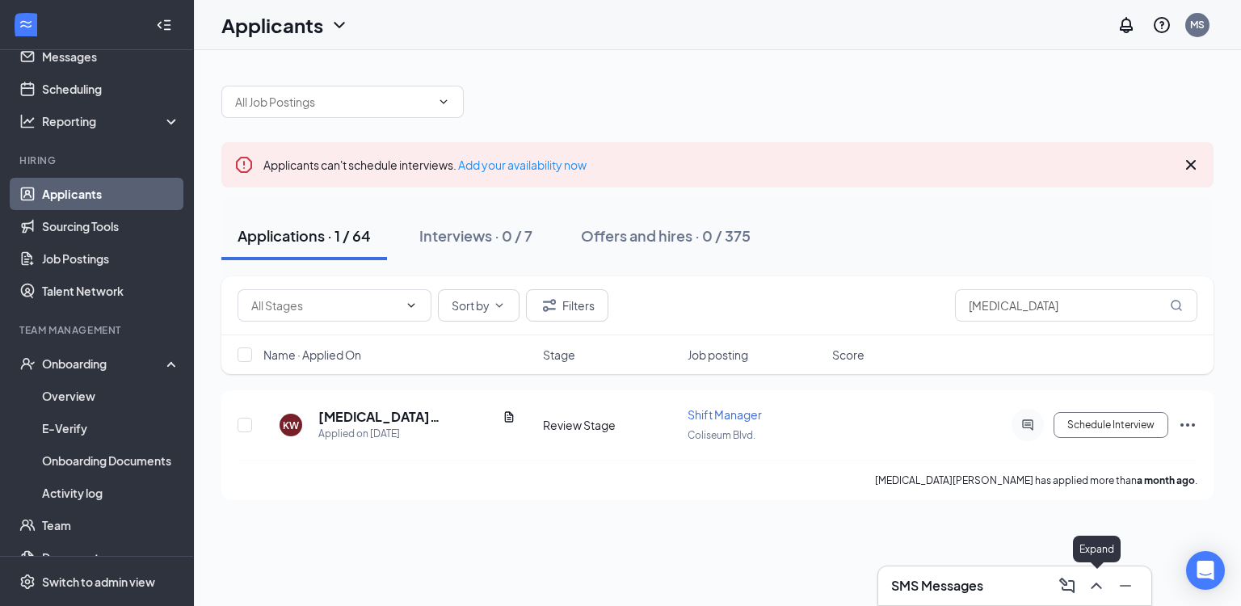
click at [1094, 581] on icon "ChevronUp" at bounding box center [1096, 585] width 19 height 19
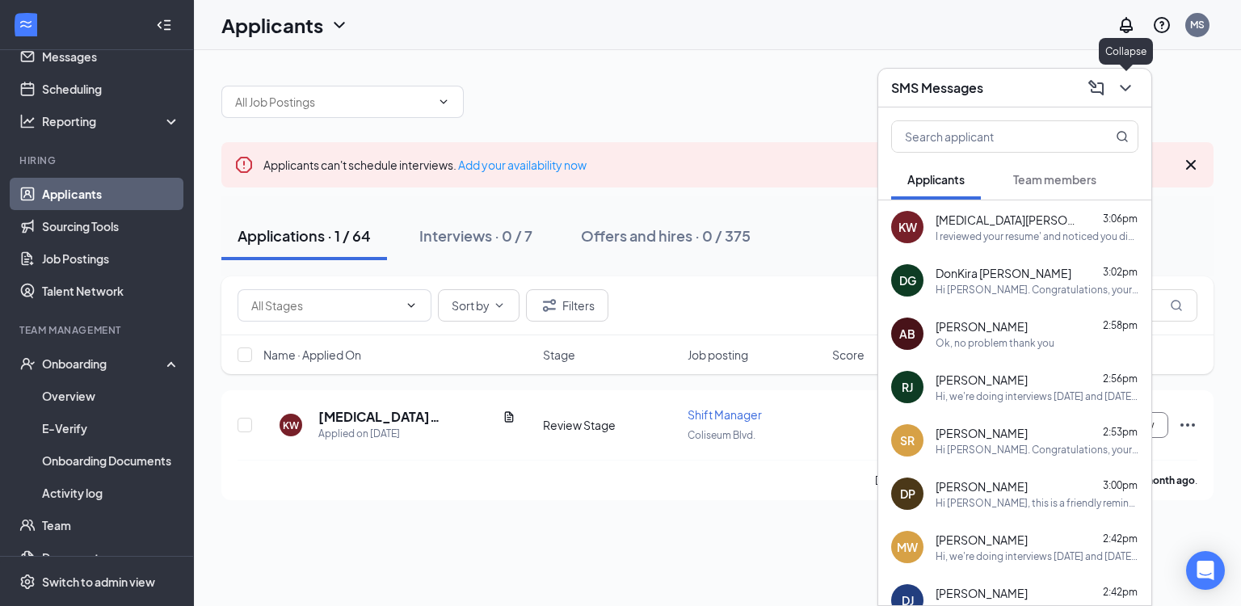
click at [1125, 91] on icon "ChevronDown" at bounding box center [1125, 87] width 19 height 19
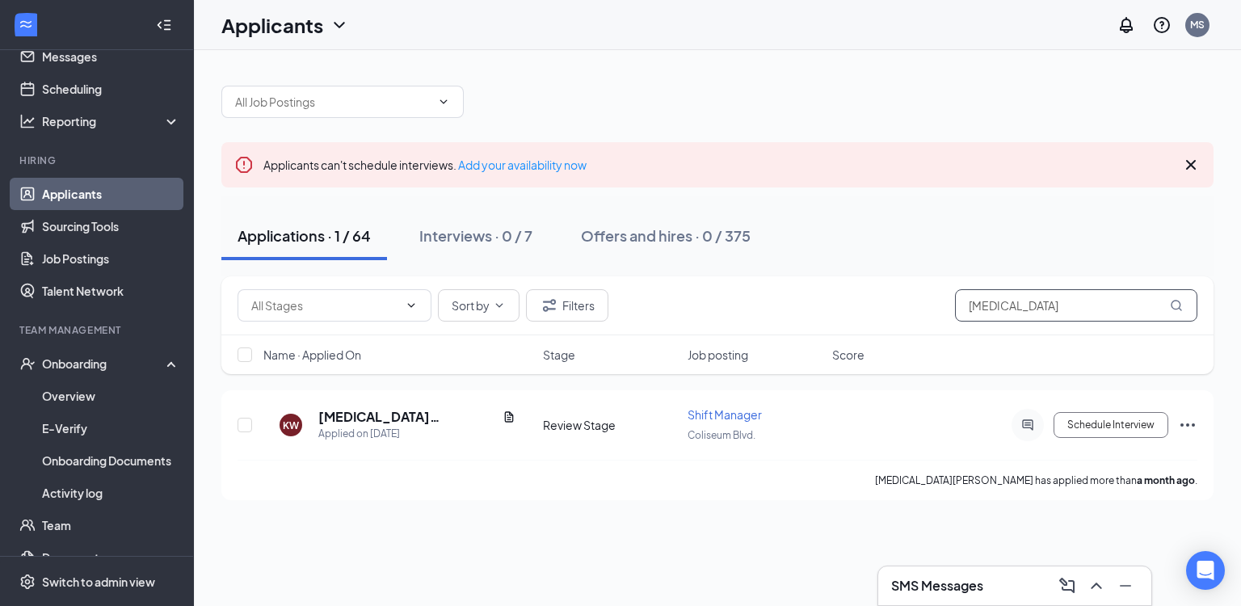
drag, startPoint x: 996, startPoint y: 303, endPoint x: 846, endPoint y: 313, distance: 149.8
click at [846, 313] on div "Sort by Filters kyra" at bounding box center [718, 305] width 960 height 32
click at [863, 184] on div "Applicants can't schedule interviews. Add your availability now" at bounding box center [717, 164] width 992 height 45
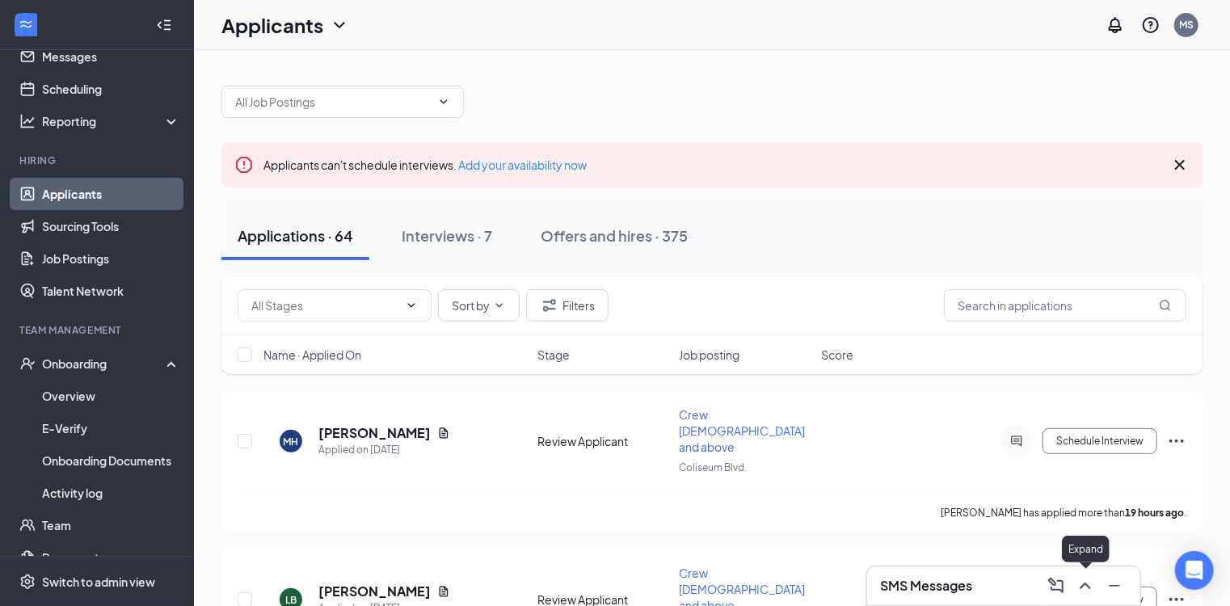
click at [1082, 595] on button at bounding box center [1085, 586] width 26 height 26
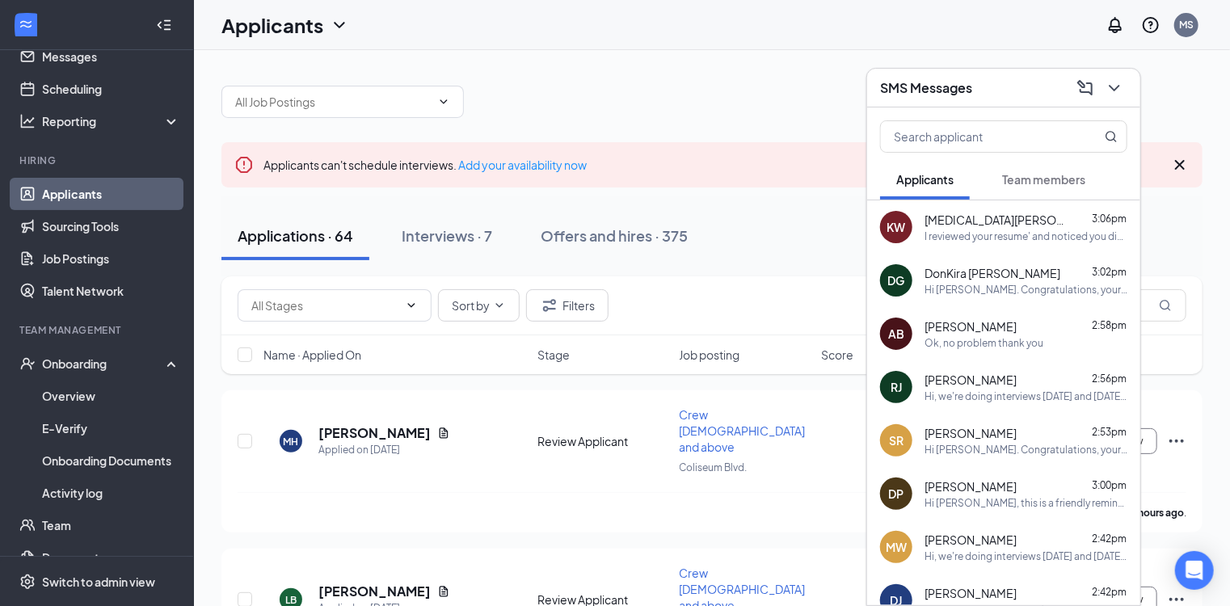
click at [973, 432] on span "Stephen Reed" at bounding box center [971, 433] width 92 height 16
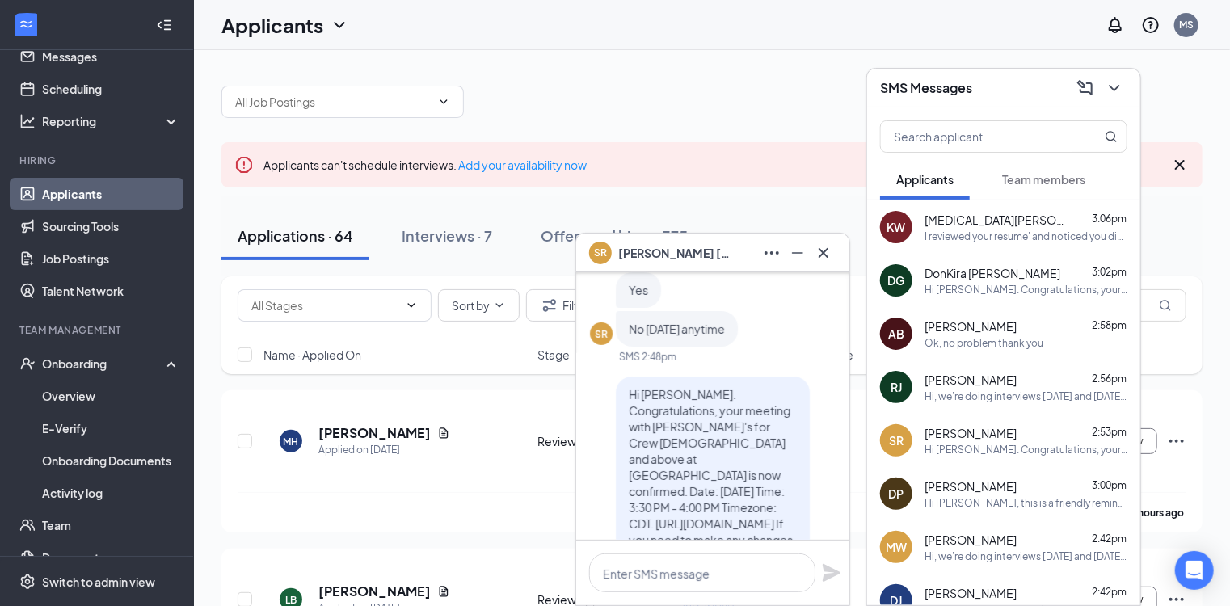
scroll to position [-120, 0]
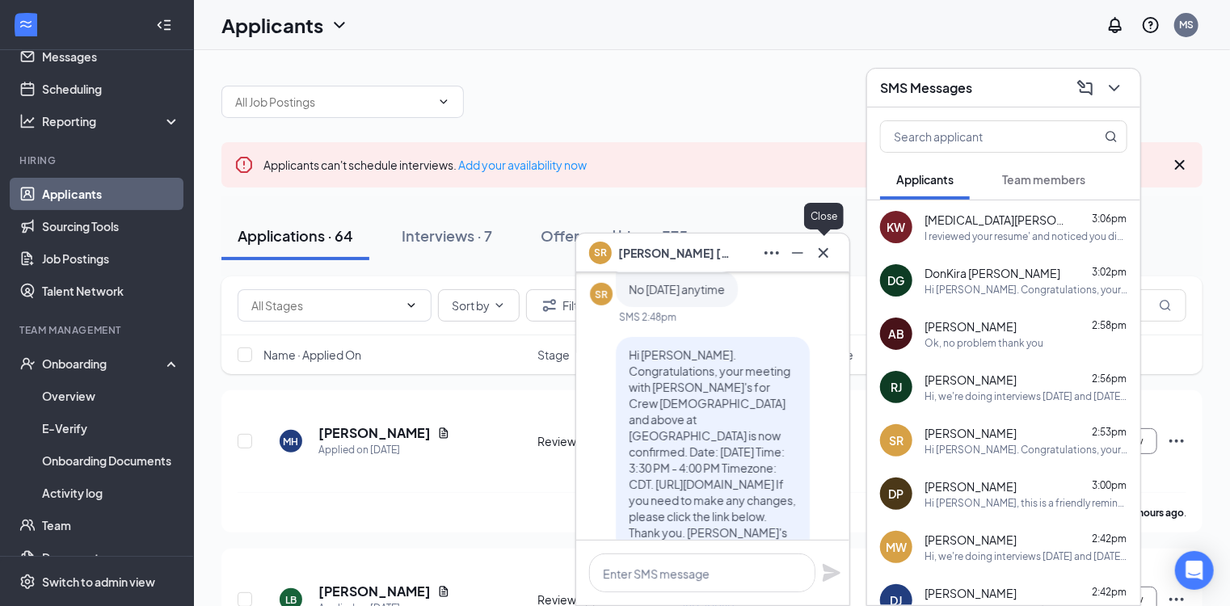
click at [828, 255] on icon "Cross" at bounding box center [823, 252] width 19 height 19
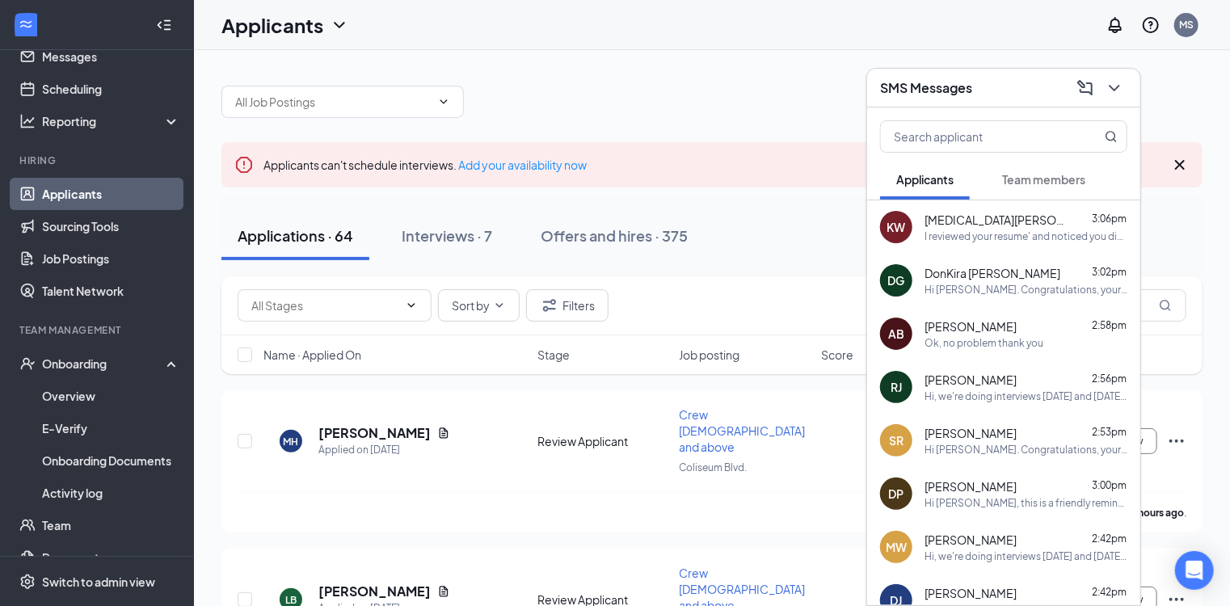
click at [969, 485] on span "Dalton Phillips" at bounding box center [971, 486] width 92 height 16
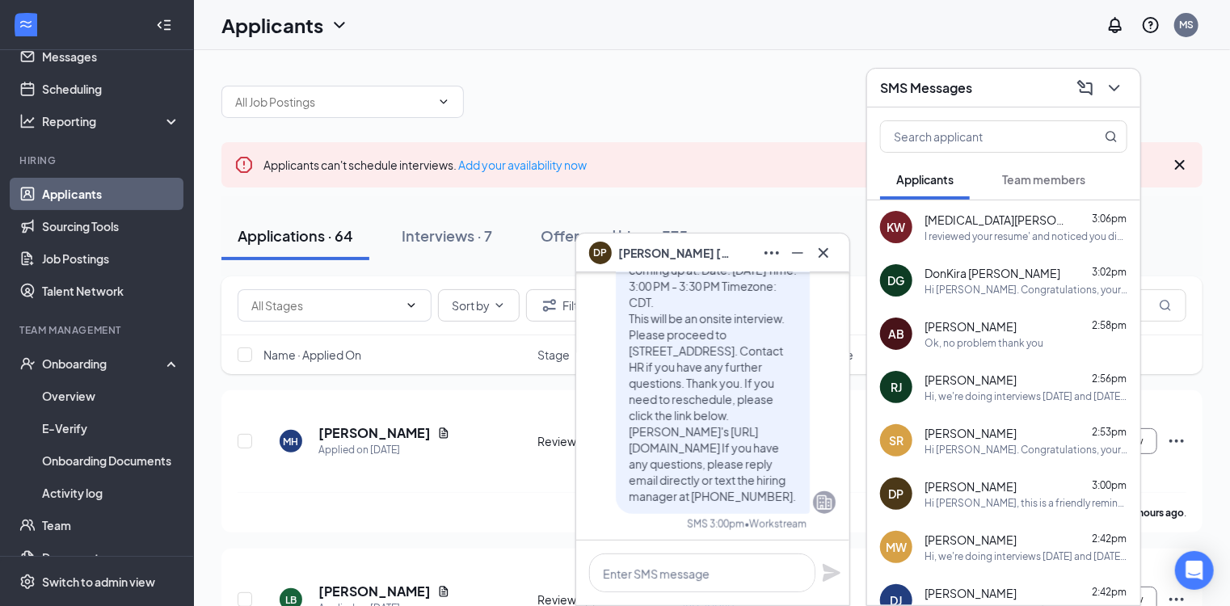
scroll to position [0, 0]
click at [816, 250] on icon "Cross" at bounding box center [823, 252] width 19 height 19
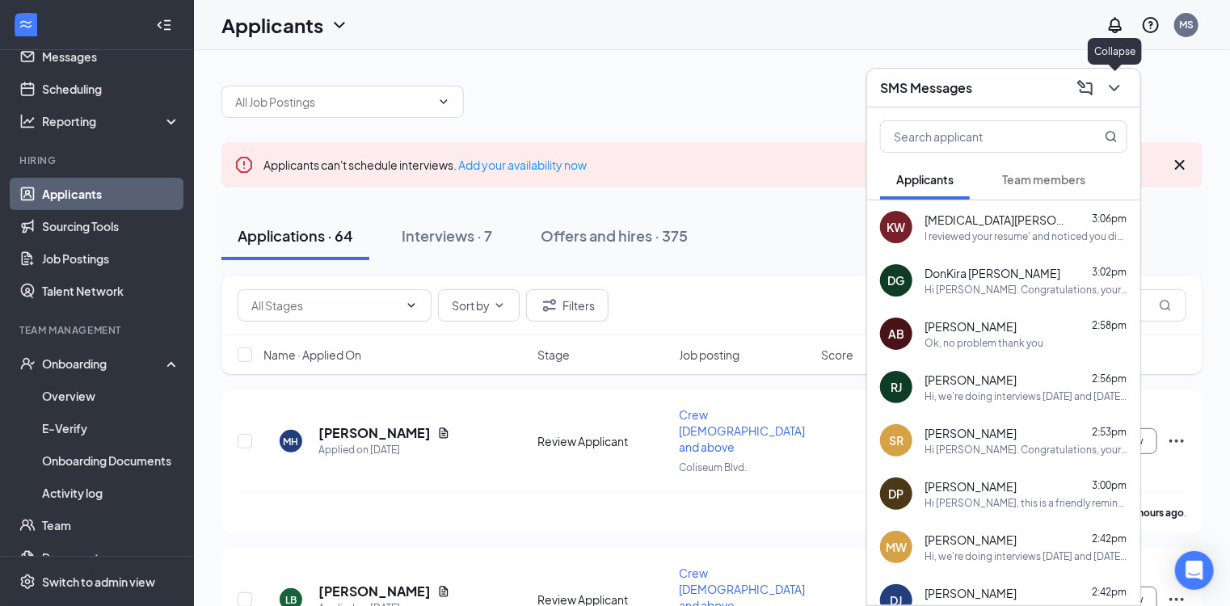
click at [1119, 87] on icon "ChevronDown" at bounding box center [1114, 87] width 19 height 19
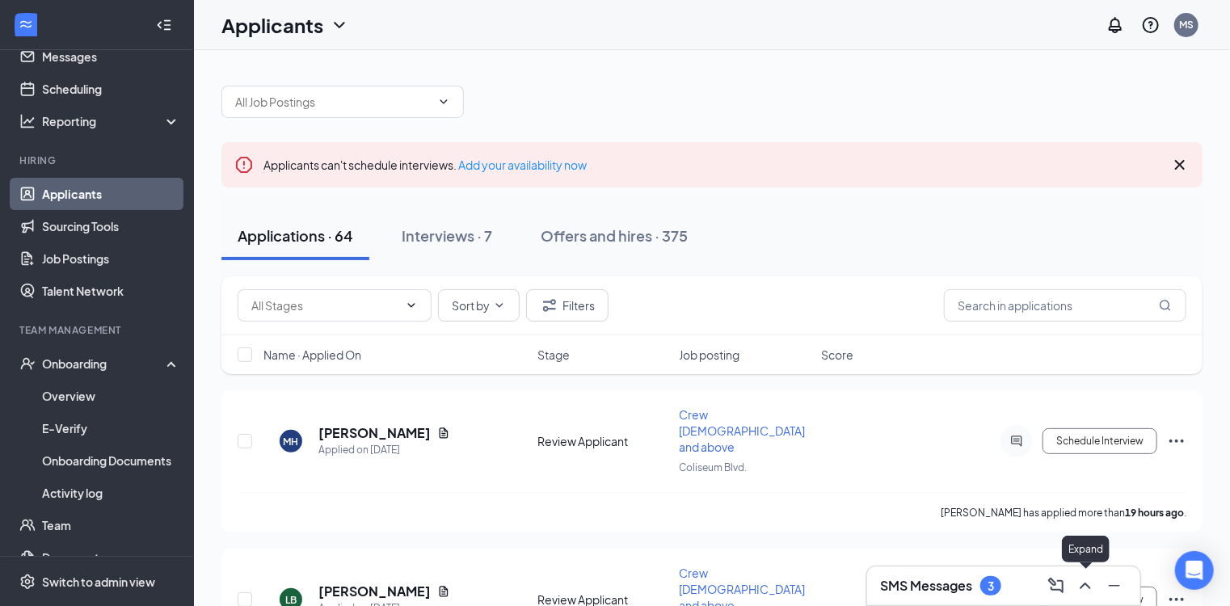
click at [1085, 587] on icon "ChevronUp" at bounding box center [1085, 585] width 19 height 19
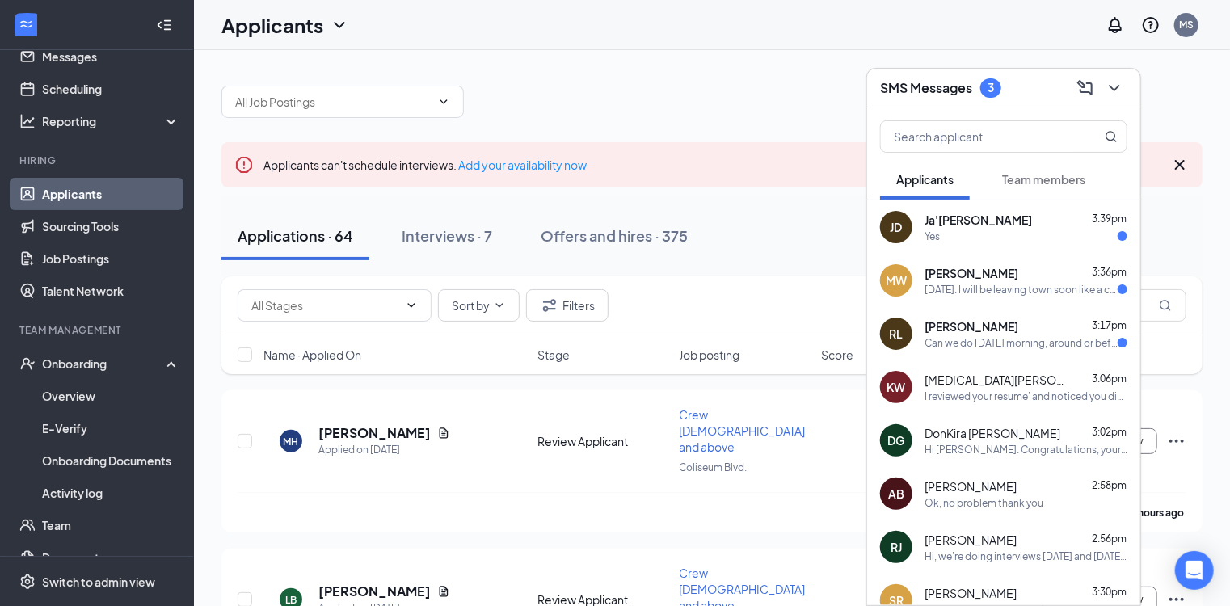
click at [1005, 230] on div "Yes" at bounding box center [1026, 237] width 203 height 14
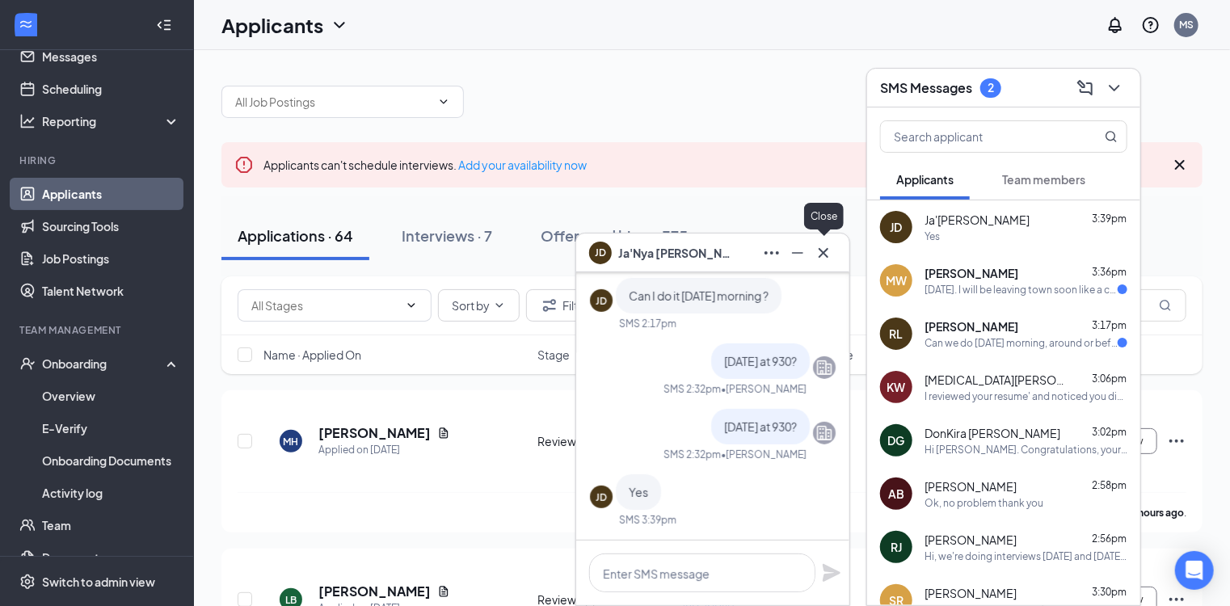
click at [822, 255] on icon "Cross" at bounding box center [823, 252] width 19 height 19
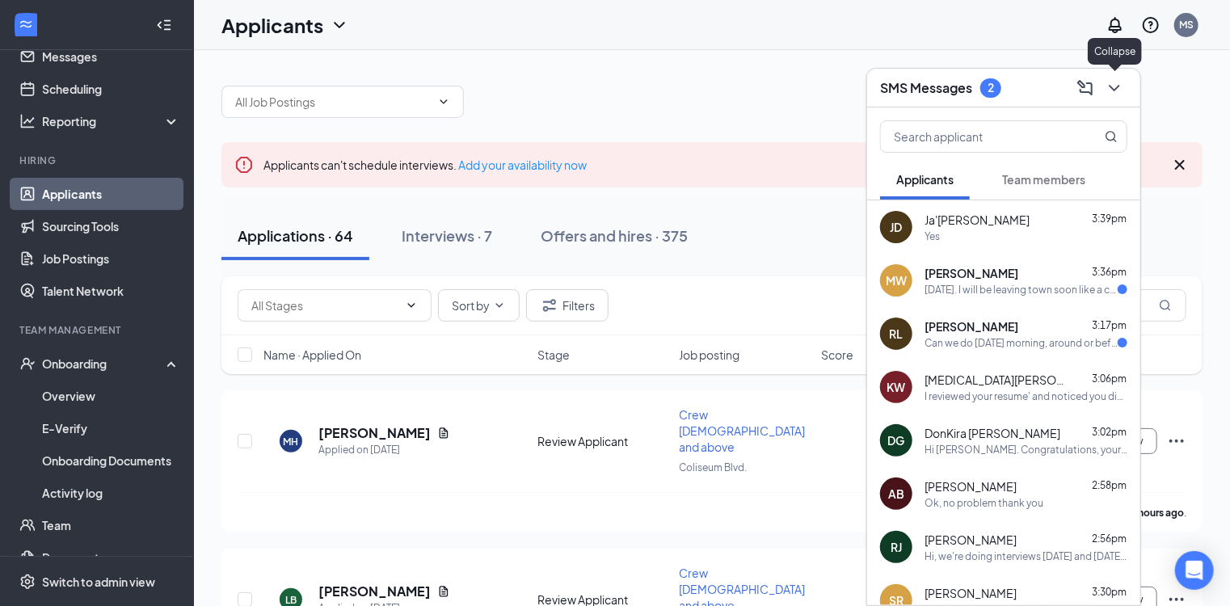
click at [1115, 84] on icon "ChevronDown" at bounding box center [1114, 87] width 19 height 19
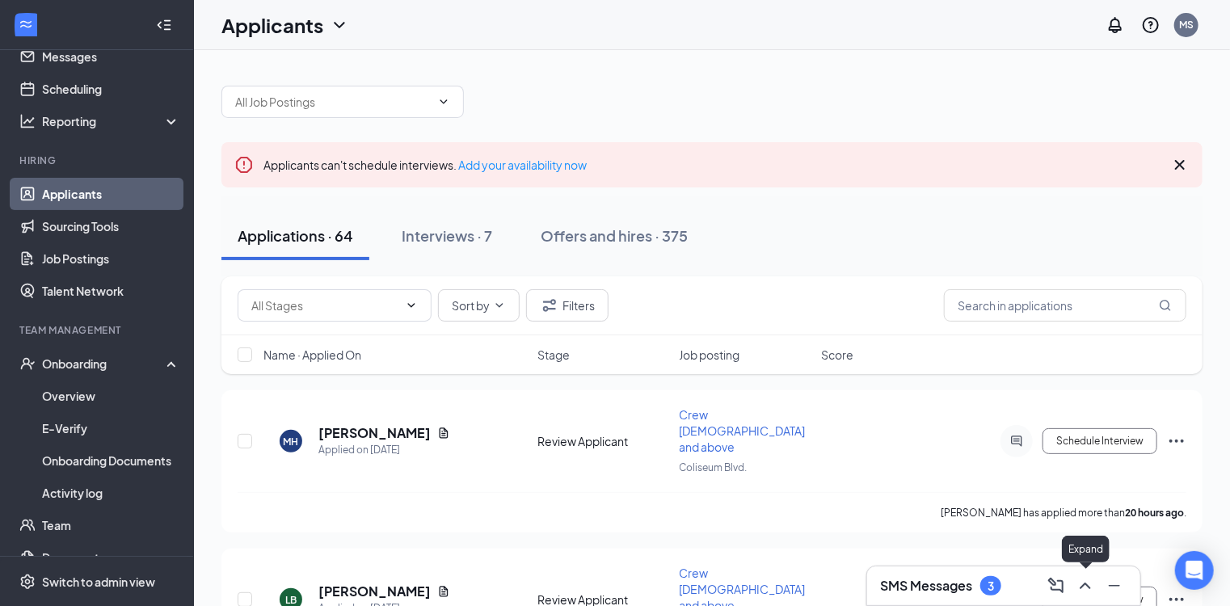
click at [1080, 585] on icon "ChevronUp" at bounding box center [1085, 585] width 19 height 19
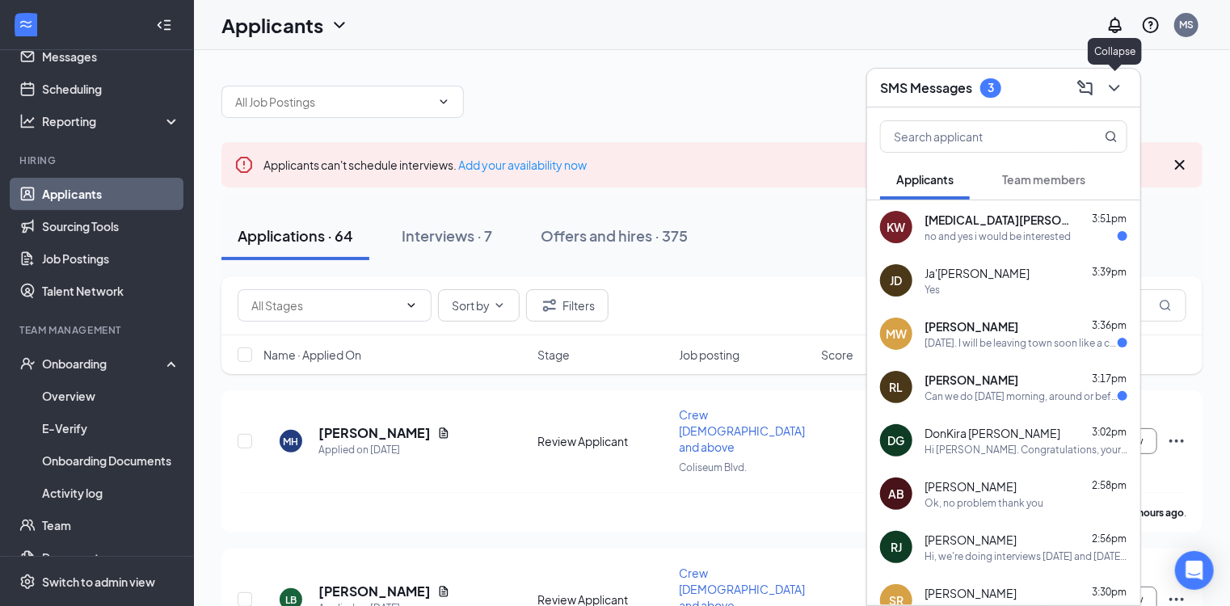
click at [1114, 89] on icon "ChevronDown" at bounding box center [1114, 88] width 11 height 6
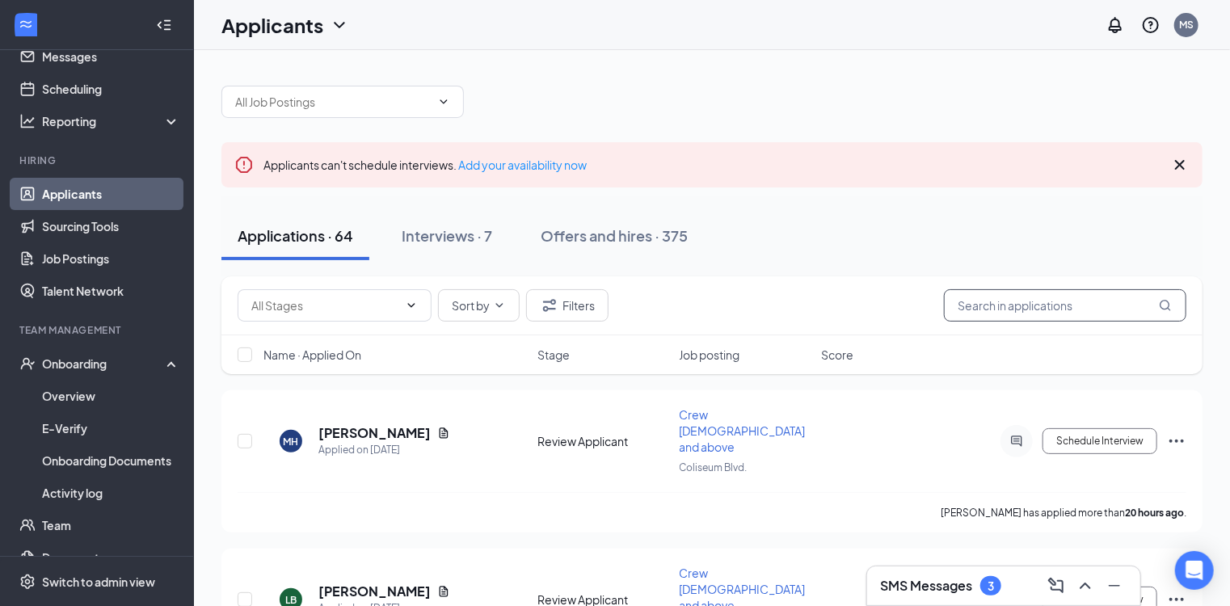
click at [1034, 307] on input "text" at bounding box center [1065, 305] width 242 height 32
type input "jayden"
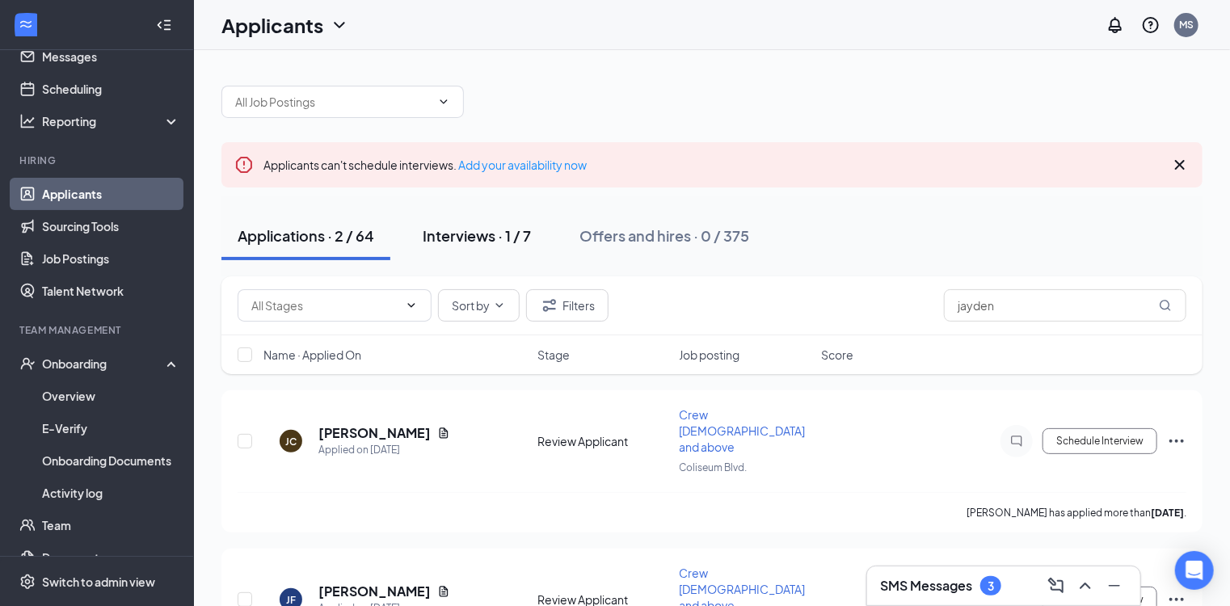
click at [484, 240] on div "Interviews · 1 / 7" at bounding box center [477, 235] width 108 height 20
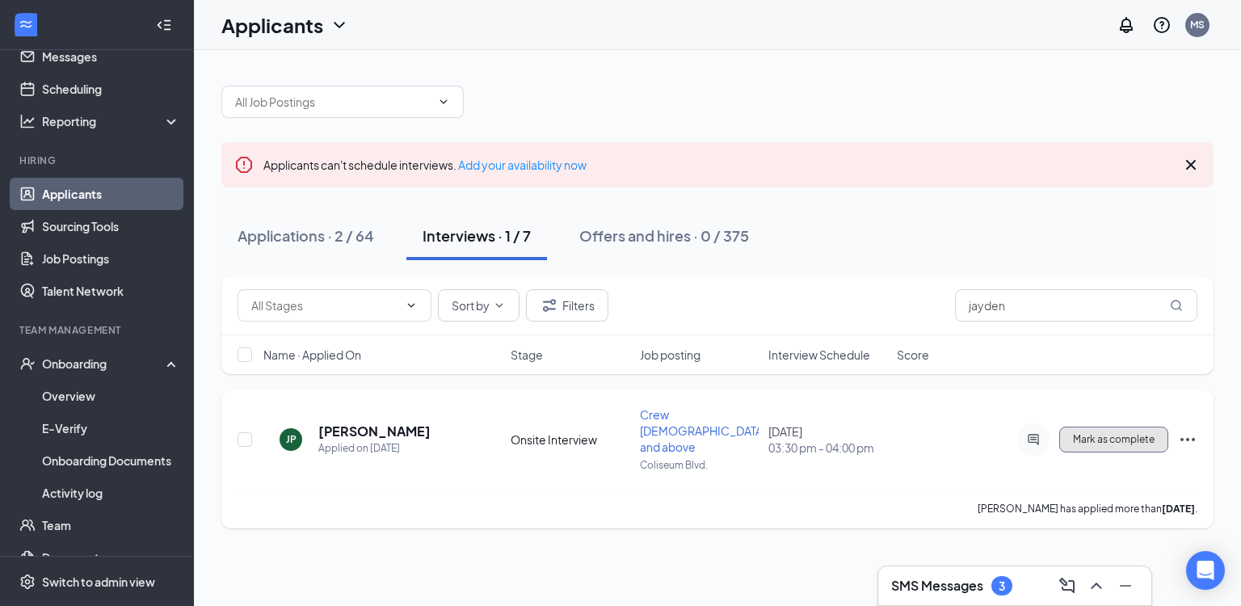
click at [1141, 434] on span "Mark as complete" at bounding box center [1114, 439] width 82 height 11
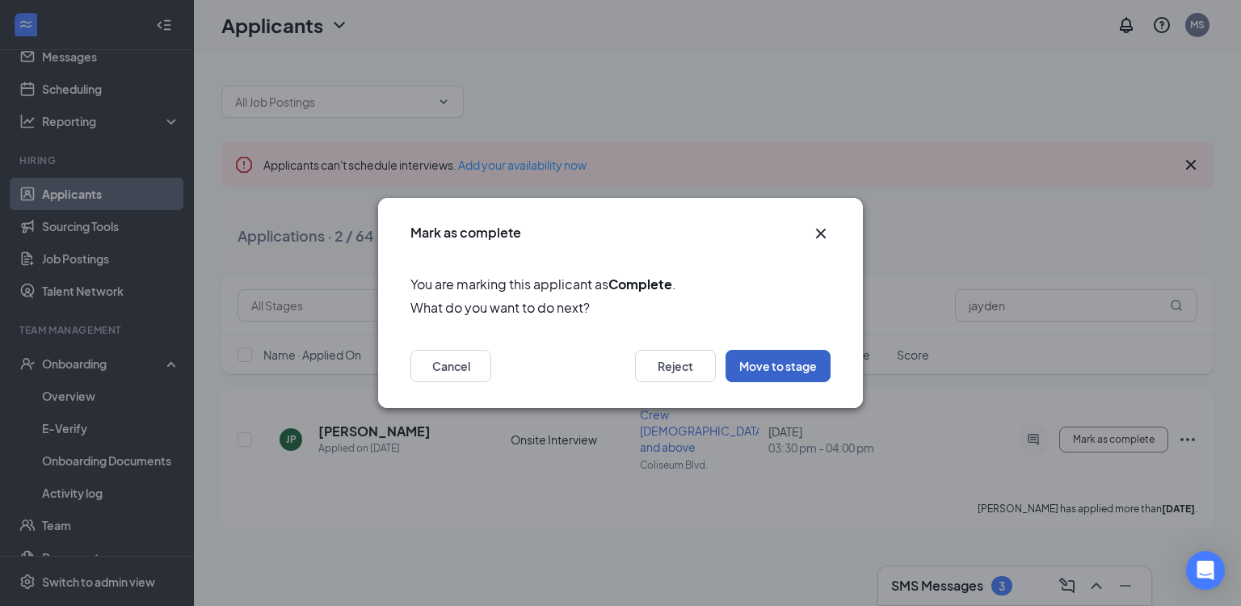
click at [760, 363] on button "Move to stage" at bounding box center [778, 366] width 105 height 32
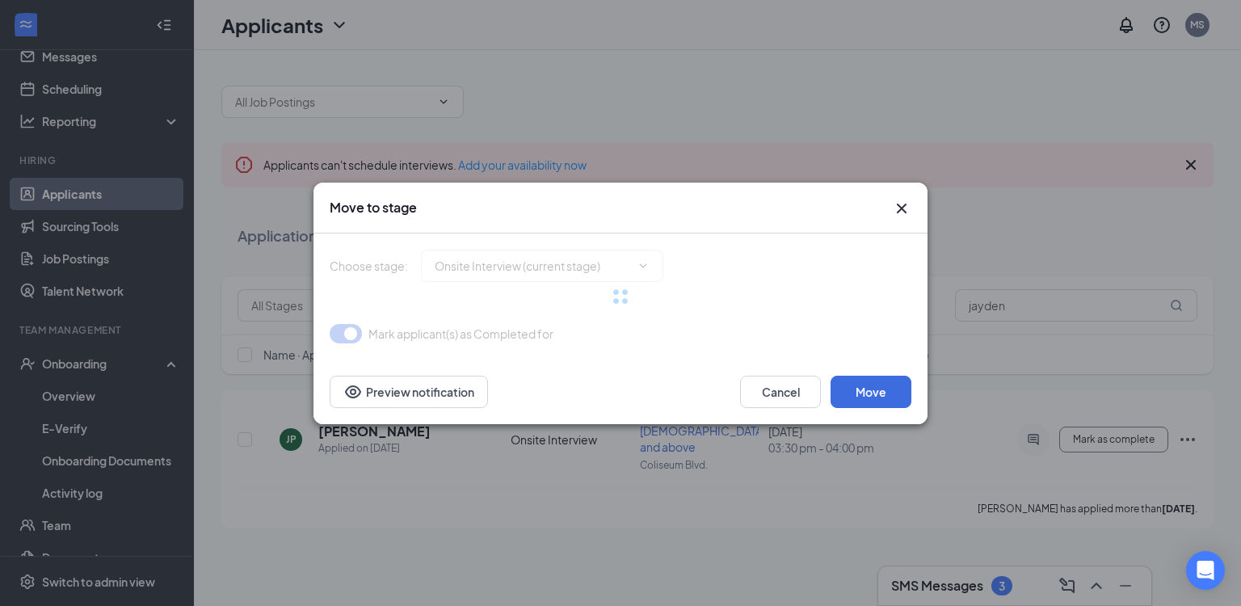
type input "Hiring Complete (final stage)"
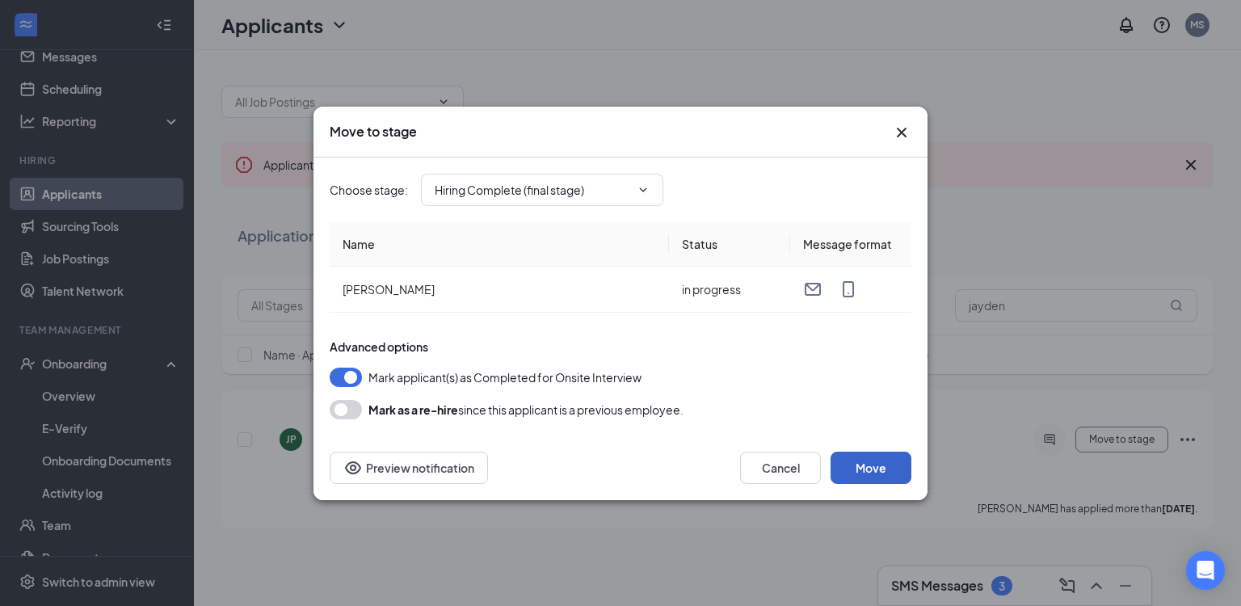
drag, startPoint x: 843, startPoint y: 464, endPoint x: 856, endPoint y: 468, distance: 13.5
click at [855, 467] on button "Move" at bounding box center [871, 468] width 81 height 32
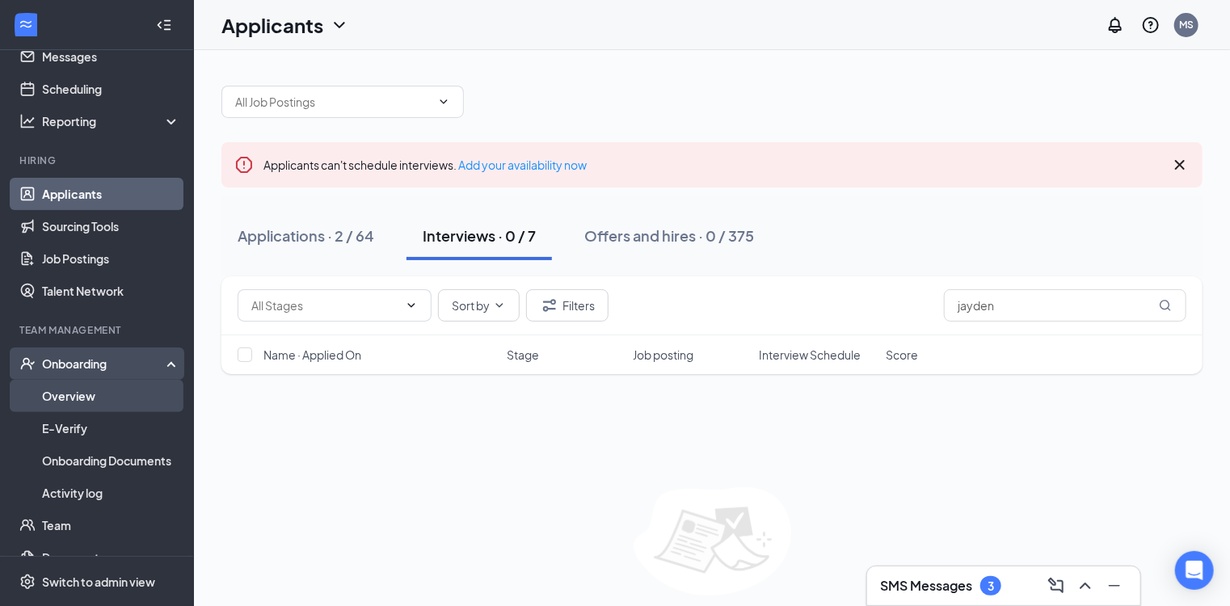
click at [79, 395] on link "Overview" at bounding box center [111, 396] width 138 height 32
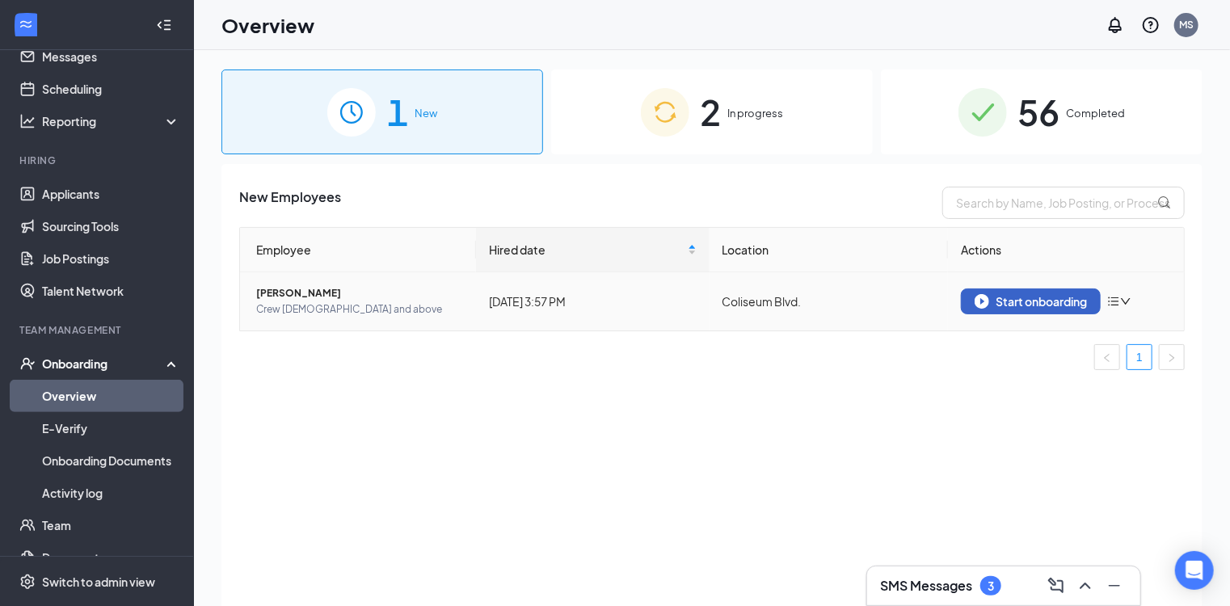
click at [1009, 303] on div "Start onboarding" at bounding box center [1031, 301] width 112 height 15
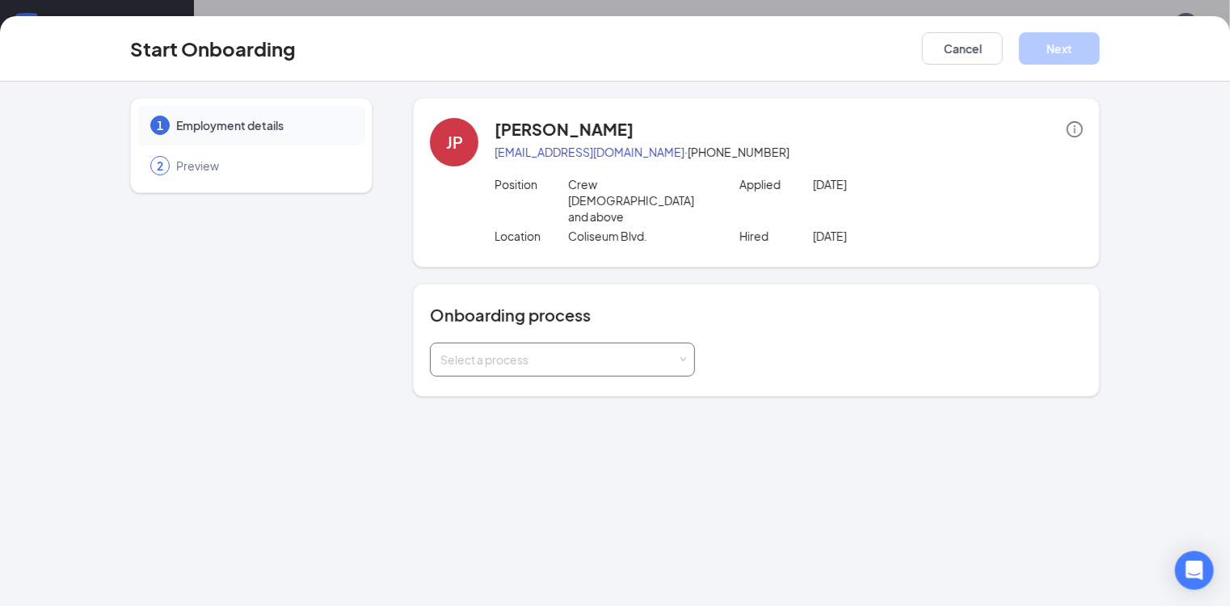
click at [514, 343] on div "Select a process" at bounding box center [562, 359] width 244 height 32
click at [495, 364] on li "Crew Onboarding" at bounding box center [521, 361] width 265 height 29
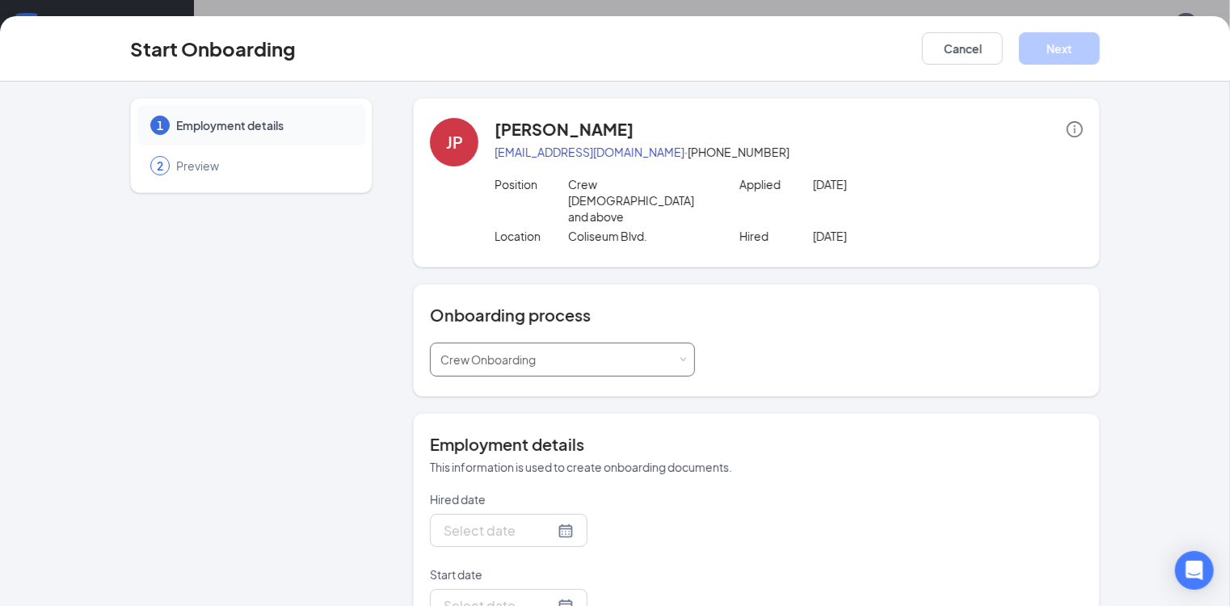
type input "Oct 15, 2025"
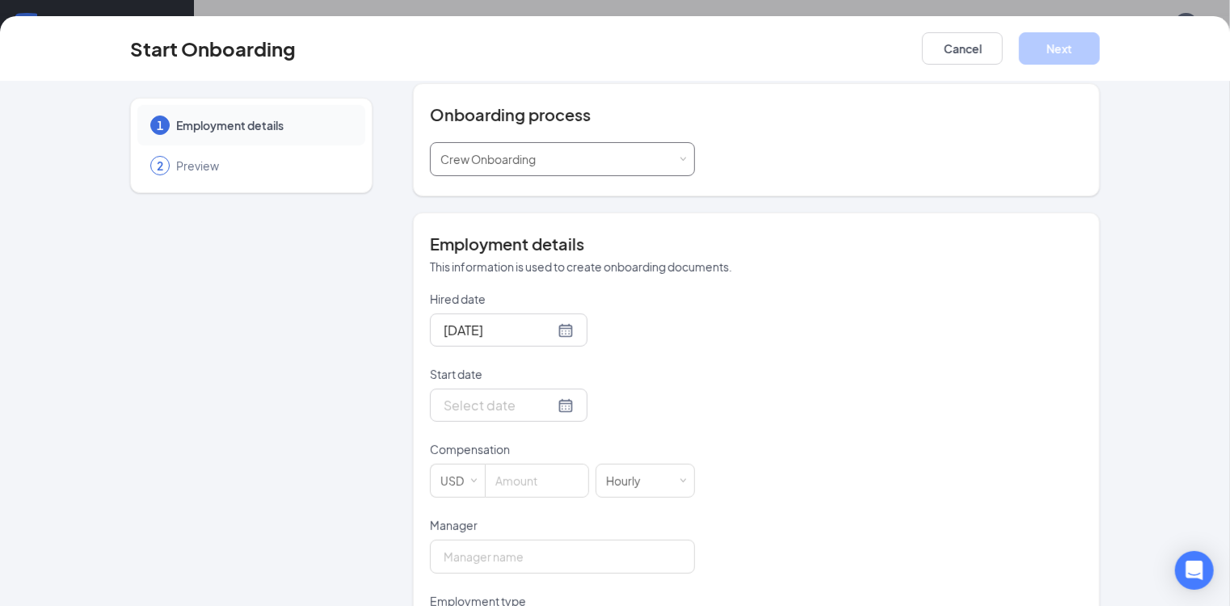
scroll to position [314, 0]
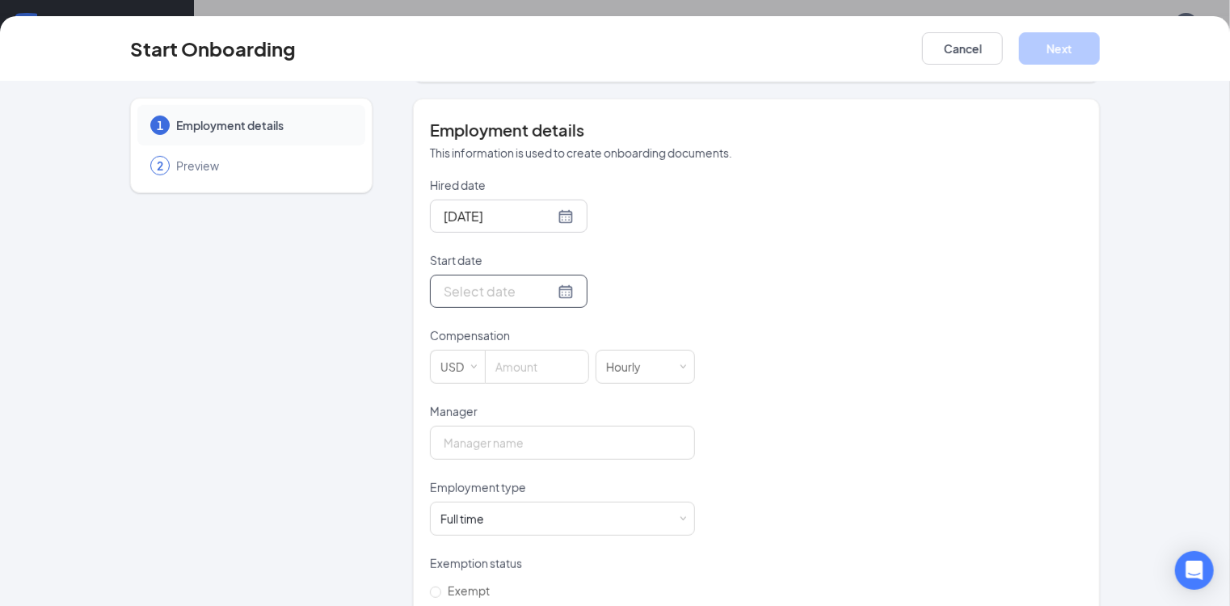
click at [504, 281] on div at bounding box center [509, 291] width 130 height 20
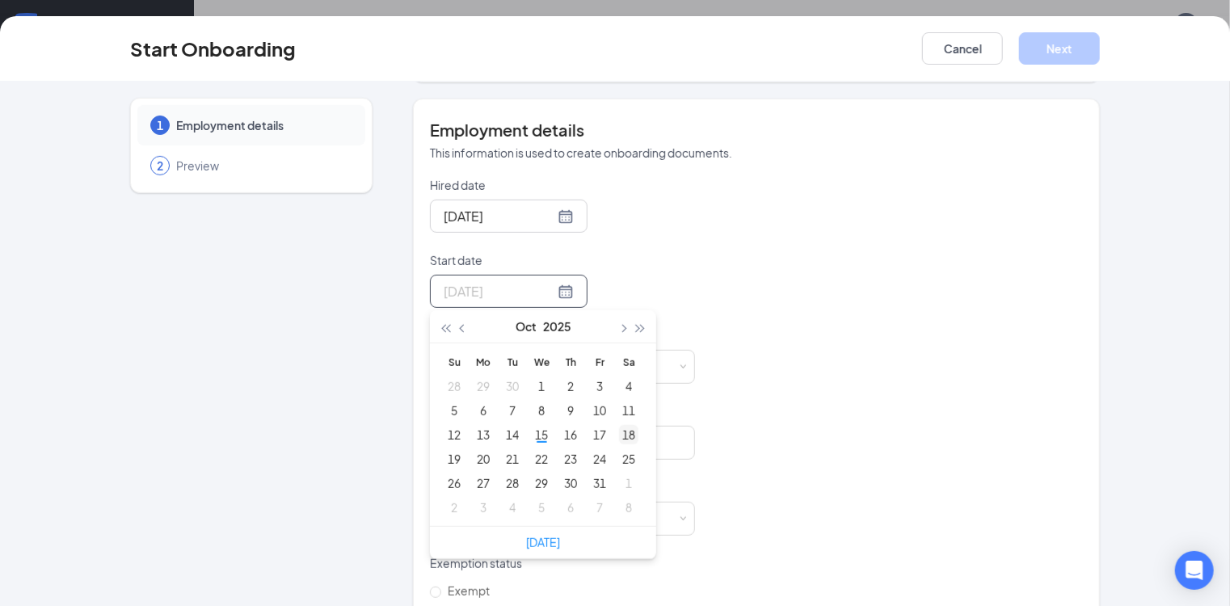
type input "Oct 18, 2025"
click at [619, 425] on div "18" at bounding box center [628, 434] width 19 height 19
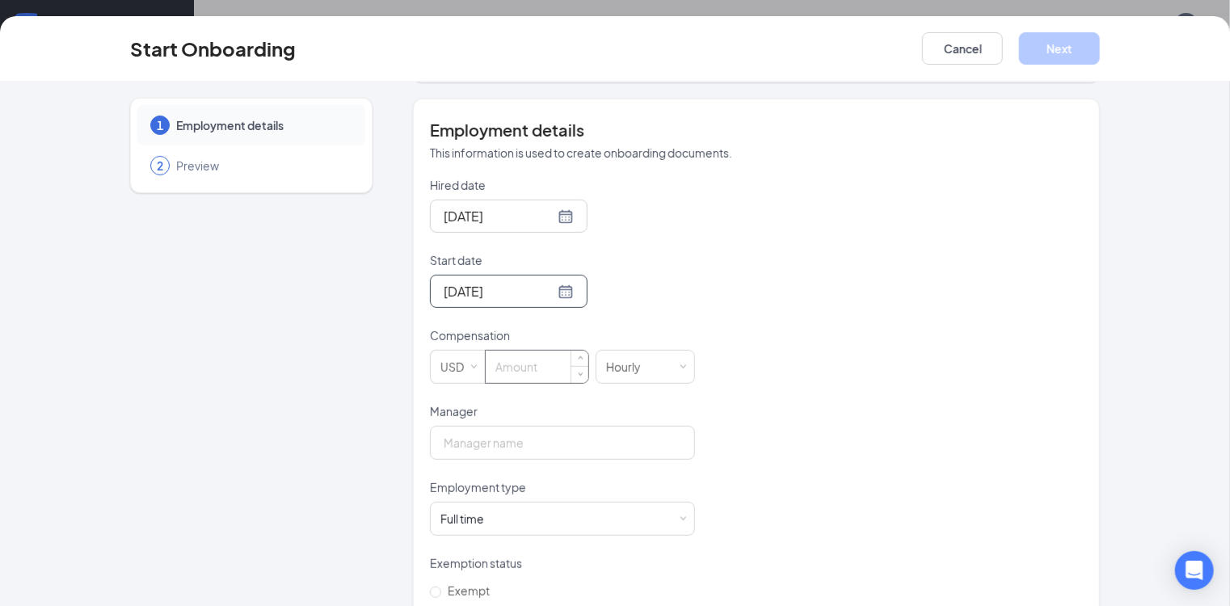
click at [505, 351] on input at bounding box center [537, 367] width 103 height 32
type input "8.5"
click at [534, 426] on input "Manager" at bounding box center [562, 443] width 265 height 34
type input "Mercedes Slaughter"
click at [509, 503] on div "Full time Works 30+ hours per week and is reasonably expected to work" at bounding box center [562, 519] width 244 height 32
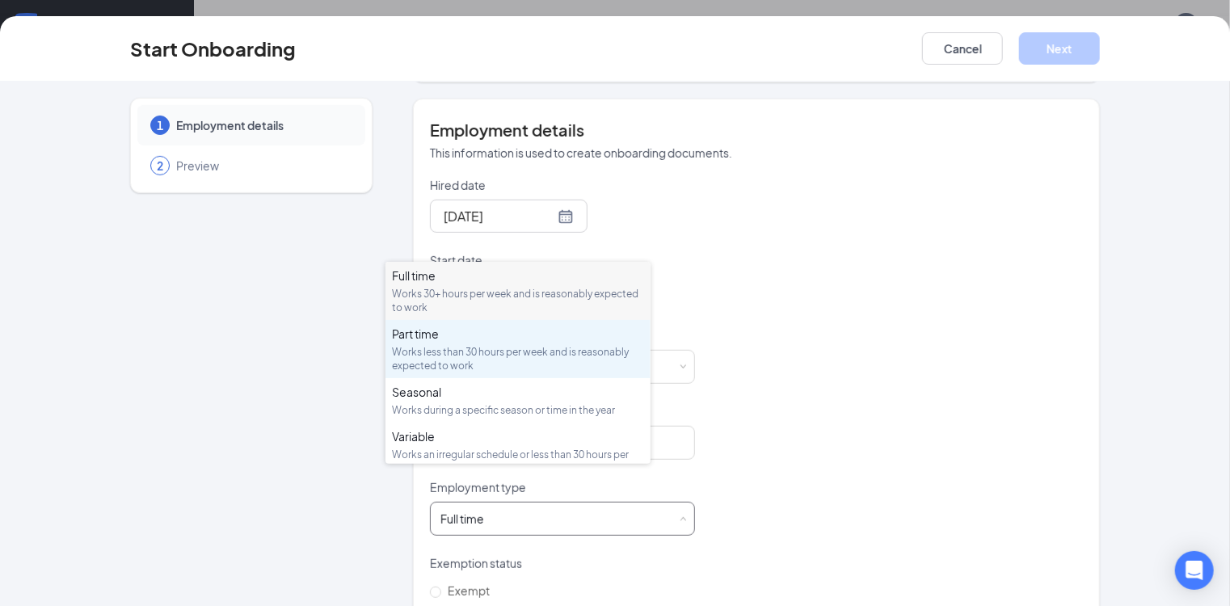
click at [427, 343] on div "Part time Works less than 30 hours per week and is reasonably expected to work" at bounding box center [518, 349] width 252 height 47
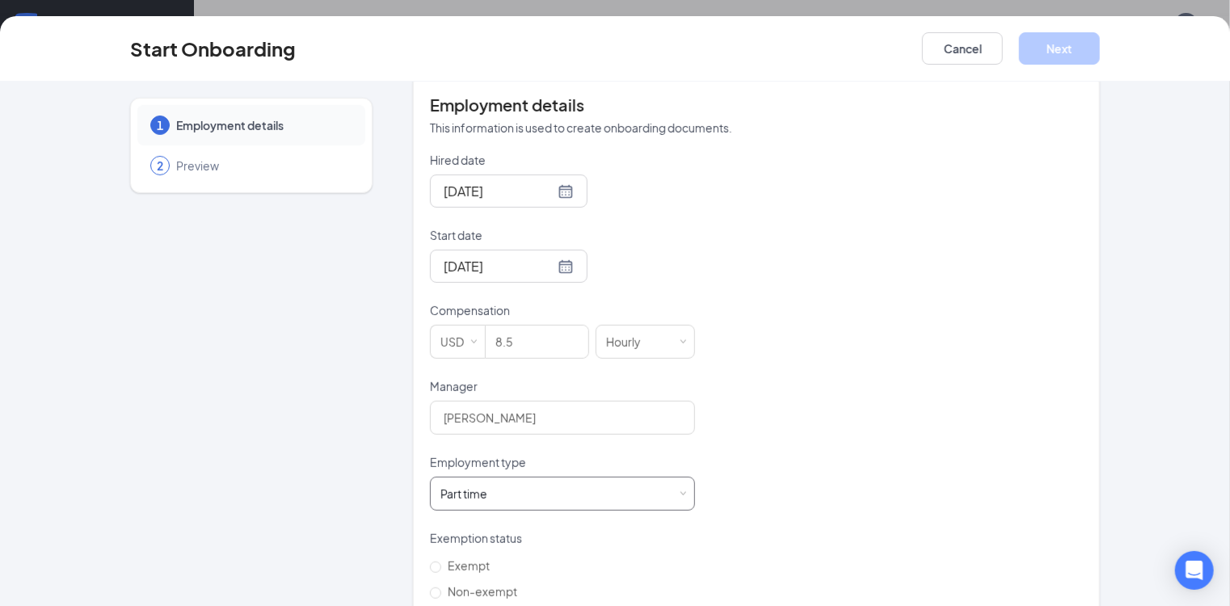
scroll to position [340, 0]
click at [448, 583] on span "Non-exempt" at bounding box center [482, 590] width 82 height 15
click at [441, 587] on input "Non-exempt" at bounding box center [435, 592] width 11 height 11
radio input "true"
click at [1100, 44] on button "Next" at bounding box center [1059, 48] width 81 height 32
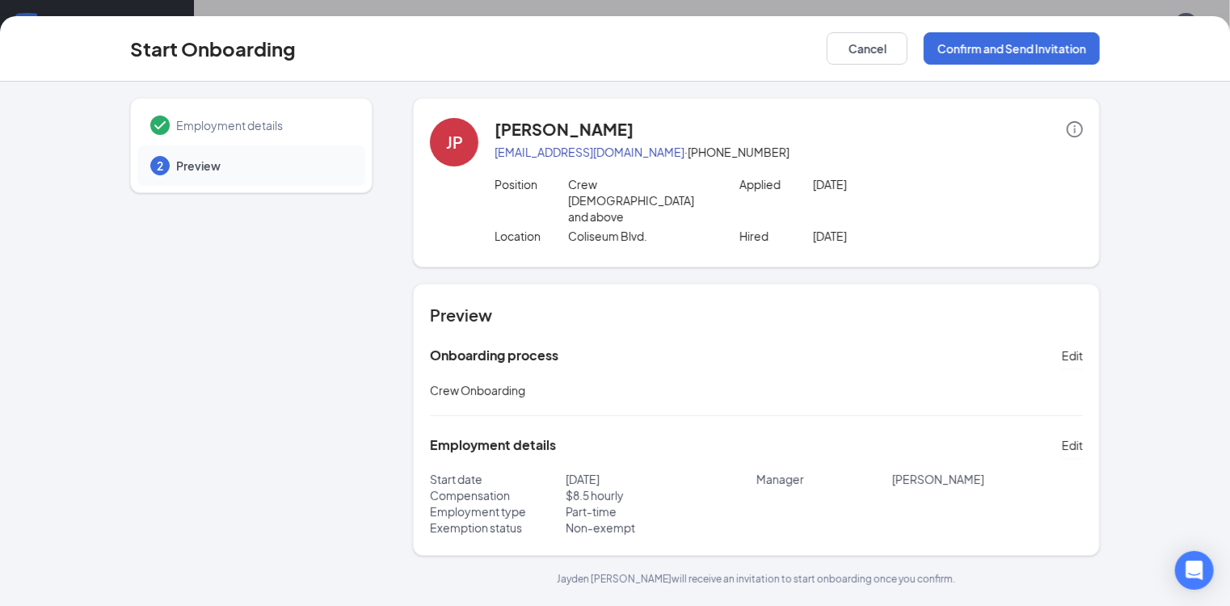
scroll to position [0, 0]
click at [1083, 46] on button "Confirm and Send Invitation" at bounding box center [1012, 48] width 176 height 32
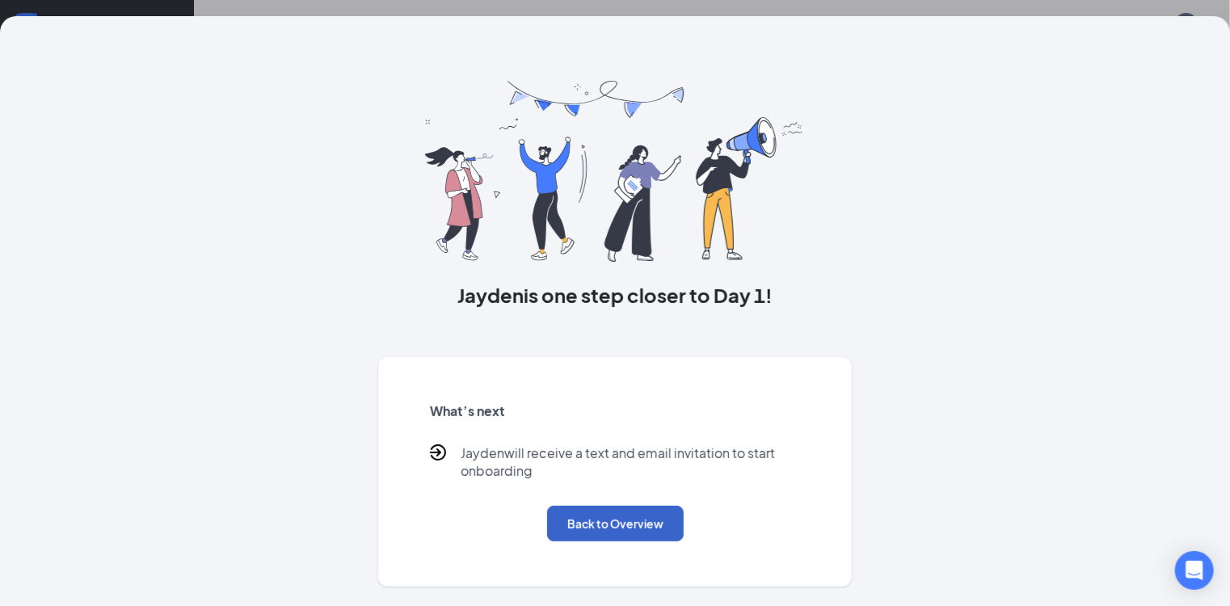
click at [629, 541] on button "Back to Overview" at bounding box center [615, 524] width 137 height 36
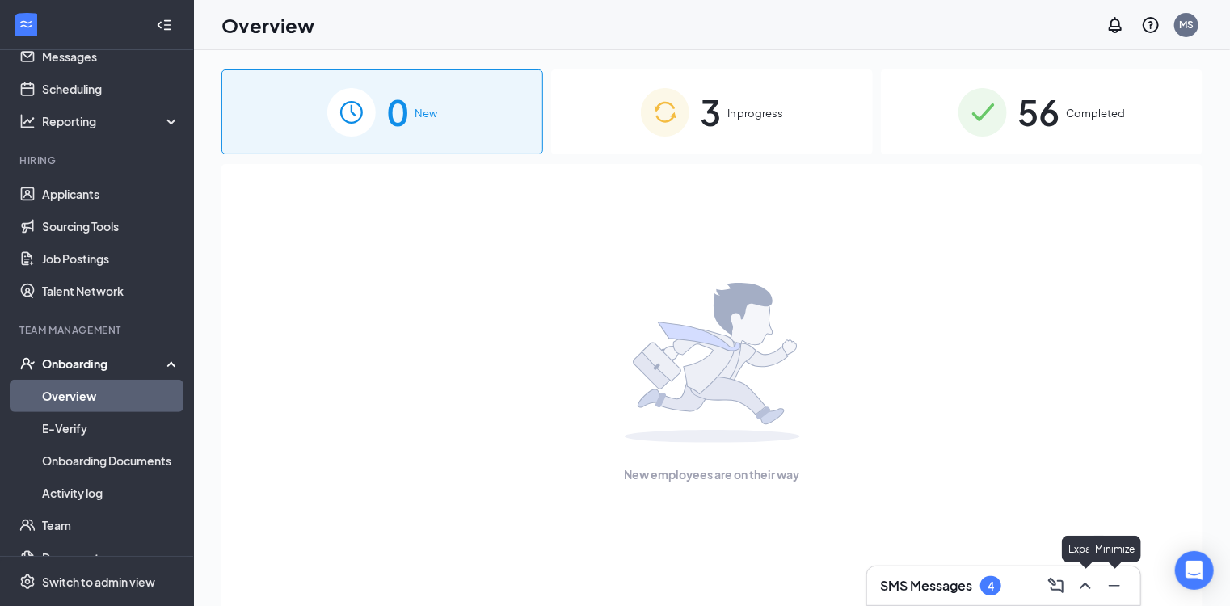
click at [1086, 583] on icon "ChevronUp" at bounding box center [1085, 586] width 11 height 6
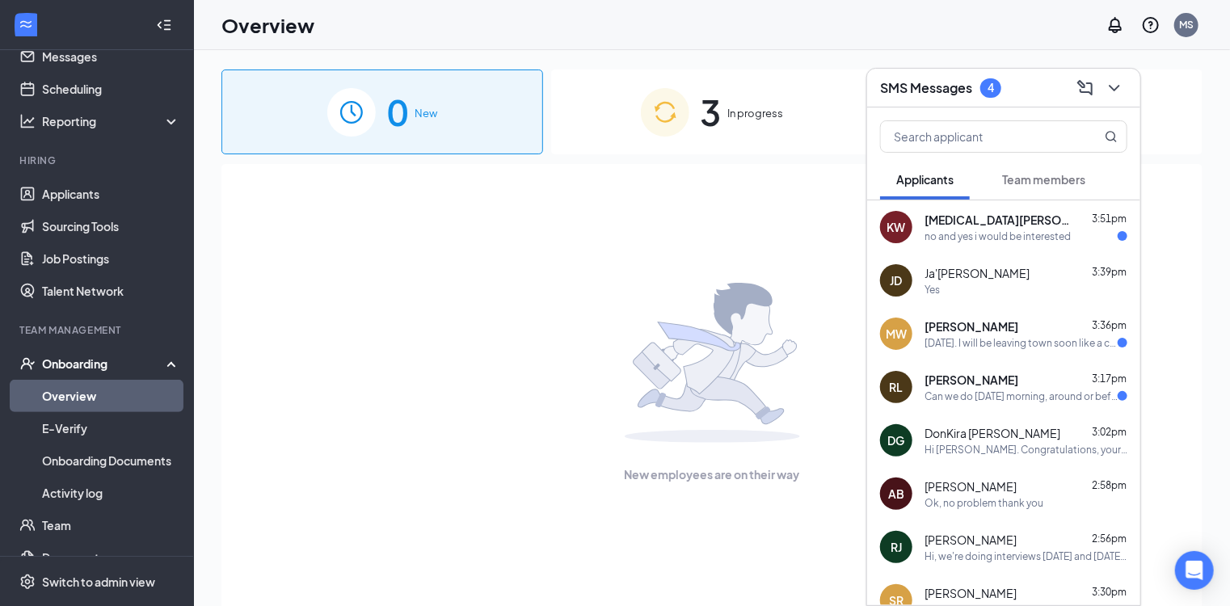
click at [980, 385] on span "Robert Lott" at bounding box center [972, 380] width 94 height 16
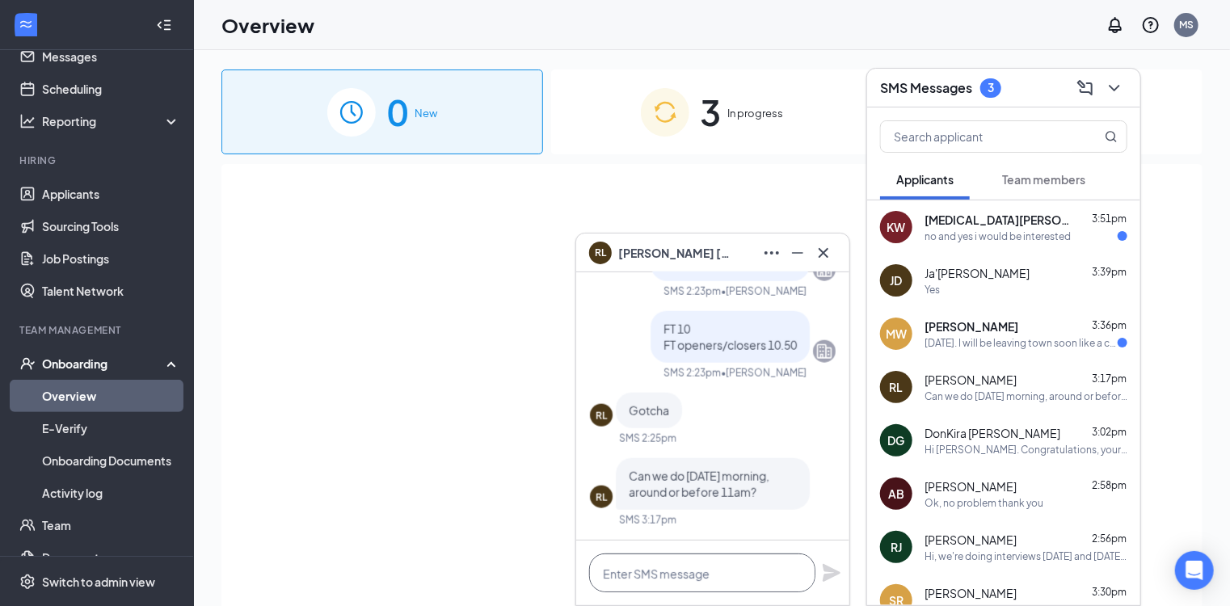
click at [698, 572] on textarea at bounding box center [702, 573] width 226 height 39
type textarea "i"
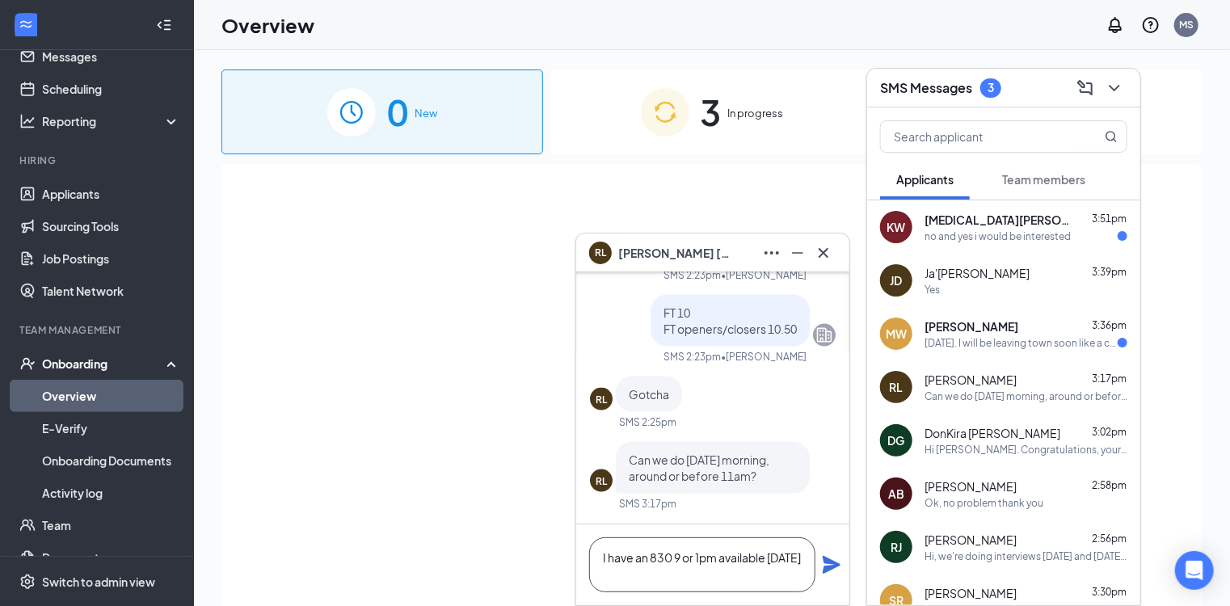
type textarea "I have an 830 9 or 1pm available tomorrow"
click at [828, 567] on icon "Plane" at bounding box center [832, 565] width 18 height 18
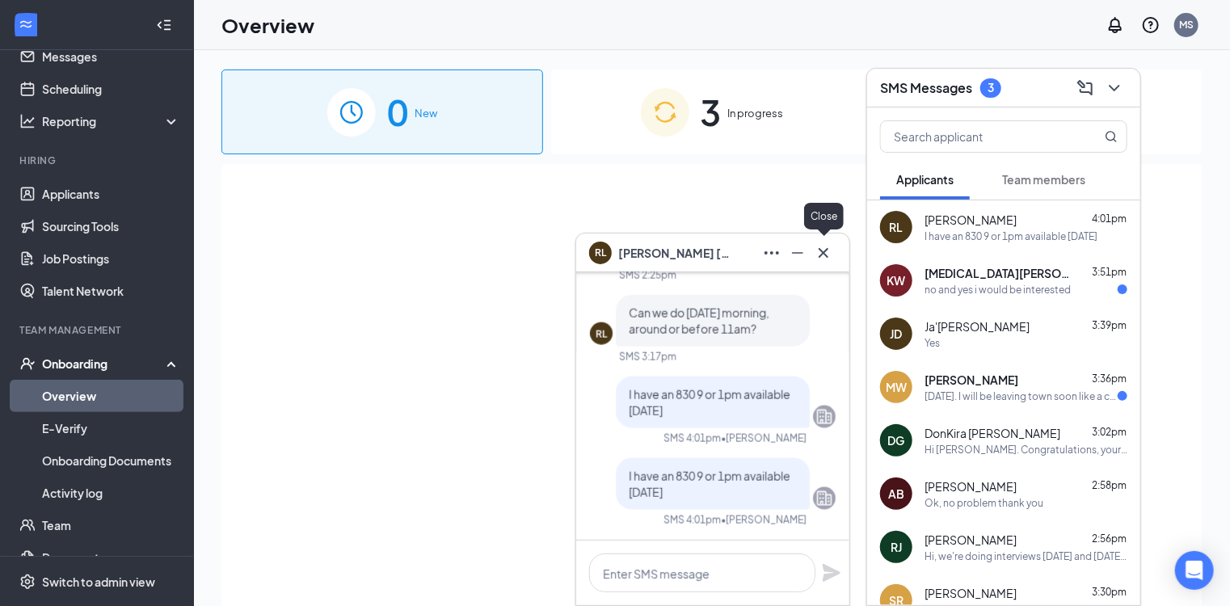
click at [826, 247] on icon "Cross" at bounding box center [823, 252] width 19 height 19
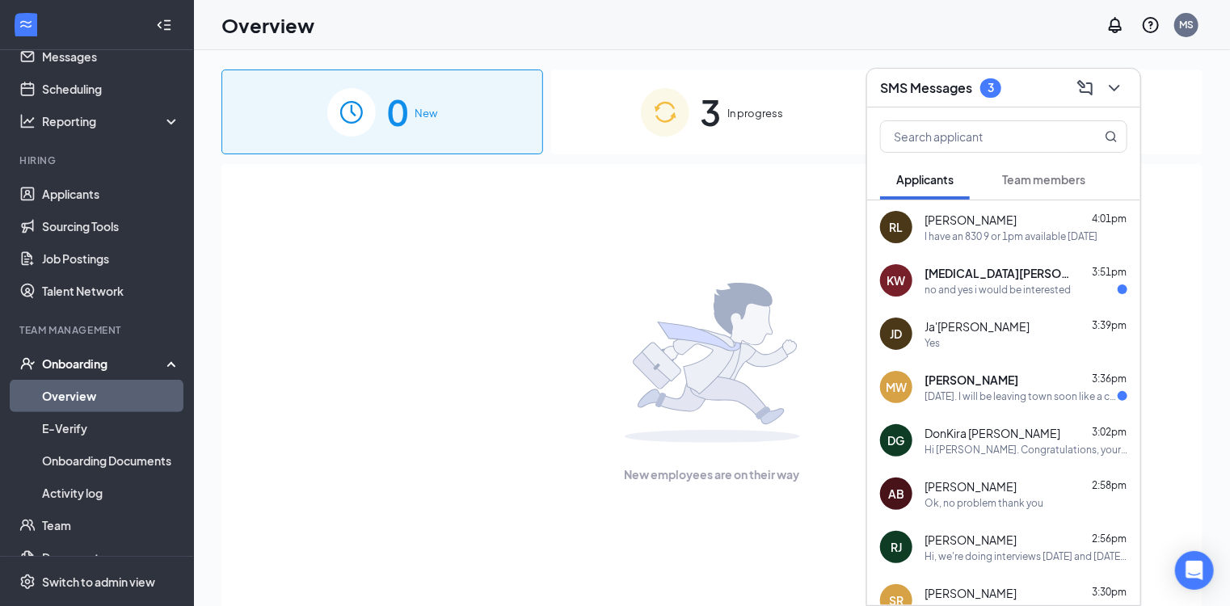
click at [967, 330] on span "Ja'Nya Dorsey" at bounding box center [977, 326] width 105 height 16
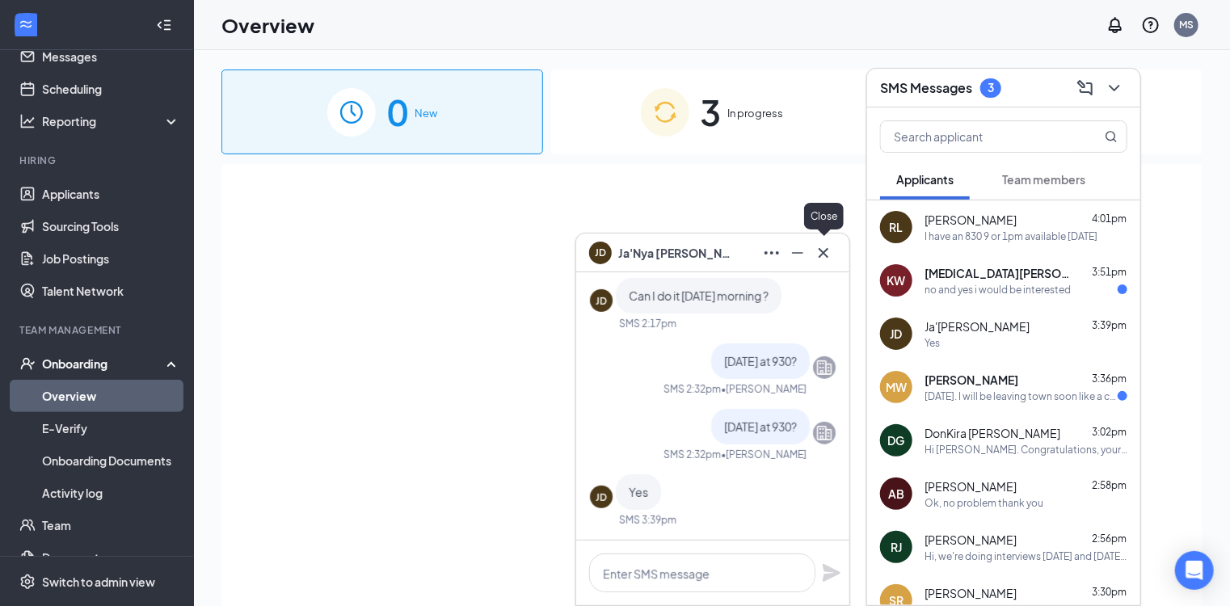
click at [824, 252] on icon "Cross" at bounding box center [824, 252] width 10 height 10
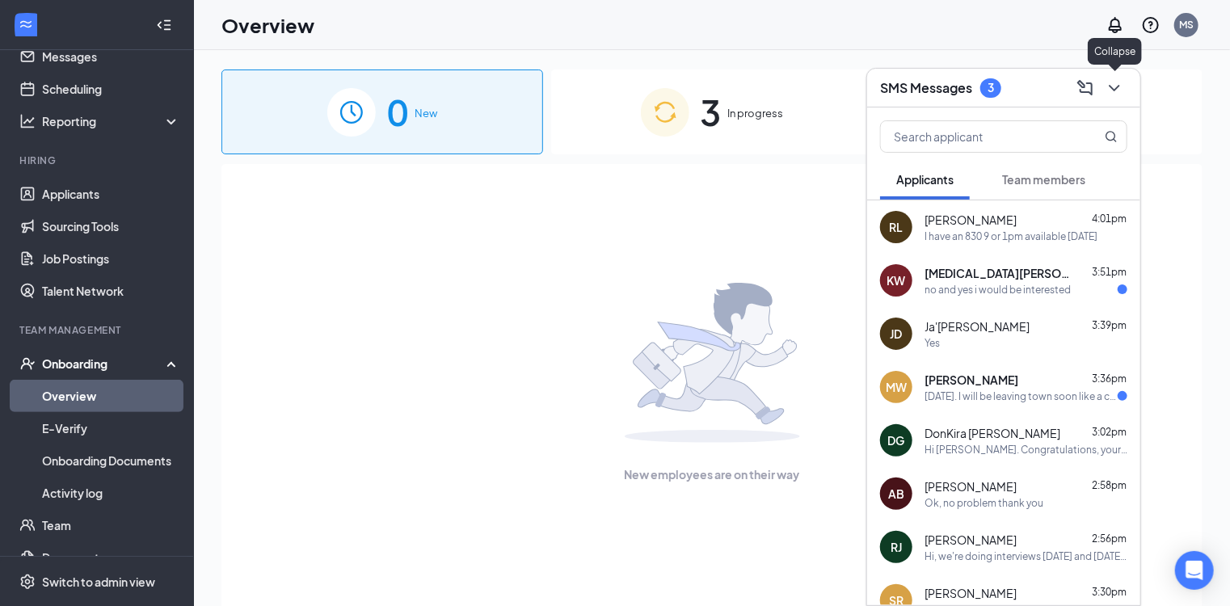
click at [1118, 81] on icon "ChevronDown" at bounding box center [1114, 87] width 19 height 19
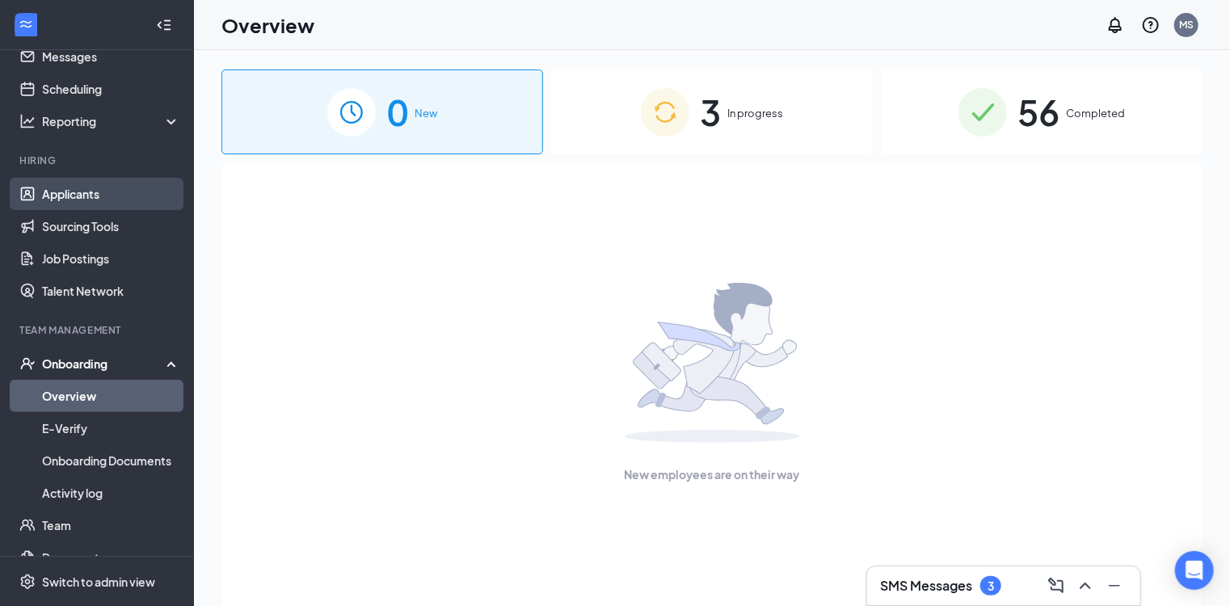
click at [66, 192] on link "Applicants" at bounding box center [111, 194] width 138 height 32
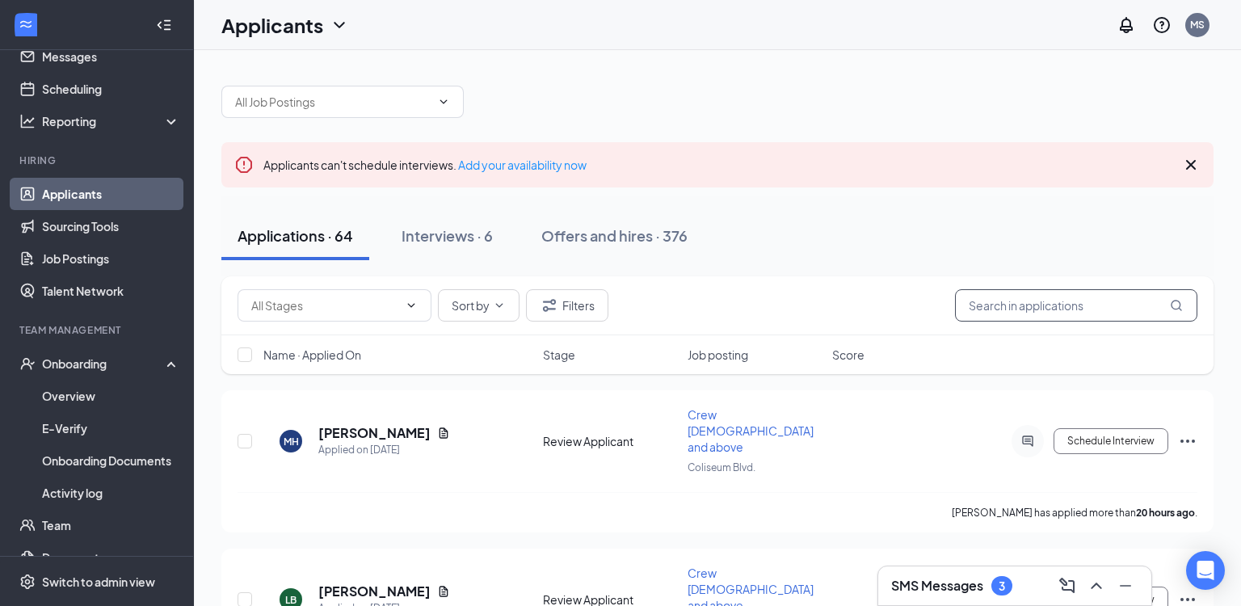
click at [1045, 295] on input "text" at bounding box center [1076, 305] width 242 height 32
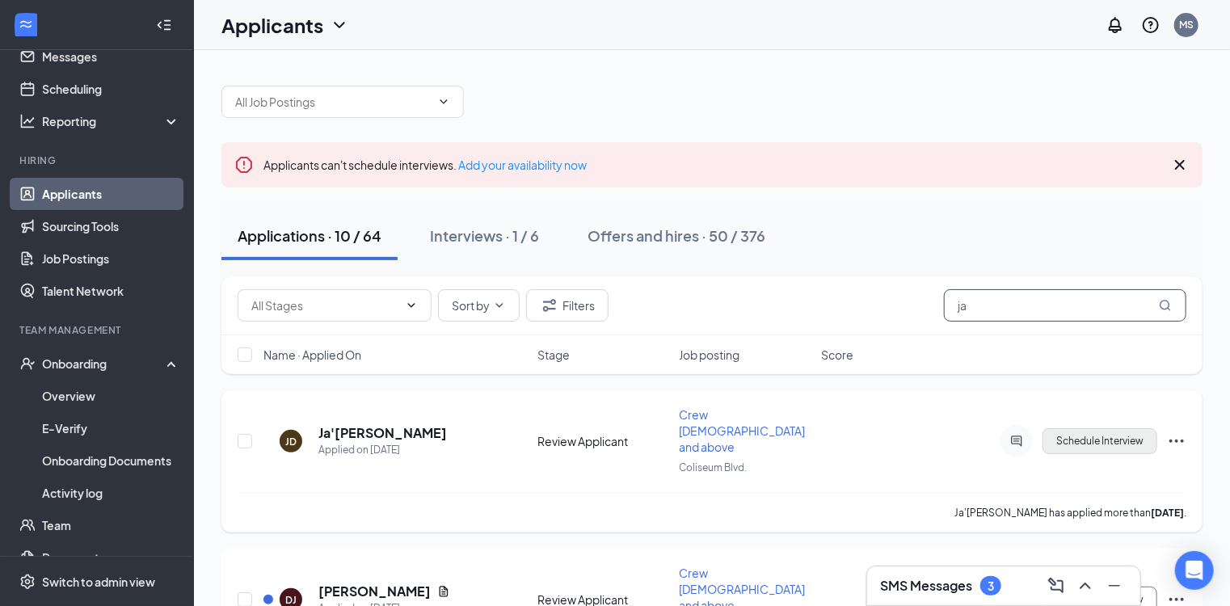
type input "ja"
click at [1083, 428] on button "Schedule Interview" at bounding box center [1100, 441] width 115 height 26
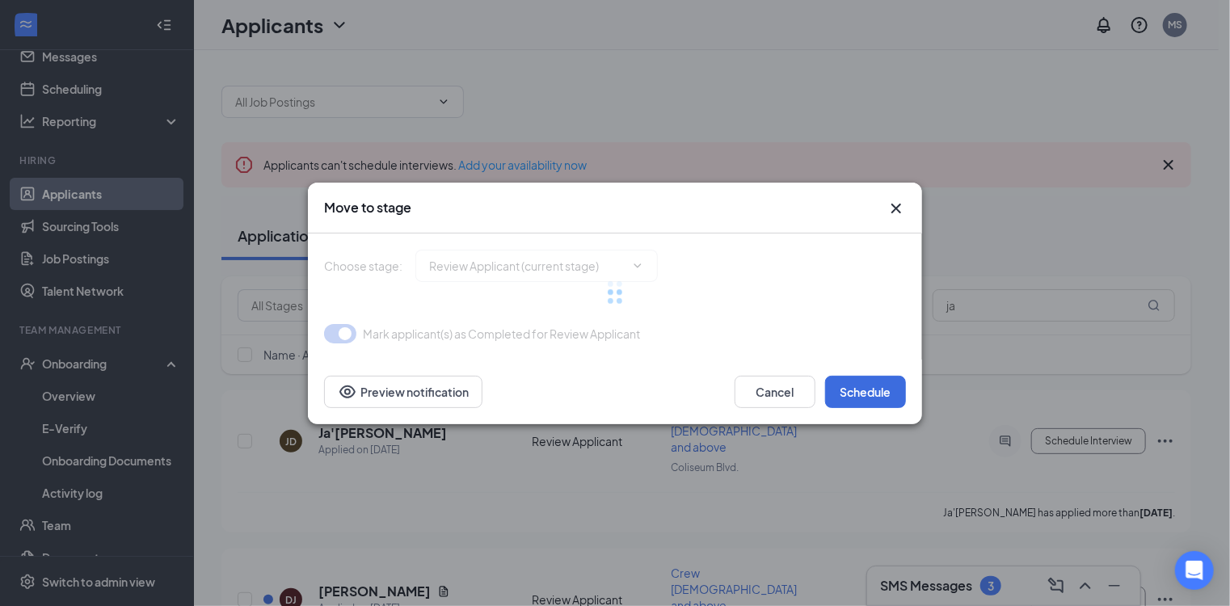
type input "Onsite Interview (next stage)"
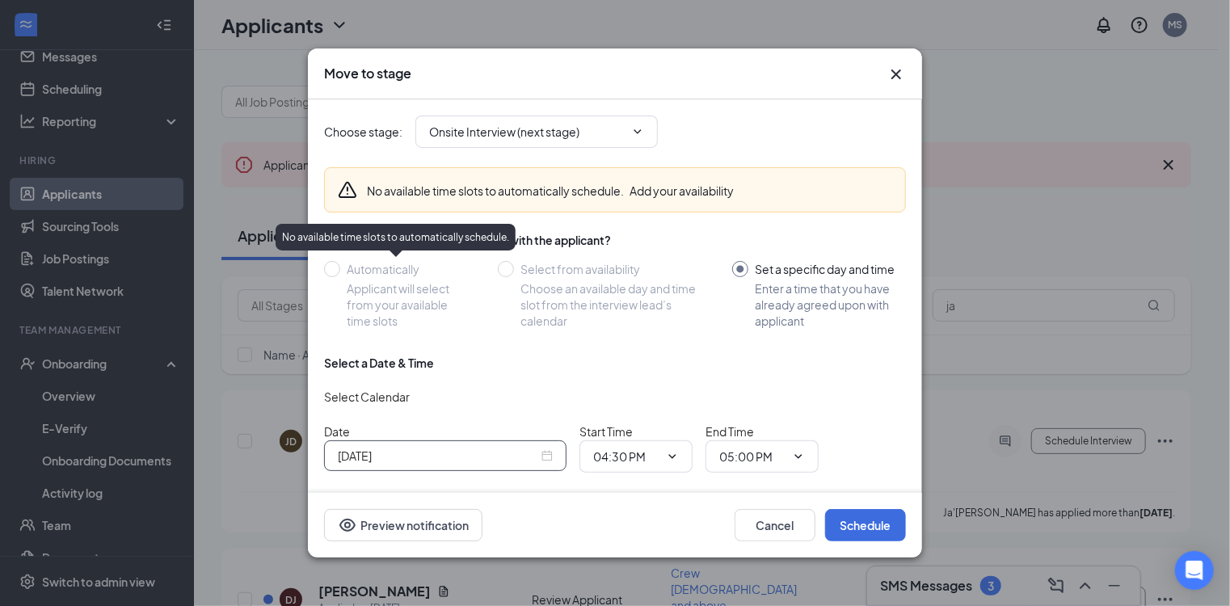
click at [548, 457] on div "Oct 15, 2025" at bounding box center [445, 456] width 215 height 18
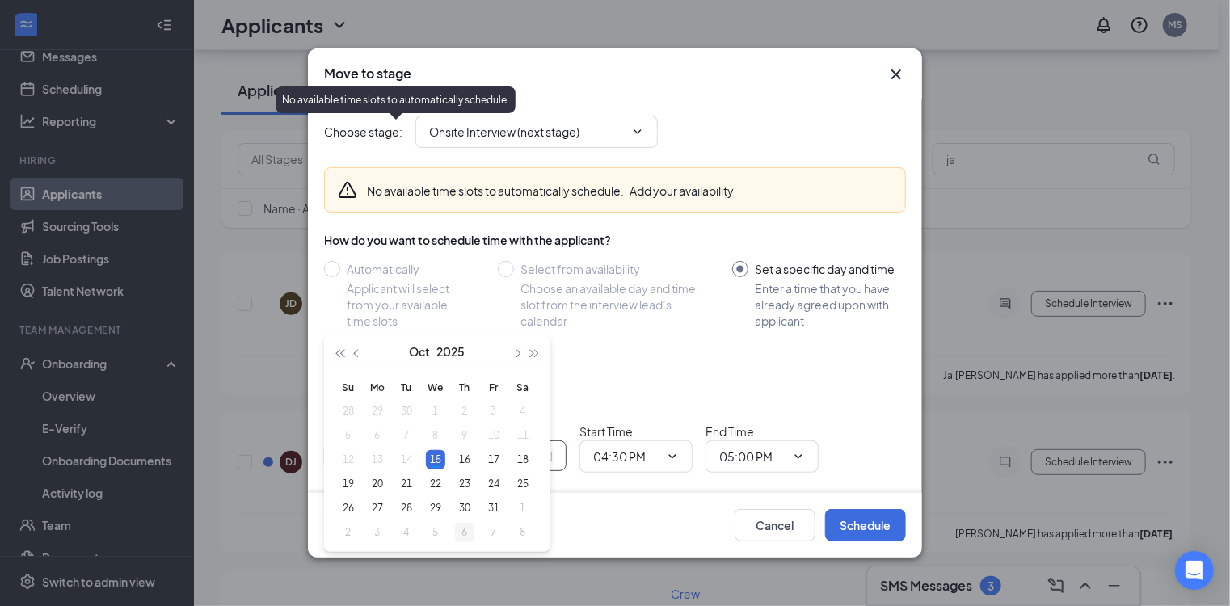
scroll to position [181, 0]
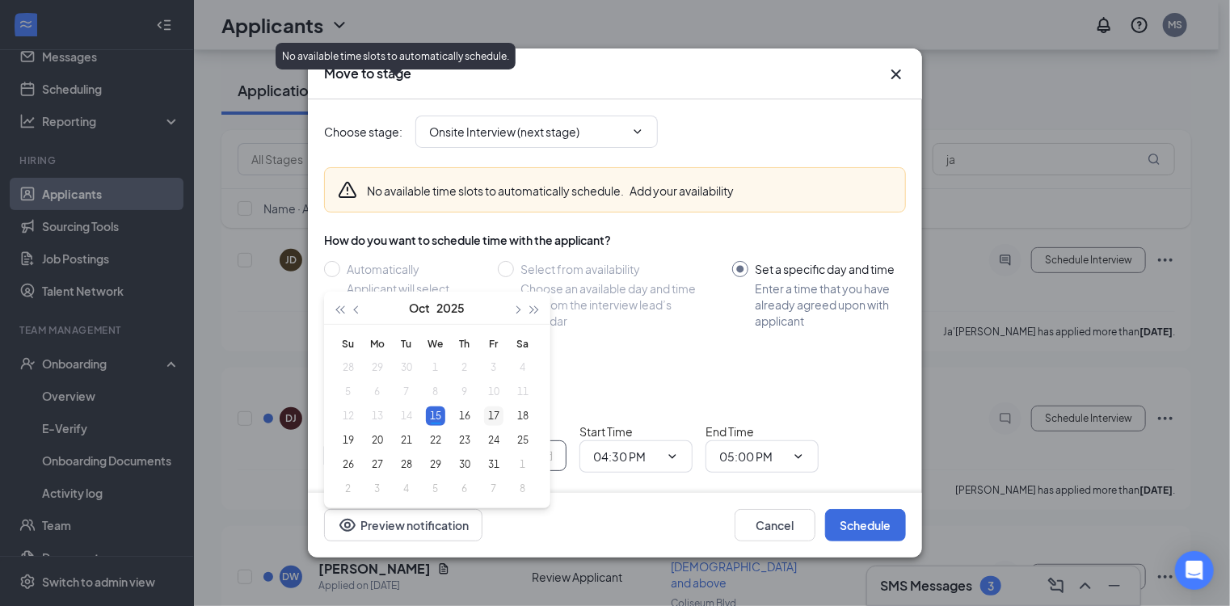
type input "Oct 17, 2025"
click at [487, 415] on div "17" at bounding box center [493, 415] width 19 height 19
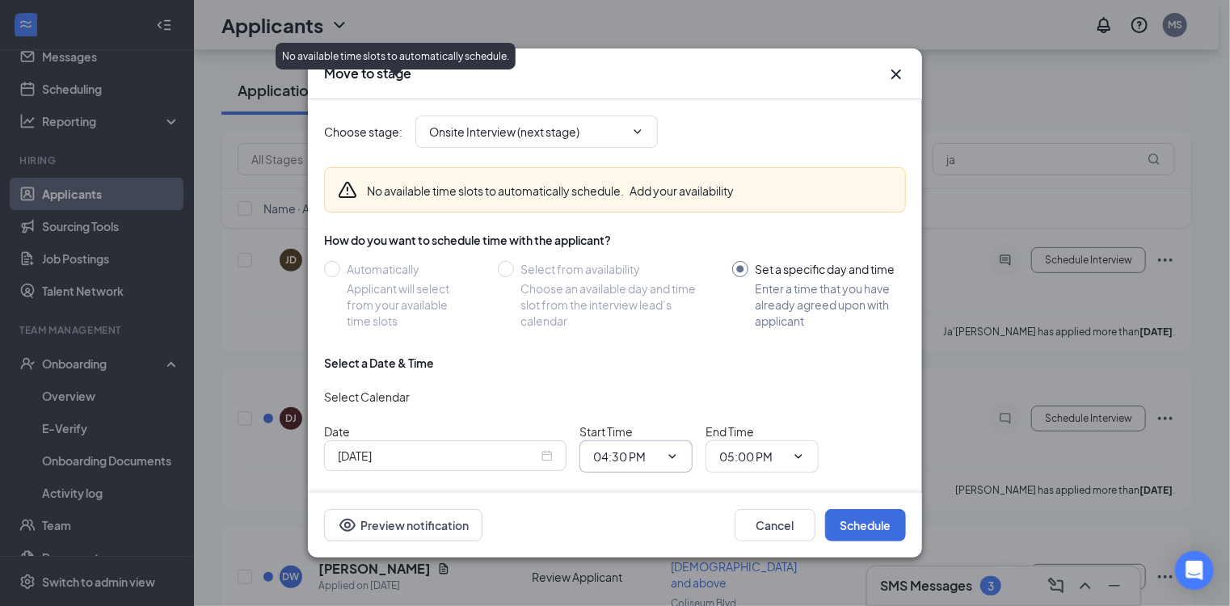
click at [672, 454] on icon "ChevronDown" at bounding box center [672, 456] width 13 height 13
click at [621, 393] on div "09:30 AM" at bounding box center [630, 397] width 48 height 18
type input "09:30 AM"
click at [808, 465] on span "05:00 PM" at bounding box center [762, 456] width 113 height 32
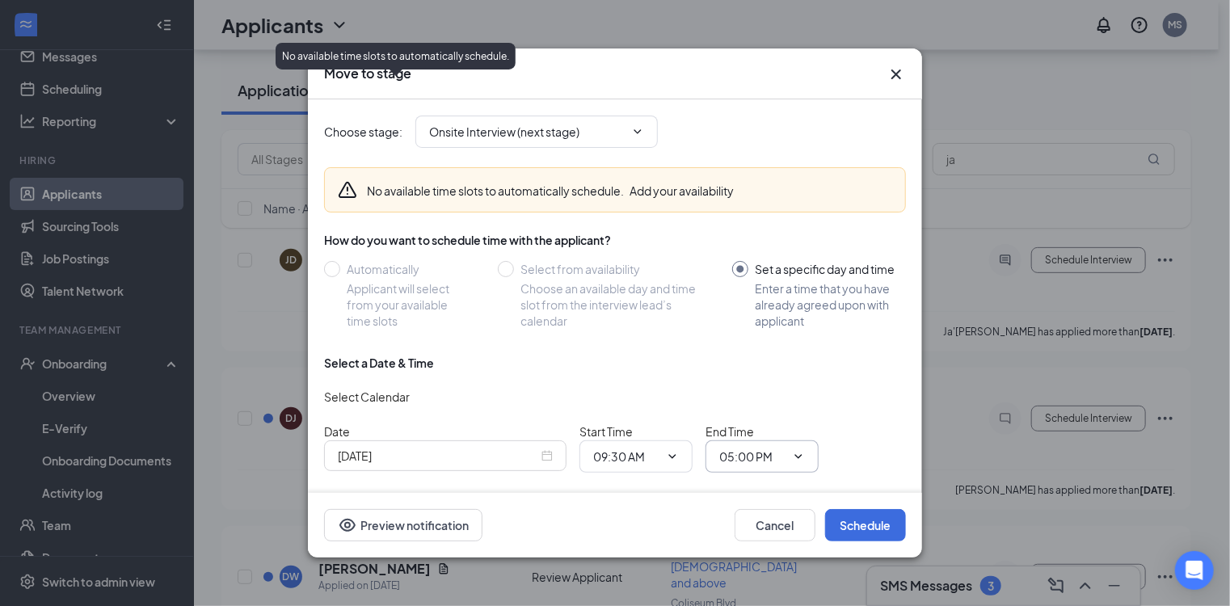
click at [798, 458] on icon "ChevronDown" at bounding box center [798, 456] width 13 height 13
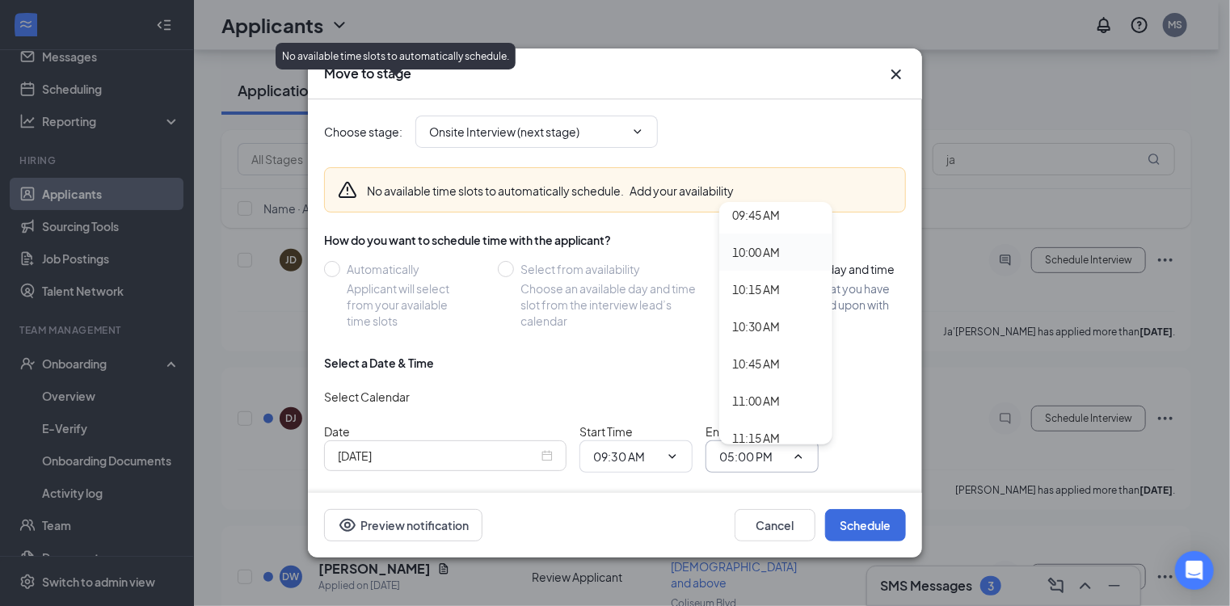
scroll to position [1455, 0]
click at [760, 251] on div "10:00 AM" at bounding box center [756, 253] width 48 height 18
type input "10:00 AM"
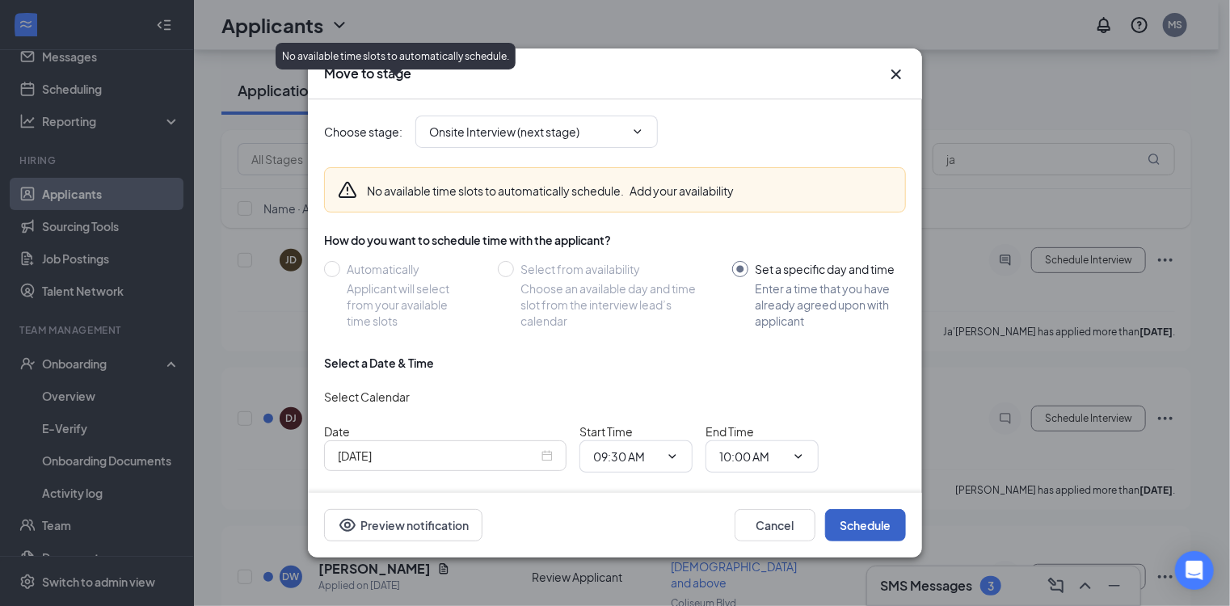
click at [870, 519] on button "Schedule" at bounding box center [865, 525] width 81 height 32
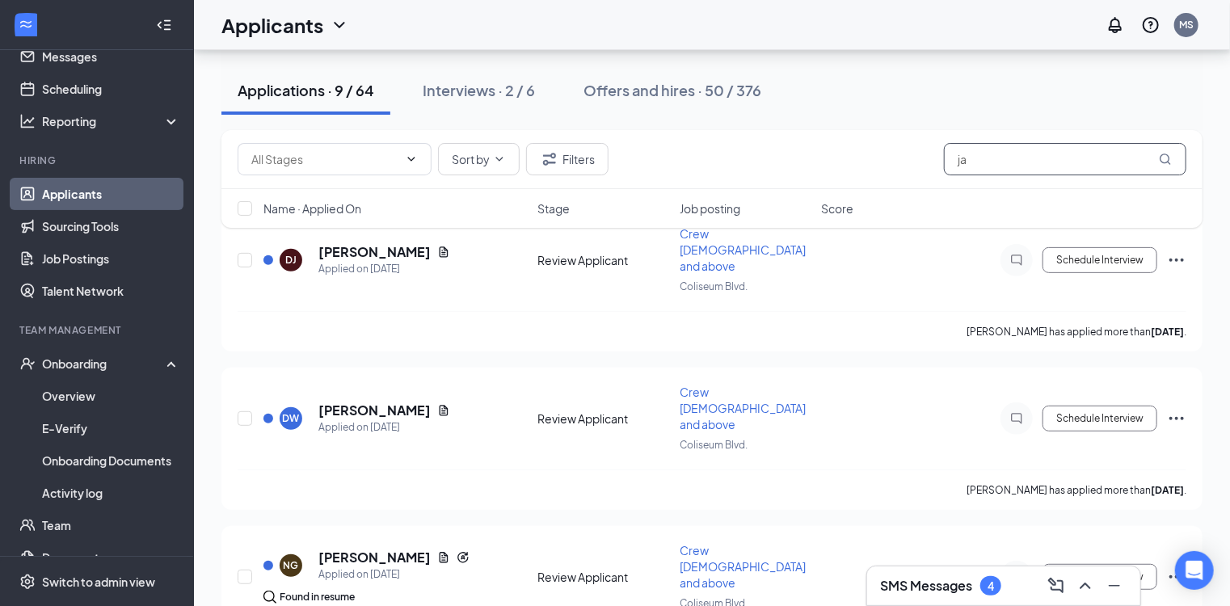
drag, startPoint x: 1005, startPoint y: 156, endPoint x: 814, endPoint y: 187, distance: 193.3
click at [815, 187] on div "Sort by Filters ja" at bounding box center [711, 159] width 981 height 59
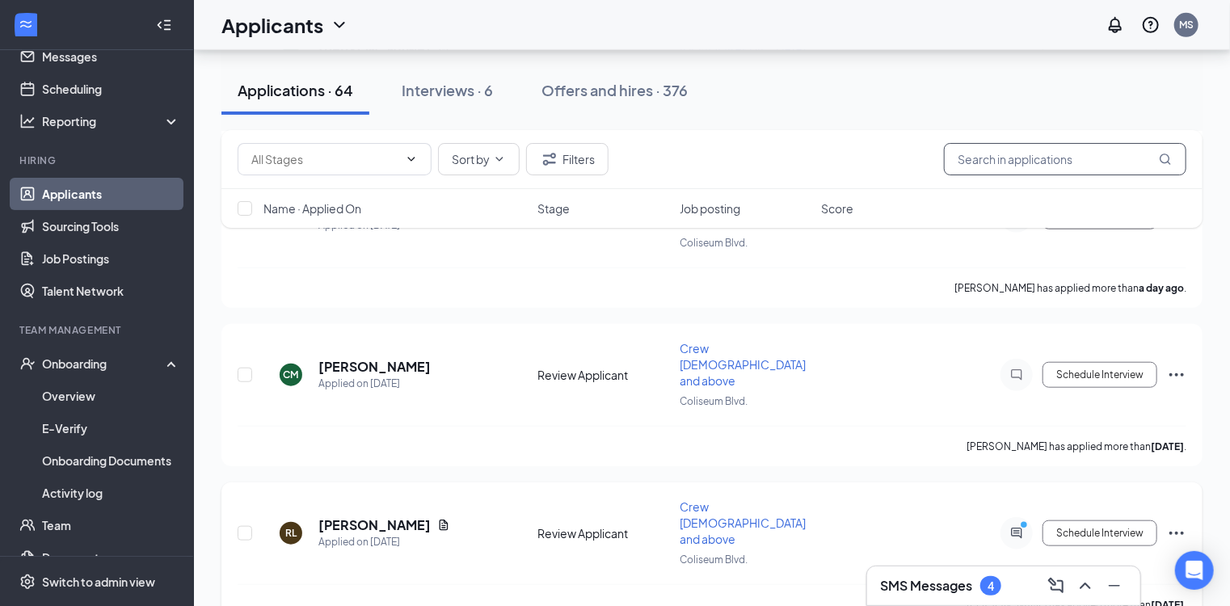
scroll to position [545, 0]
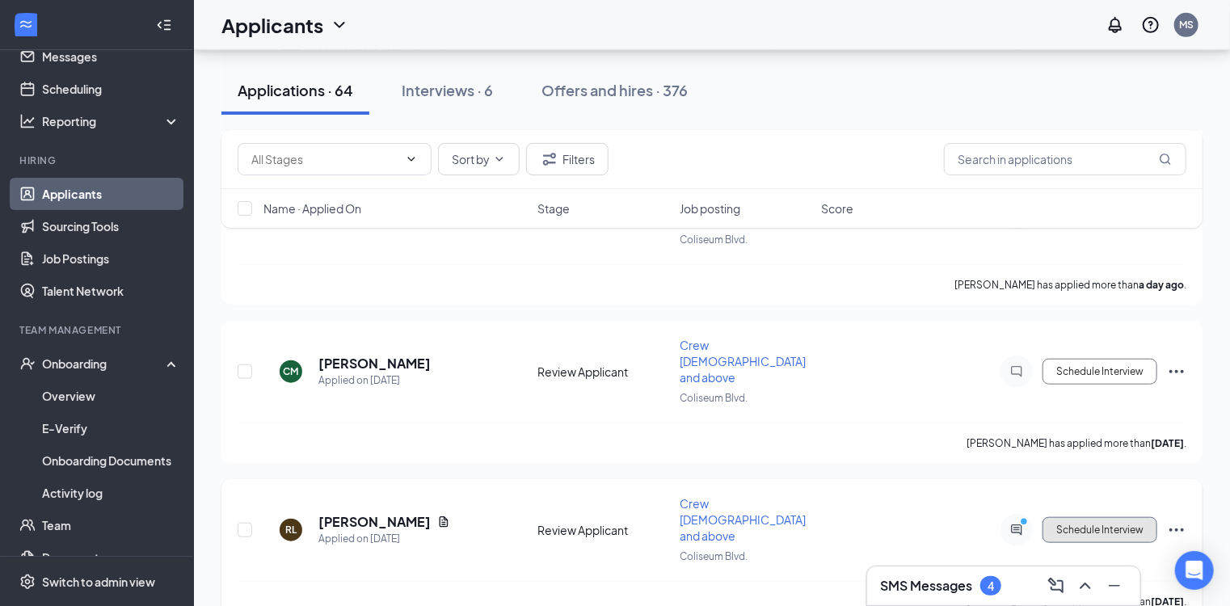
click at [1086, 517] on button "Schedule Interview" at bounding box center [1100, 530] width 115 height 26
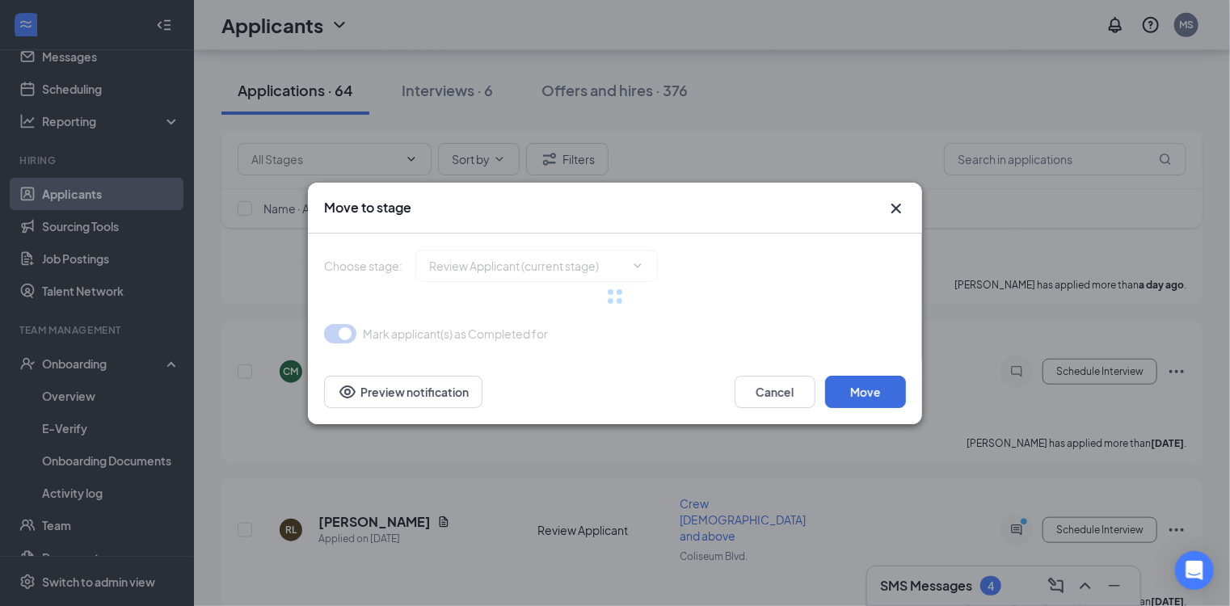
type input "Onsite Interview (next stage)"
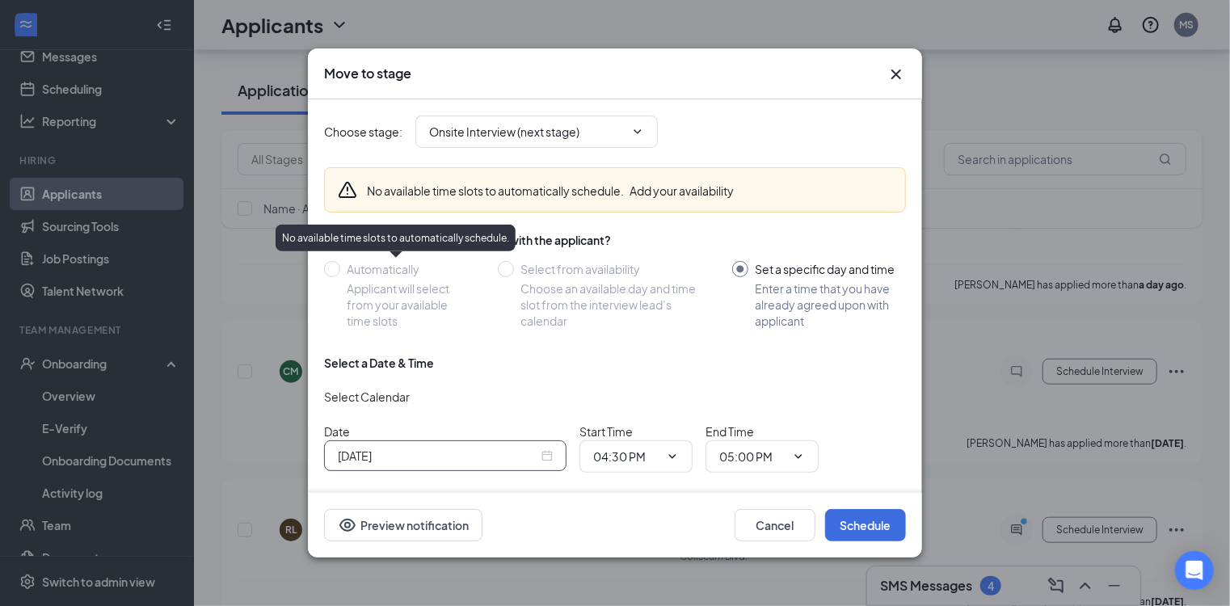
click at [549, 457] on div "Oct 15, 2025" at bounding box center [445, 456] width 215 height 18
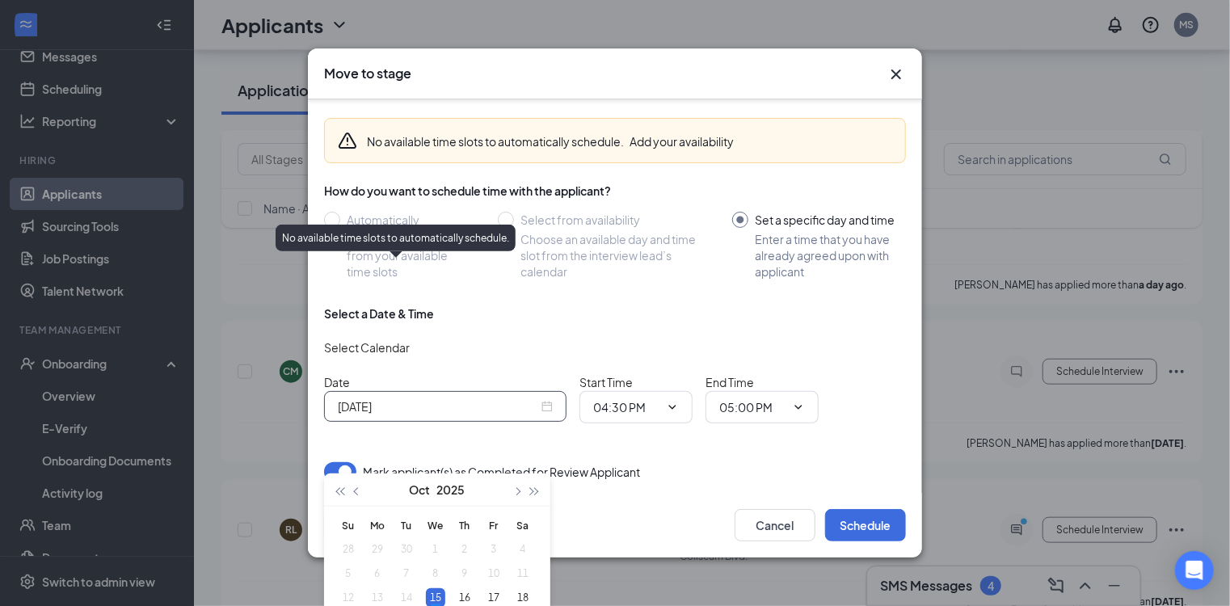
scroll to position [53, 0]
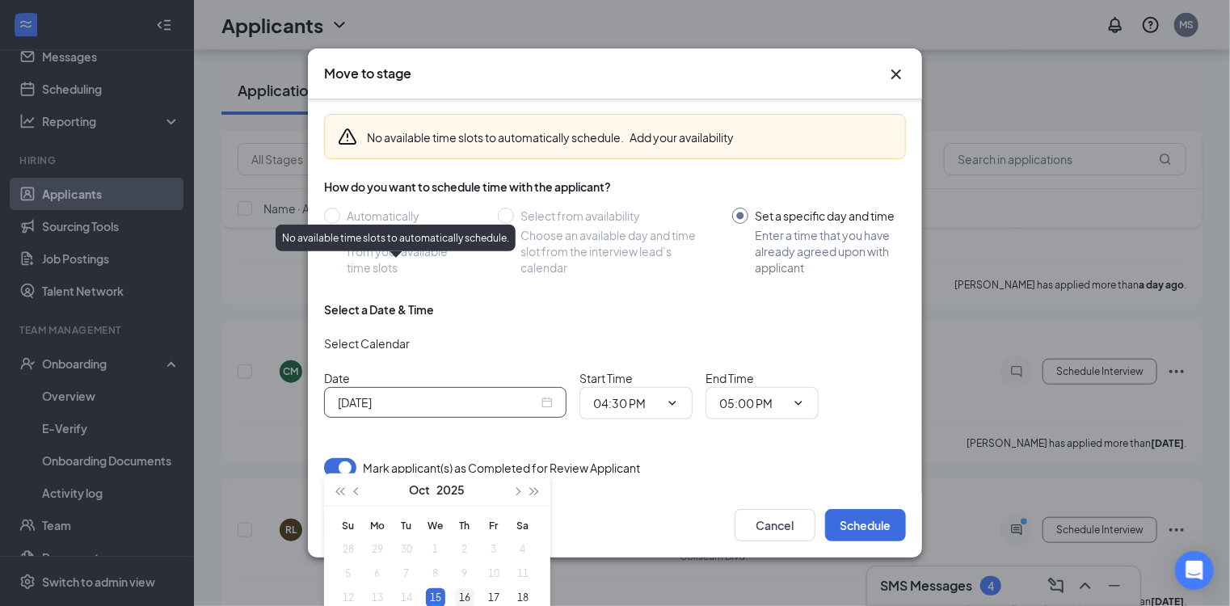
type input "Oct 16, 2025"
click at [462, 598] on div "16" at bounding box center [464, 597] width 19 height 19
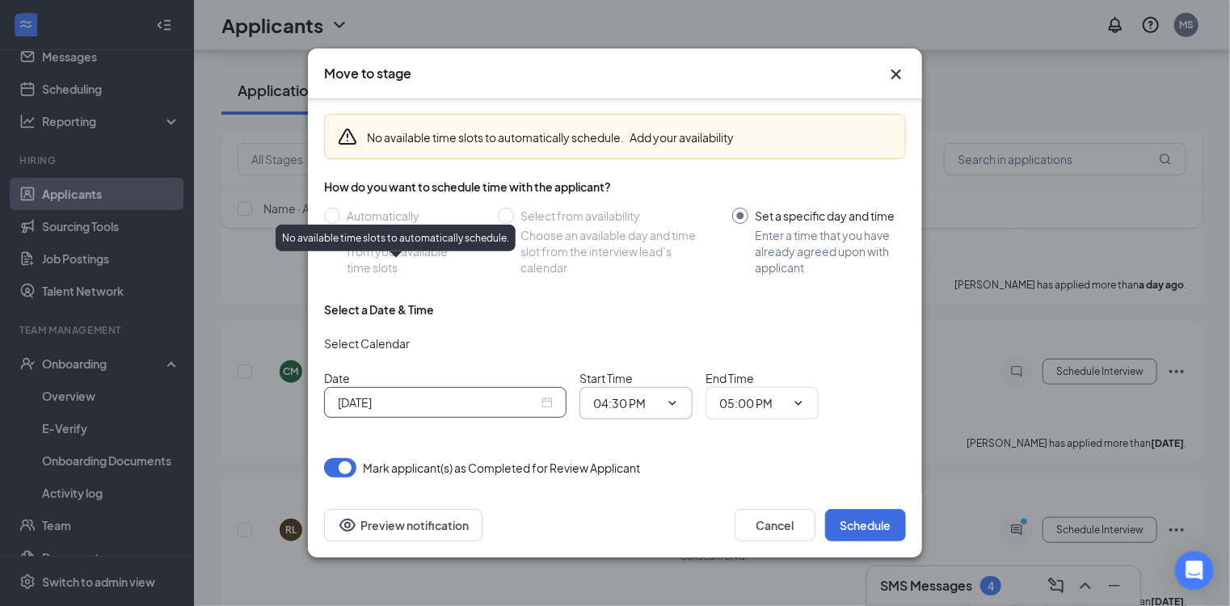
click at [676, 405] on icon "ChevronDown" at bounding box center [672, 403] width 13 height 13
click at [647, 268] on div "09:00 AM" at bounding box center [630, 269] width 48 height 18
type input "09:00 AM"
click at [751, 398] on input "05:00 PM" at bounding box center [752, 403] width 66 height 18
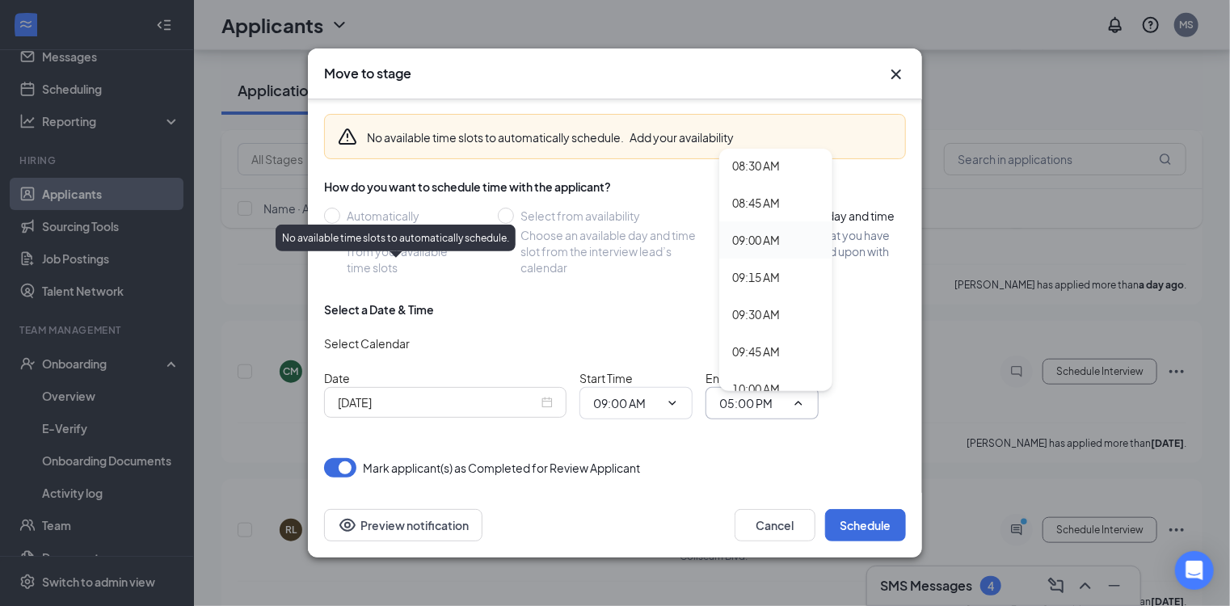
scroll to position [1273, 0]
click at [763, 308] on div "09:30 AM" at bounding box center [756, 307] width 48 height 18
type input "09:30 AM"
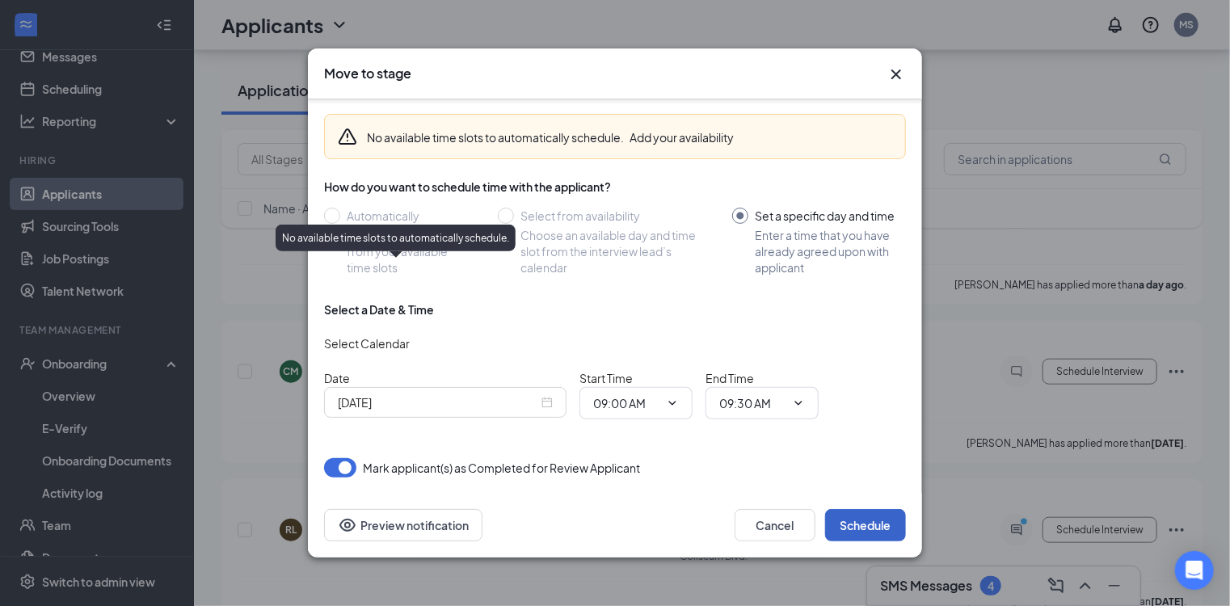
click at [857, 527] on button "Schedule" at bounding box center [865, 525] width 81 height 32
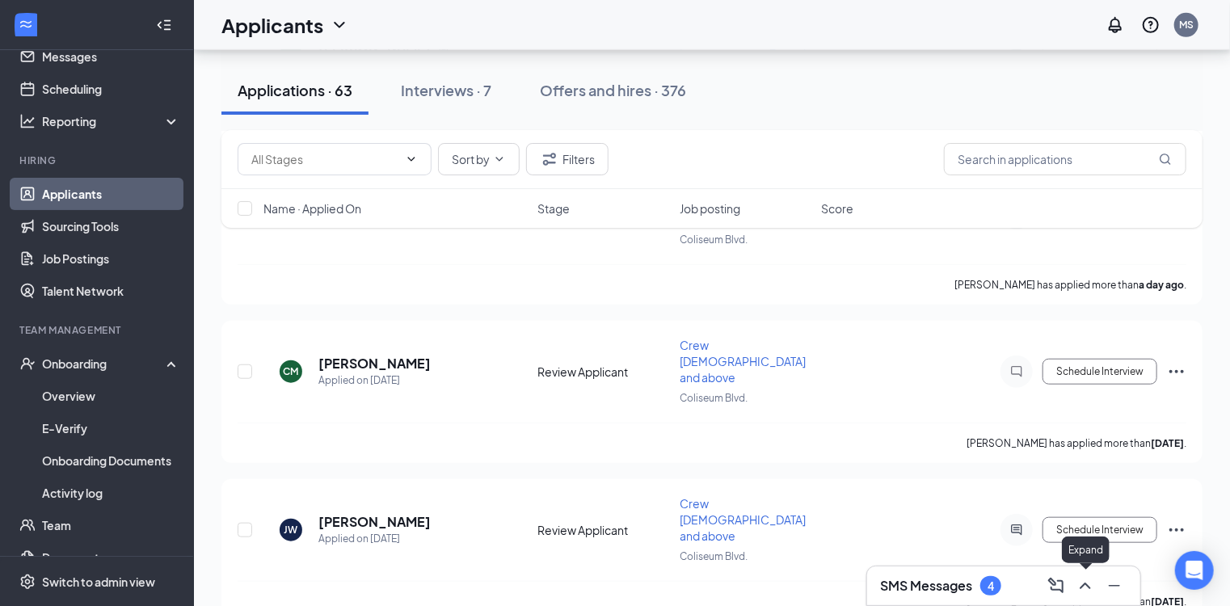
click at [1075, 589] on button at bounding box center [1085, 586] width 26 height 26
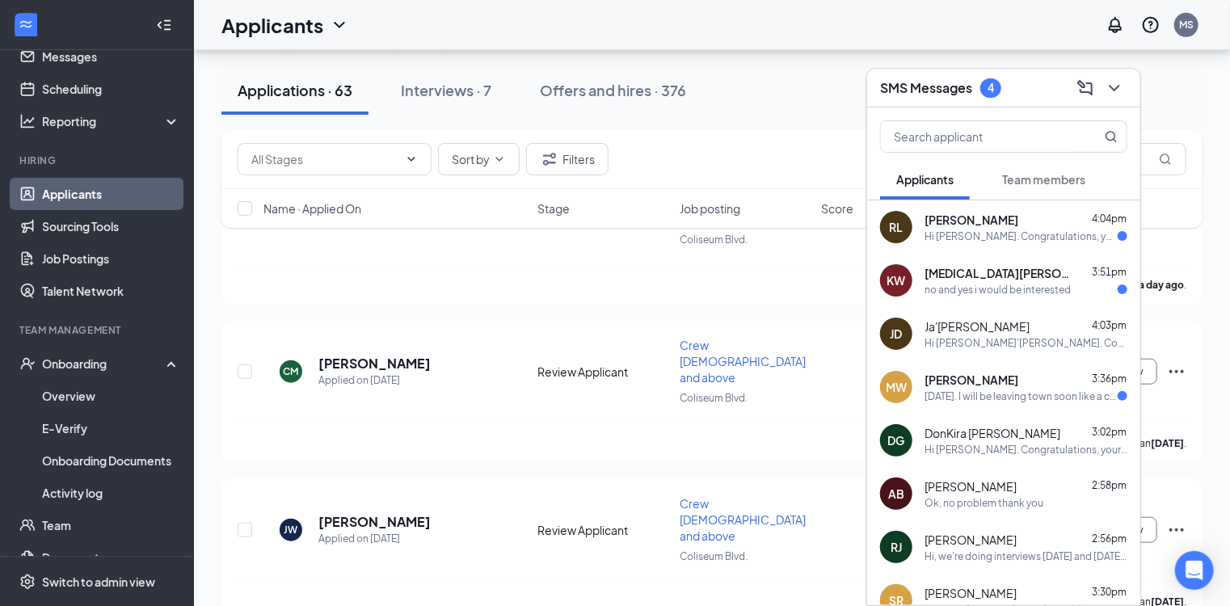
click at [978, 234] on div "Hi Robert Lott. Congratulations, your meeting with Wendy's for Crew 16 y/o and …" at bounding box center [1021, 237] width 193 height 14
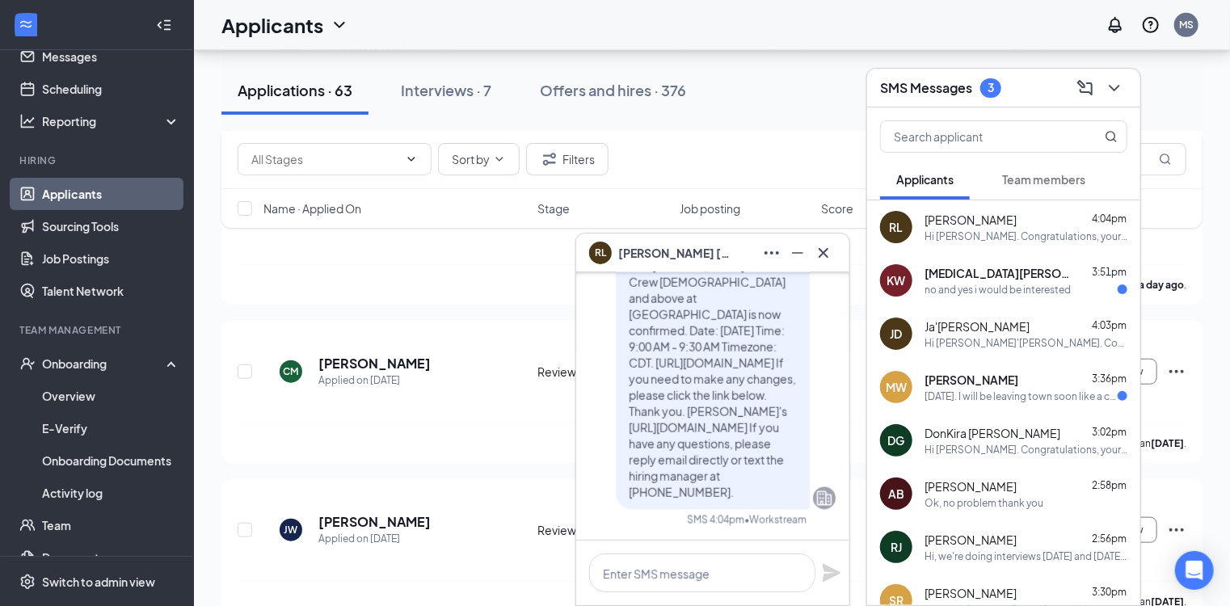
scroll to position [0, 0]
click at [694, 561] on textarea at bounding box center [702, 573] width 226 height 39
type textarea "P"
type textarea "No problem"
click at [836, 570] on icon "Plane" at bounding box center [831, 572] width 19 height 19
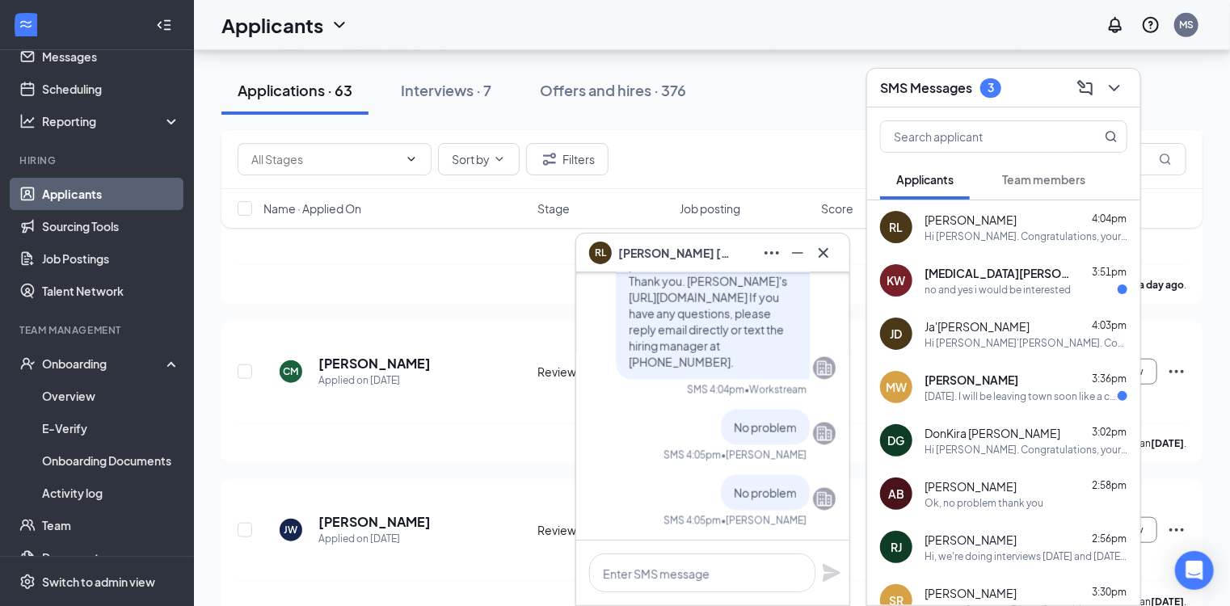
click at [986, 276] on span "kyra Williamson" at bounding box center [997, 273] width 145 height 16
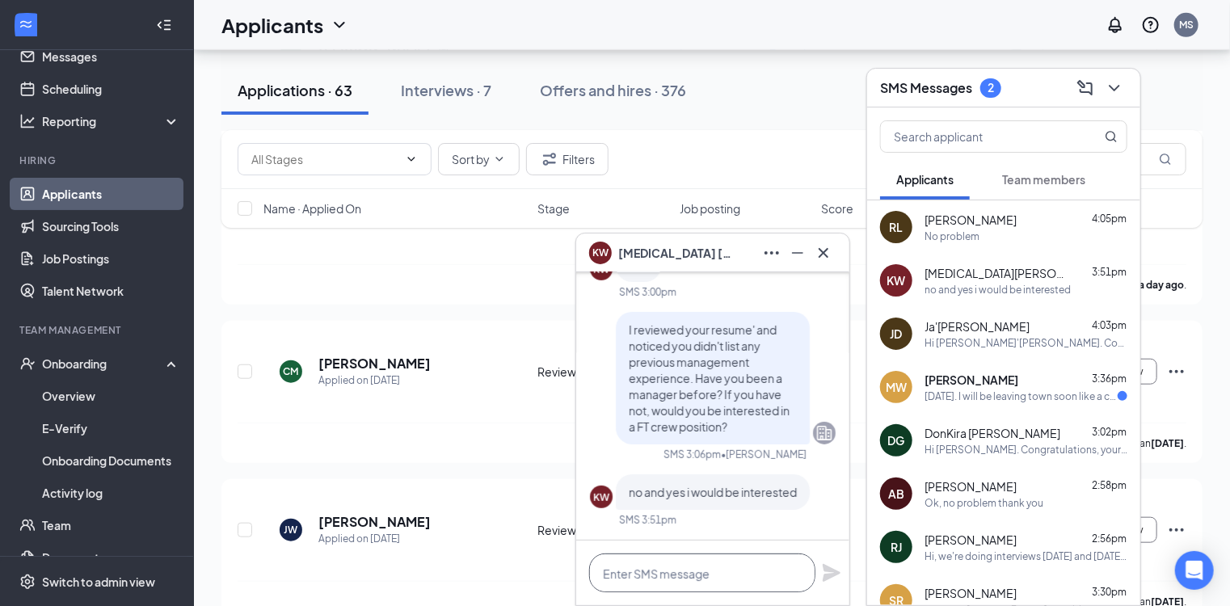
click at [663, 573] on textarea at bounding box center [702, 573] width 226 height 39
type textarea "o"
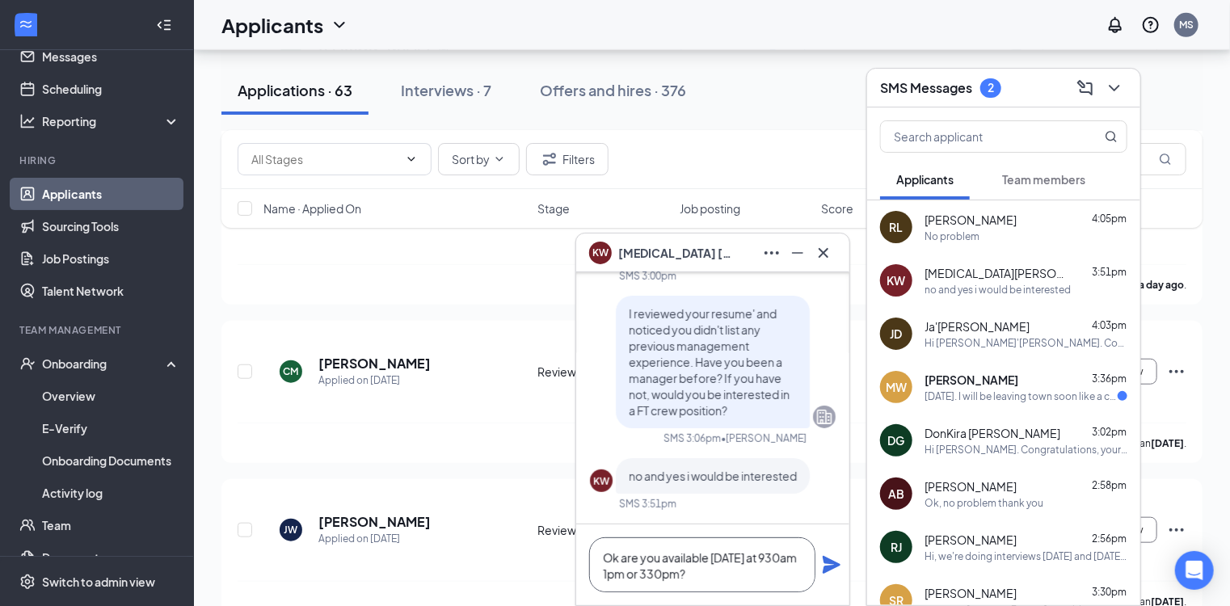
type textarea "Ok are you available tomorrow at 930am 1pm or 330pm?"
click at [832, 564] on icon "Plane" at bounding box center [831, 564] width 19 height 19
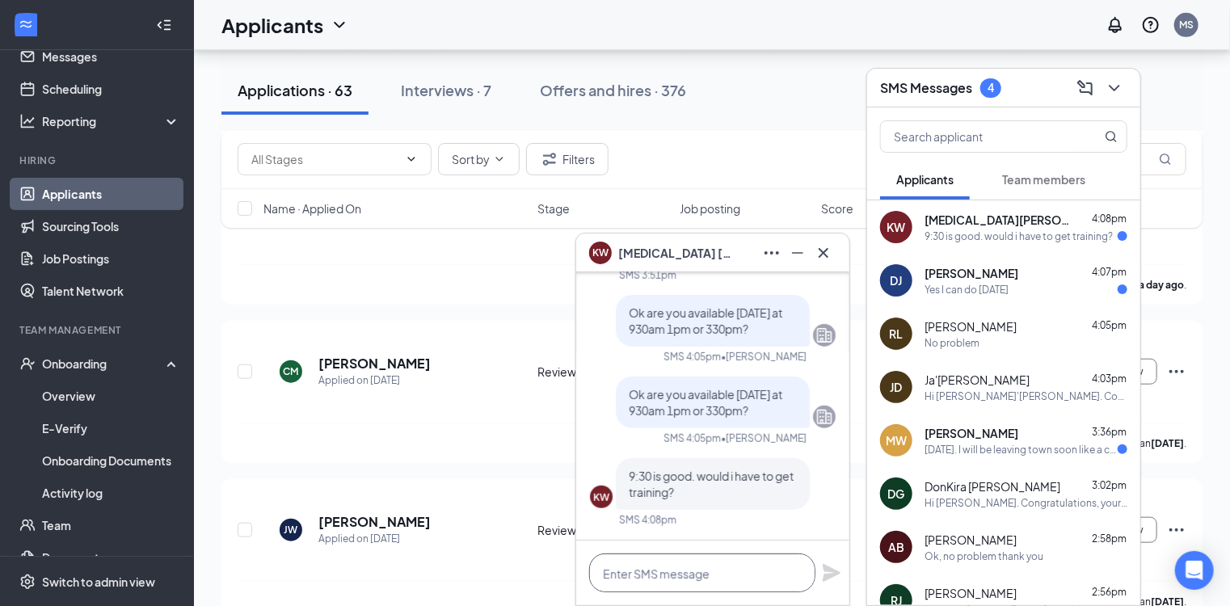
click at [674, 571] on textarea at bounding box center [702, 573] width 226 height 39
type textarea "I"
type textarea "y"
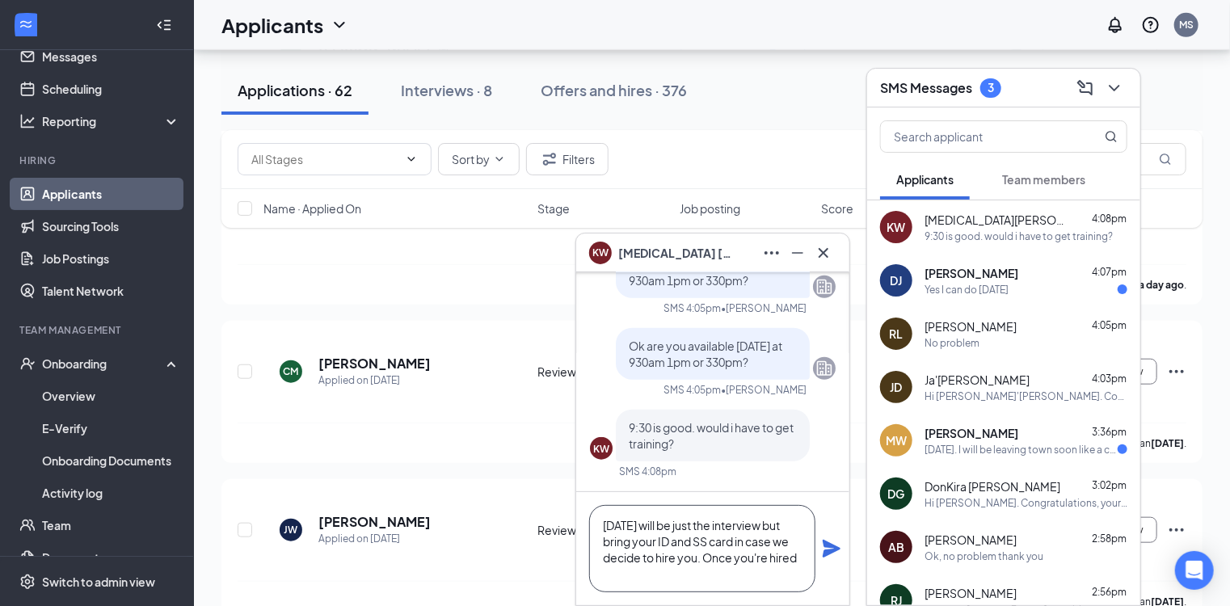
click at [693, 577] on textarea "Tomorrow will be just the interview but bring your ID and SS card in case we de…" at bounding box center [702, 548] width 226 height 87
drag, startPoint x: 783, startPoint y: 557, endPoint x: 752, endPoint y: 556, distance: 30.7
click at [752, 556] on textarea "Tomorrow will be just the interview but bring your ID and SS card in case we de…" at bounding box center [702, 548] width 226 height 87
click at [714, 577] on textarea "Tomorrow will be just the interview but bring your ID and SS card in case we de…" at bounding box center [702, 548] width 226 height 87
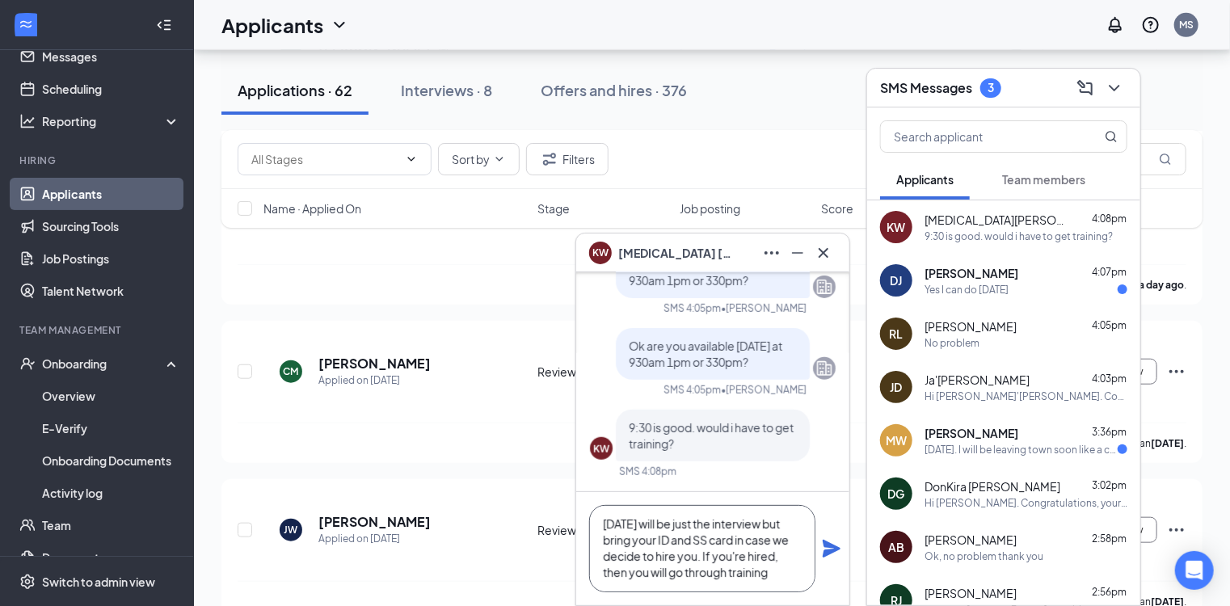
click at [698, 570] on textarea "Tomorrow will be just the interview but bring your ID and SS card in case we de…" at bounding box center [702, 548] width 226 height 87
type textarea "Tomorrow will be just the interview but bring your ID and SS card in case we de…"
click at [835, 551] on icon "Plane" at bounding box center [832, 549] width 18 height 18
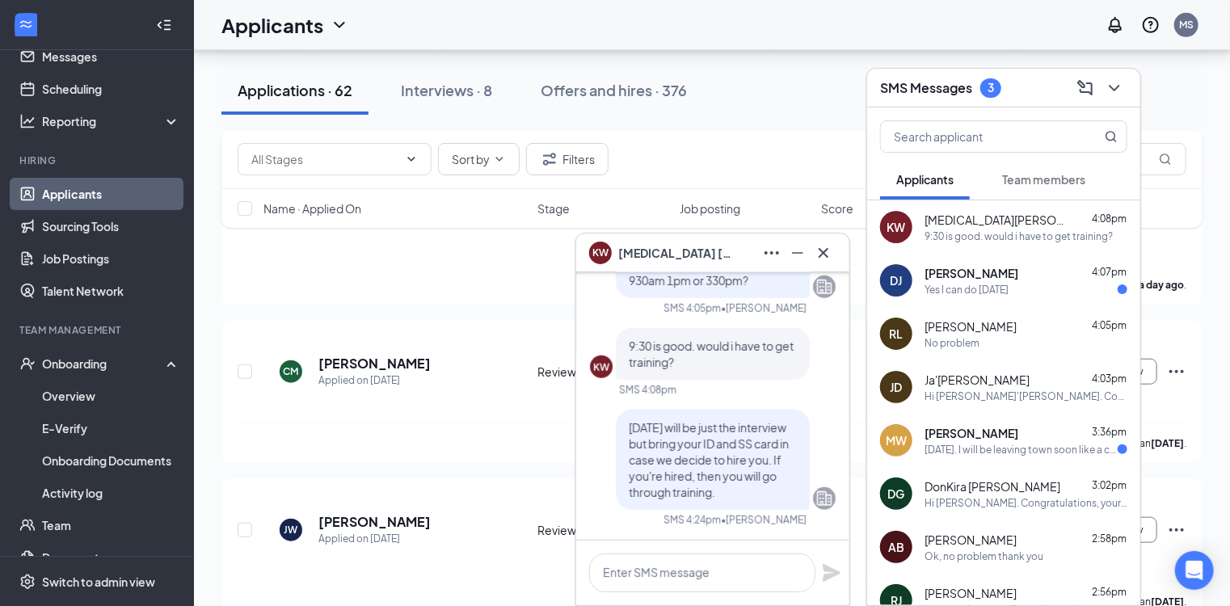
scroll to position [0, 0]
click at [1116, 81] on icon "ChevronDown" at bounding box center [1114, 87] width 19 height 19
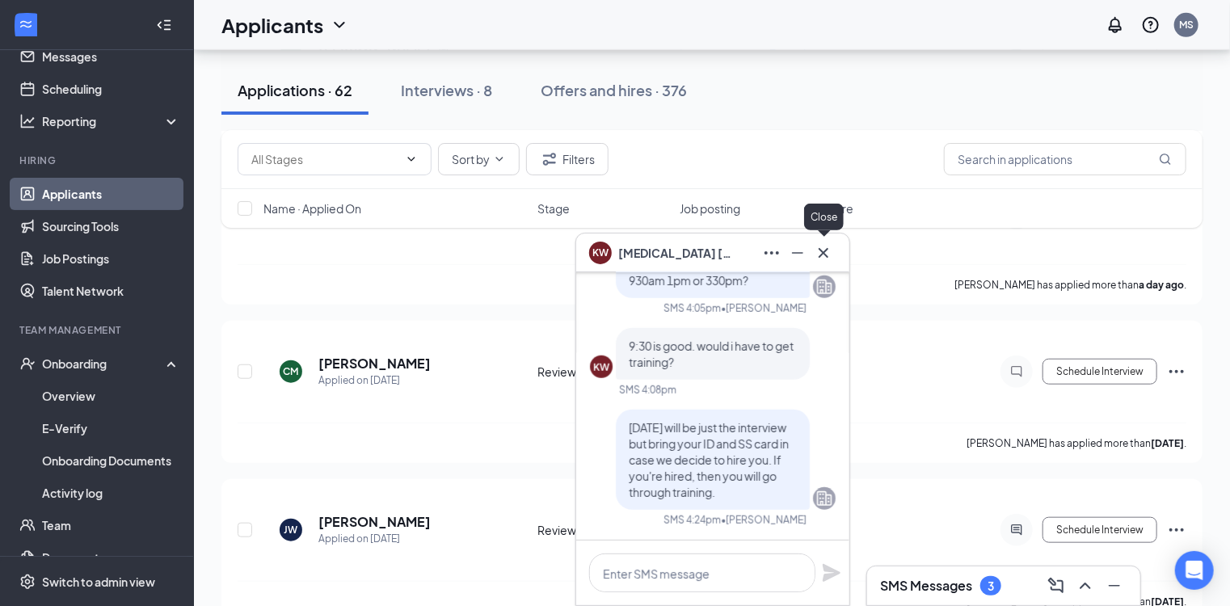
click at [824, 255] on icon "Cross" at bounding box center [823, 252] width 19 height 19
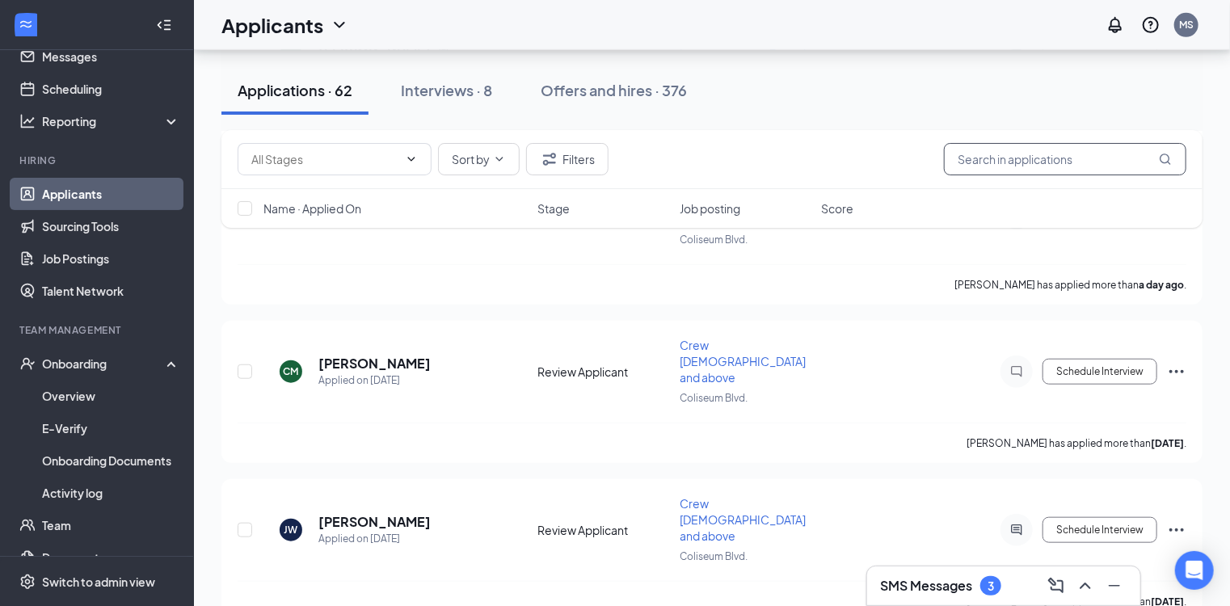
click at [1017, 155] on input "text" at bounding box center [1065, 159] width 242 height 32
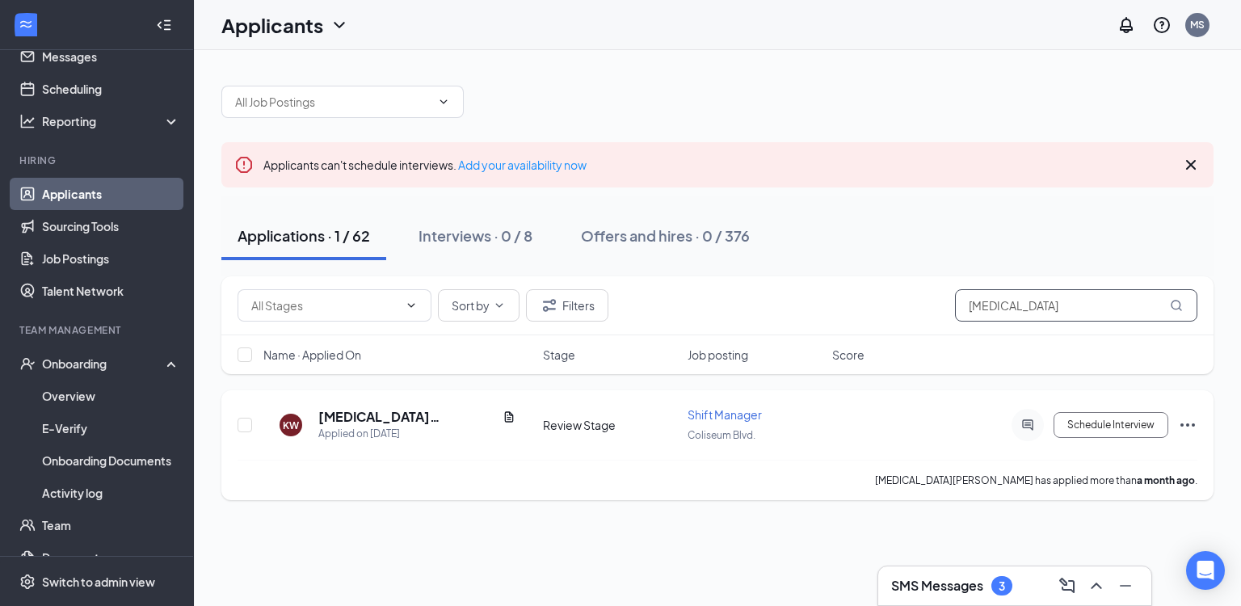
type input "kyra"
click at [1186, 424] on icon "Ellipses" at bounding box center [1187, 424] width 19 height 19
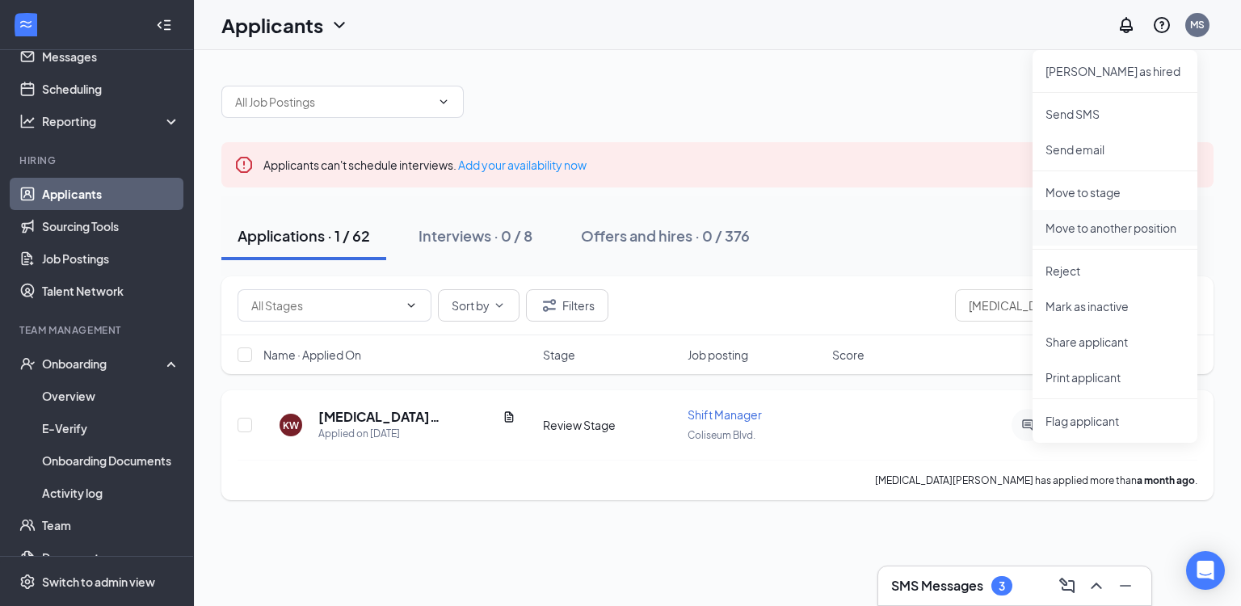
click at [1100, 225] on p "Move to another position" at bounding box center [1115, 228] width 139 height 16
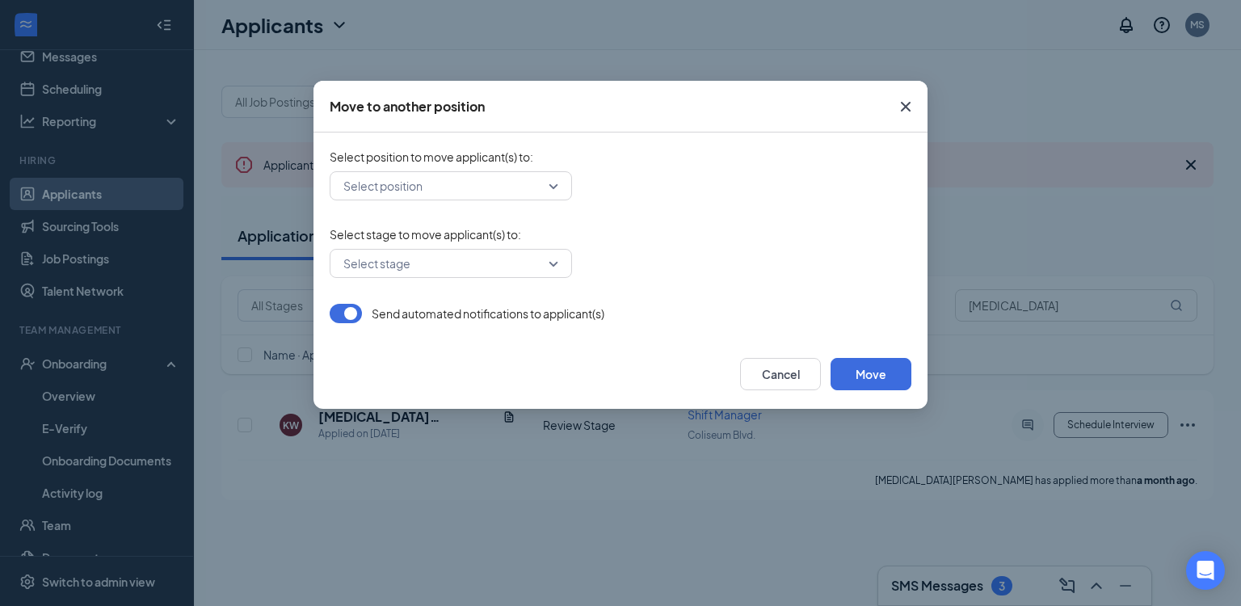
click at [529, 183] on input "search" at bounding box center [445, 185] width 212 height 27
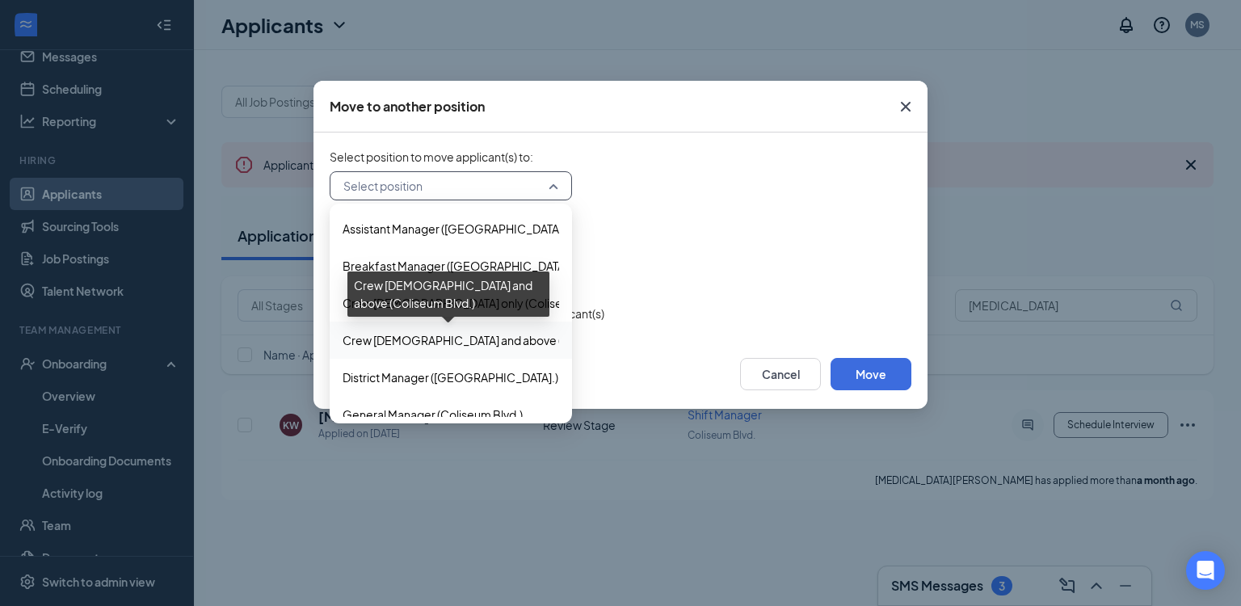
click at [454, 339] on span "Crew 16 y/o and above (Coliseum Blvd.)" at bounding box center [493, 340] width 301 height 18
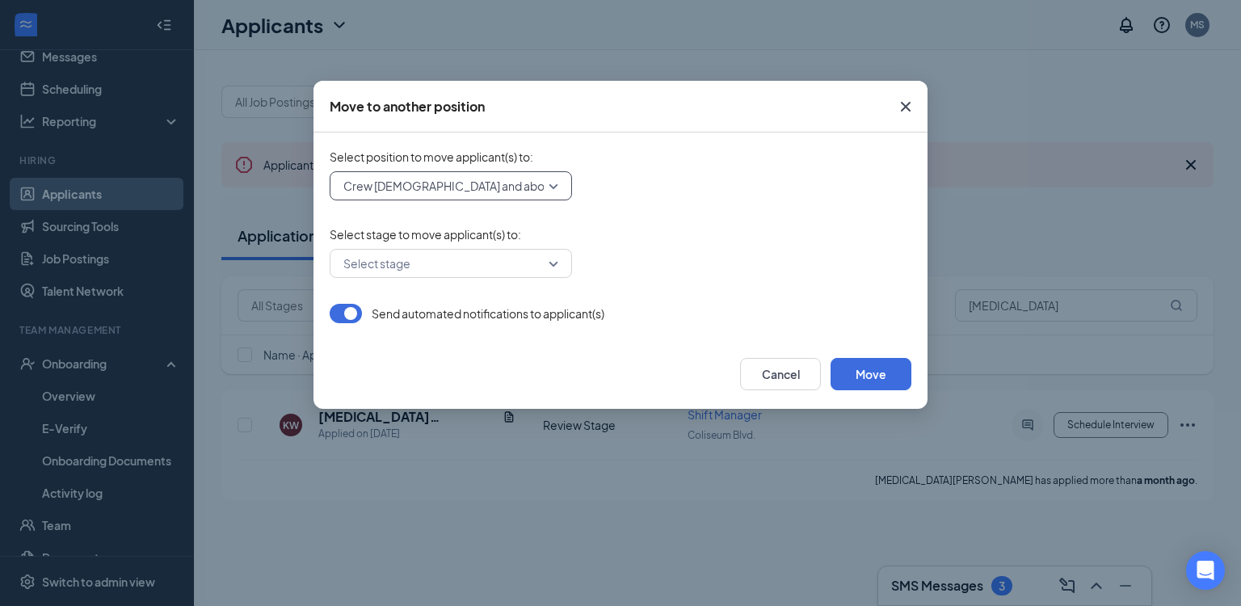
click at [499, 247] on div "Select stage to move applicant(s) to : Select stage" at bounding box center [621, 252] width 582 height 52
click at [498, 254] on input "search" at bounding box center [445, 263] width 212 height 27
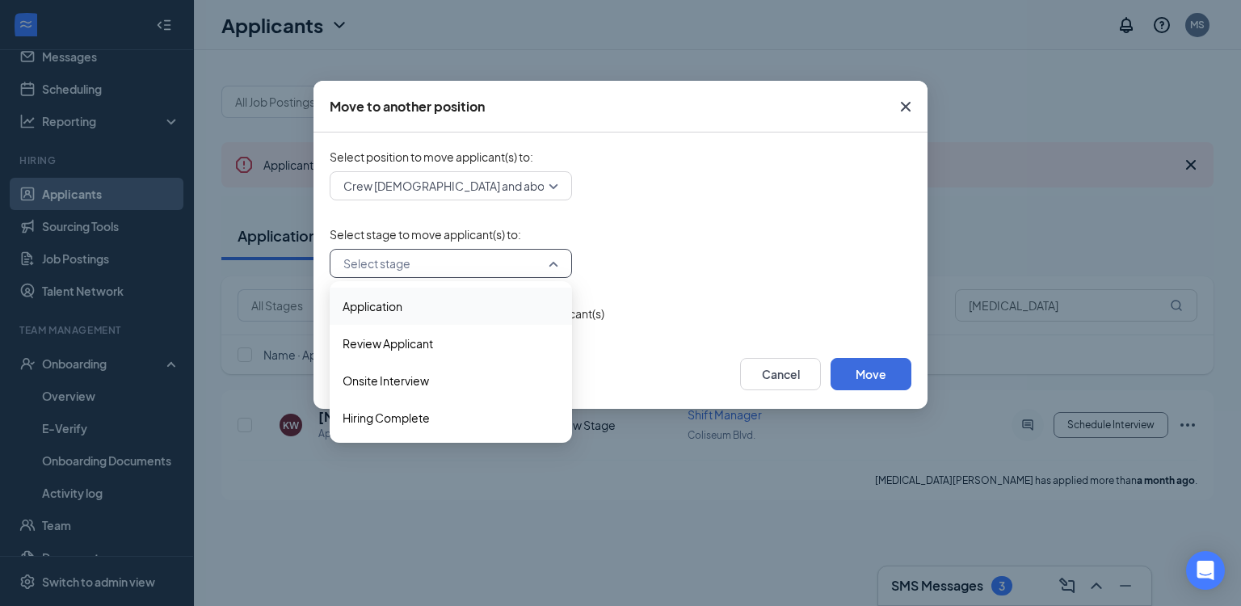
click at [390, 304] on span "Application" at bounding box center [373, 306] width 60 height 18
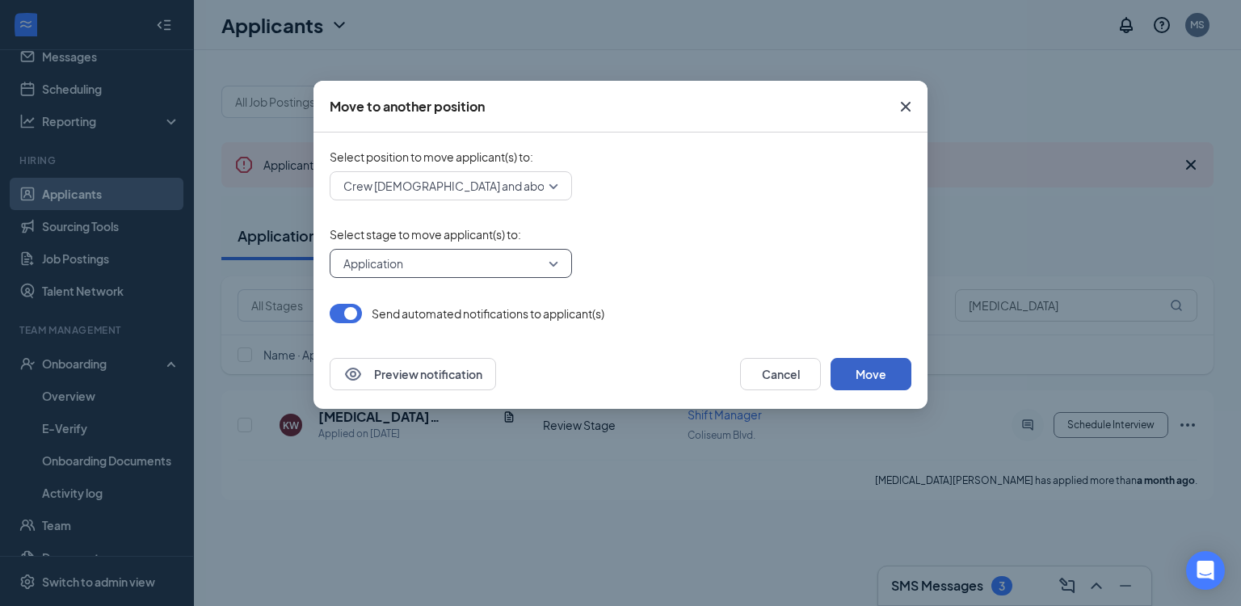
click at [874, 377] on button "Move" at bounding box center [871, 374] width 81 height 32
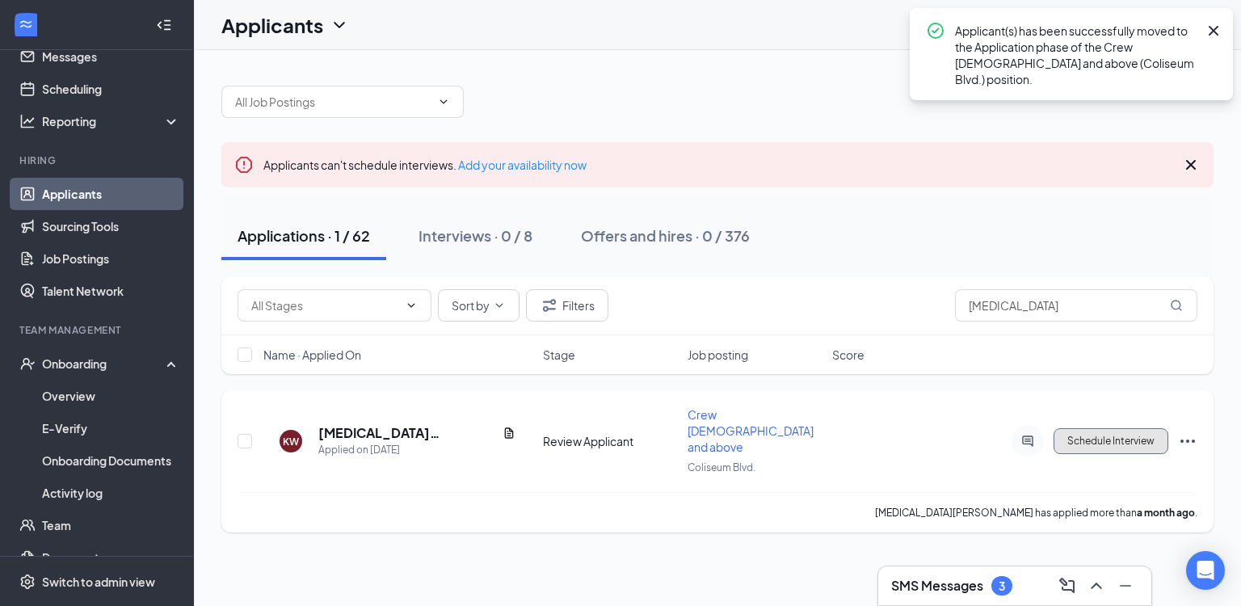
click at [1118, 428] on button "Schedule Interview" at bounding box center [1111, 441] width 115 height 26
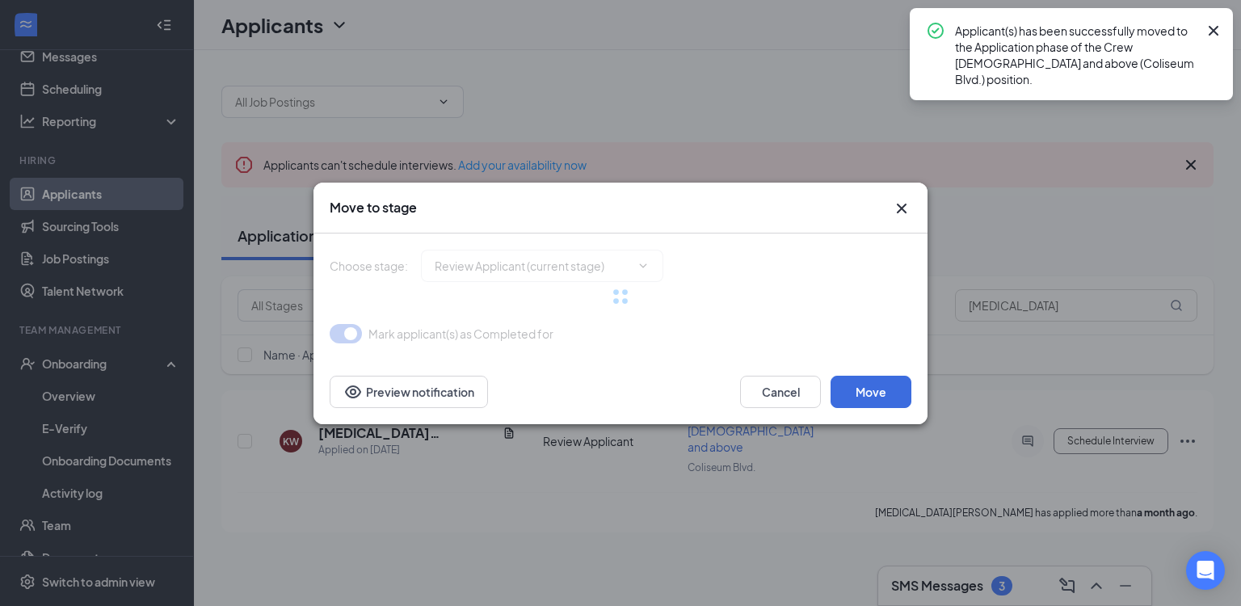
type input "Onsite Interview (next stage)"
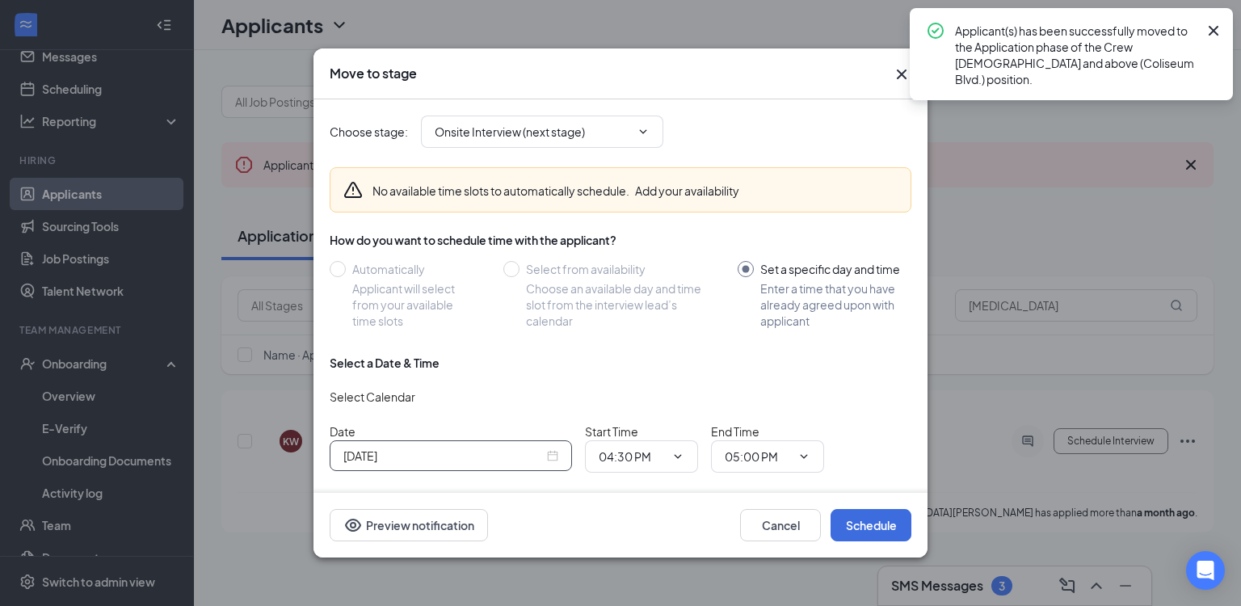
click at [560, 455] on div "Oct 15, 2025" at bounding box center [451, 455] width 242 height 31
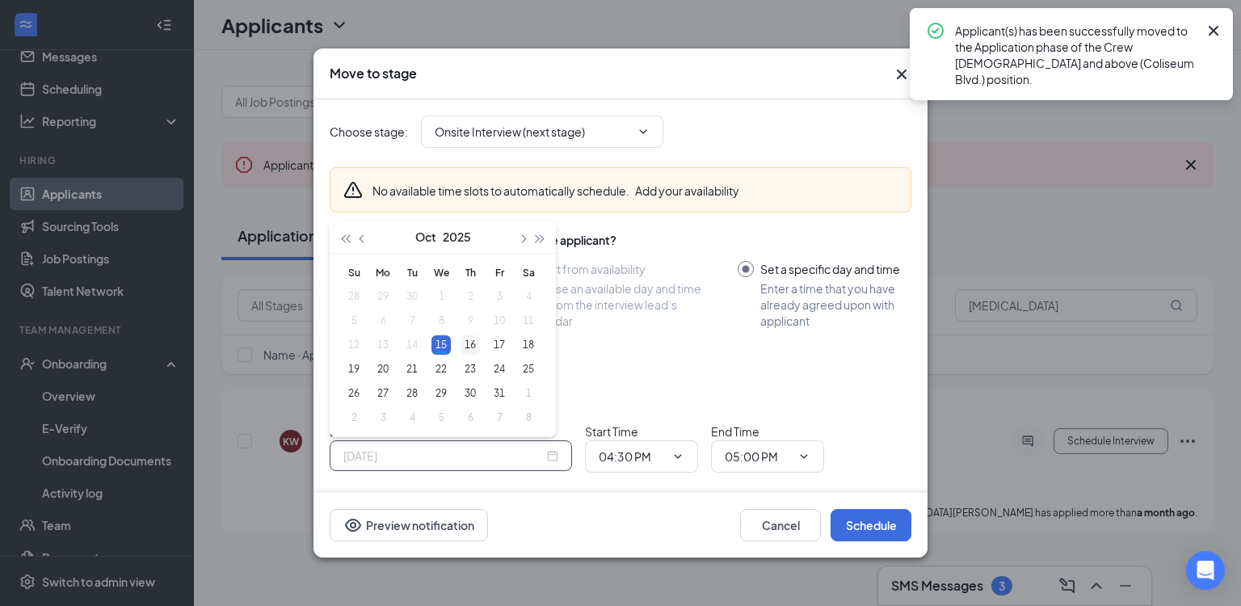
type input "Oct 16, 2025"
click at [465, 343] on div "16" at bounding box center [470, 344] width 19 height 19
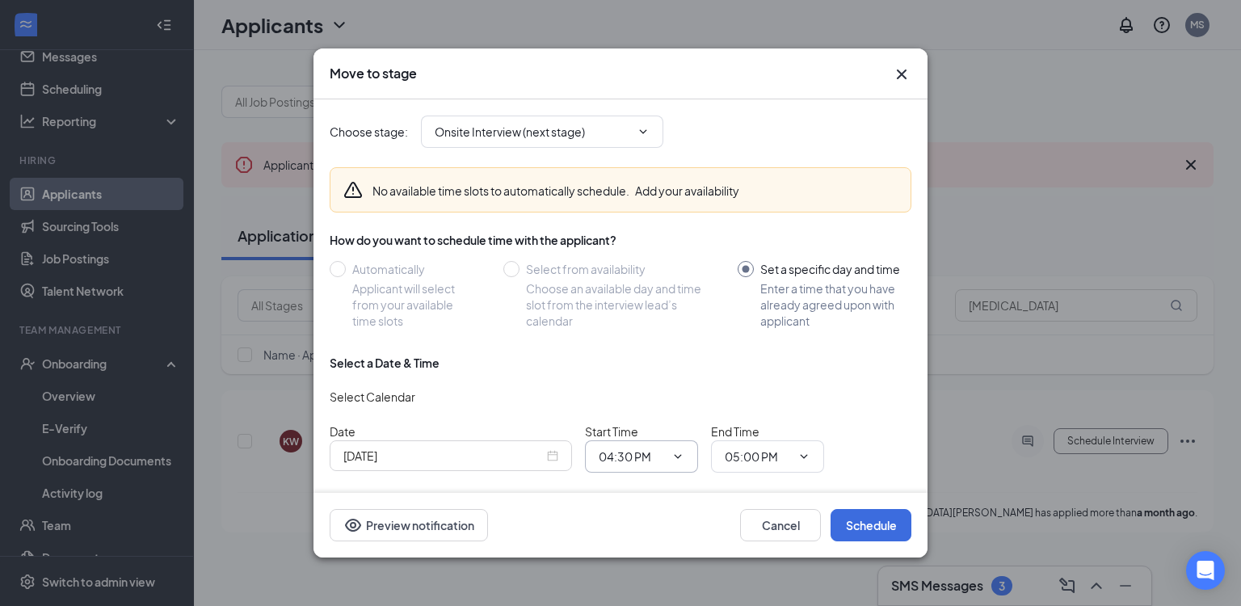
click at [661, 457] on input "04:30 PM" at bounding box center [632, 457] width 66 height 18
click at [640, 429] on div "09:30 AM" at bounding box center [635, 433] width 48 height 18
type input "09:30 AM"
click at [782, 457] on input "05:00 PM" at bounding box center [758, 457] width 66 height 18
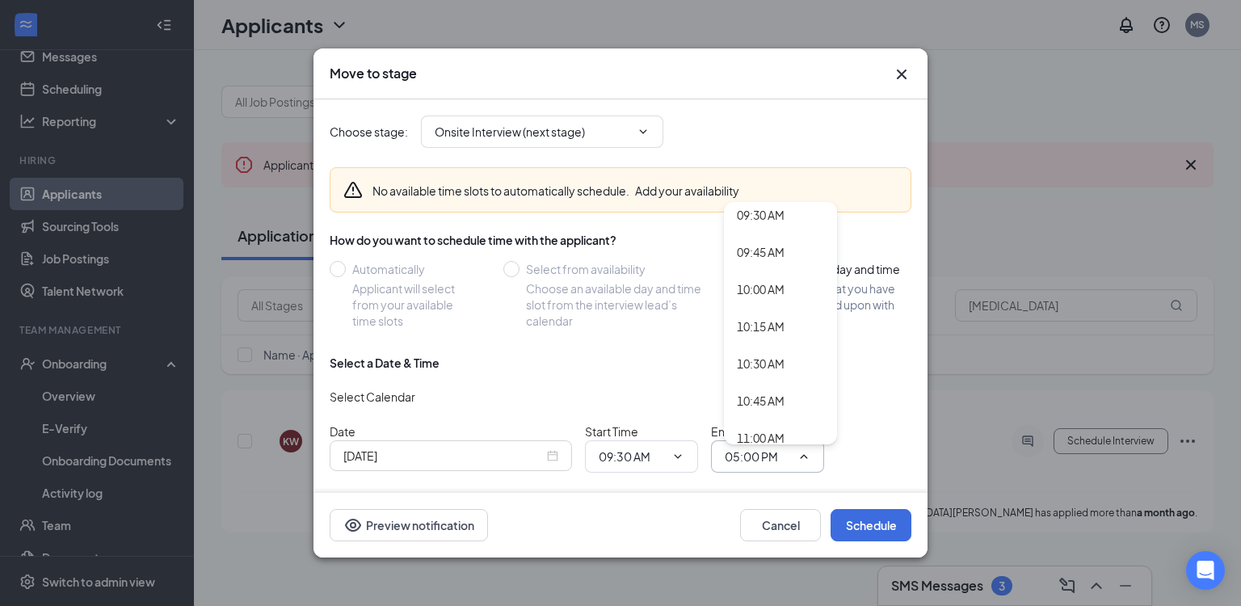
scroll to position [1418, 0]
click at [768, 288] on div "10:00 AM" at bounding box center [761, 289] width 48 height 18
type input "10:00 AM"
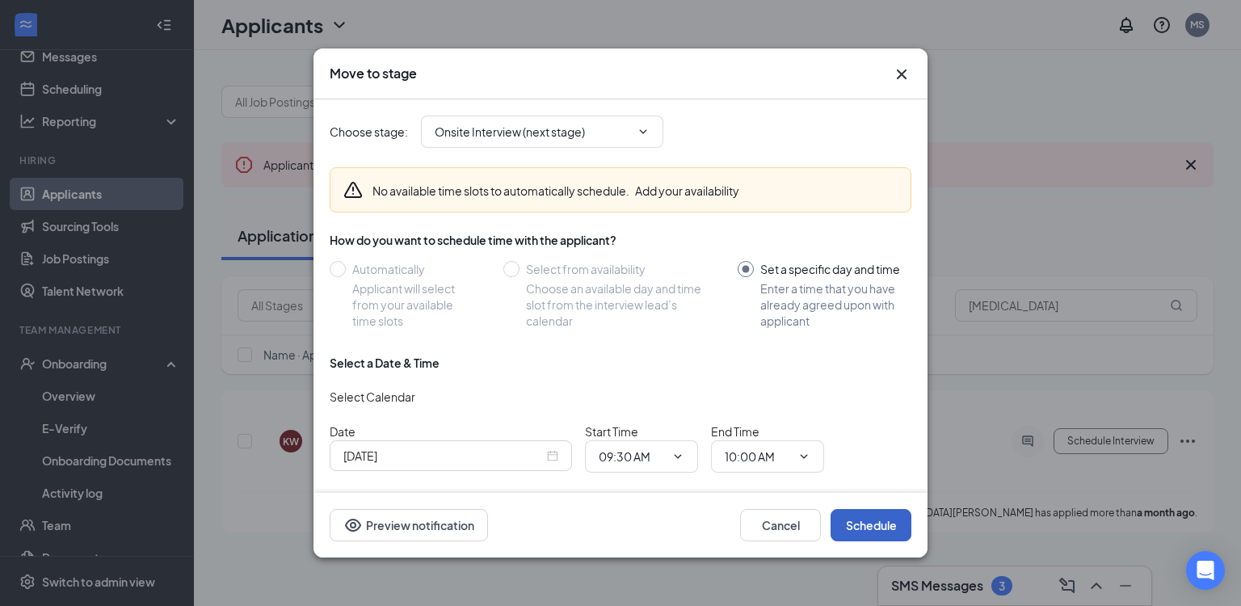
click at [858, 520] on button "Schedule" at bounding box center [871, 525] width 81 height 32
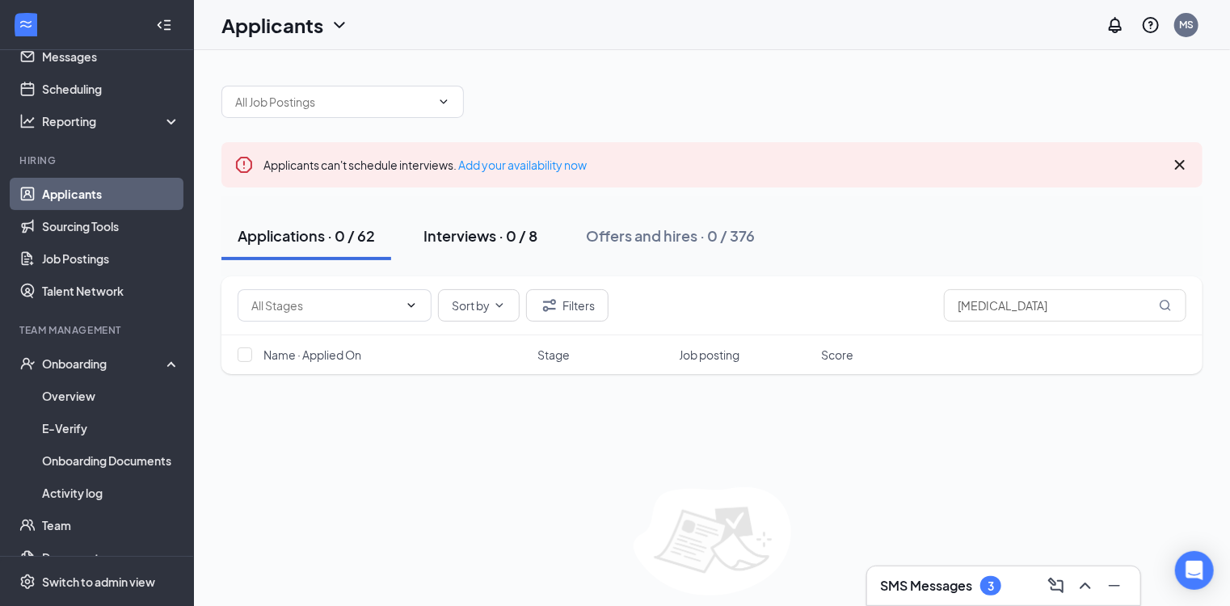
click at [501, 235] on div "Interviews · 0 / 8" at bounding box center [480, 235] width 114 height 20
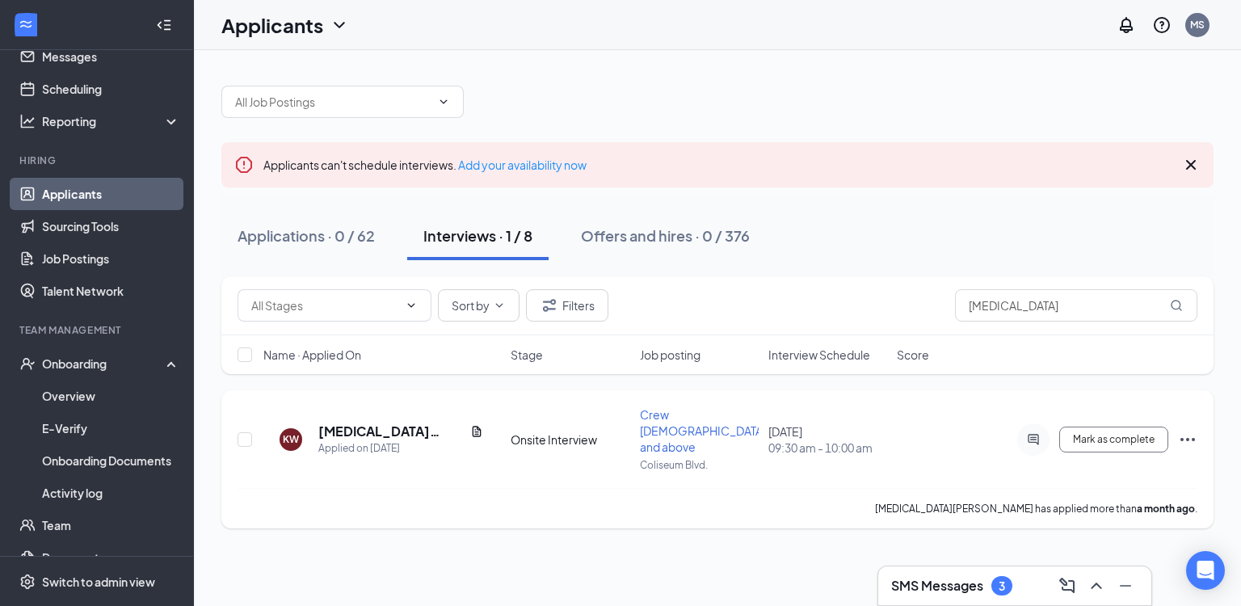
click at [1187, 438] on icon "Ellipses" at bounding box center [1188, 439] width 15 height 3
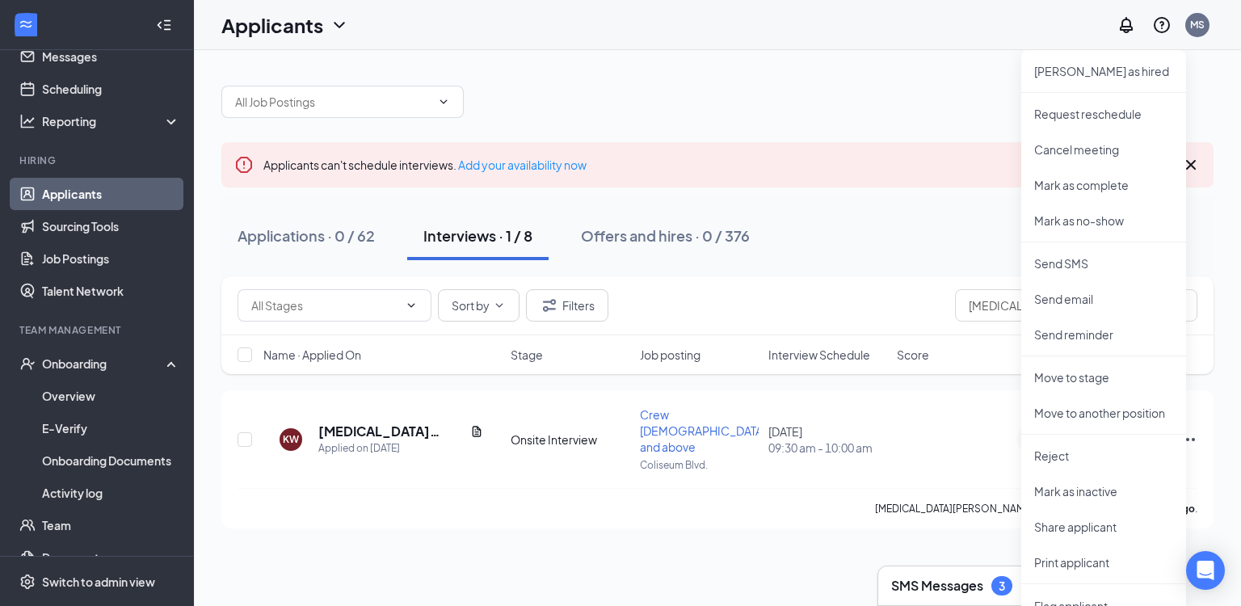
click at [857, 114] on div at bounding box center [717, 94] width 992 height 48
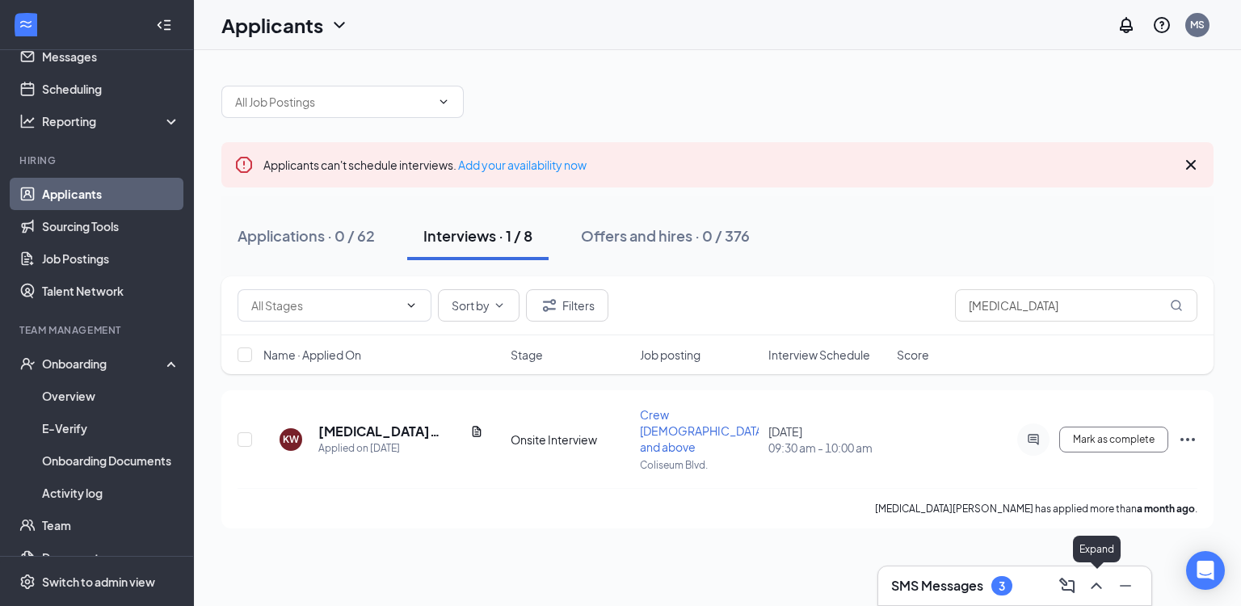
click at [1097, 587] on icon "ChevronUp" at bounding box center [1096, 585] width 19 height 19
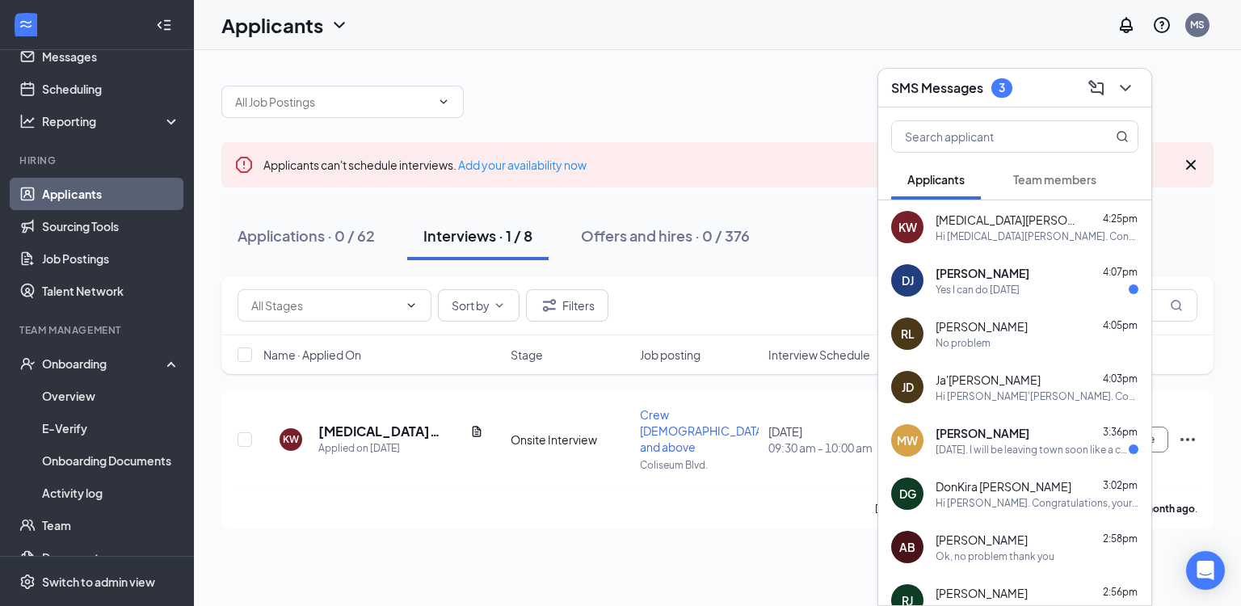
click at [996, 336] on div "No problem" at bounding box center [1037, 343] width 203 height 14
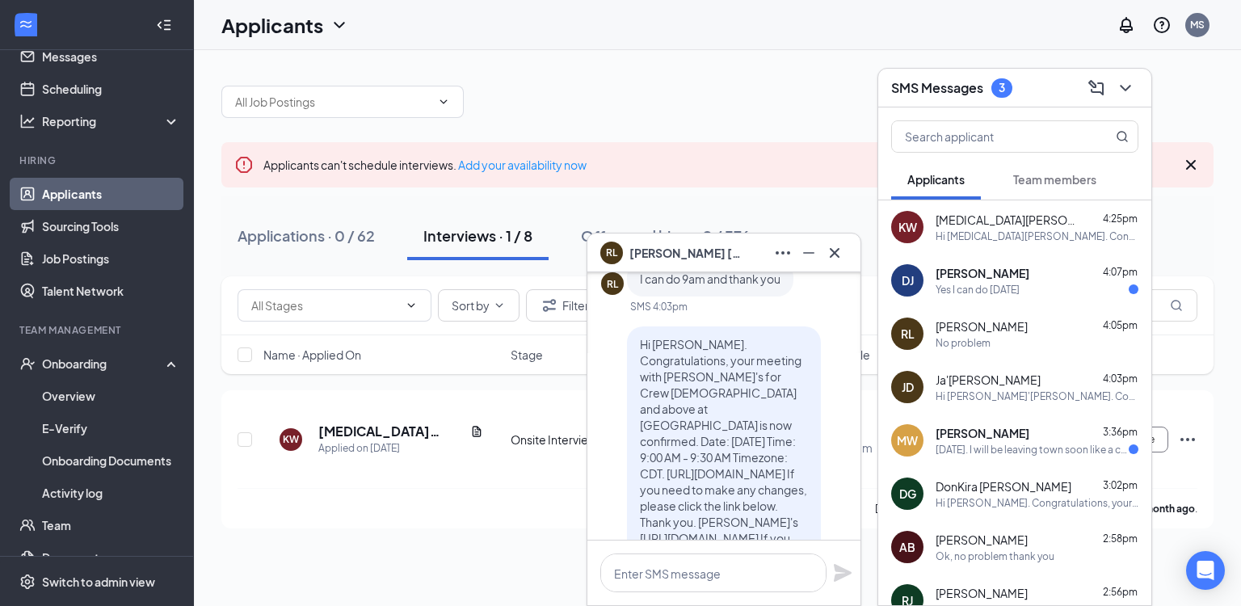
scroll to position [-241, 0]
click at [988, 283] on div "Yes I can do tomorrow" at bounding box center [978, 290] width 84 height 14
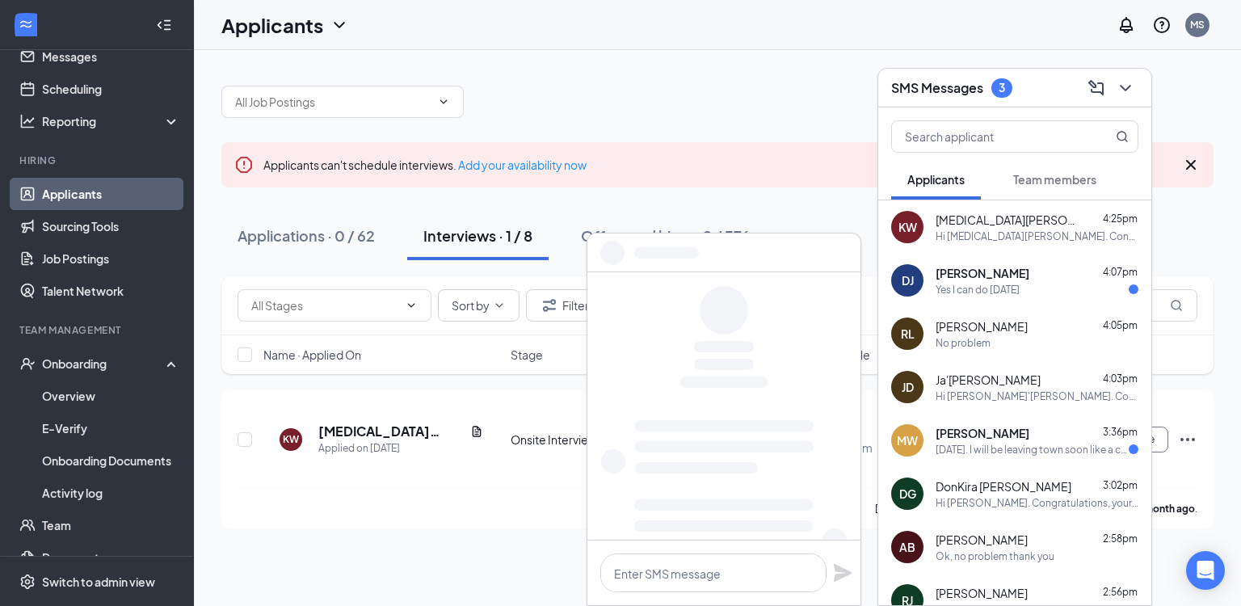
scroll to position [0, 0]
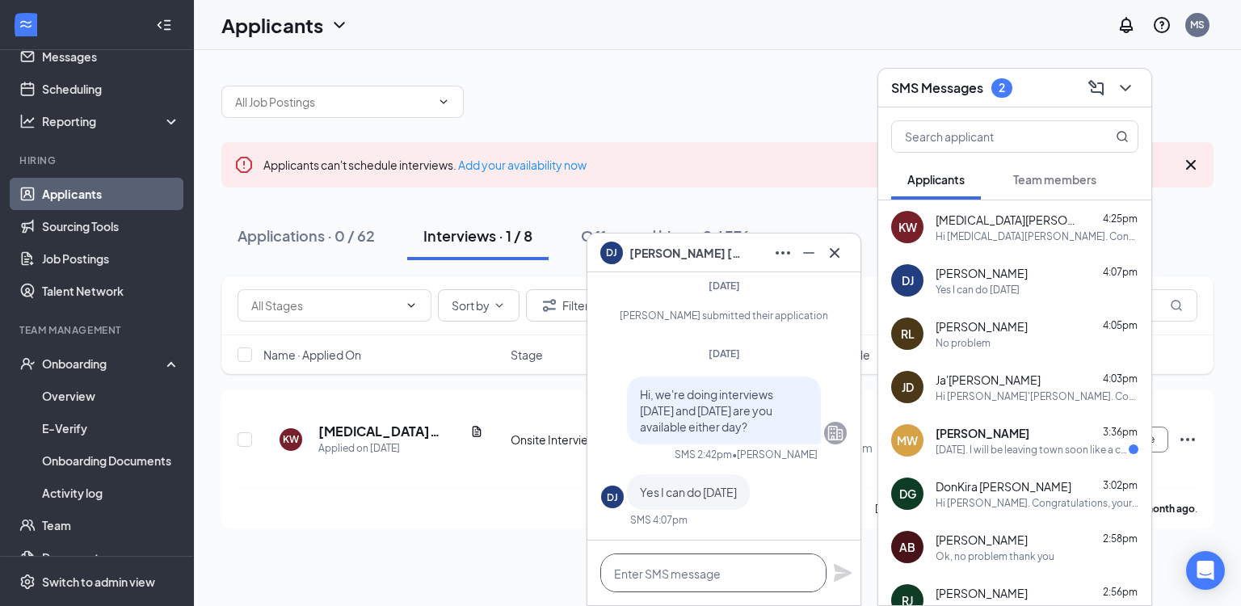
click at [720, 578] on textarea at bounding box center [713, 573] width 226 height 39
click at [615, 571] on textarea "330?" at bounding box center [713, 573] width 226 height 39
click at [642, 572] on textarea "Great will 330 work for you?" at bounding box center [713, 573] width 226 height 39
click at [644, 572] on textarea "Great will 330 work for you?" at bounding box center [713, 573] width 226 height 39
type textarea "Great, will 330 work for you?"
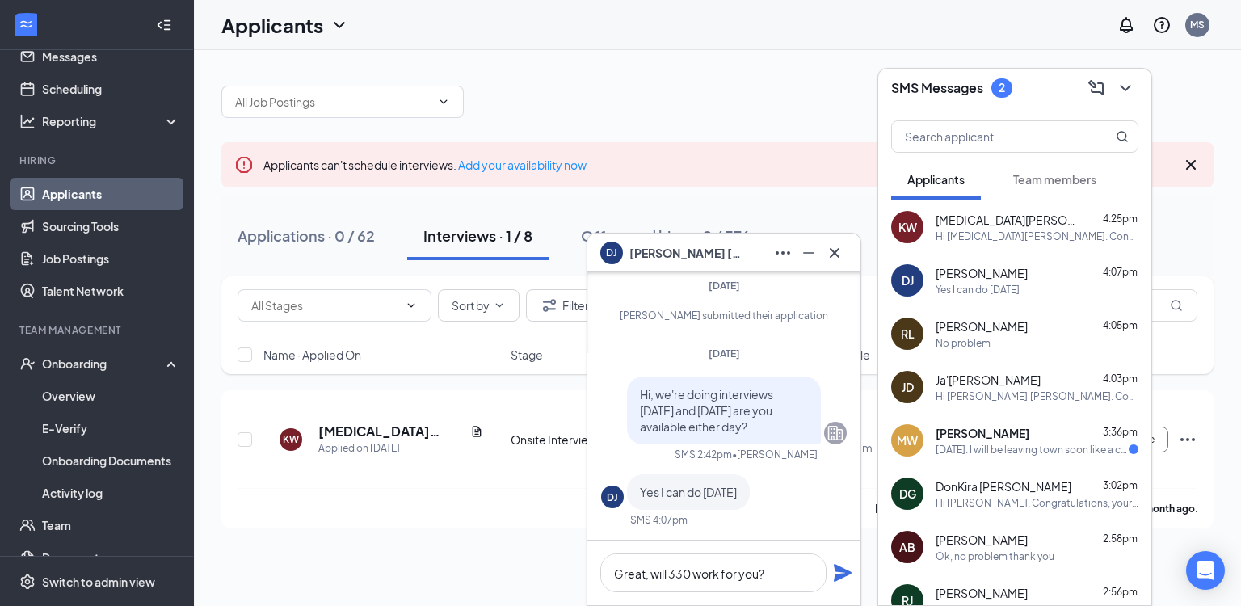
click at [838, 575] on icon "Plane" at bounding box center [843, 573] width 18 height 18
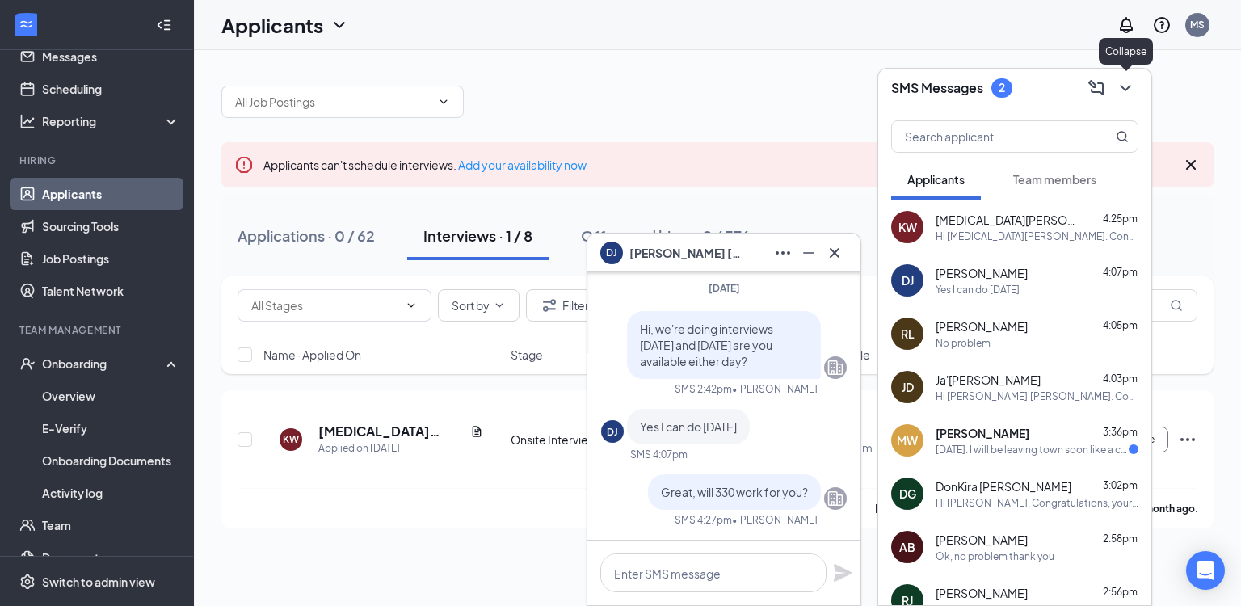
click at [1123, 86] on icon "ChevronDown" at bounding box center [1125, 88] width 11 height 6
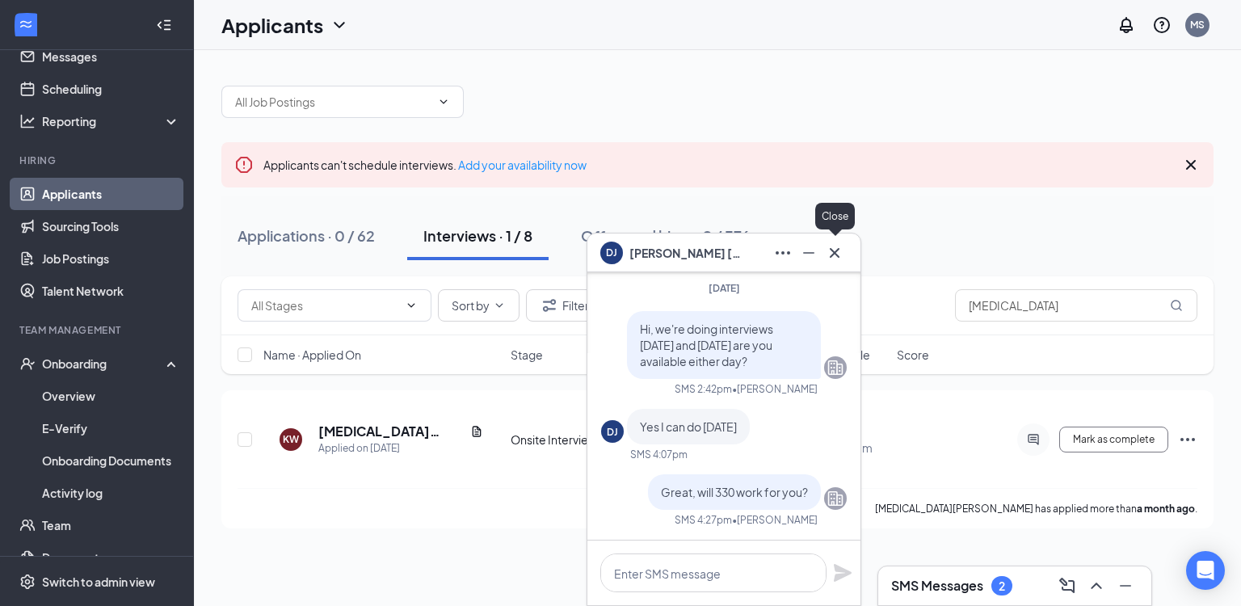
click at [835, 254] on icon "Cross" at bounding box center [834, 252] width 19 height 19
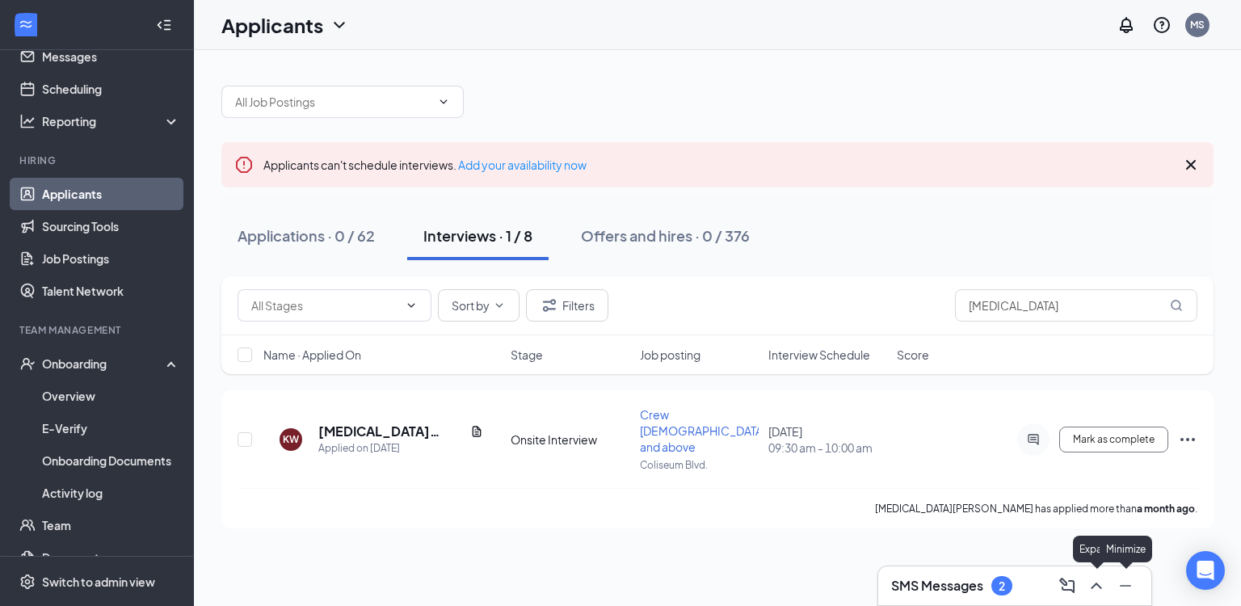
click at [1096, 585] on icon "ChevronUp" at bounding box center [1096, 586] width 11 height 6
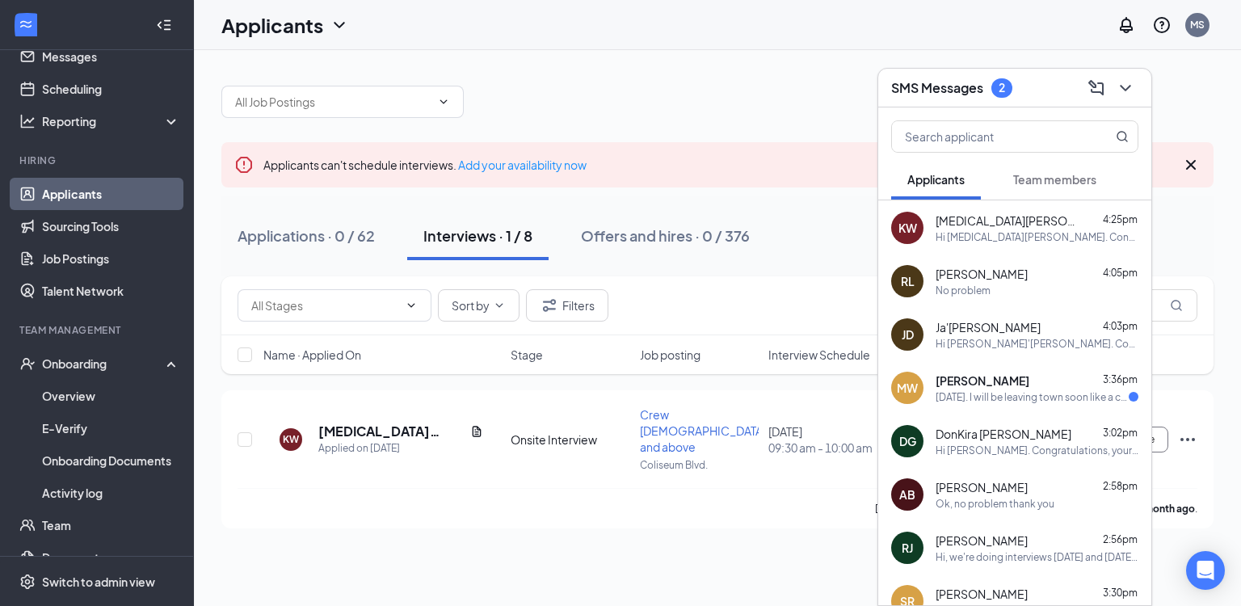
scroll to position [61, 0]
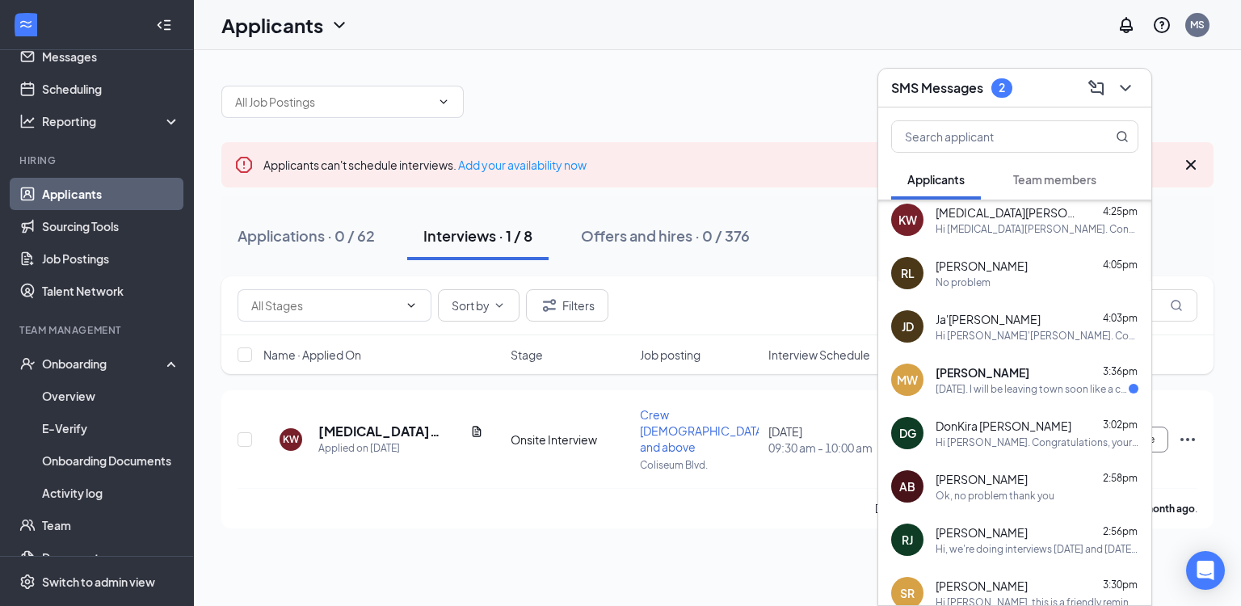
click at [978, 485] on span "Aalaiyah Brown" at bounding box center [982, 479] width 92 height 16
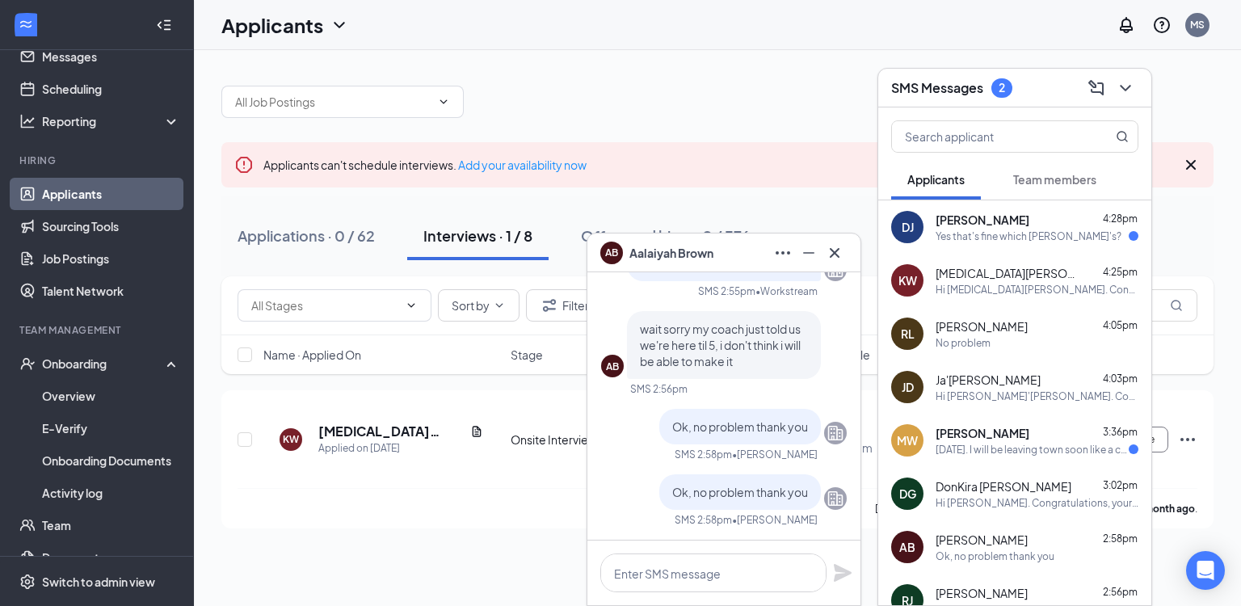
scroll to position [0, 0]
click at [989, 543] on span "Aalaiyah Brown" at bounding box center [982, 540] width 92 height 16
click at [1009, 444] on div "Tomorrow. I will be leaving town soon like a couple or few weeks. Could I trans…" at bounding box center [1032, 450] width 193 height 14
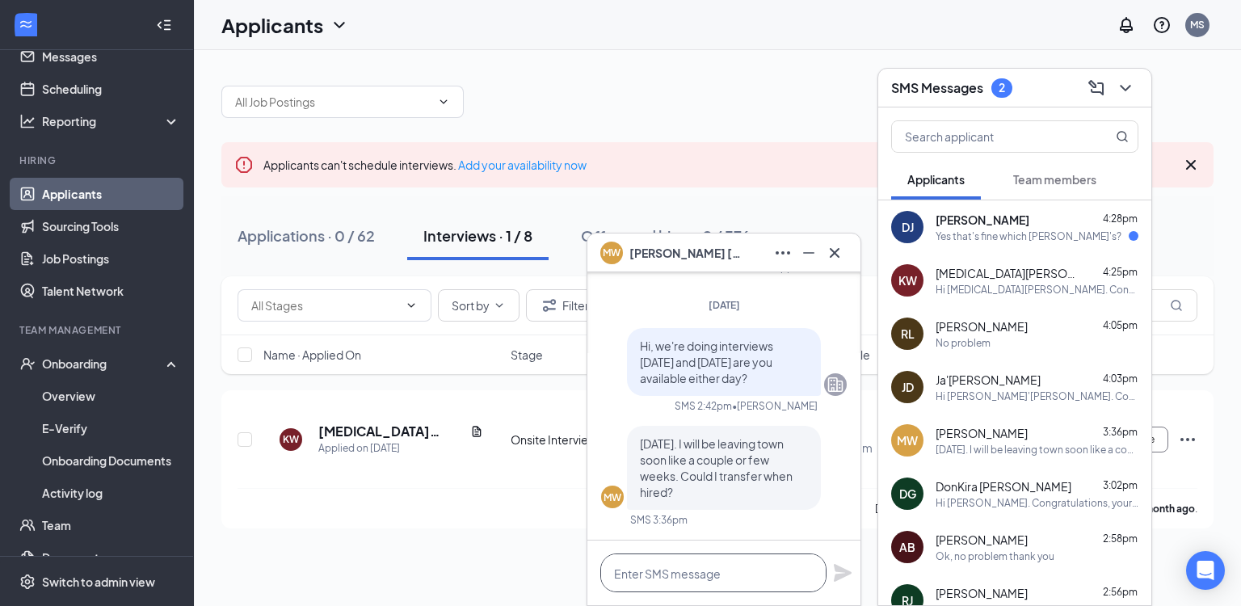
click at [689, 574] on textarea at bounding box center [713, 573] width 226 height 39
type textarea "Where are you moving?"
click at [843, 573] on icon "Plane" at bounding box center [843, 573] width 18 height 18
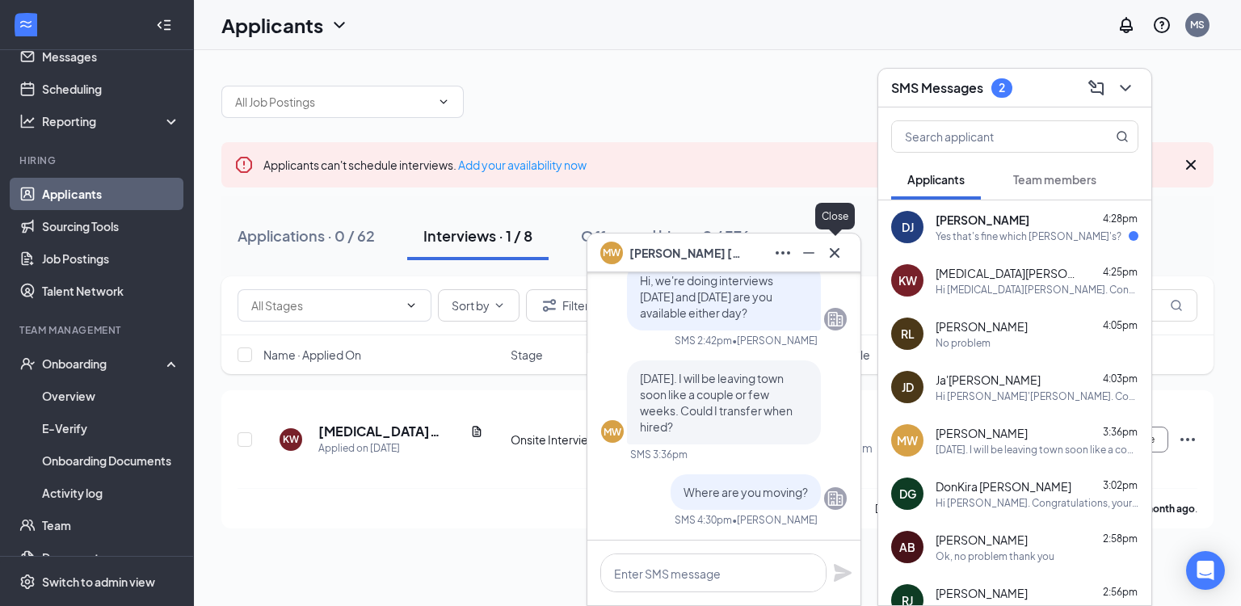
click at [836, 251] on icon "Cross" at bounding box center [835, 252] width 10 height 10
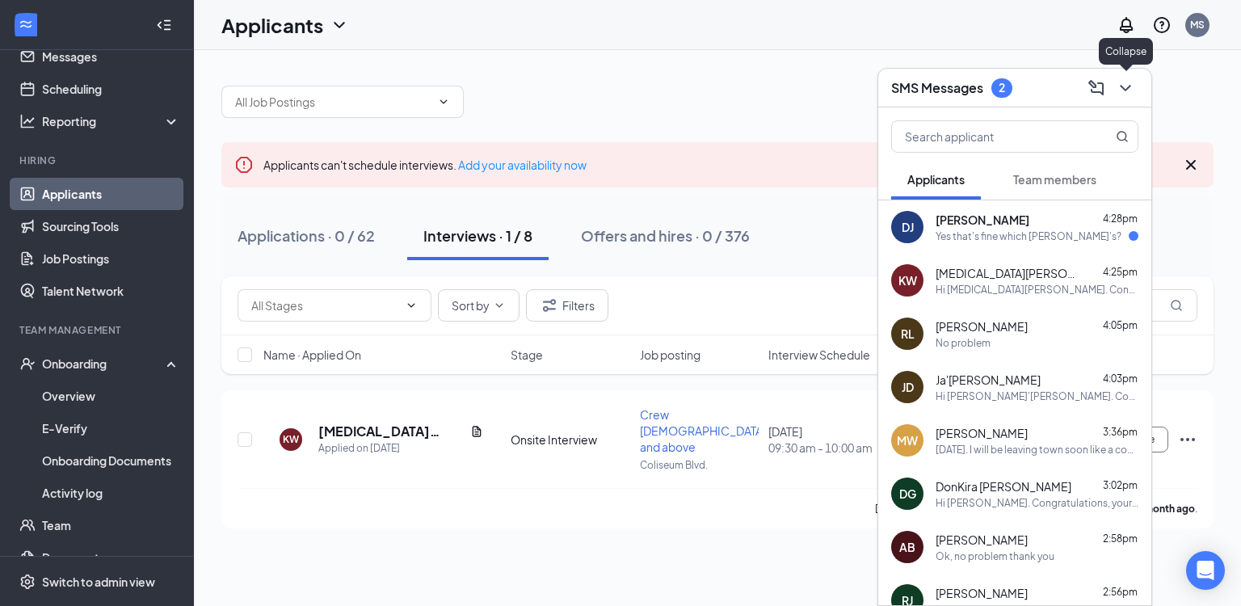
click at [1126, 84] on icon "ChevronDown" at bounding box center [1125, 87] width 19 height 19
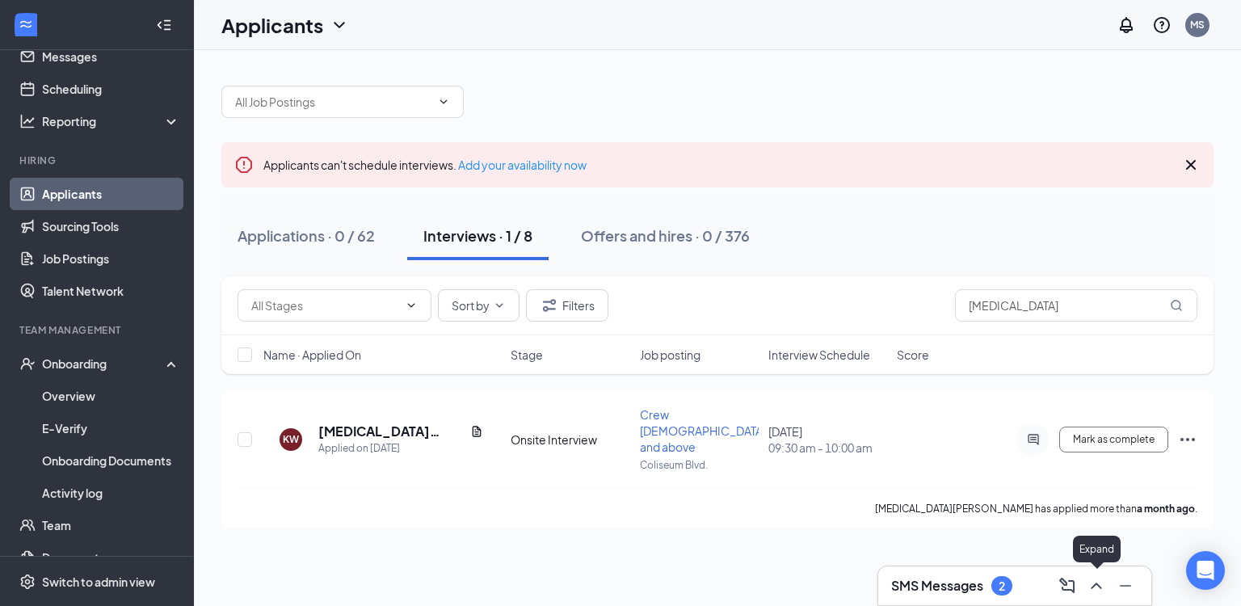
click at [1096, 587] on icon "ChevronUp" at bounding box center [1096, 585] width 19 height 19
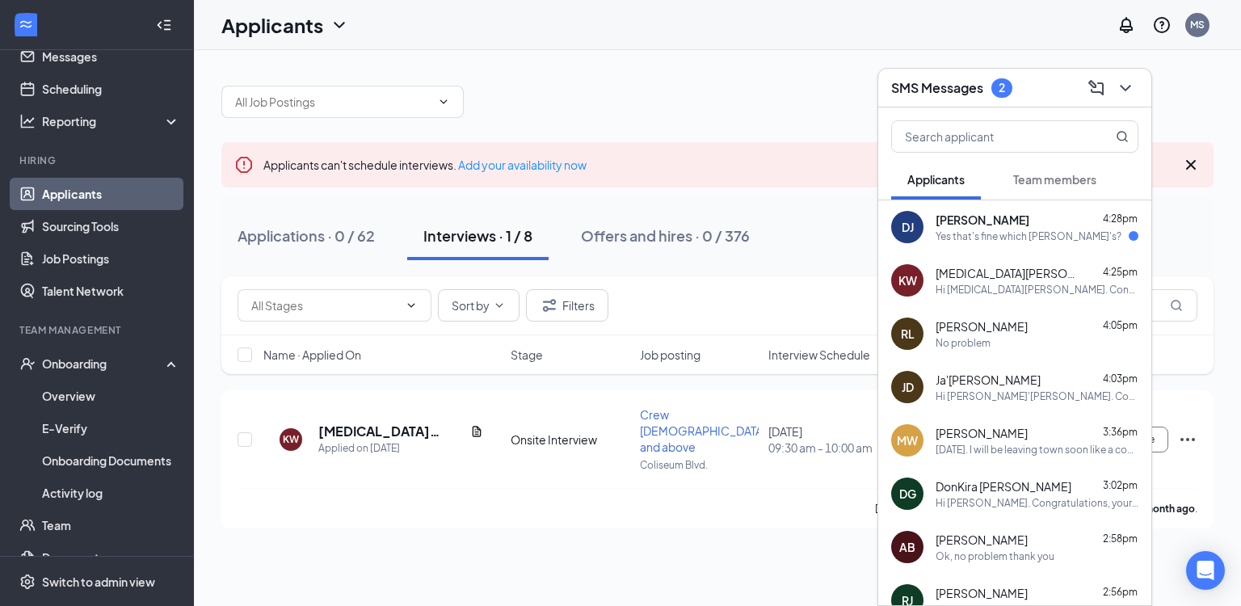
click at [1022, 235] on div "Yes that's fine which Wendy's?" at bounding box center [1029, 237] width 186 height 14
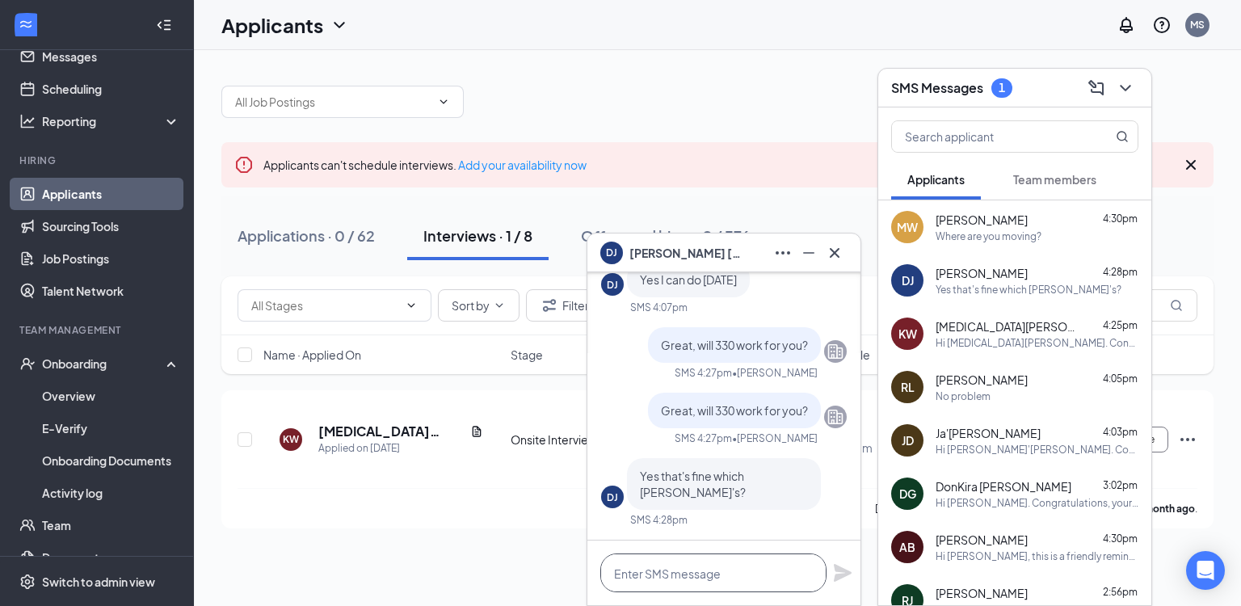
click at [673, 575] on textarea at bounding box center [713, 573] width 226 height 39
type textarea "Coliseum Blvd"
click at [847, 575] on icon "Plane" at bounding box center [842, 572] width 19 height 19
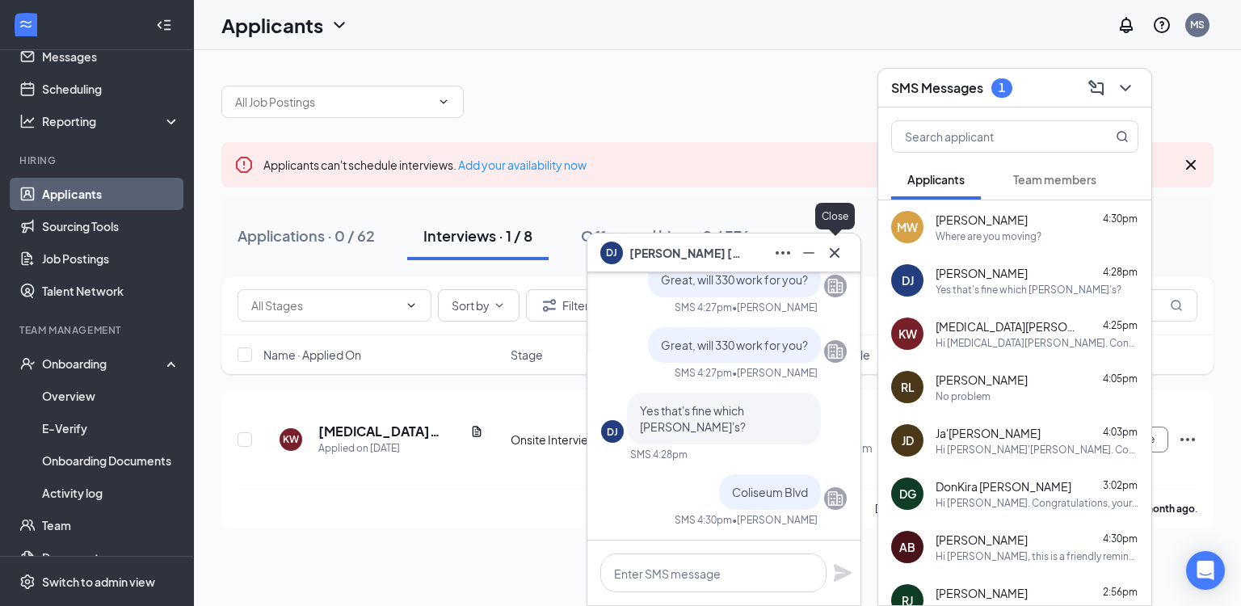
click at [834, 255] on icon "Cross" at bounding box center [834, 252] width 19 height 19
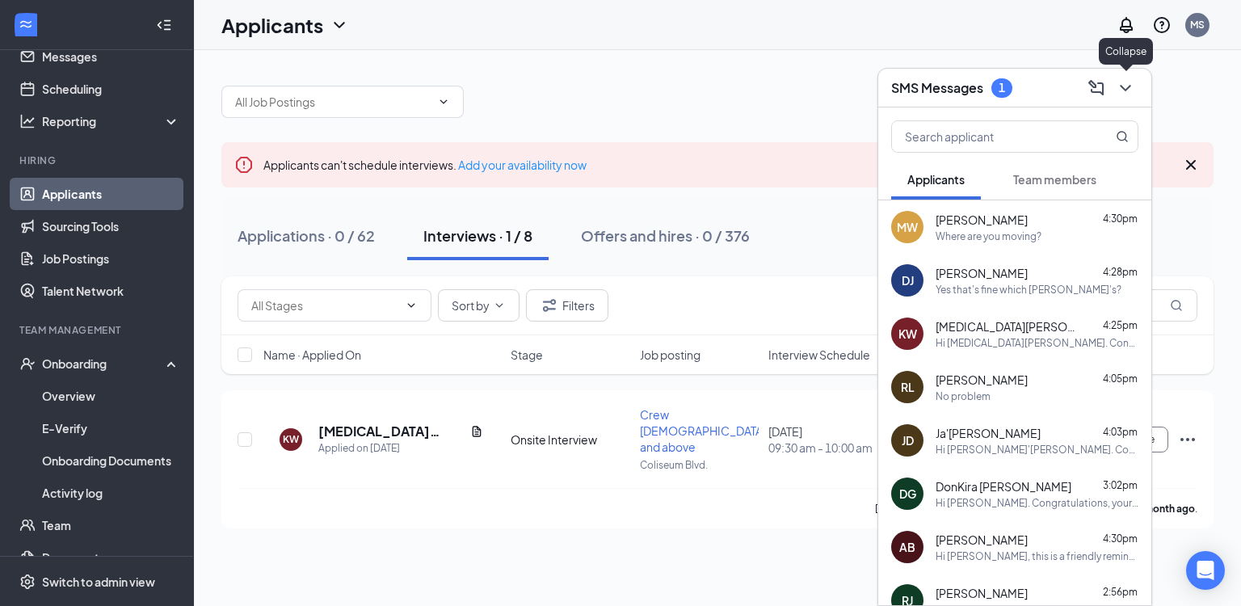
click at [1135, 80] on button at bounding box center [1126, 88] width 26 height 26
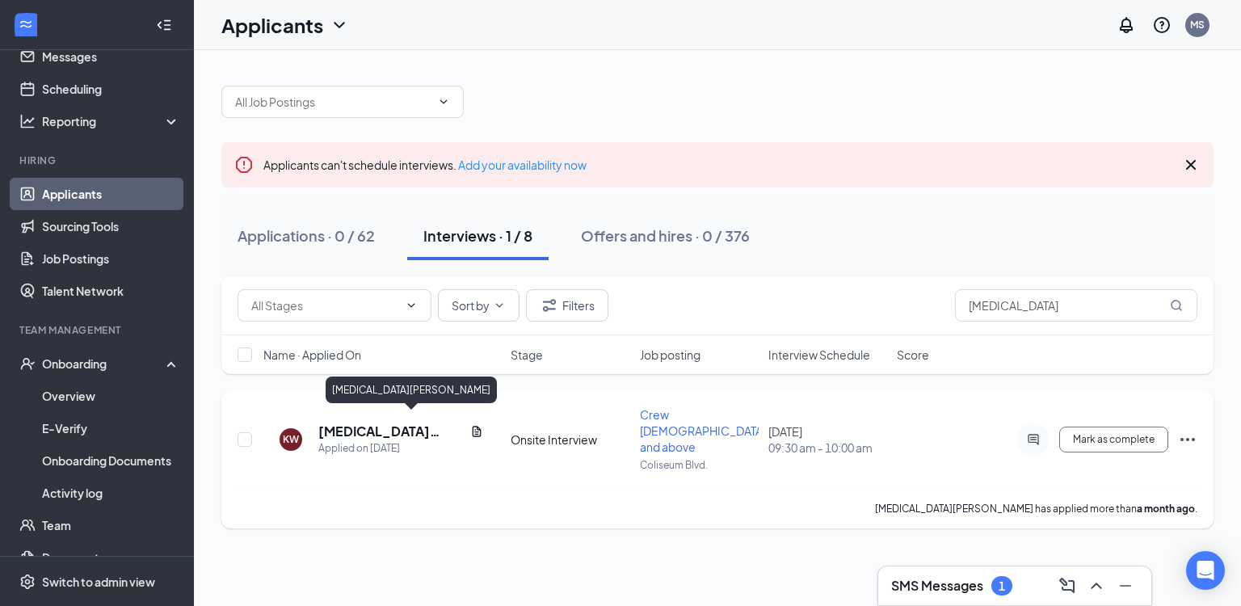
click at [389, 423] on h5 "kyra Williamson" at bounding box center [390, 432] width 145 height 18
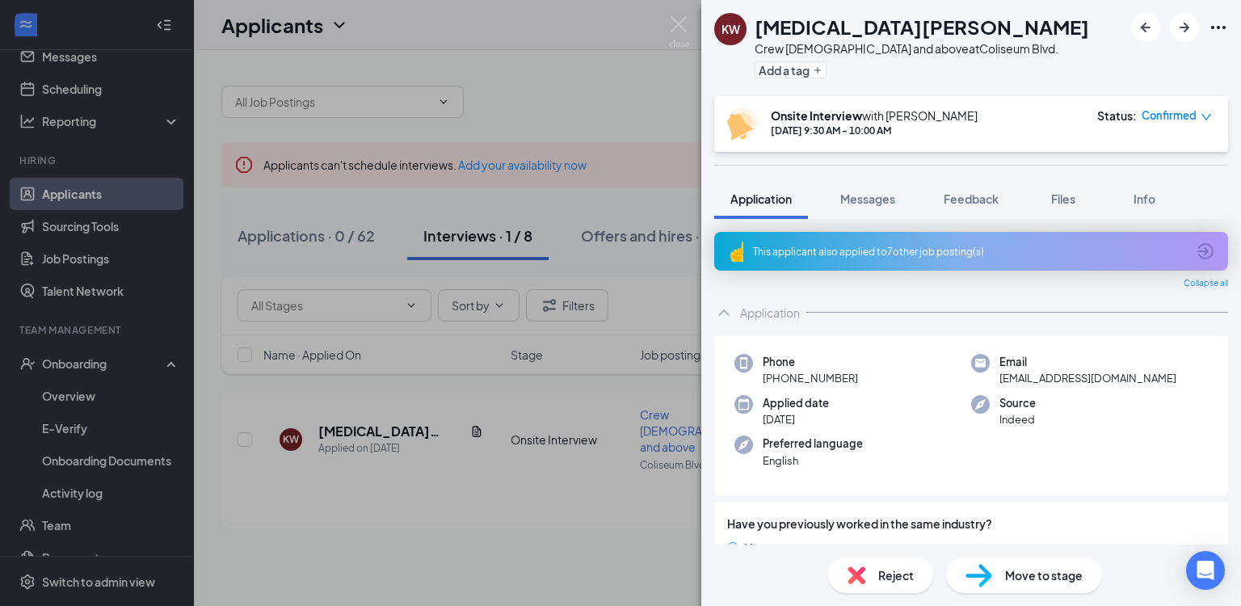
click at [1222, 27] on icon "Ellipses" at bounding box center [1218, 27] width 19 height 19
click at [1135, 69] on link "View full application" at bounding box center [1131, 65] width 175 height 16
drag, startPoint x: 681, startPoint y: 22, endPoint x: 708, endPoint y: 107, distance: 88.9
click at [681, 22] on img at bounding box center [679, 32] width 20 height 32
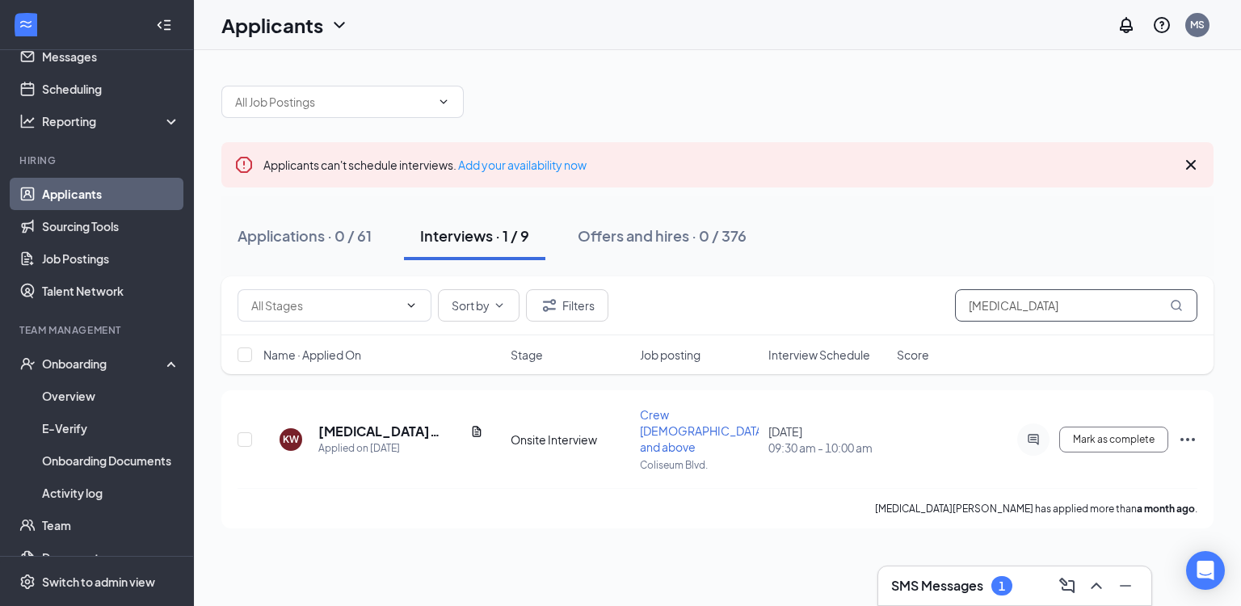
drag, startPoint x: 986, startPoint y: 305, endPoint x: 883, endPoint y: 307, distance: 103.5
click at [883, 307] on div "Sort by Filters kyra" at bounding box center [718, 305] width 960 height 32
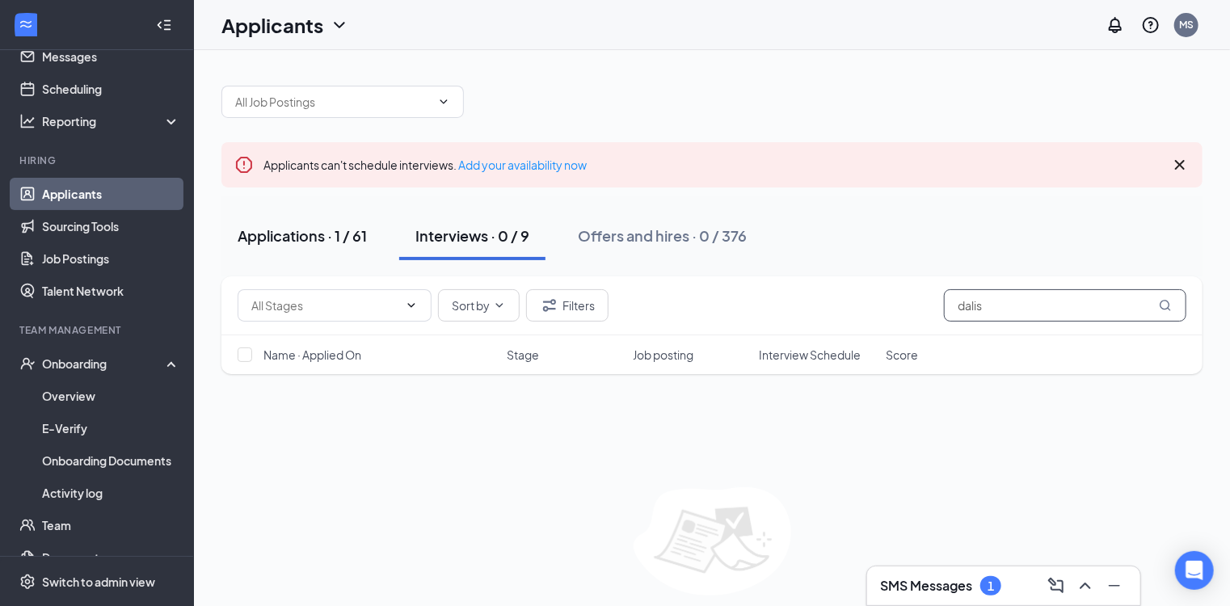
type input "dalis"
click at [321, 242] on div "Applications · 1 / 61" at bounding box center [302, 235] width 129 height 20
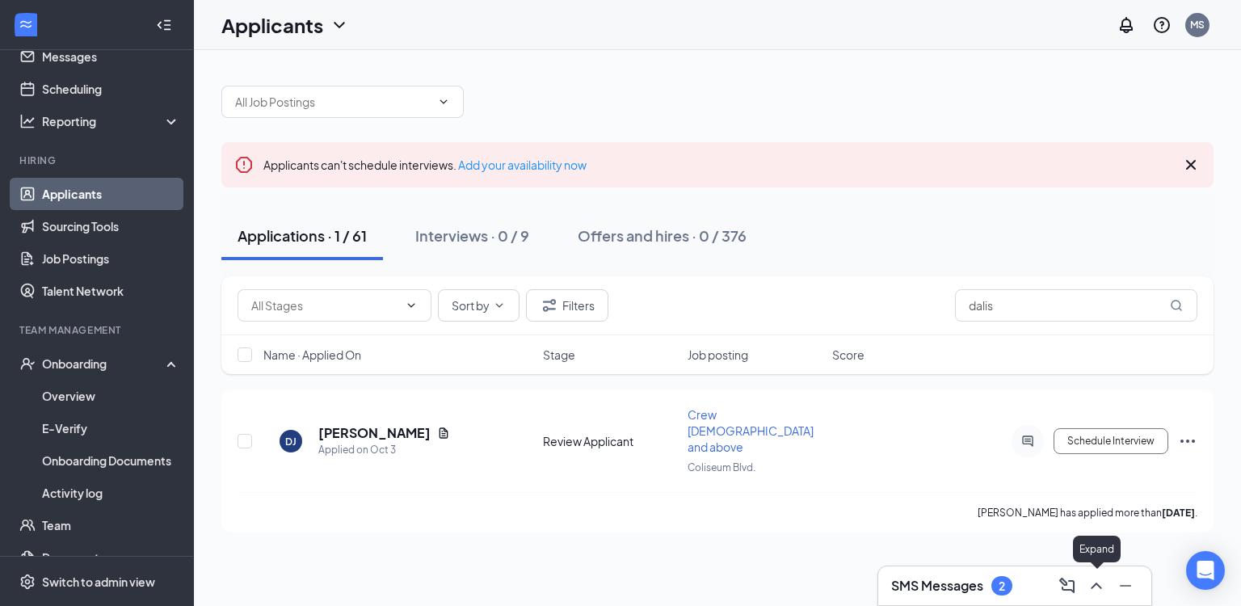
click at [1097, 585] on icon "ChevronUp" at bounding box center [1096, 585] width 19 height 19
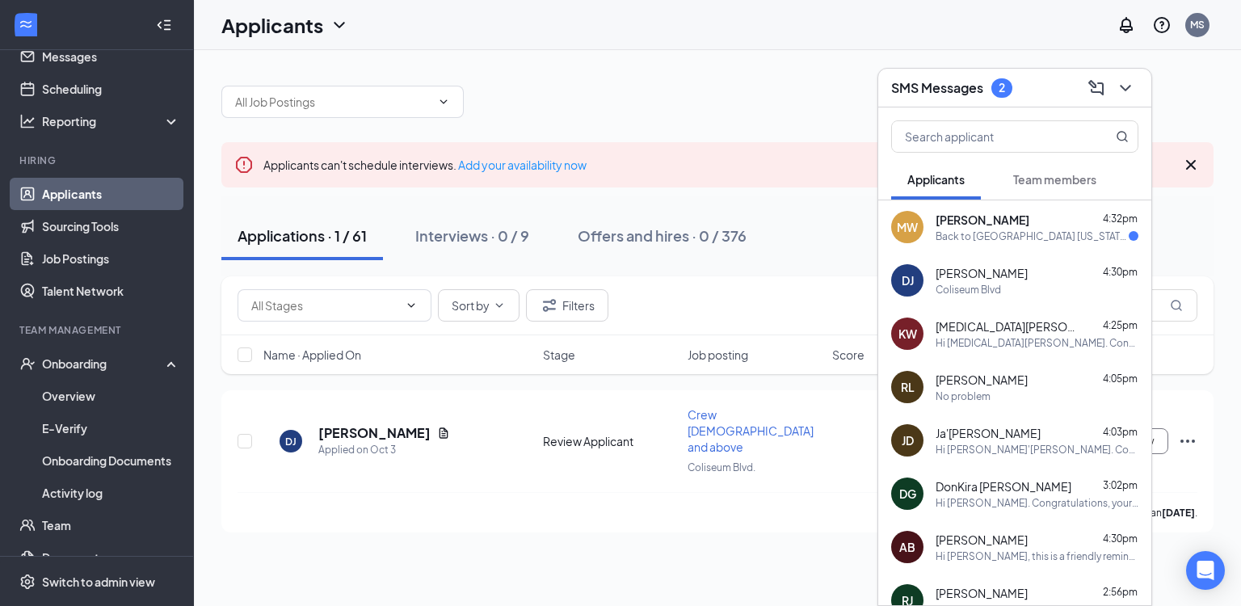
click at [1013, 339] on div "Hi kyra Williamson. Congratulations, your meeting with Wendy's for Crew 16 y/o …" at bounding box center [1037, 343] width 203 height 14
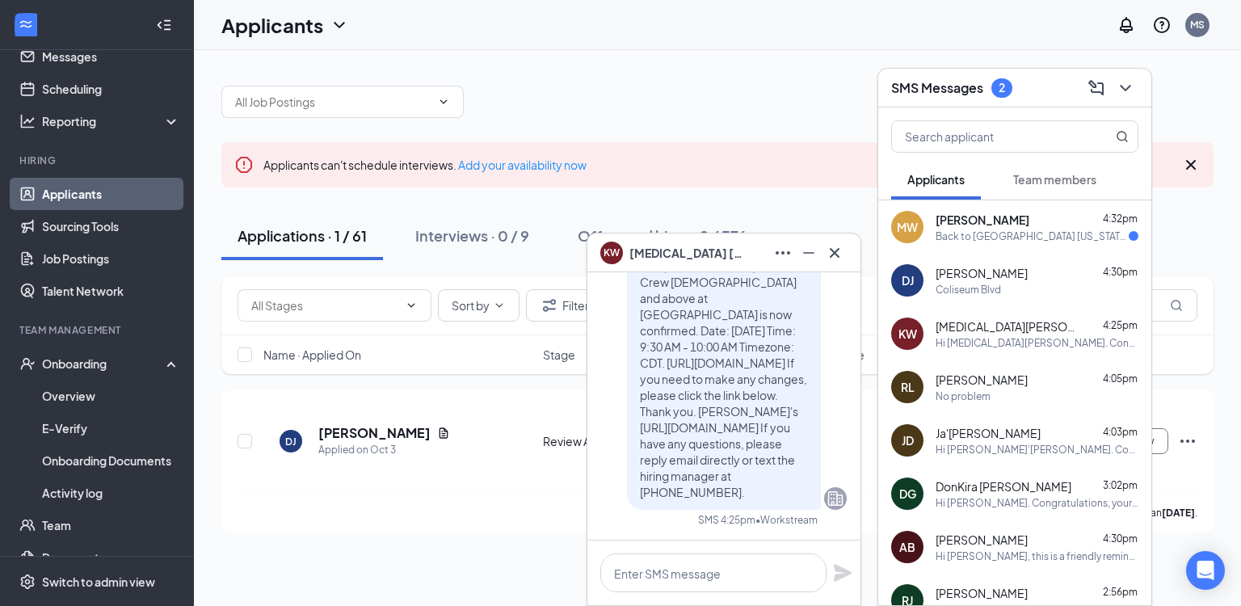
click at [1002, 222] on span "Marie Williams" at bounding box center [983, 220] width 94 height 16
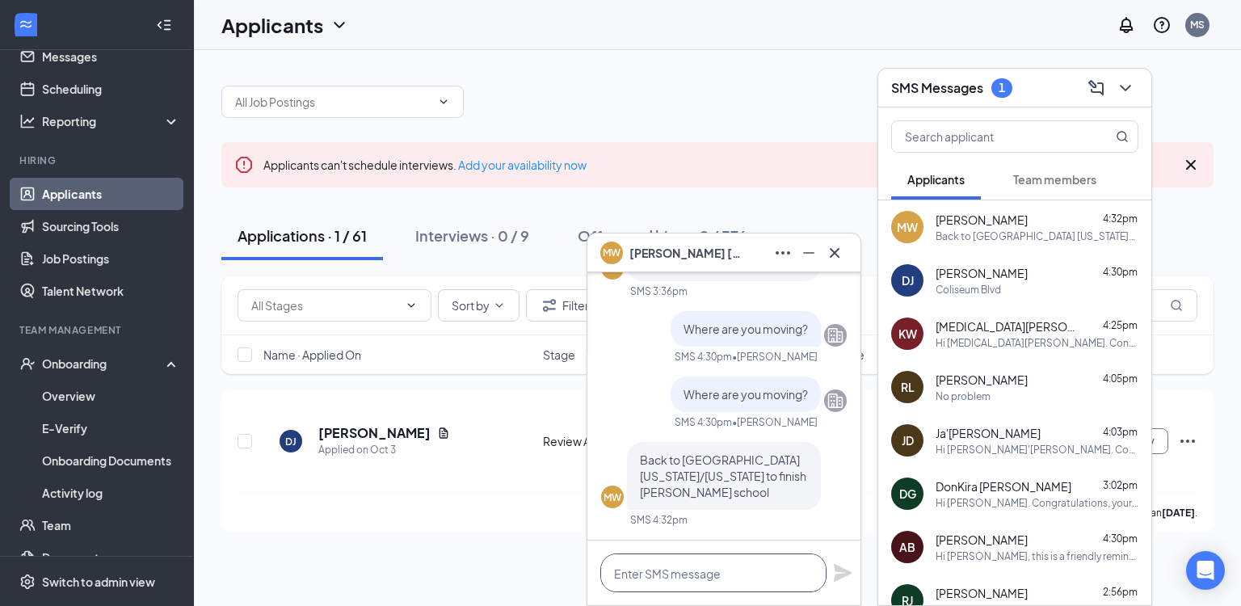
click at [759, 581] on textarea at bounding box center [713, 573] width 226 height 39
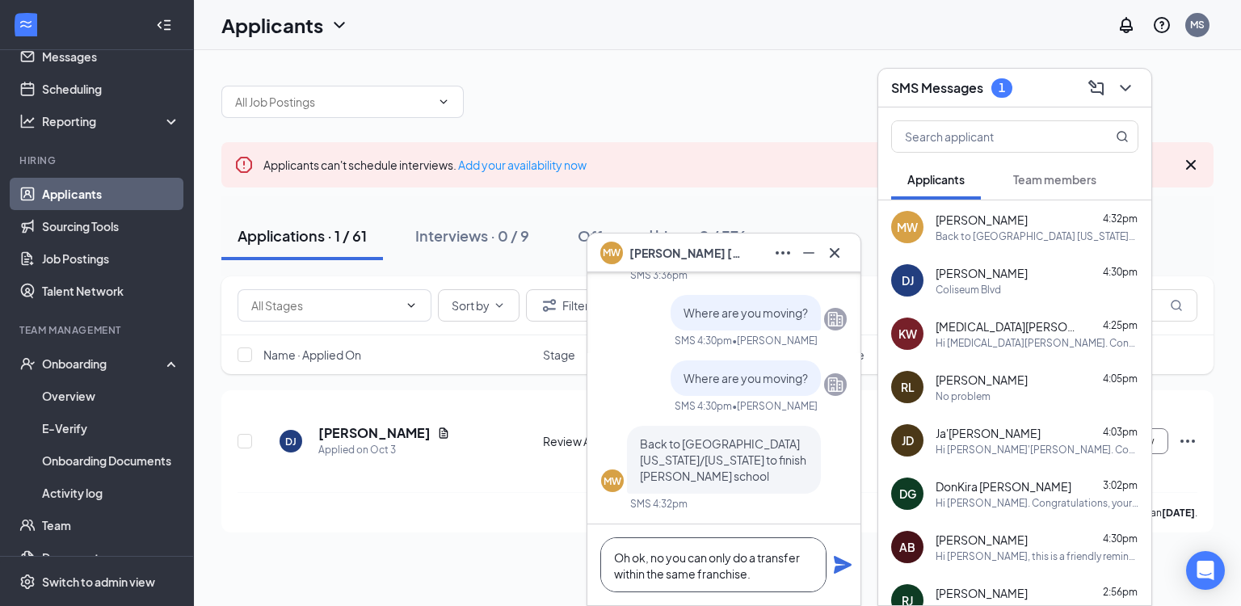
type textarea "Oh ok, no you can only do a transfer within the same franchise."
click at [845, 569] on icon "Plane" at bounding box center [842, 564] width 19 height 19
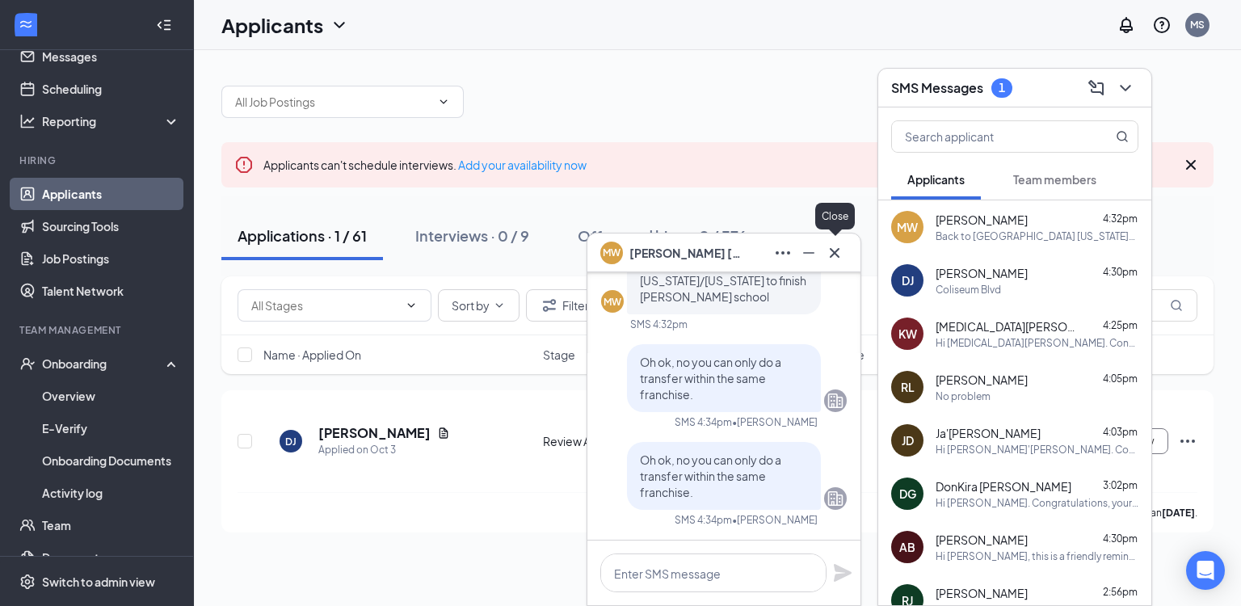
click at [844, 249] on icon "Cross" at bounding box center [834, 252] width 19 height 19
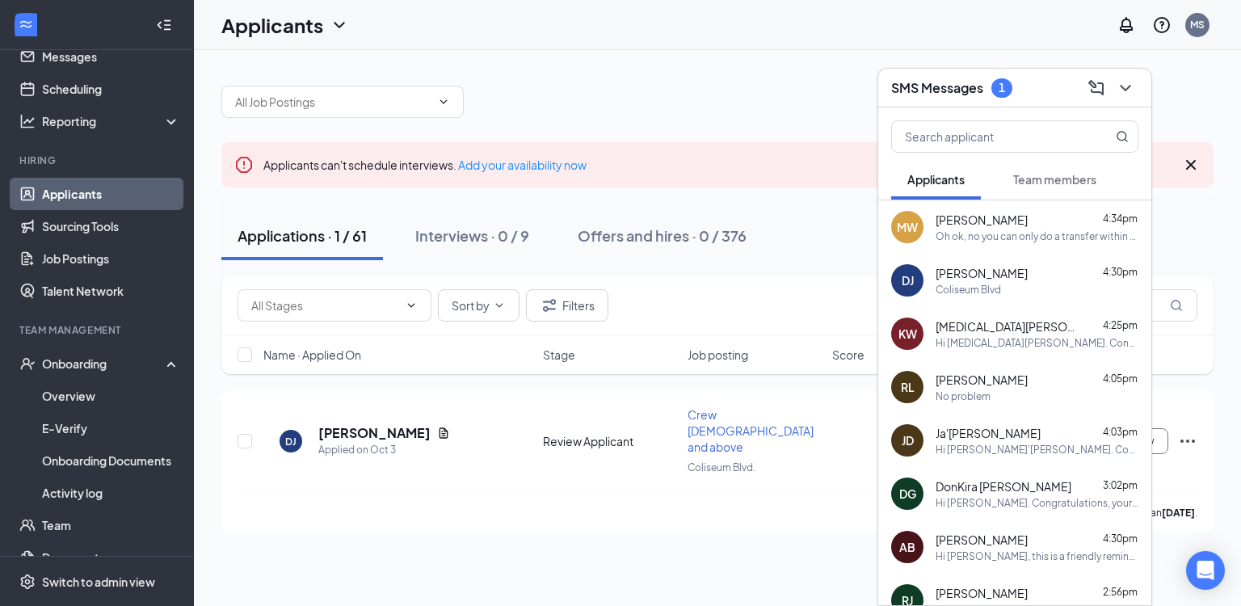
click at [980, 277] on span "[PERSON_NAME]" at bounding box center [982, 273] width 92 height 16
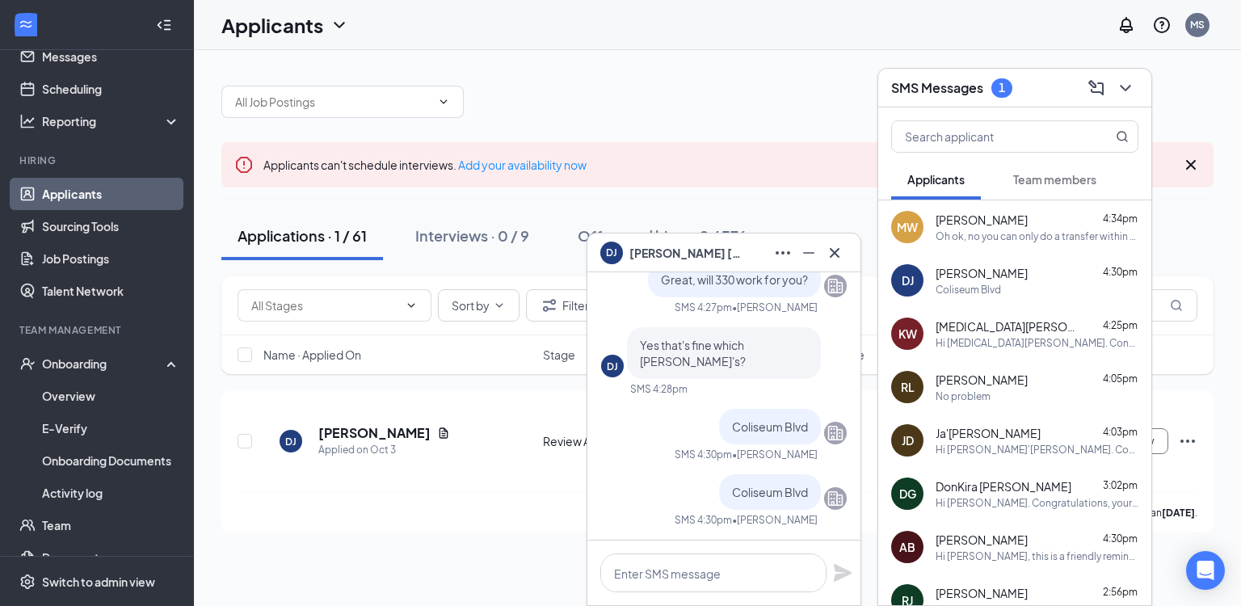
click at [676, 249] on span "DALISHA JOHNSON" at bounding box center [686, 253] width 113 height 18
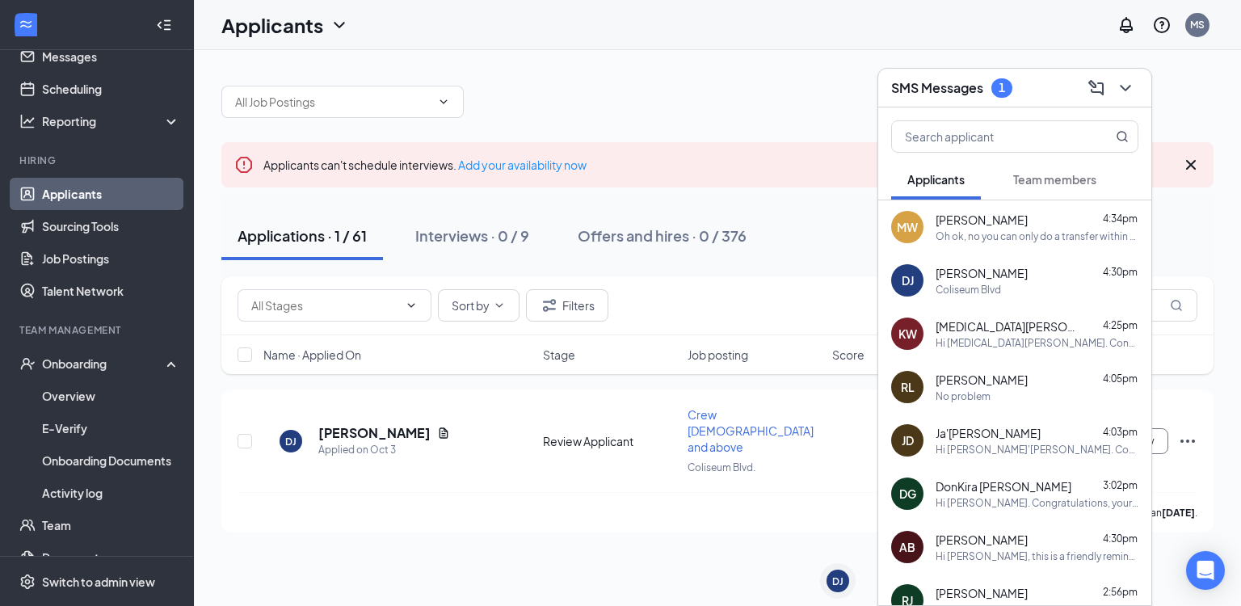
click at [1123, 86] on icon "ChevronDown" at bounding box center [1125, 87] width 19 height 19
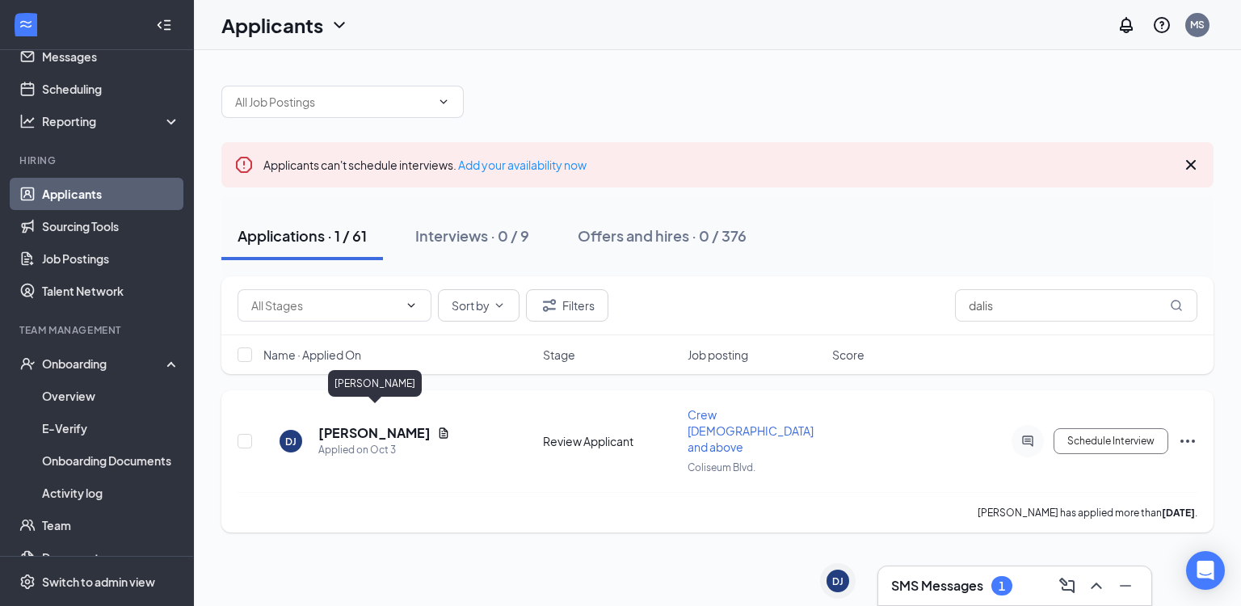
click at [356, 424] on h5 "[PERSON_NAME]" at bounding box center [374, 433] width 112 height 18
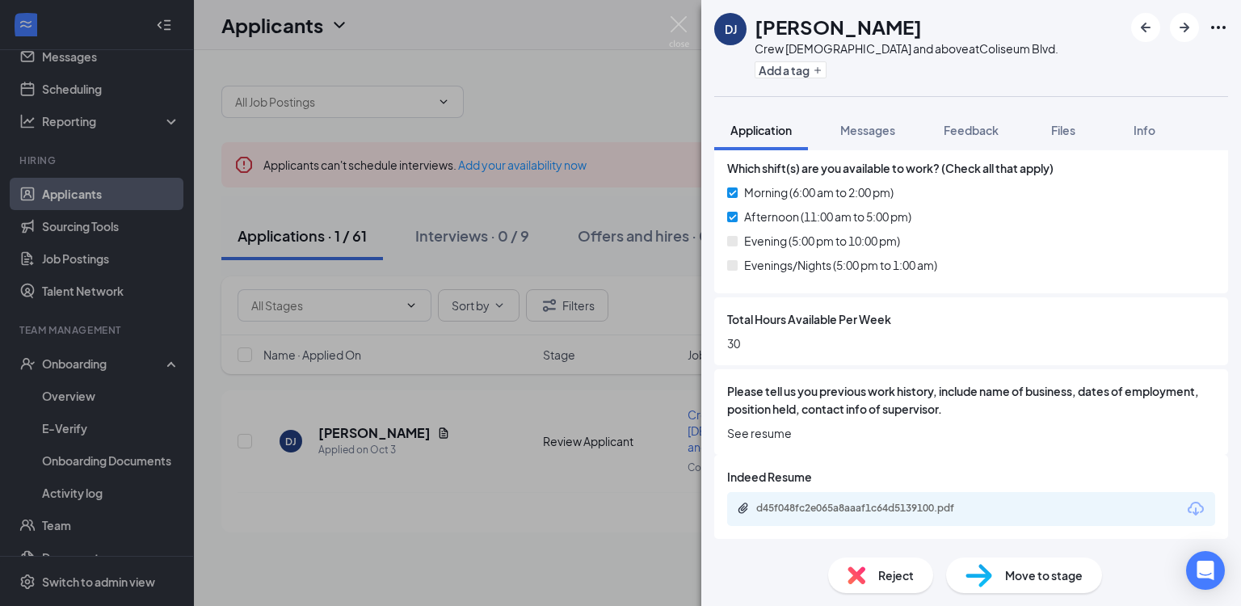
scroll to position [575, 0]
click at [1225, 29] on icon "Ellipses" at bounding box center [1218, 27] width 19 height 19
click at [1144, 61] on link "View full application" at bounding box center [1131, 65] width 175 height 16
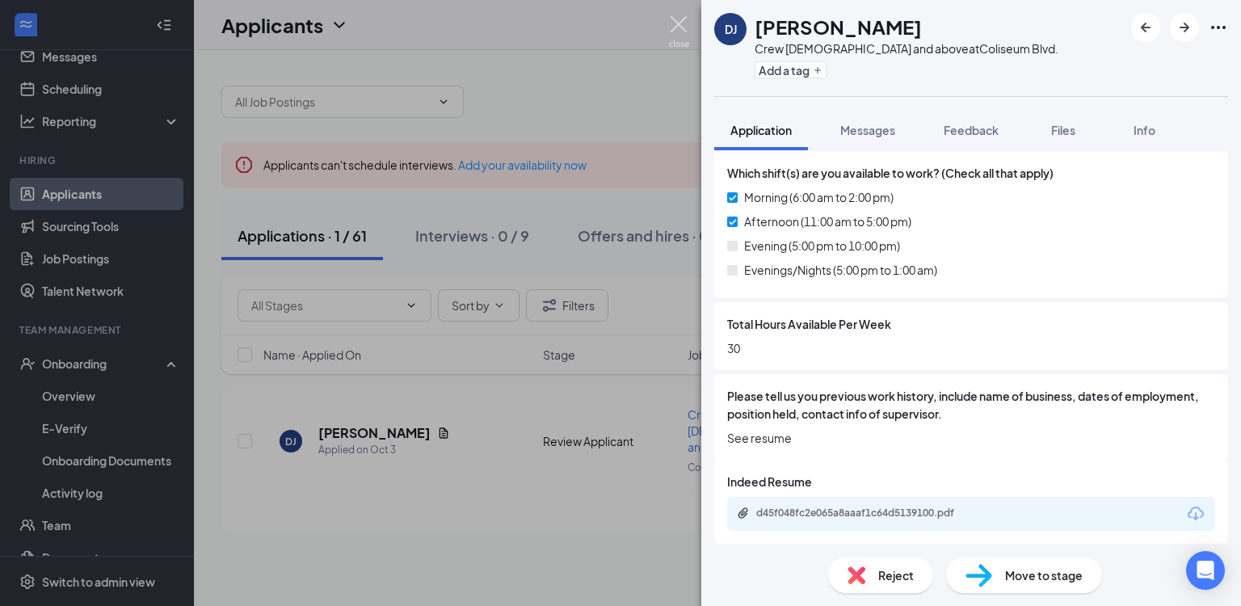
click at [672, 27] on img at bounding box center [679, 32] width 20 height 32
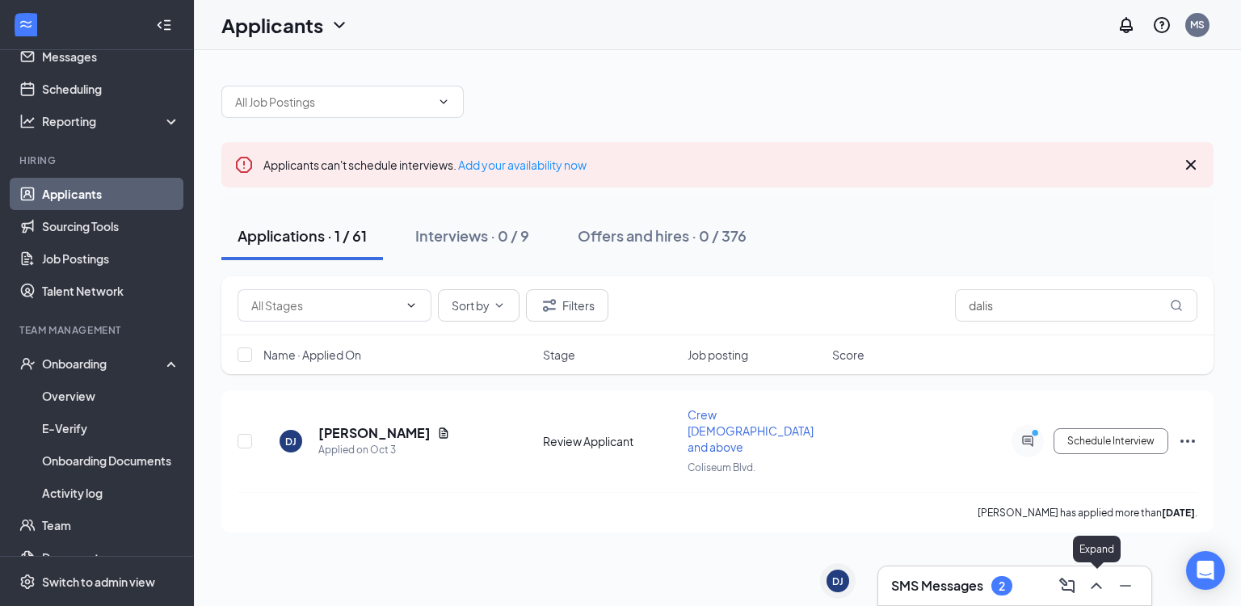
click at [1093, 591] on icon "ChevronUp" at bounding box center [1096, 585] width 19 height 19
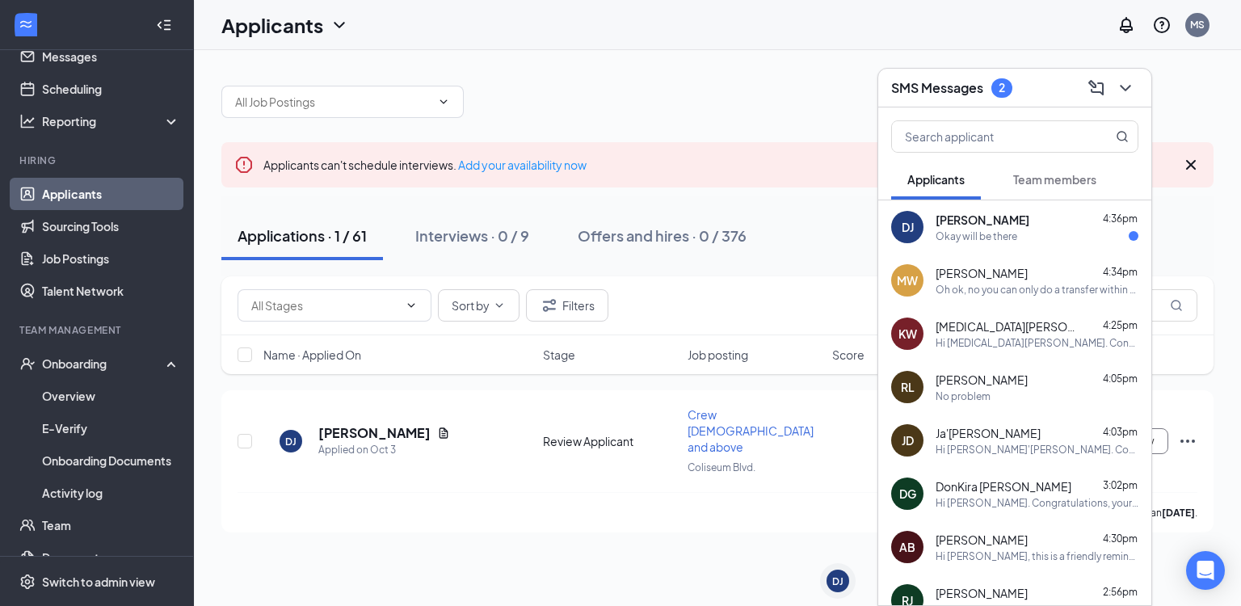
click at [973, 223] on span "[PERSON_NAME]" at bounding box center [983, 220] width 94 height 16
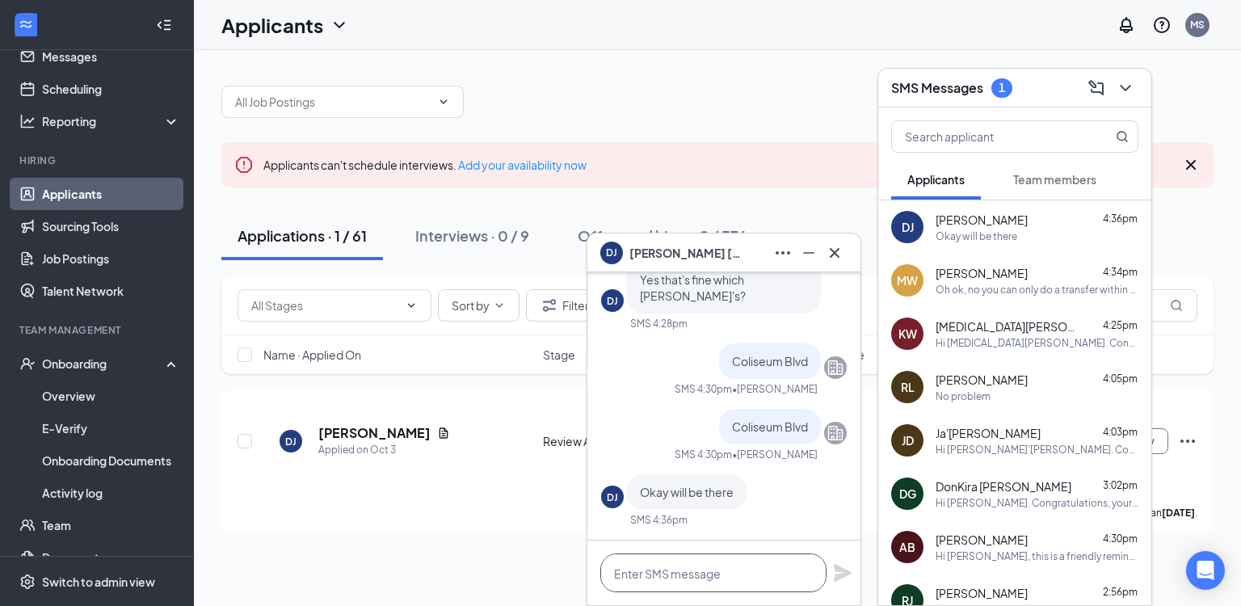
click at [727, 580] on textarea at bounding box center [713, 573] width 226 height 39
type textarea "Great, looking forward to meeting you."
click at [837, 564] on icon "Plane" at bounding box center [842, 564] width 19 height 19
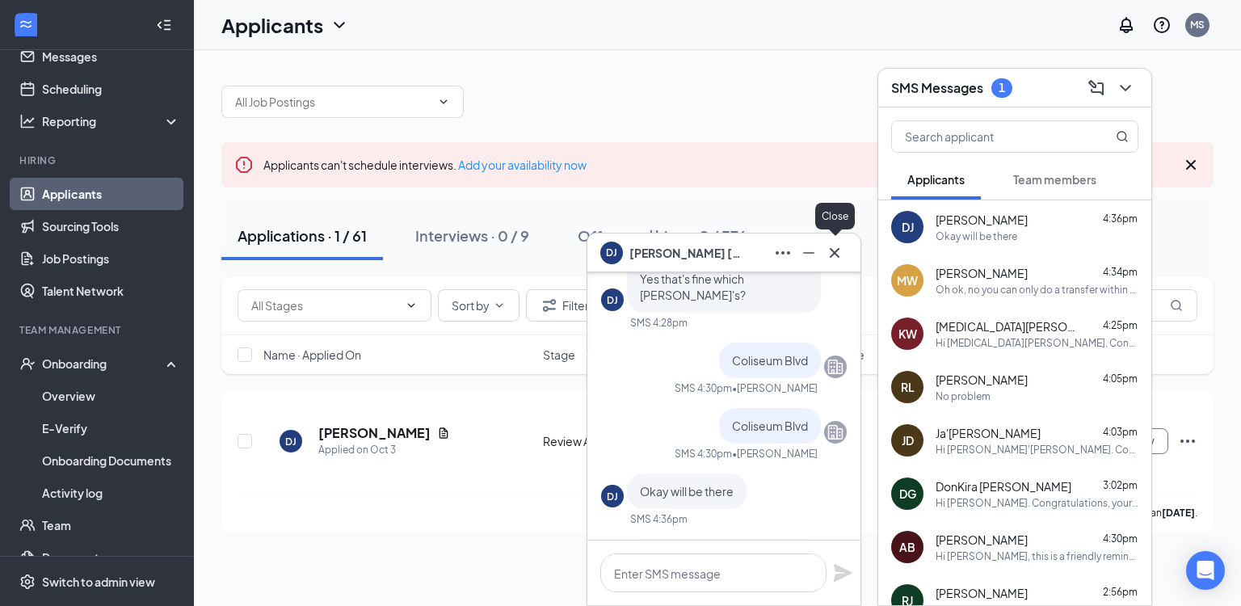
click at [825, 256] on icon "Cross" at bounding box center [834, 252] width 19 height 19
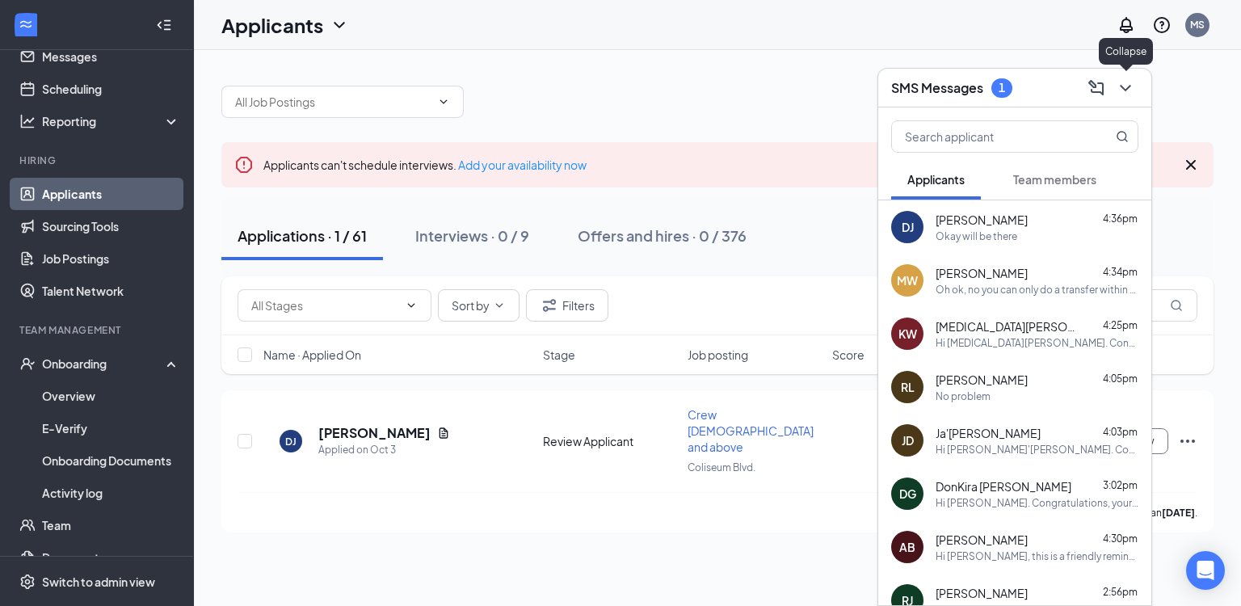
click at [1118, 87] on icon "ChevronDown" at bounding box center [1125, 87] width 19 height 19
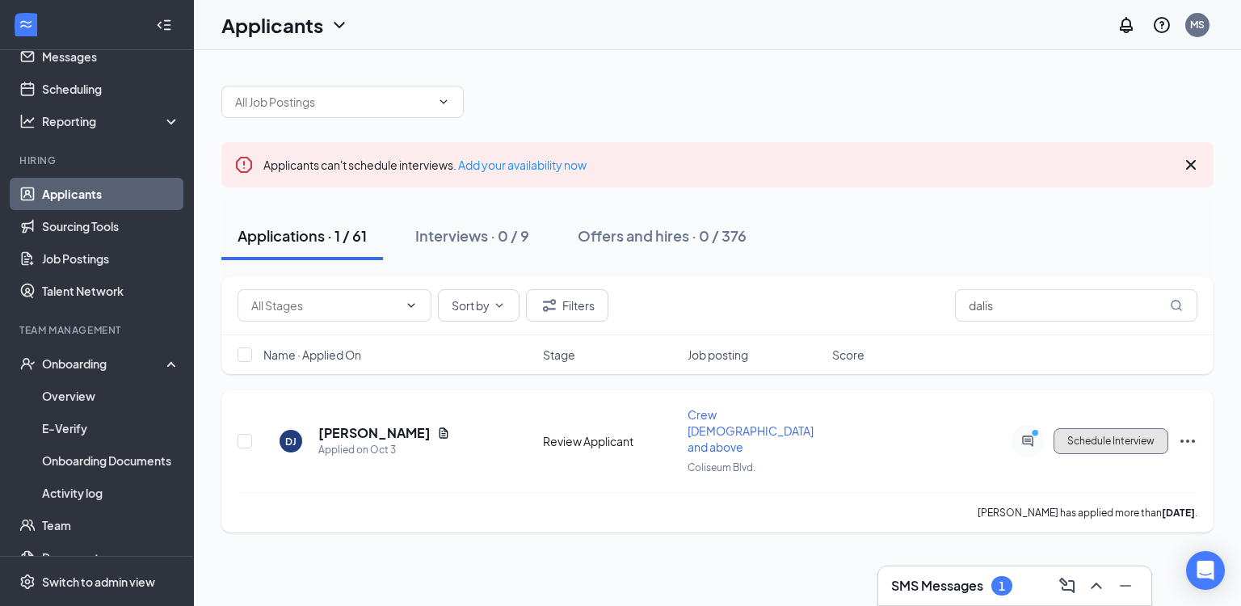
click at [1097, 428] on button "Schedule Interview" at bounding box center [1111, 441] width 115 height 26
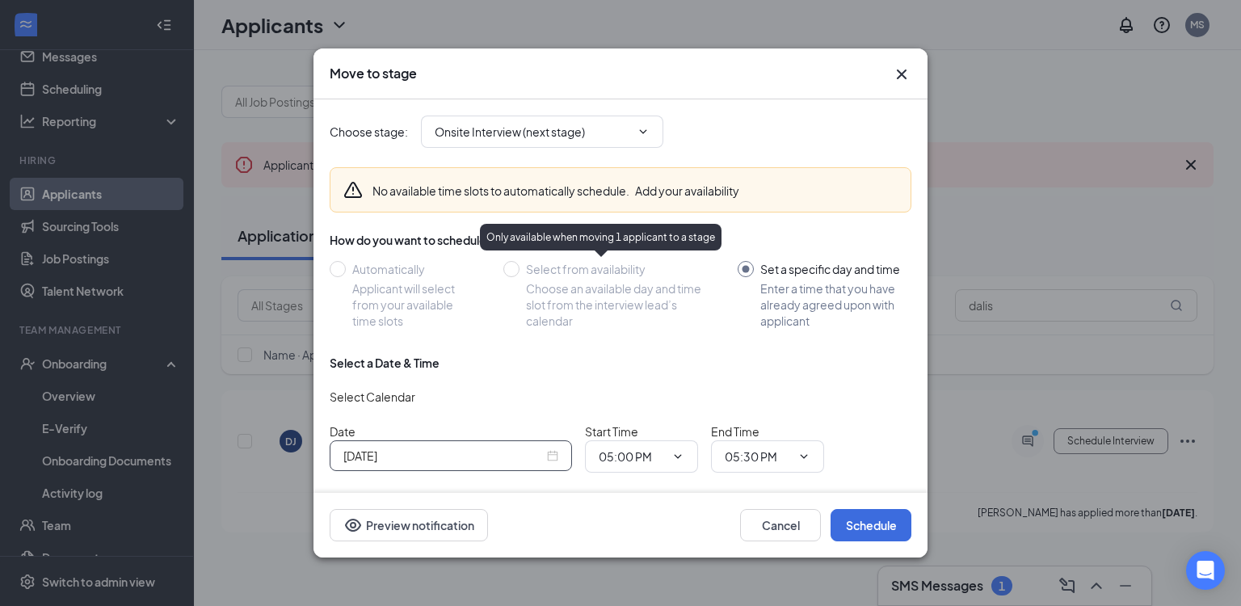
click at [554, 458] on div "Oct 15, 2025" at bounding box center [450, 456] width 215 height 18
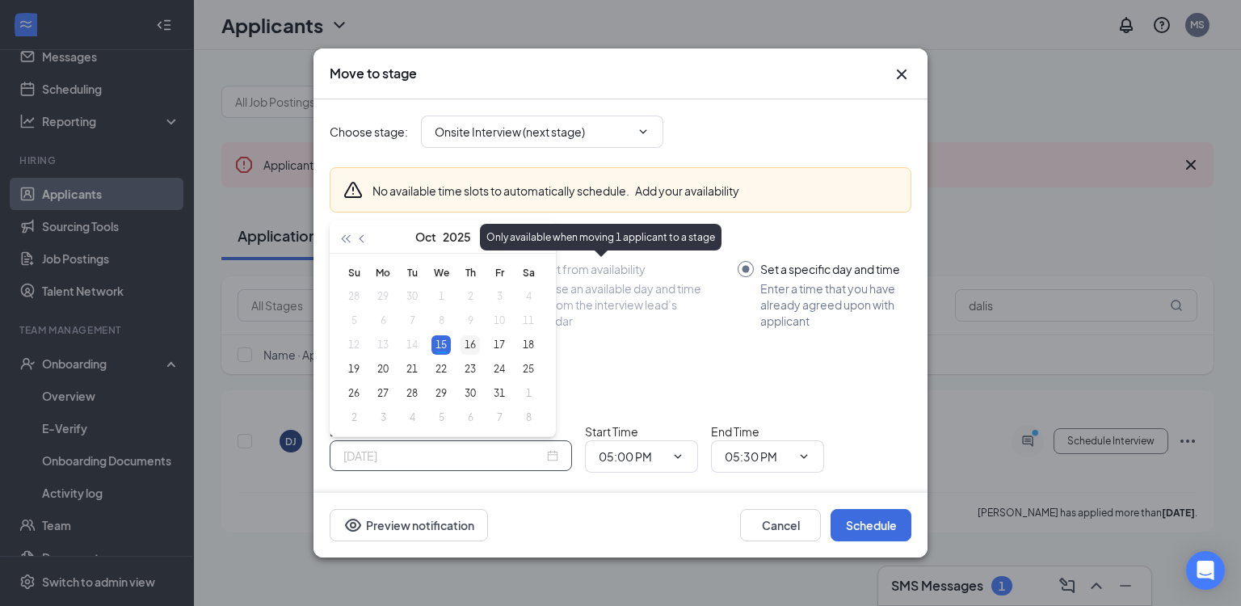
type input "Oct 16, 2025"
click at [469, 348] on div "16" at bounding box center [470, 344] width 19 height 19
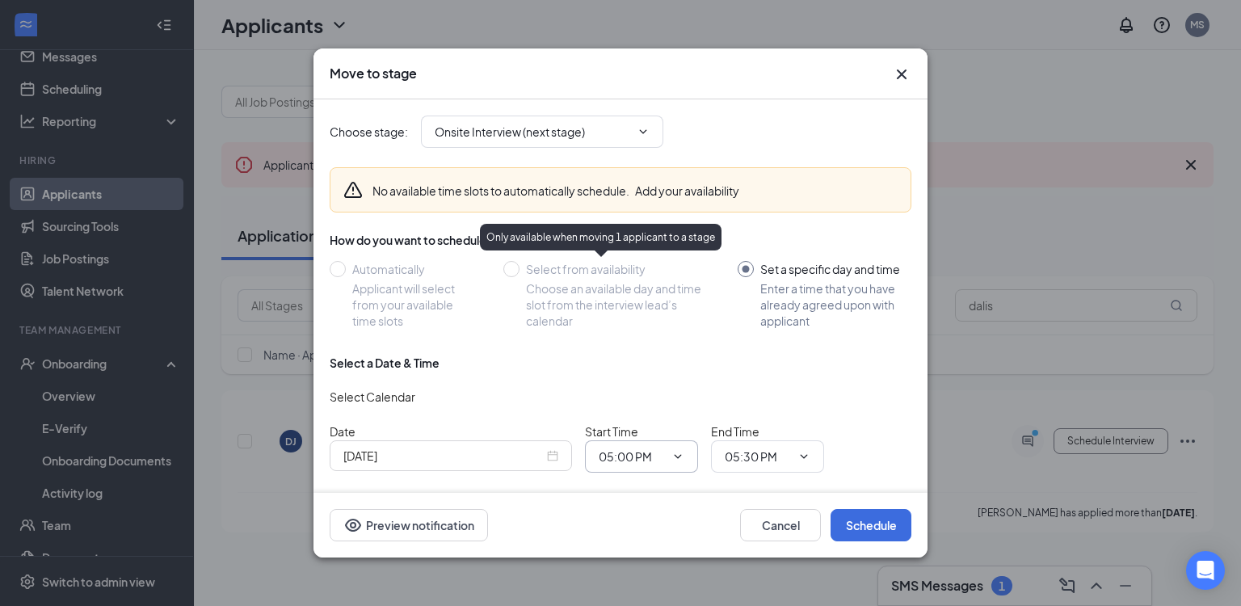
click at [670, 457] on span at bounding box center [676, 456] width 16 height 13
click at [673, 456] on icon "ChevronDown" at bounding box center [678, 456] width 13 height 13
click at [649, 291] on div "10:00 AM" at bounding box center [635, 289] width 48 height 18
click at [672, 463] on span "10:00 AM 12:00 AM 12:15 AM 12:30 AM 12:45 AM 01:00 AM 01:15 AM 01:30 AM 01:45 A…" at bounding box center [641, 456] width 113 height 32
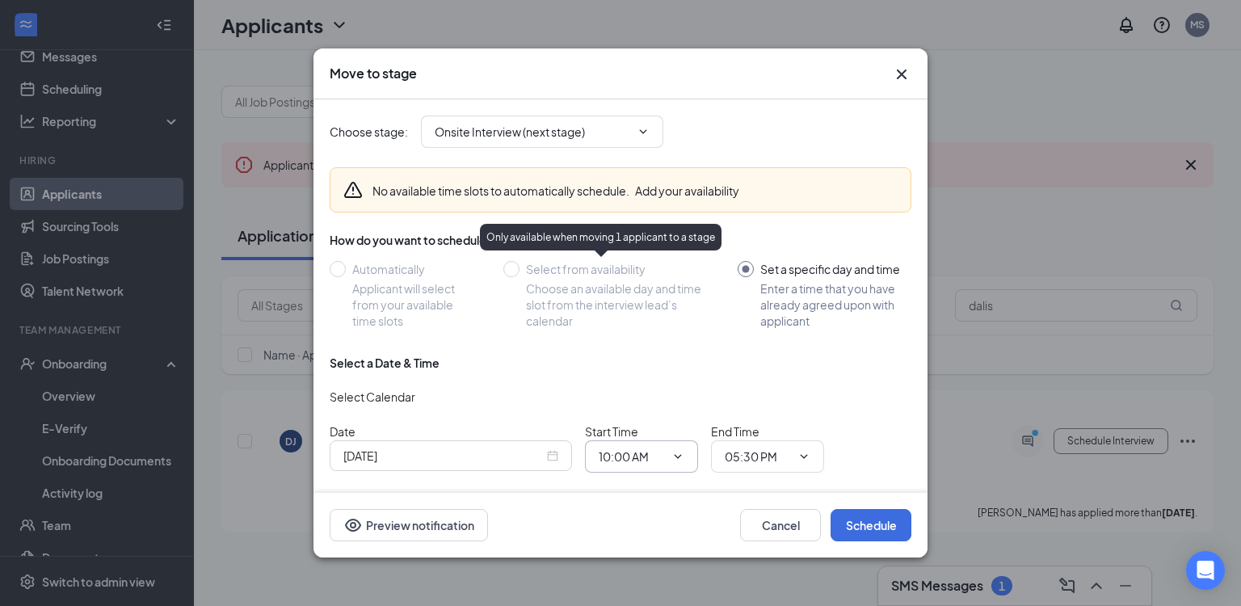
click at [679, 457] on icon "ChevronDown" at bounding box center [678, 456] width 7 height 4
click at [630, 304] on div "03:30 PM" at bounding box center [635, 307] width 48 height 18
type input "03:30 PM"
click at [801, 451] on icon "ChevronDown" at bounding box center [804, 456] width 13 height 13
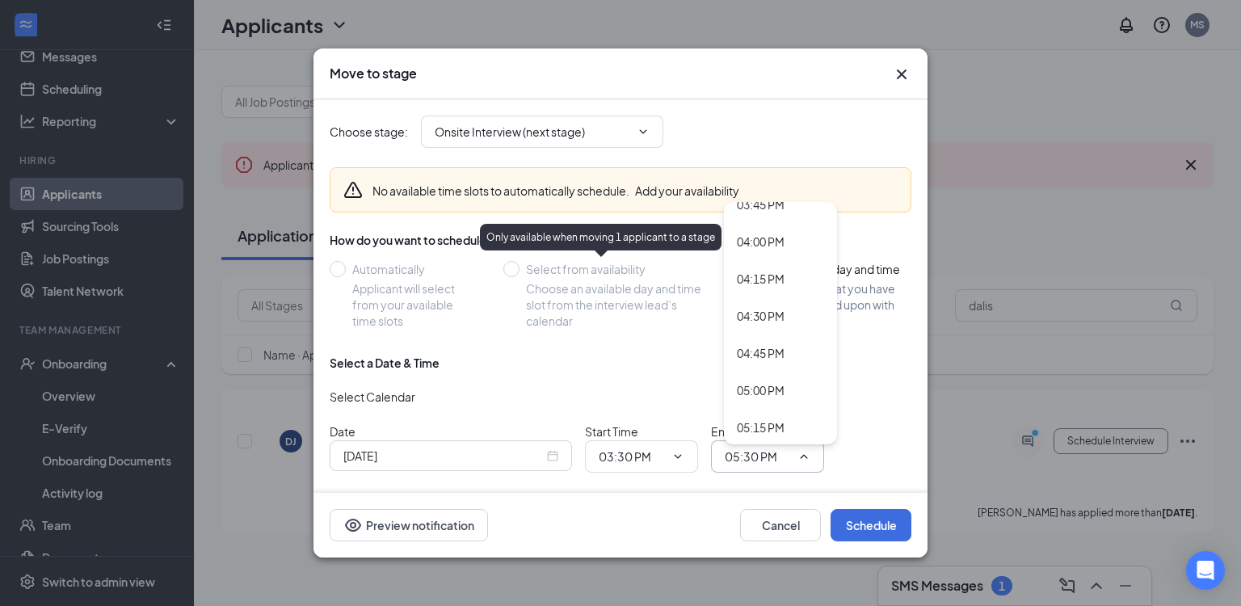
scroll to position [2364, 0]
click at [782, 233] on div "04:00 PM" at bounding box center [761, 236] width 48 height 18
type input "04:00 PM"
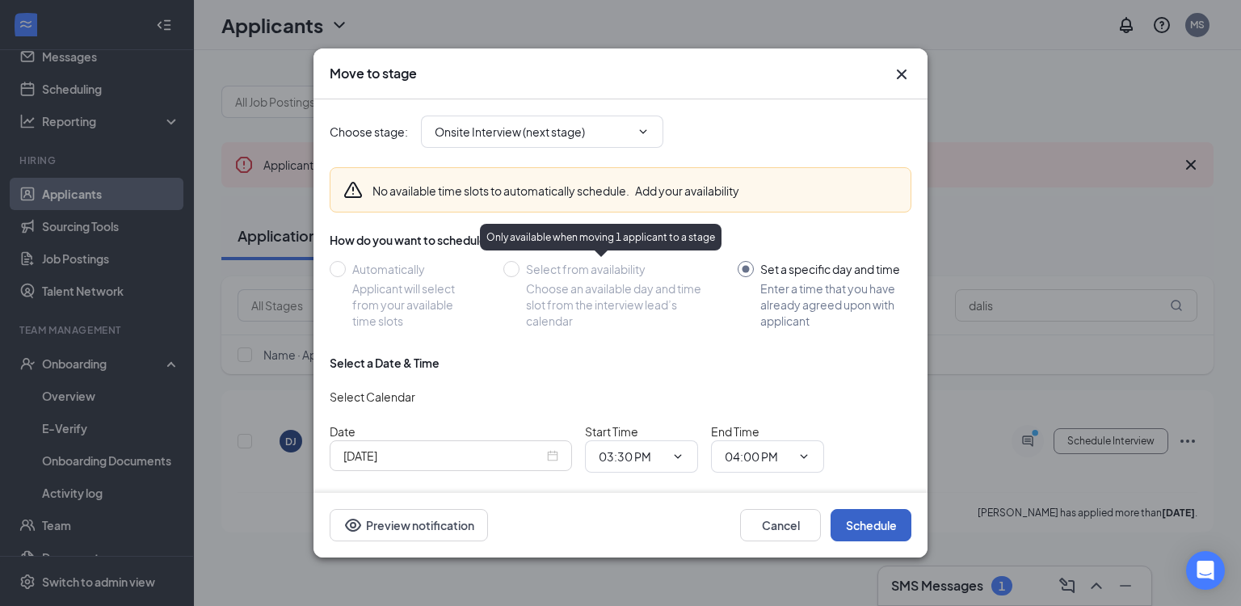
click at [875, 527] on button "Schedule" at bounding box center [871, 525] width 81 height 32
click at [668, 454] on span "03:30 PM 12:00 AM 12:15 AM 12:30 AM 12:45 AM 01:00 AM 01:15 AM 01:30 AM 01:45 A…" at bounding box center [641, 456] width 113 height 32
click at [673, 453] on icon "ChevronDown" at bounding box center [678, 456] width 13 height 13
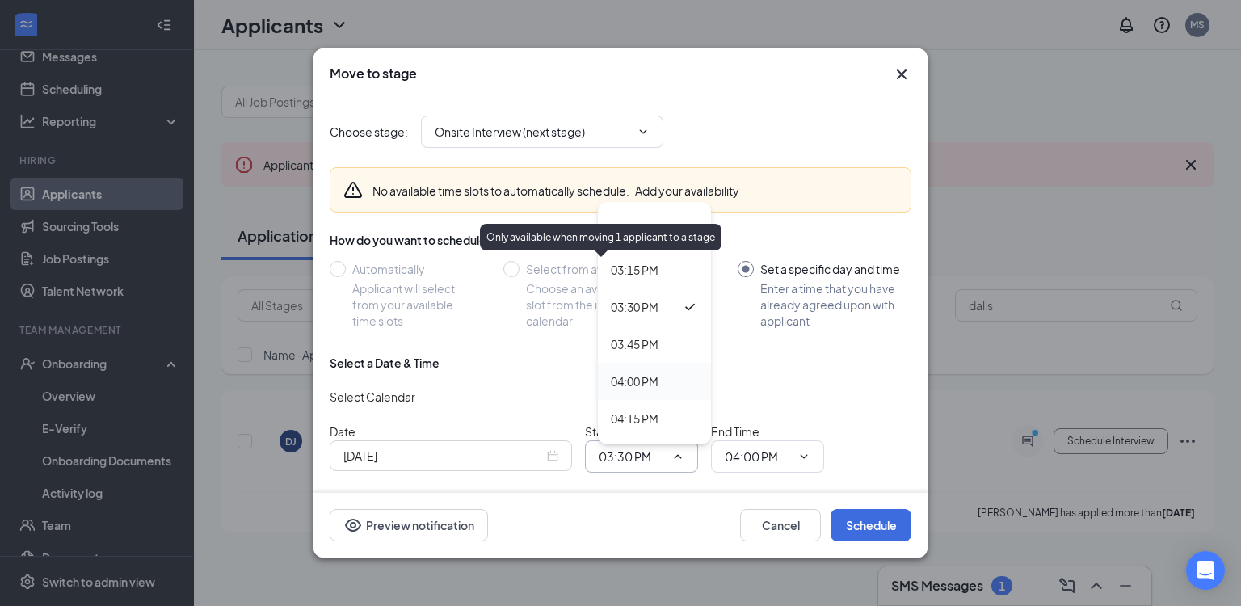
click at [648, 385] on div "04:00 PM" at bounding box center [635, 382] width 48 height 18
type input "04:00 PM"
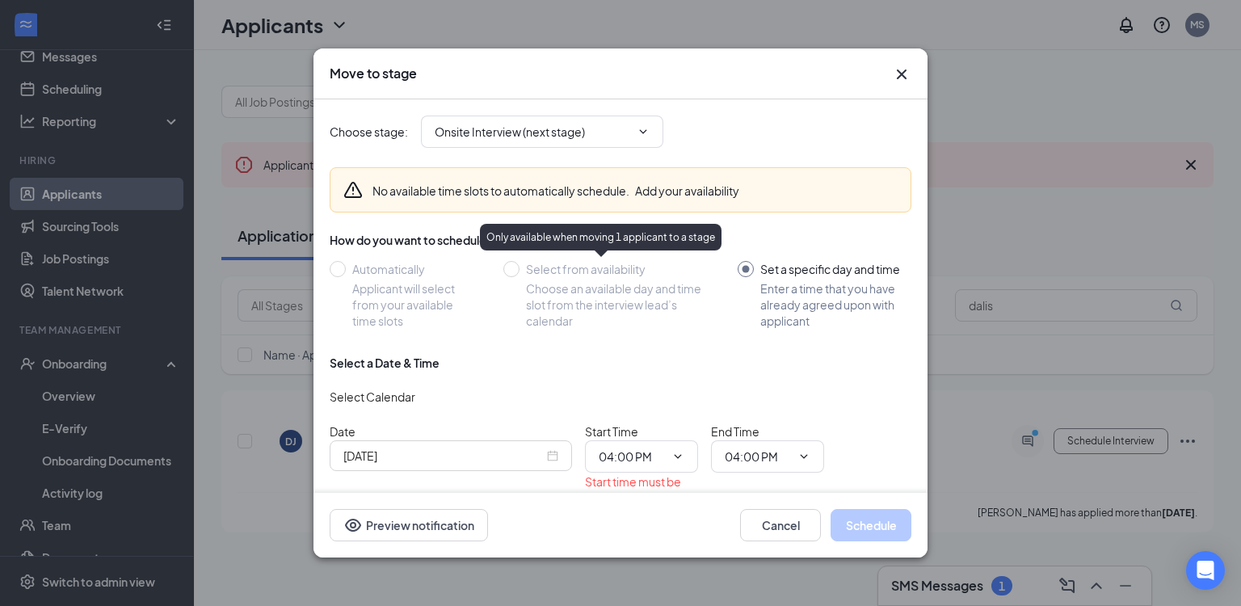
click at [797, 451] on span at bounding box center [802, 456] width 16 height 13
click at [786, 524] on button "Cancel" at bounding box center [780, 525] width 81 height 32
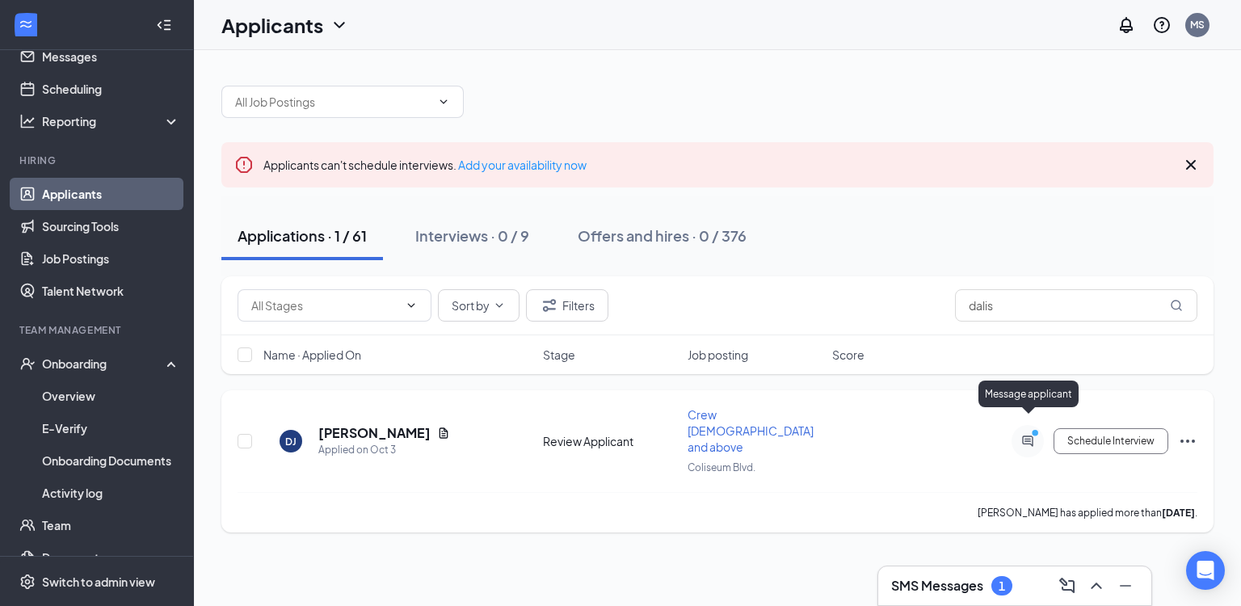
click at [1030, 428] on icon "PrimaryDot" at bounding box center [1037, 434] width 19 height 13
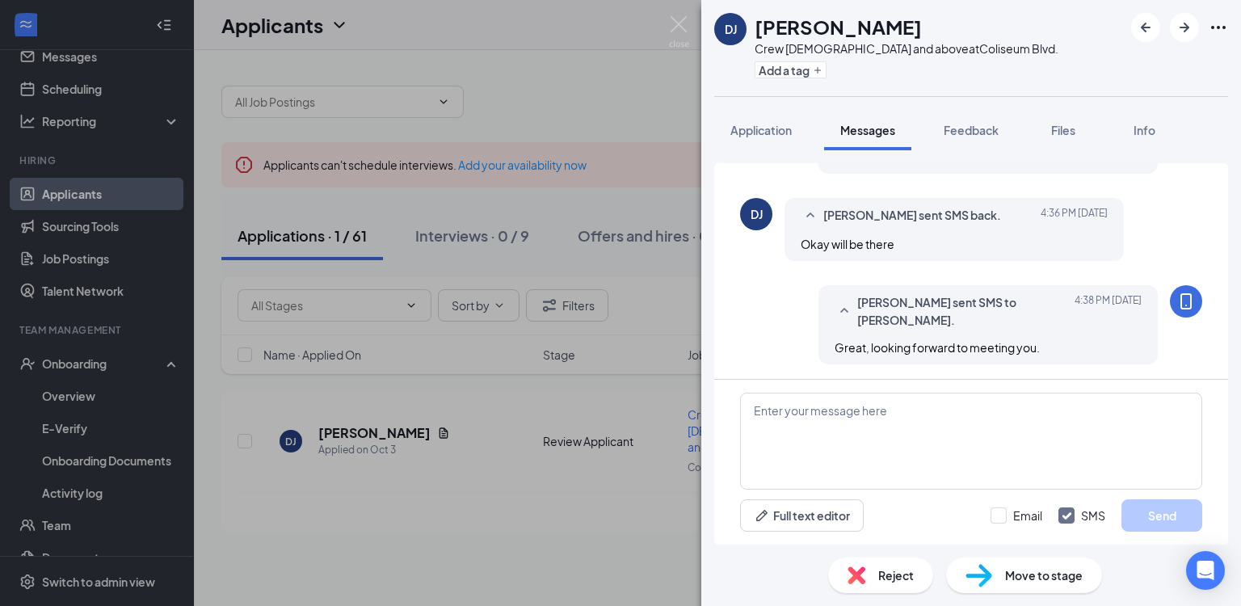
scroll to position [524, 0]
click at [879, 413] on textarea at bounding box center [971, 441] width 462 height 97
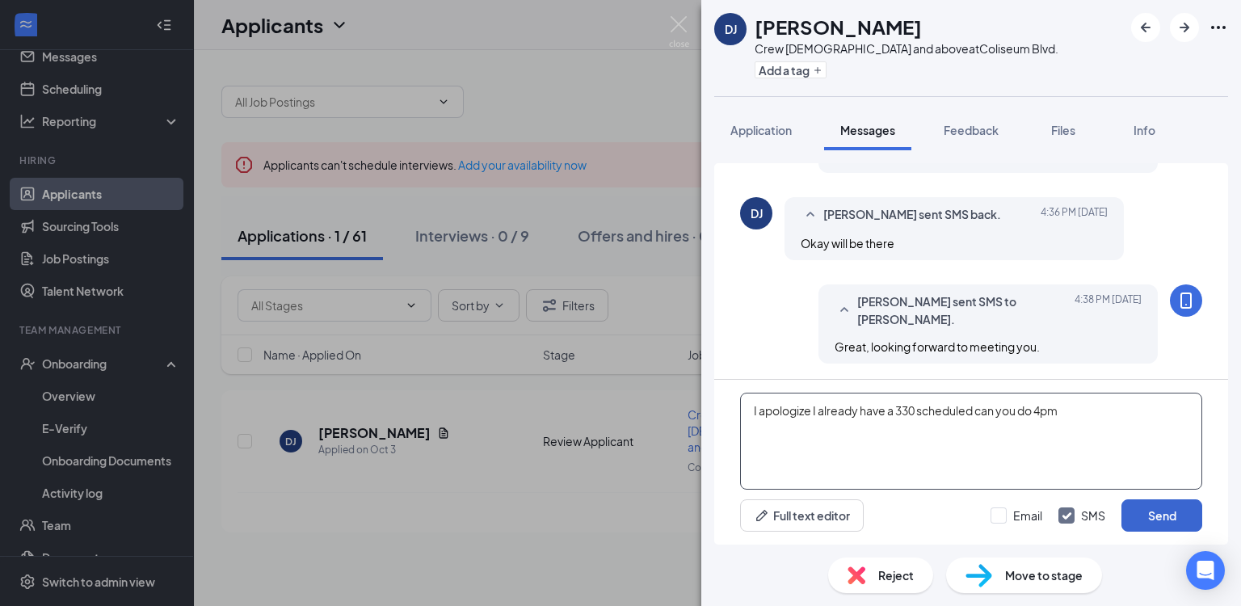
type textarea "I apologize I already have a 330 scheduled can you do 4pm"
click at [1156, 514] on button "Send" at bounding box center [1162, 515] width 81 height 32
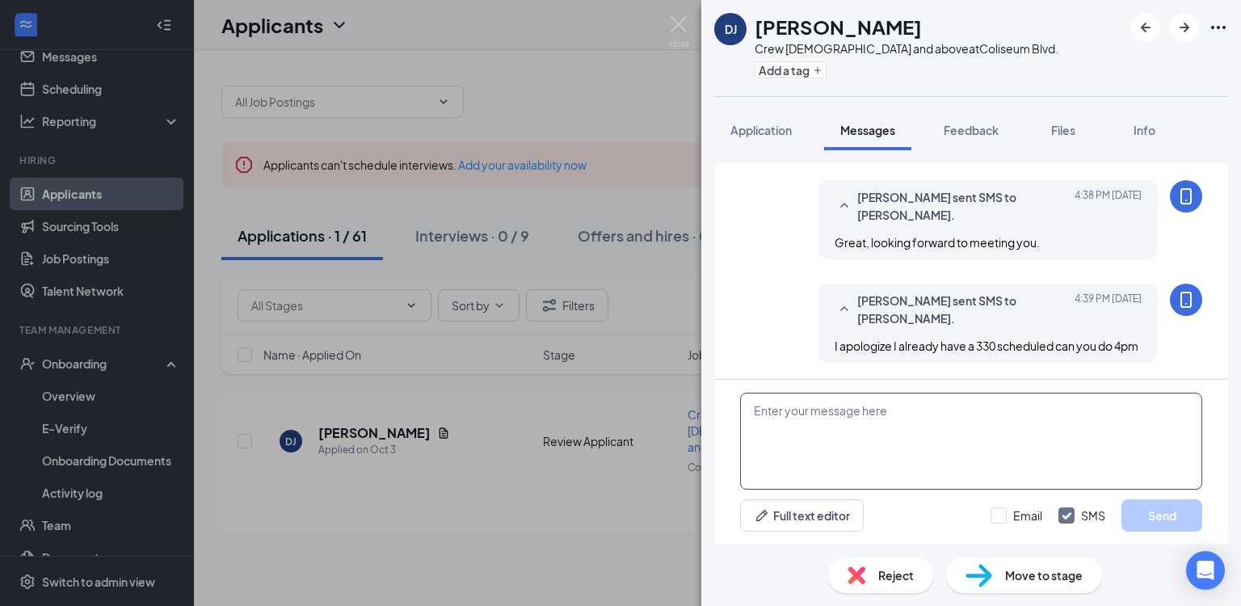
scroll to position [646, 0]
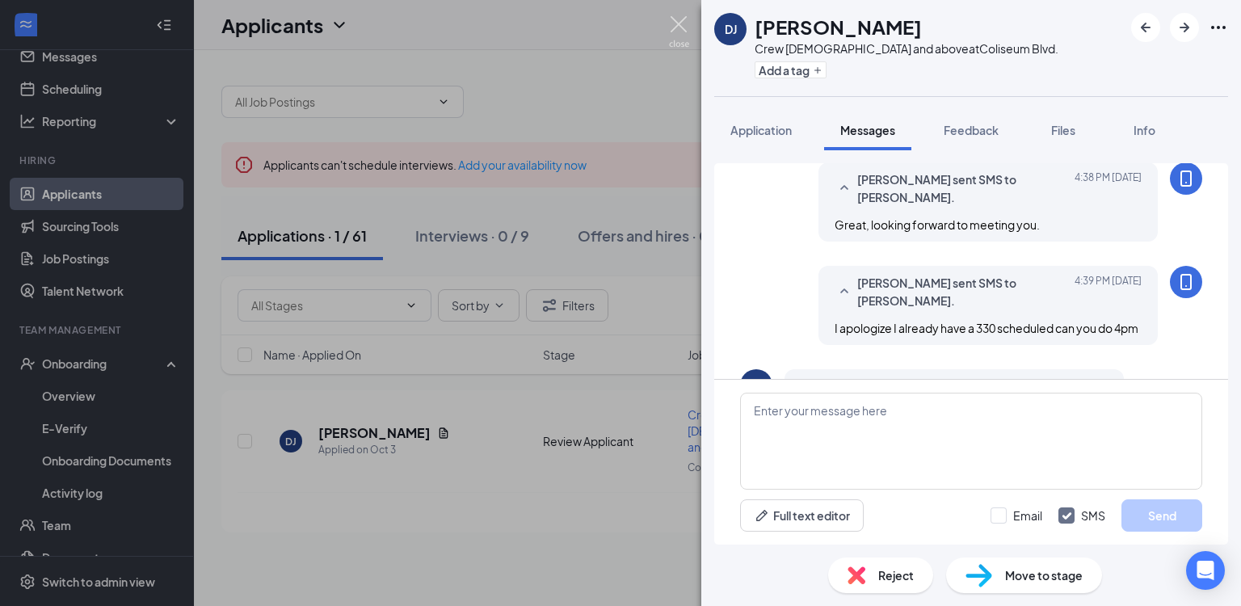
click at [682, 25] on img at bounding box center [679, 32] width 20 height 32
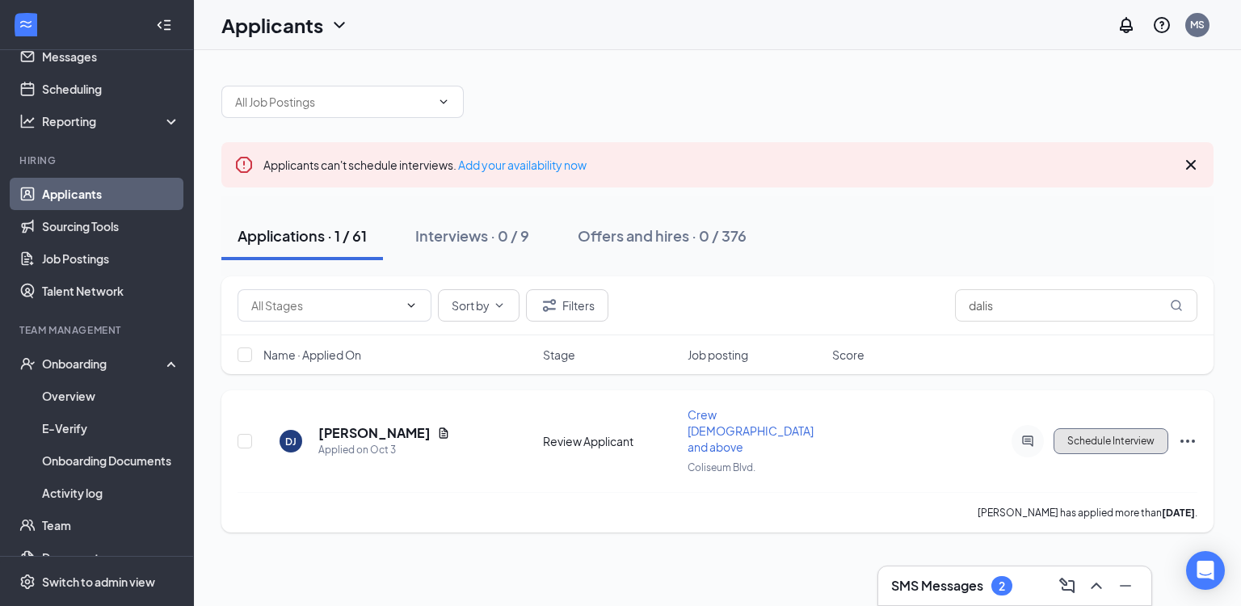
click at [1155, 428] on button "Schedule Interview" at bounding box center [1111, 441] width 115 height 26
type input "Onsite Interview (next stage)"
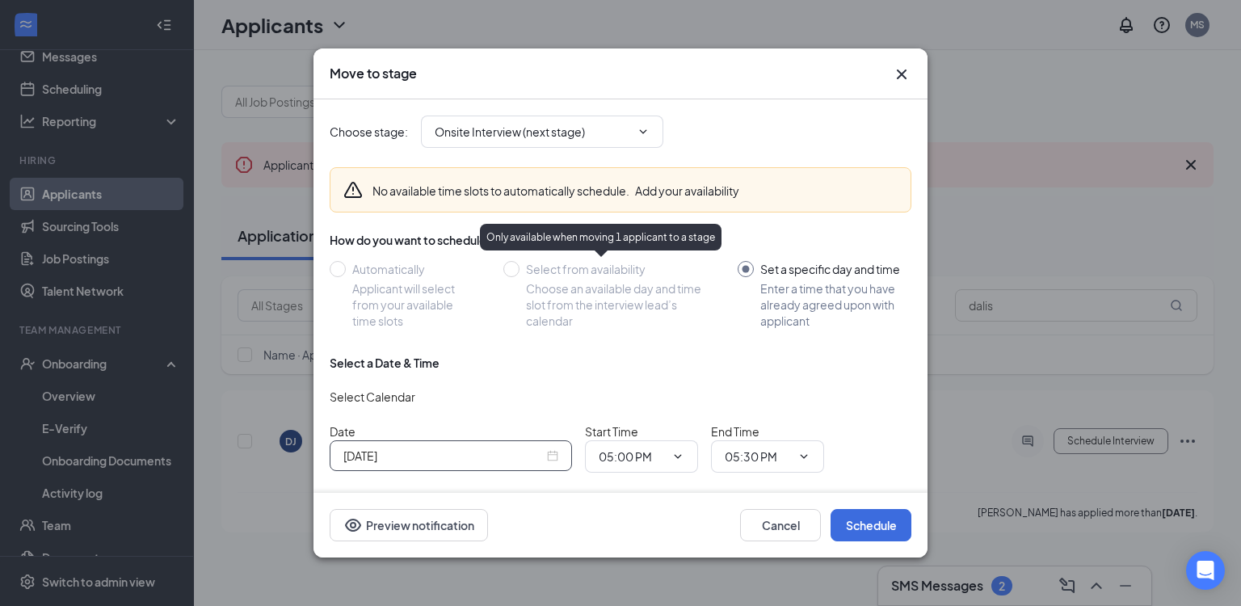
click at [555, 457] on div "Oct 15, 2025" at bounding box center [450, 456] width 215 height 18
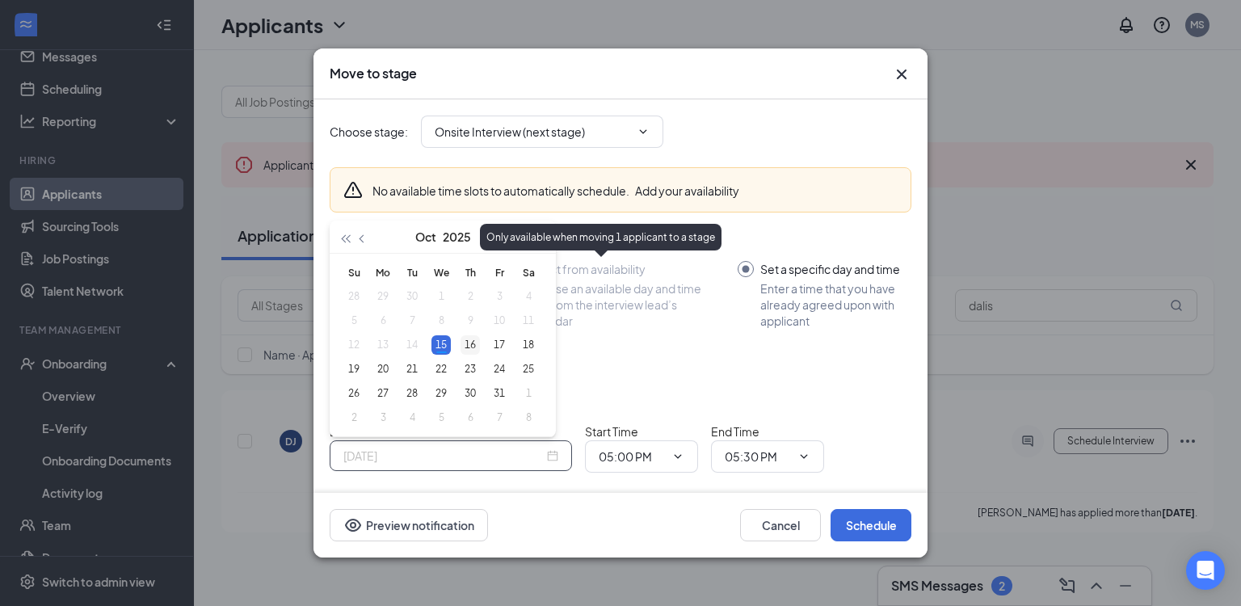
type input "Oct 16, 2025"
click at [469, 348] on div "16" at bounding box center [470, 344] width 19 height 19
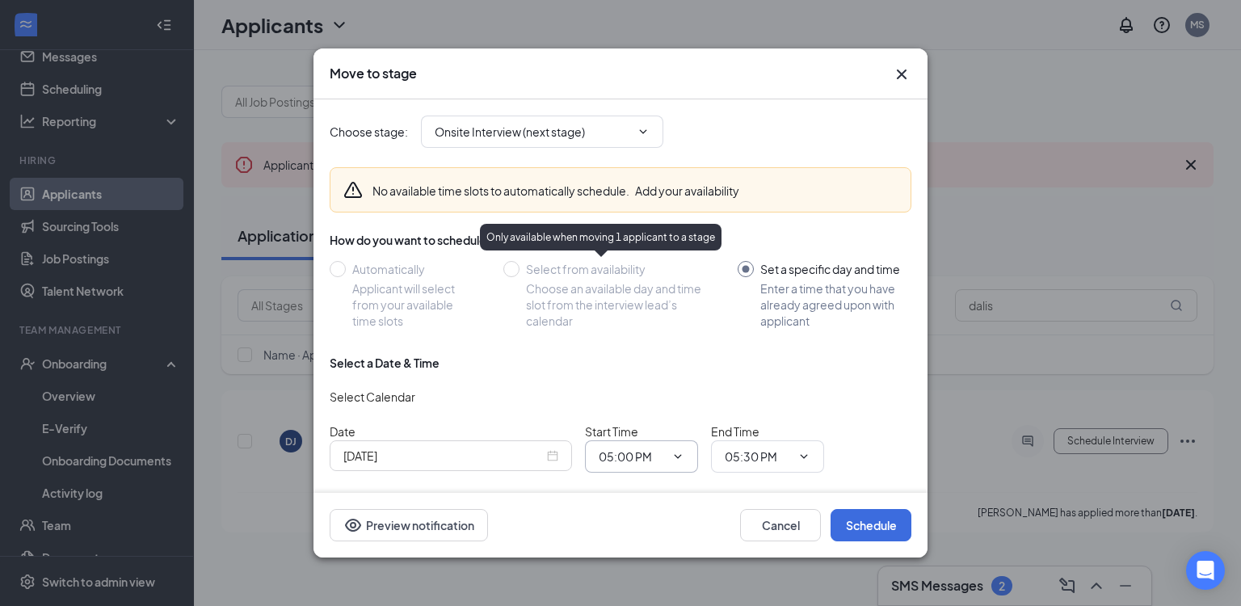
click at [685, 459] on span "05:00 PM" at bounding box center [641, 456] width 113 height 32
click at [681, 460] on icon "ChevronDown" at bounding box center [678, 456] width 13 height 13
click at [628, 309] on div "04:00 PM" at bounding box center [635, 309] width 48 height 18
type input "04:00 PM"
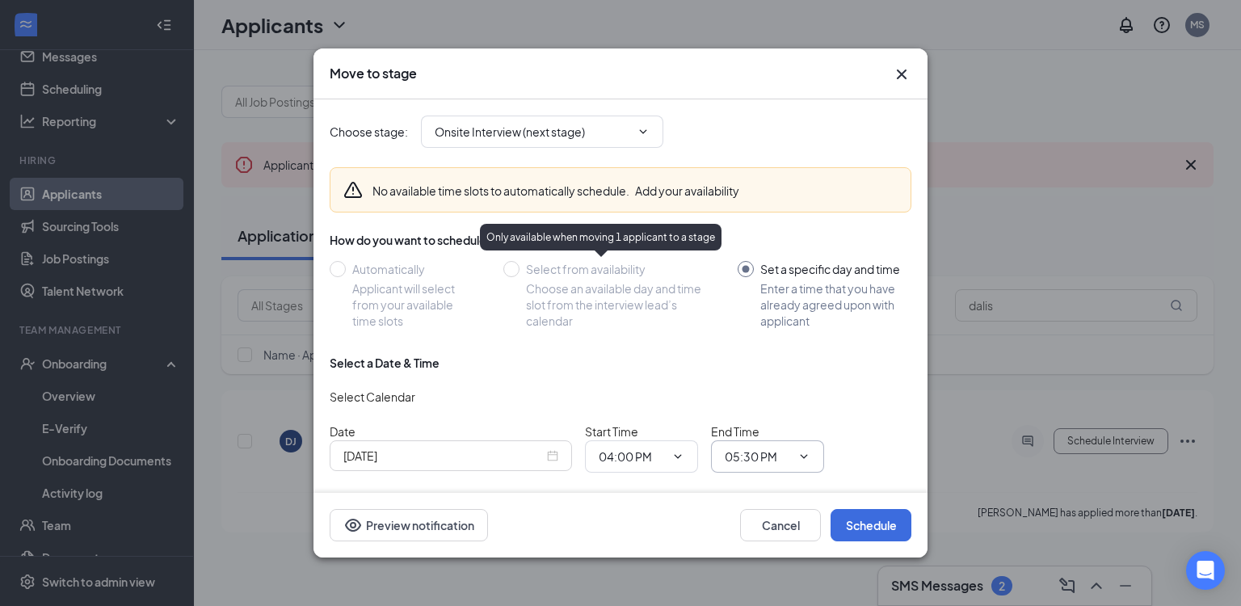
click at [787, 451] on input "05:30 PM" at bounding box center [758, 457] width 66 height 18
click at [765, 272] on div "04:30 PM" at bounding box center [761, 274] width 48 height 18
type input "04:30 PM"
click at [873, 521] on button "Schedule" at bounding box center [871, 525] width 81 height 32
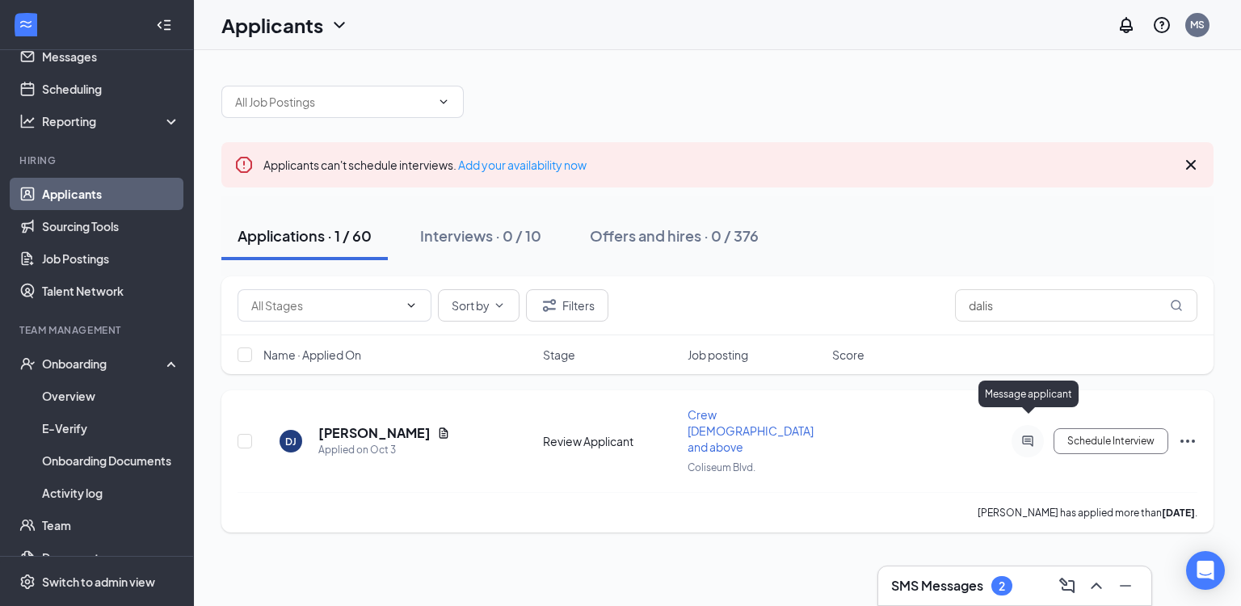
click at [1030, 436] on icon "ActiveChat" at bounding box center [1027, 441] width 11 height 11
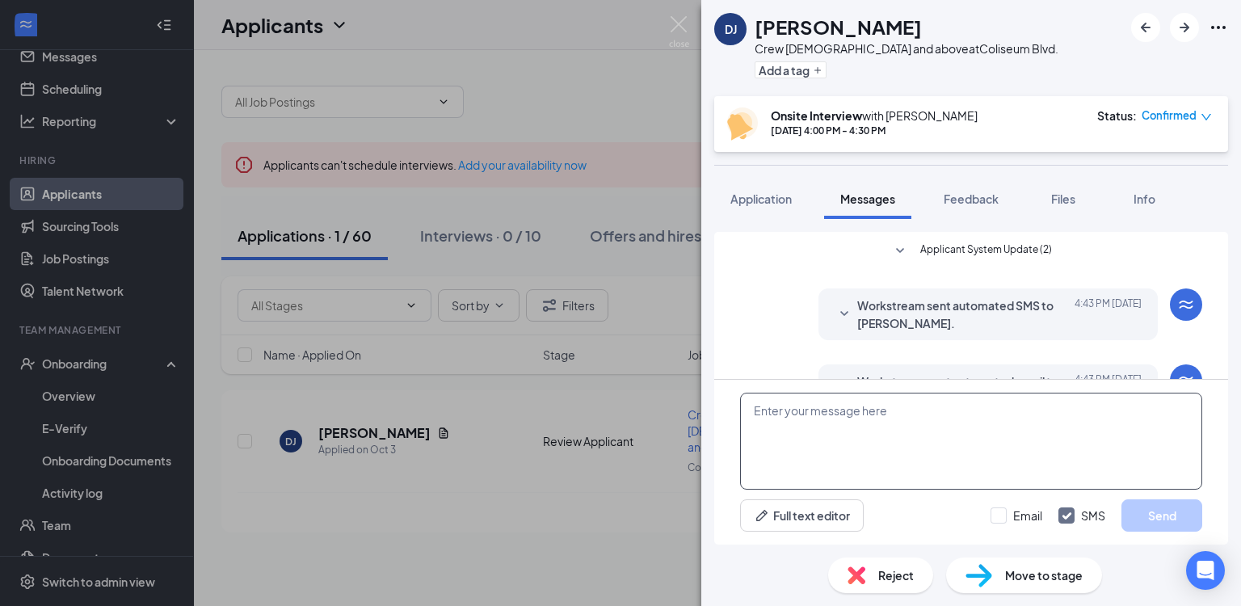
scroll to position [624, 0]
click at [824, 423] on textarea at bounding box center [971, 441] width 462 height 97
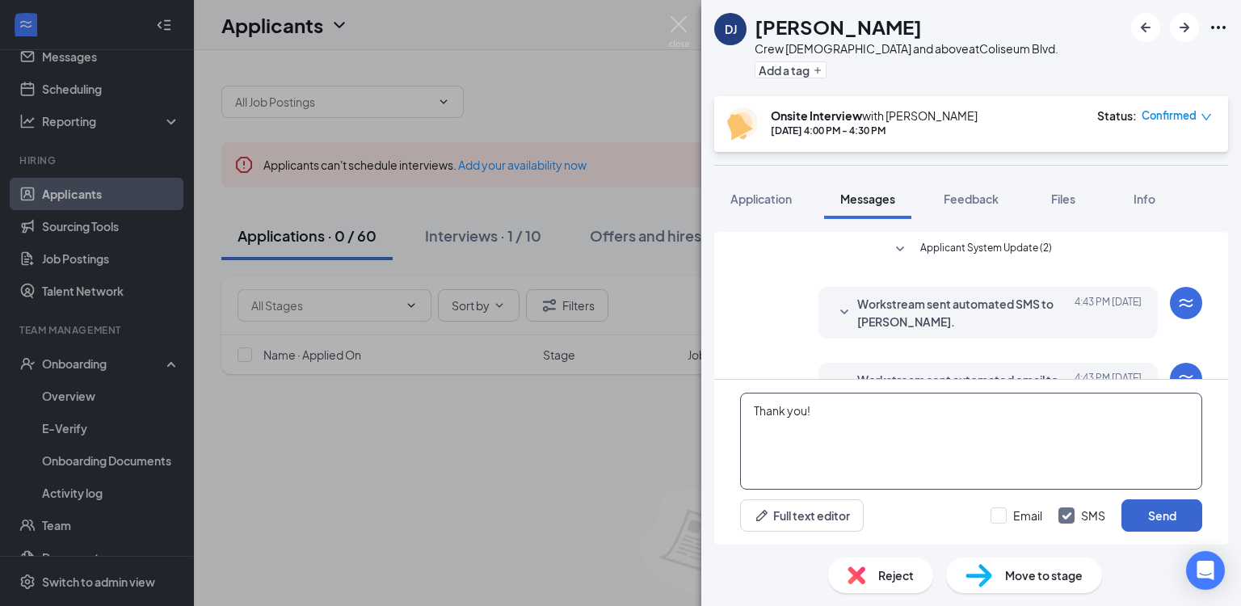
type textarea "Thank you!"
click at [1132, 499] on button "Send" at bounding box center [1162, 515] width 81 height 32
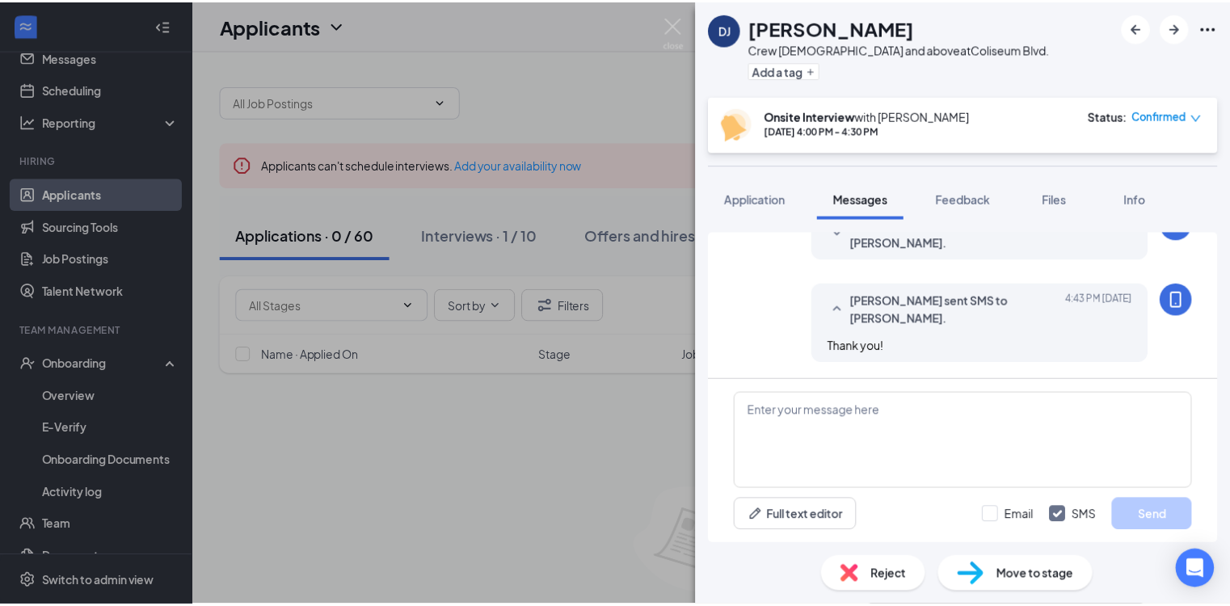
scroll to position [796, 0]
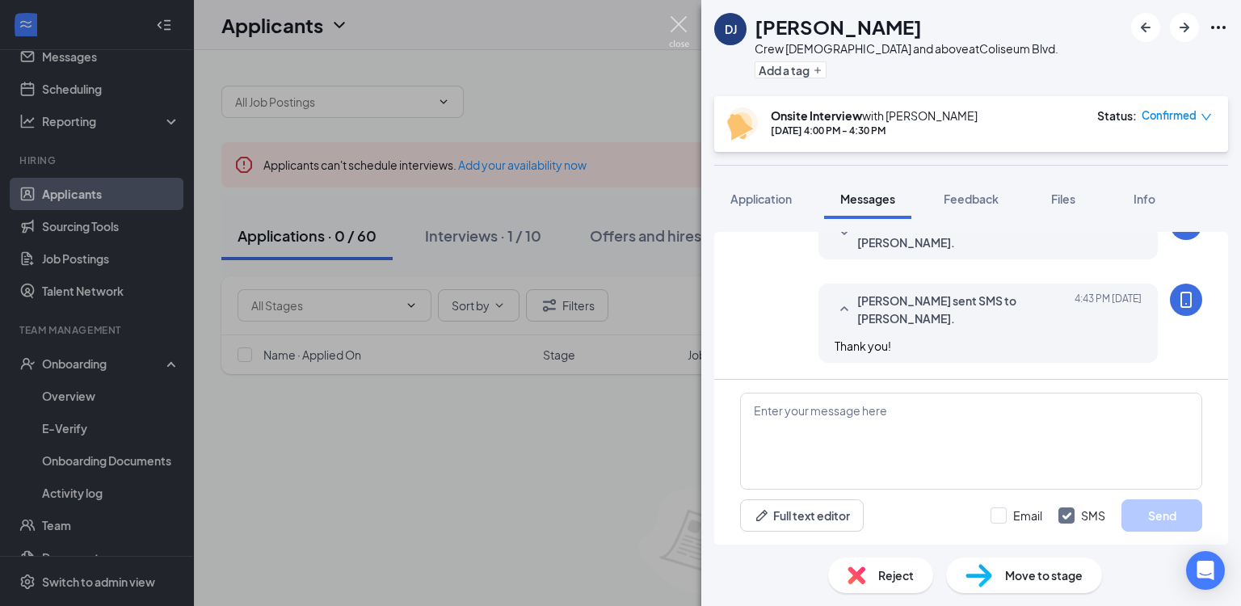
click at [672, 26] on img at bounding box center [679, 32] width 20 height 32
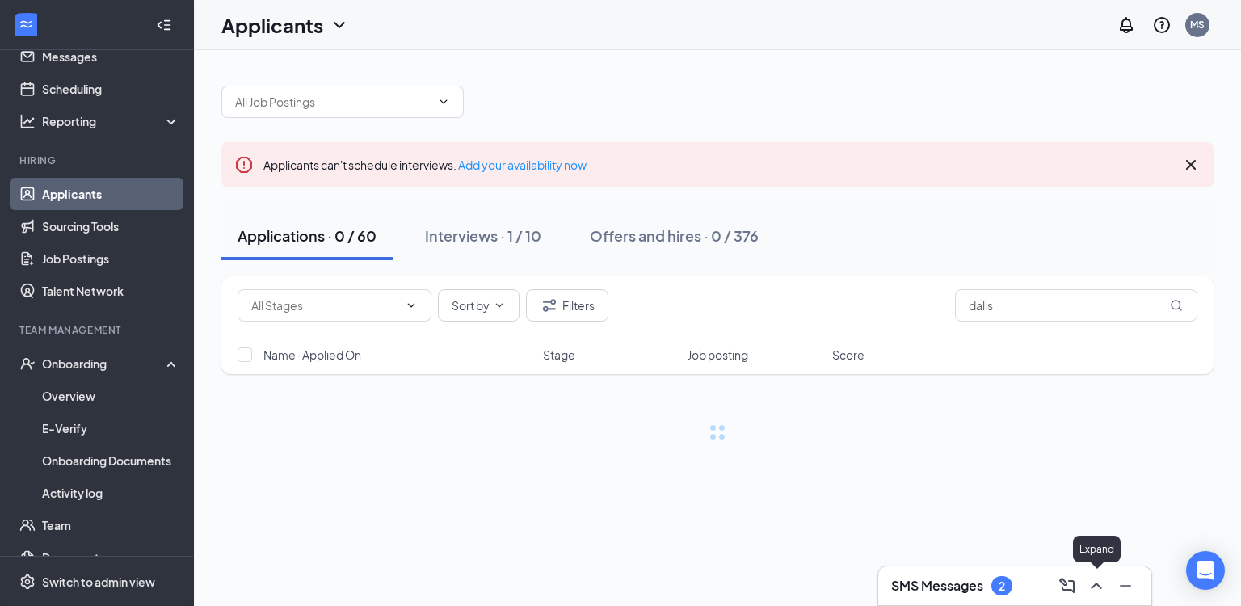
click at [1091, 585] on icon "ChevronUp" at bounding box center [1096, 585] width 19 height 19
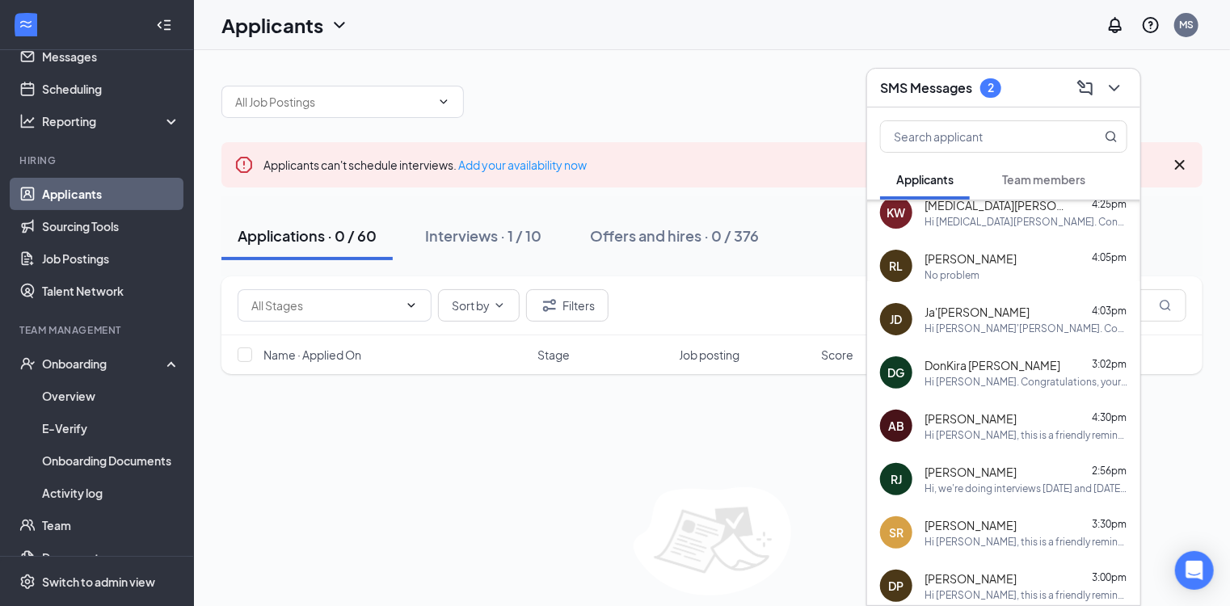
scroll to position [182, 0]
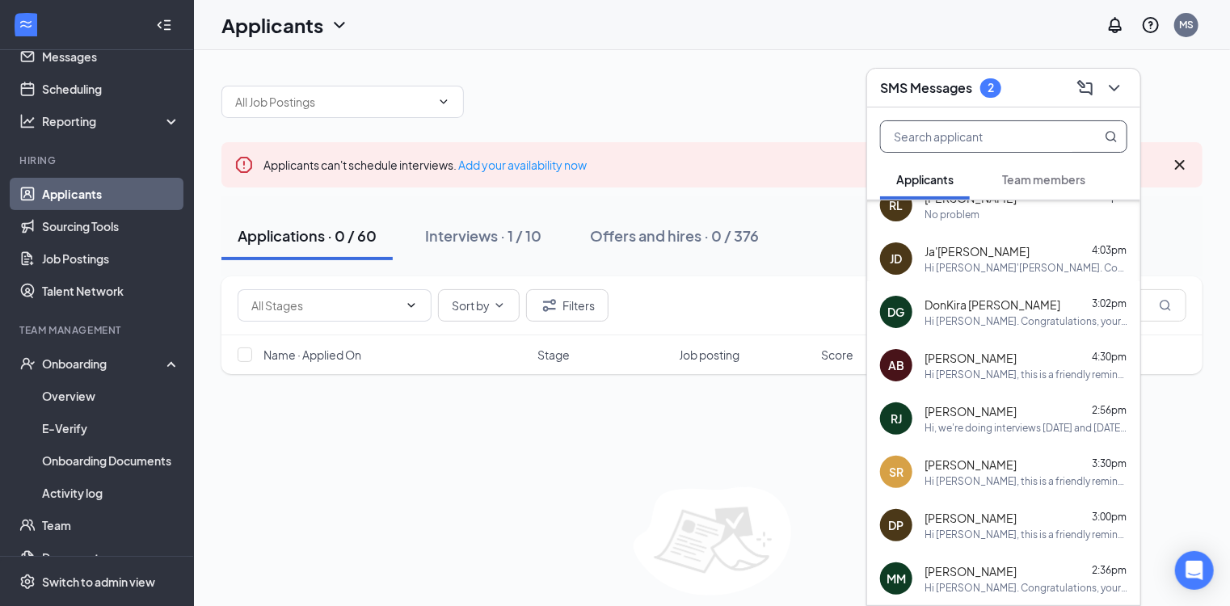
click at [1006, 139] on input "text" at bounding box center [977, 136] width 192 height 31
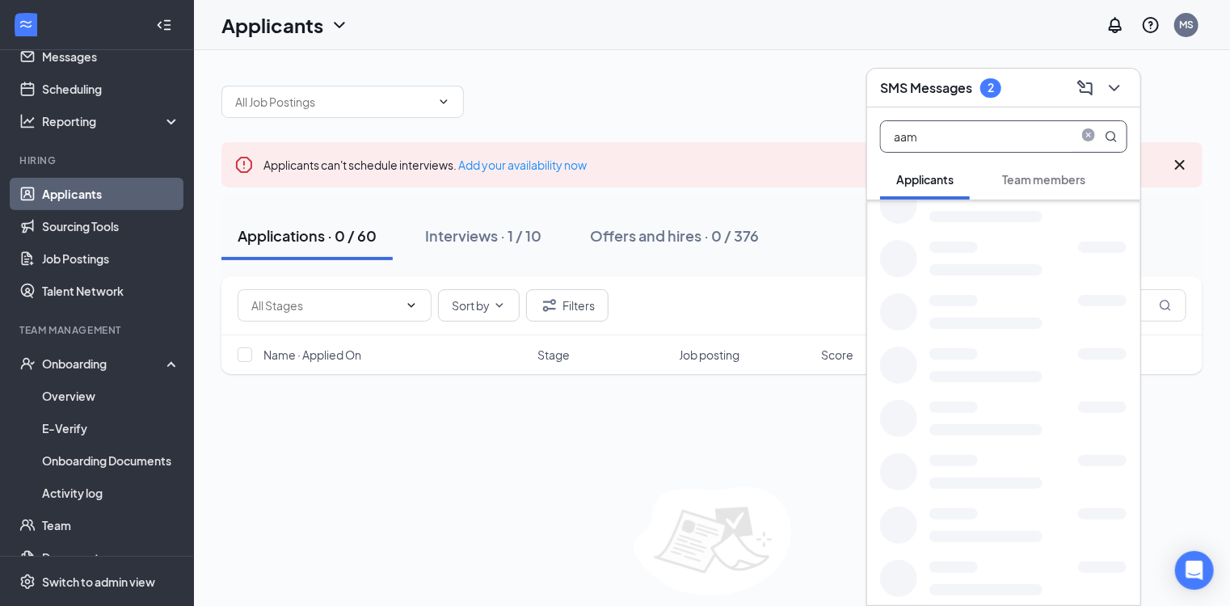
scroll to position [0, 0]
type input "aam"
click at [1007, 221] on div "Aam yre Riley" at bounding box center [1026, 226] width 203 height 16
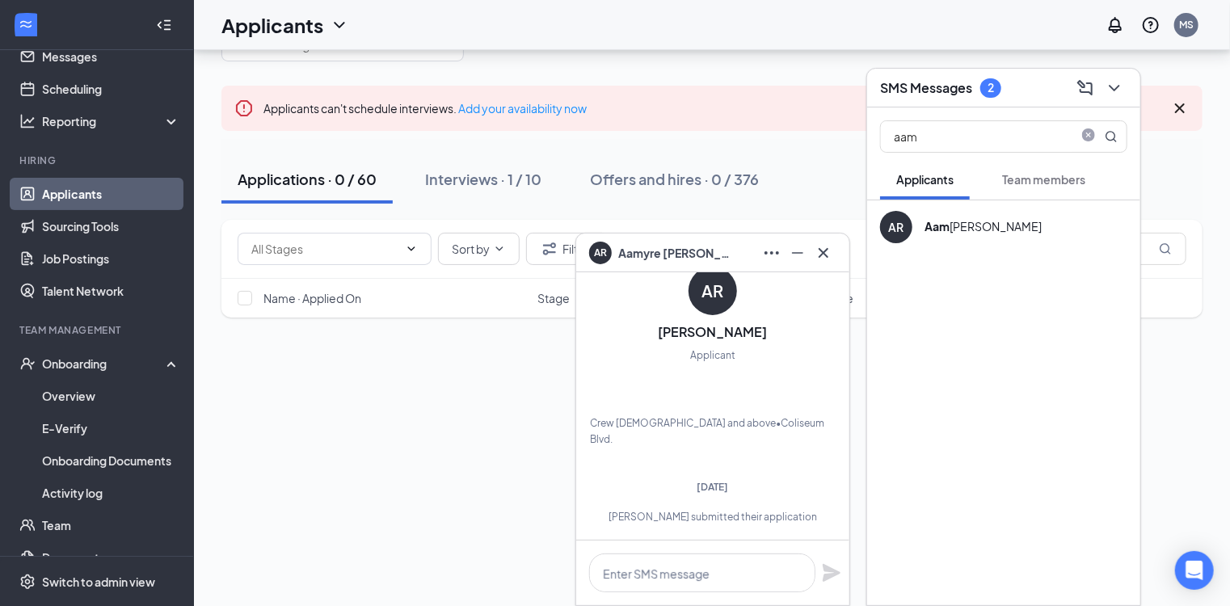
scroll to position [57, 0]
click at [676, 575] on textarea at bounding box center [702, 573] width 226 height 39
paste textarea "Hi, we're doing interviews today and tomorrow are you available either day?"
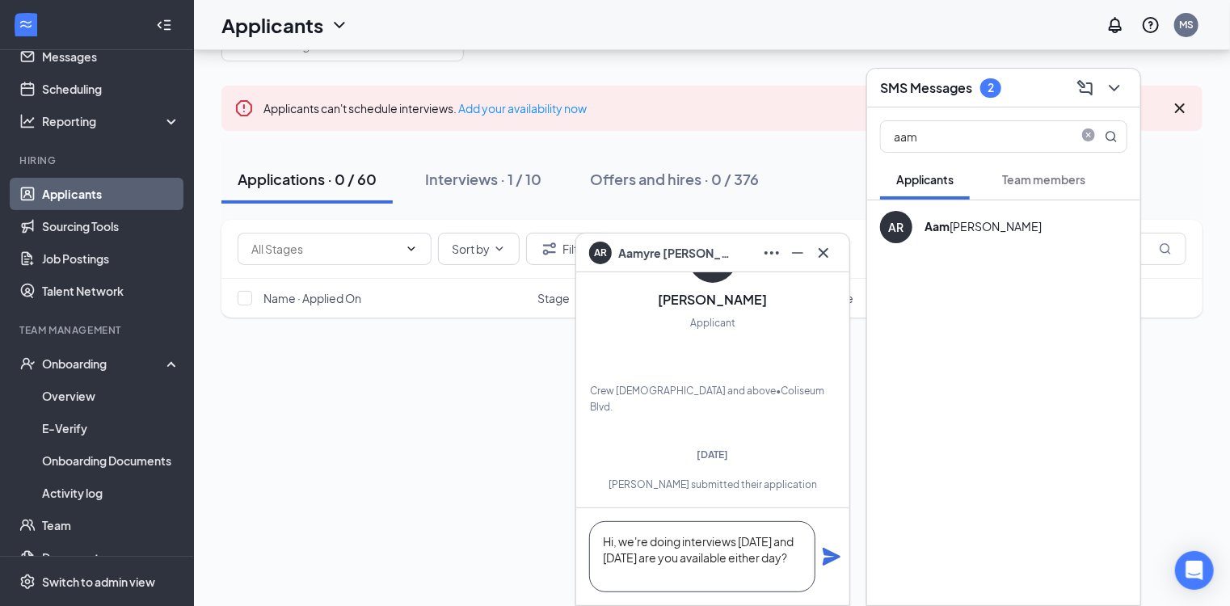
scroll to position [0, 0]
drag, startPoint x: 624, startPoint y: 557, endPoint x: 740, endPoint y: 539, distance: 117.7
click at [740, 539] on textarea "Hi, we're doing interviews today and tomorrow are you available either day?" at bounding box center [702, 556] width 226 height 71
click at [621, 572] on textarea "Hi, we're doing interviews tomorrow are you available either day?" at bounding box center [702, 556] width 226 height 71
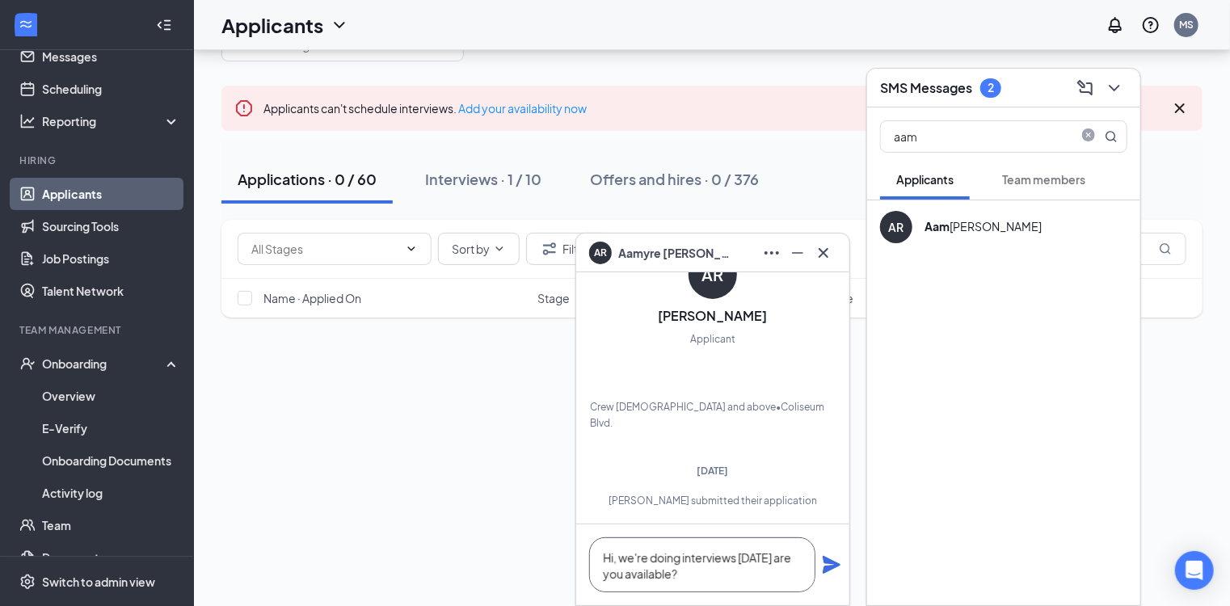
type textarea "Hi, we're doing interviews tomorrow are you available?"
click at [831, 562] on icon "Plane" at bounding box center [832, 565] width 18 height 18
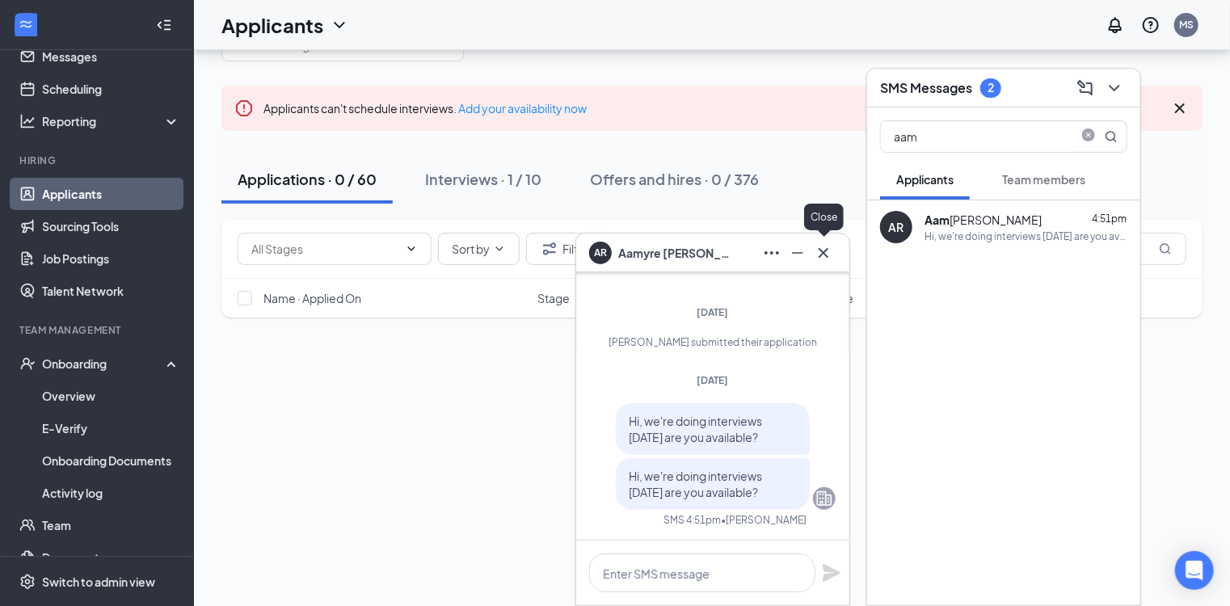
click at [821, 244] on icon "Cross" at bounding box center [823, 252] width 19 height 19
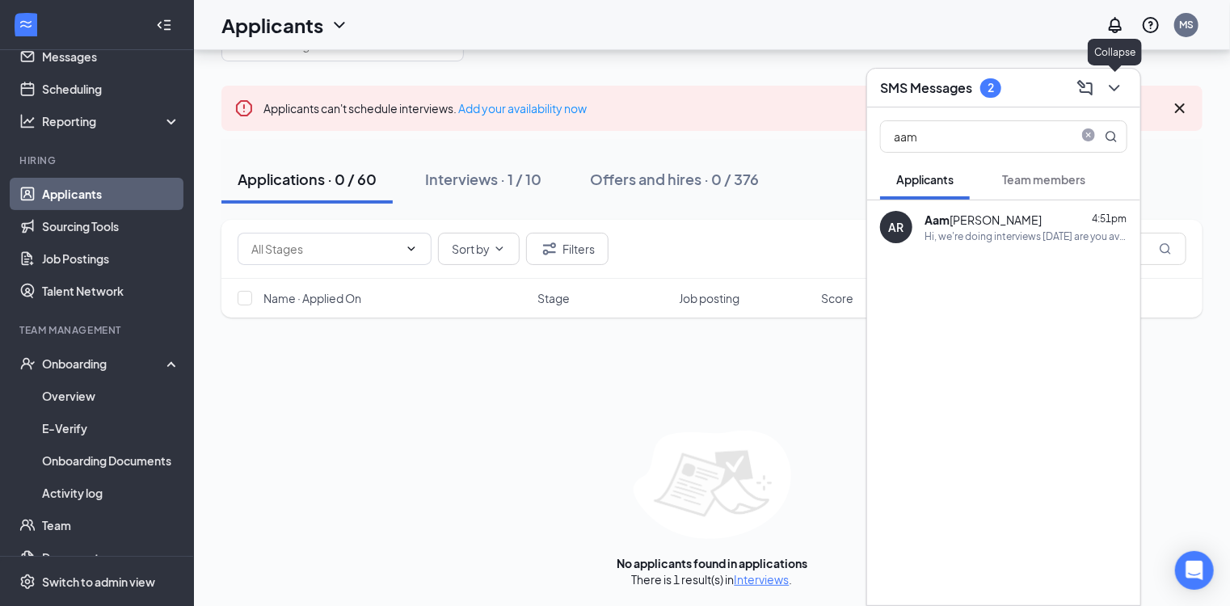
click at [1115, 87] on icon "ChevronDown" at bounding box center [1114, 87] width 19 height 19
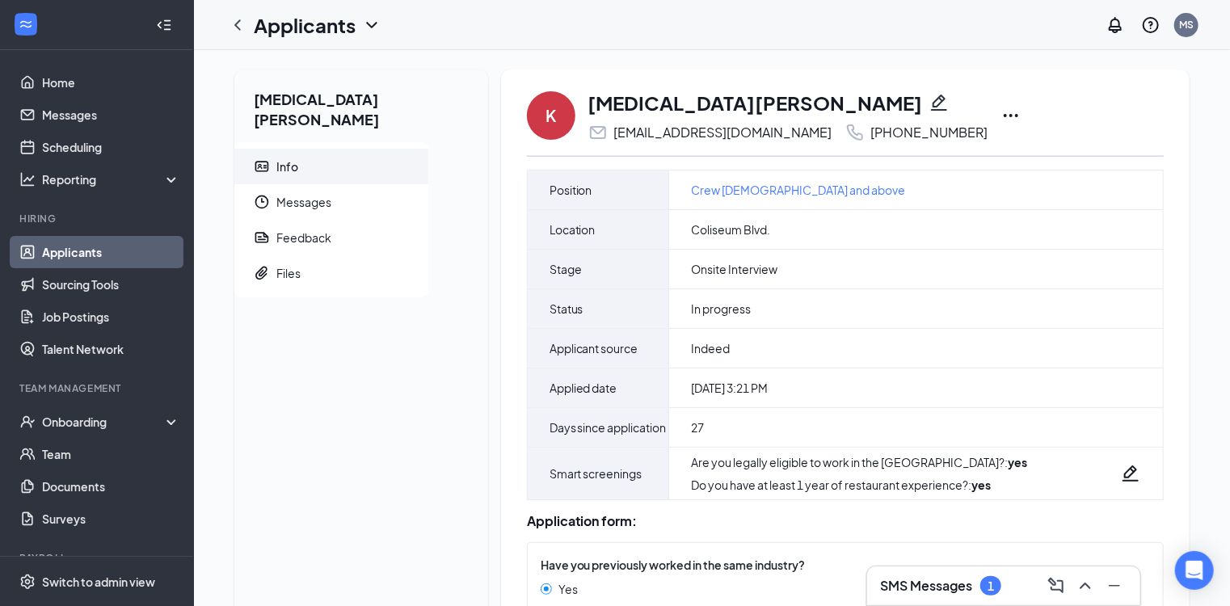
click at [1004, 115] on icon "Ellipses" at bounding box center [1011, 115] width 15 height 3
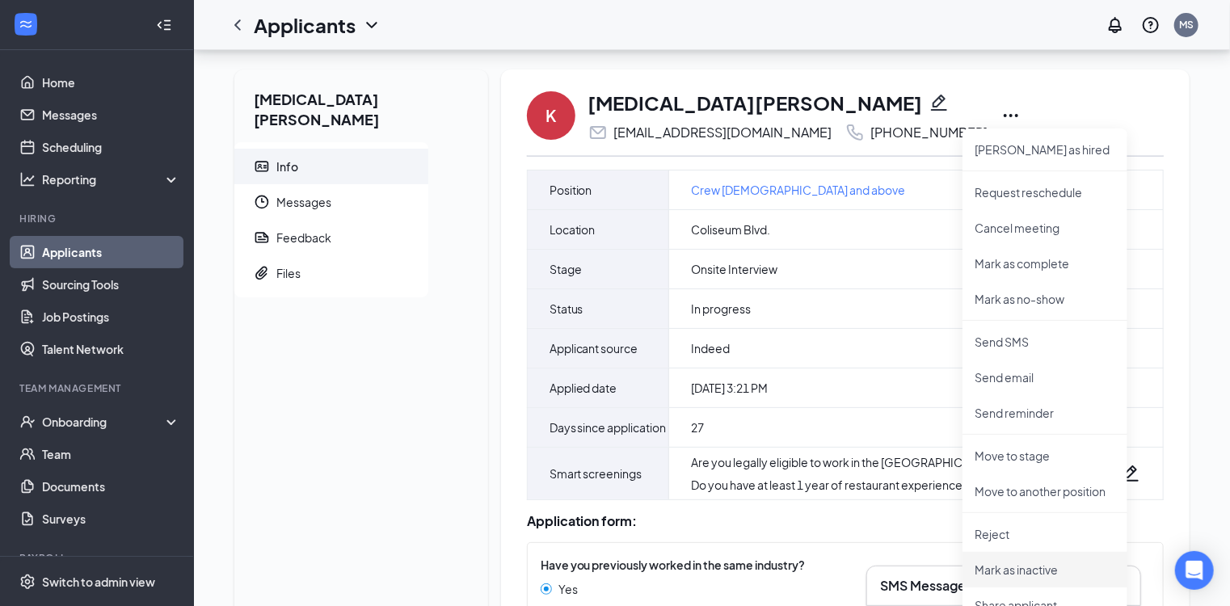
scroll to position [91, 0]
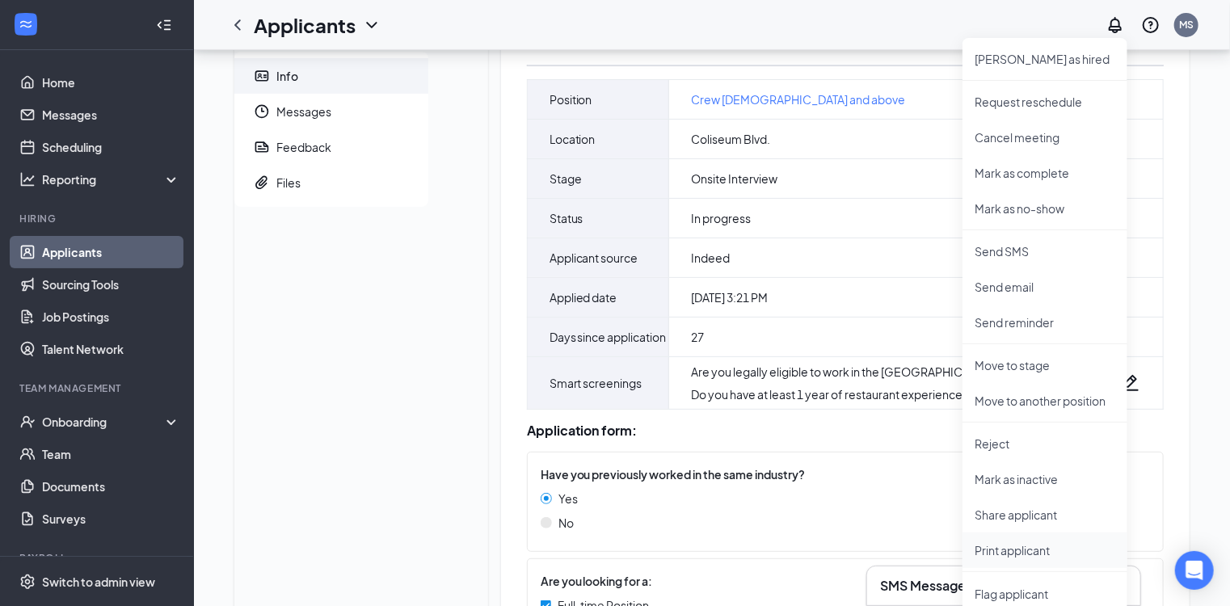
click at [975, 546] on p "Print applicant" at bounding box center [1044, 550] width 139 height 16
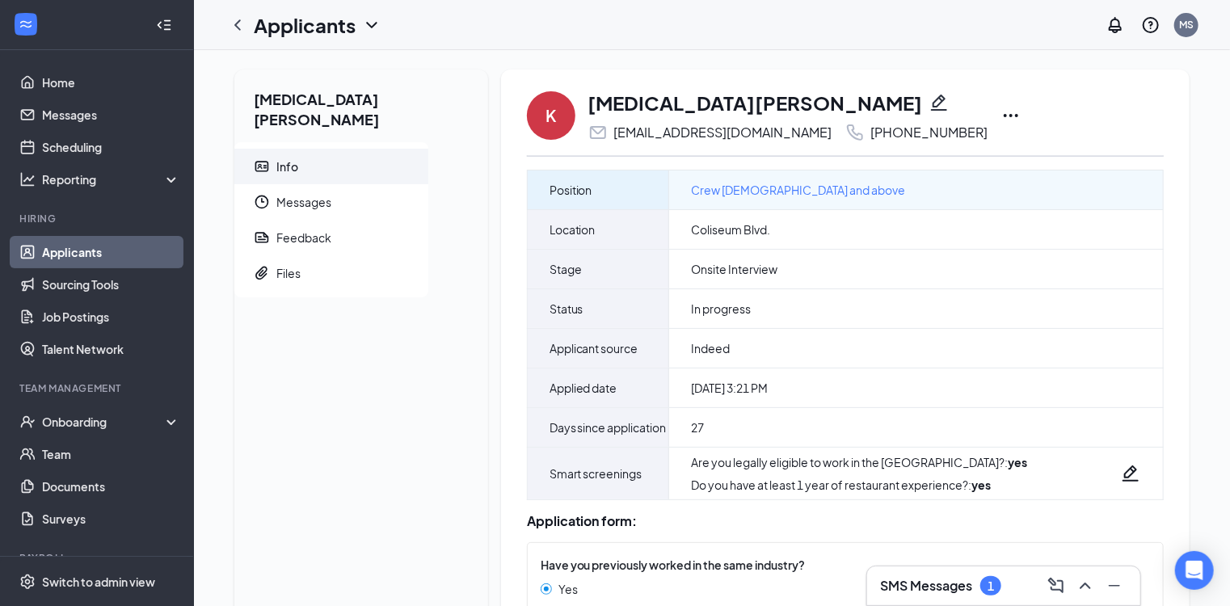
scroll to position [0, 0]
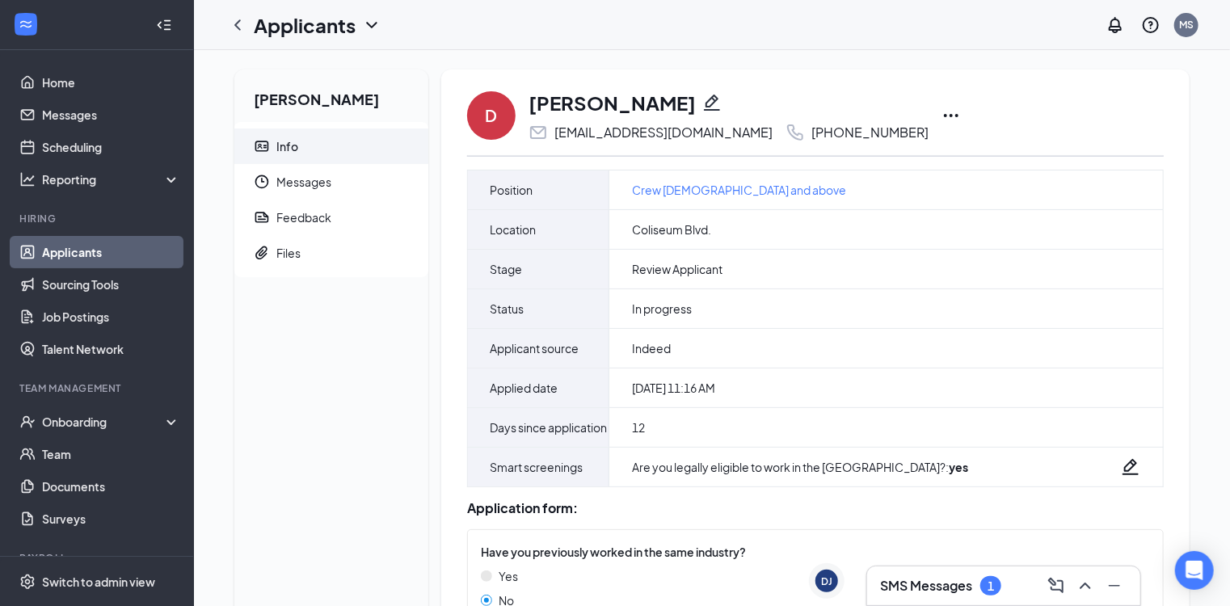
click at [941, 118] on icon "Ellipses" at bounding box center [950, 115] width 19 height 19
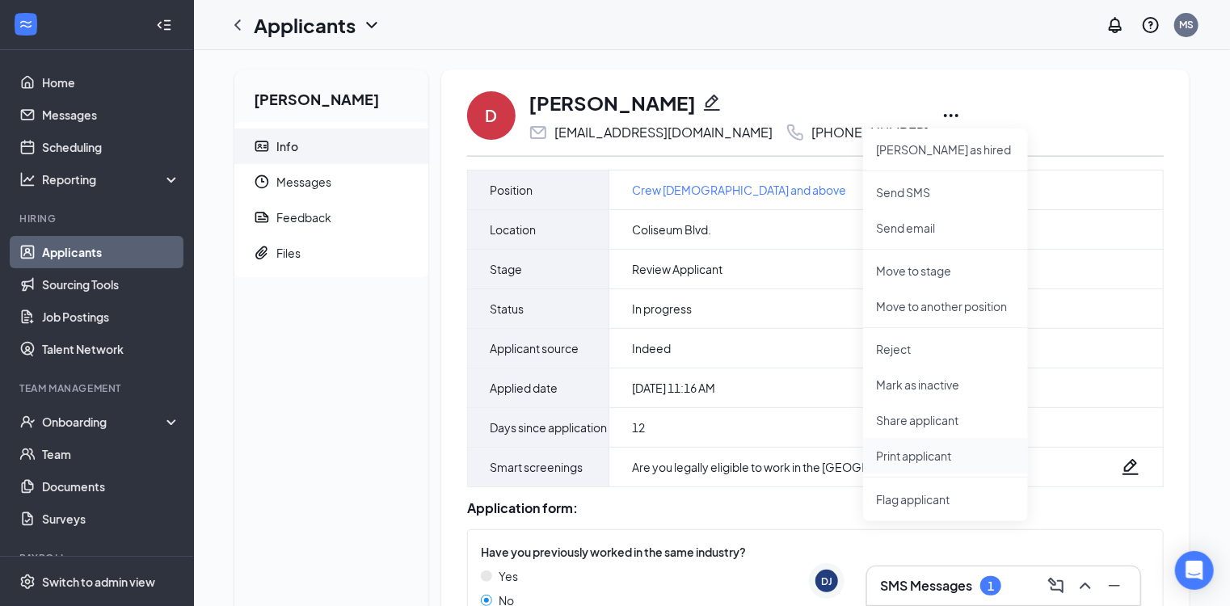
click at [912, 453] on p "Print applicant" at bounding box center [945, 456] width 139 height 16
